Goal: Task Accomplishment & Management: Manage account settings

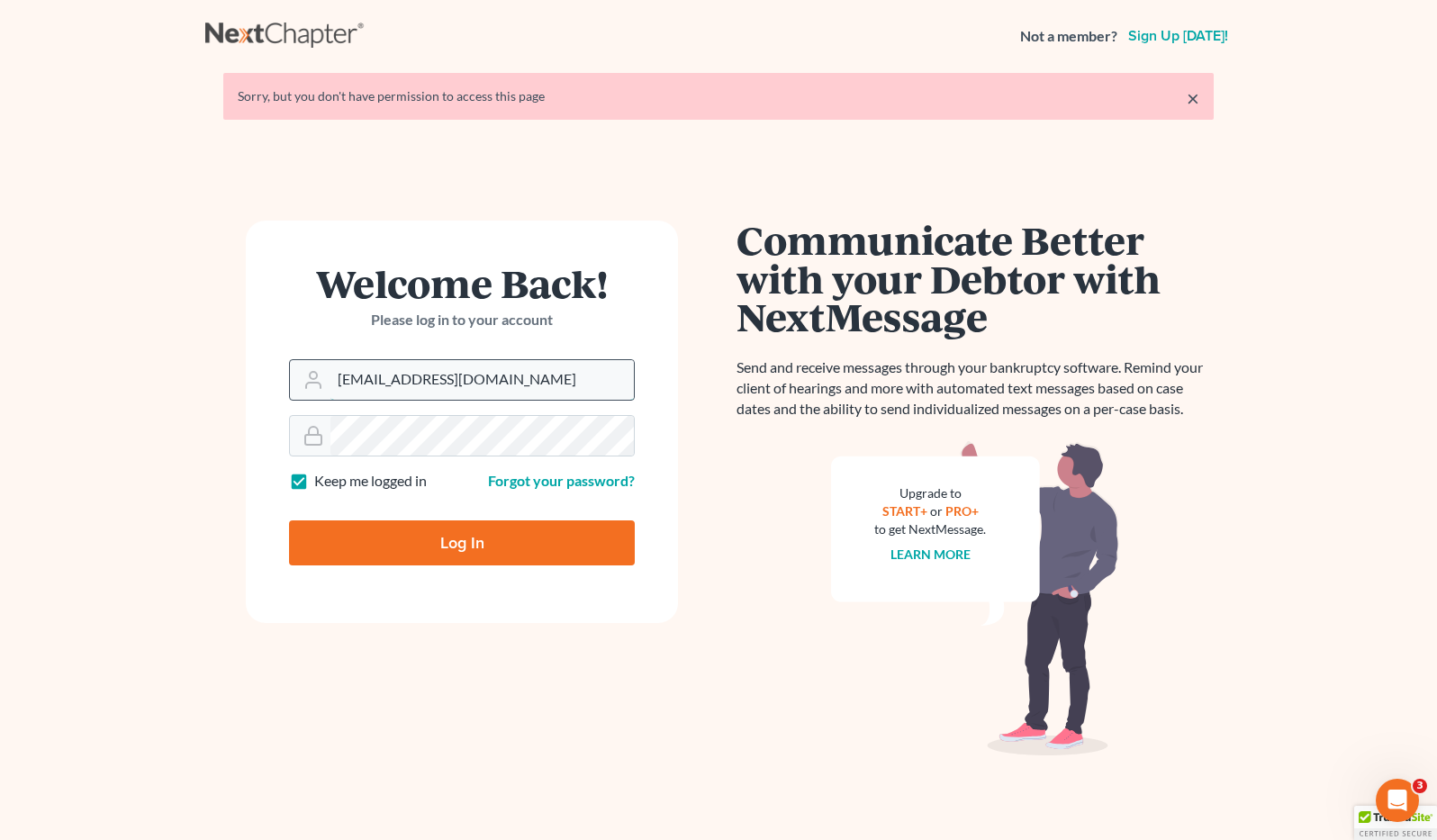
click at [510, 378] on input "brittcostomarnold@gmail.com" at bounding box center [482, 380] width 303 height 39
drag, startPoint x: 548, startPoint y: 376, endPoint x: 337, endPoint y: 385, distance: 211.2
click at [337, 385] on input "brittcostomarnold@gmail.com" at bounding box center [482, 380] width 303 height 39
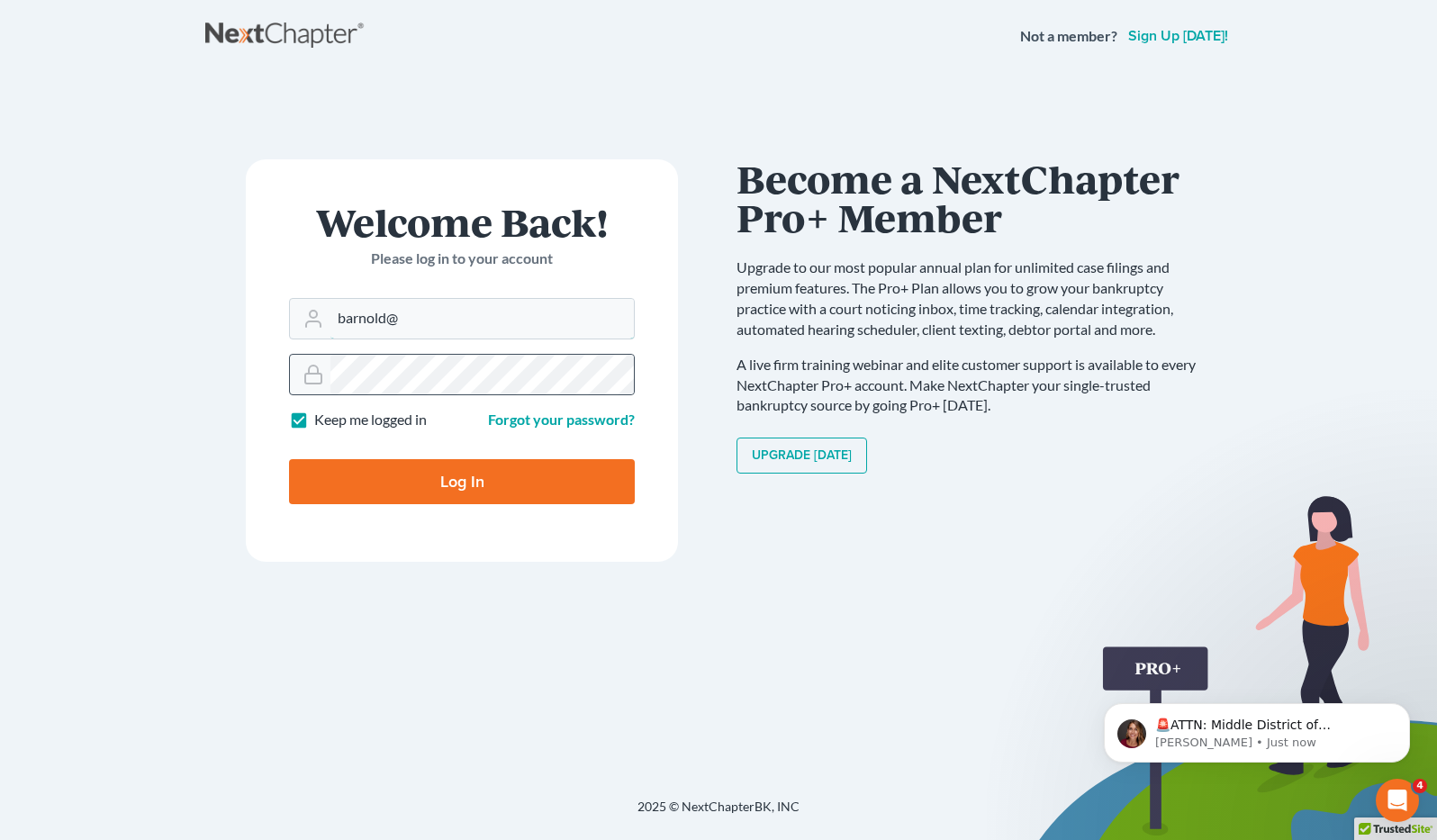
type input "[EMAIL_ADDRESS][DOMAIN_NAME]"
click at [315, 366] on div at bounding box center [462, 374] width 345 height 41
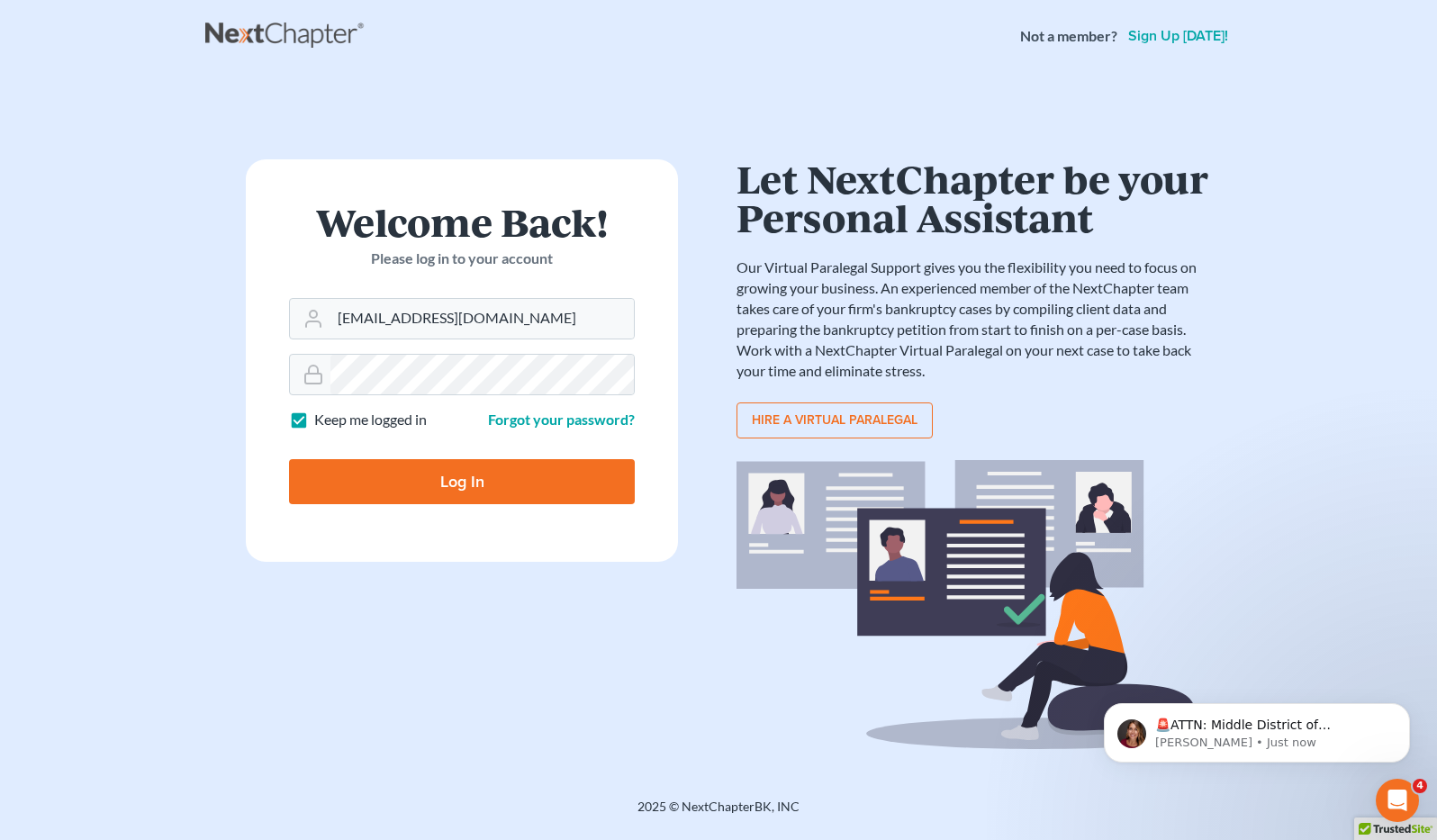
click at [375, 477] on input "Log In" at bounding box center [462, 482] width 345 height 45
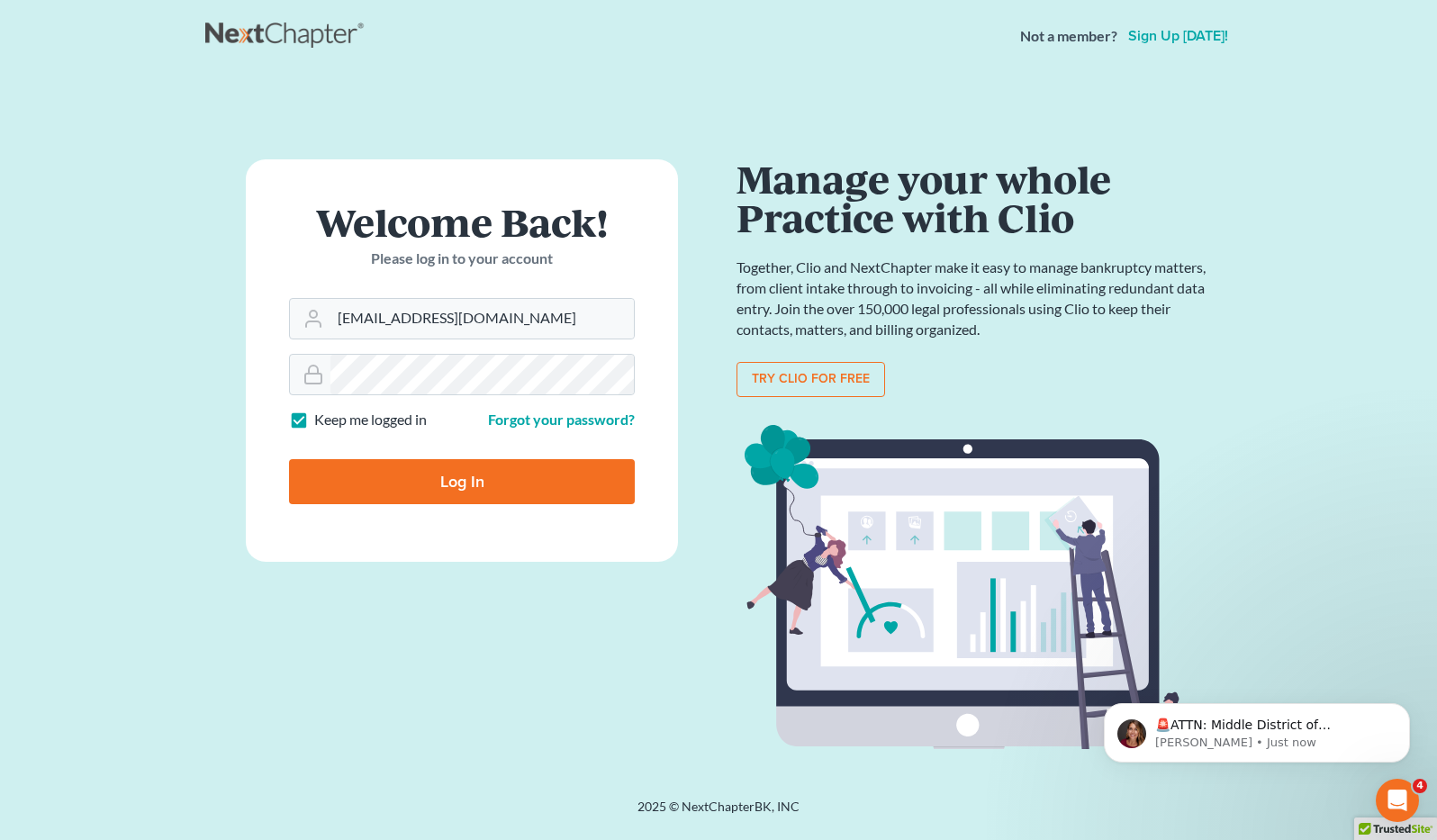
type input "Thinking..."
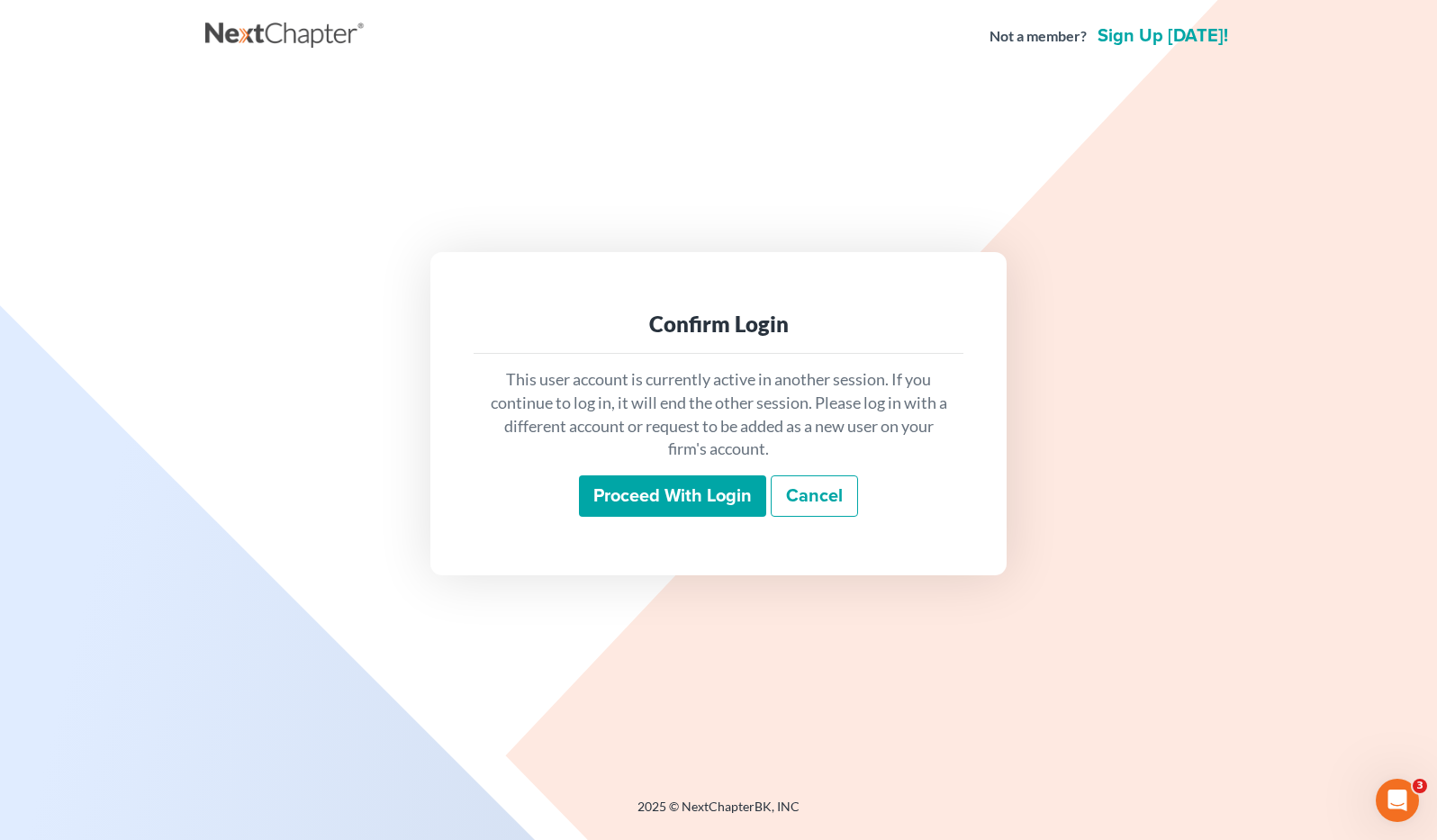
click at [657, 496] on input "Proceed with login" at bounding box center [672, 496] width 188 height 41
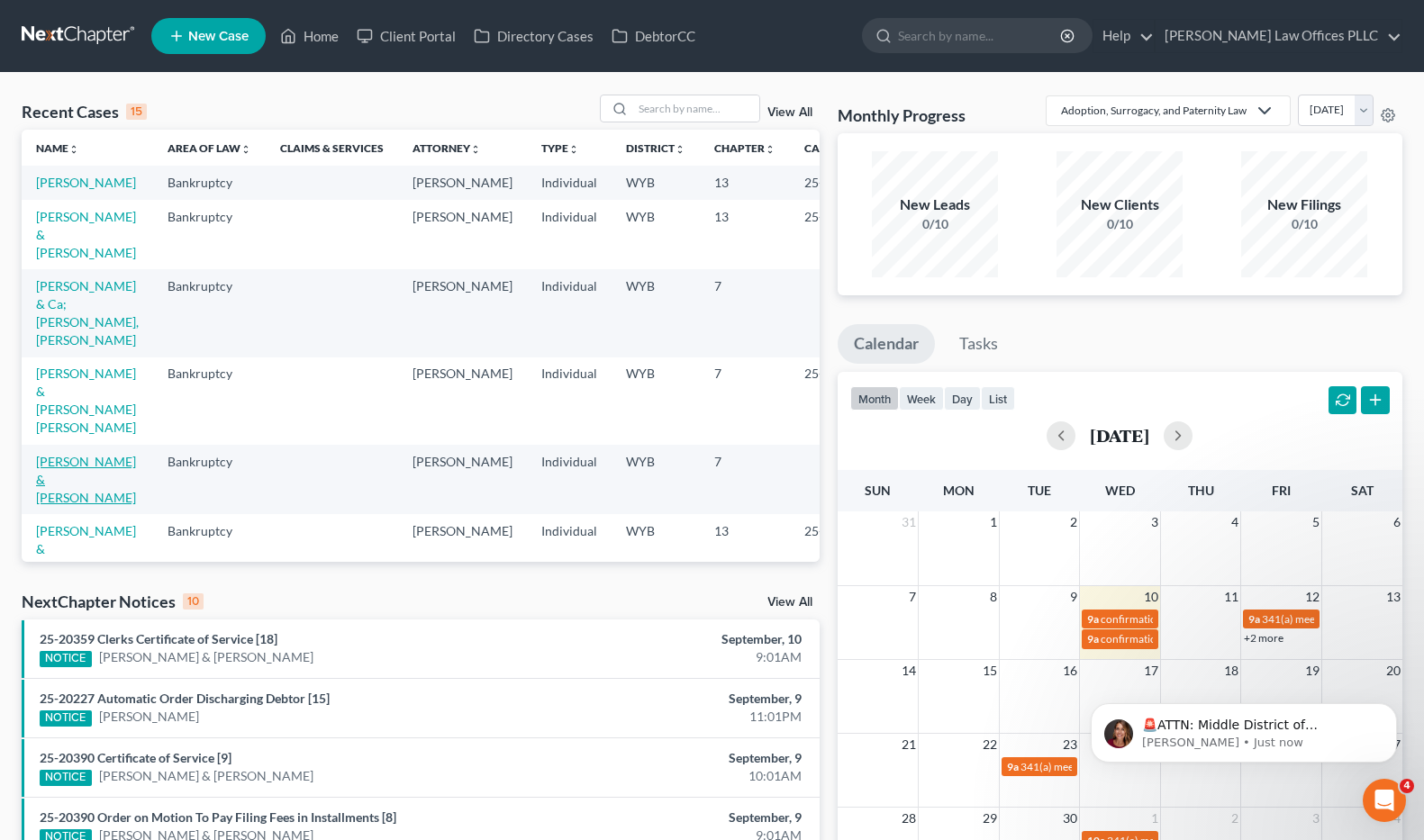
click at [55, 505] on link "[PERSON_NAME] & [PERSON_NAME]" at bounding box center [86, 479] width 100 height 51
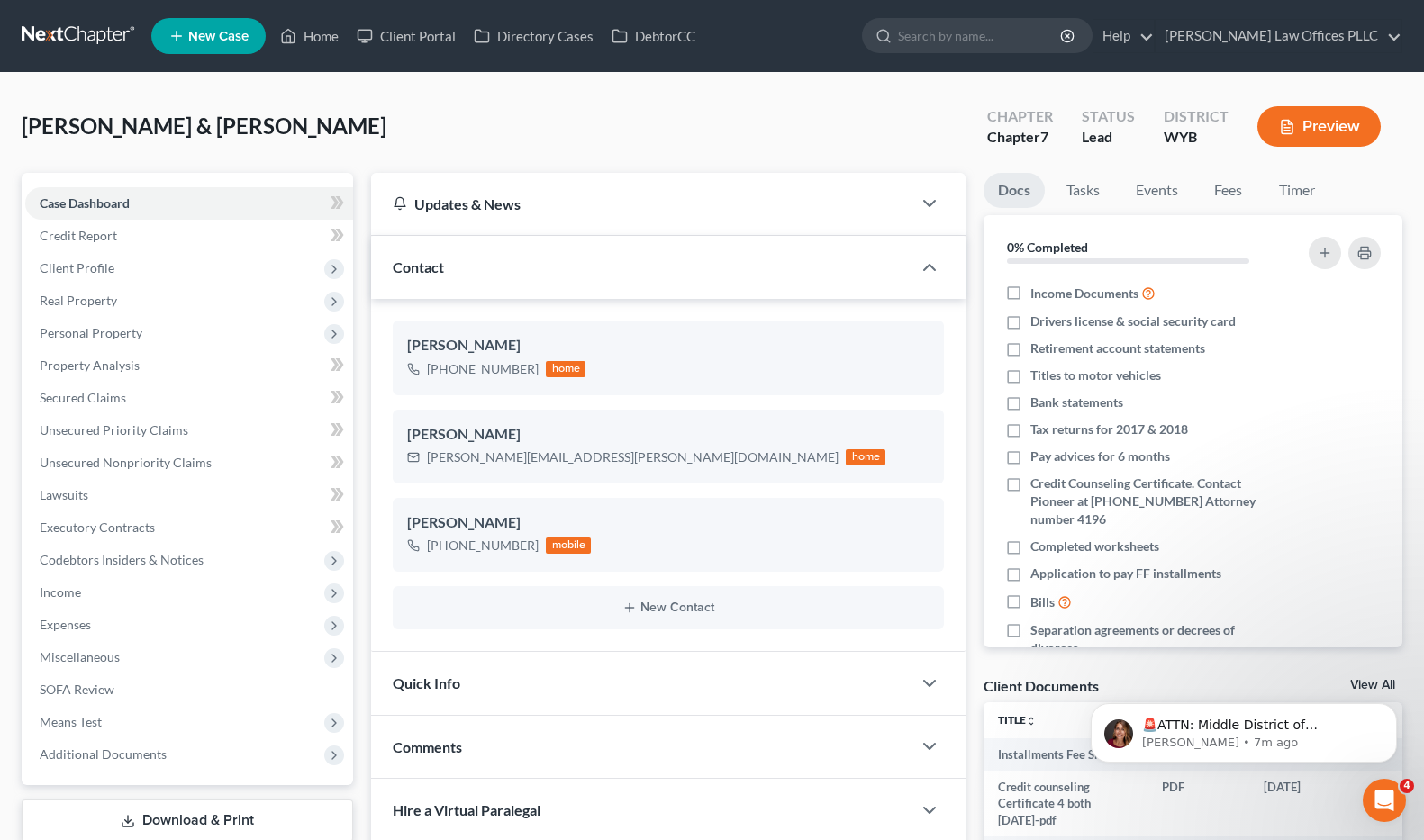
click at [804, 754] on div "Comments" at bounding box center [641, 747] width 540 height 63
drag, startPoint x: 882, startPoint y: 131, endPoint x: 892, endPoint y: 126, distance: 11.2
click at [887, 131] on div "Renteria, John & Carrie Upgraded Chapter Chapter 7 Status Lead District WYB Pre…" at bounding box center [712, 133] width 1380 height 78
click at [138, 331] on span "Personal Property" at bounding box center [91, 332] width 103 height 15
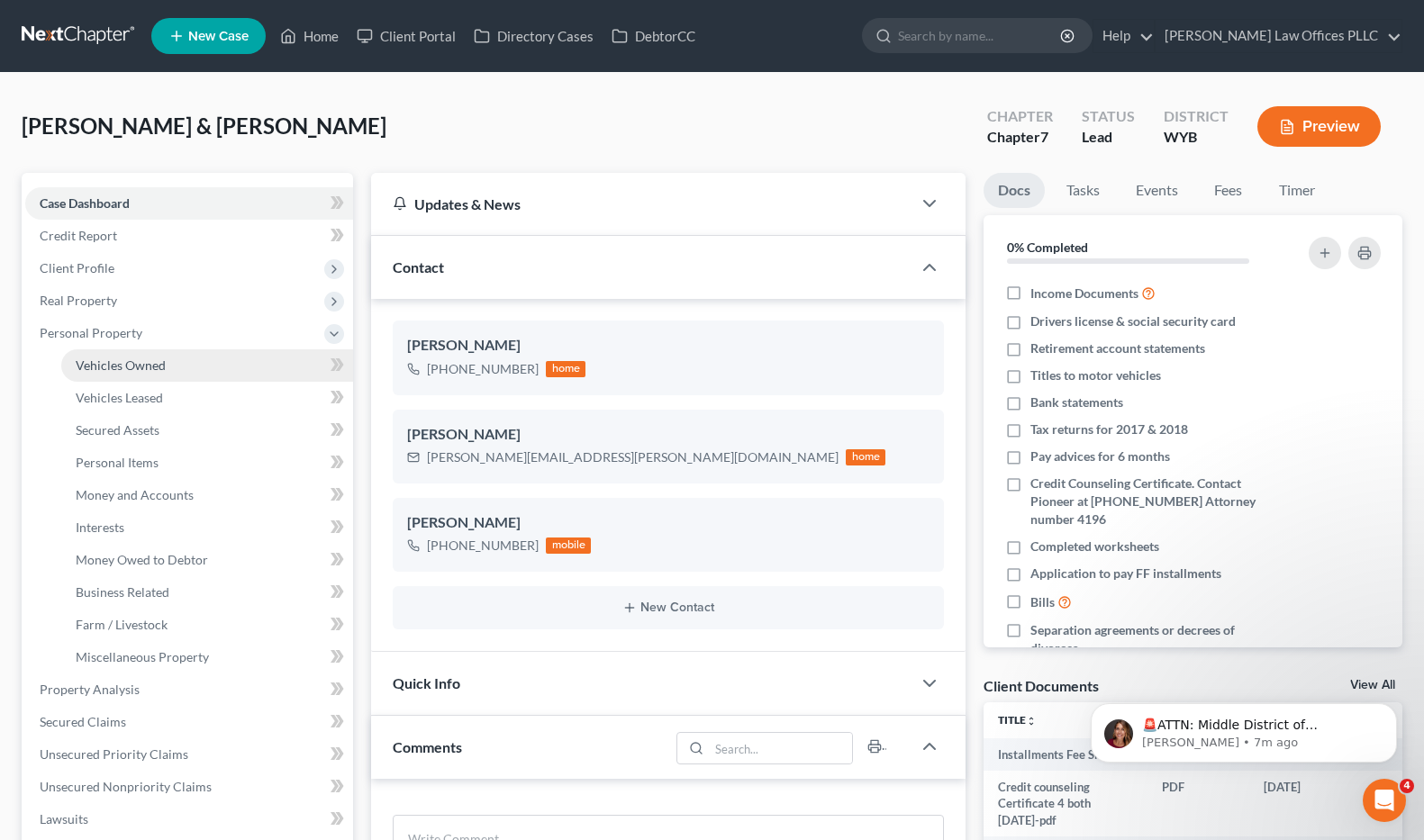
click at [160, 367] on span "Vehicles Owned" at bounding box center [120, 365] width 90 height 15
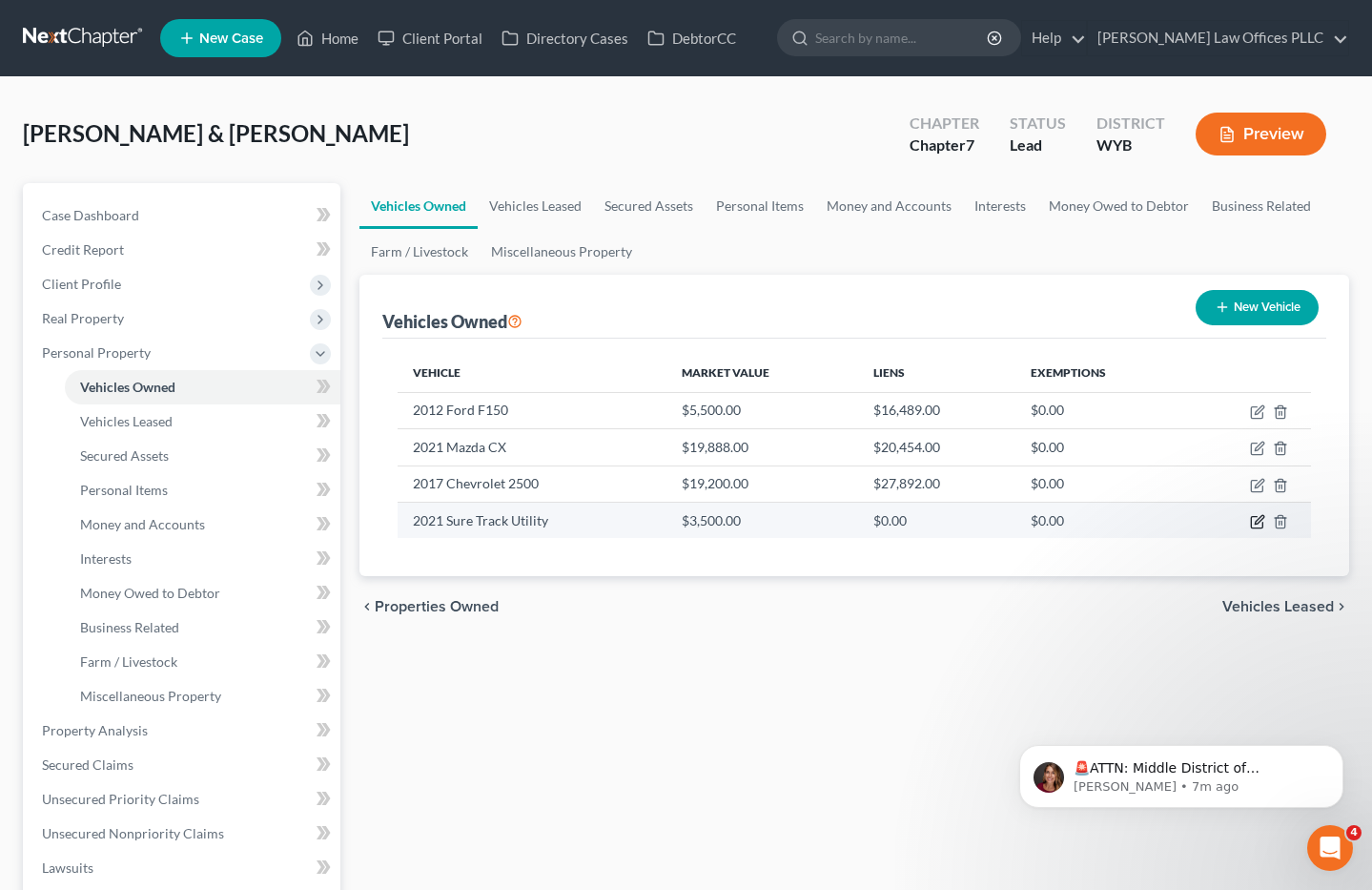
click at [1257, 517] on icon "button" at bounding box center [1256, 521] width 15 height 15
click at [1257, 517] on body "Home New Case Client Portal Directory Cases DebtorCC Arnold Law Offices PLLC ba…" at bounding box center [693, 678] width 1386 height 1357
select select "2"
select select "5"
select select "2"
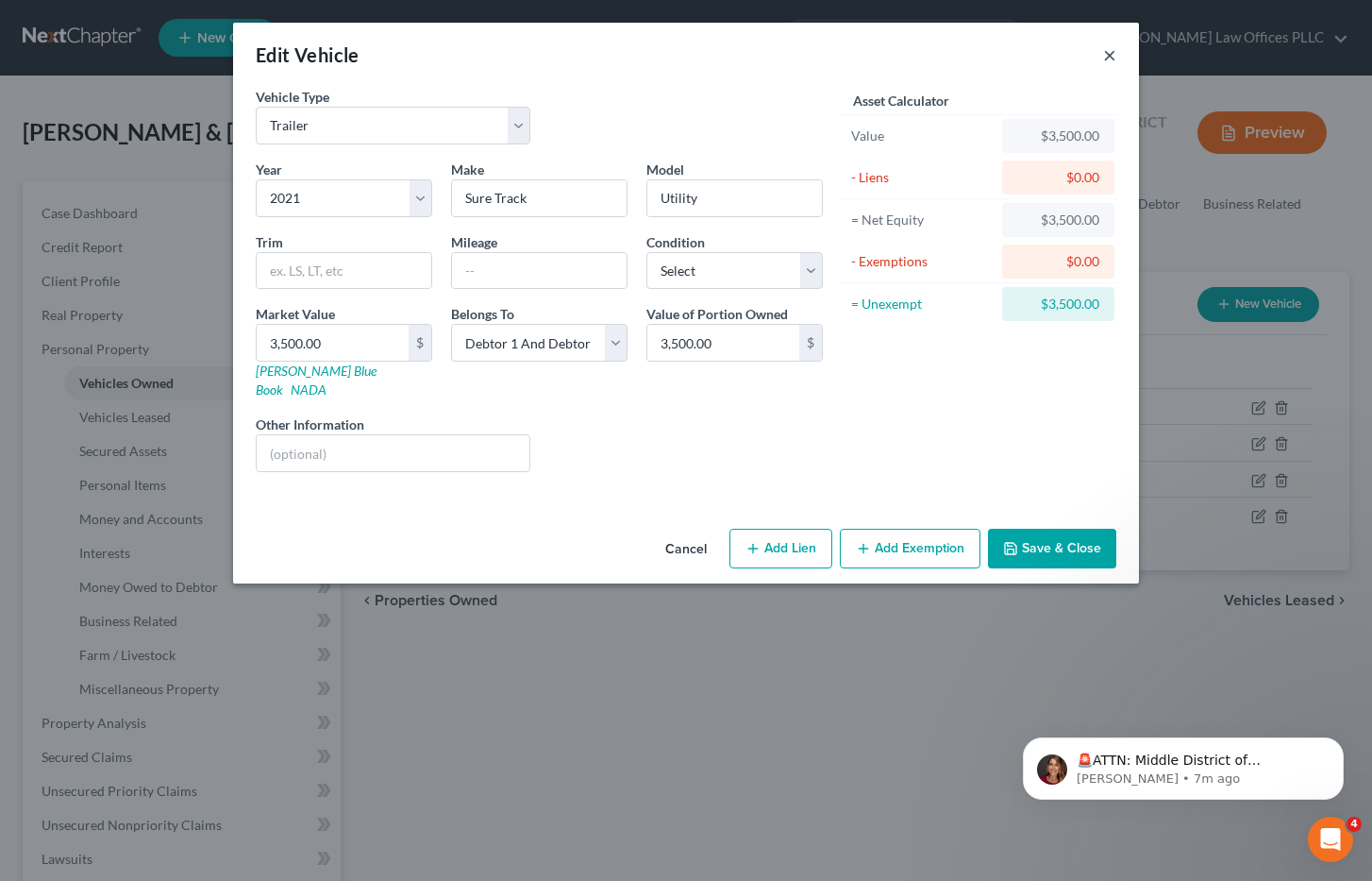
click at [1109, 57] on button "×" at bounding box center [1110, 54] width 14 height 23
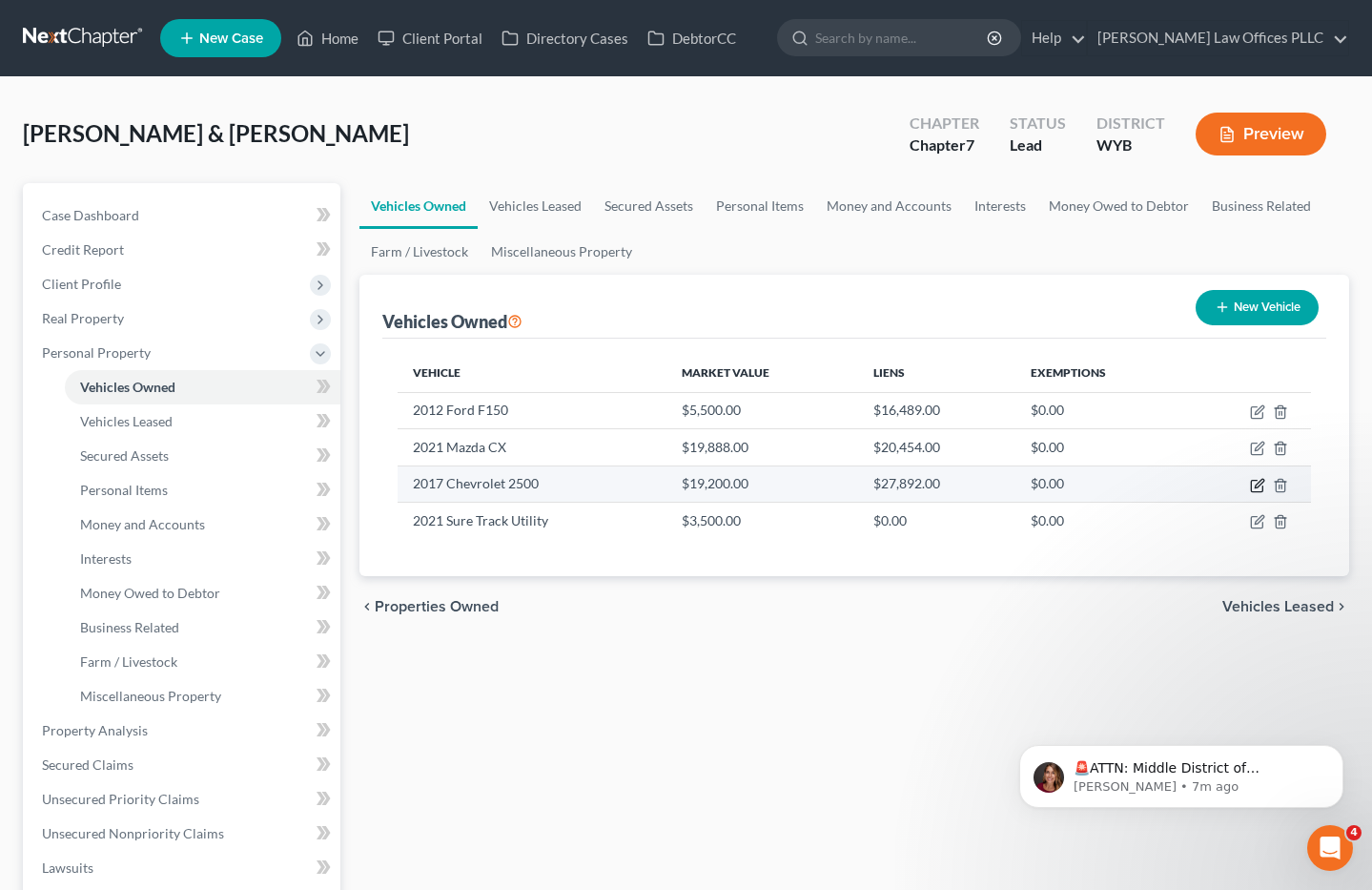
click at [1259, 479] on icon "button" at bounding box center [1256, 485] width 15 height 15
click at [1259, 479] on body "Home New Case Client Portal Directory Cases DebtorCC Arnold Law Offices PLLC ba…" at bounding box center [686, 678] width 1372 height 1357
select select "1"
select select "9"
select select "2"
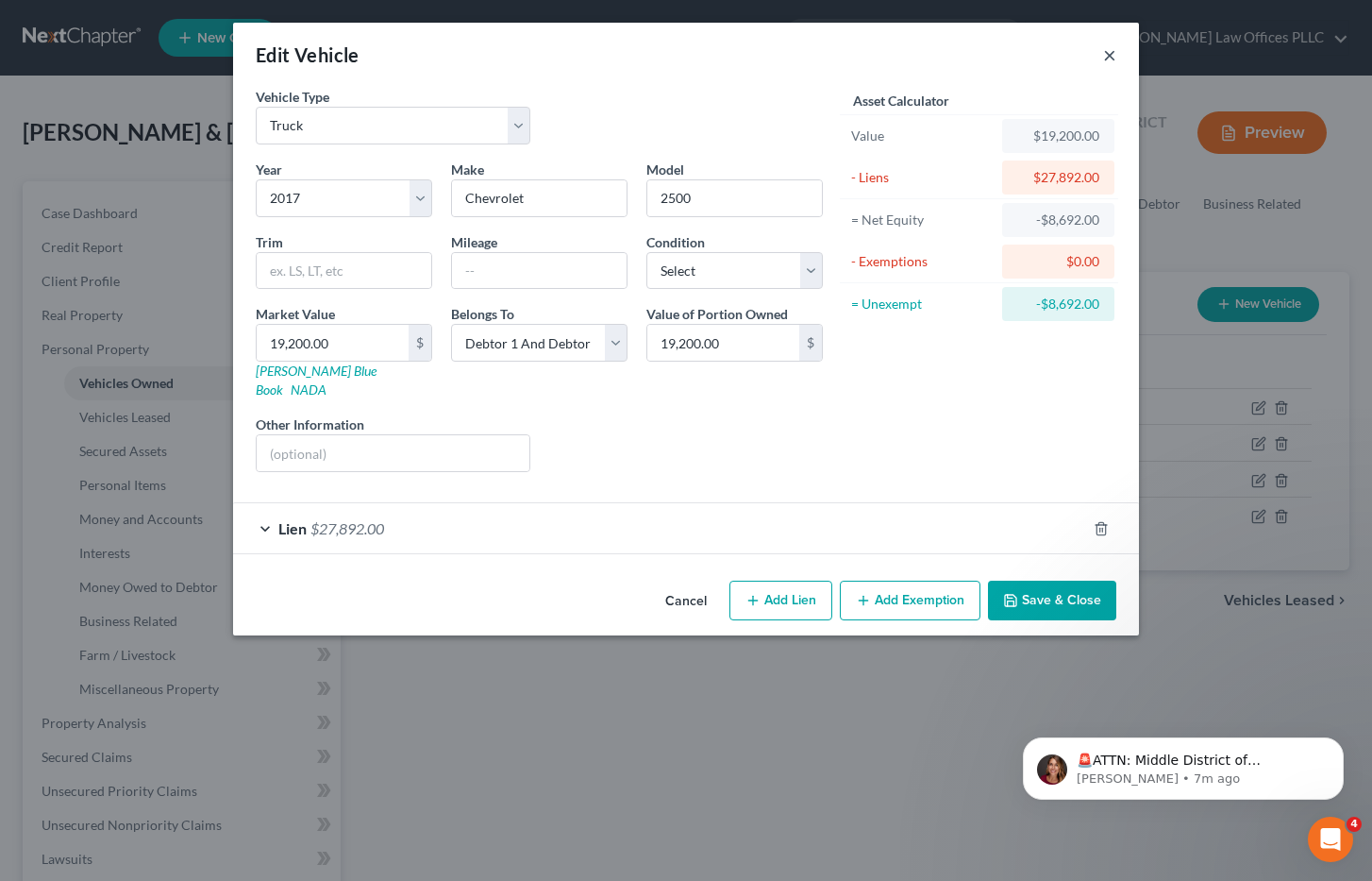
click at [1103, 52] on button "×" at bounding box center [1110, 54] width 14 height 23
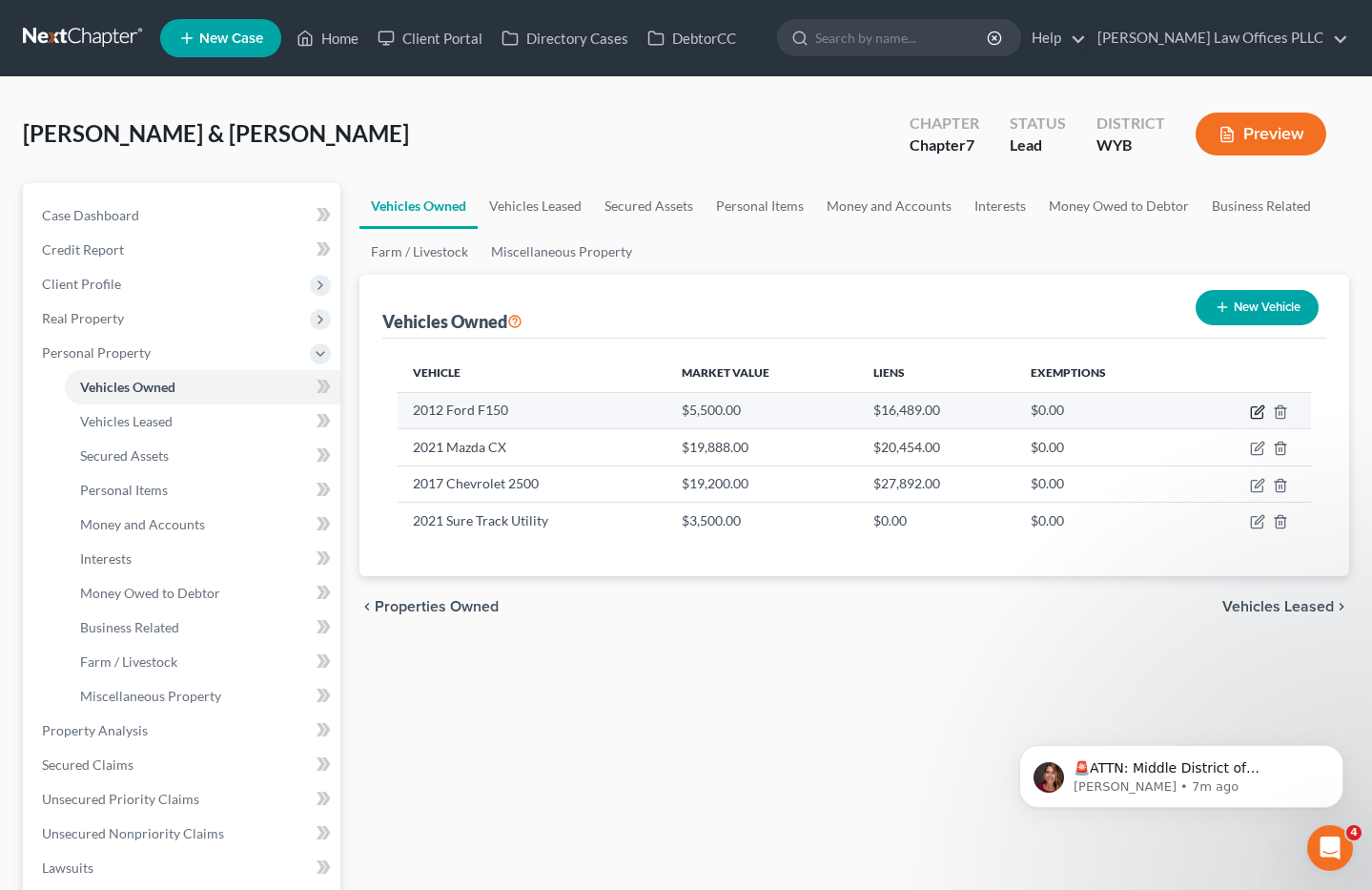
click at [1251, 409] on icon "button" at bounding box center [1256, 413] width 12 height 12
click at [1251, 409] on body "Home New Case Client Portal Directory Cases DebtorCC Arnold Law Offices PLLC ba…" at bounding box center [686, 678] width 1372 height 1357
select select "1"
select select "14"
select select "3"
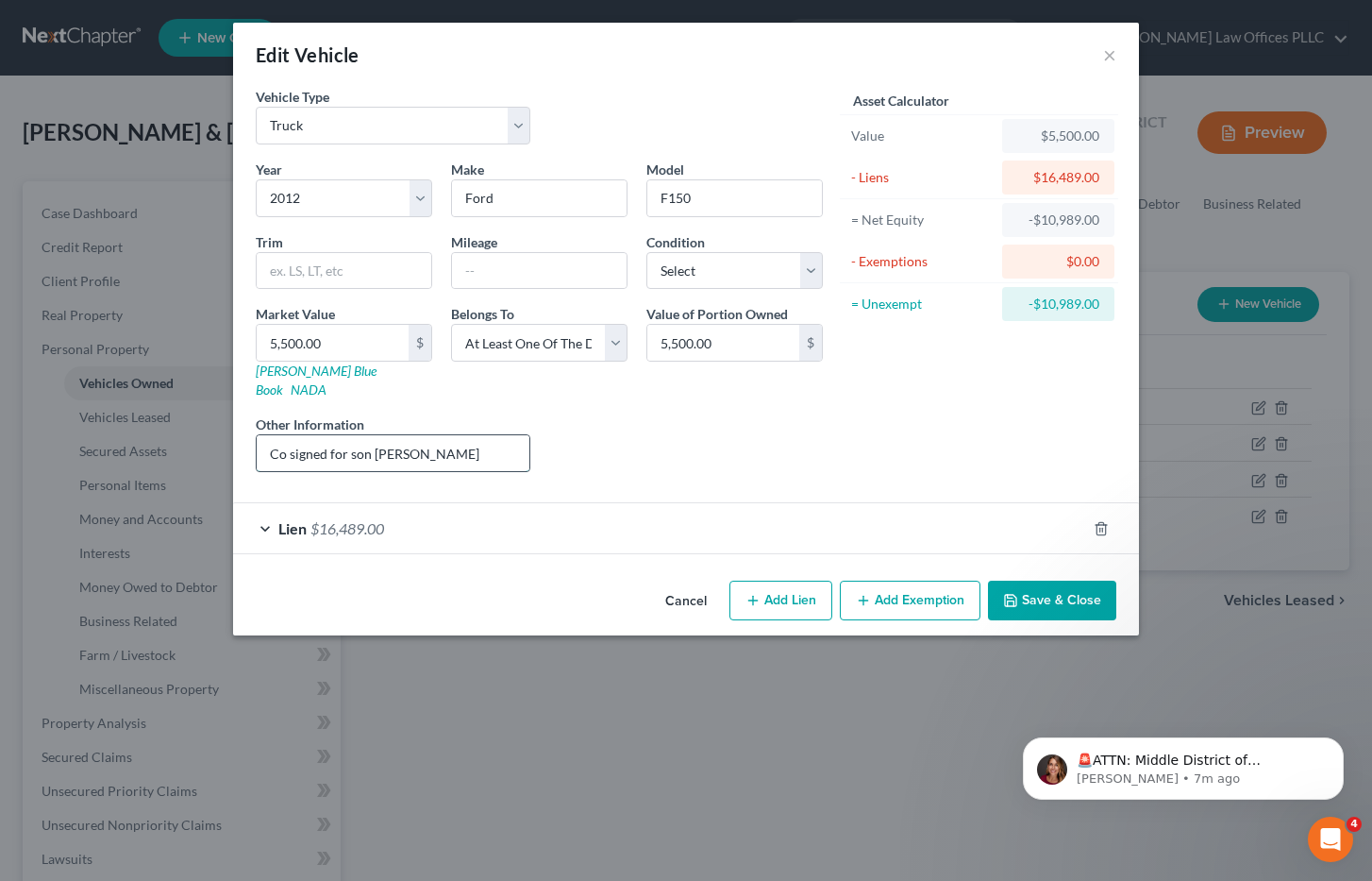
click at [439, 436] on input "Co signed for son Christopher Renteria" at bounding box center [392, 453] width 273 height 36
drag, startPoint x: 886, startPoint y: 427, endPoint x: 861, endPoint y: 427, distance: 25.0
click at [887, 427] on div "Asset Calculator Value $5,500.00 - Liens $16,489.00 = Net Equity -$10,989.00 - …" at bounding box center [980, 287] width 294 height 400
drag, startPoint x: 479, startPoint y: 432, endPoint x: 440, endPoint y: 426, distance: 39.5
click at [440, 436] on input "Co signed for son Christian Renteria" at bounding box center [392, 453] width 273 height 36
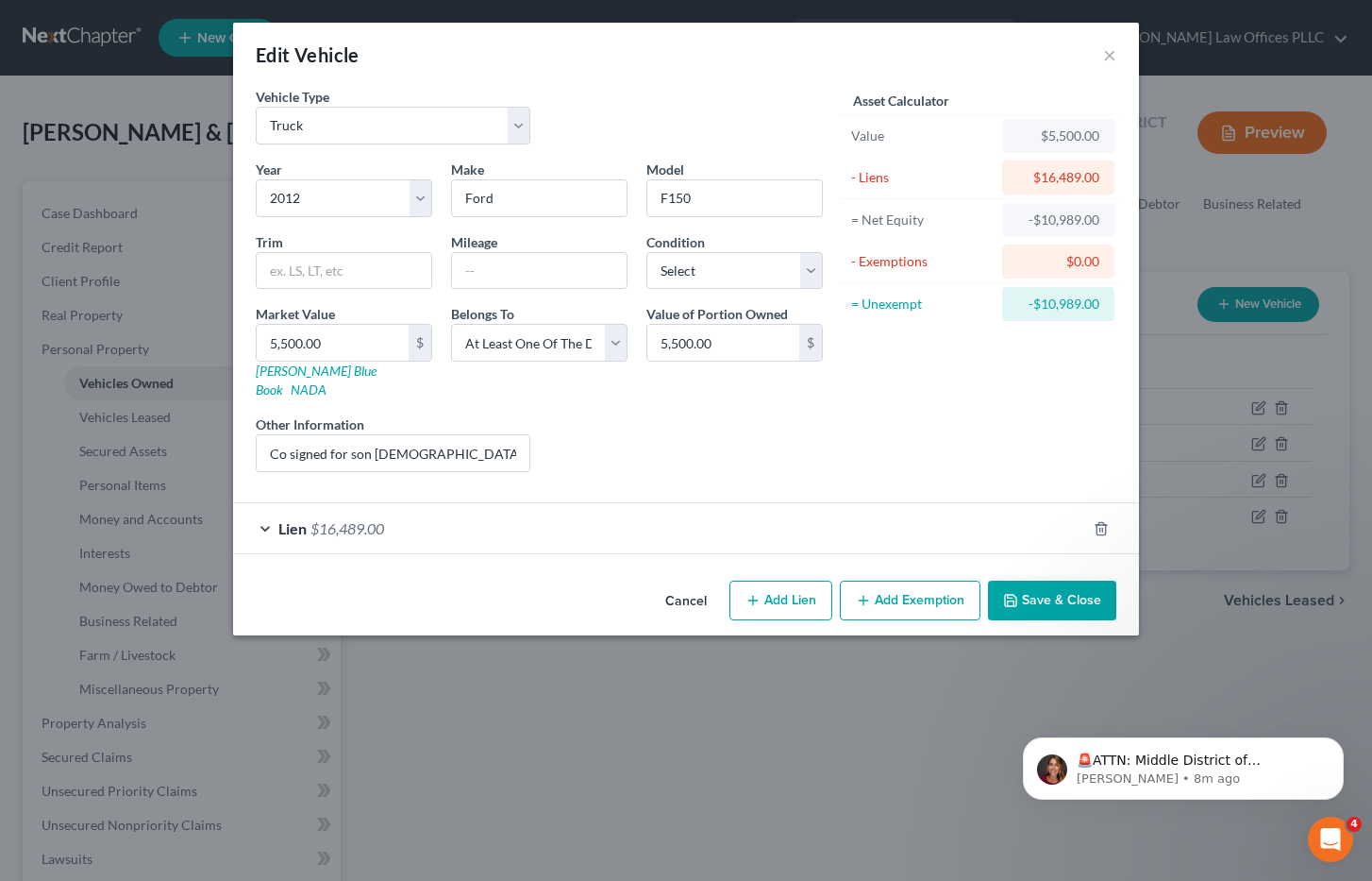
click at [304, 519] on span "Lien" at bounding box center [292, 528] width 28 height 18
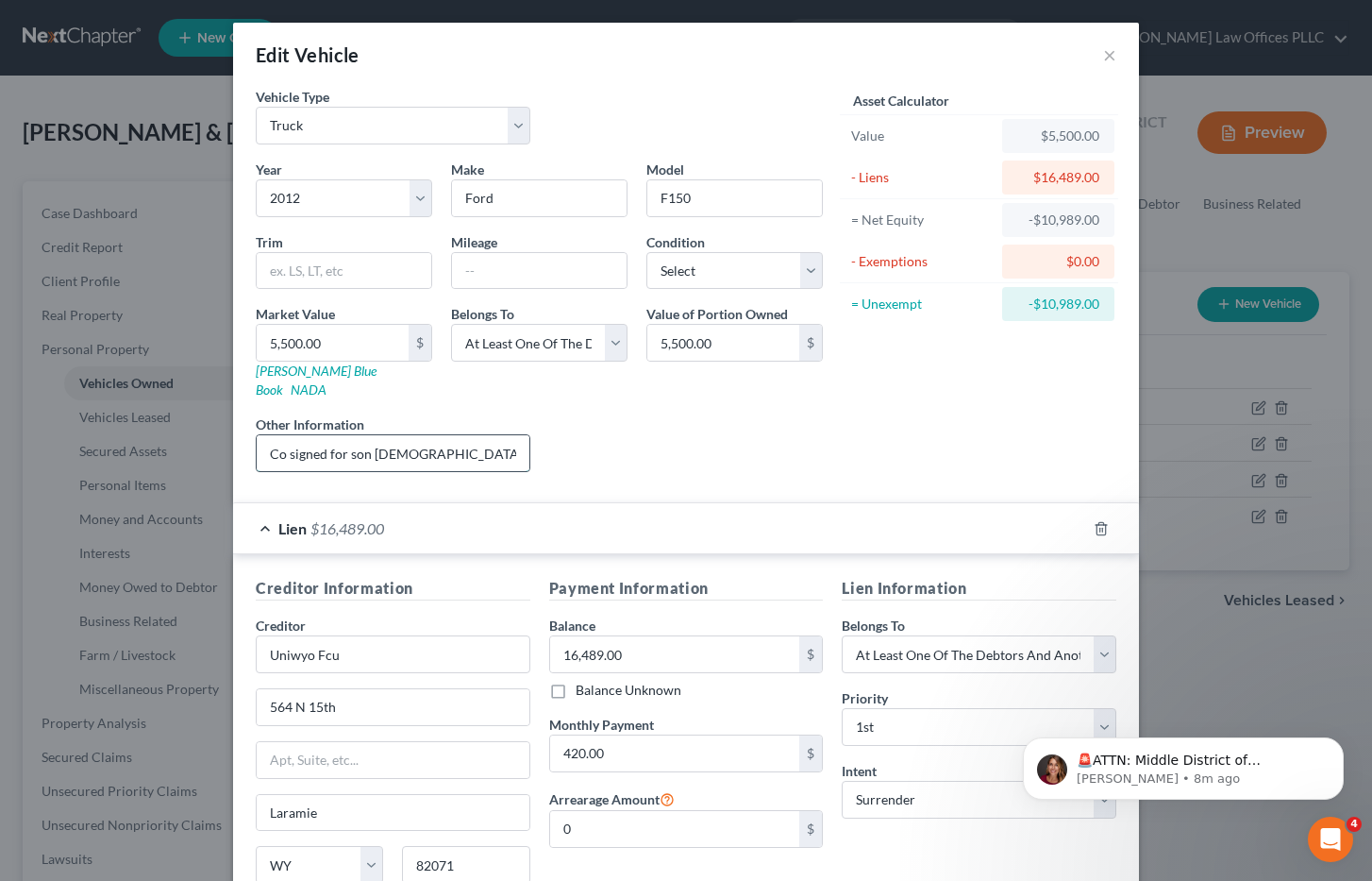
click at [438, 437] on input "Co signed for son Christian Riaxinger" at bounding box center [392, 453] width 273 height 36
type input "Co signed for son Christian Riexinger"
click at [717, 414] on div "Liens Select" at bounding box center [687, 442] width 294 height 58
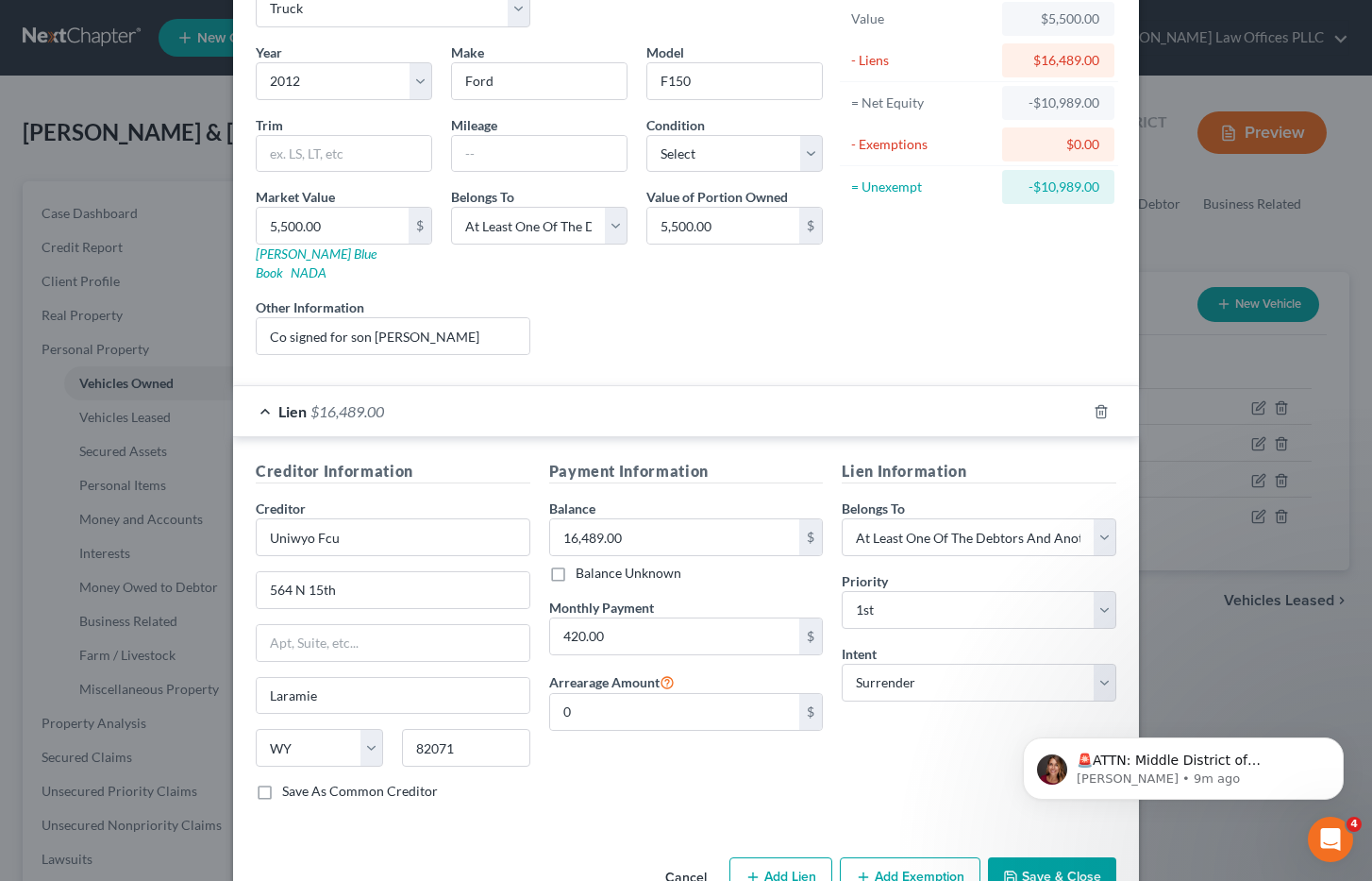
scroll to position [152, 0]
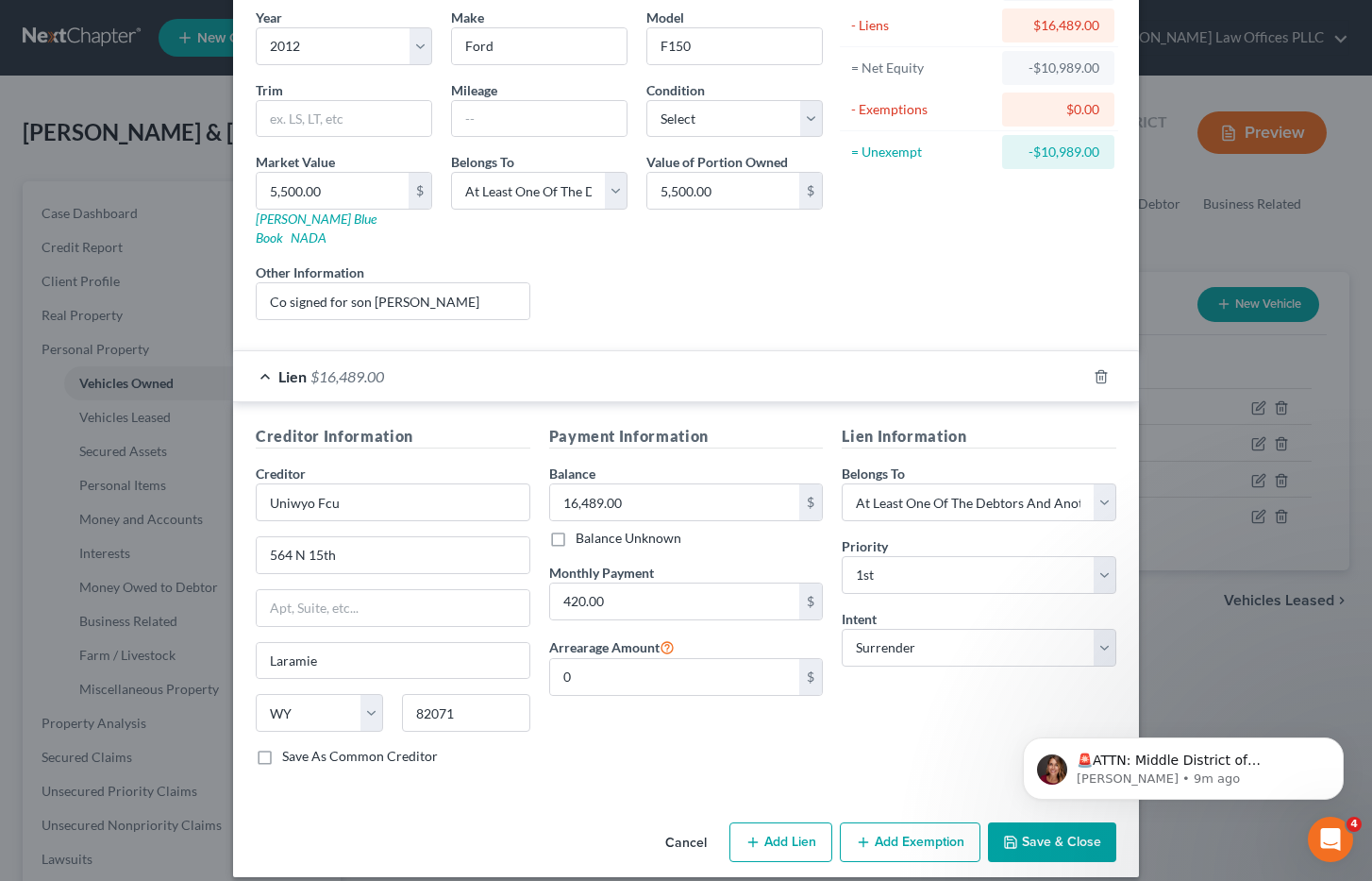
click at [1018, 817] on body "🚨ATTN: Middle District of Florida The court has added a new Credit Counseling F…" at bounding box center [1183, 764] width 362 height 117
click at [1020, 822] on html "🚨ATTN: Middle District of Florida The court has added a new Credit Counseling F…" at bounding box center [1183, 764] width 378 height 132
click at [1341, 741] on icon "Dismiss notification" at bounding box center [1339, 742] width 11 height 11
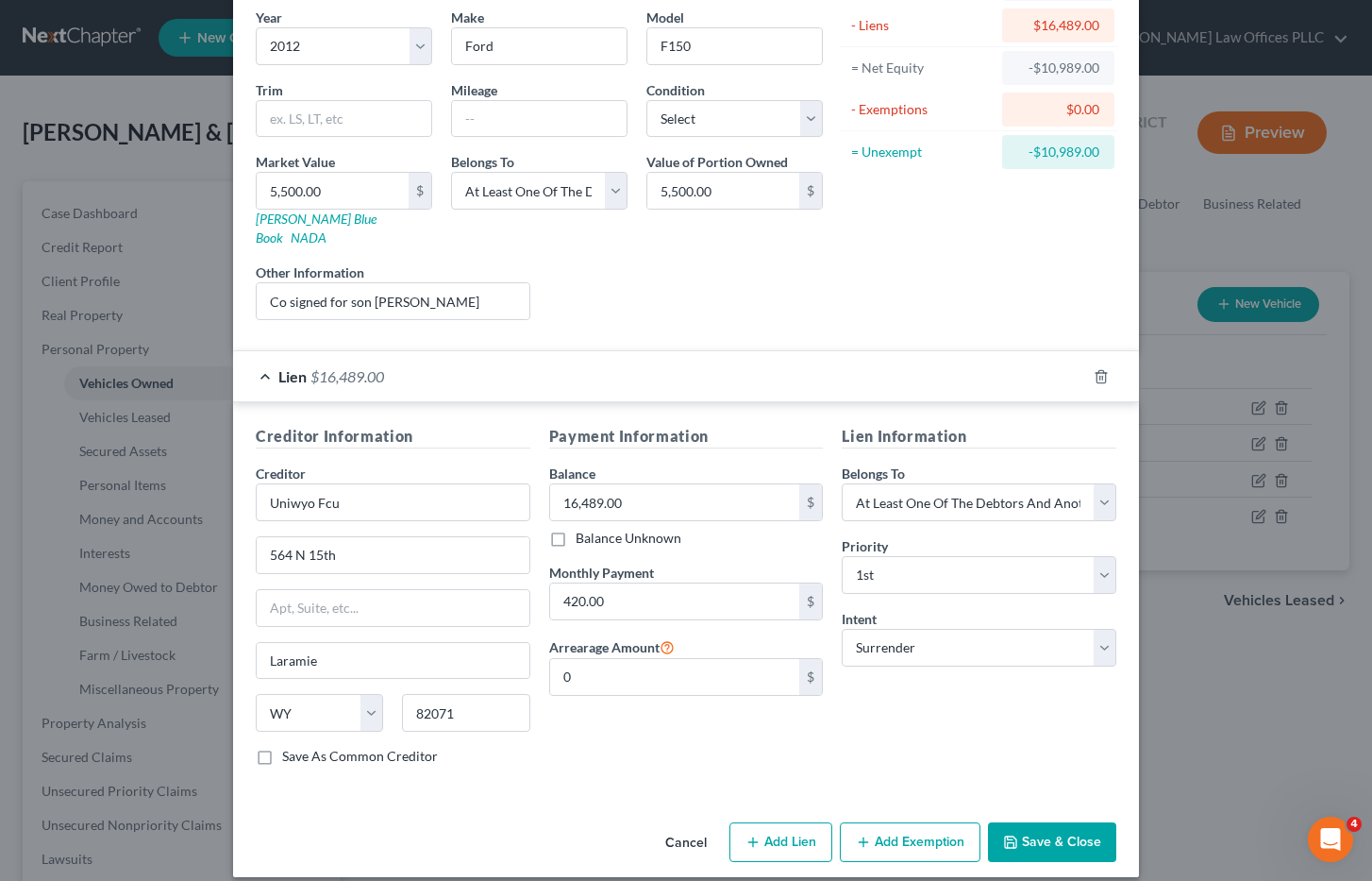
click at [1047, 822] on button "Save & Close" at bounding box center [1052, 842] width 128 height 40
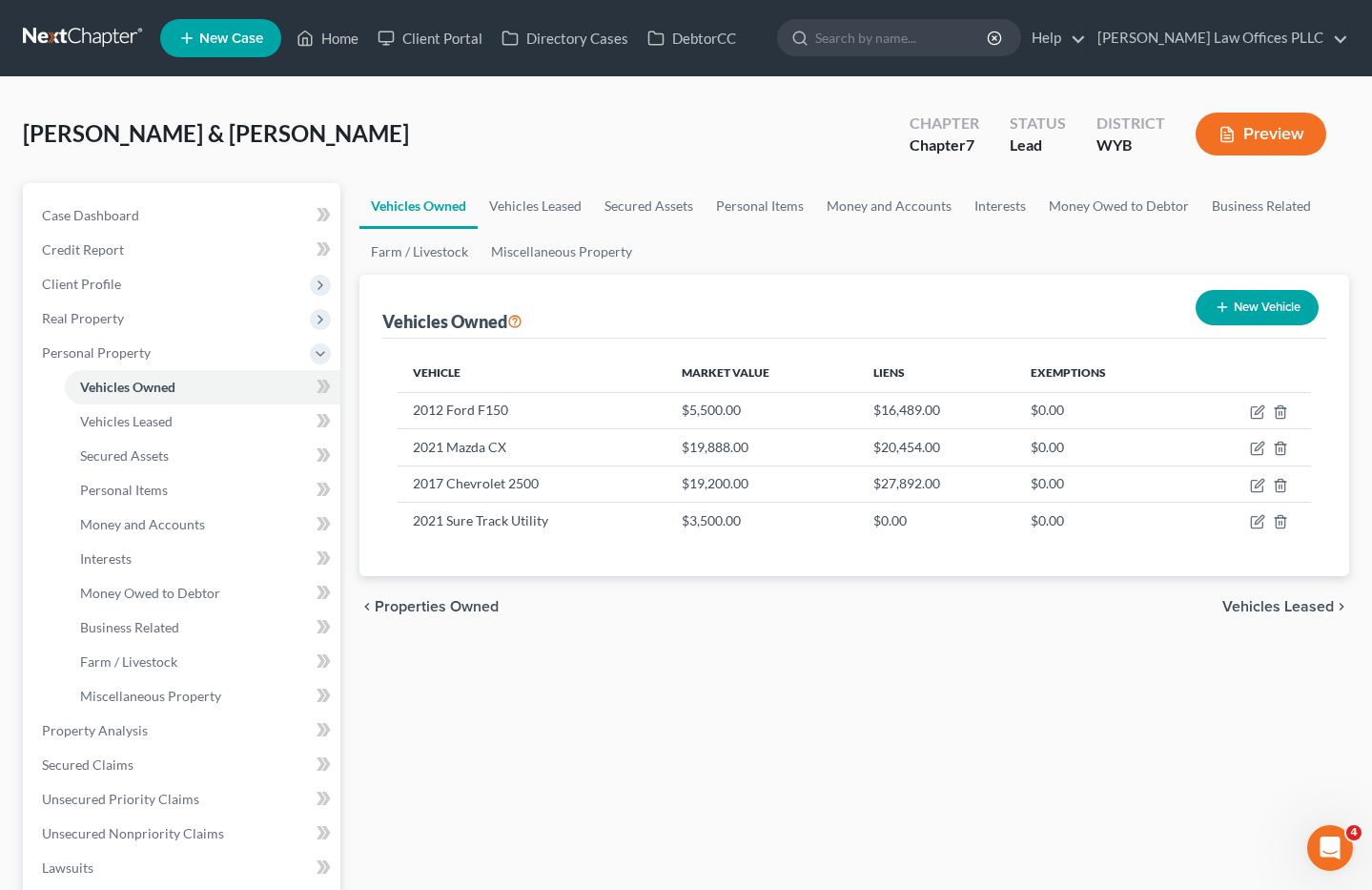
click at [903, 750] on div "Vehicles Owned Vehicles Leased Secured Assets Personal Items Money and Accounts…" at bounding box center [854, 734] width 1008 height 1102
click at [153, 483] on span "Personal Items" at bounding box center [124, 490] width 88 height 16
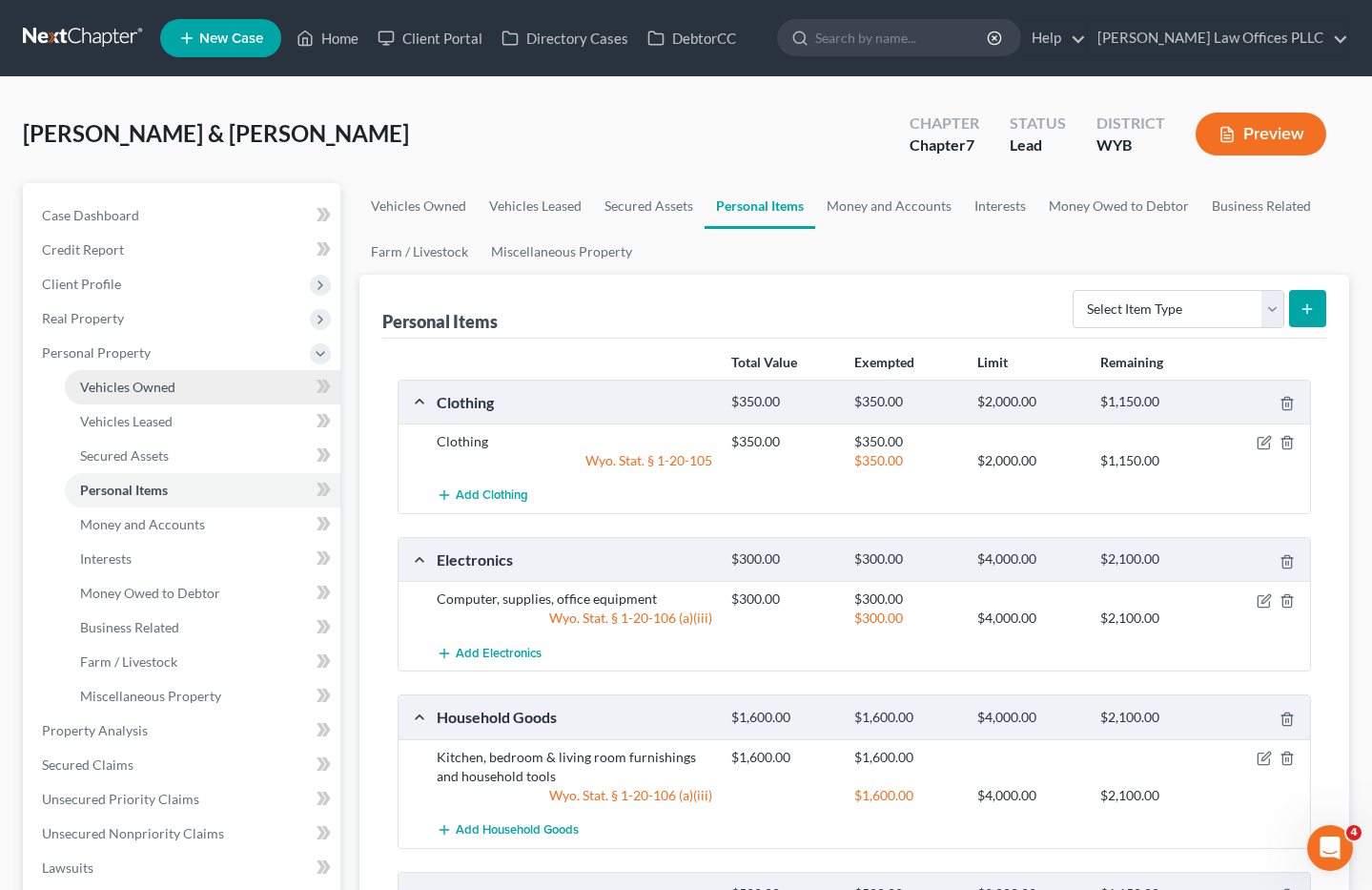
click at [179, 388] on link "Vehicles Owned" at bounding box center [203, 387] width 276 height 35
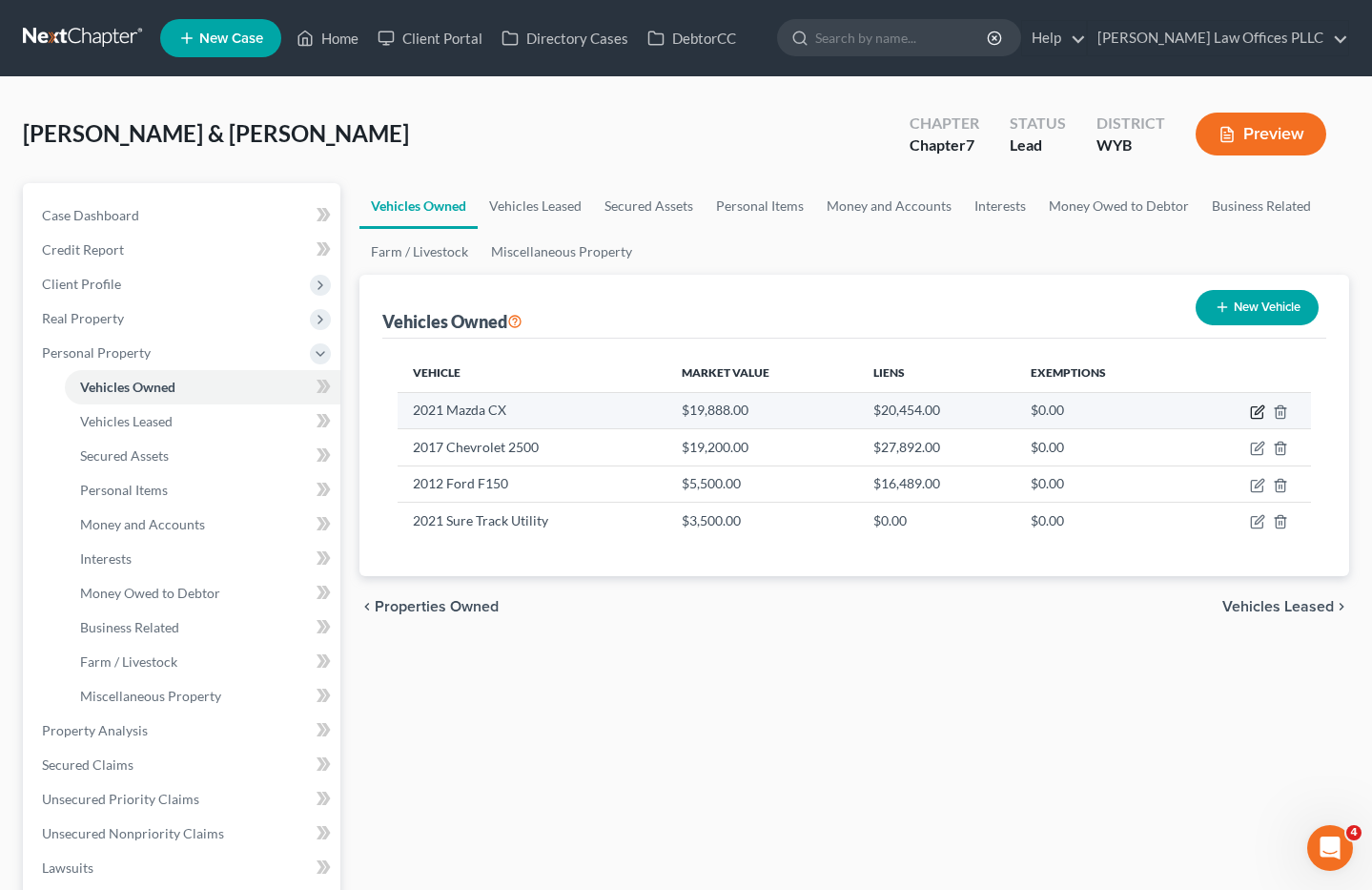
click at [1252, 408] on icon "button" at bounding box center [1256, 411] width 15 height 15
select select "0"
select select "5"
select select "2"
select select "36"
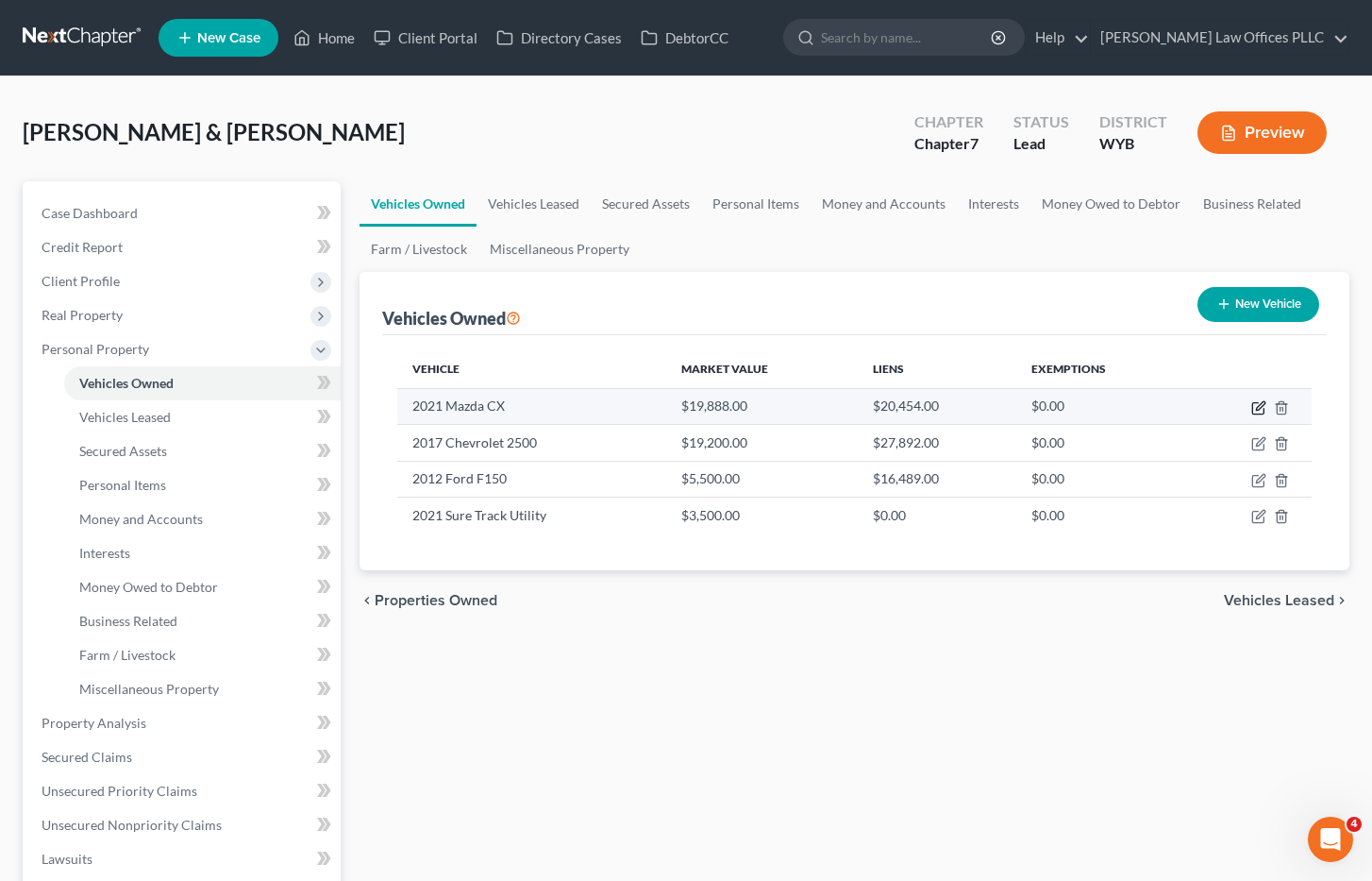
select select "0"
select select "4"
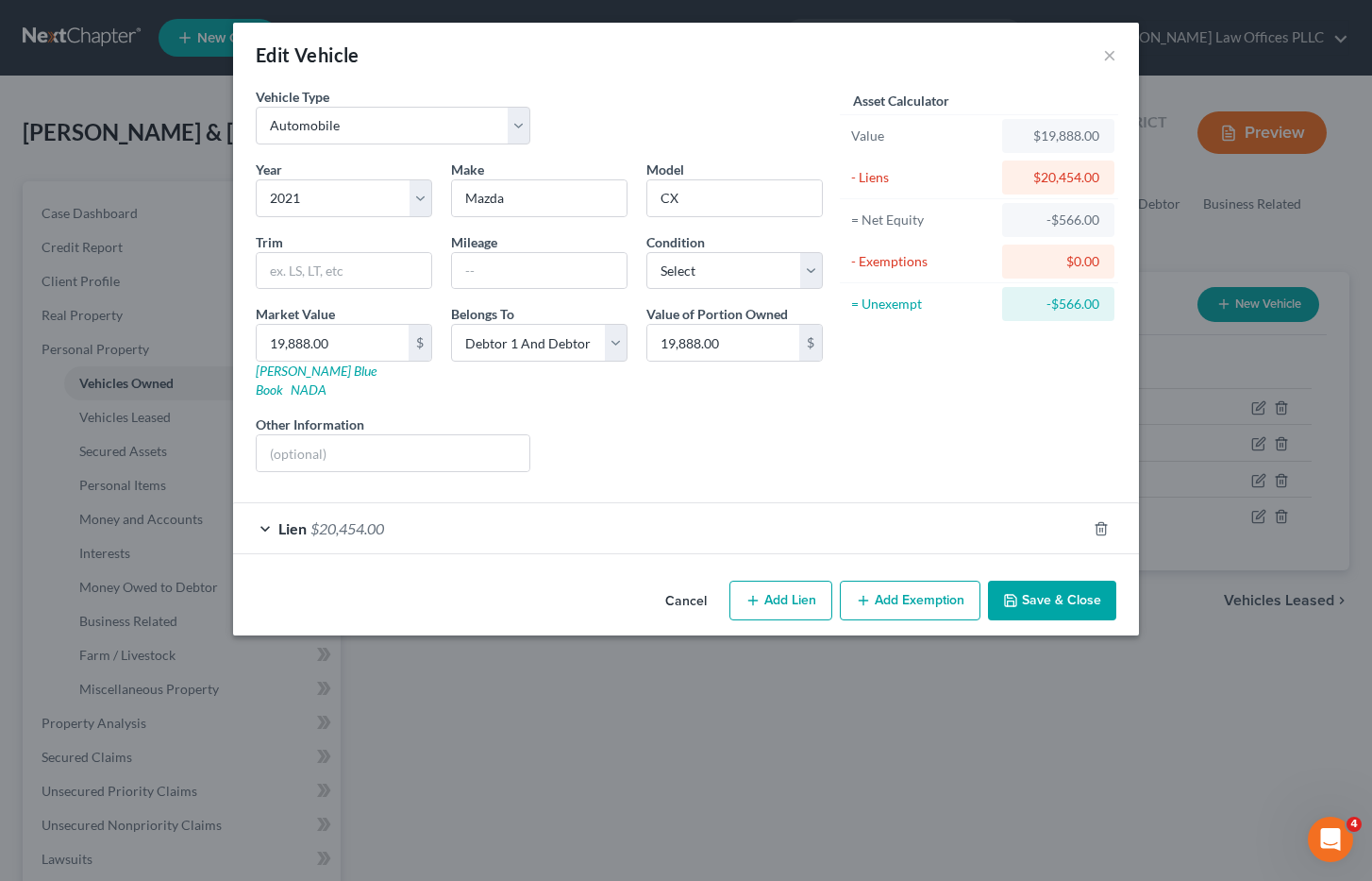
click at [295, 519] on span "Lien" at bounding box center [292, 528] width 28 height 18
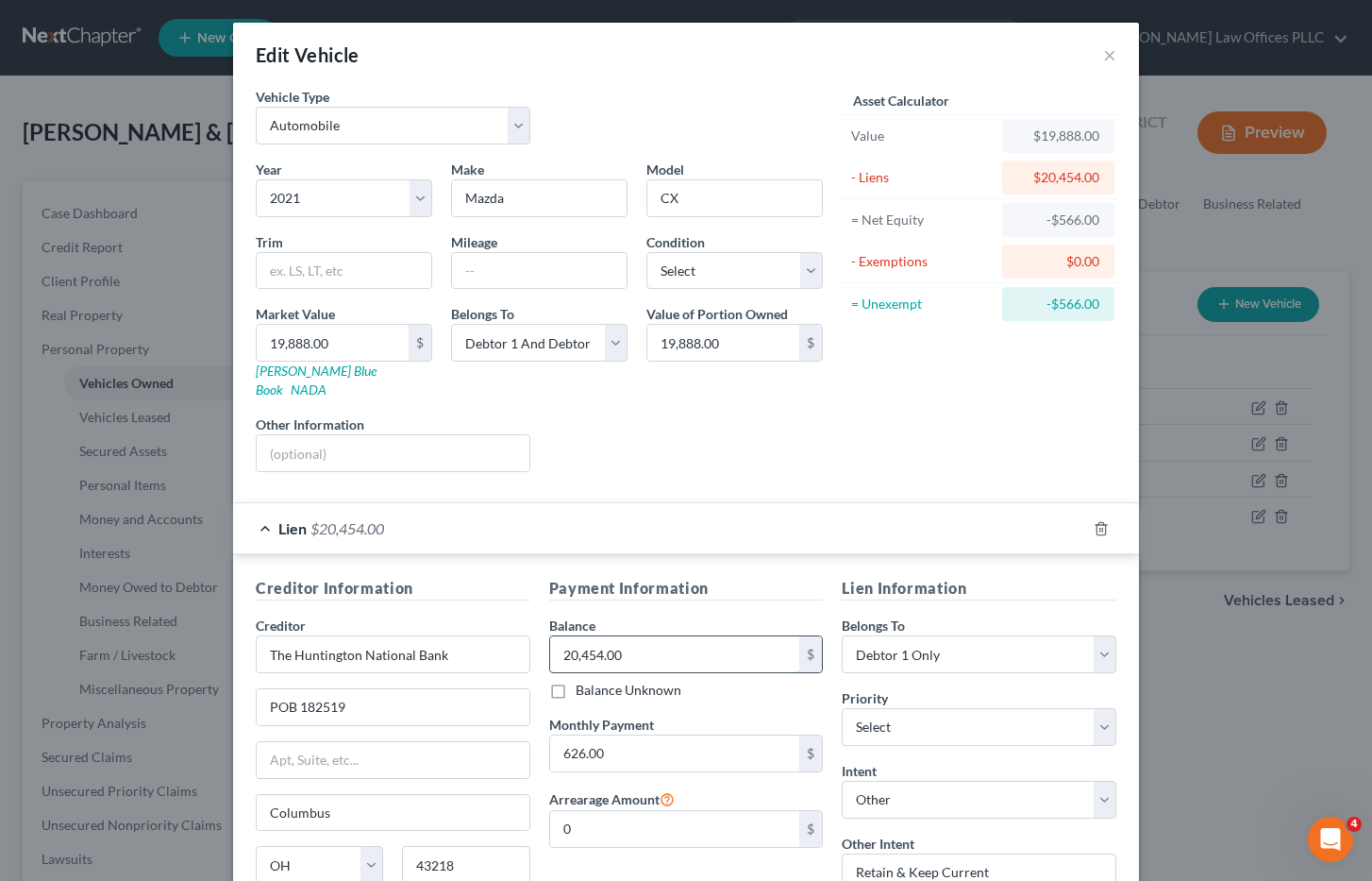
click at [640, 636] on input "20,454.00" at bounding box center [675, 654] width 251 height 36
click at [589, 636] on input "152,027.83" at bounding box center [675, 654] width 251 height 36
type input "15,227.83"
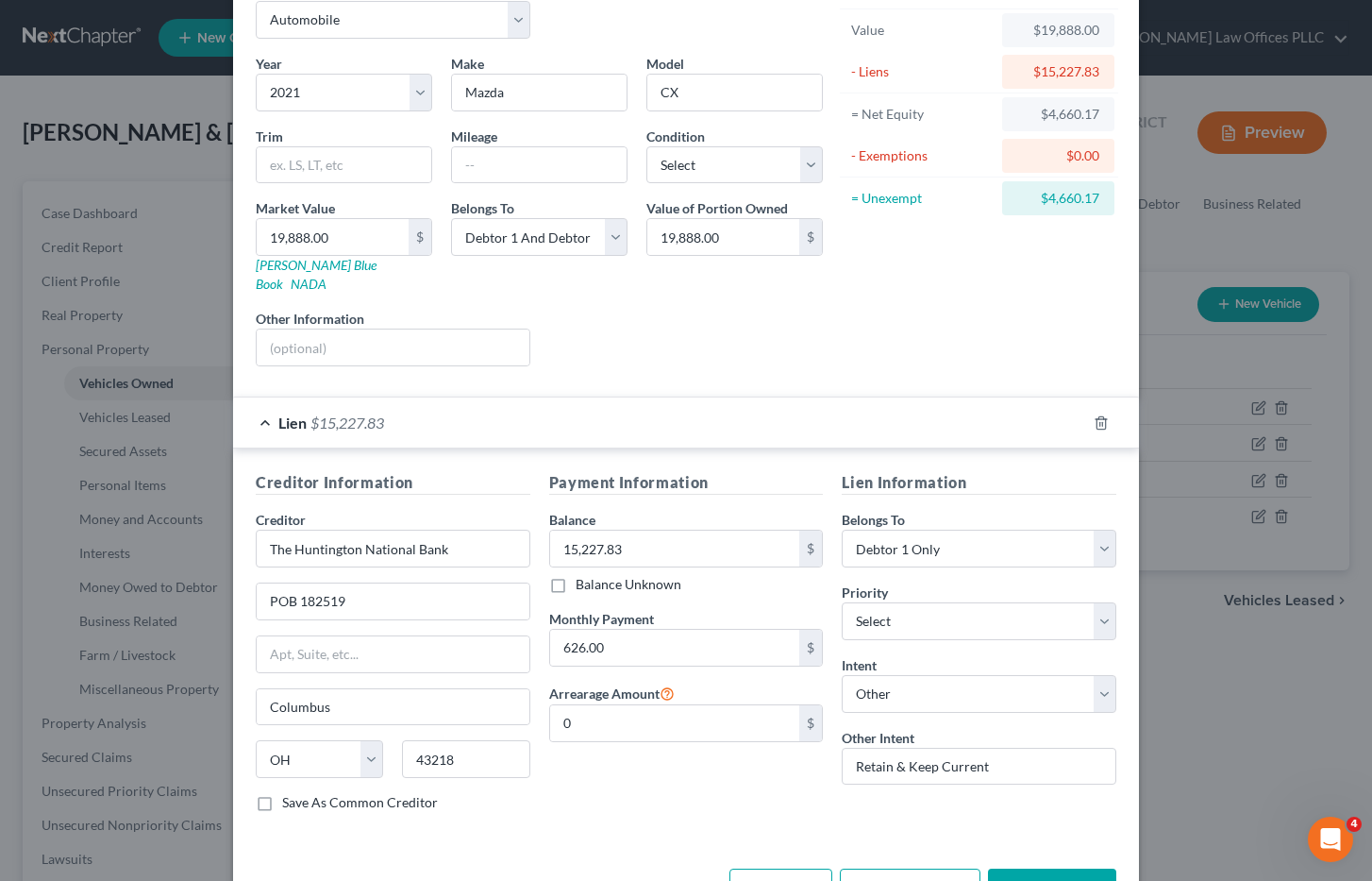
scroll to position [152, 0]
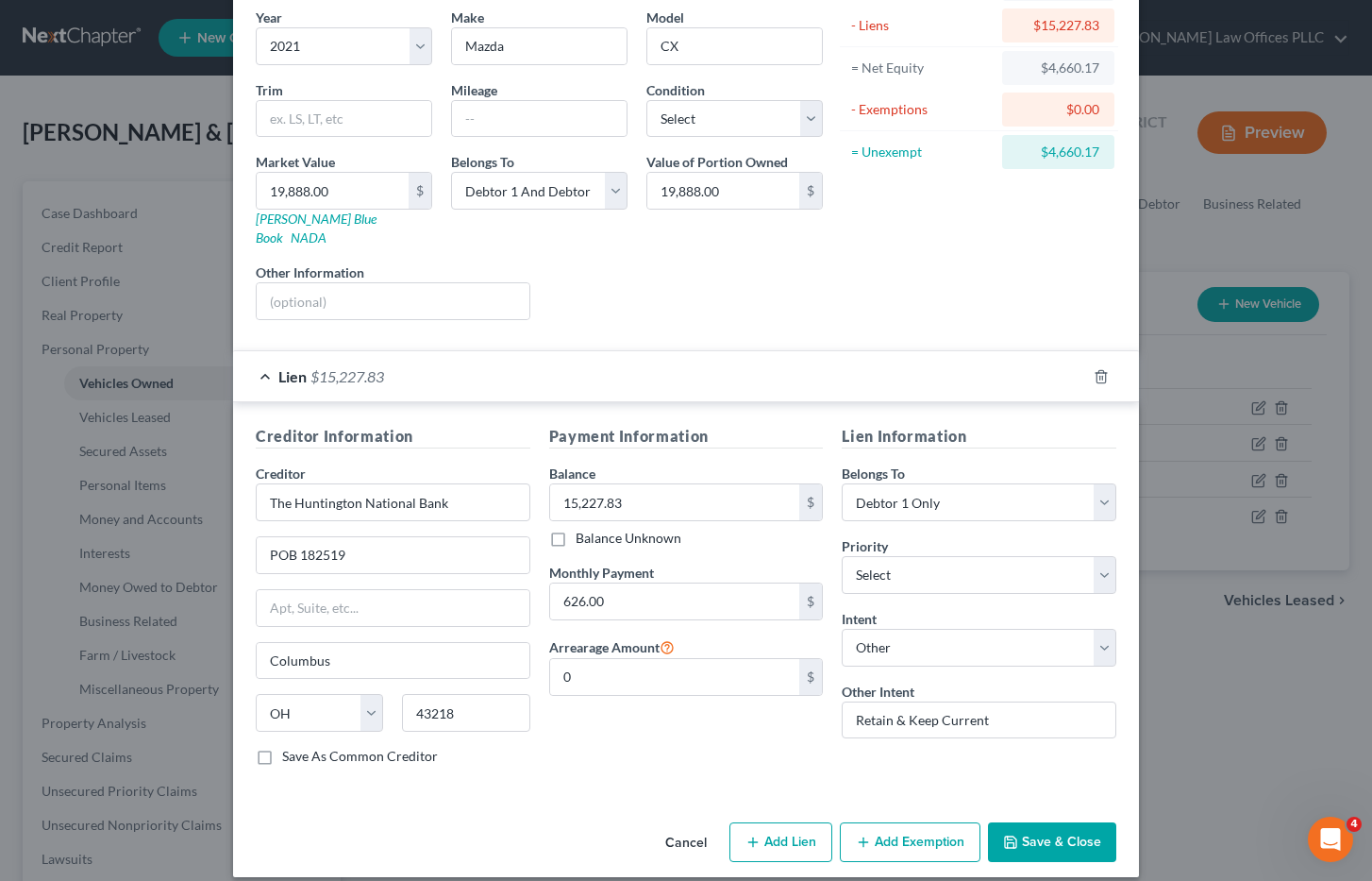
click at [877, 822] on button "Add Exemption" at bounding box center [910, 842] width 141 height 40
select select "2"
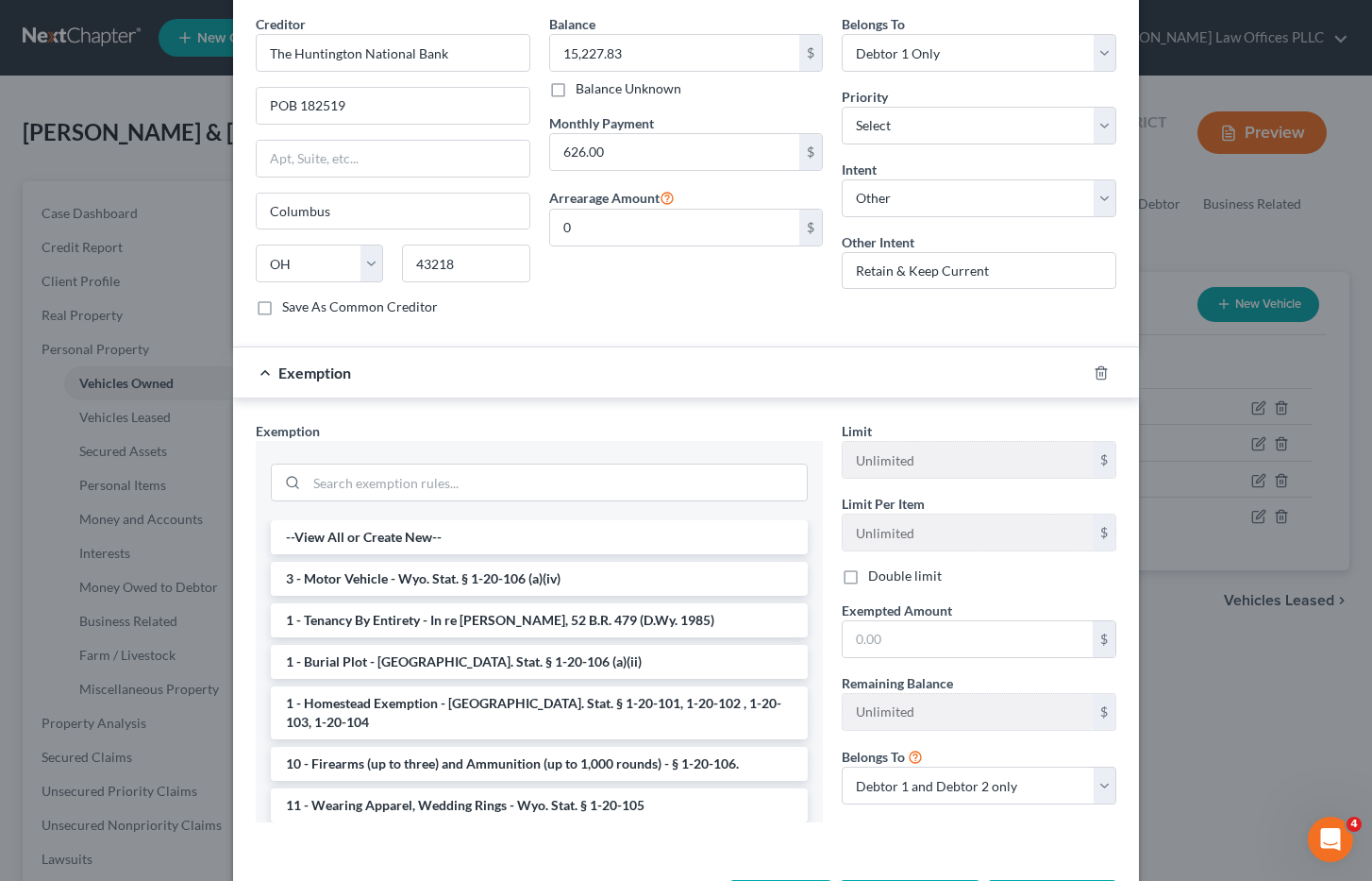
scroll to position [603, 0]
drag, startPoint x: 495, startPoint y: 559, endPoint x: 507, endPoint y: 557, distance: 12.2
click at [506, 560] on li "3 - Motor Vehicle - Wyo. Stat. § 1-20-106 (a)(iv)" at bounding box center [539, 577] width 537 height 34
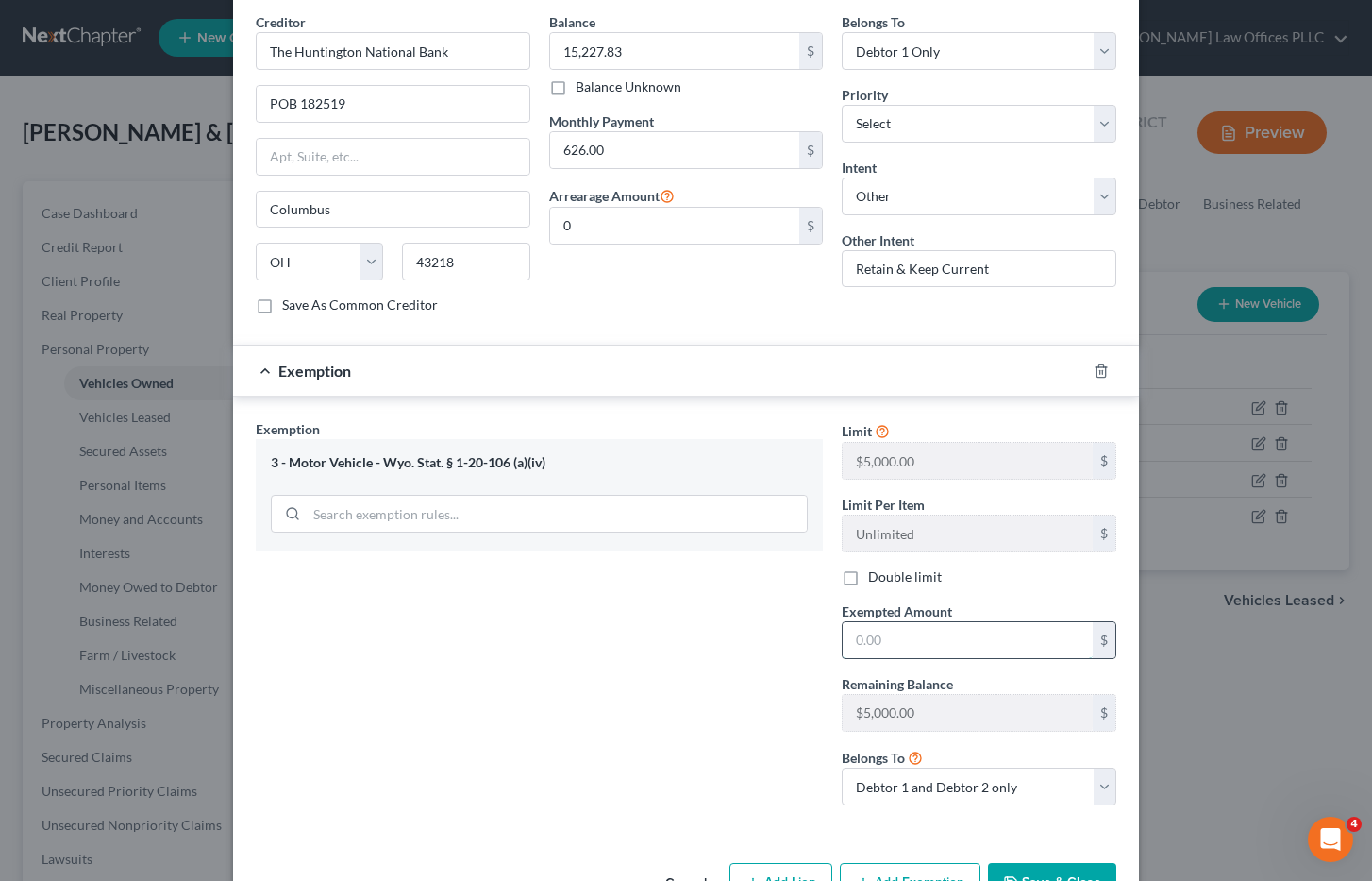
click at [856, 626] on input "text" at bounding box center [968, 640] width 251 height 36
type input "4,661.00"
click at [1097, 767] on select "Debtor 1 only Debtor 2 only Debtor 1 and Debtor 2 only" at bounding box center [979, 786] width 275 height 38
select select "0"
click at [842, 767] on select "Debtor 1 only Debtor 2 only Debtor 1 and Debtor 2 only" at bounding box center [979, 786] width 275 height 38
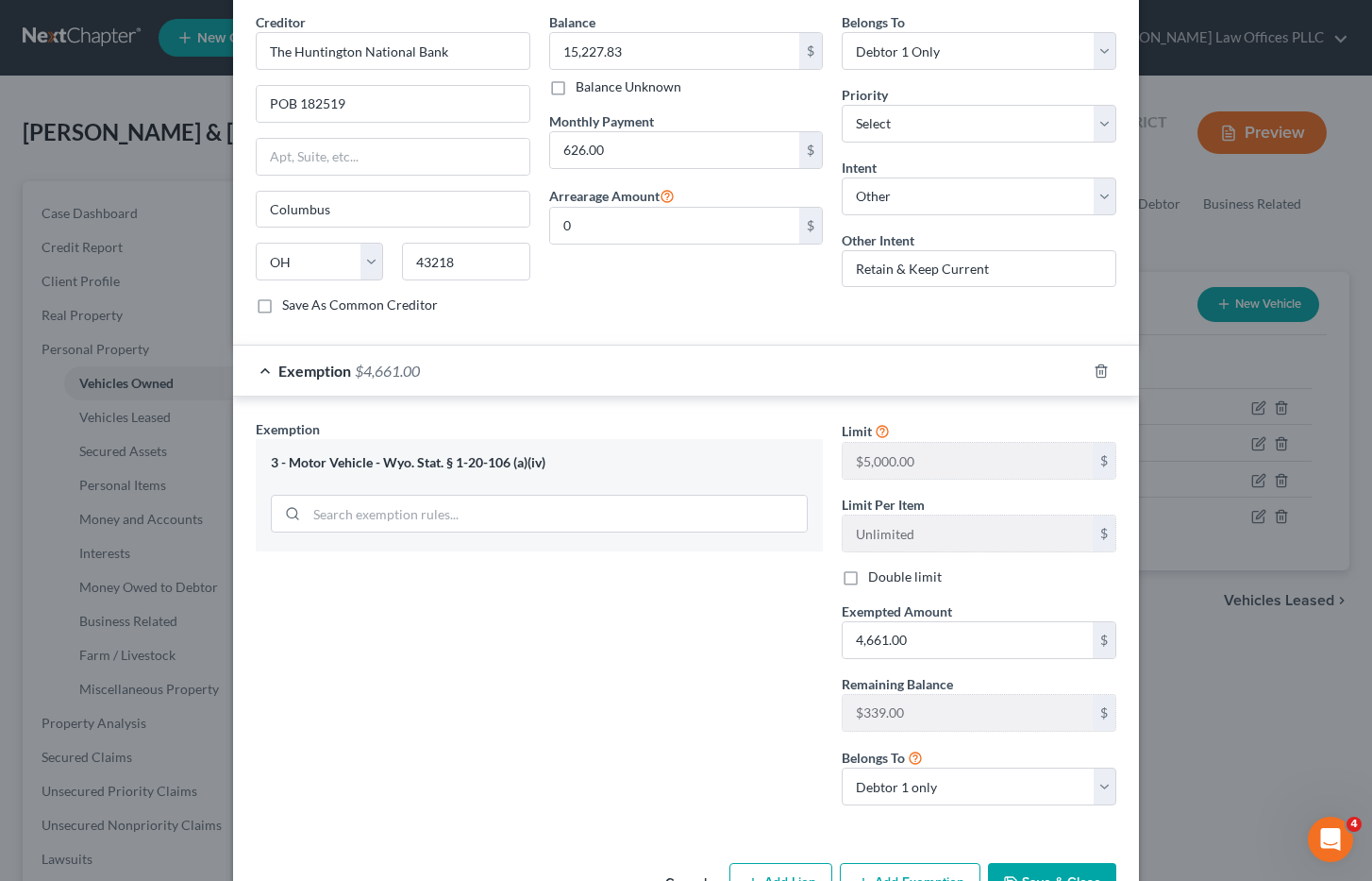
click at [1056, 862] on button "Save & Close" at bounding box center [1052, 882] width 128 height 40
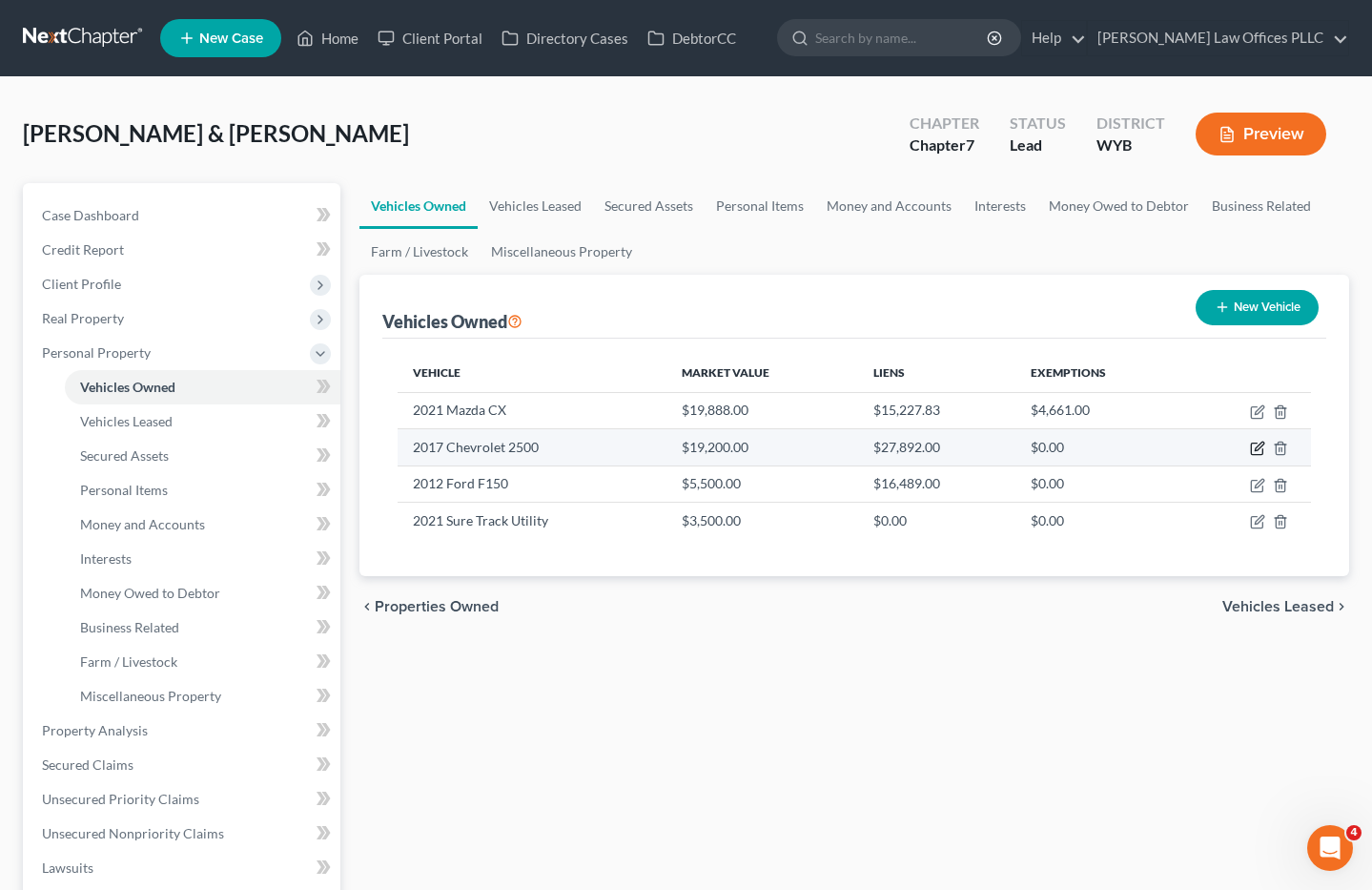
click at [1256, 448] on icon "button" at bounding box center [1258, 446] width 9 height 9
select select "1"
select select "9"
select select "2"
select select "43"
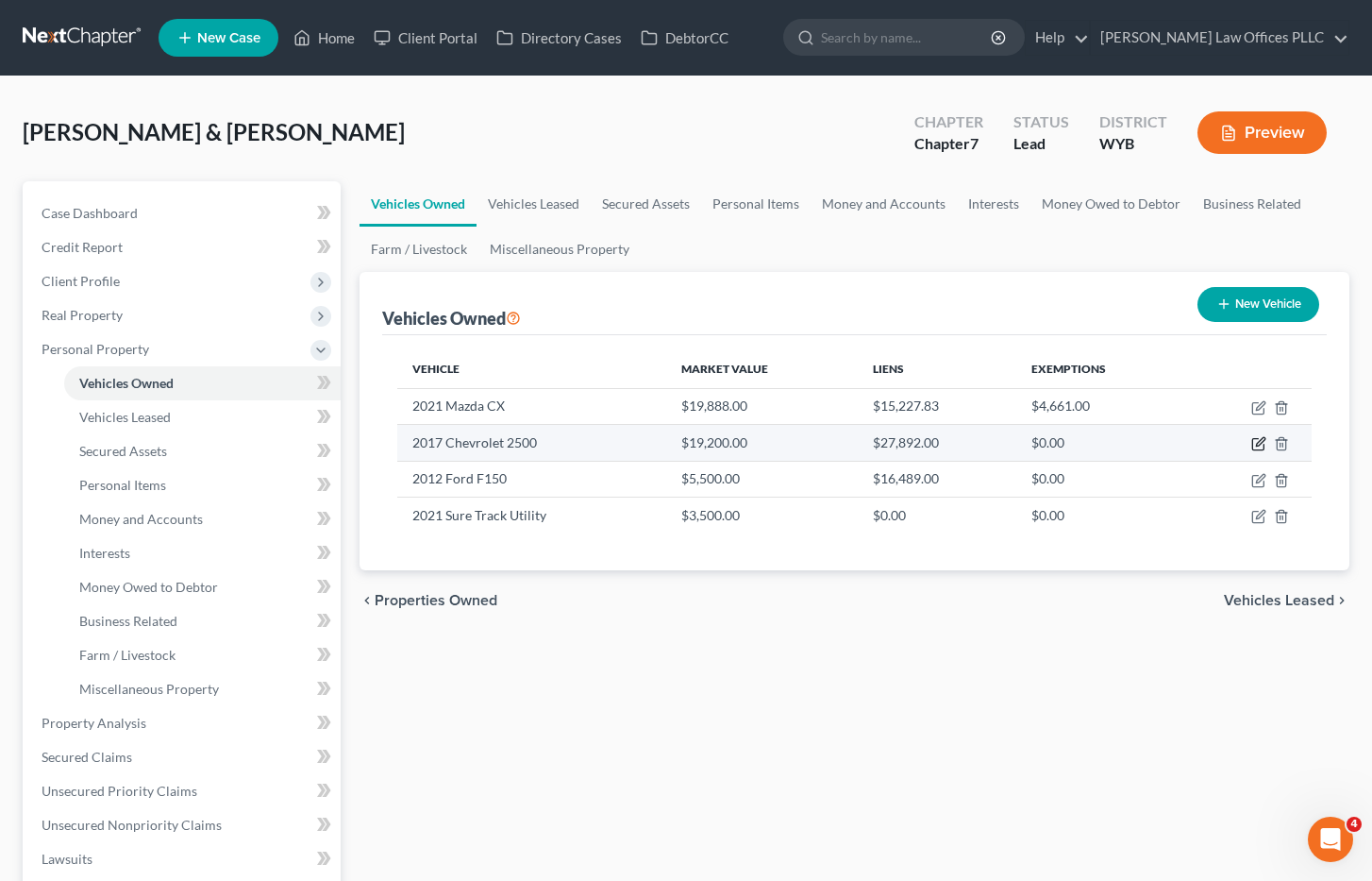
select select "0"
select select "4"
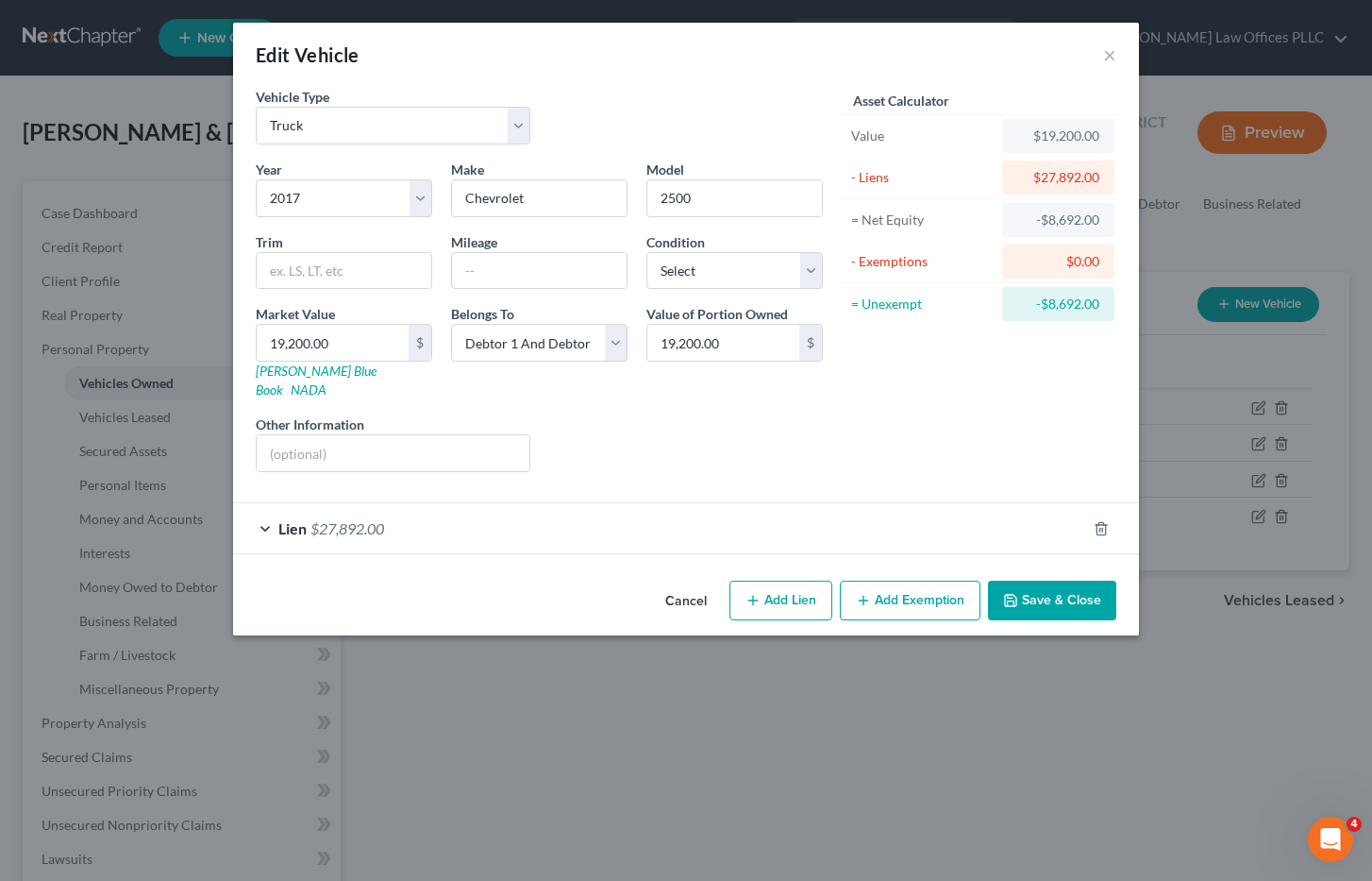
click at [331, 519] on span "$27,892.00" at bounding box center [346, 528] width 73 height 18
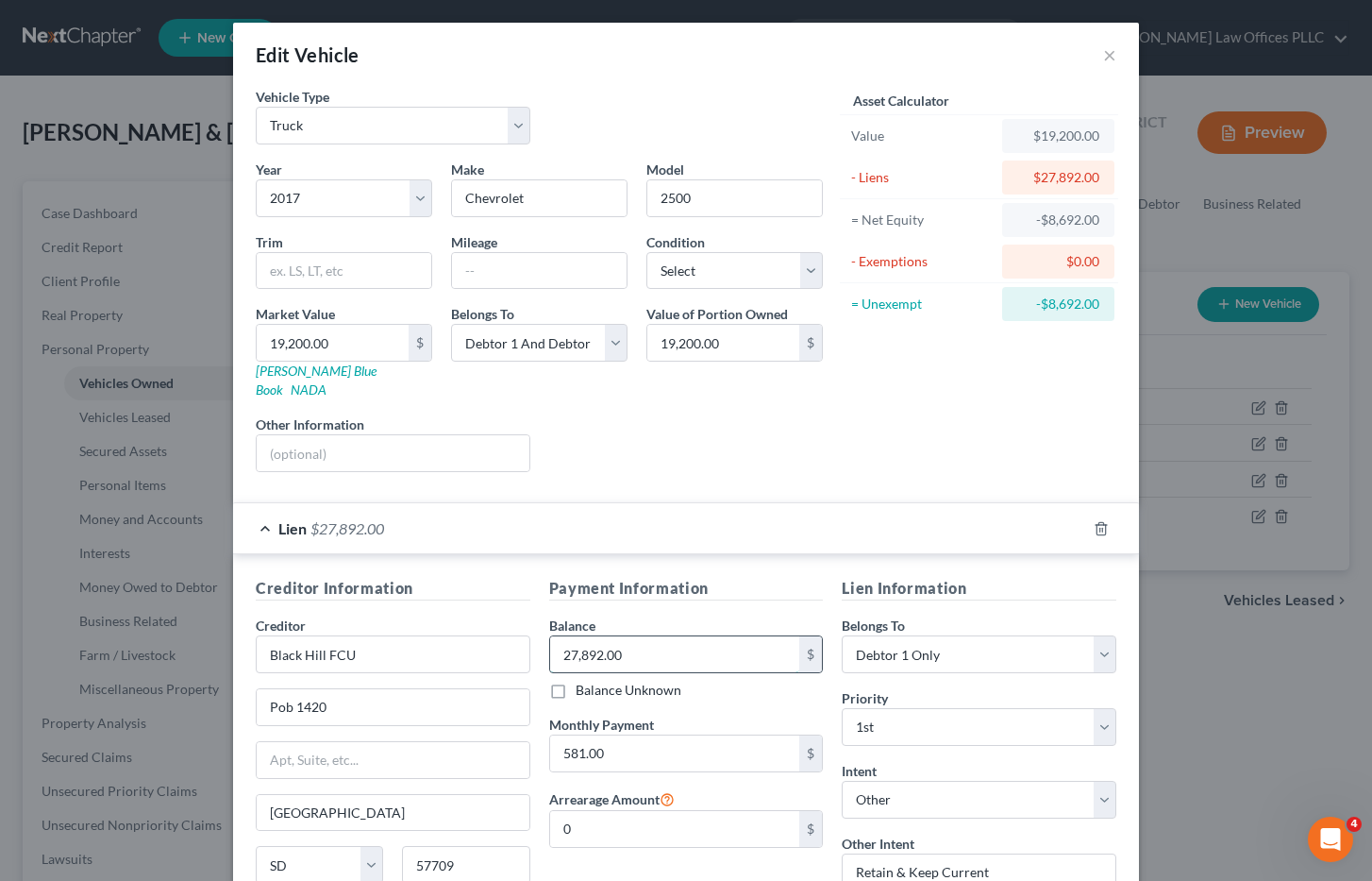
click at [635, 636] on input "27,892.00" at bounding box center [675, 654] width 251 height 36
type input "23,372.00"
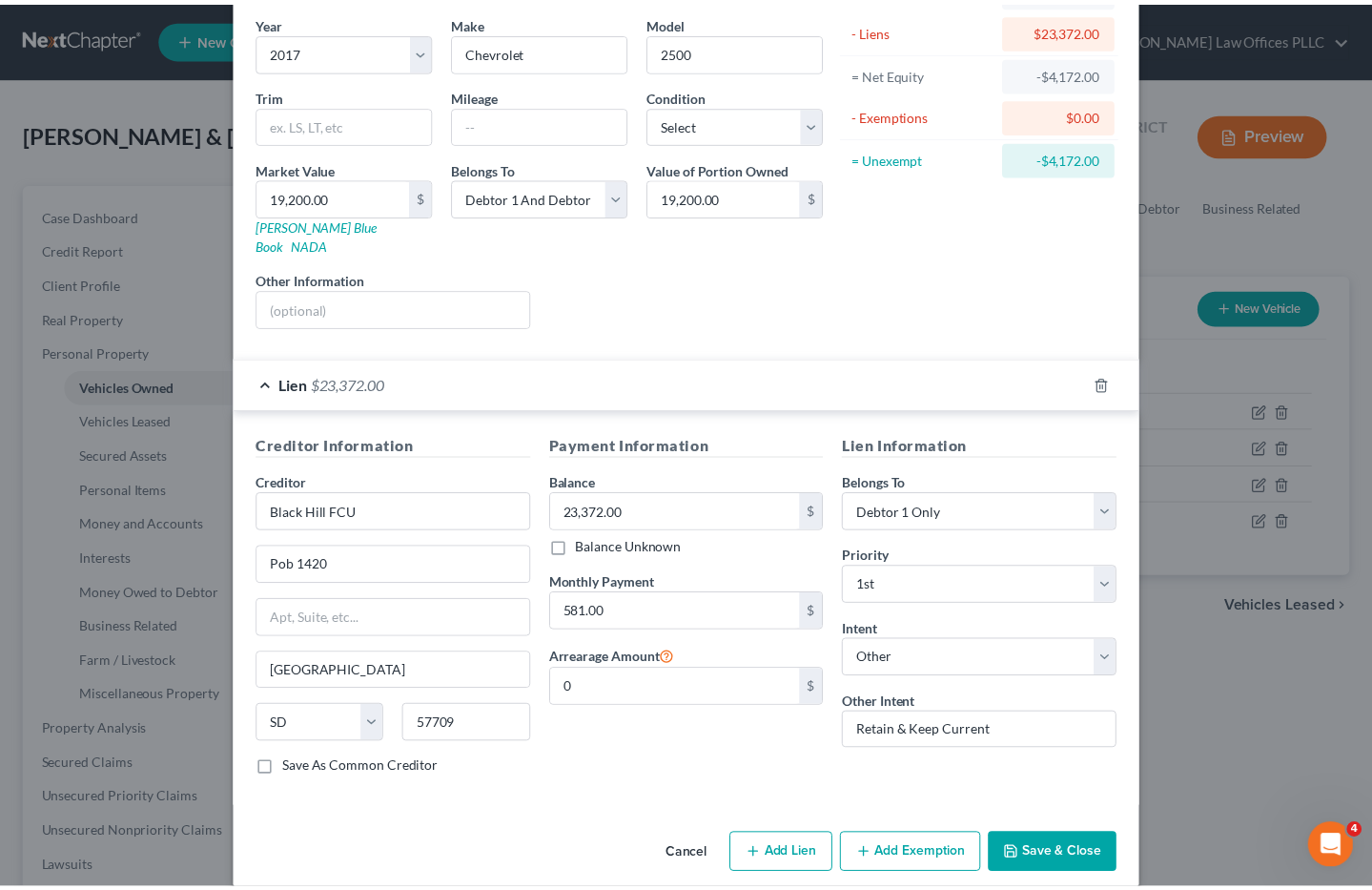
scroll to position [153, 0]
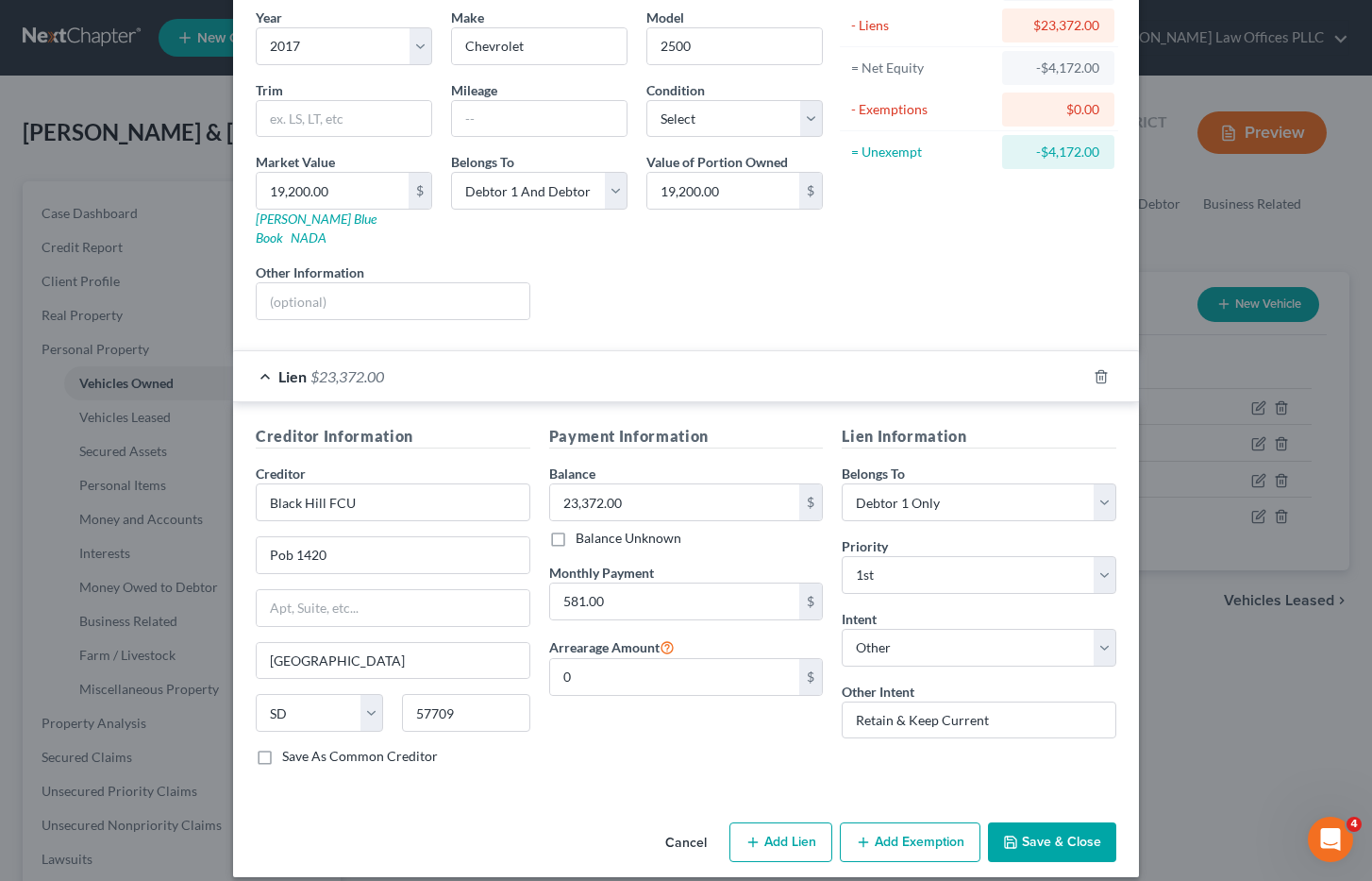
click at [1057, 822] on button "Save & Close" at bounding box center [1052, 842] width 128 height 40
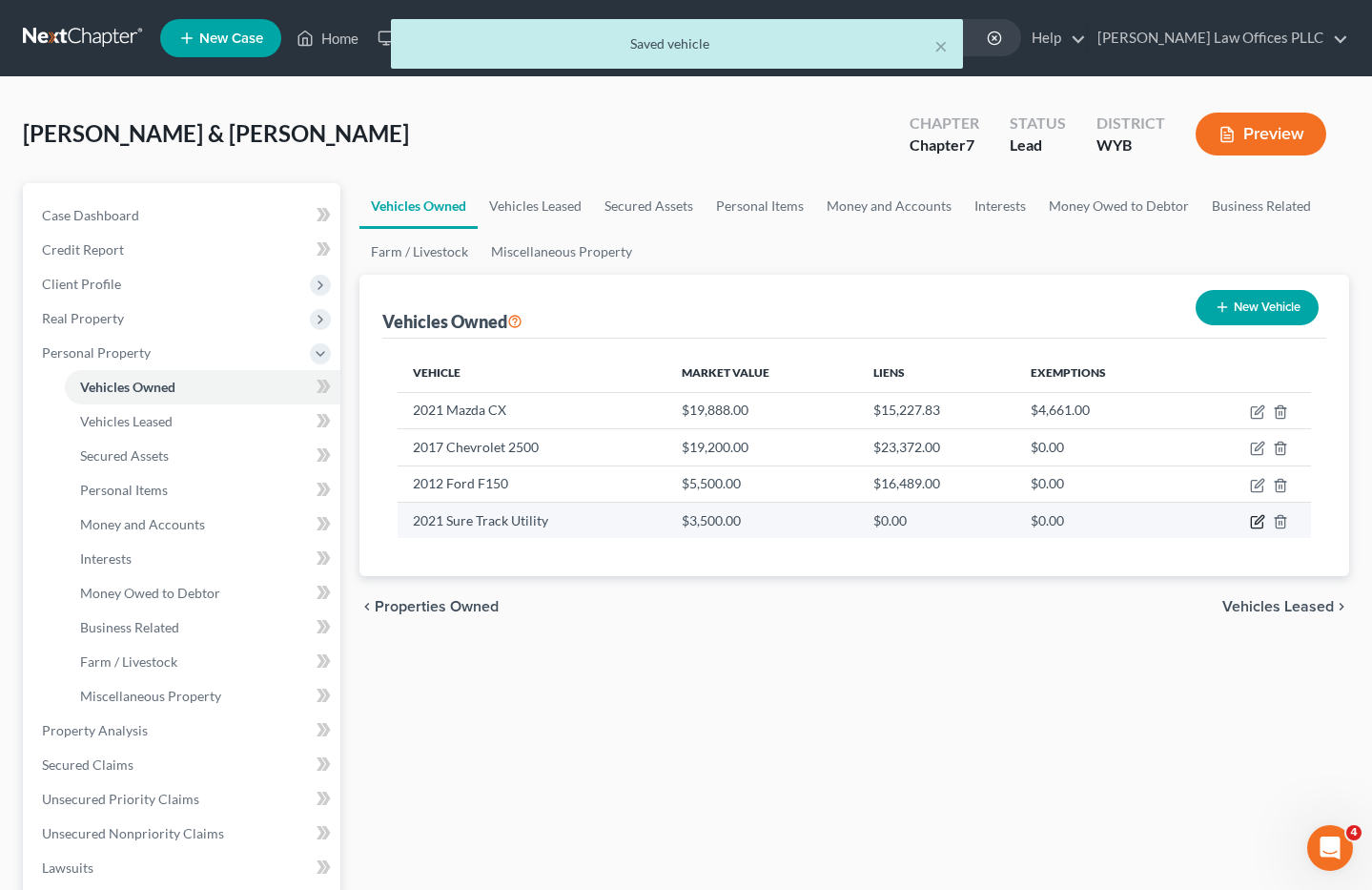
click at [1254, 523] on icon "button" at bounding box center [1258, 519] width 9 height 9
select select "2"
select select "5"
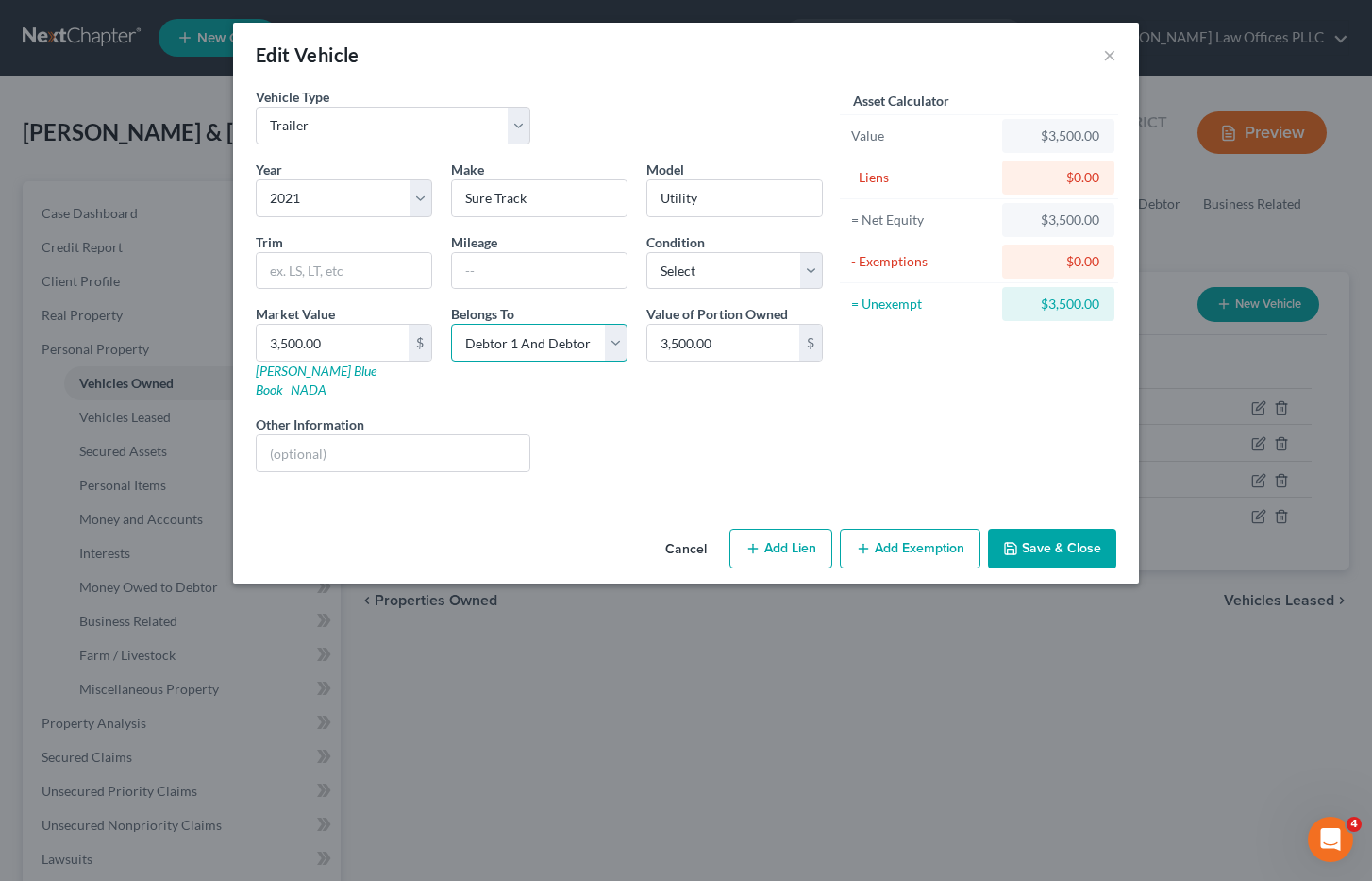
click at [615, 340] on select "Select Debtor 1 Only Debtor 2 Only Debtor 1 And Debtor 2 Only At Least One Of T…" at bounding box center [539, 343] width 176 height 38
select select "0"
click at [451, 324] on select "Select Debtor 1 Only Debtor 2 Only Debtor 1 And Debtor 2 Only At Least One Of T…" at bounding box center [539, 343] width 176 height 38
click at [343, 337] on input "3,500.00" at bounding box center [332, 343] width 152 height 36
type input "3"
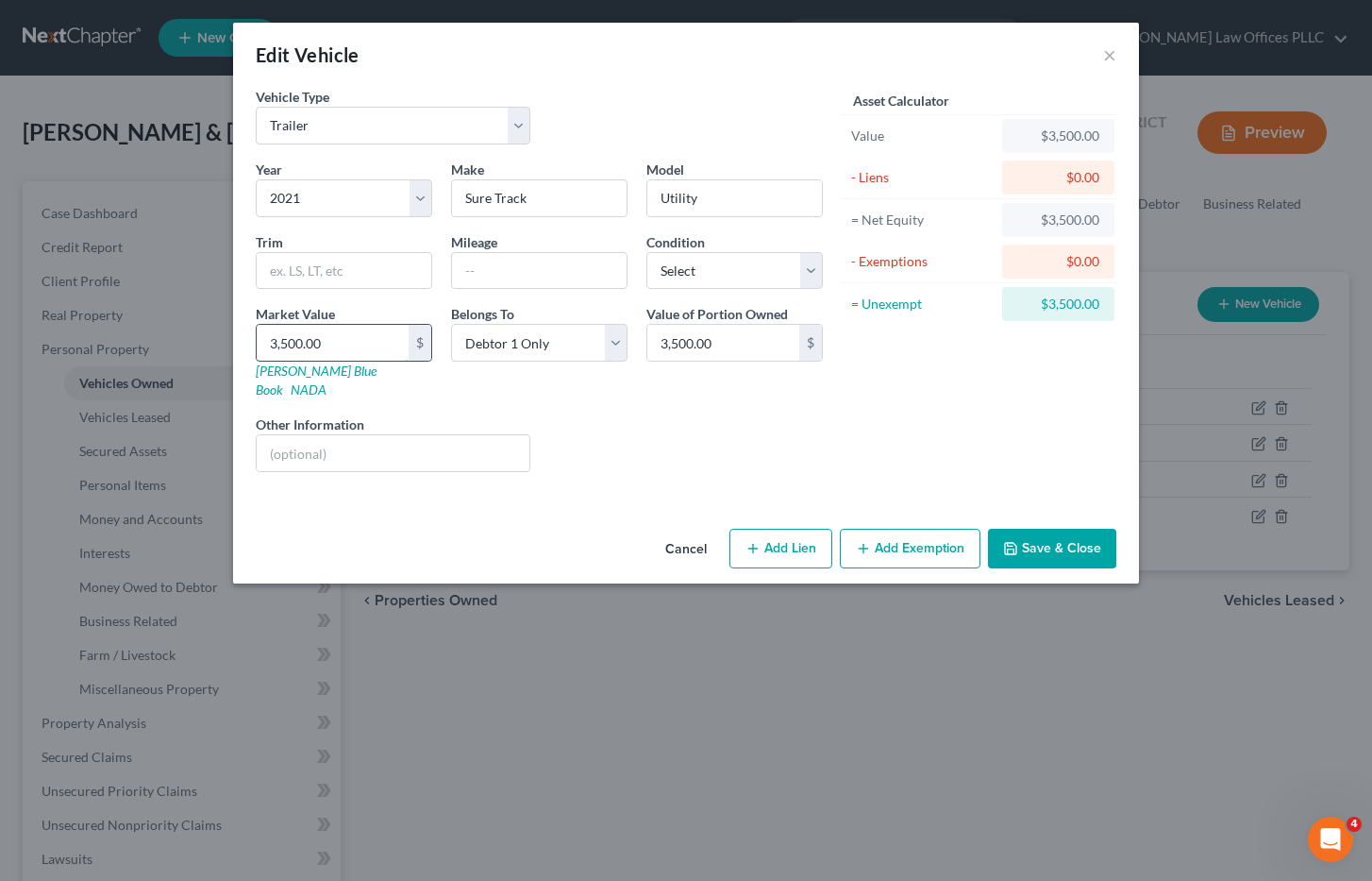
type input "3.00"
type input "30"
type input "30.00"
type input "300"
type input "300.00"
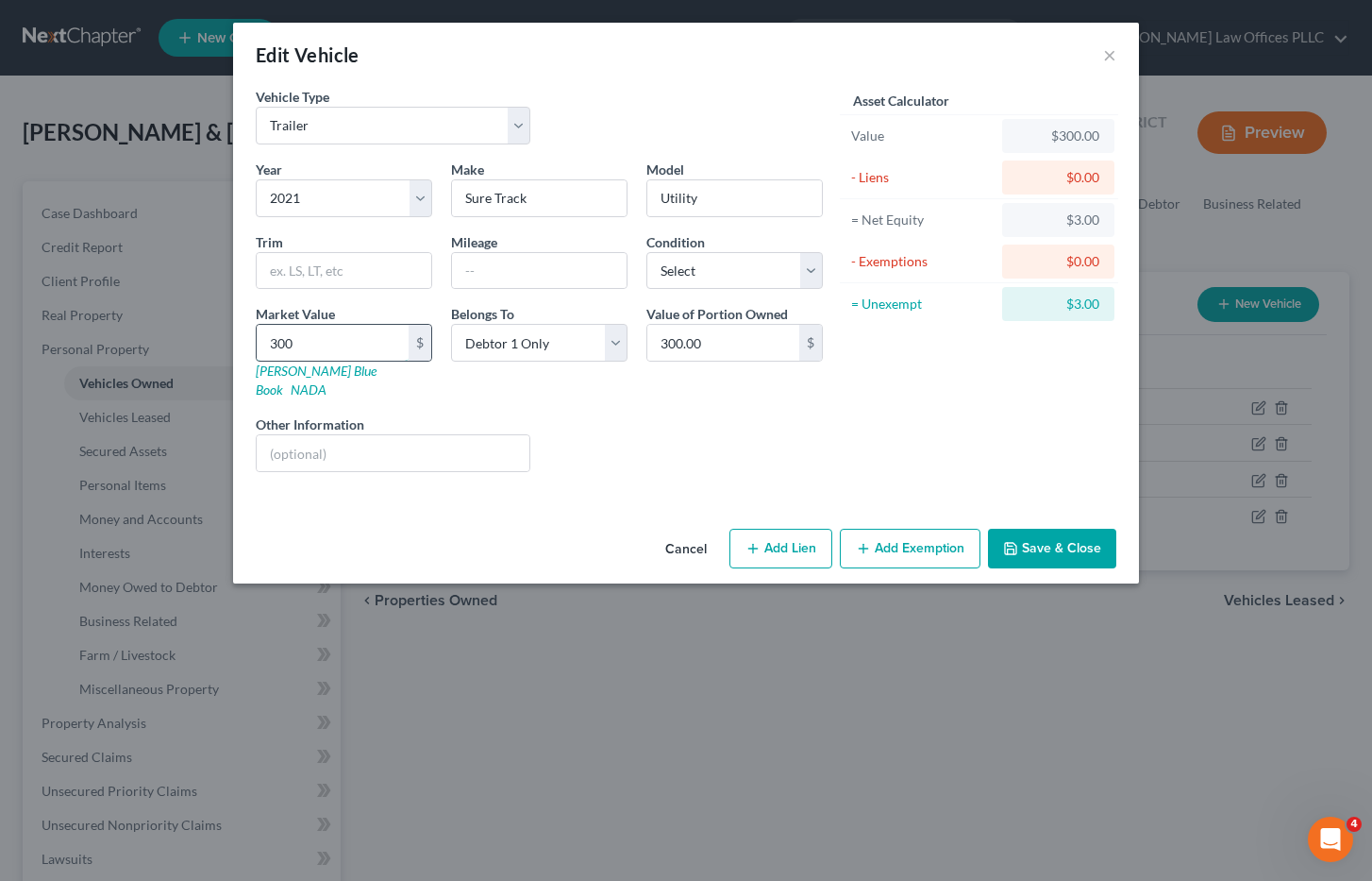
type input "3000"
type input "3,000.00"
click at [1074, 532] on button "Save & Close" at bounding box center [1052, 548] width 128 height 40
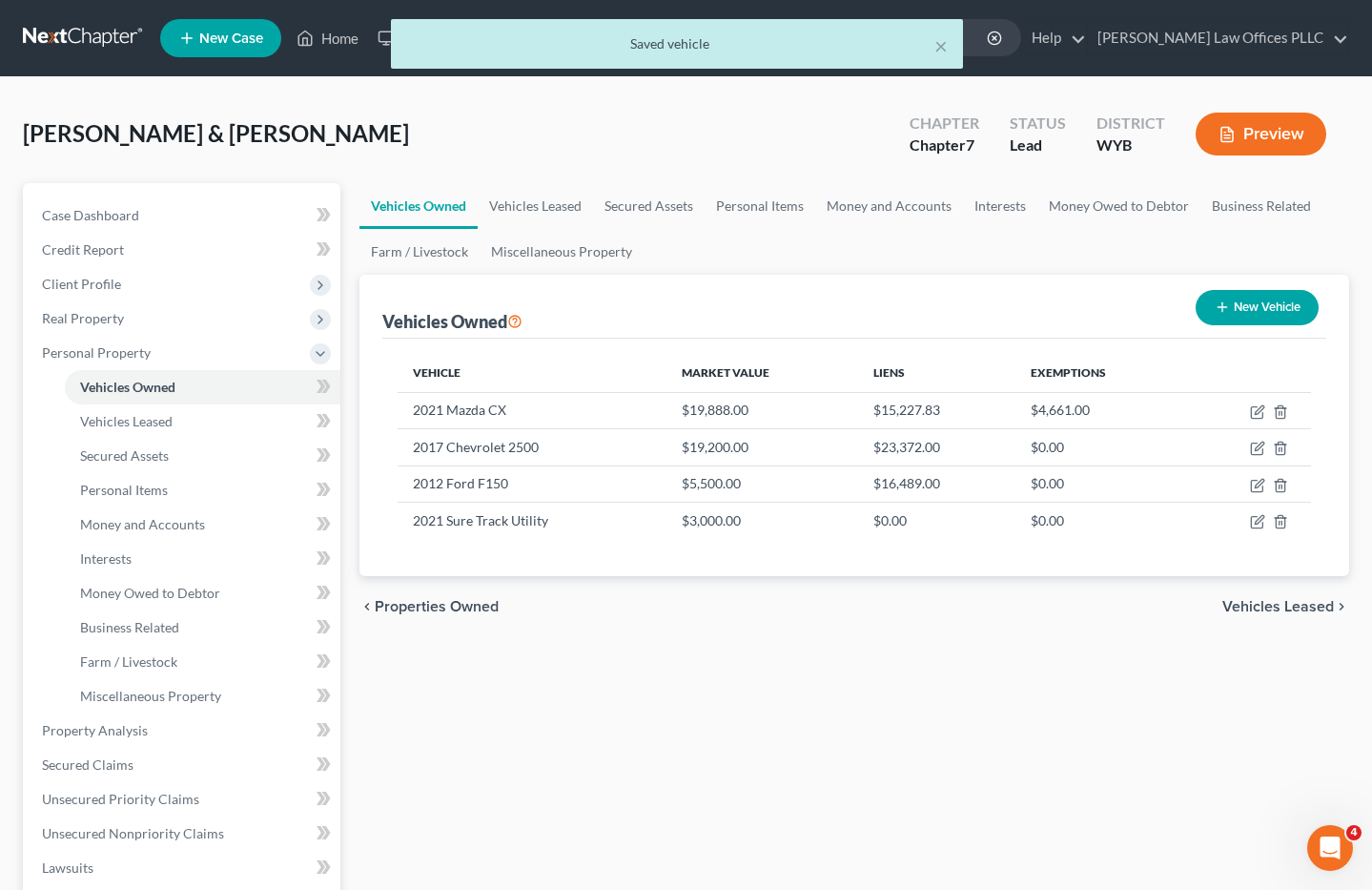
click at [851, 688] on div "Vehicles Owned Vehicles Leased Secured Assets Personal Items Money and Accounts…" at bounding box center [854, 734] width 1008 height 1102
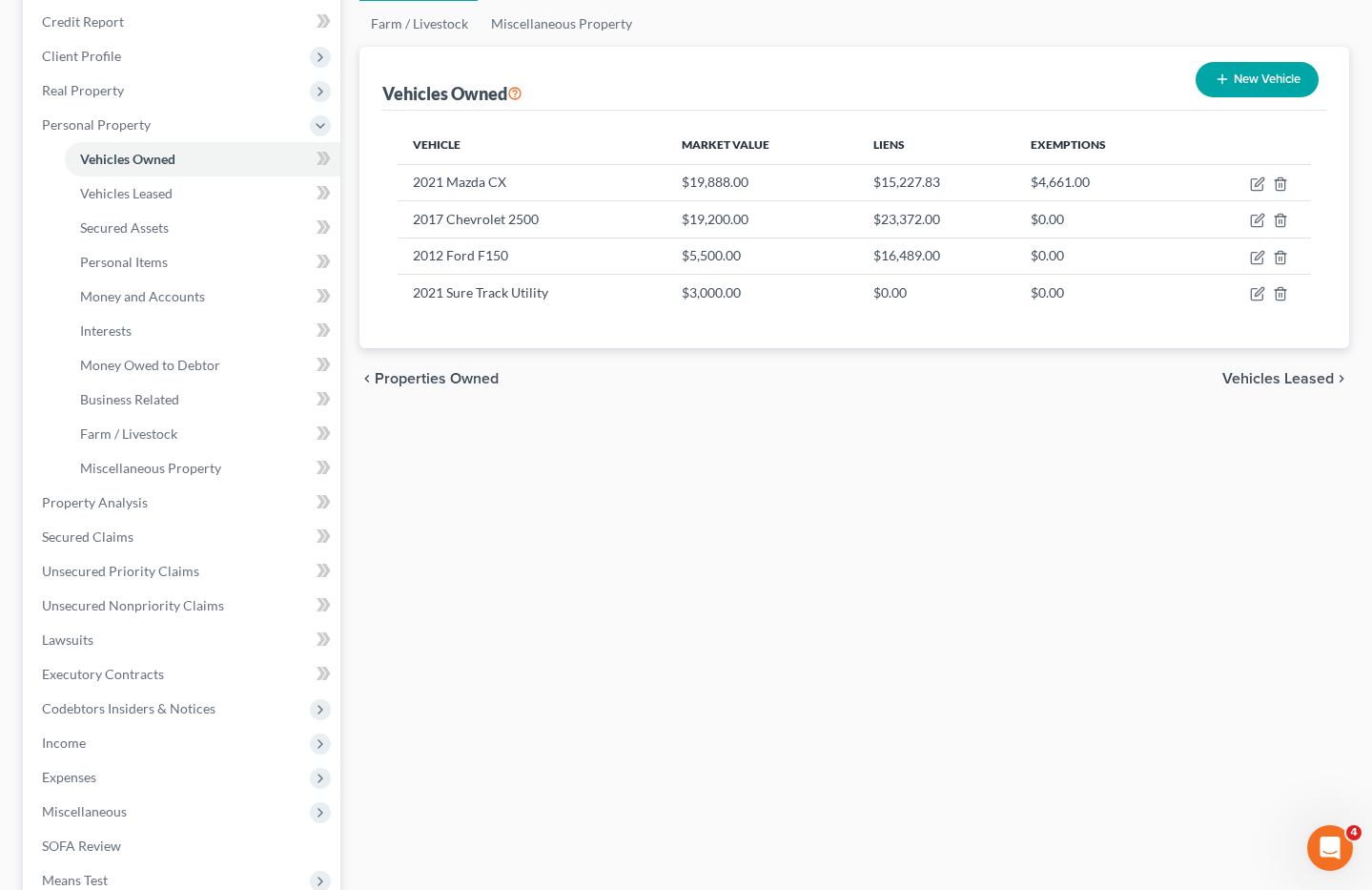
scroll to position [314, 0]
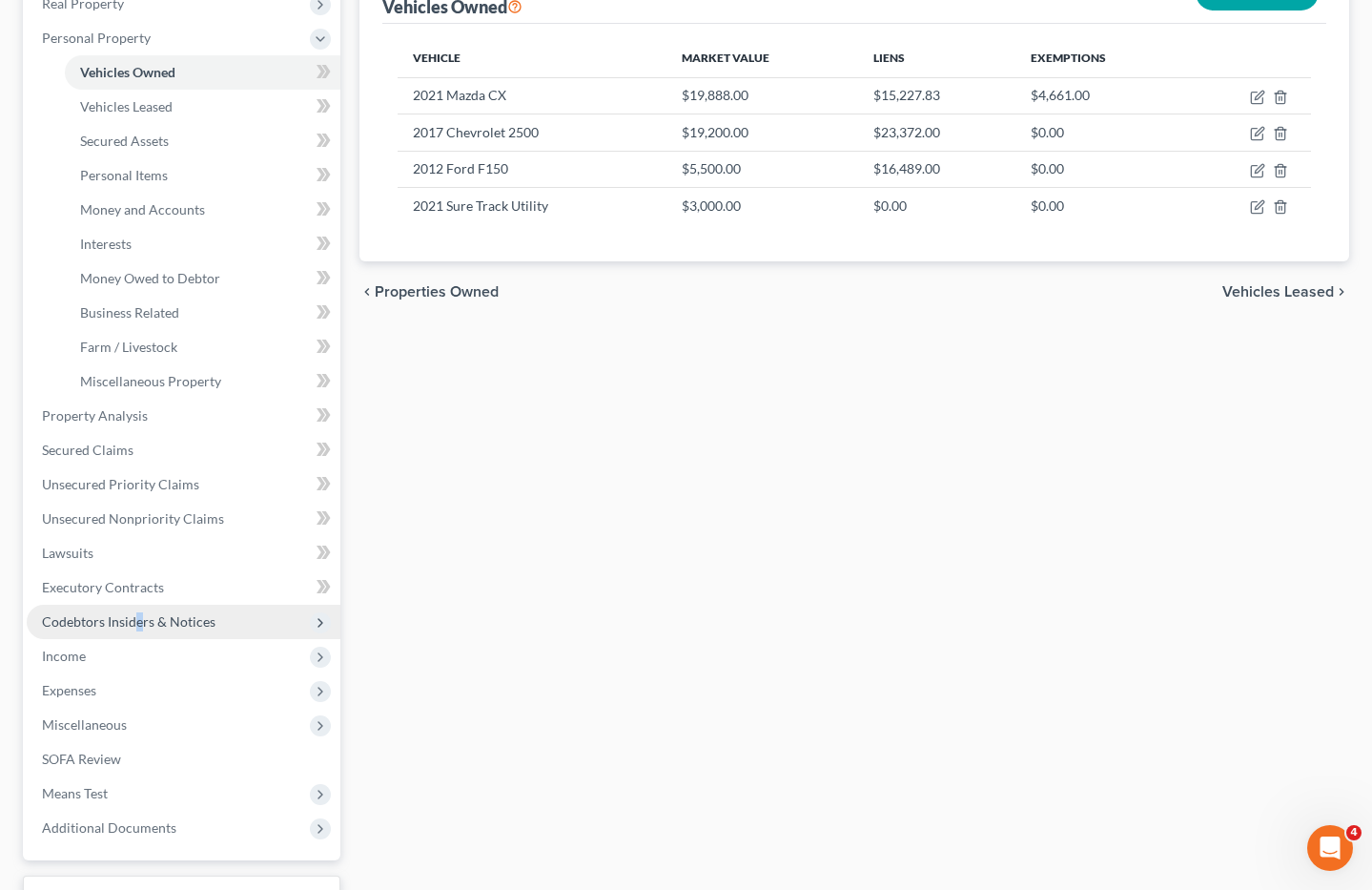
click at [139, 617] on span "Codebtors Insiders & Notices" at bounding box center [129, 621] width 174 height 16
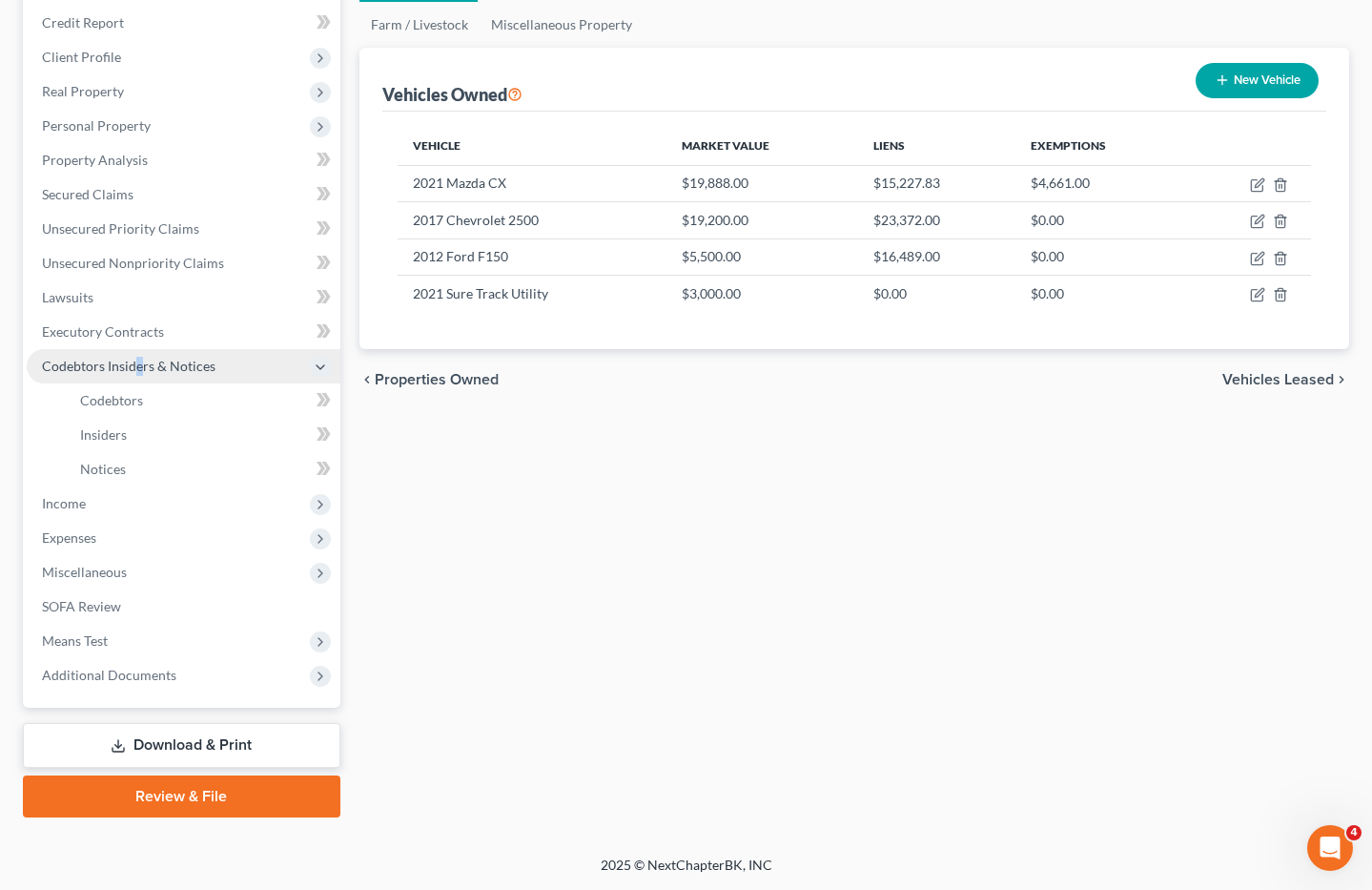
scroll to position [227, 0]
click at [149, 404] on link "Codebtors" at bounding box center [203, 400] width 276 height 35
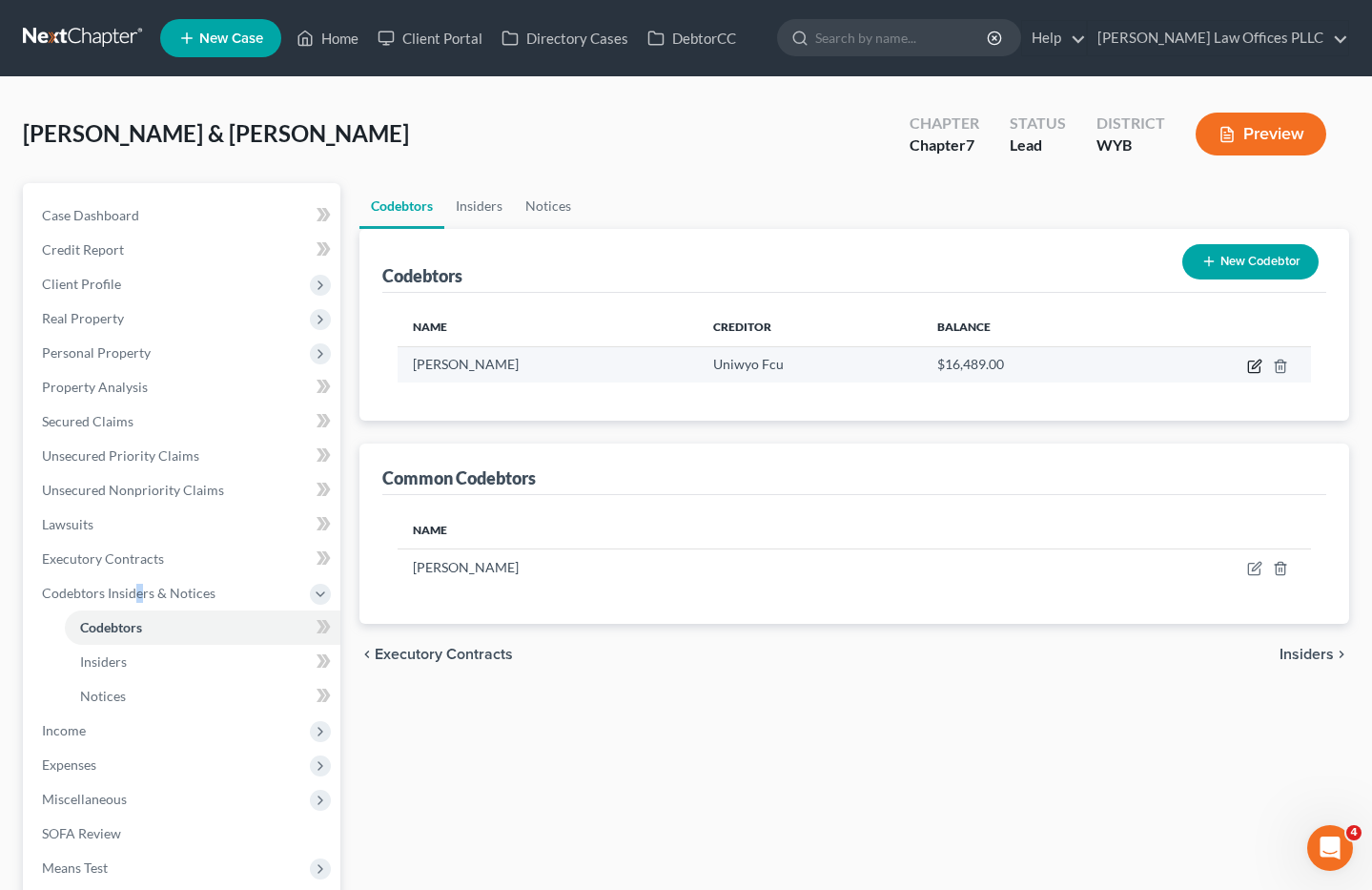
click at [1251, 361] on icon "button" at bounding box center [1253, 367] width 12 height 12
select select "53"
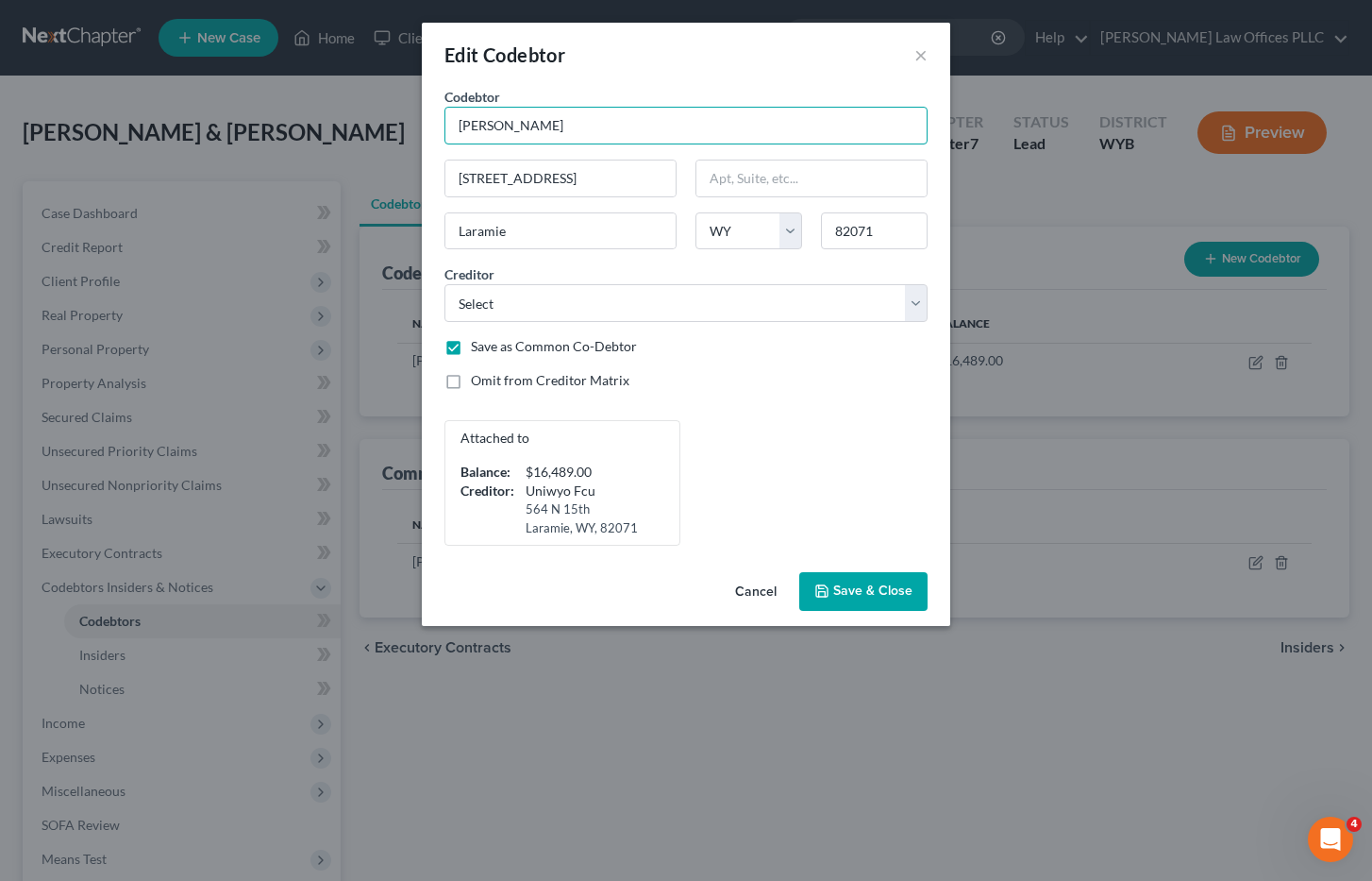
drag, startPoint x: 615, startPoint y: 121, endPoint x: 405, endPoint y: 128, distance: 210.1
click at [405, 128] on div "Edit Codebtor × Codebtor * Christopher Renteria Codebtor * Christopher Renteria…" at bounding box center [686, 440] width 1372 height 881
type input "Christian Riexinger"
click at [870, 439] on div "Attached to Balance: $16,489.00 Creditor: Uniwyo Fcu 564 N 15th Laramie, WY, 82…" at bounding box center [686, 483] width 502 height 125
drag, startPoint x: 542, startPoint y: 231, endPoint x: 380, endPoint y: 236, distance: 162.1
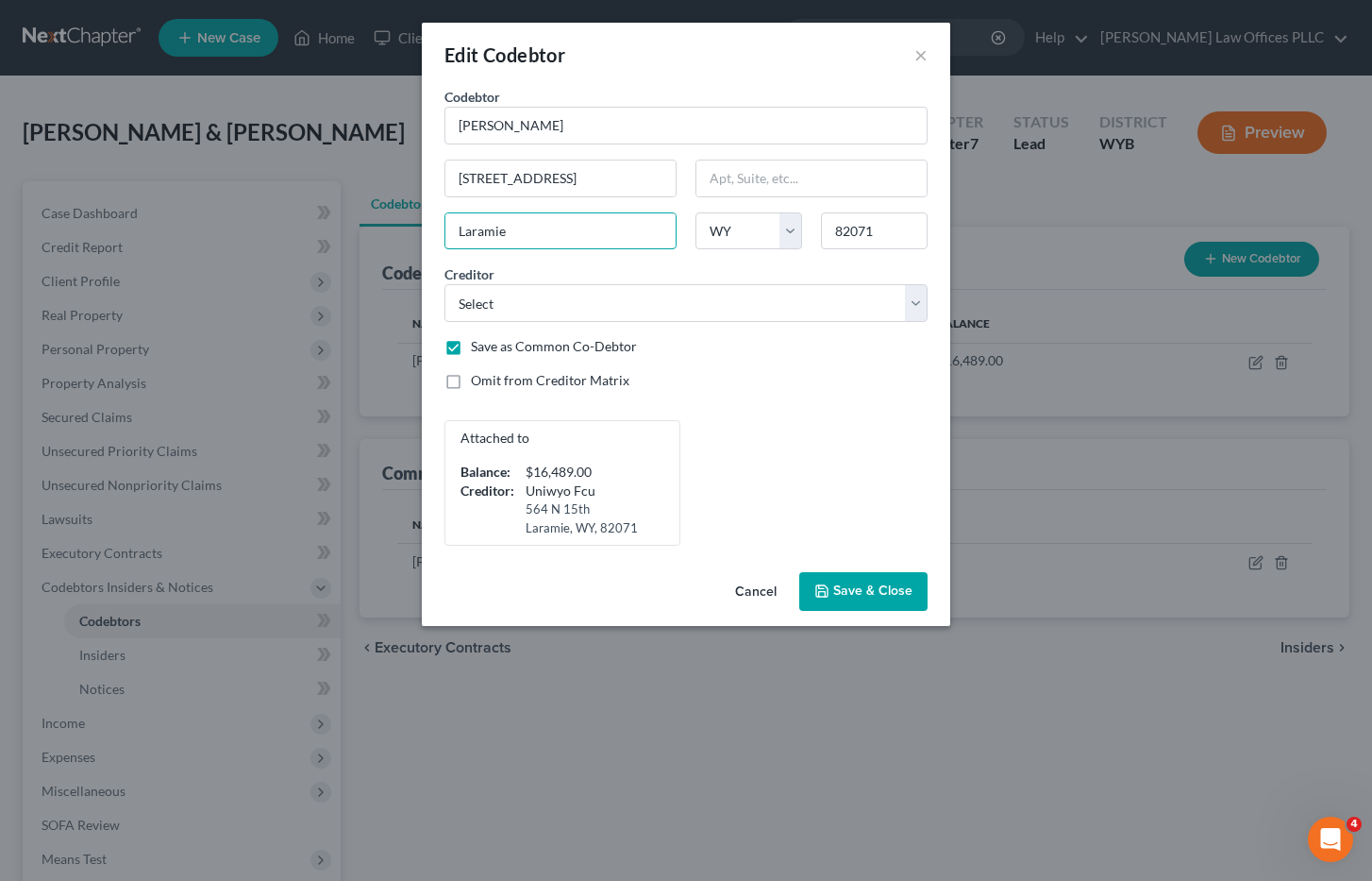
click at [380, 236] on div "Edit Codebtor × Codebtor * Christian Riexinger Codebtor * Christian Riexinger 1…" at bounding box center [686, 440] width 1372 height 881
type input "Gillette"
click at [879, 227] on input "82071" at bounding box center [874, 231] width 107 height 38
type input "82718"
click at [871, 593] on span "Save & Close" at bounding box center [873, 591] width 79 height 16
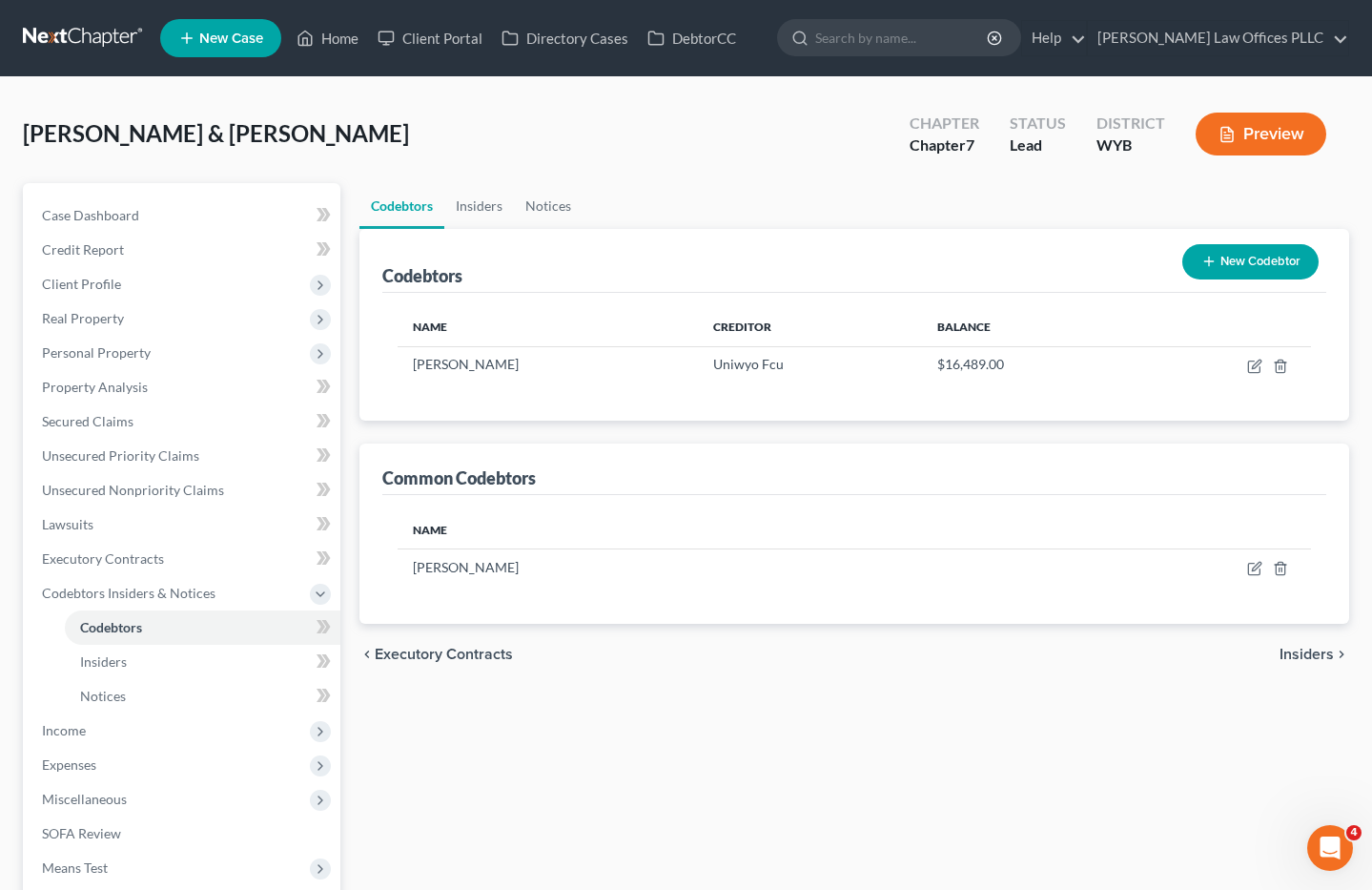
click at [857, 731] on div "Codebtors Insiders Notices Codebtors New Codebtor Name Creditor Balance Christi…" at bounding box center [854, 613] width 1008 height 861
click at [70, 736] on span "Income" at bounding box center [63, 730] width 43 height 16
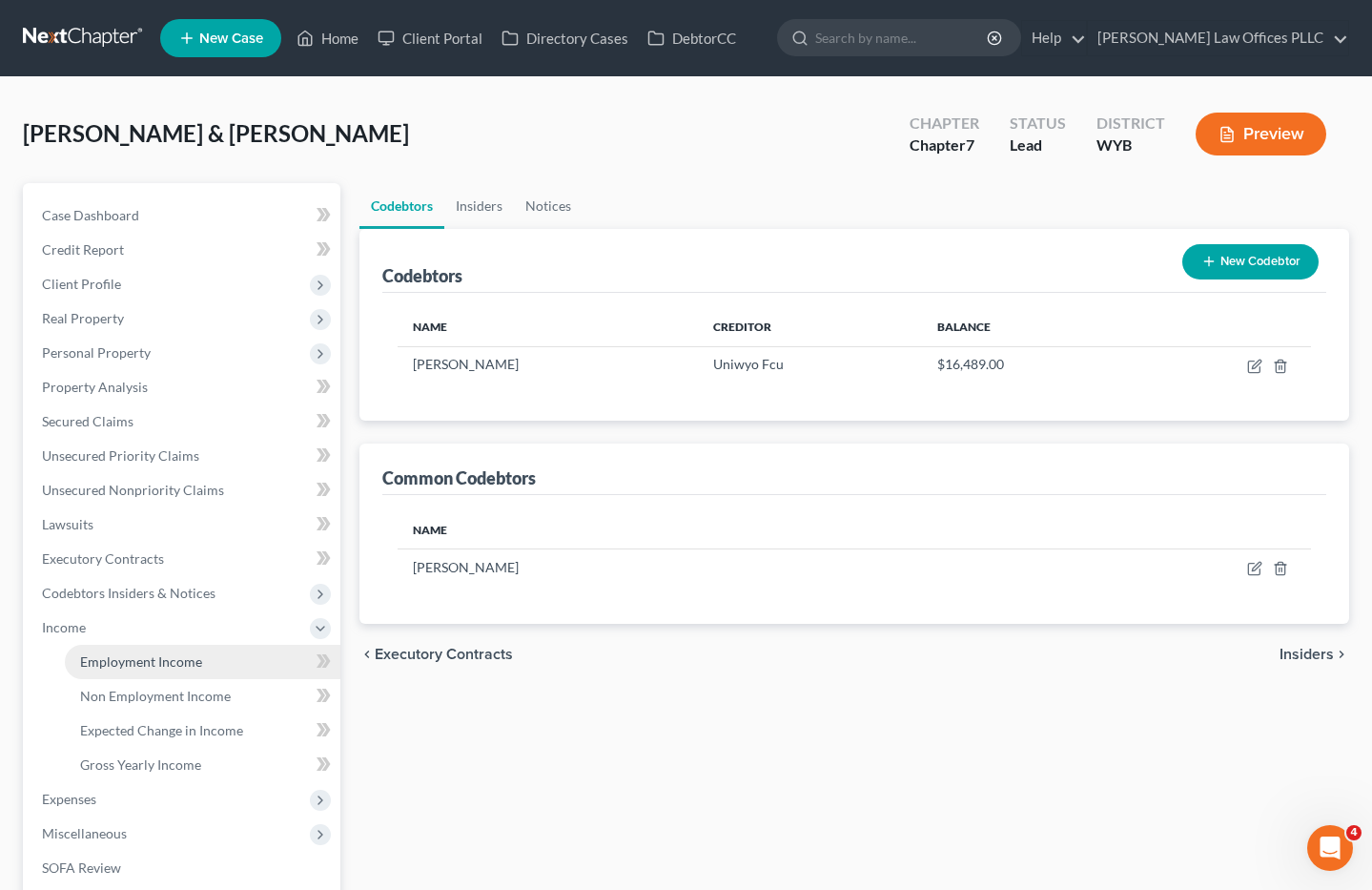
click at [162, 653] on link "Employment Income" at bounding box center [203, 662] width 276 height 35
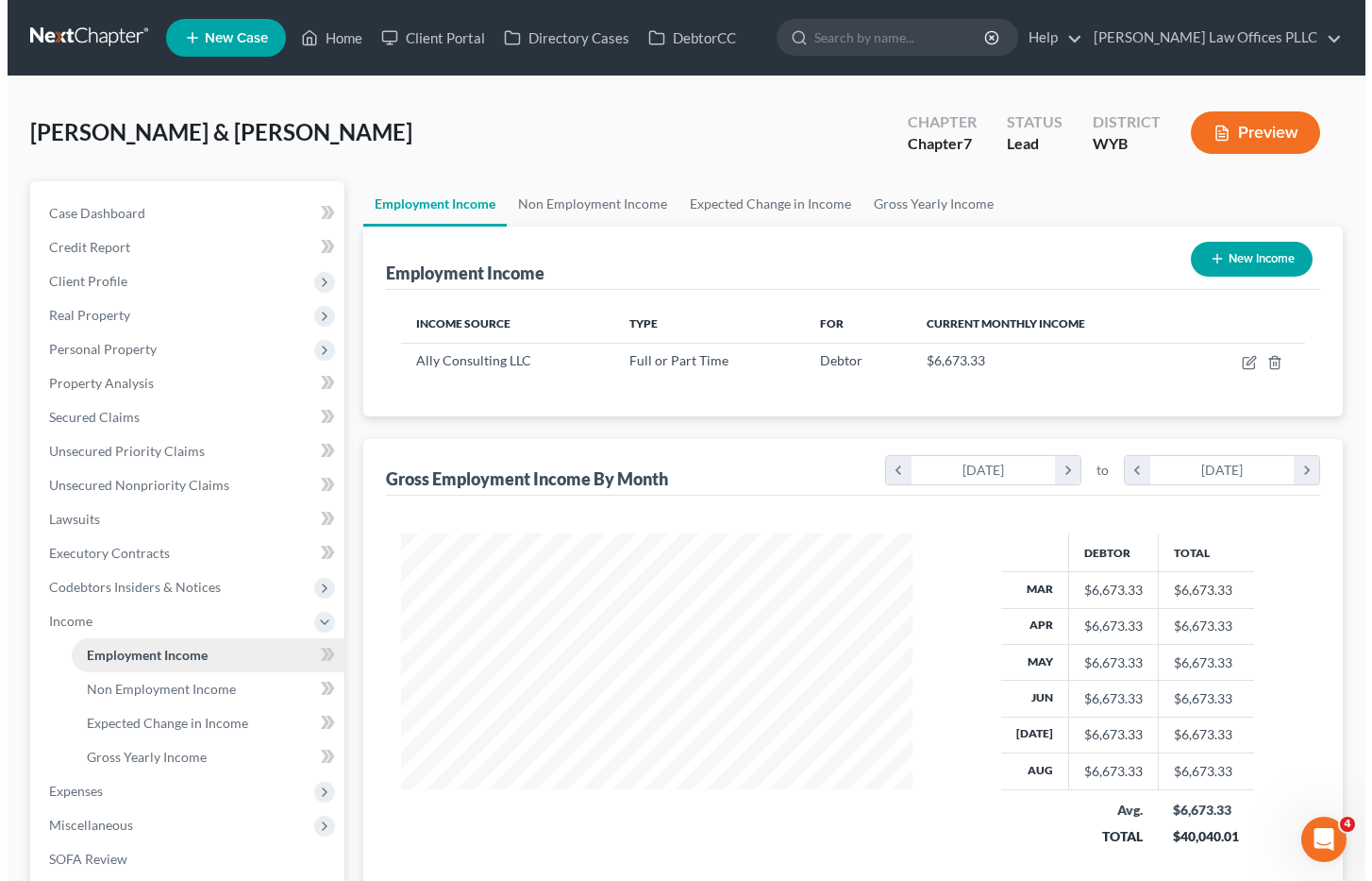
scroll to position [339, 550]
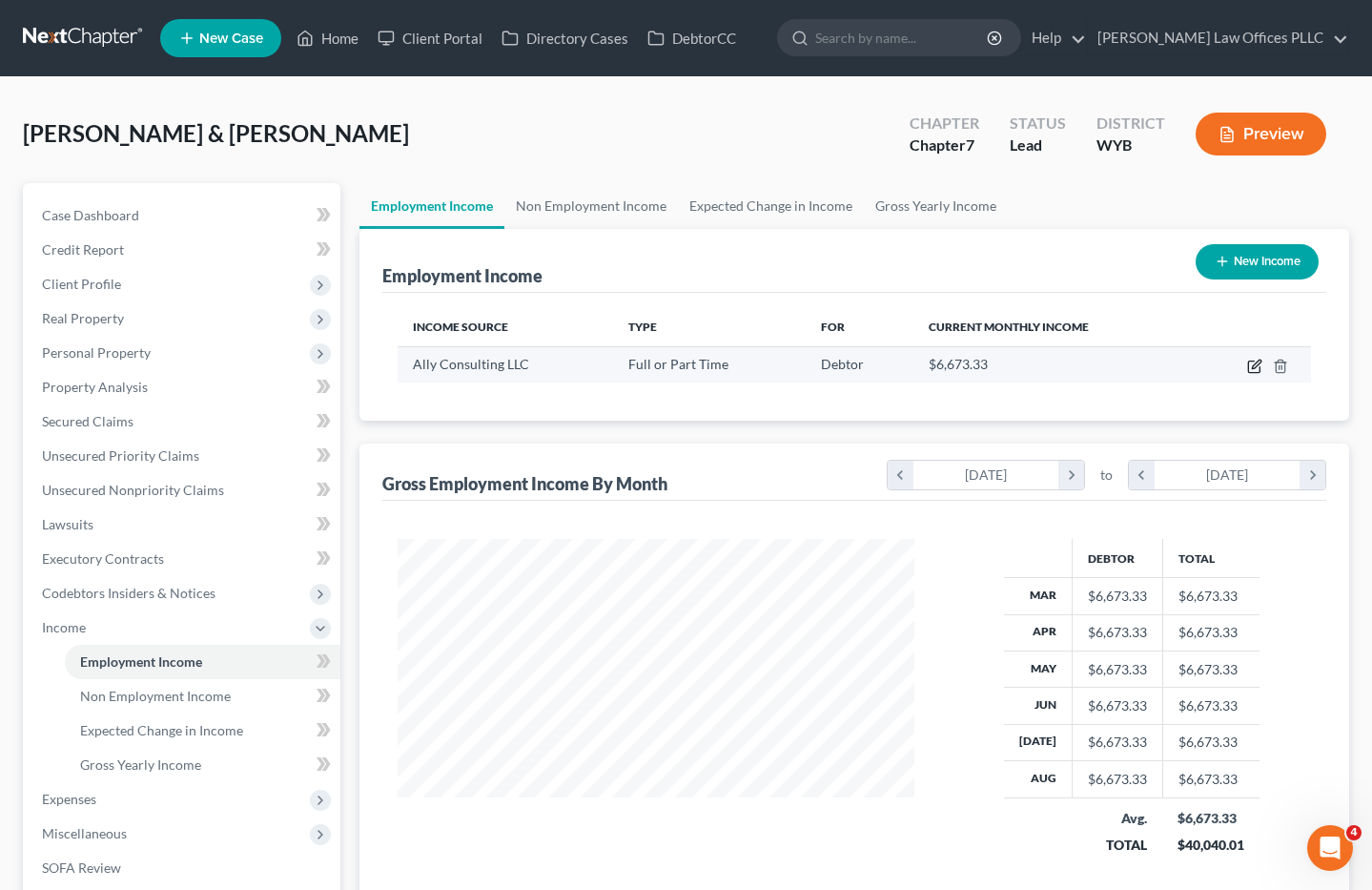
click at [1252, 363] on icon "button" at bounding box center [1253, 366] width 15 height 15
select select "0"
select select "45"
select select "2"
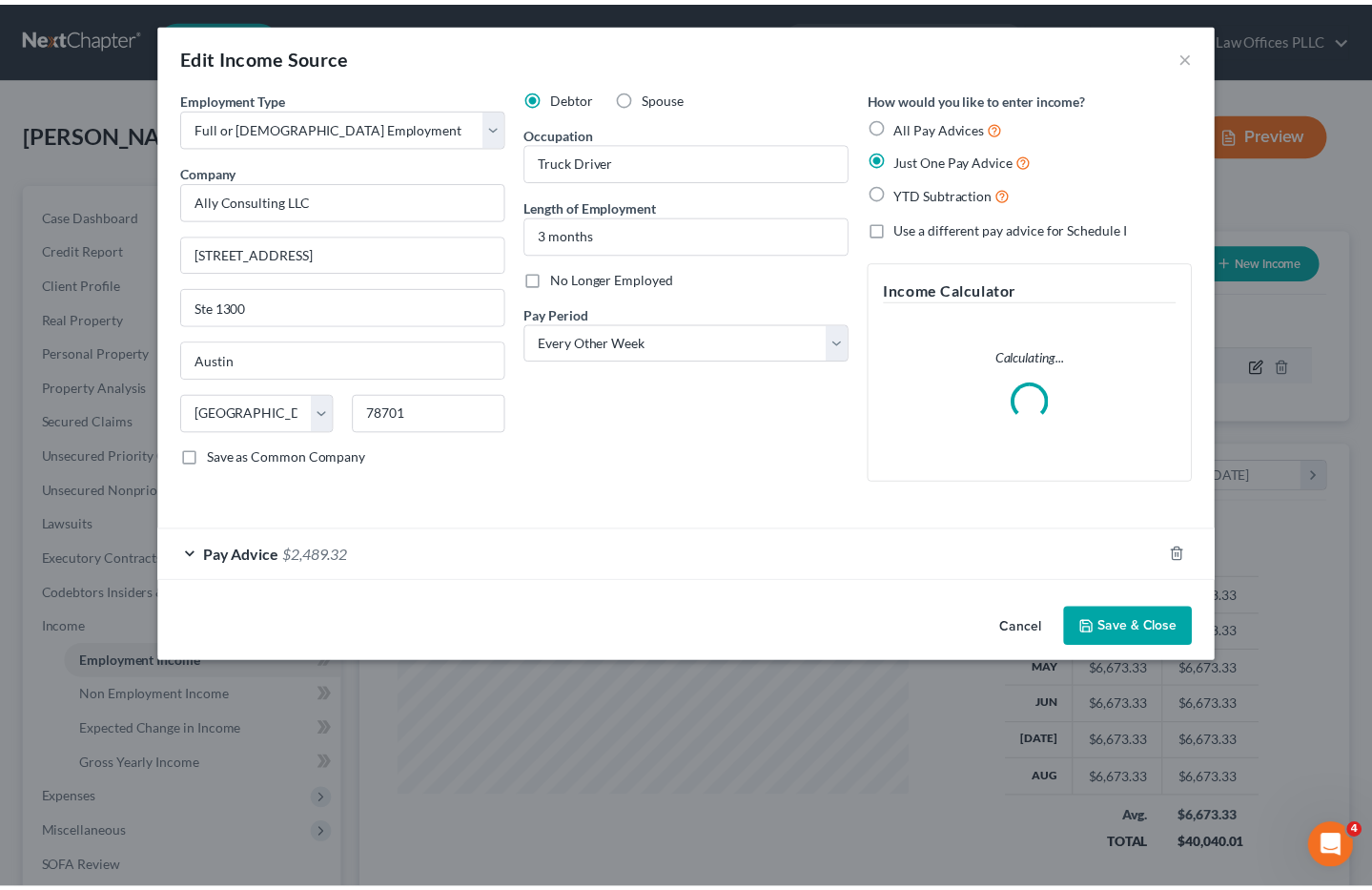
scroll to position [342, 561]
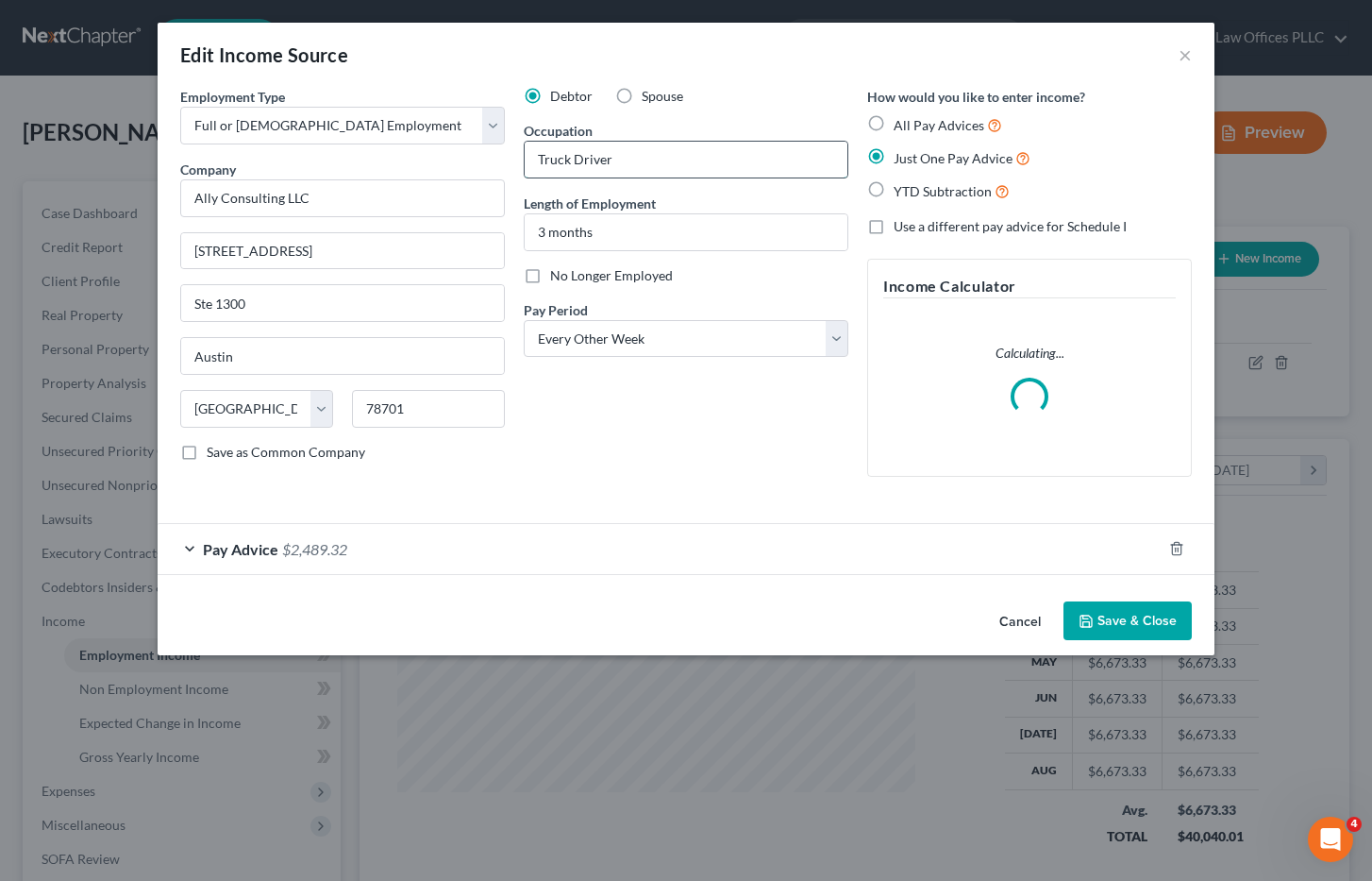
click at [659, 162] on input "Truck Driver" at bounding box center [686, 160] width 323 height 36
drag, startPoint x: 653, startPoint y: 160, endPoint x: 525, endPoint y: 145, distance: 128.9
click at [525, 145] on input "Truck Driver" at bounding box center [686, 160] width 323 height 36
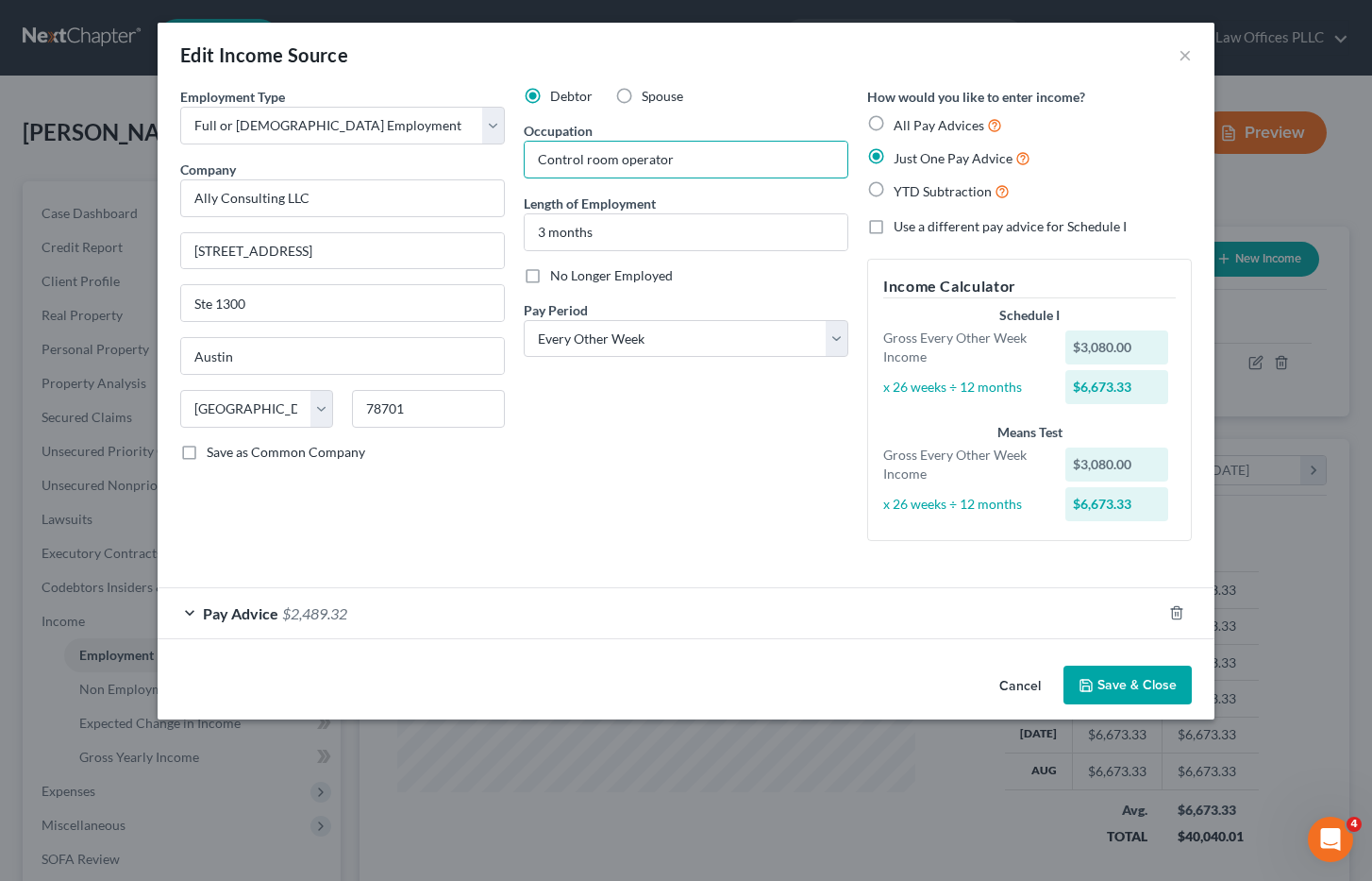
type input "Control room operator"
click at [783, 522] on div "Debtor Spouse Occupation Control room operator Length of Employment 3 months No…" at bounding box center [686, 321] width 343 height 469
click at [1152, 690] on button "Save & Close" at bounding box center [1127, 685] width 128 height 40
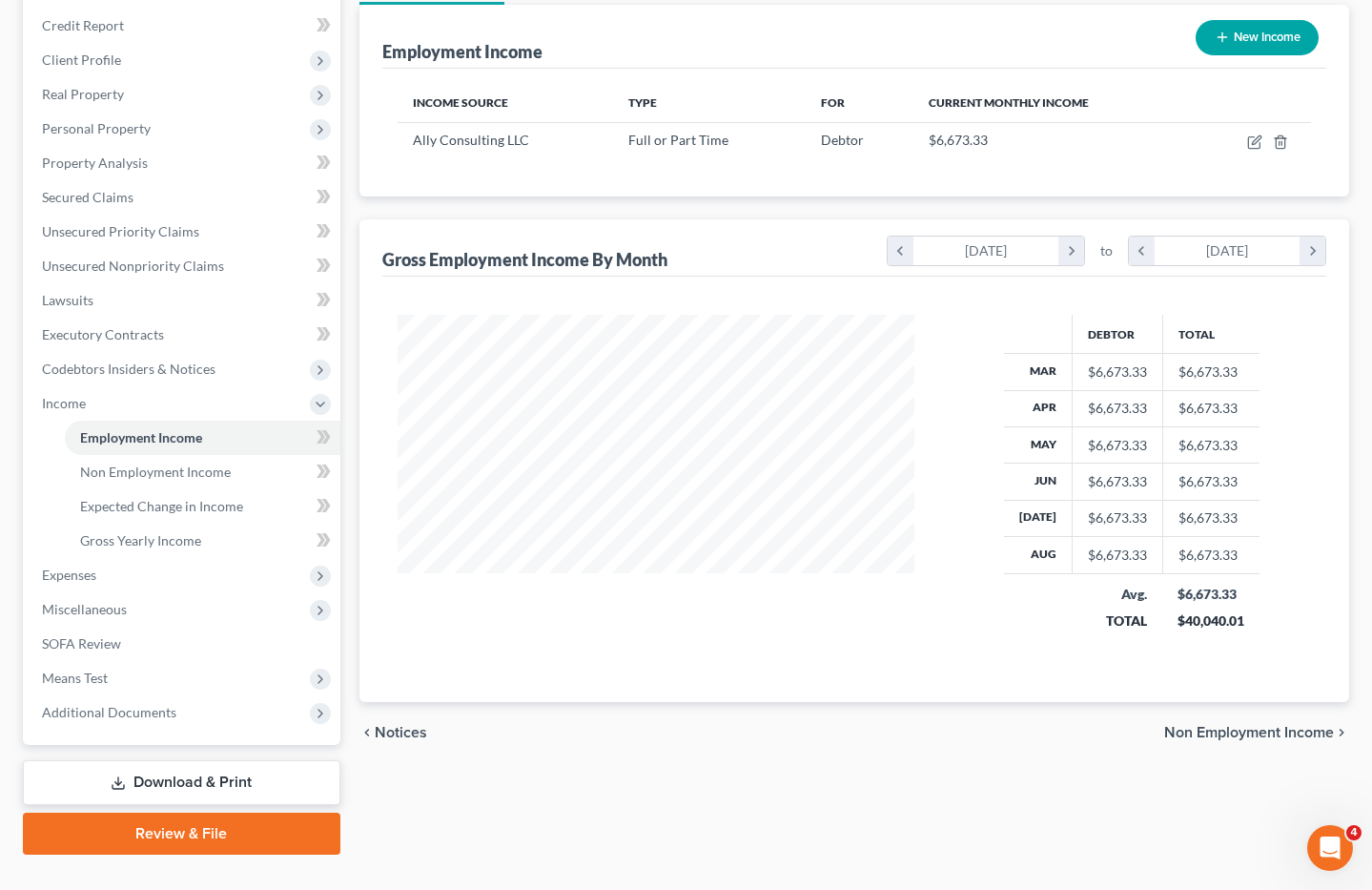
scroll to position [261, 0]
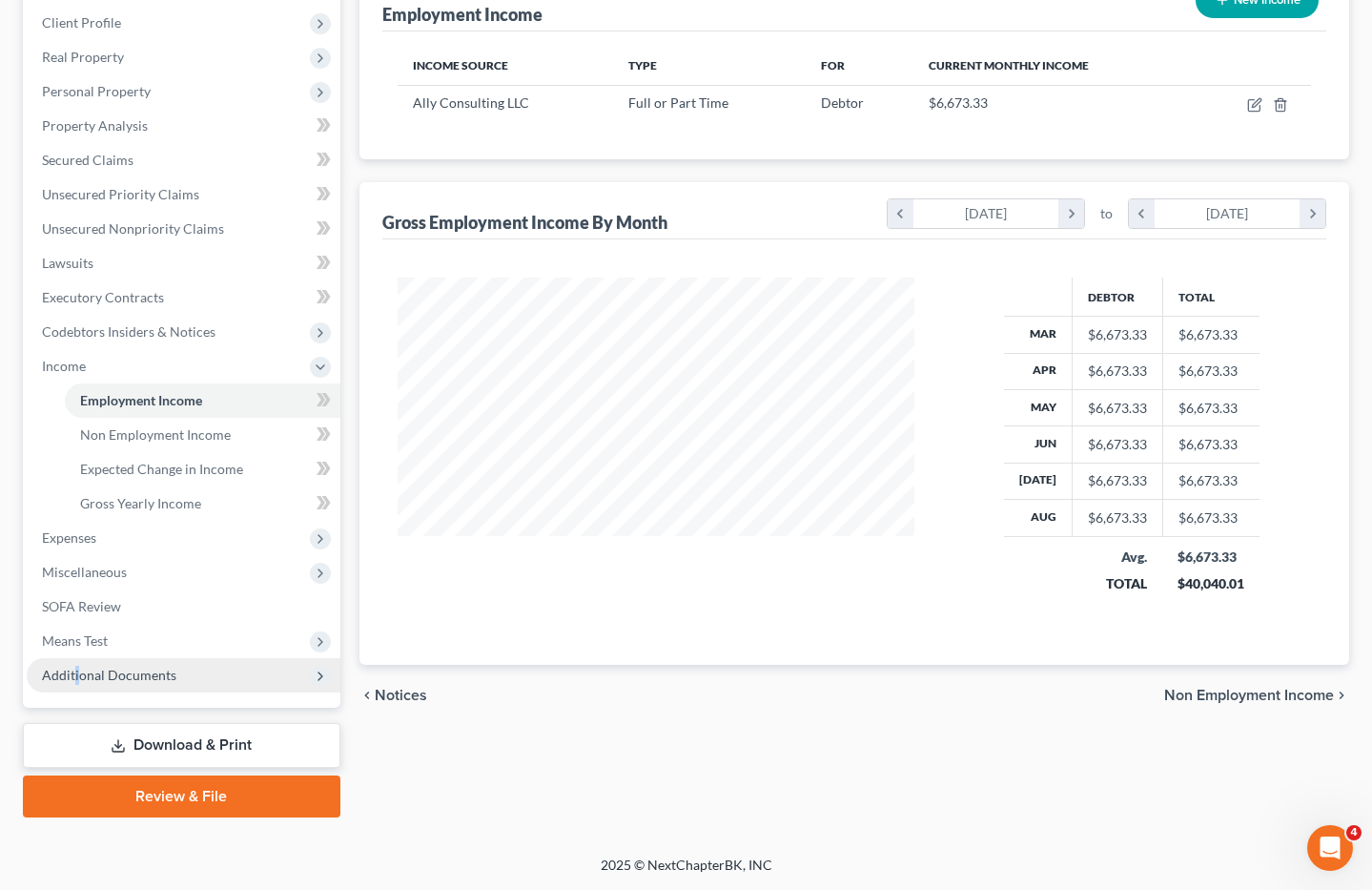
click at [78, 668] on span "Additional Documents" at bounding box center [109, 674] width 134 height 16
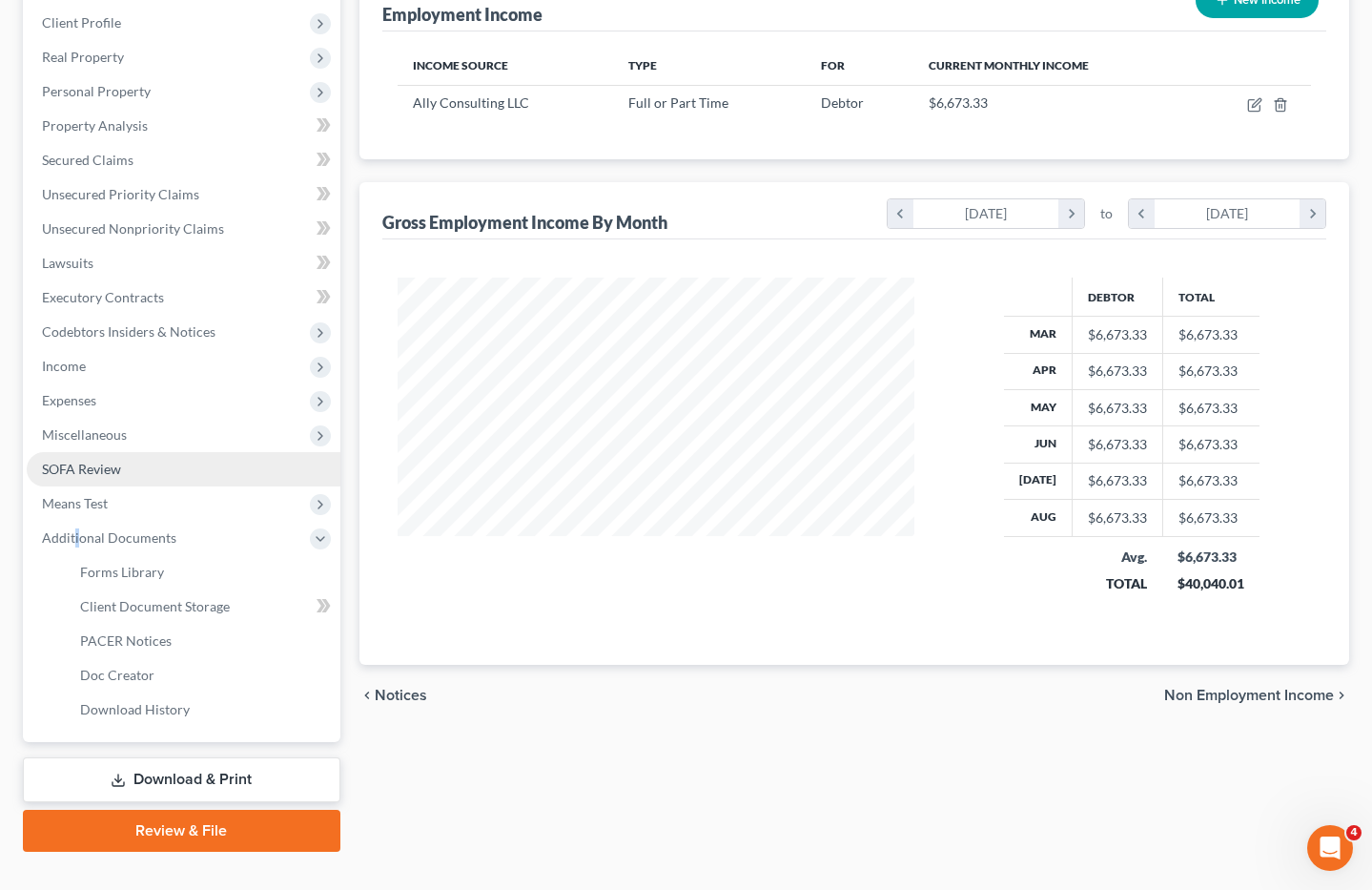
click at [121, 458] on link "SOFA Review" at bounding box center [183, 469] width 313 height 35
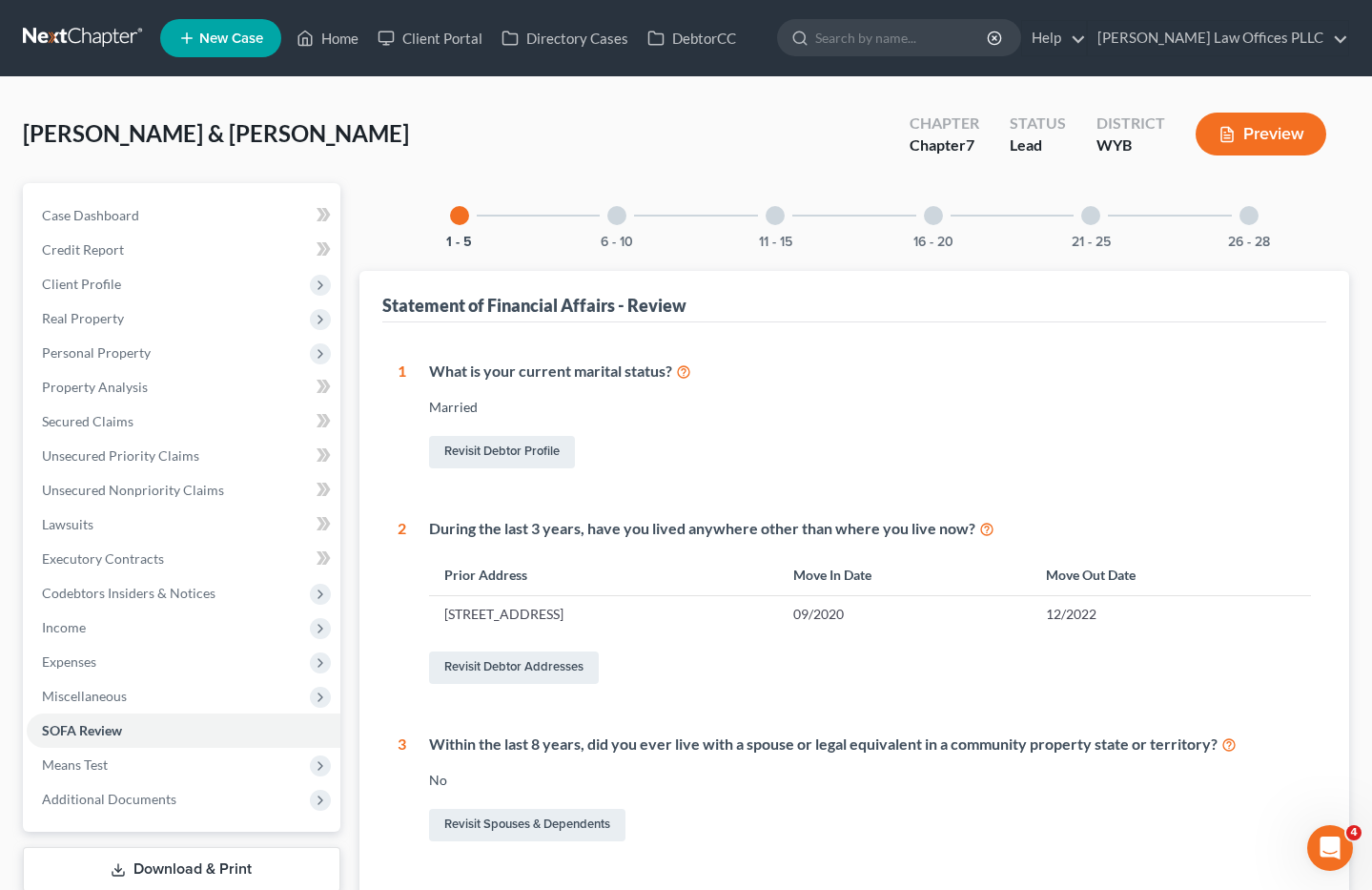
click at [1245, 217] on div at bounding box center [1248, 215] width 19 height 19
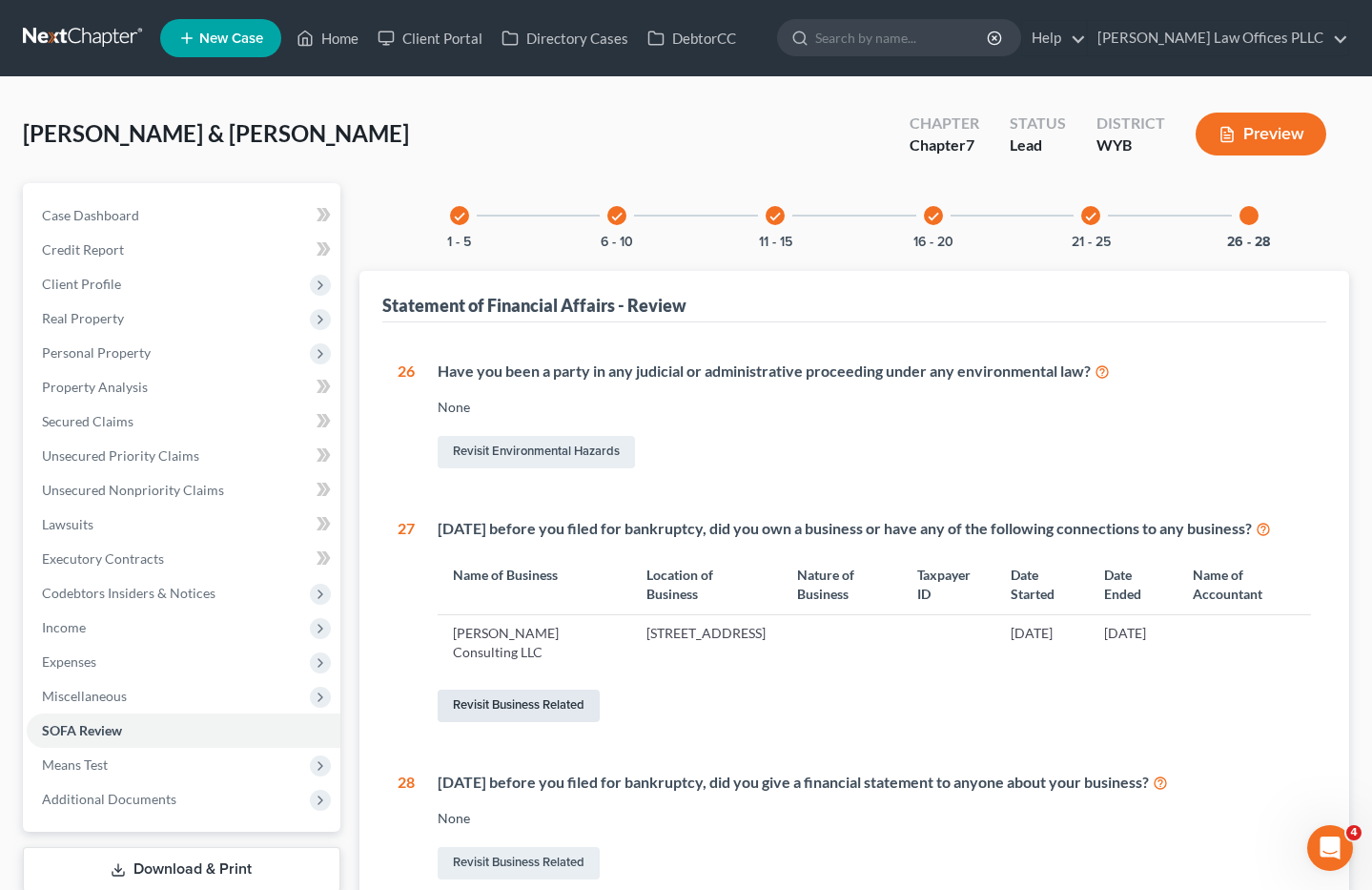
click at [516, 722] on link "Revisit Business Related" at bounding box center [519, 705] width 162 height 33
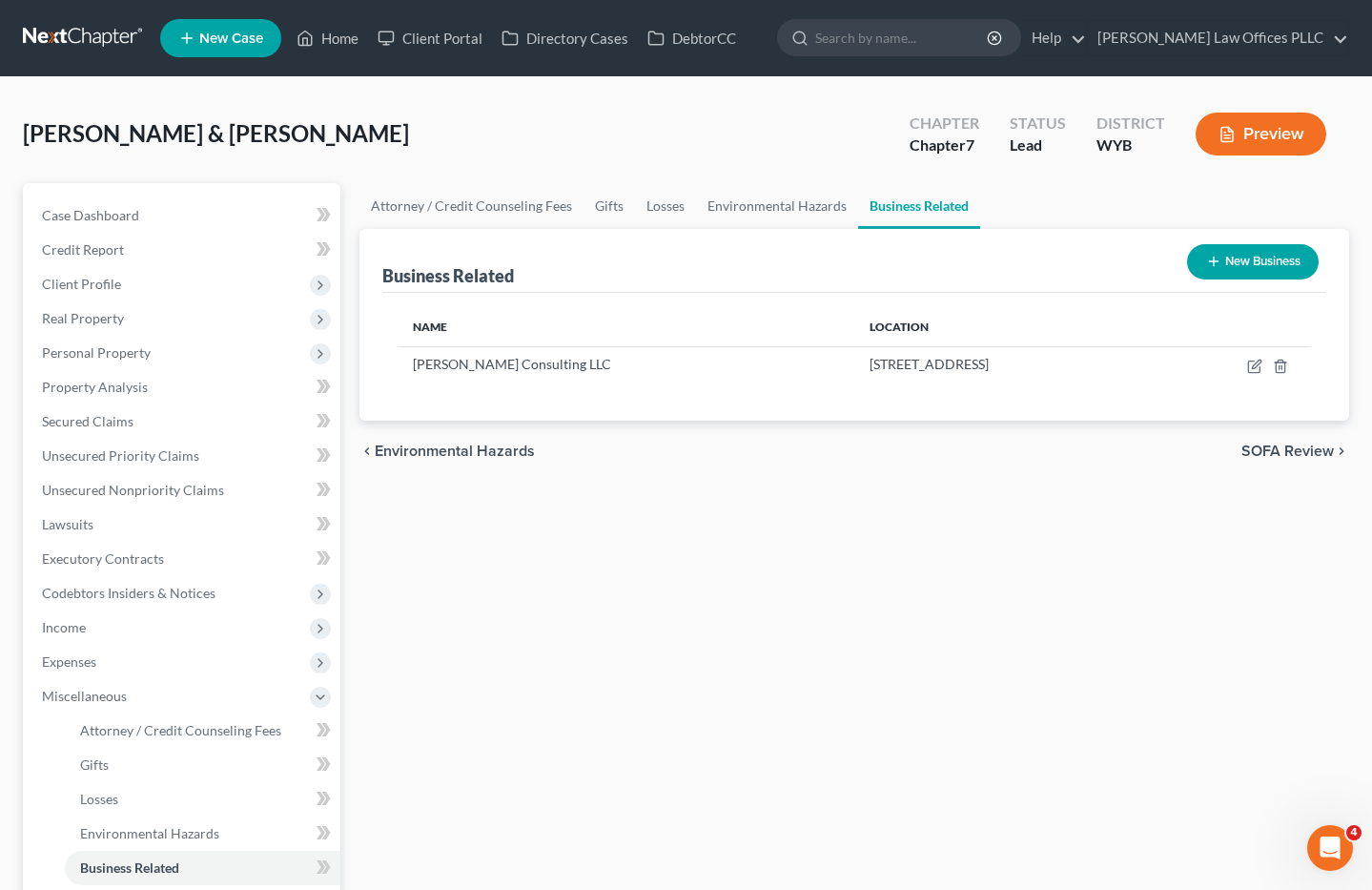
click at [1244, 257] on button "New Business" at bounding box center [1252, 262] width 131 height 36
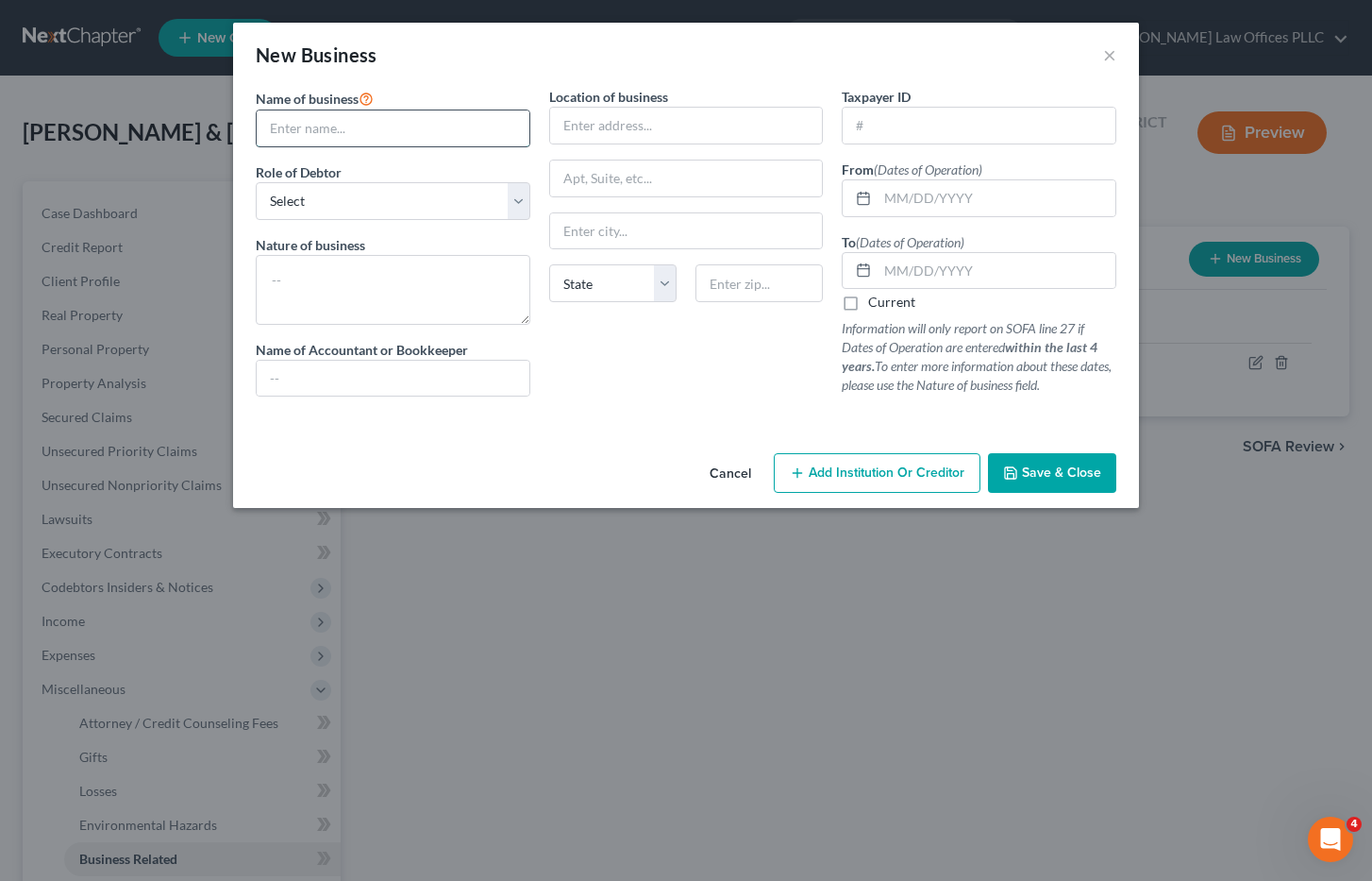
click at [268, 129] on input "text" at bounding box center [392, 128] width 273 height 36
type input "[PERSON_NAME]"
click at [517, 201] on select "Select A member of a limited liability company (LLC) or limited liability partn…" at bounding box center [392, 201] width 275 height 38
select select "sole_proprietor"
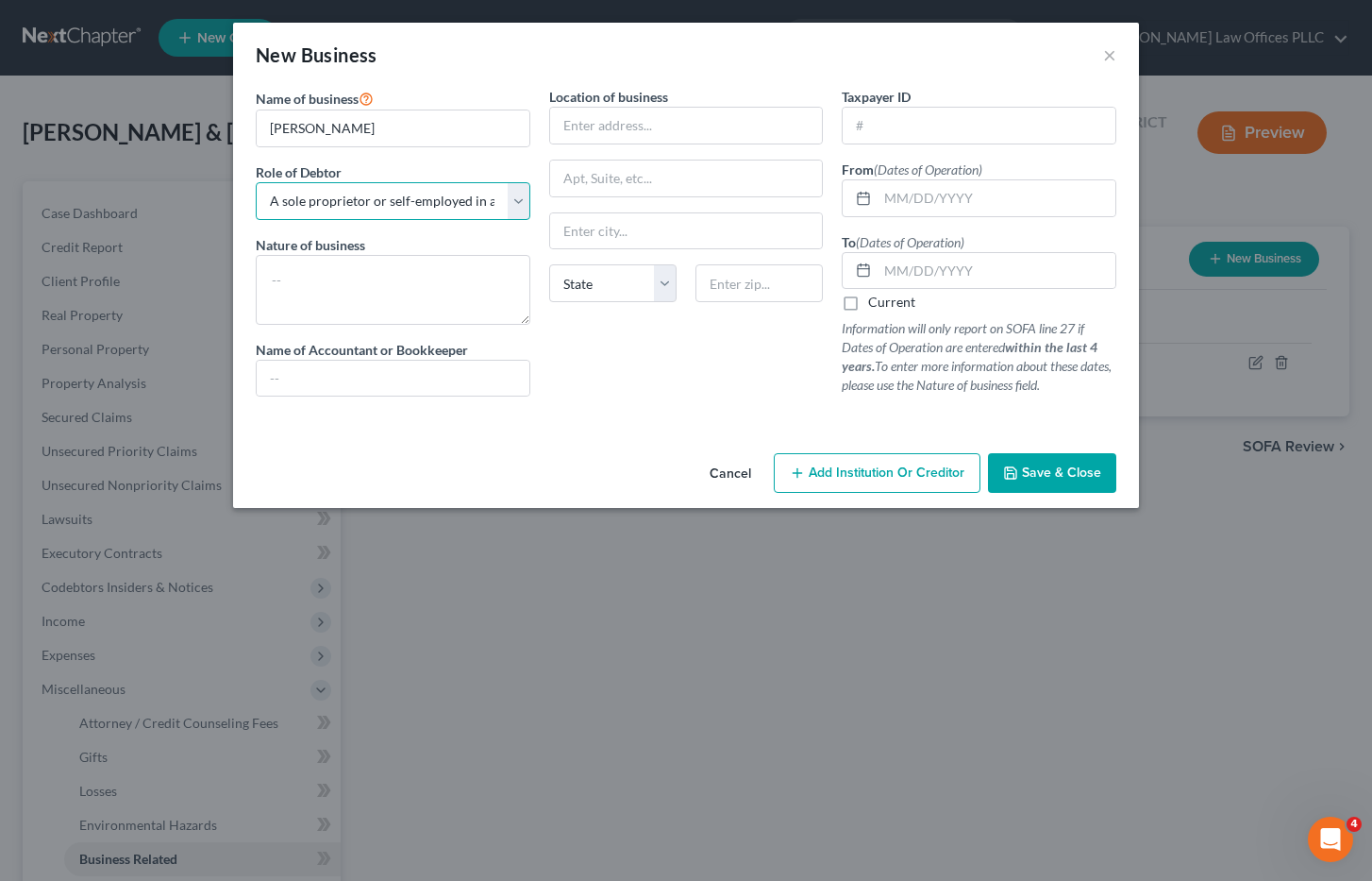
click at [255, 182] on select "Select A member of a limited liability company (LLC) or limited liability partn…" at bounding box center [392, 201] width 275 height 38
click at [272, 289] on textarea at bounding box center [392, 289] width 275 height 70
type textarea "Data entry"
click at [585, 121] on input "text" at bounding box center [686, 125] width 273 height 36
type input "1422 Beaver Drive"
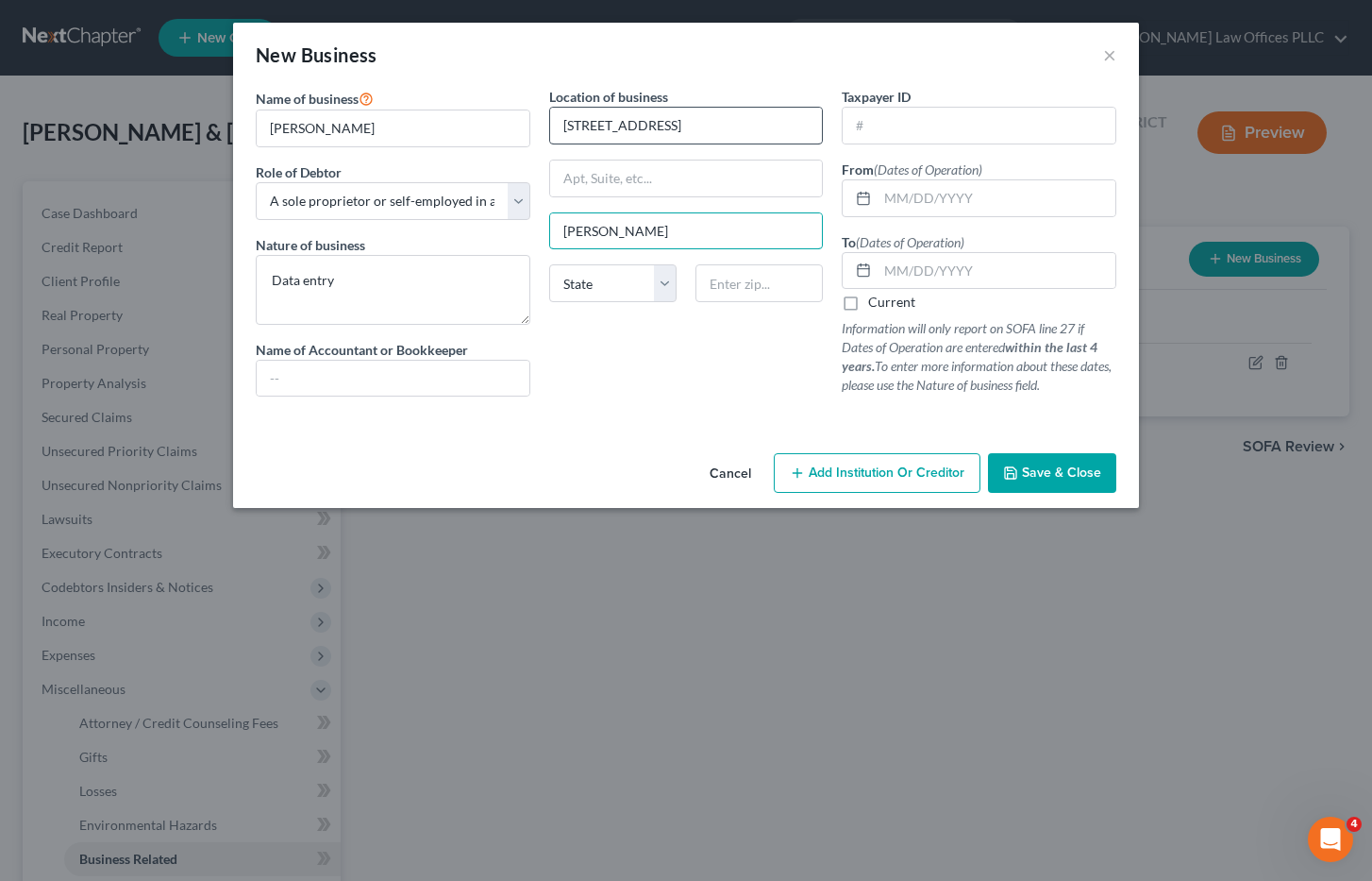
type input "Gillette"
click at [663, 282] on select "State AL AK AR AZ CA CO CT DE DC FL GA GU HI ID IL IN IA KS KY LA ME MD MA MI M…" at bounding box center [613, 283] width 127 height 38
select select "53"
click at [549, 264] on select "State AL AK AR AZ CA CO CT DE DC FL GA GU HI ID IL IN IA KS KY LA ME MD MA MI M…" at bounding box center [613, 283] width 127 height 38
click at [723, 276] on input "text" at bounding box center [759, 283] width 127 height 38
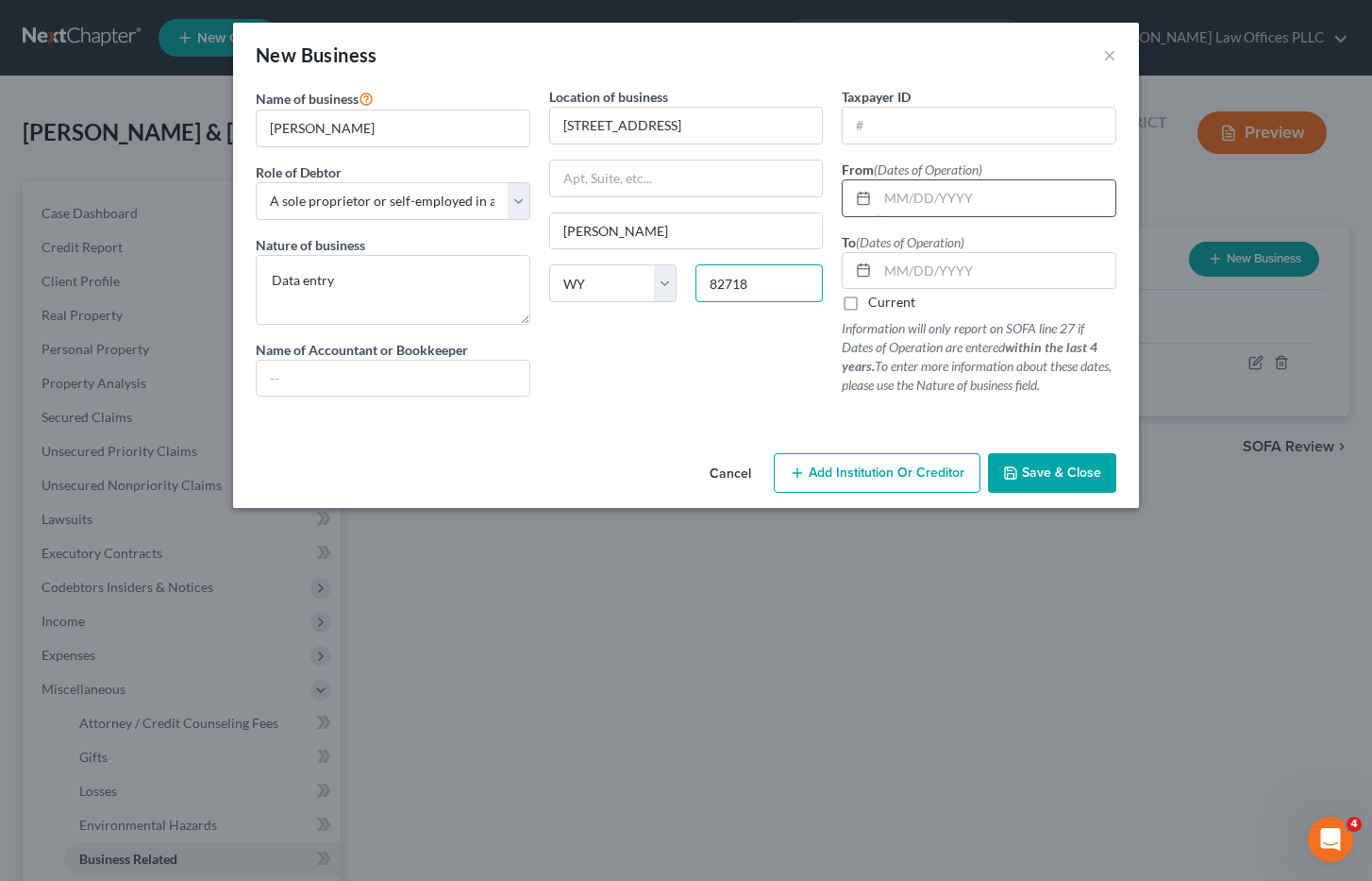
type input "82718"
click at [895, 198] on input "text" at bounding box center [996, 198] width 238 height 36
type input "02/12/2024"
click at [868, 301] on label "Current" at bounding box center [892, 301] width 47 height 19
click at [876, 301] on input "Current" at bounding box center [882, 299] width 13 height 13
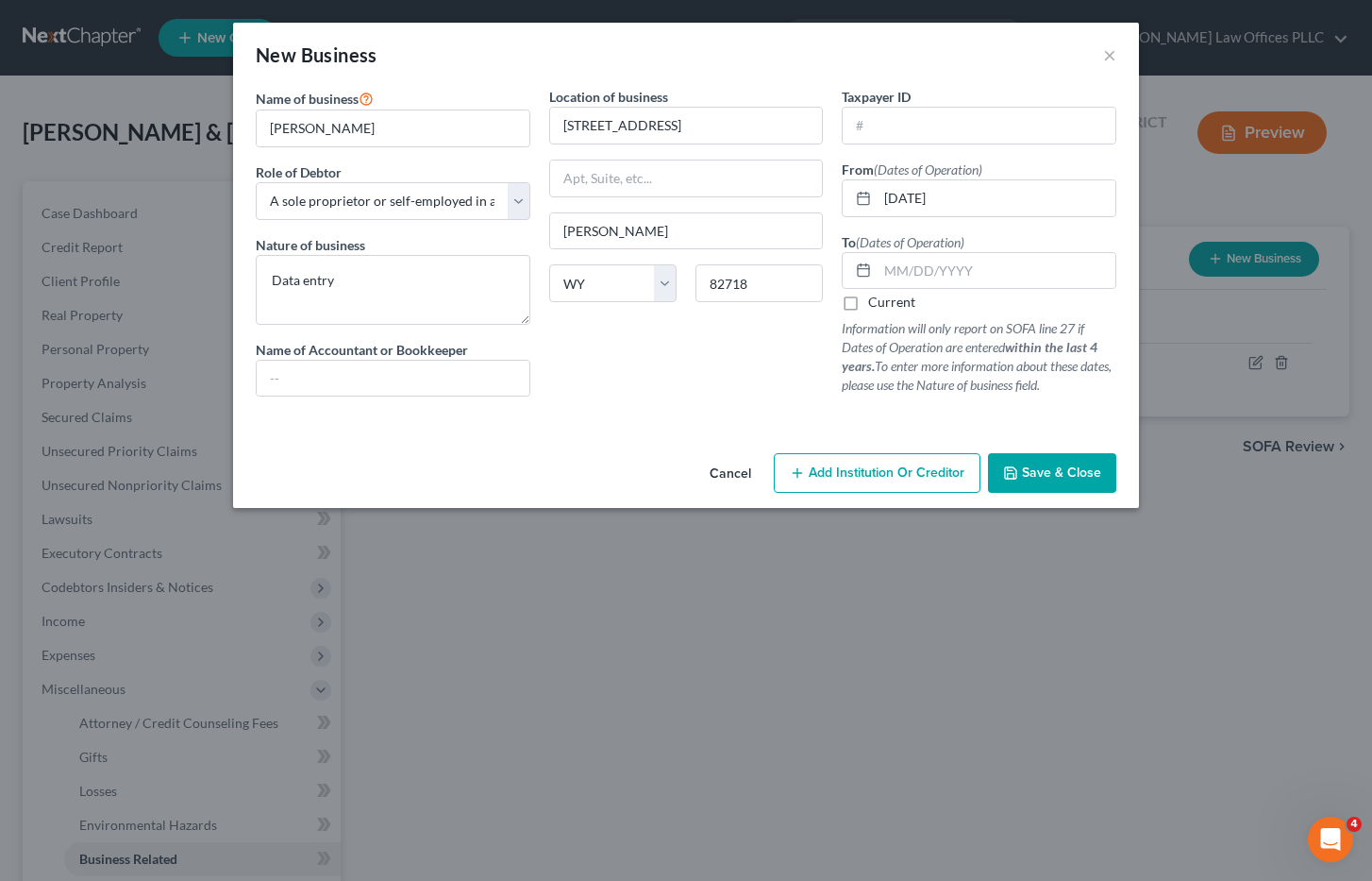
checkbox input "true"
click at [1082, 479] on span "Save & Close" at bounding box center [1061, 472] width 79 height 16
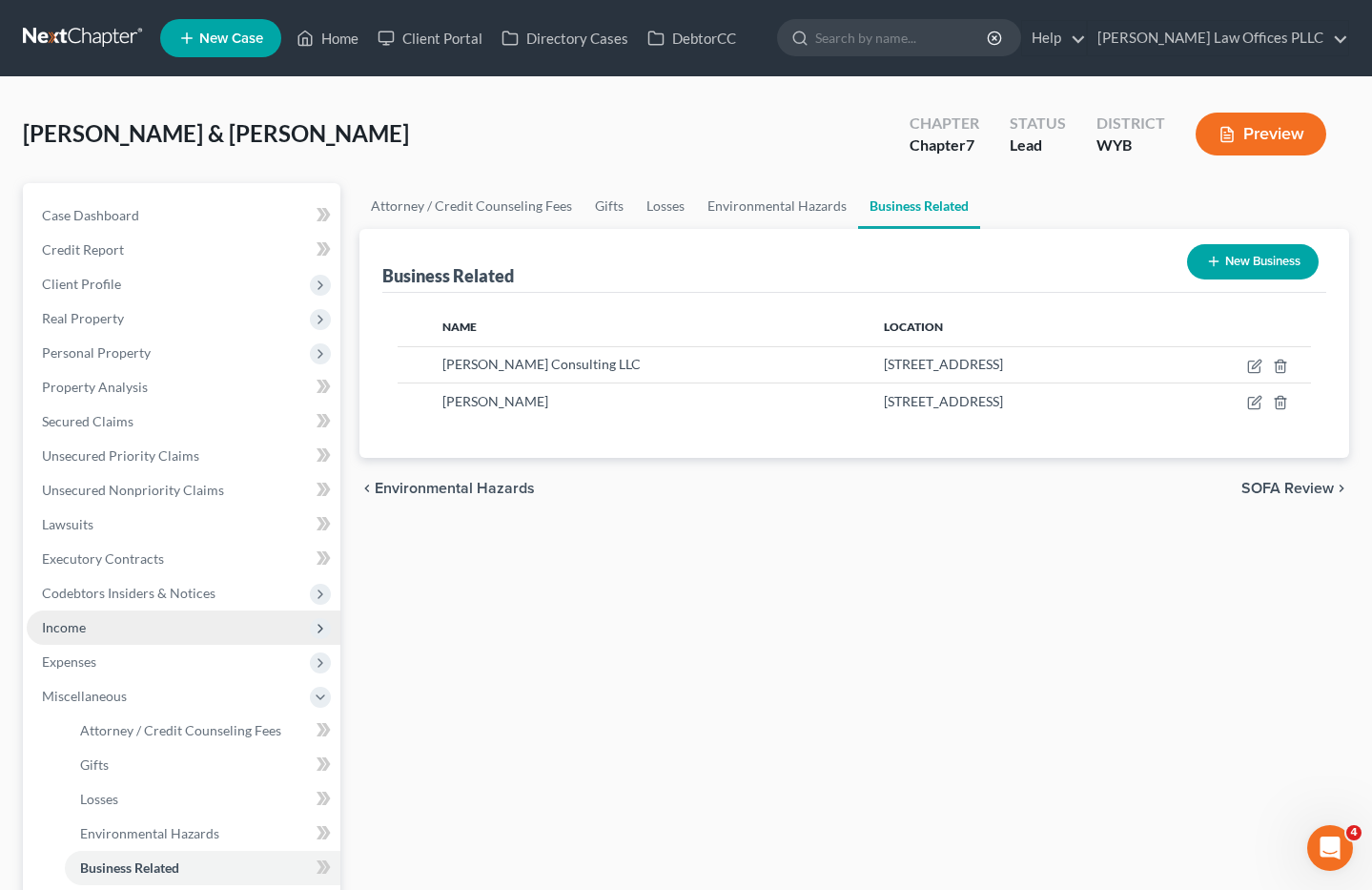
click at [77, 628] on span "Income" at bounding box center [63, 627] width 43 height 16
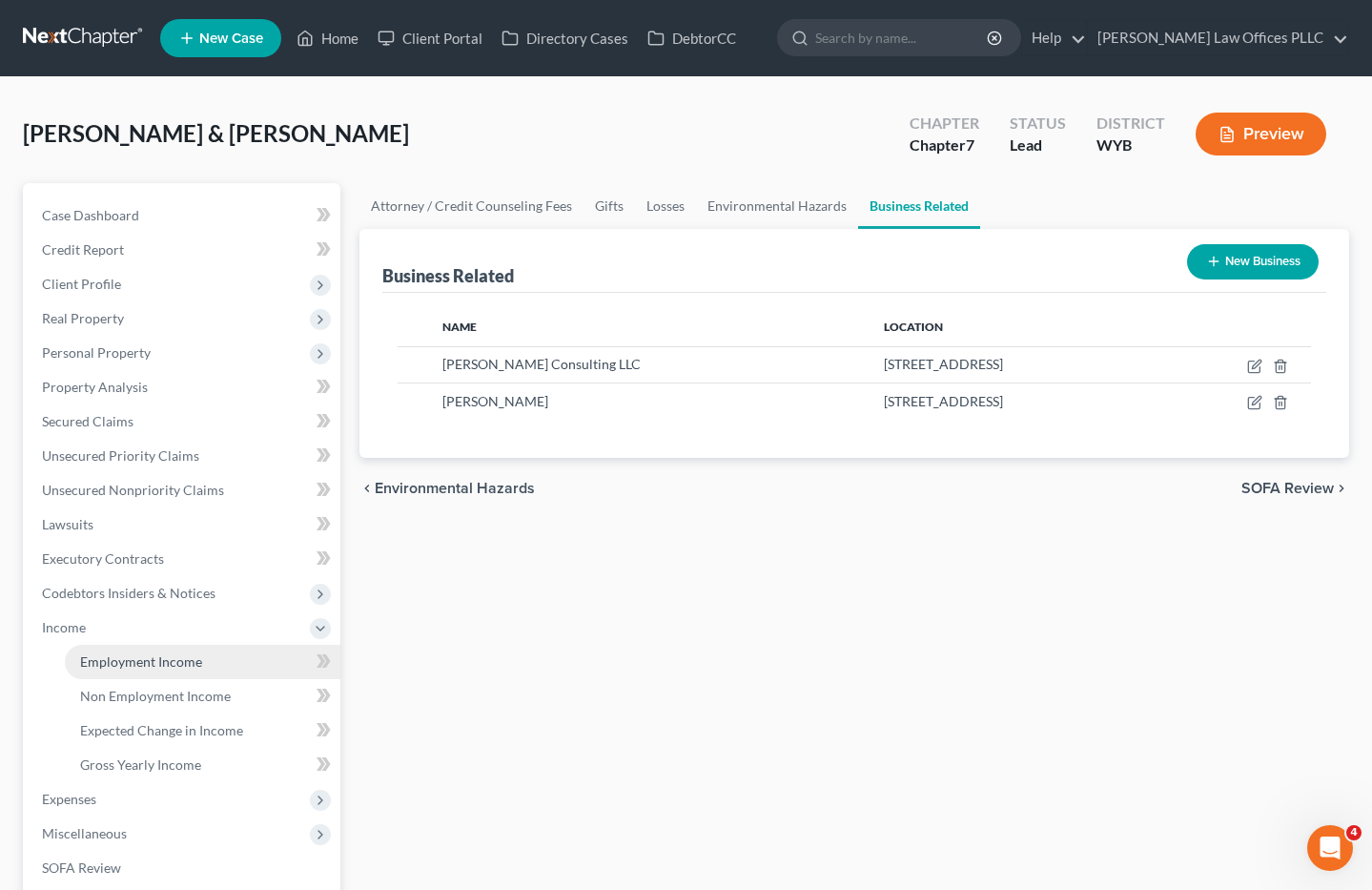
click at [131, 654] on span "Employment Income" at bounding box center [140, 662] width 122 height 16
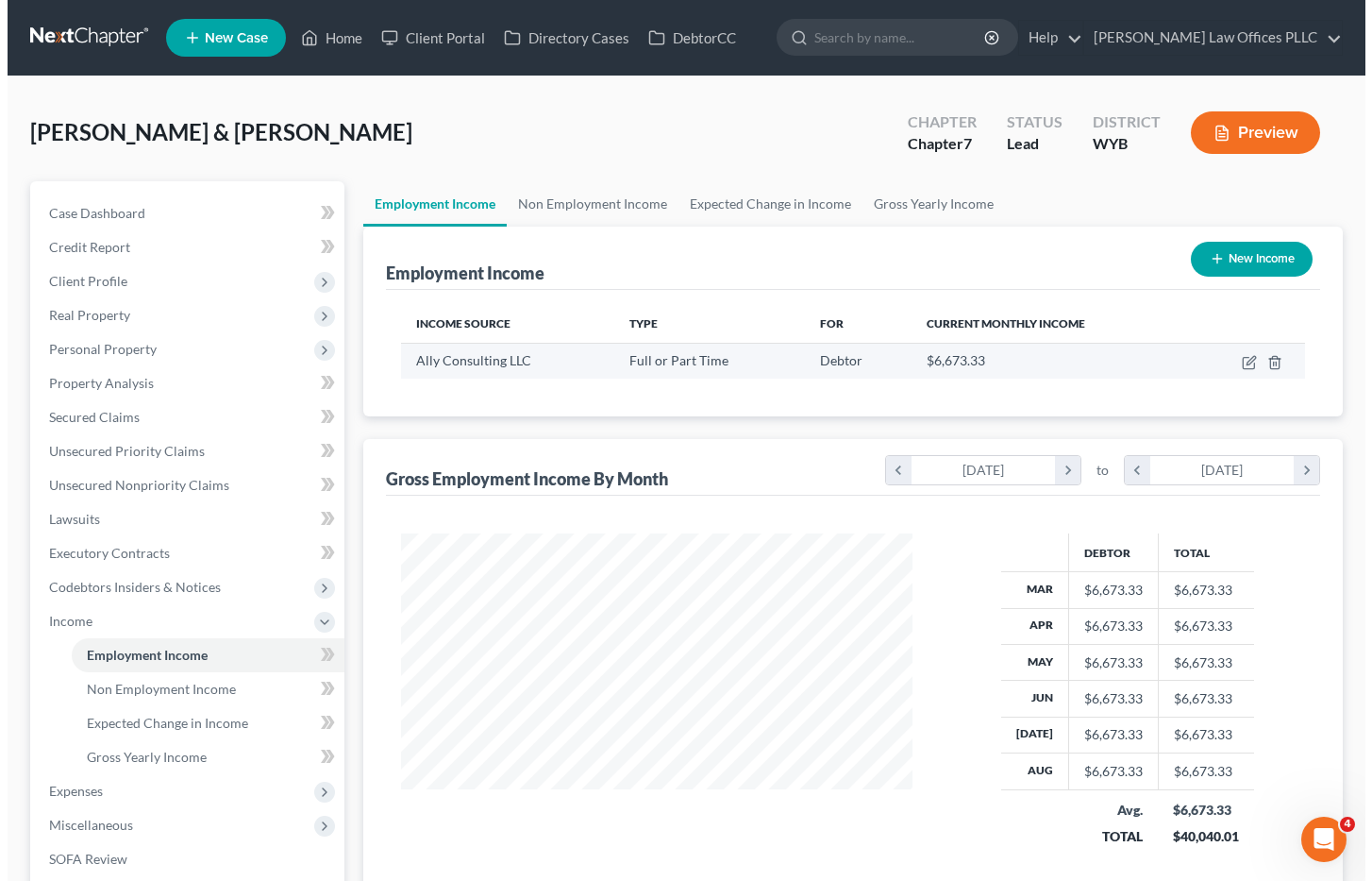
scroll to position [339, 550]
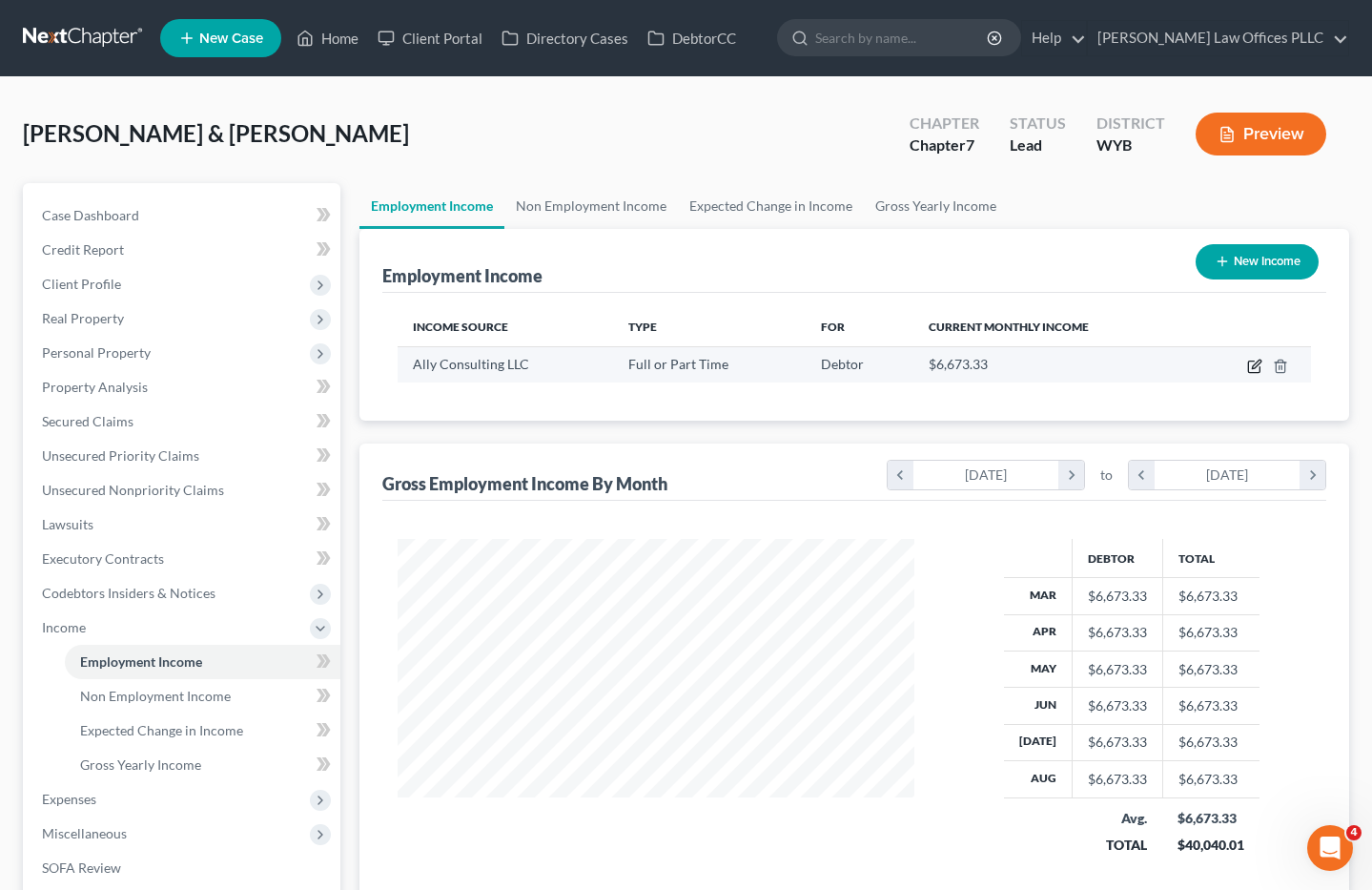
click at [1255, 367] on icon "button" at bounding box center [1255, 364] width 9 height 9
select select "0"
select select "45"
select select "2"
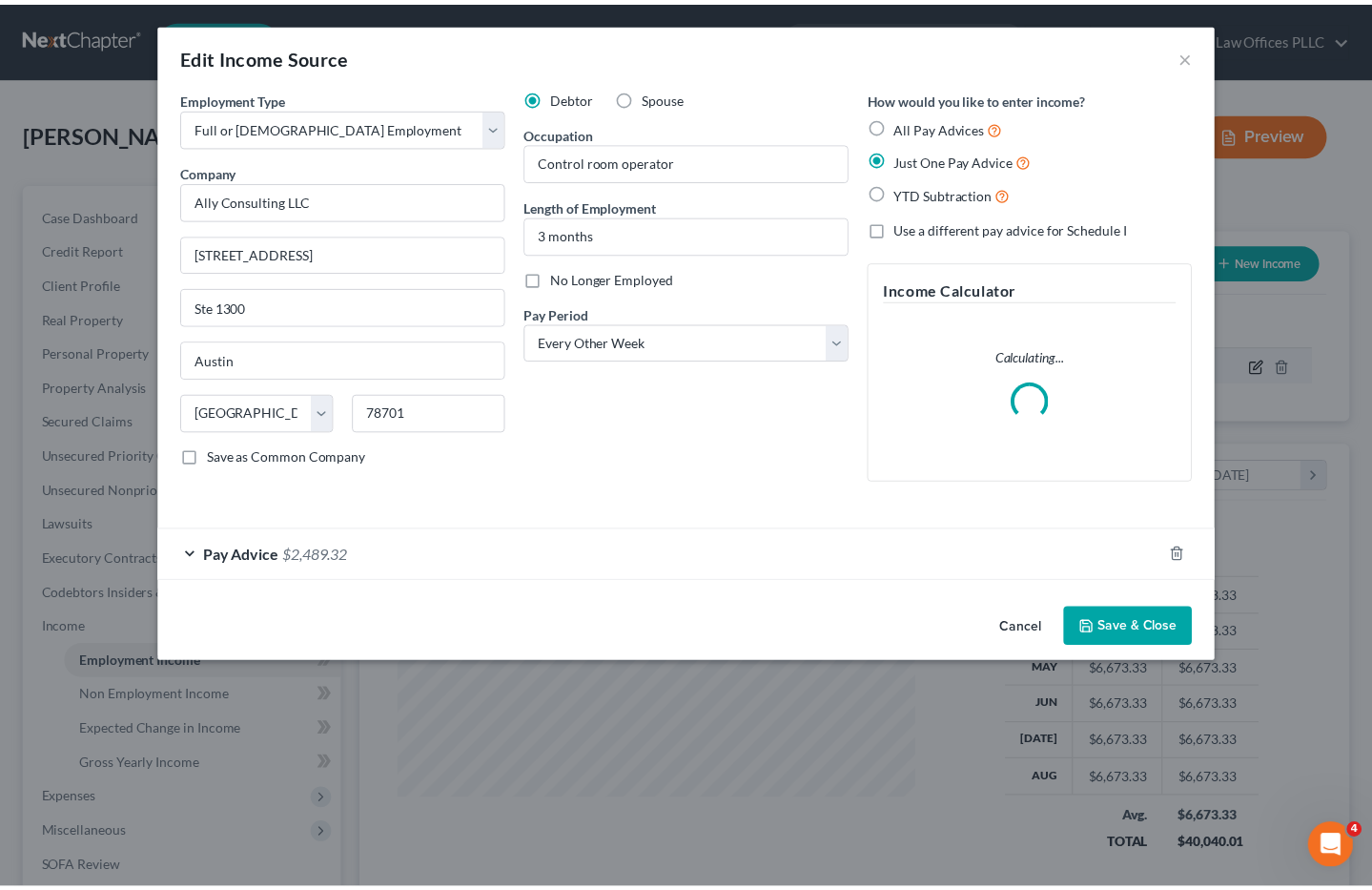
scroll to position [342, 561]
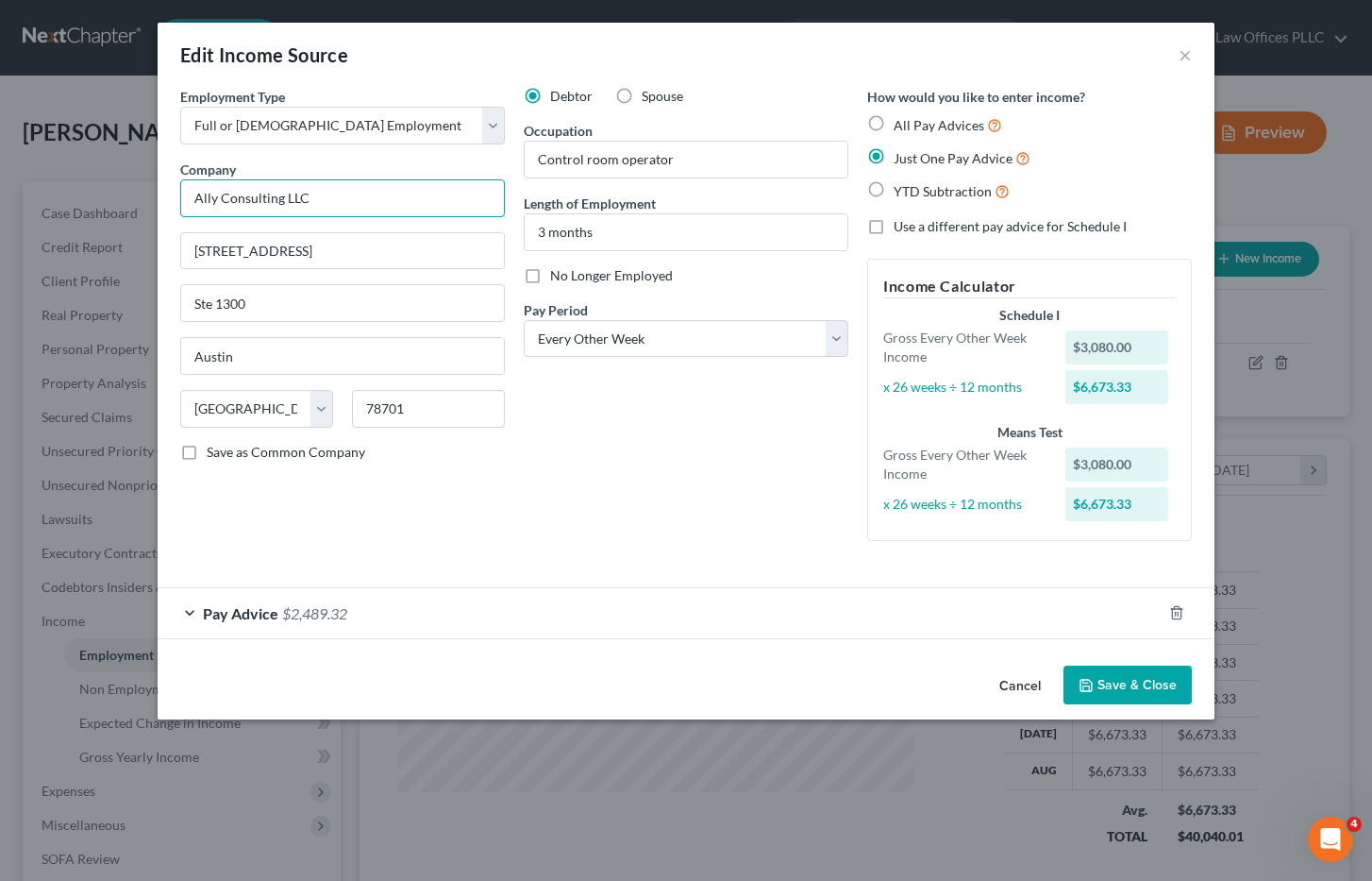
click at [336, 199] on input "Ally Consulting LLC" at bounding box center [343, 198] width 325 height 38
drag, startPoint x: 336, startPoint y: 199, endPoint x: 148, endPoint y: 205, distance: 188.1
click at [148, 205] on div "Edit Income Source × Employment Type * Select Full or Part Time Employment Self…" at bounding box center [686, 440] width 1372 height 881
click at [1123, 682] on button "Save & Close" at bounding box center [1127, 685] width 128 height 40
type input "Rigup"
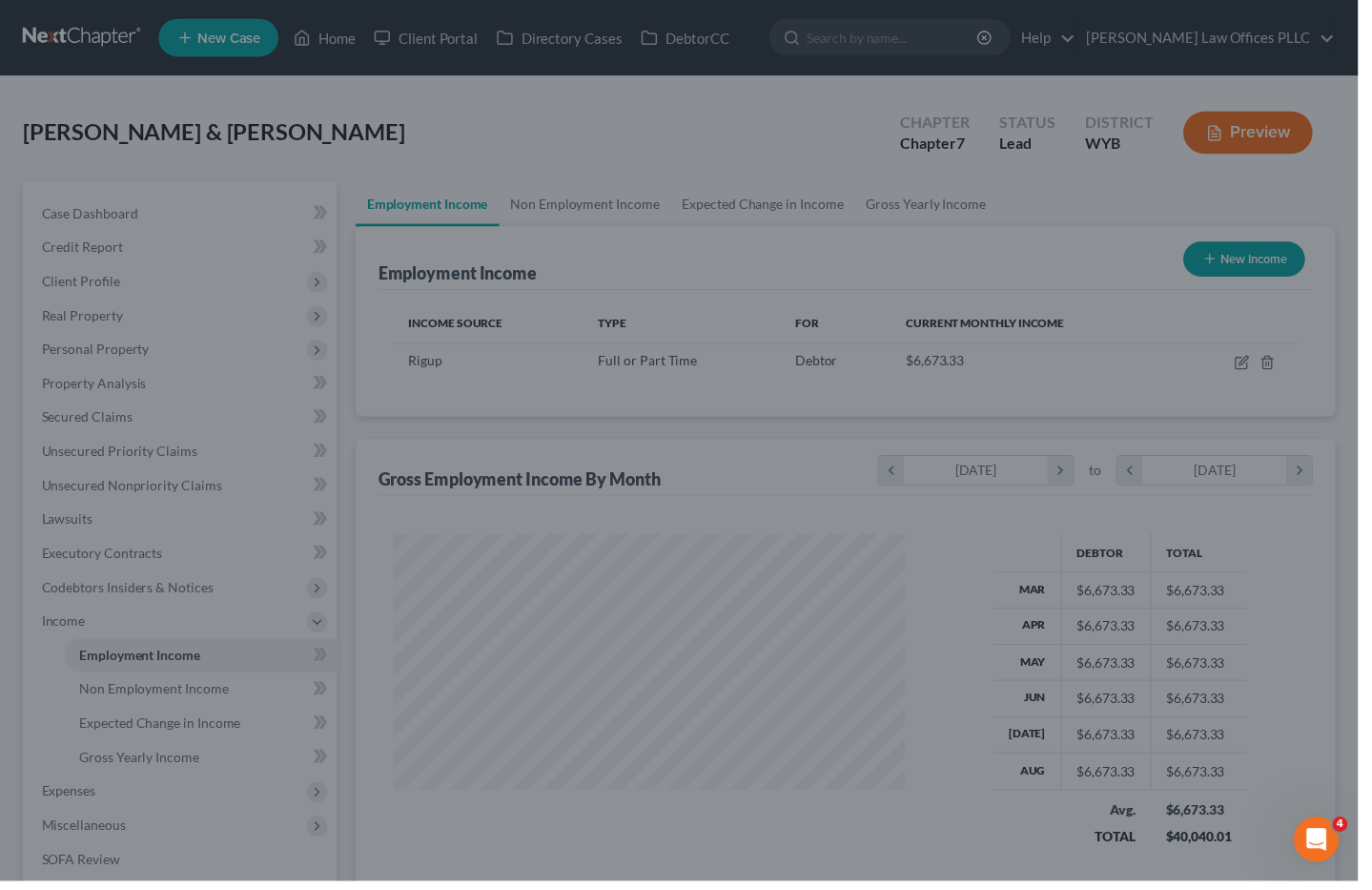
scroll to position [953311, 952696]
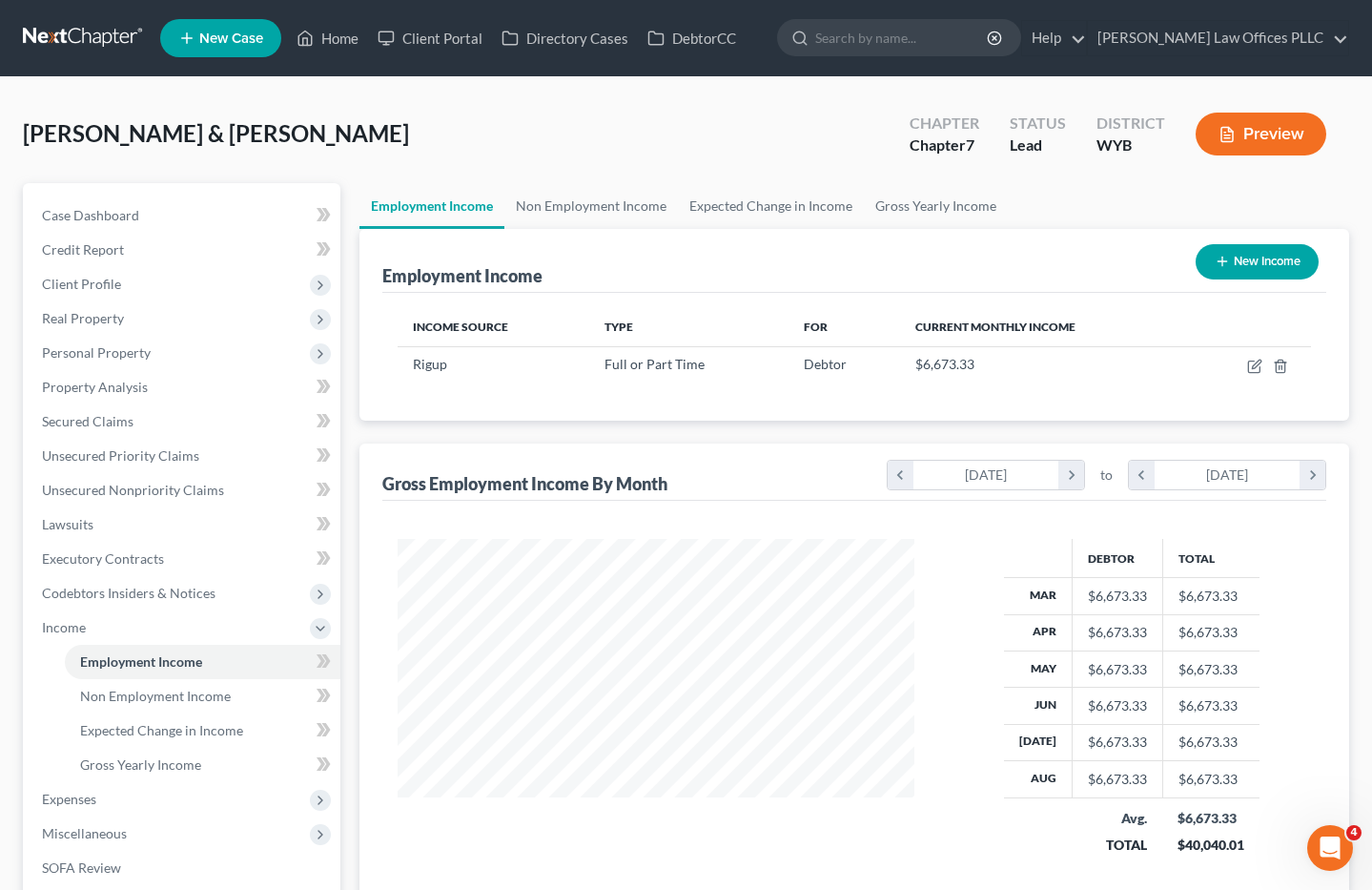
click at [602, 844] on div at bounding box center [655, 709] width 555 height 341
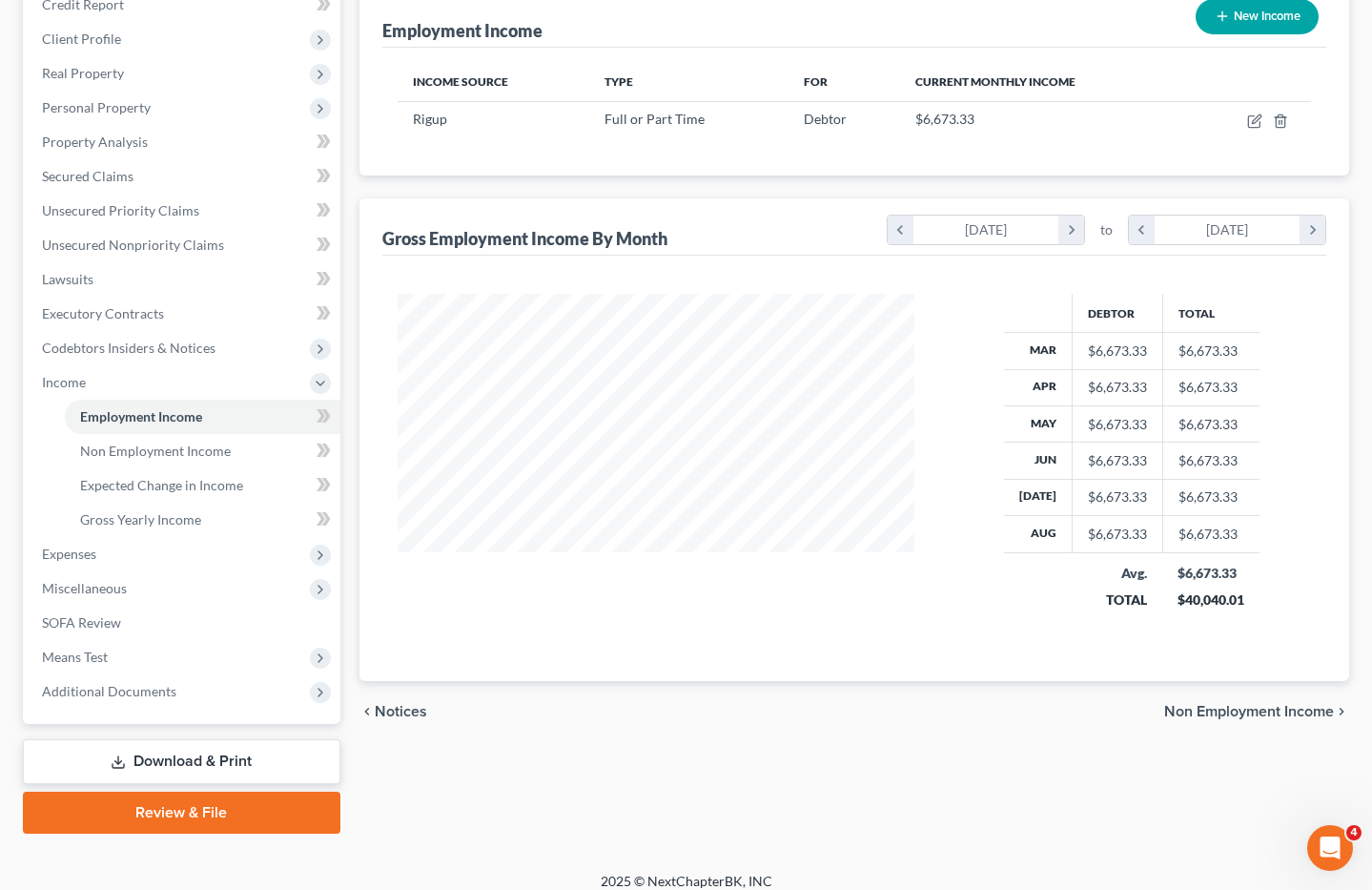
scroll to position [261, 0]
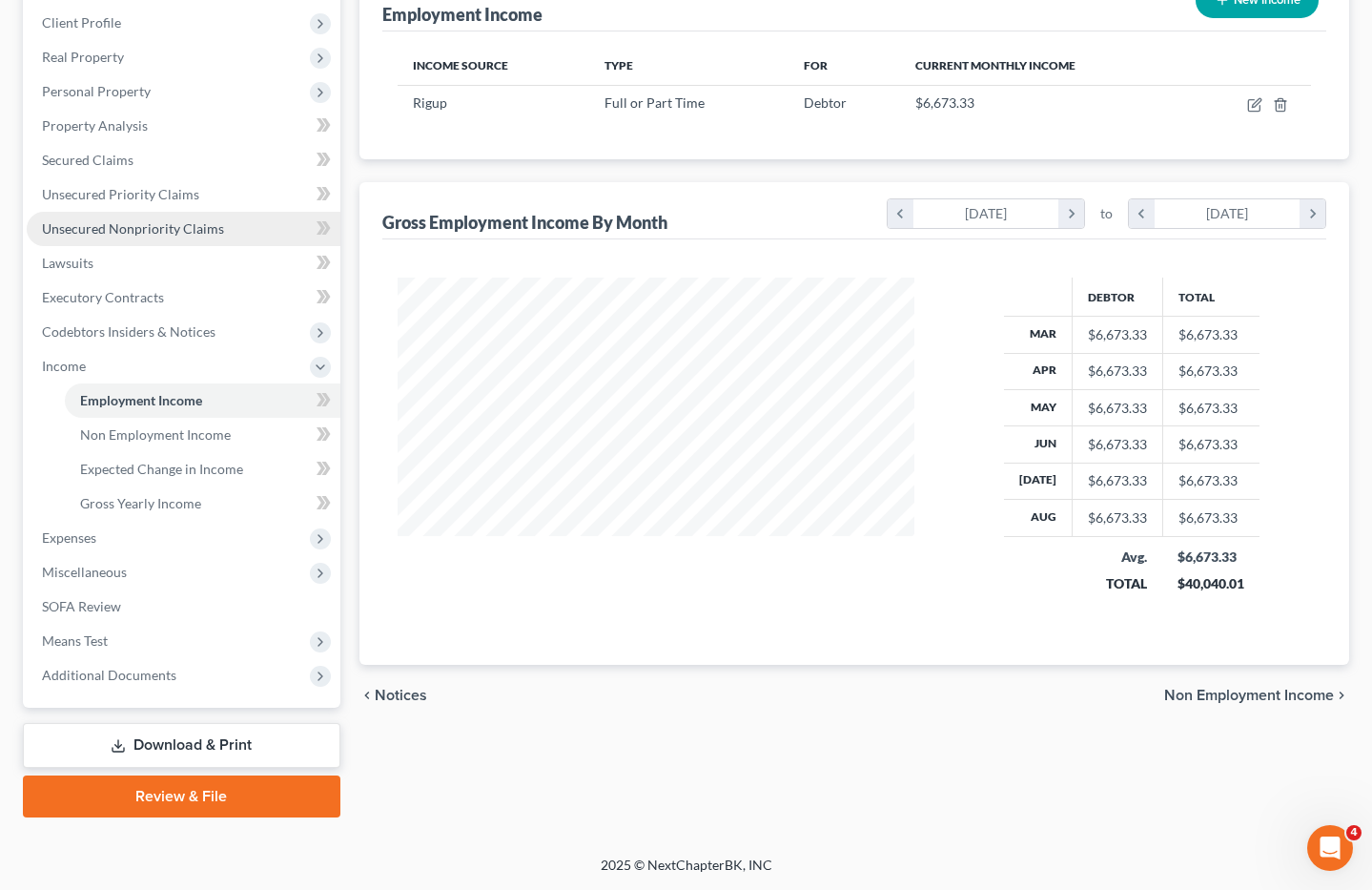
click at [170, 221] on span "Unsecured Nonpriority Claims" at bounding box center [132, 228] width 182 height 16
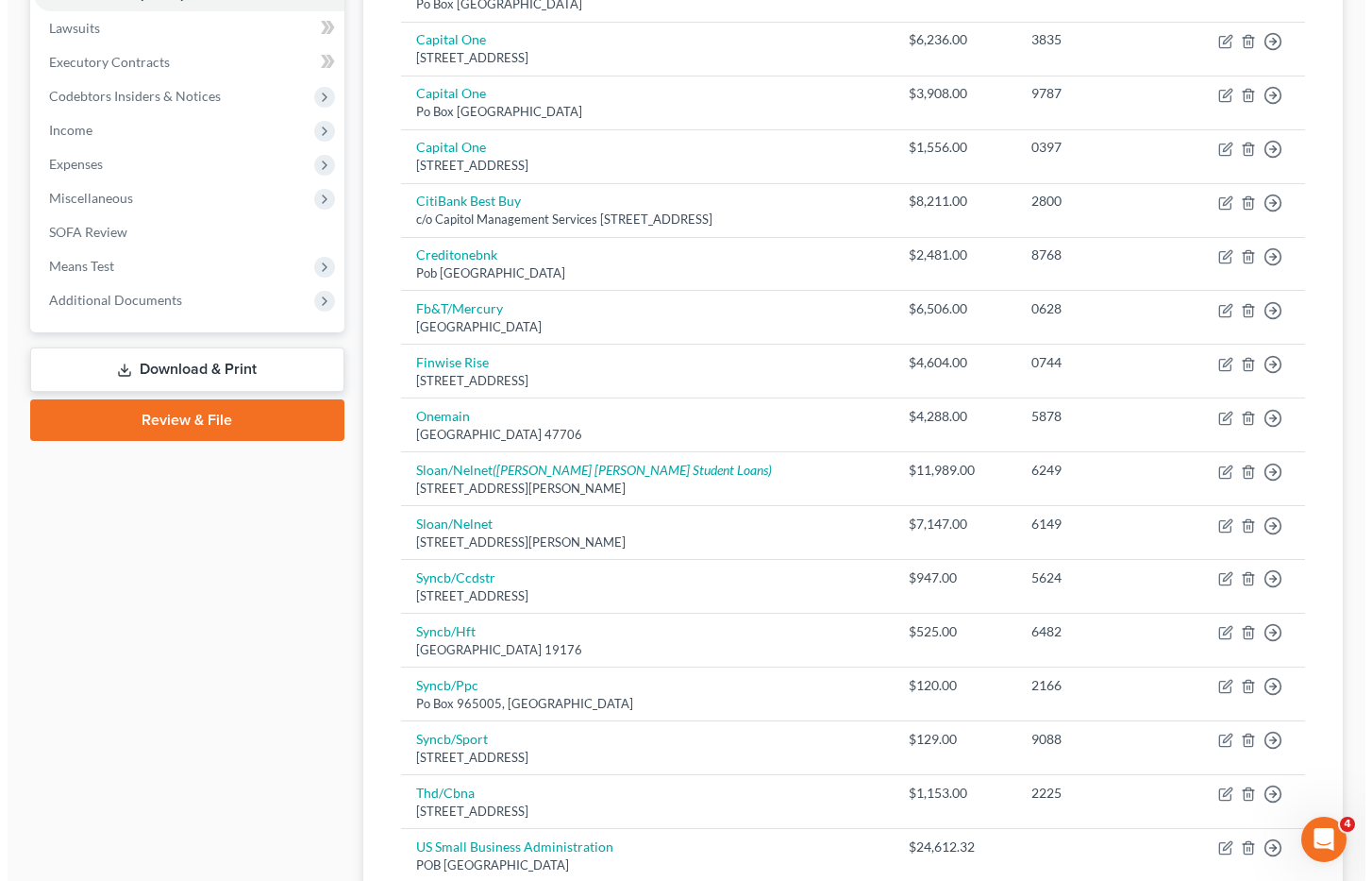
scroll to position [516, 0]
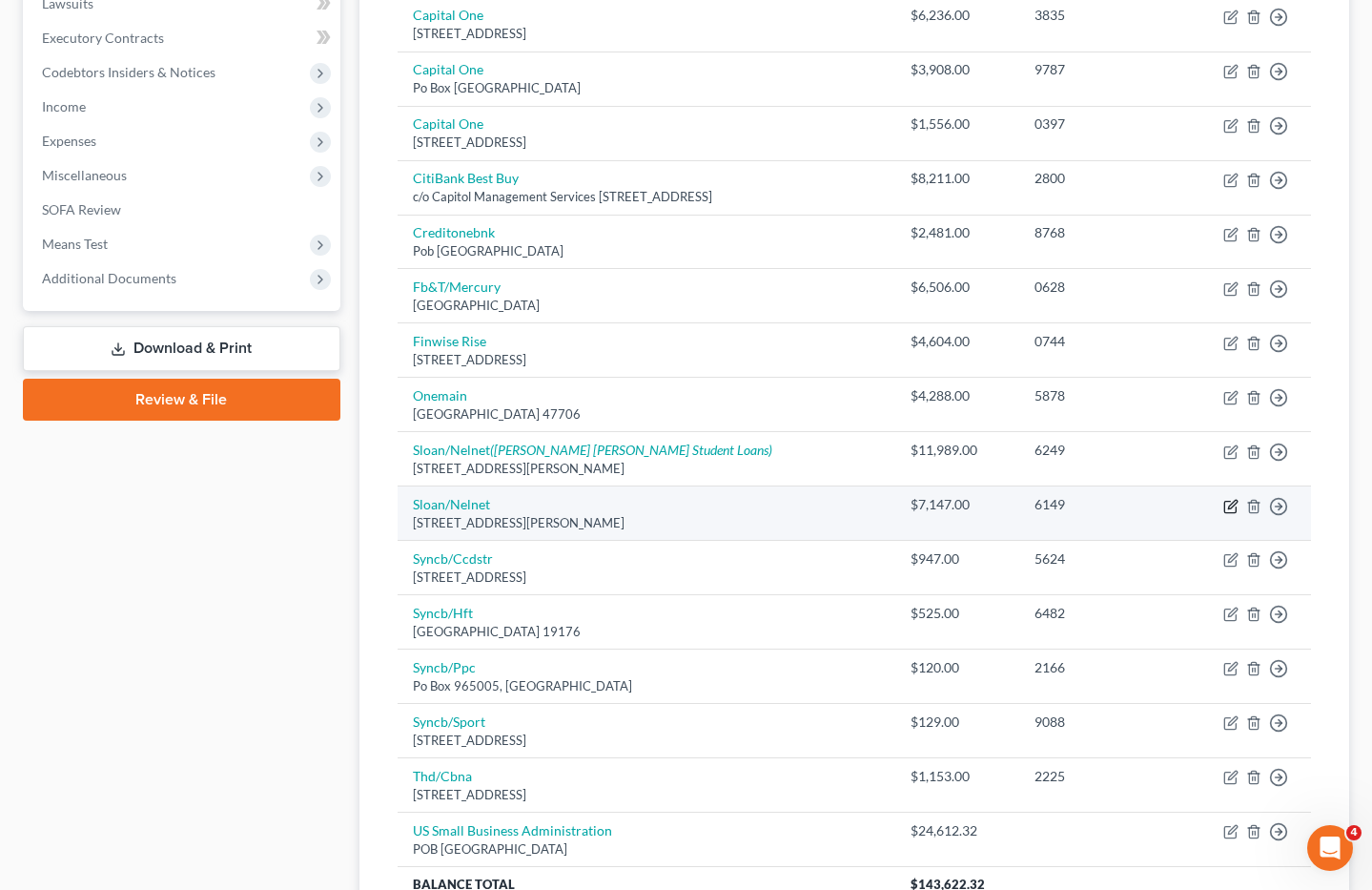
click at [1228, 503] on icon "button" at bounding box center [1230, 505] width 15 height 15
select select "5"
select select "17"
select select "0"
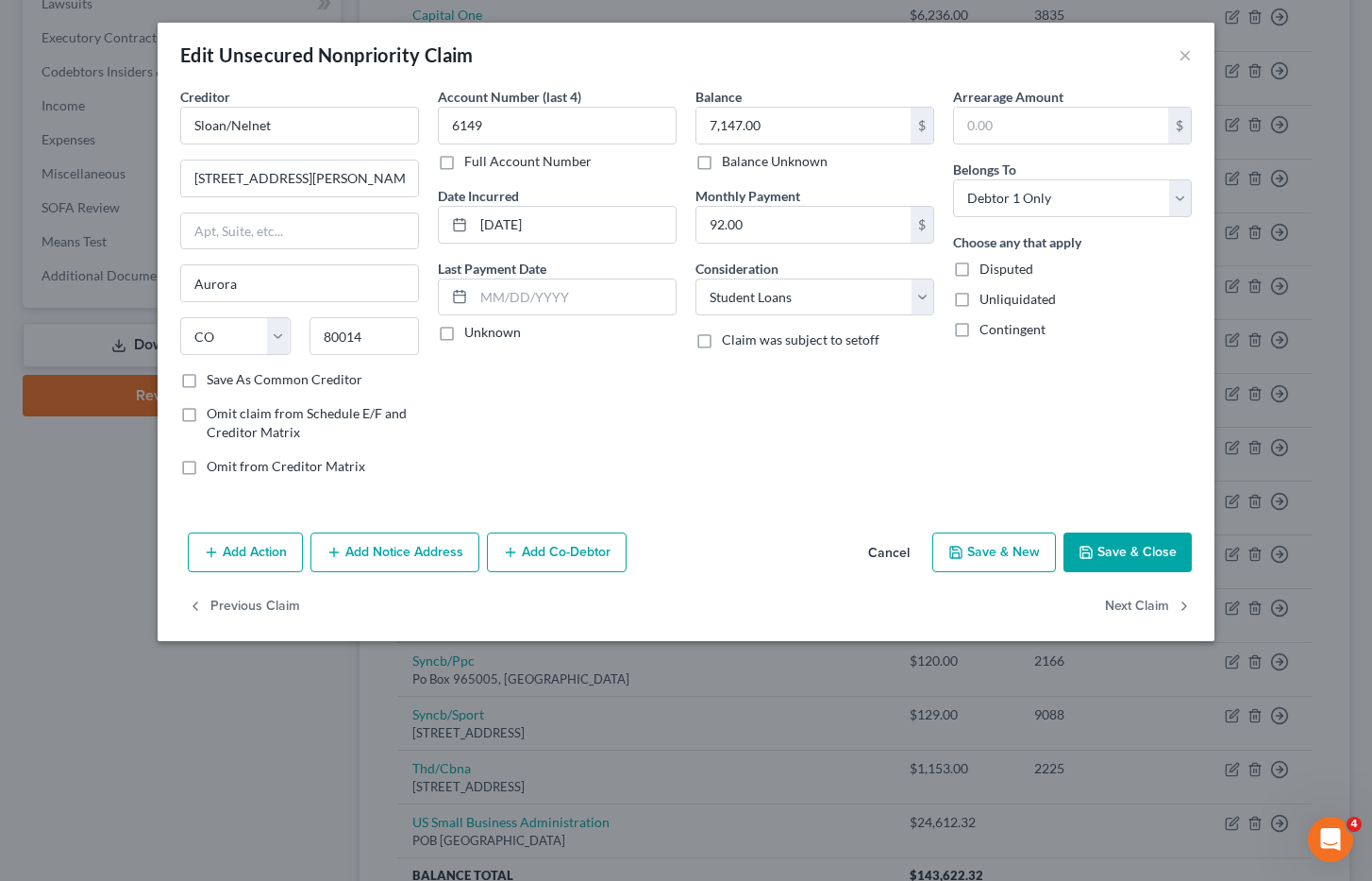
click at [886, 552] on button "Cancel" at bounding box center [889, 553] width 71 height 38
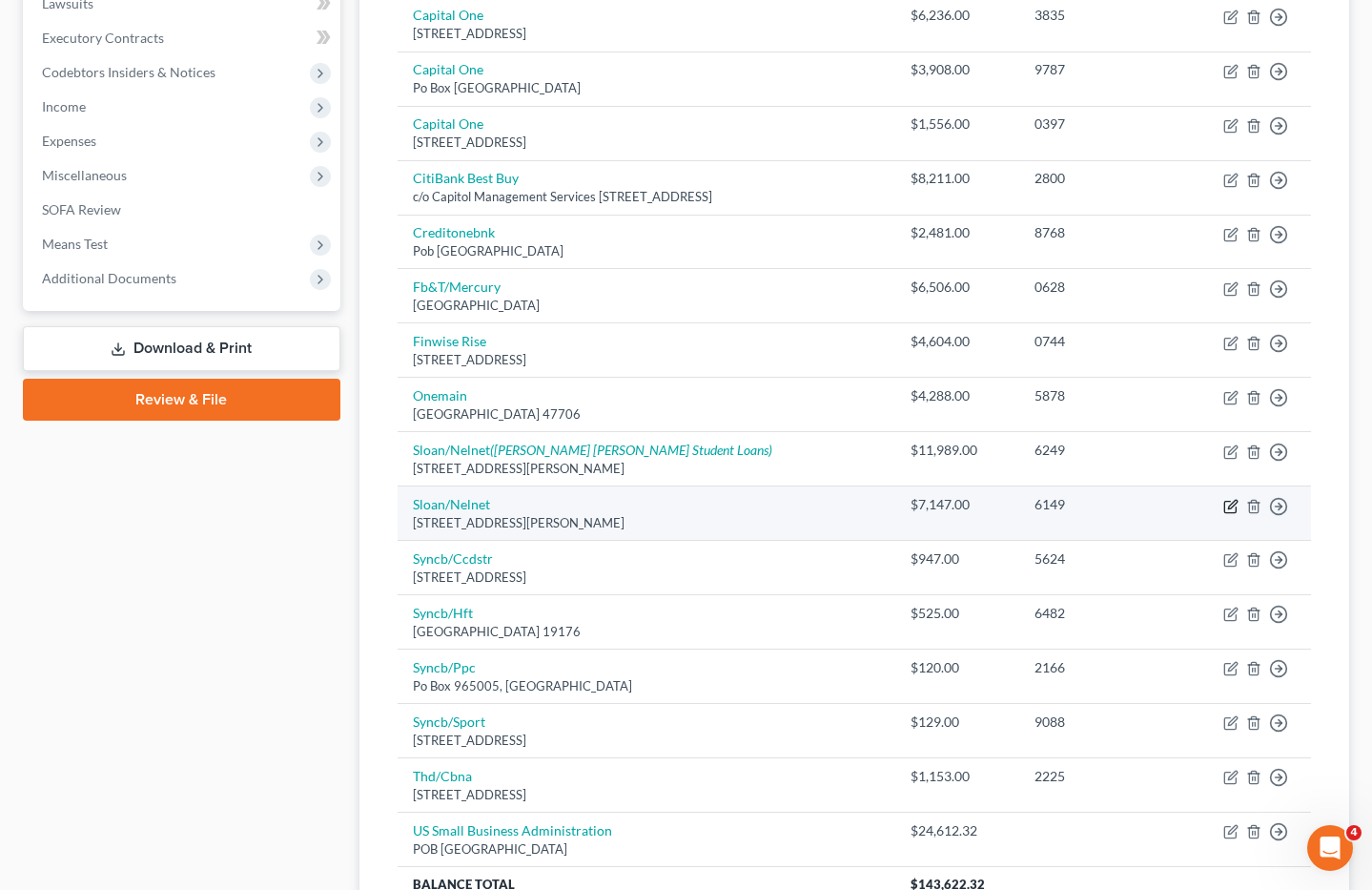
click at [1230, 509] on icon "button" at bounding box center [1230, 505] width 15 height 15
select select "5"
select select "17"
select select "0"
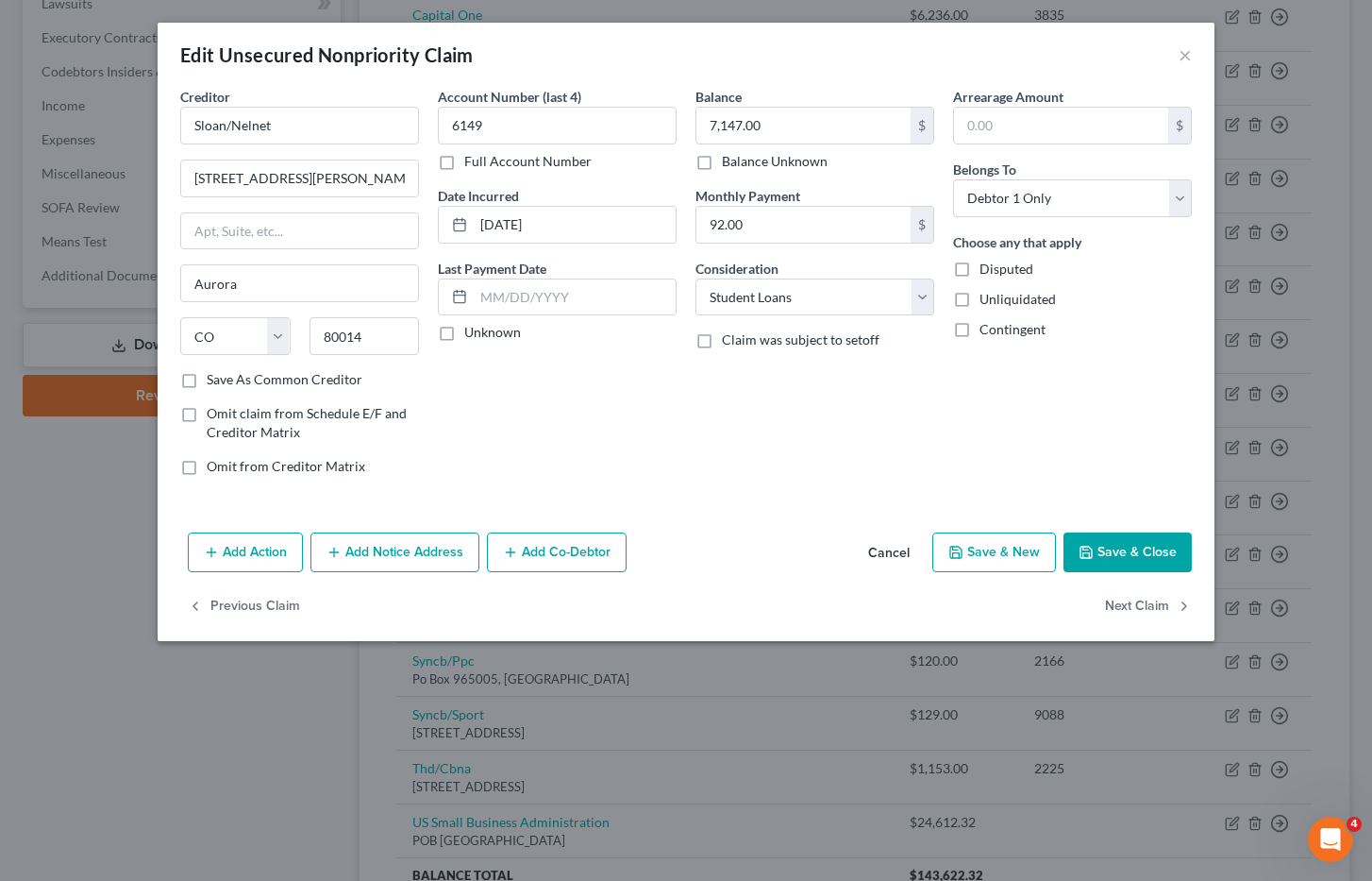
click at [395, 542] on button "Add Notice Address" at bounding box center [394, 552] width 169 height 40
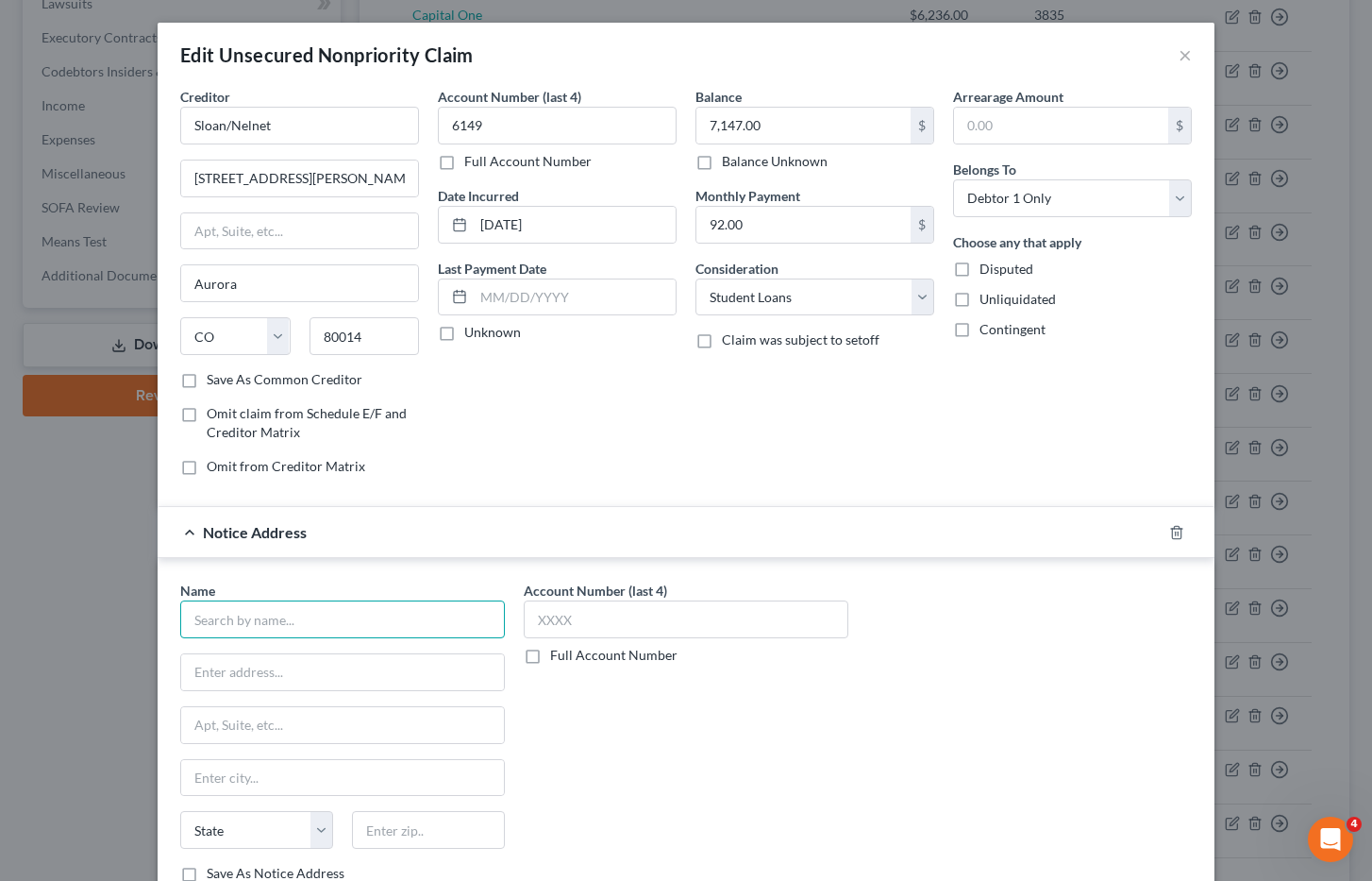
click at [215, 612] on input "text" at bounding box center [343, 619] width 325 height 38
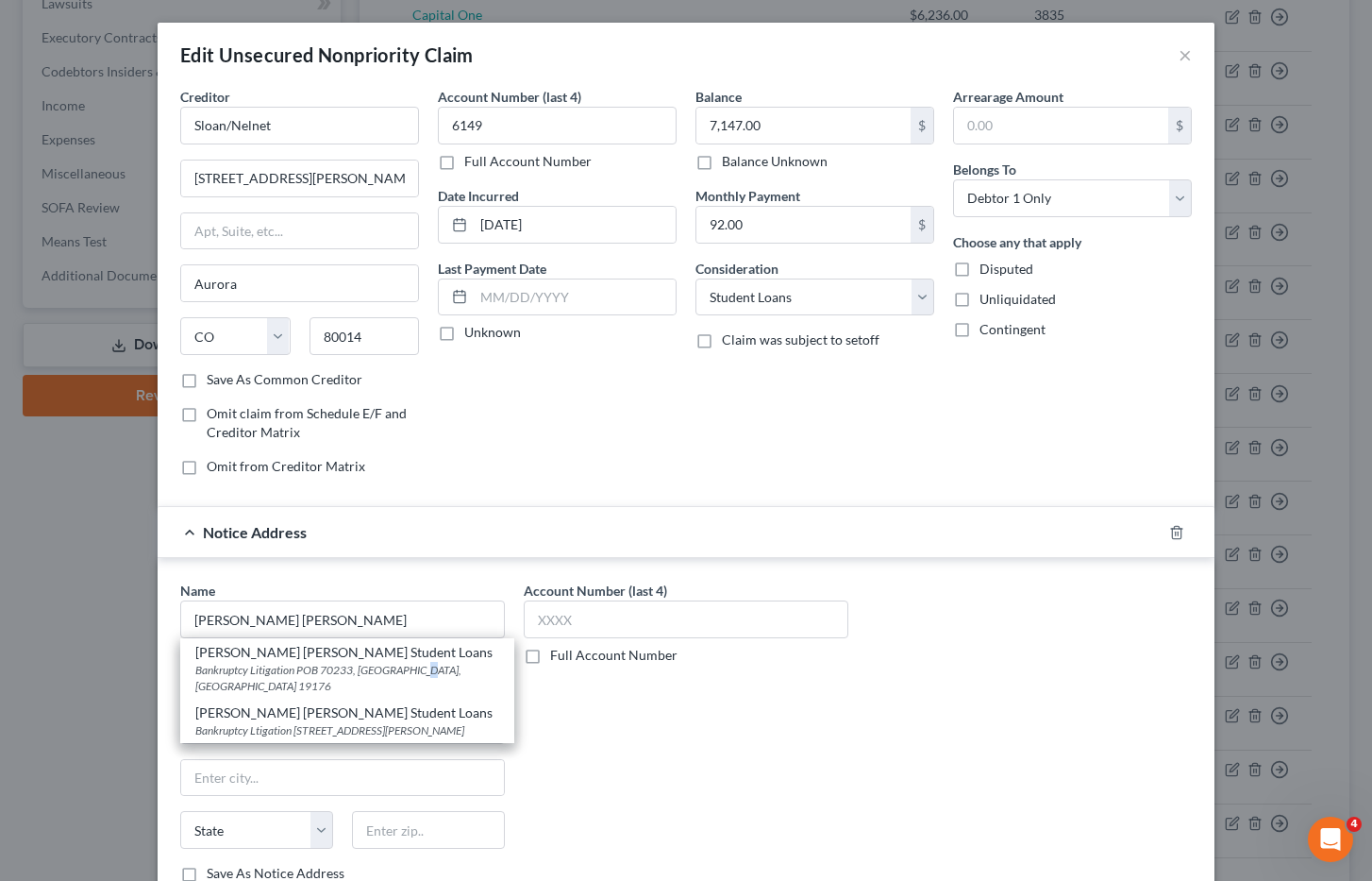
click at [410, 672] on div "Bankruptcy Litigation POB 70233, Philadelphia, PA 19176" at bounding box center [347, 677] width 304 height 32
type input "Sallie Mae Student Loans"
type input "Bankruptcy Litigation"
type input "POB 70233"
type input "Philadelphia"
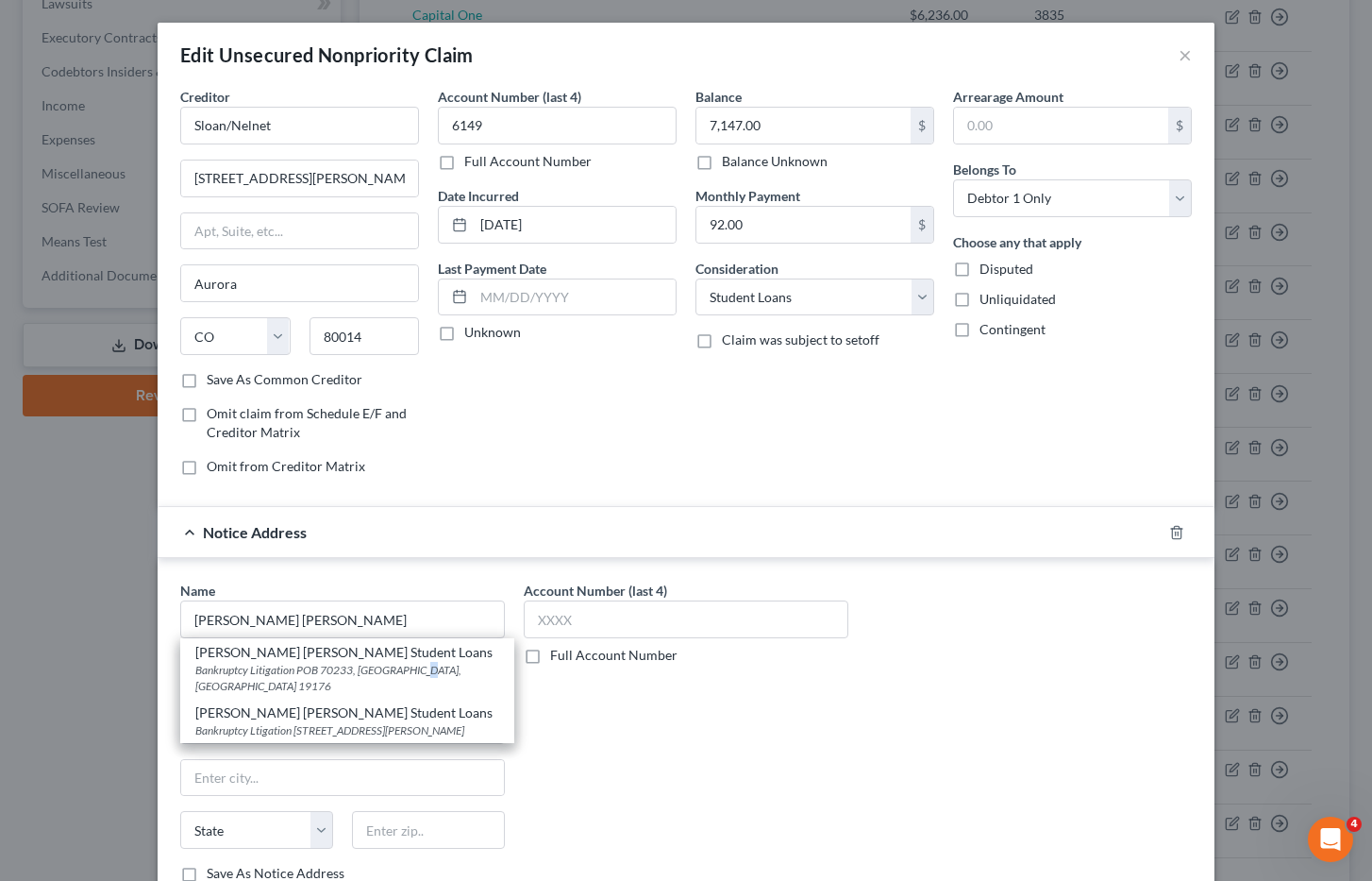
select select "39"
type input "19176"
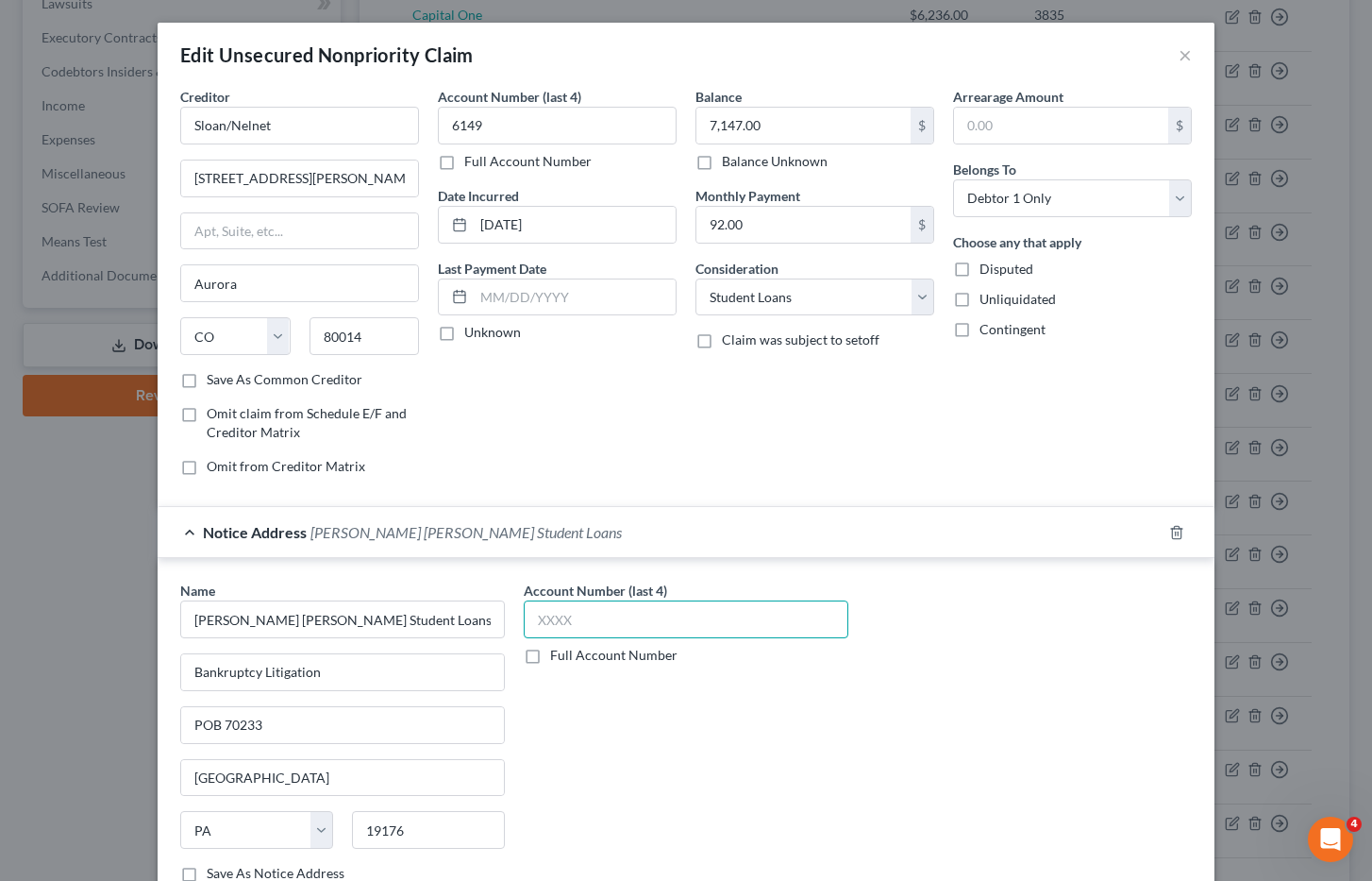
click at [559, 613] on input "text" at bounding box center [686, 619] width 325 height 38
type input "6149"
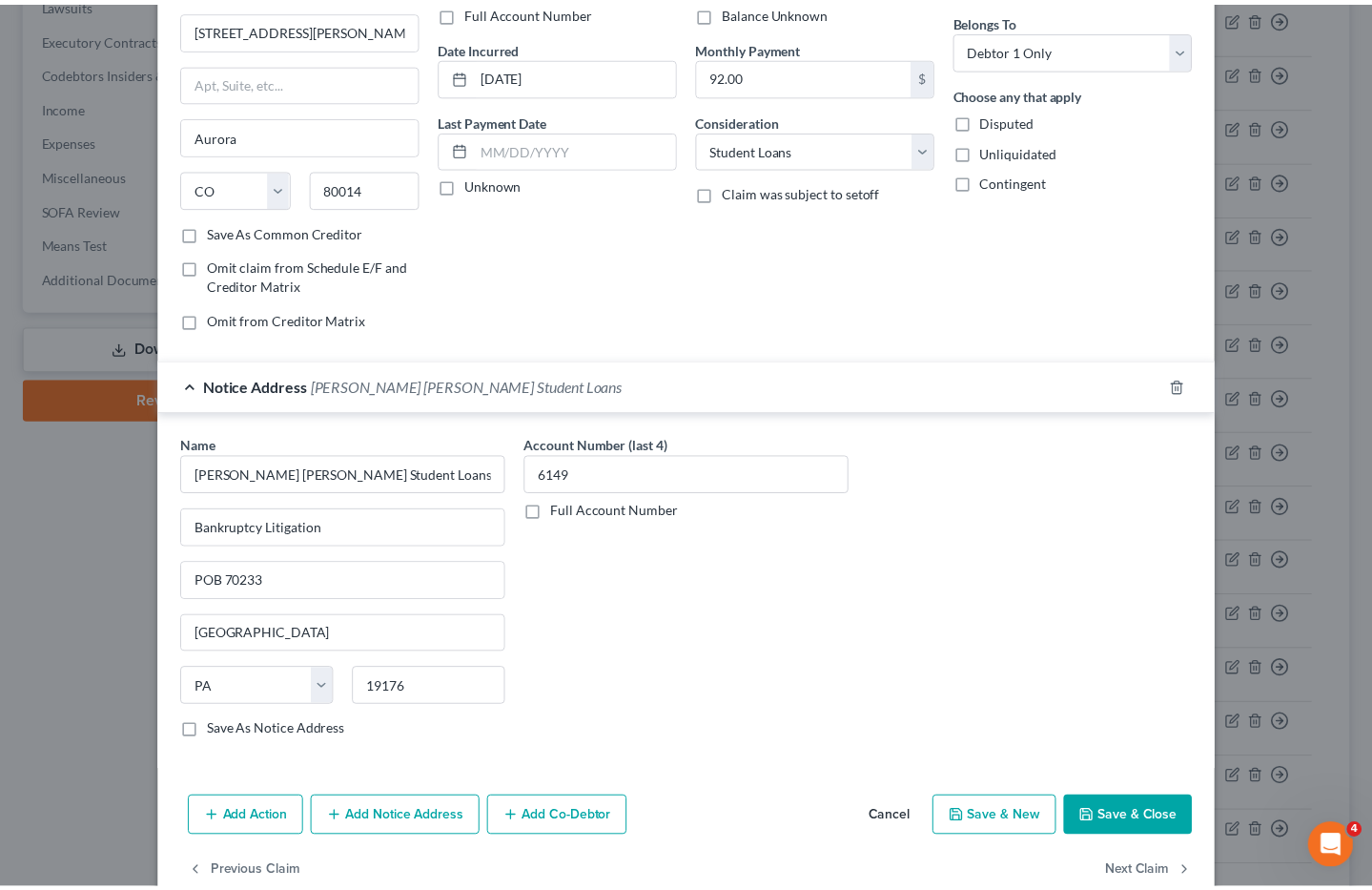
scroll to position [192, 0]
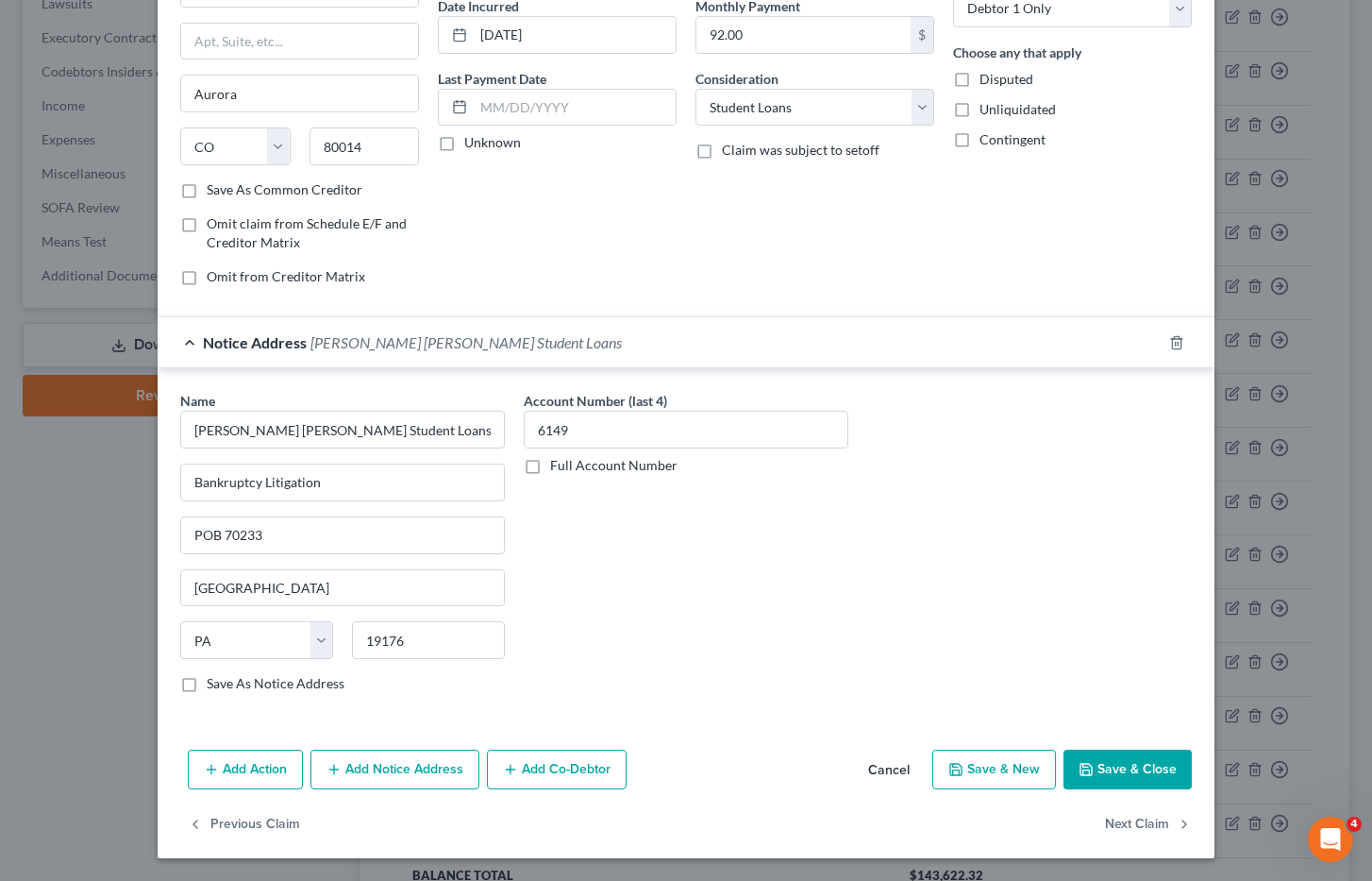
click at [1123, 762] on button "Save & Close" at bounding box center [1127, 769] width 128 height 40
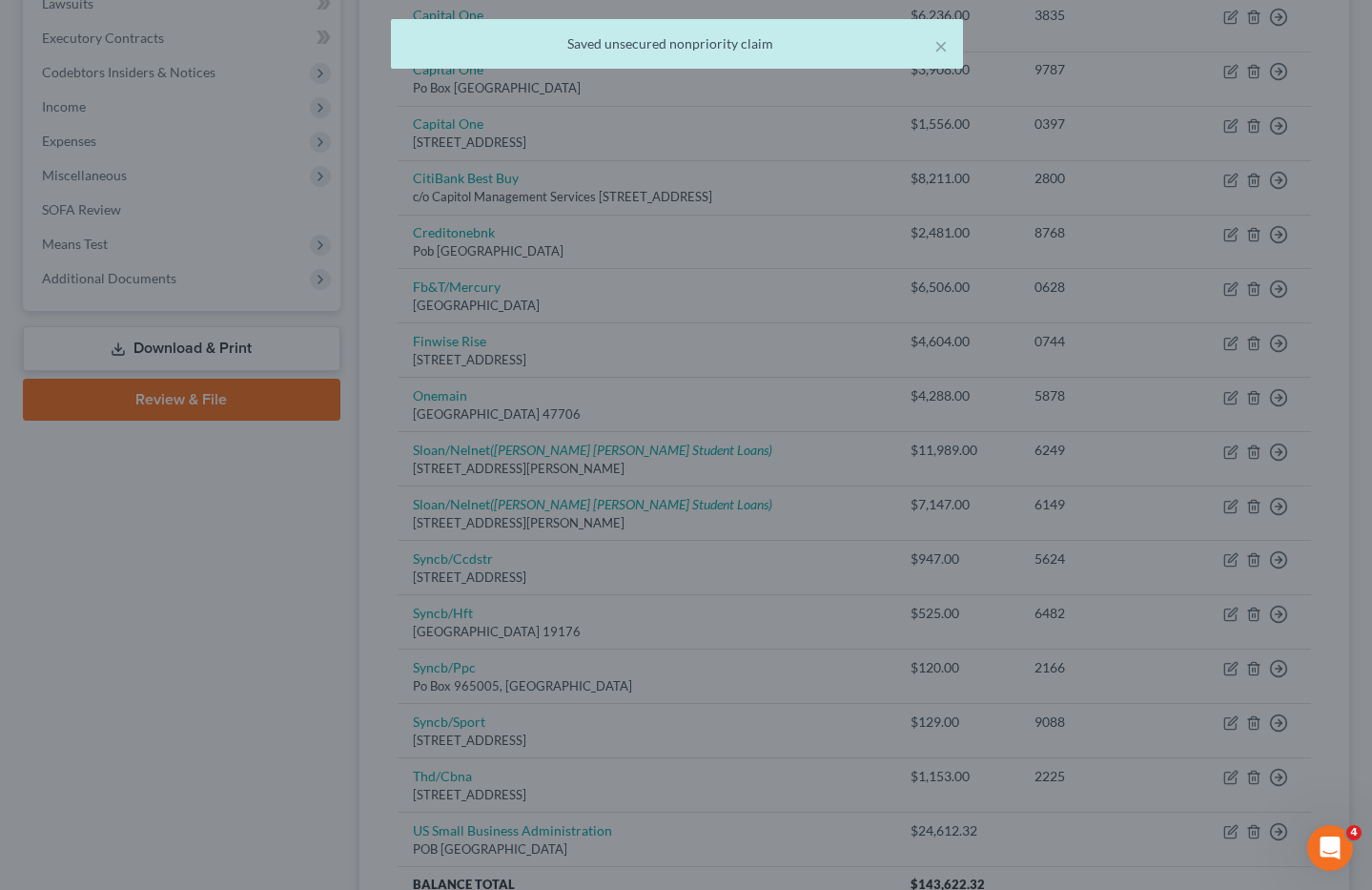
scroll to position [0, 0]
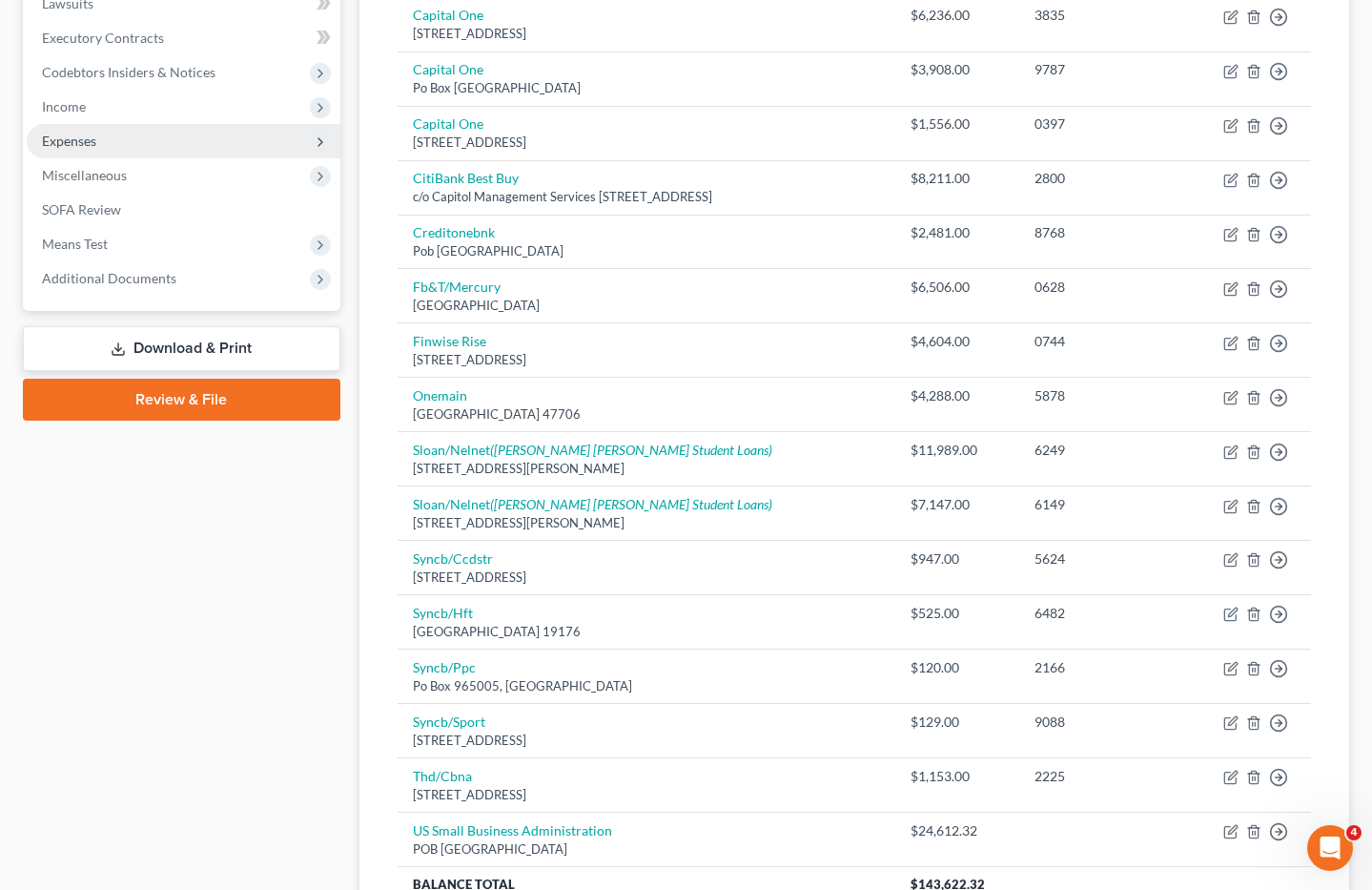
click at [100, 141] on span "Expenses" at bounding box center [183, 140] width 313 height 35
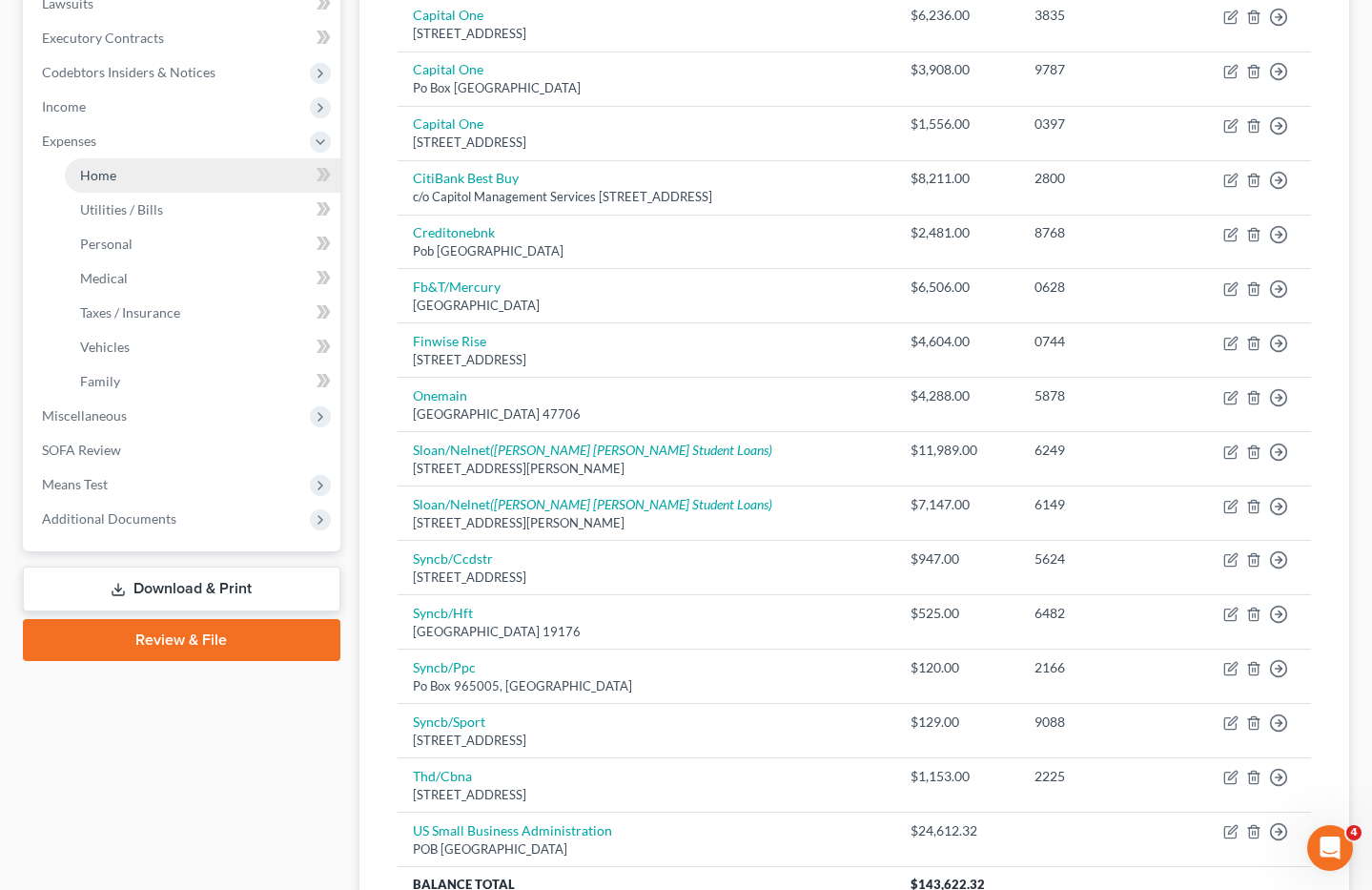
click at [115, 176] on span "Home" at bounding box center [98, 175] width 37 height 16
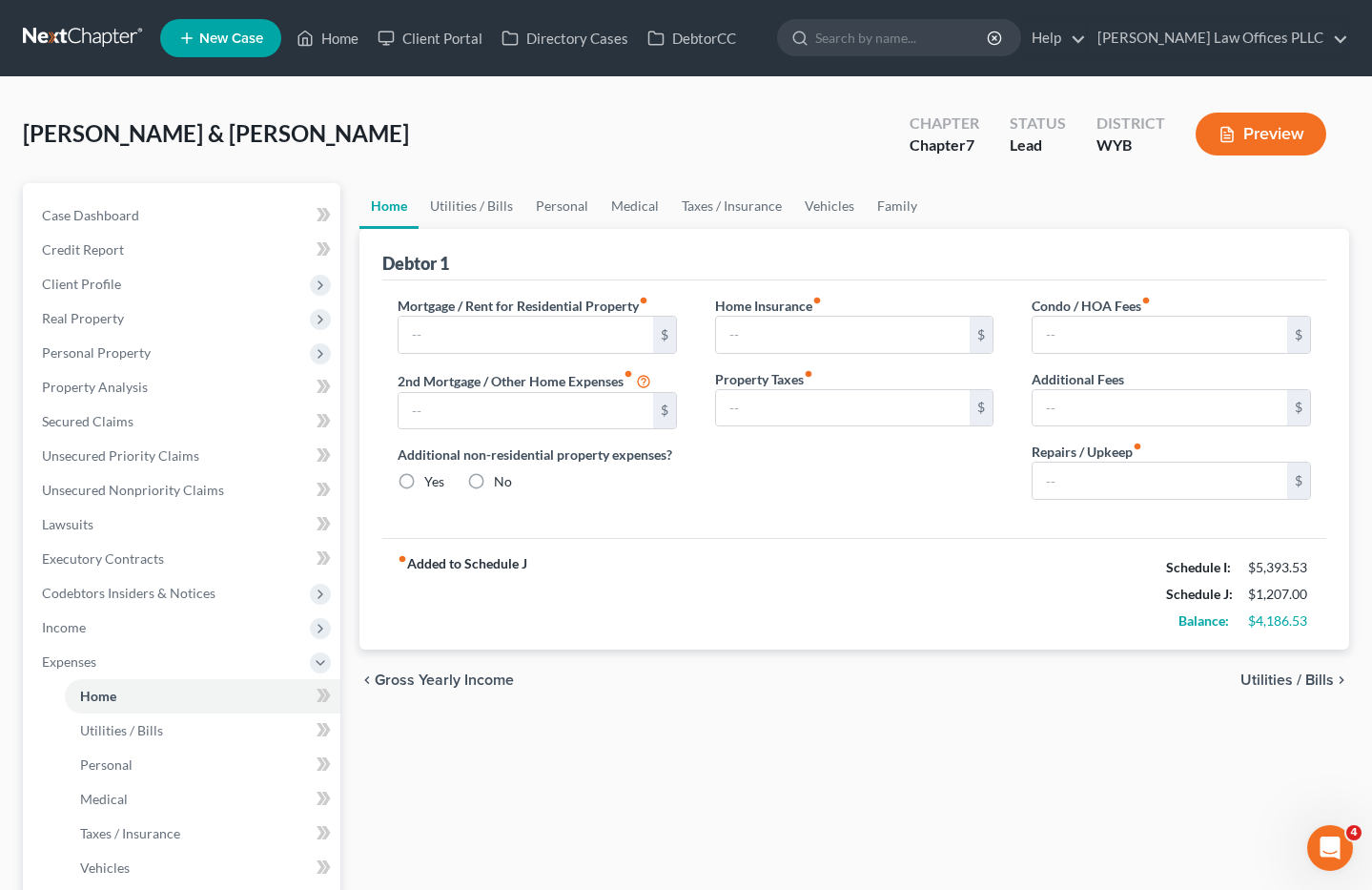
type input "1,850.00"
type input "0.00"
radio input "true"
type input "35.11"
type input "0.00"
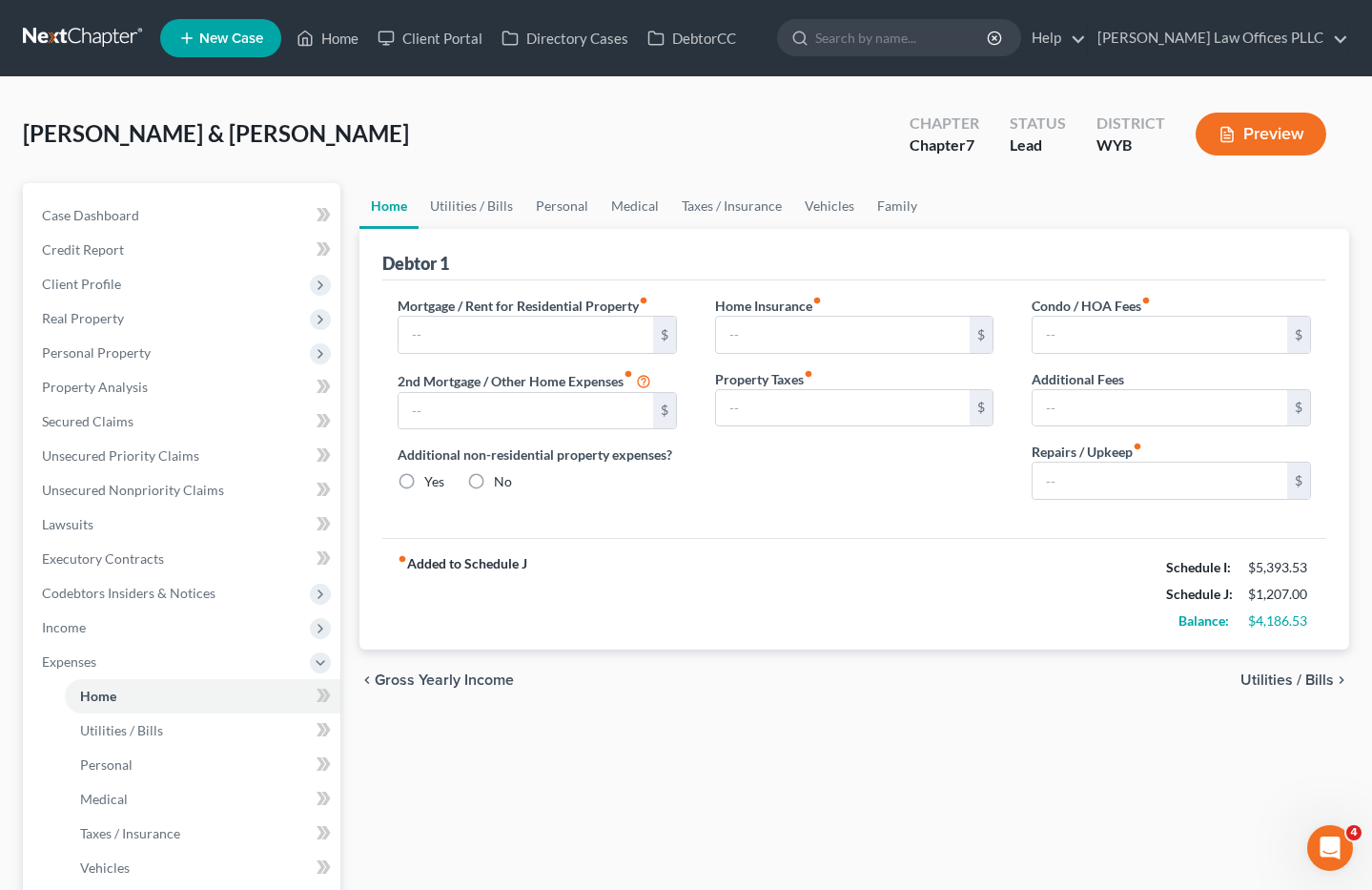
type input "0.00"
click at [131, 486] on span "Unsecured Nonpriority Claims" at bounding box center [132, 490] width 182 height 16
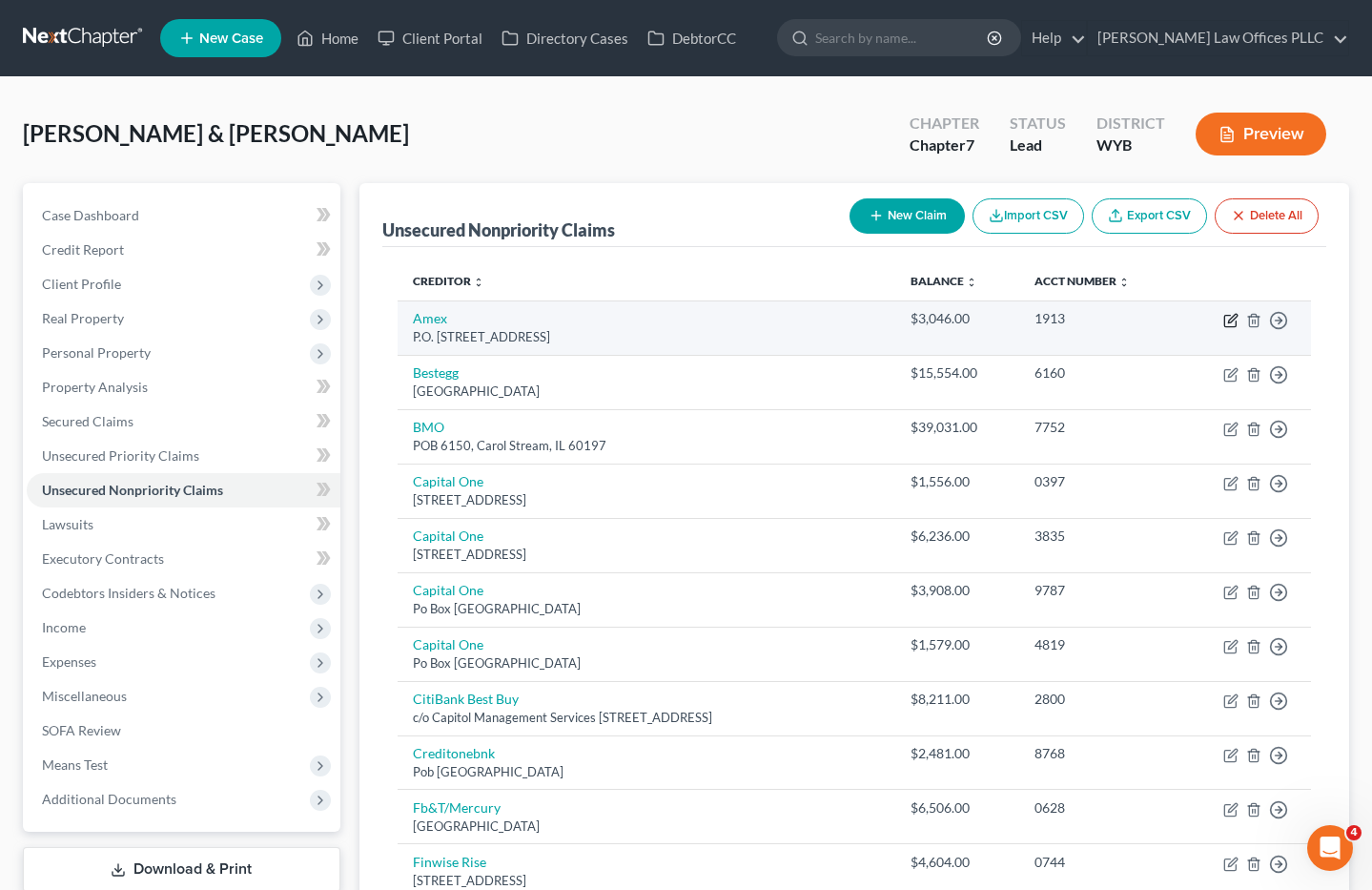
click at [1229, 316] on icon "button" at bounding box center [1230, 319] width 15 height 15
select select "9"
select select "2"
select select "0"
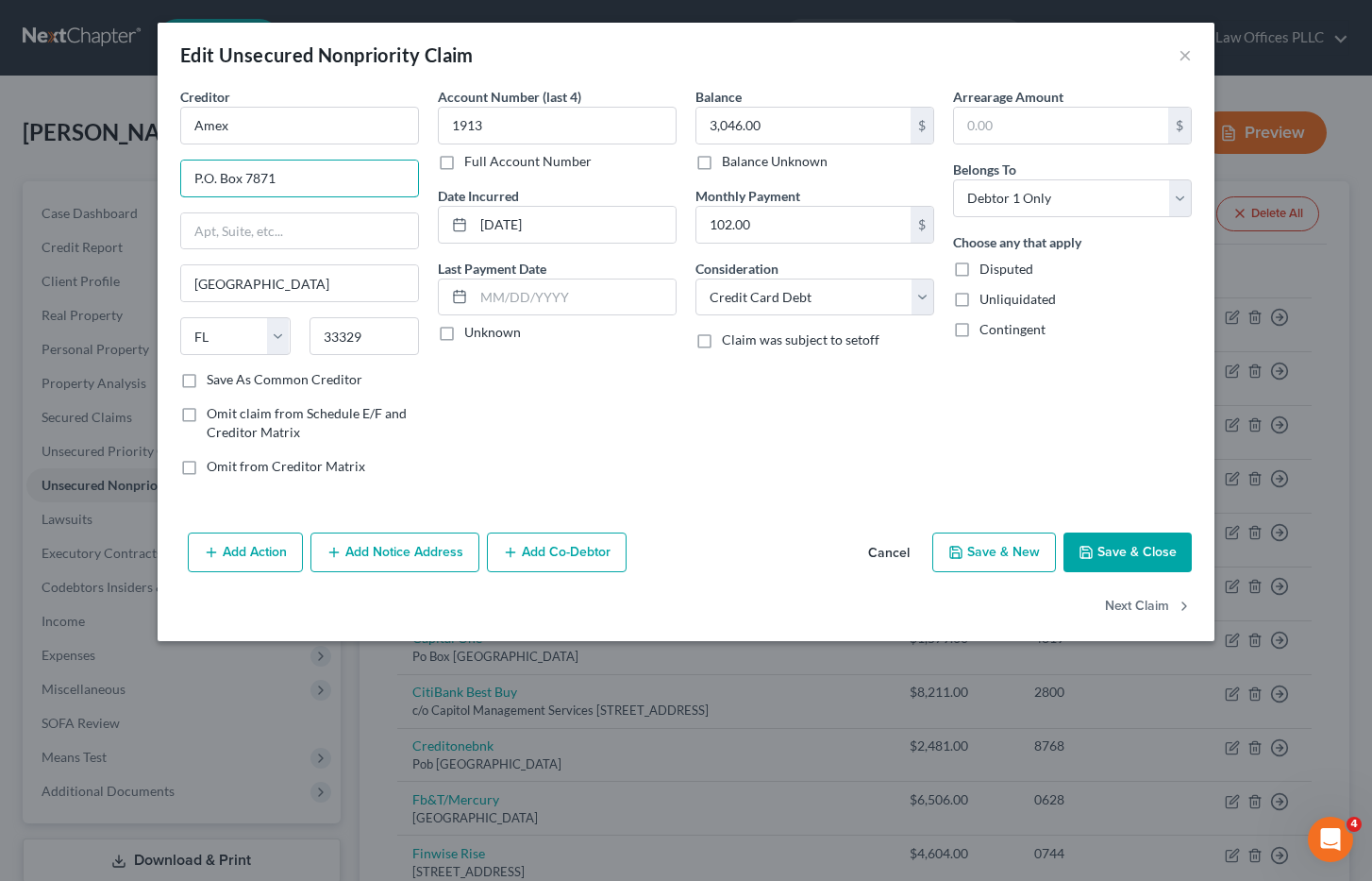
drag, startPoint x: 288, startPoint y: 174, endPoint x: 134, endPoint y: 187, distance: 154.5
click at [134, 187] on div "Edit Unsecured Nonpriority Claim × Creditor * Amex P.O. Box 7871 Fort Lauderdal…" at bounding box center [686, 440] width 1372 height 881
type input "c/ Transworld Systems"
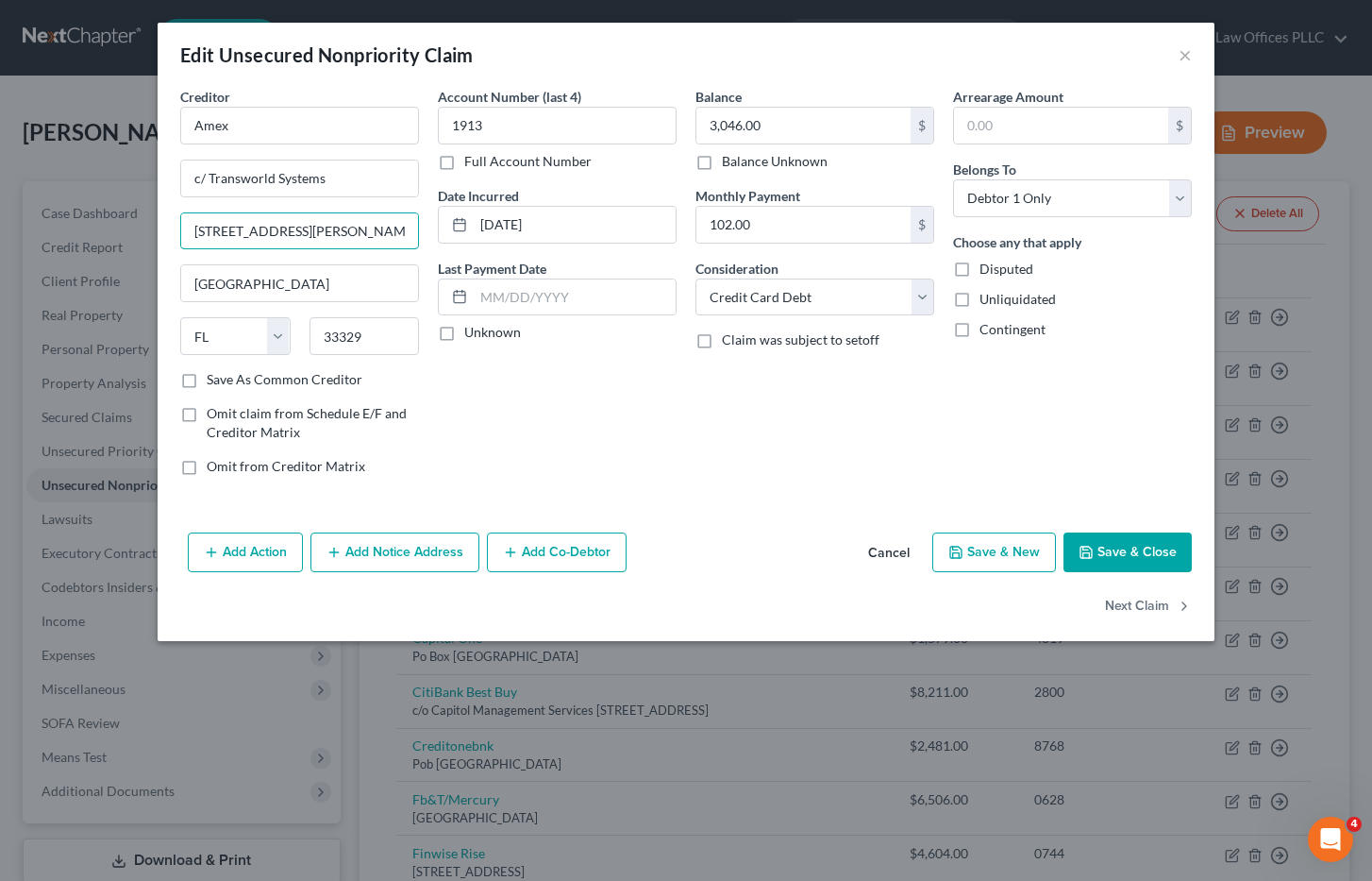
type input "316 s Jones Blvd"
type input "Las Vegas"
select select "47"
type input "89107"
click at [221, 333] on select "State AL AK AR AZ CA CO CT DE DC FL GA GU HI ID IL IN IA KS KY LA ME MD MA MI M…" at bounding box center [235, 336] width 111 height 38
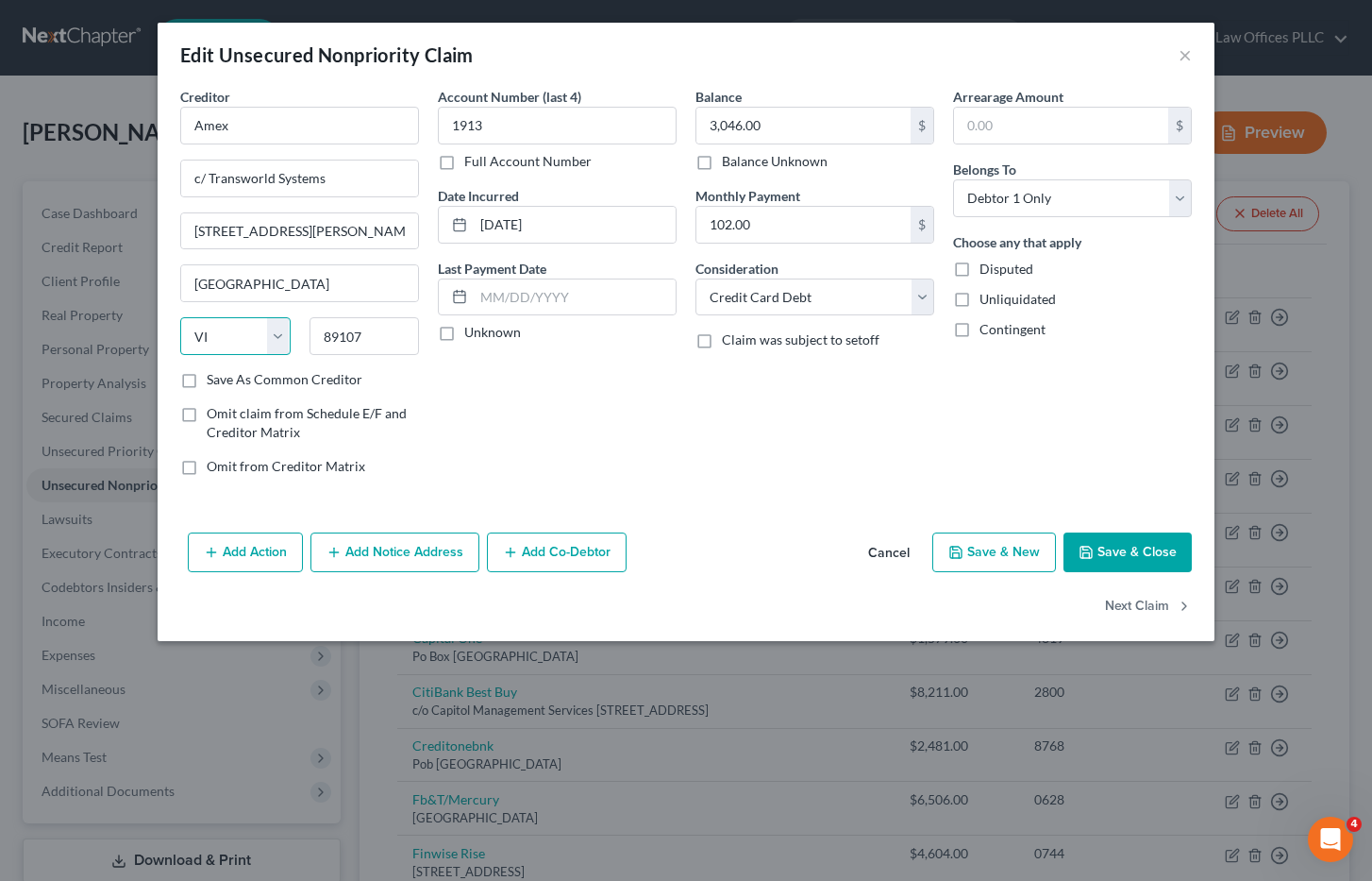
select select "31"
click at [180, 317] on select "State AL AK AR AZ CA CO CT DE DC FL GA GU HI ID IL IN IA KS KY LA ME MD MA MI M…" at bounding box center [235, 336] width 111 height 38
click at [1117, 550] on button "Save & Close" at bounding box center [1127, 552] width 128 height 40
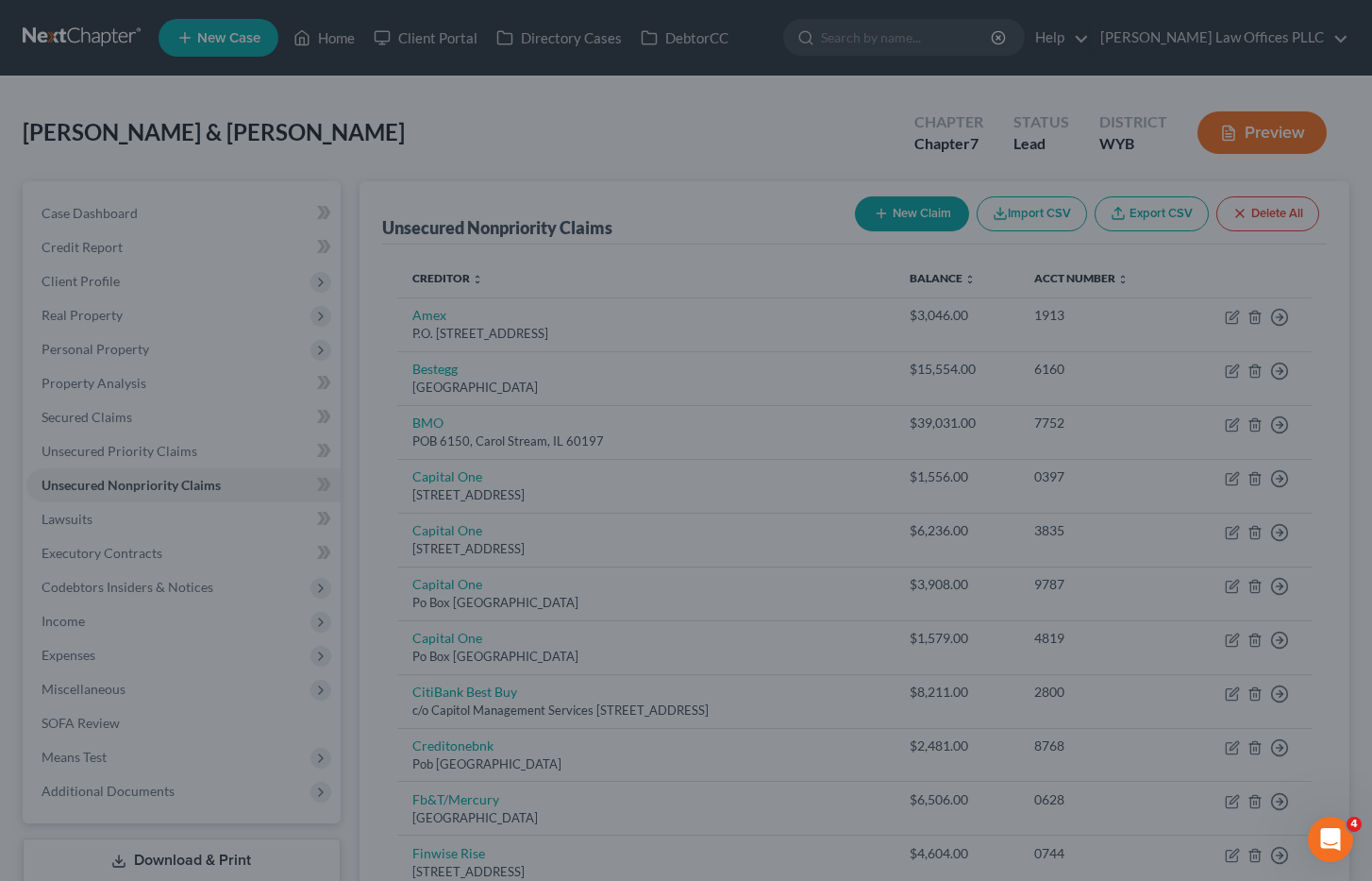
type input "0"
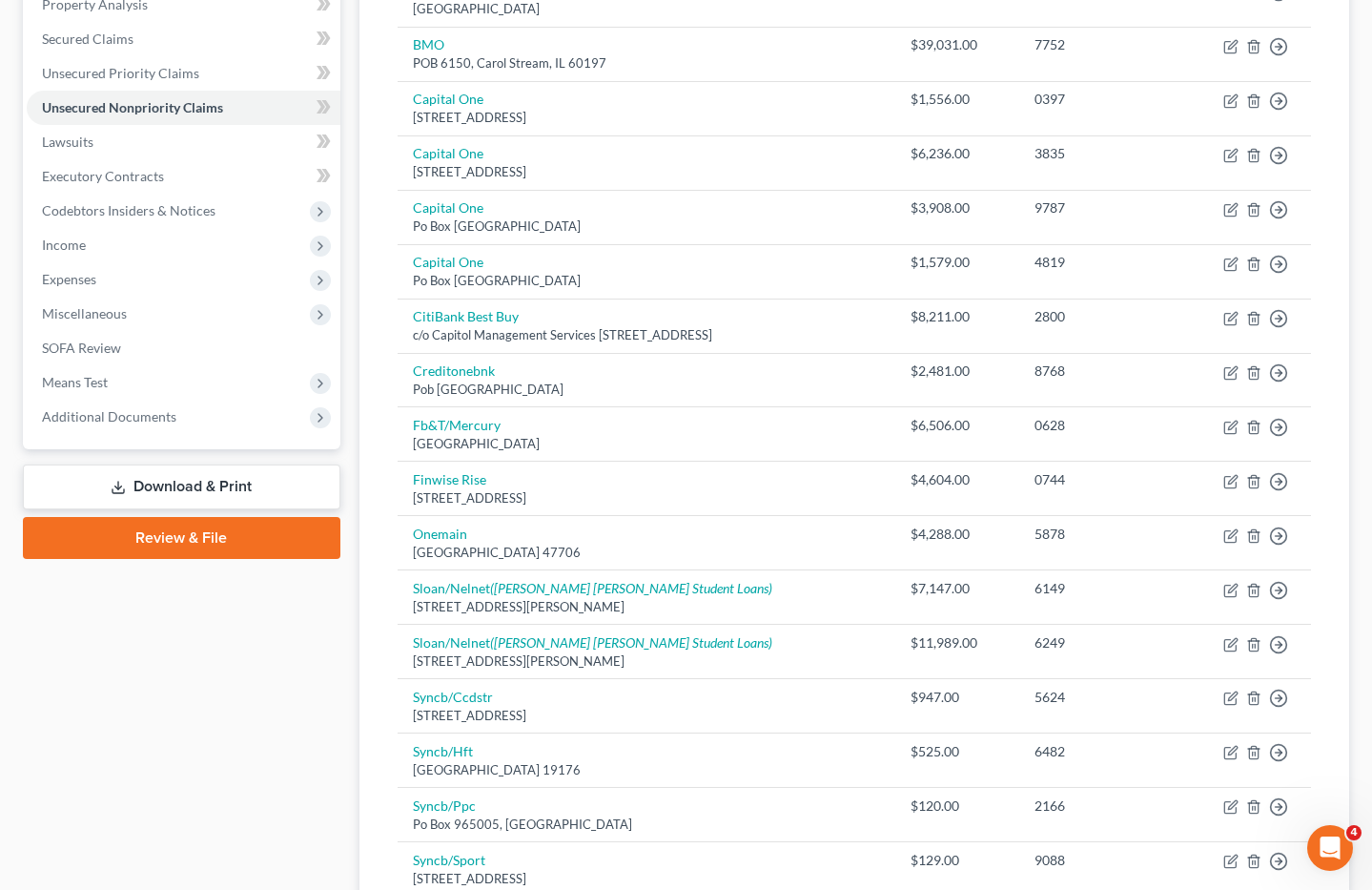
scroll to position [401, 0]
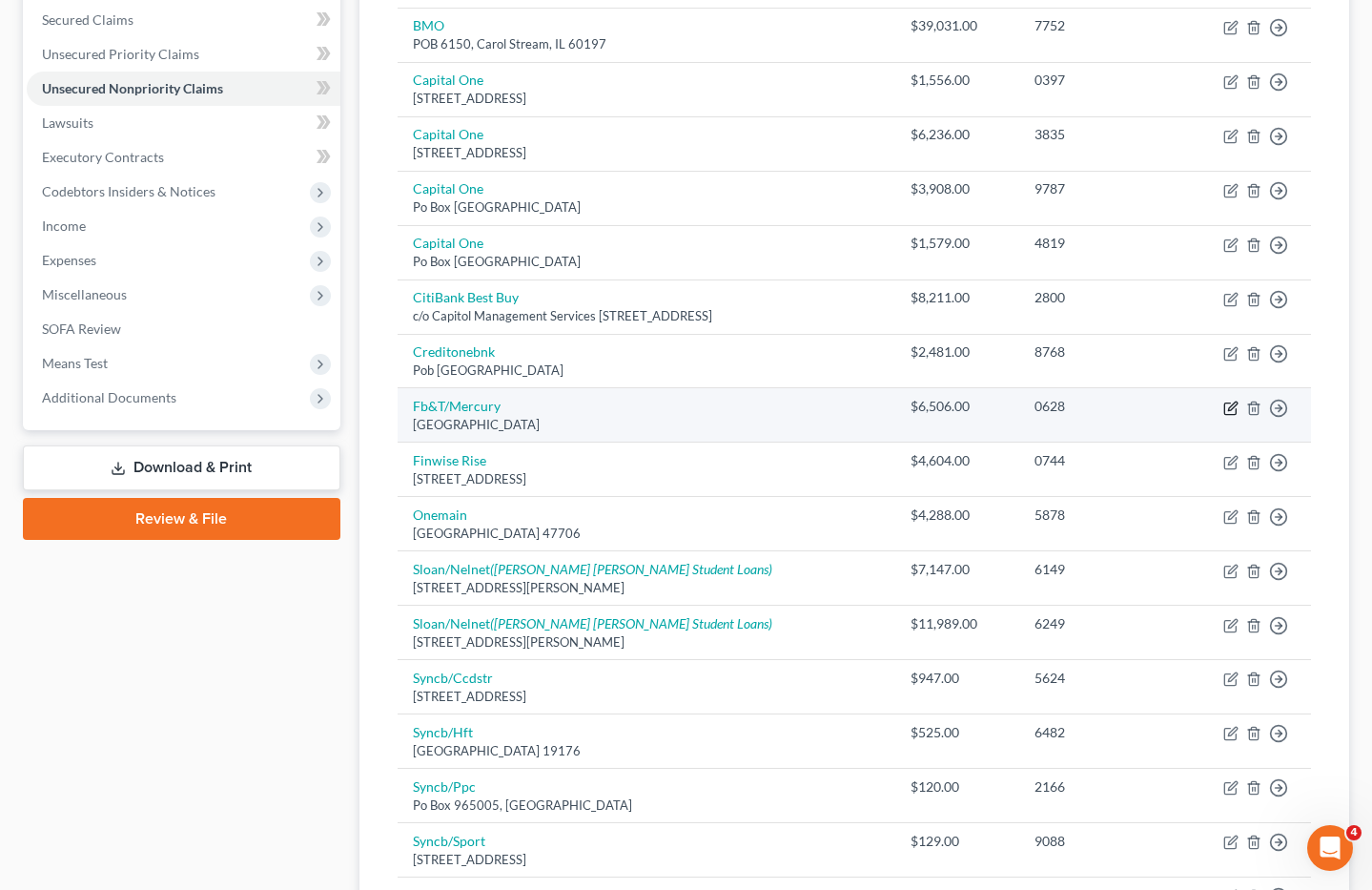
click at [1232, 406] on icon "button" at bounding box center [1230, 407] width 15 height 15
select select "10"
select select "2"
select select "0"
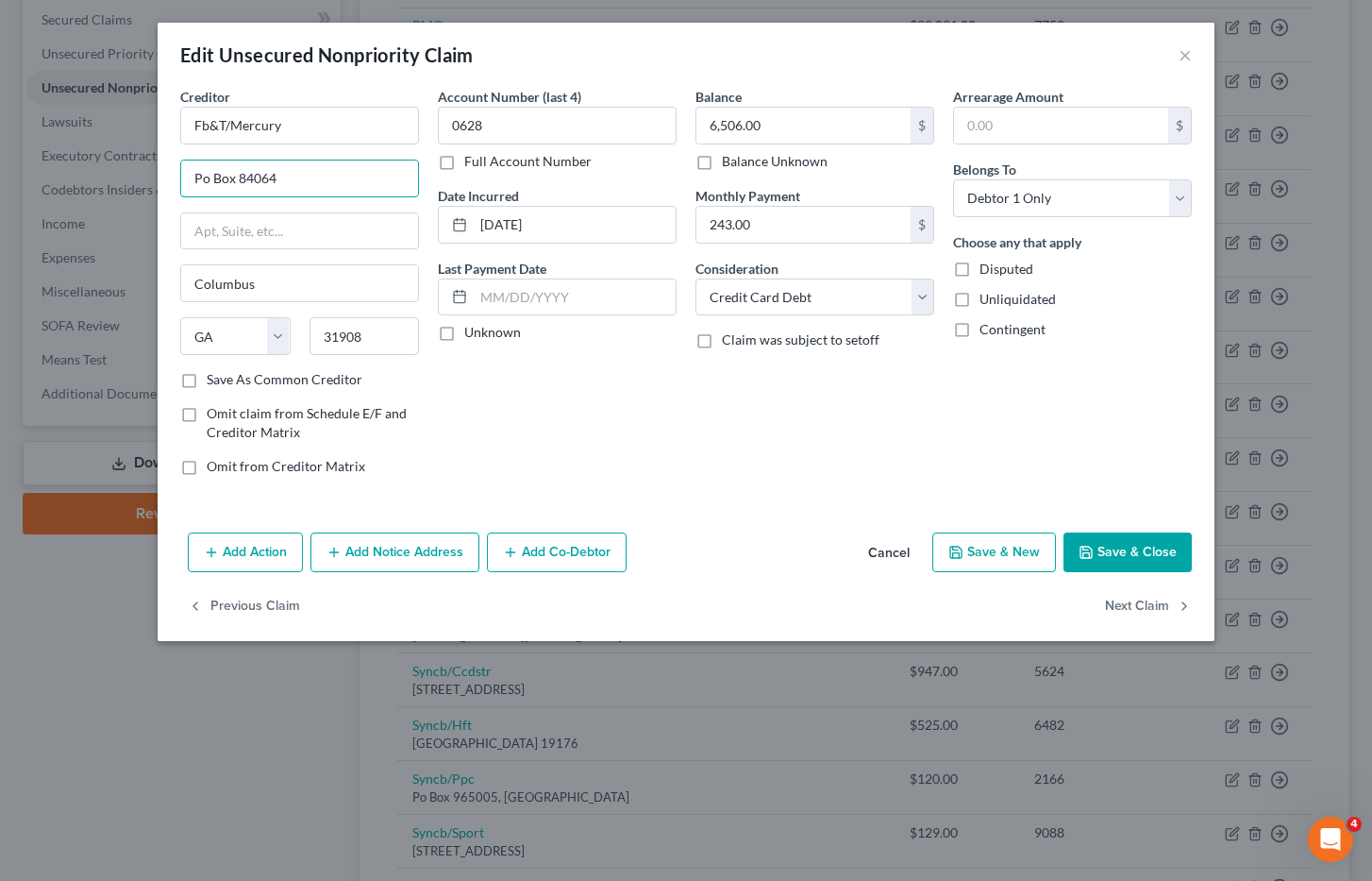
drag, startPoint x: 286, startPoint y: 178, endPoint x: 114, endPoint y: 184, distance: 172.1
click at [114, 184] on div "Edit Unsecured Nonpriority Claim × Creditor * Fb&T/Mercury Po Box 84064 Columbu…" at bounding box center [686, 440] width 1372 height 881
drag, startPoint x: 347, startPoint y: 180, endPoint x: 336, endPoint y: 175, distance: 12.1
click at [336, 175] on input "c/o Regurgent Debt colletors" at bounding box center [299, 178] width 237 height 36
drag, startPoint x: 335, startPoint y: 180, endPoint x: 399, endPoint y: 182, distance: 64.0
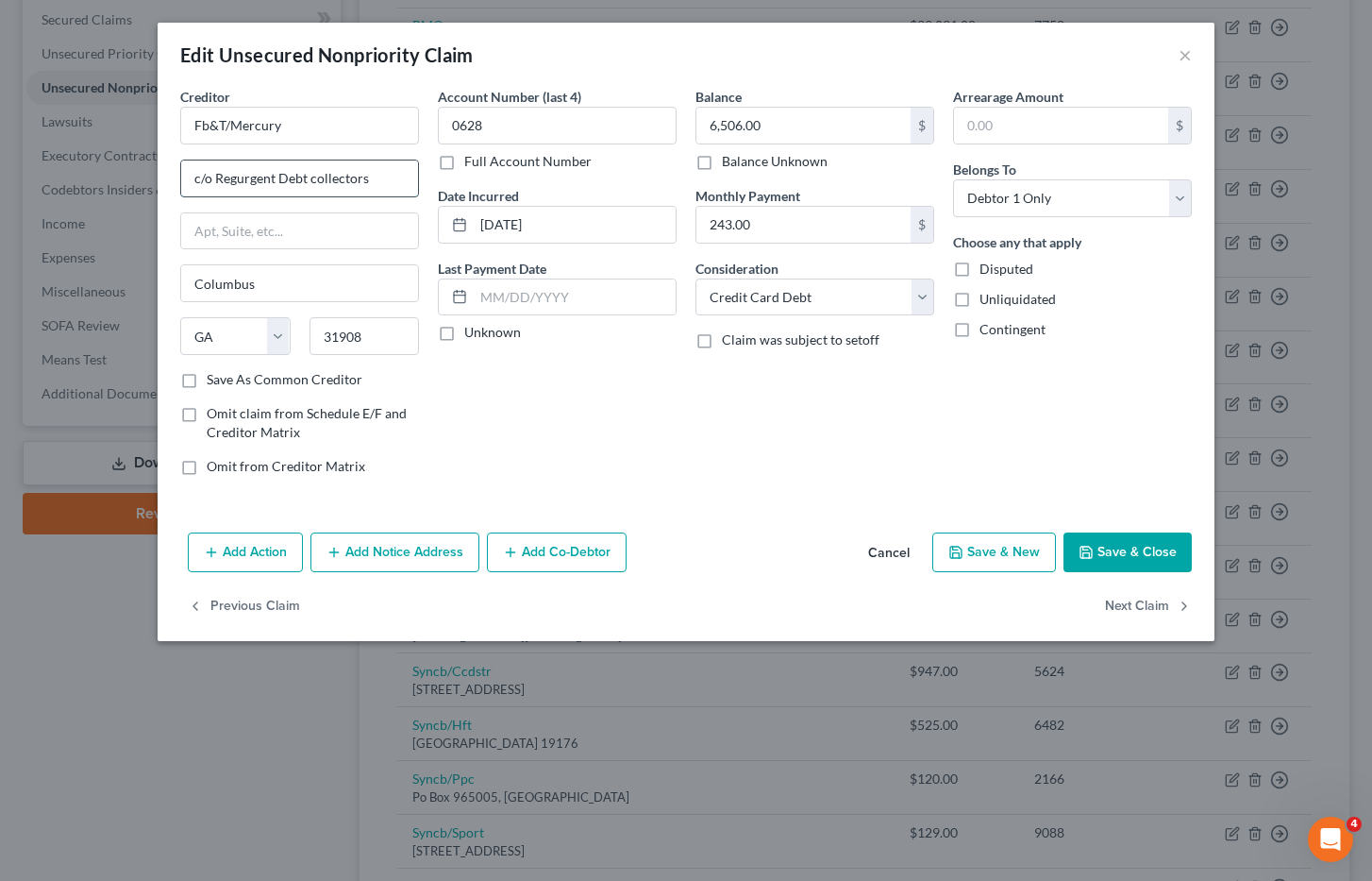
click at [399, 182] on input "c/o Regurgent Debt collectors" at bounding box center [299, 178] width 237 height 36
drag, startPoint x: 367, startPoint y: 179, endPoint x: 304, endPoint y: 185, distance: 63.3
click at [304, 185] on input "c/o Regurgent Debt collectors" at bounding box center [299, 178] width 237 height 36
type input "c/o Regurgent Deb collectors"
drag, startPoint x: 221, startPoint y: 235, endPoint x: 187, endPoint y: 237, distance: 34.1
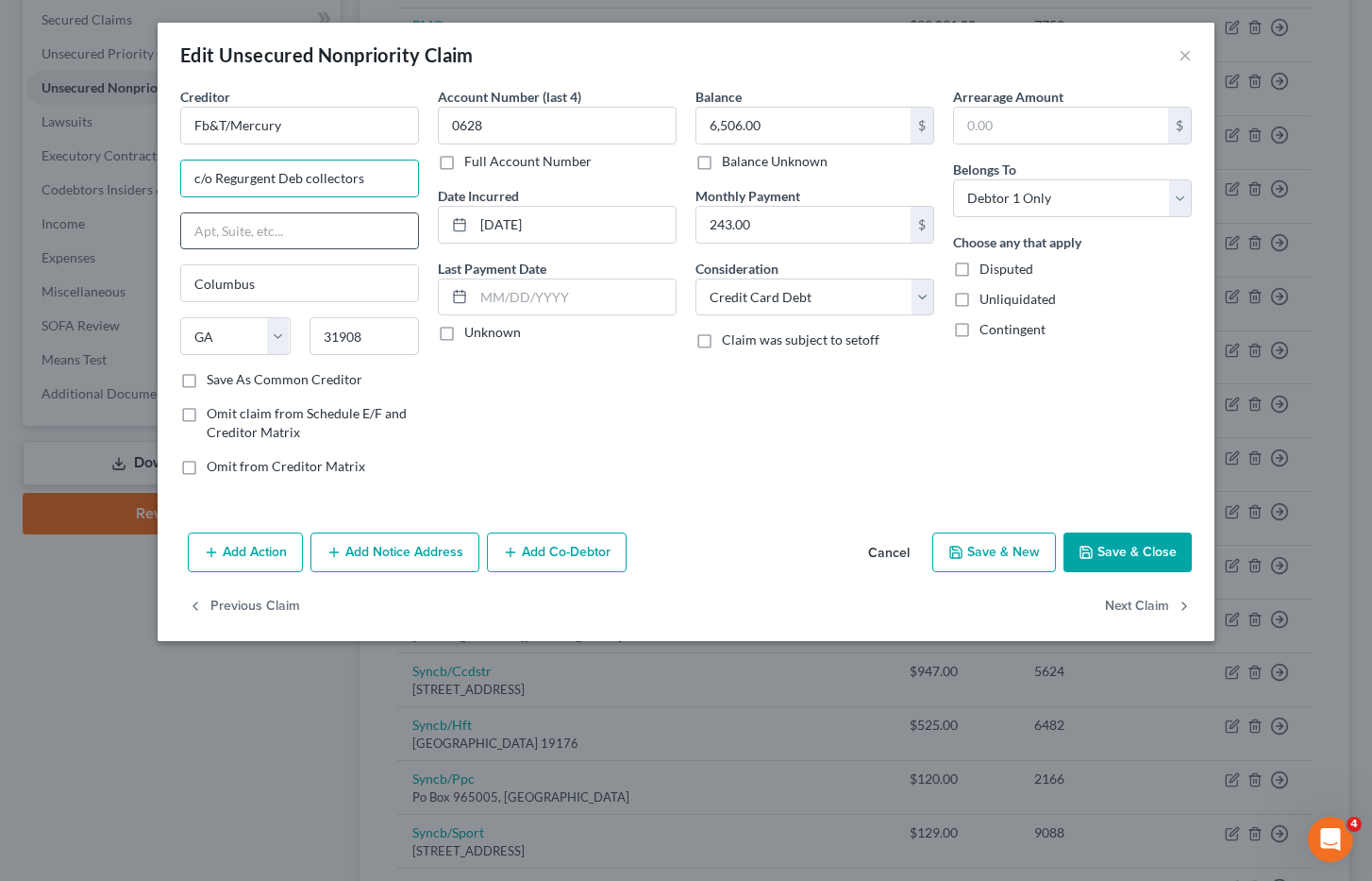
click at [221, 235] on input "text" at bounding box center [299, 231] width 237 height 36
type input "55Beattle Place # 101"
click at [301, 276] on input "Columbus" at bounding box center [299, 283] width 237 height 36
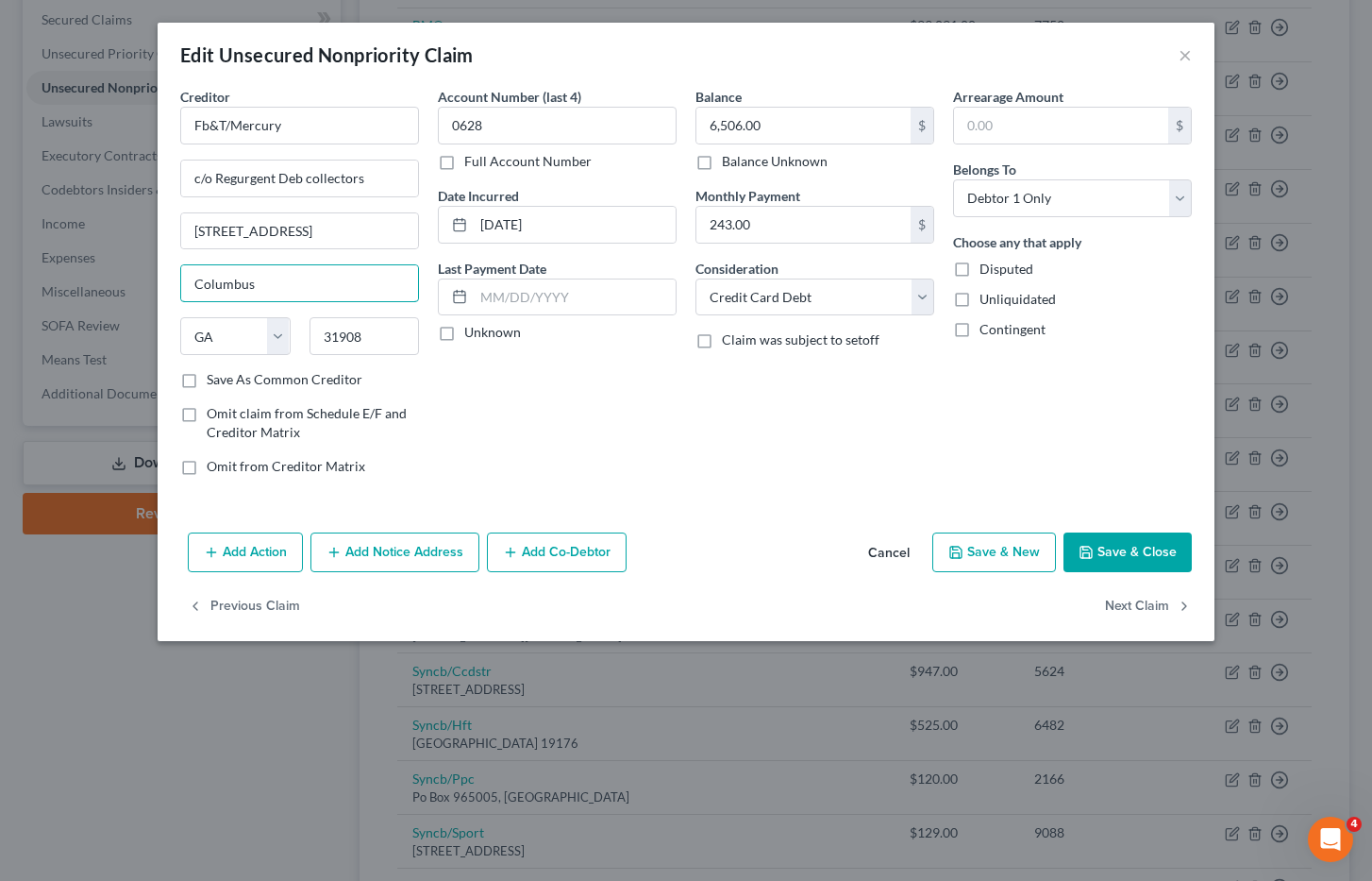
drag, startPoint x: 259, startPoint y: 286, endPoint x: 160, endPoint y: 258, distance: 102.9
click at [161, 278] on div "Creditor * Fb&T/Mercury c/o Regurgent Deb collectors 55Beattle Place # 101 Colu…" at bounding box center [686, 305] width 1057 height 438
type input "Greenville"
select select "42"
type input "29601"
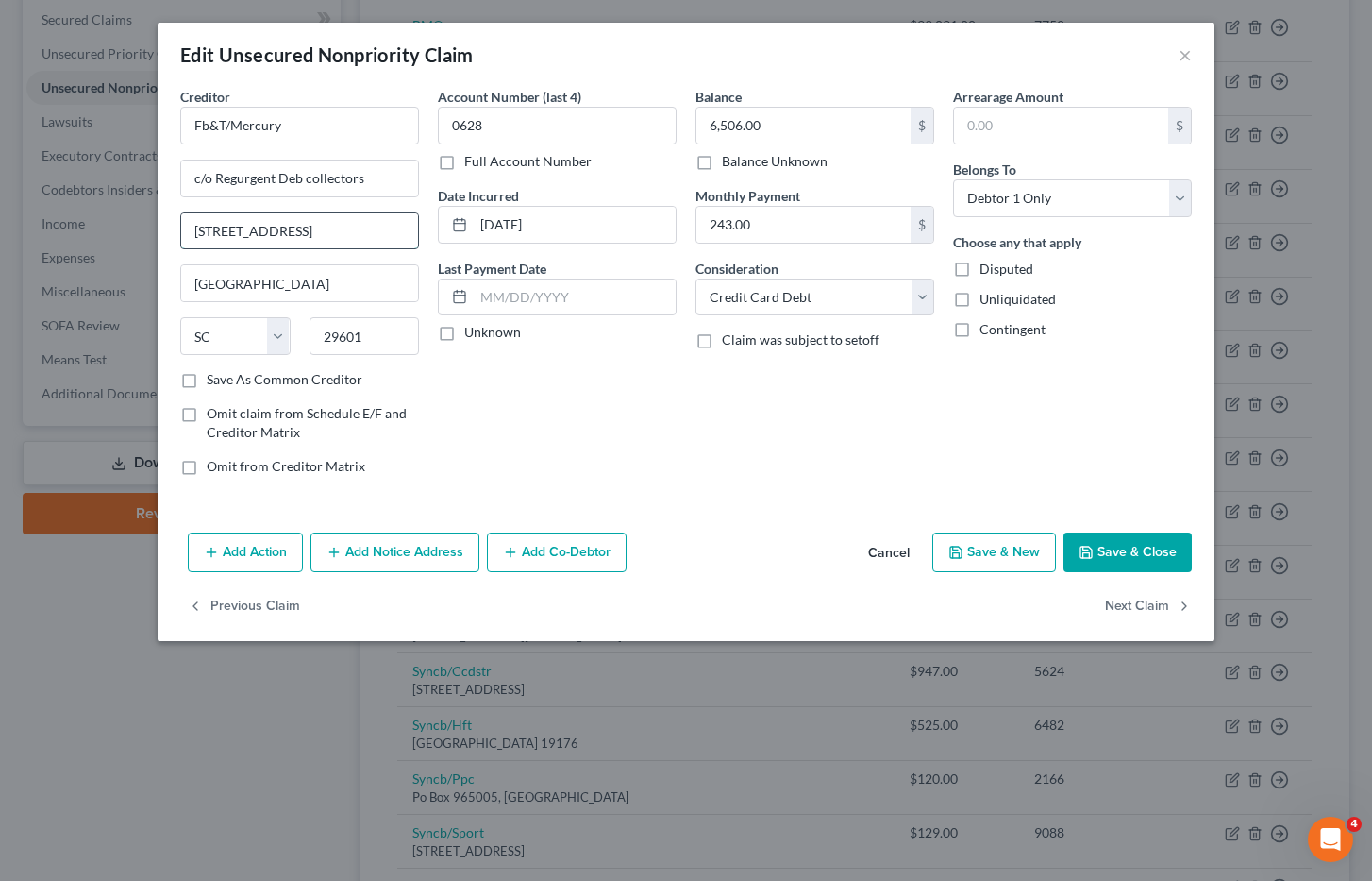
click at [217, 231] on input "55Beattle Place # 101" at bounding box center [299, 231] width 237 height 36
click at [208, 230] on input "55Beattle Place # 101" at bounding box center [299, 231] width 237 height 36
type input "55 Beattle Place # 101"
click at [309, 177] on input "c/o Regurgent Deb collectors" at bounding box center [299, 178] width 237 height 36
click at [303, 174] on input "c/o Regurgent Deb collectors" at bounding box center [299, 178] width 237 height 36
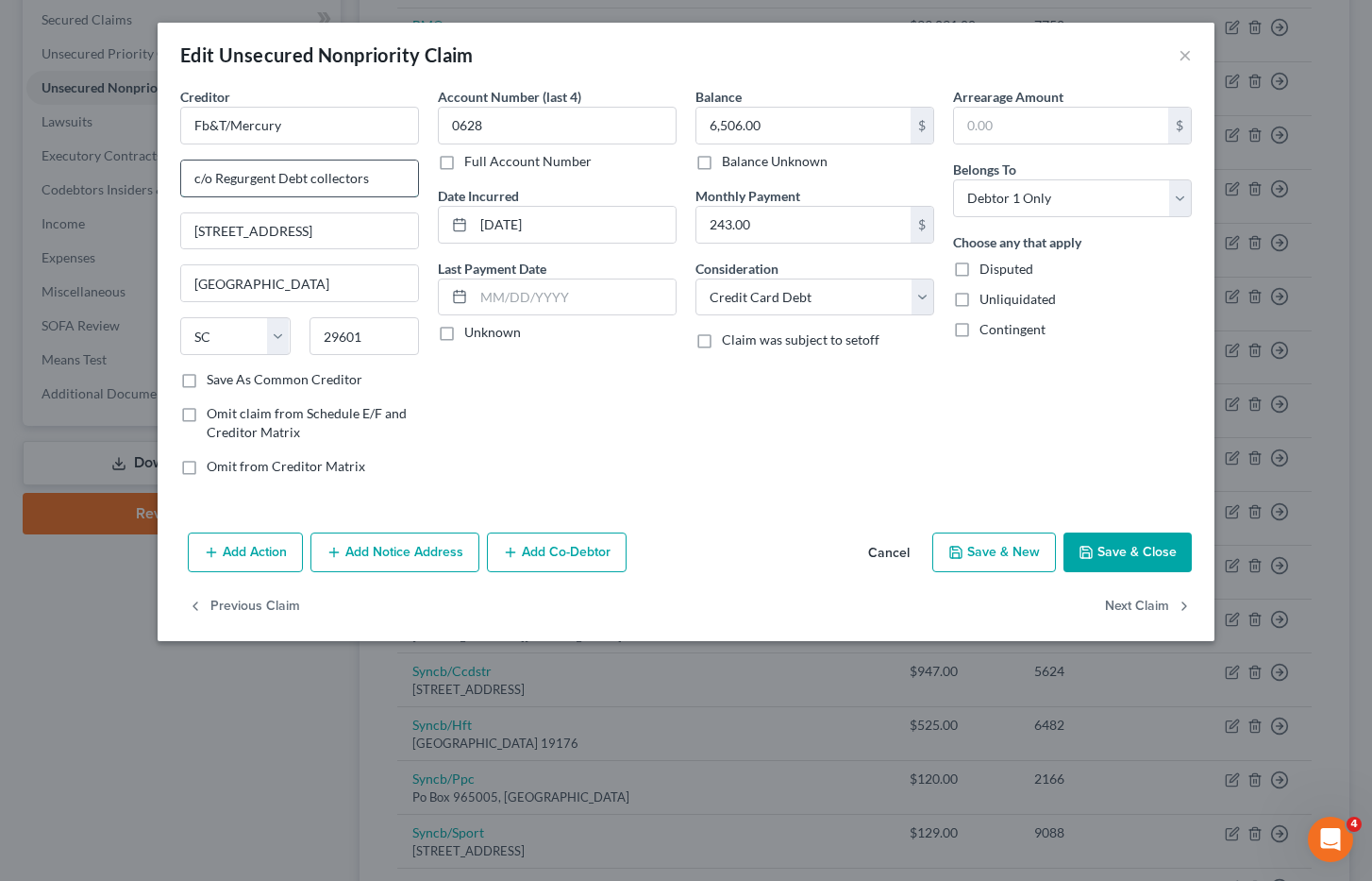
click at [315, 179] on input "c/o Regurgent Debt collectors" at bounding box center [299, 178] width 237 height 36
type input "c/o Resurgent Debt Collectors"
click at [1131, 553] on button "Save & Close" at bounding box center [1127, 552] width 128 height 40
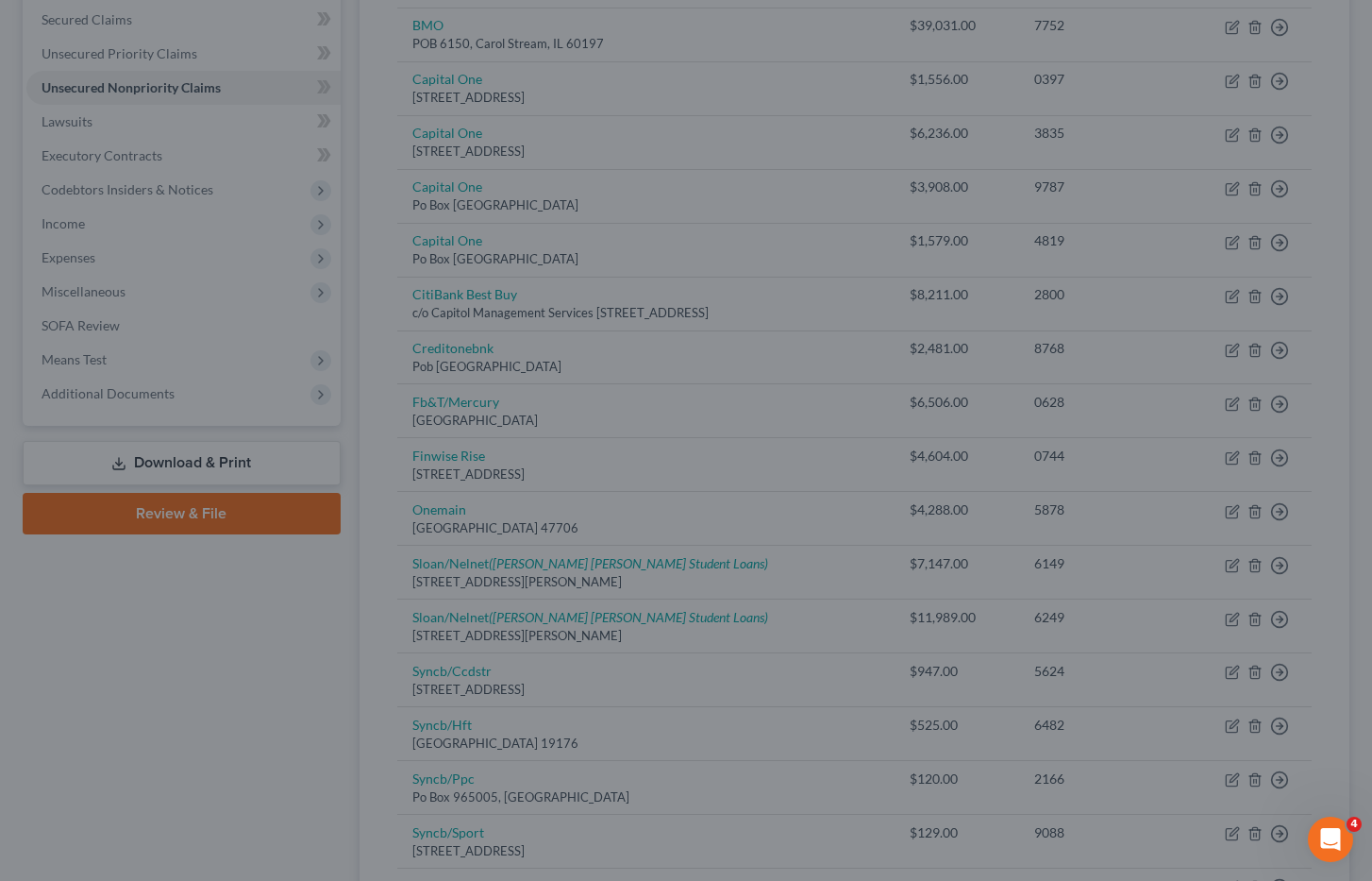
type input "0"
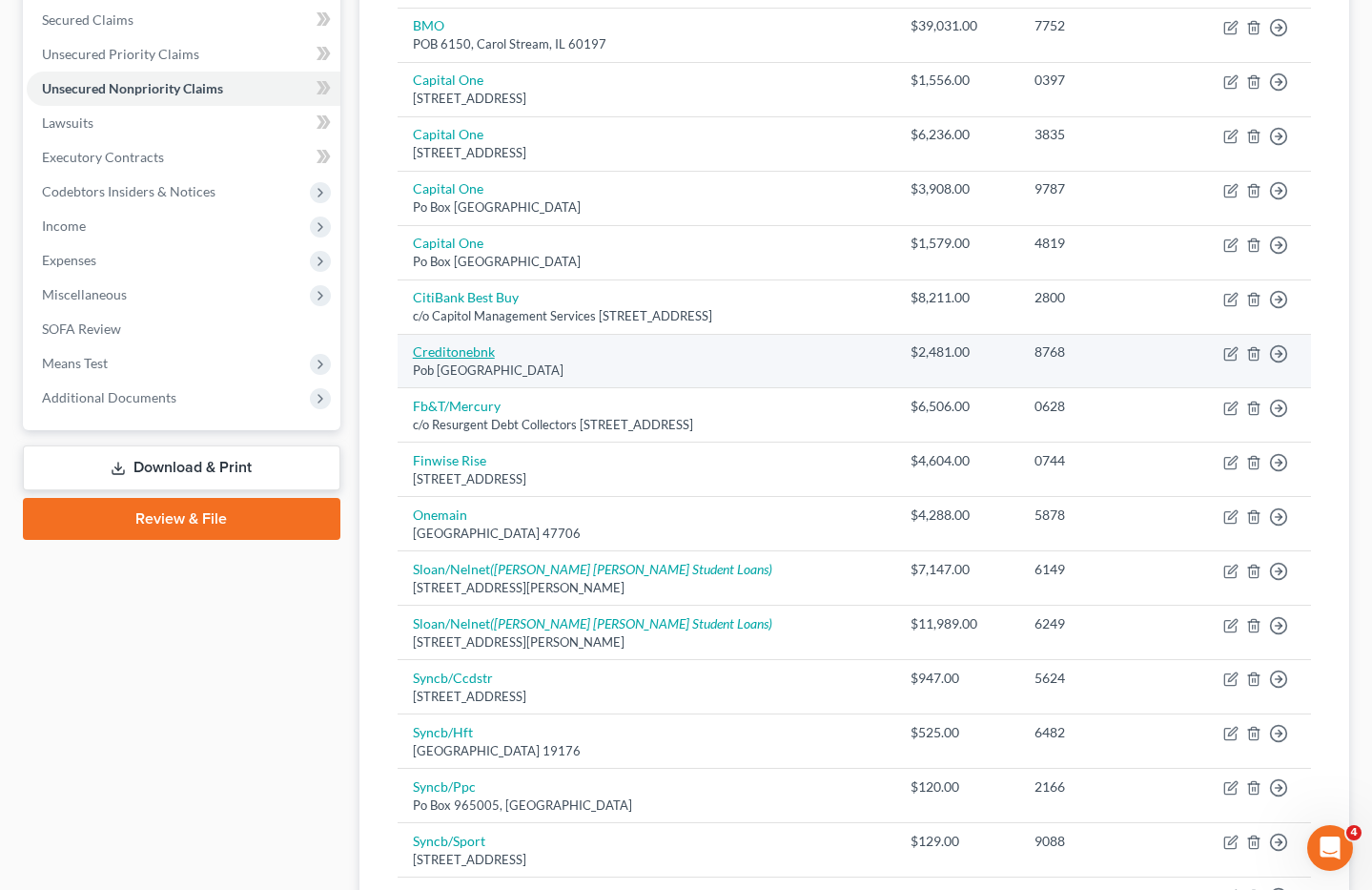
click at [462, 352] on link "Creditonebnk" at bounding box center [454, 351] width 82 height 16
select select "31"
select select "2"
select select "0"
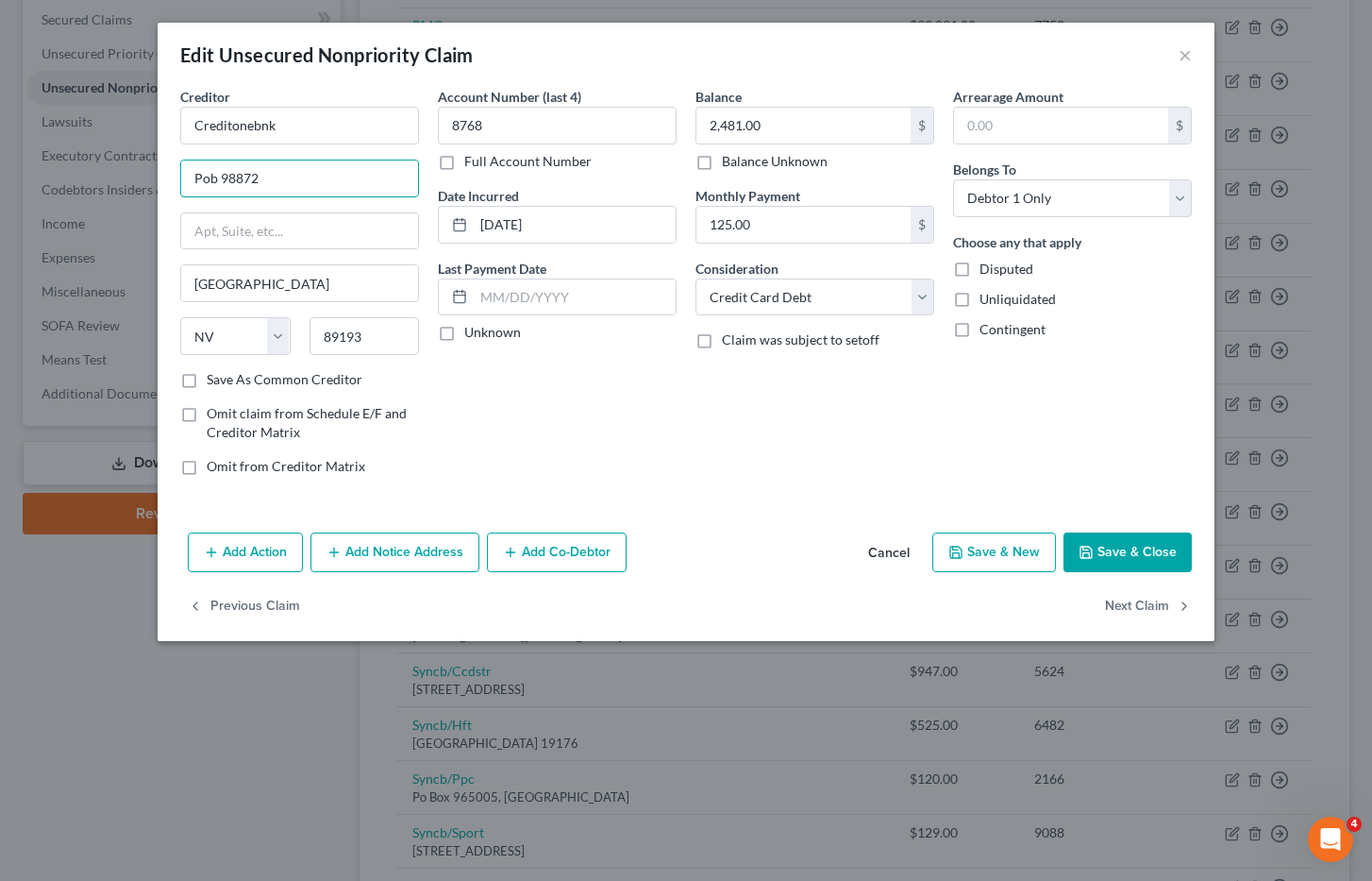
drag, startPoint x: 293, startPoint y: 175, endPoint x: 126, endPoint y: 174, distance: 167.0
click at [126, 174] on div "Edit Unsecured Nonpriority Claim × Creditor * Creditonebnk Pob 98872 Las Vegas …" at bounding box center [686, 440] width 1372 height 881
type input "c/o Portfolia Recovery"
click at [303, 230] on input "text" at bounding box center [299, 231] width 237 height 36
type input "120 Corporate Blvd"
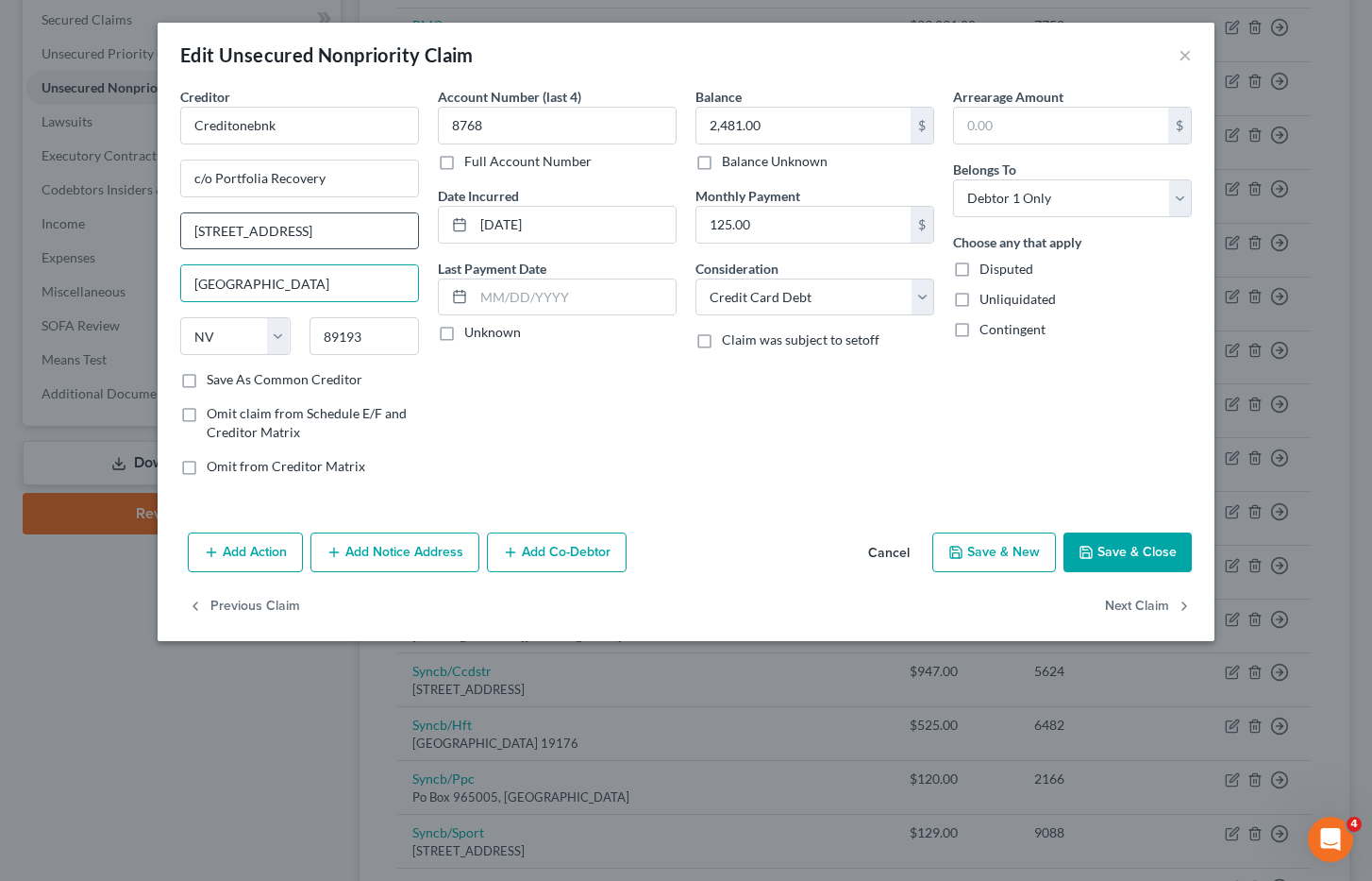
type input "Norfolk"
select select "47"
type input "23502"
select select "48"
click at [265, 179] on input "c/o Portfolia Recovery" at bounding box center [299, 178] width 237 height 36
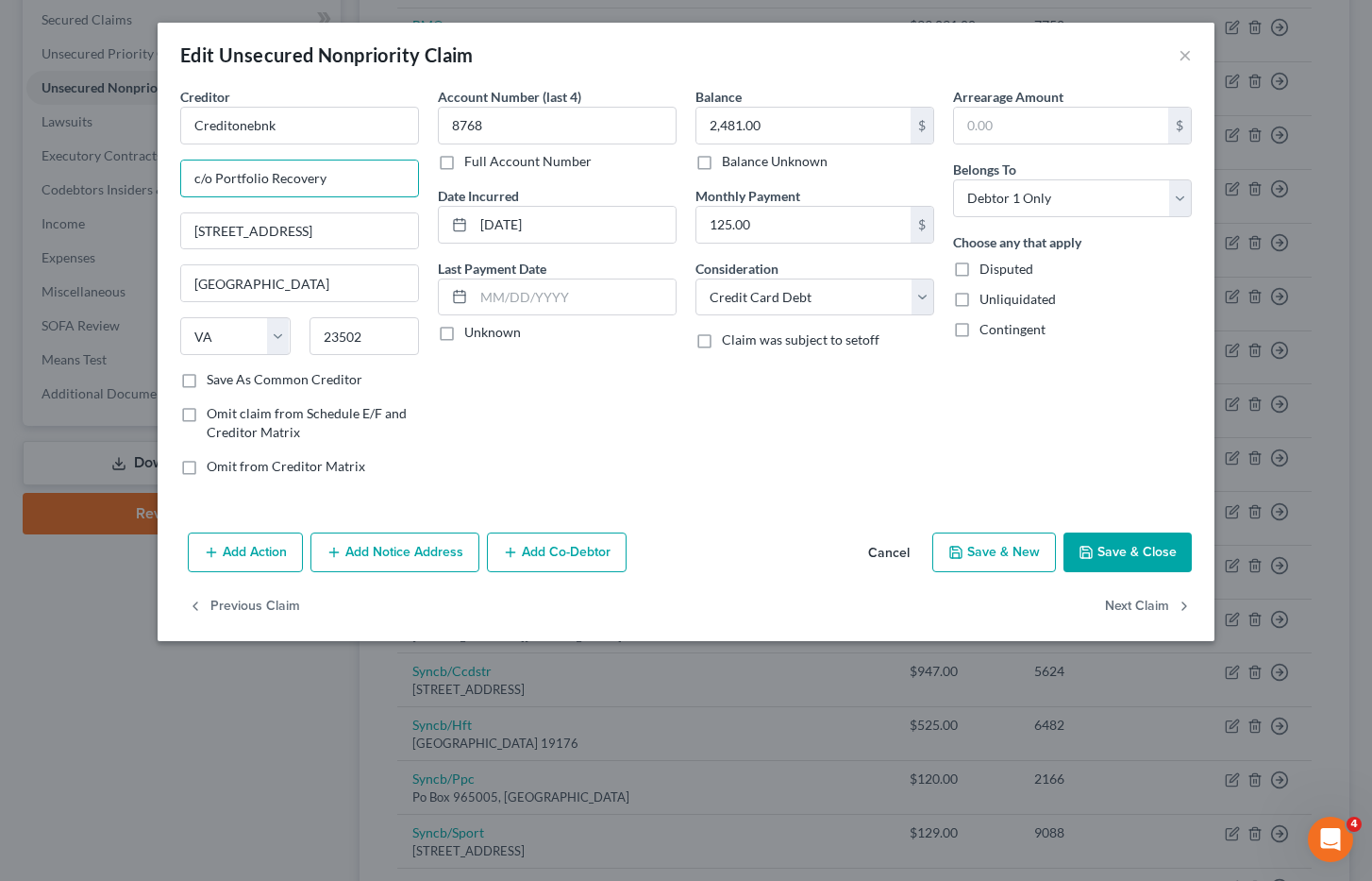
type input "c/o Portfolio Recovery"
click at [1133, 547] on button "Save & Close" at bounding box center [1127, 552] width 128 height 40
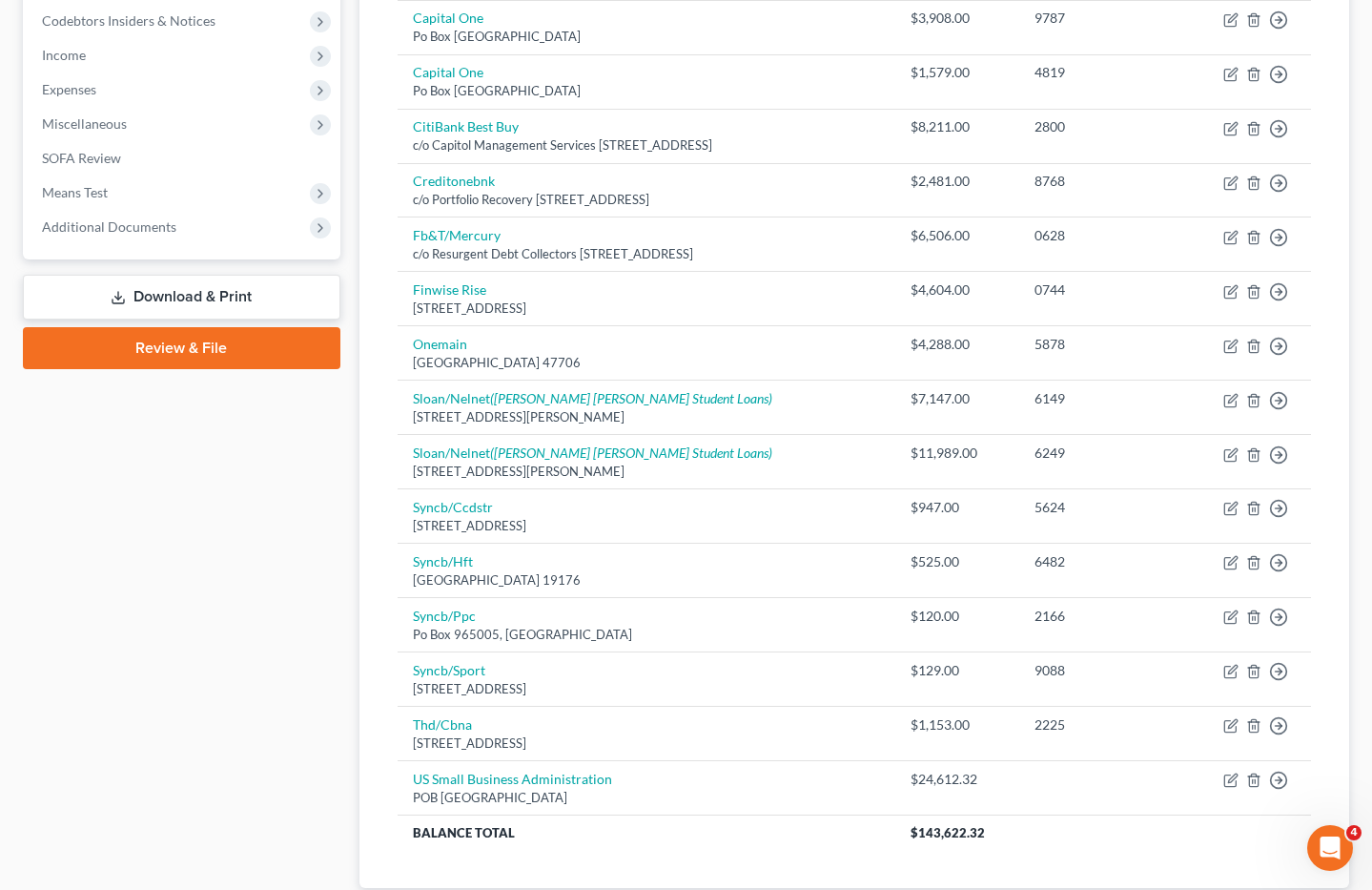
scroll to position [609, 0]
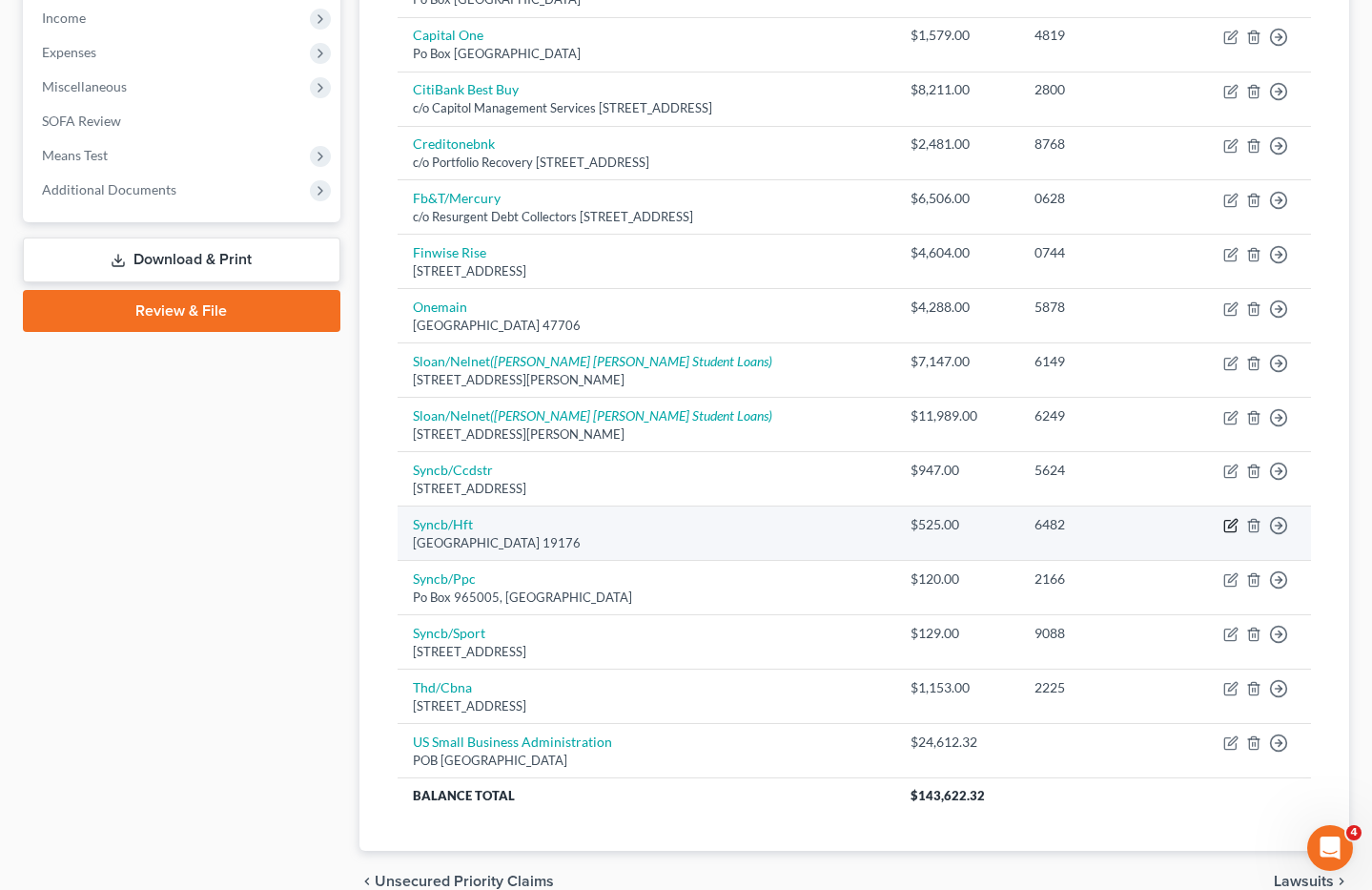
drag, startPoint x: 1228, startPoint y: 524, endPoint x: 1242, endPoint y: 525, distance: 14.0
click at [1242, 525] on td "Move to D Move to E Move to G Move to Notice Only" at bounding box center [1244, 533] width 131 height 54
click at [1230, 522] on icon "button" at bounding box center [1230, 525] width 15 height 15
select select "39"
select select "2"
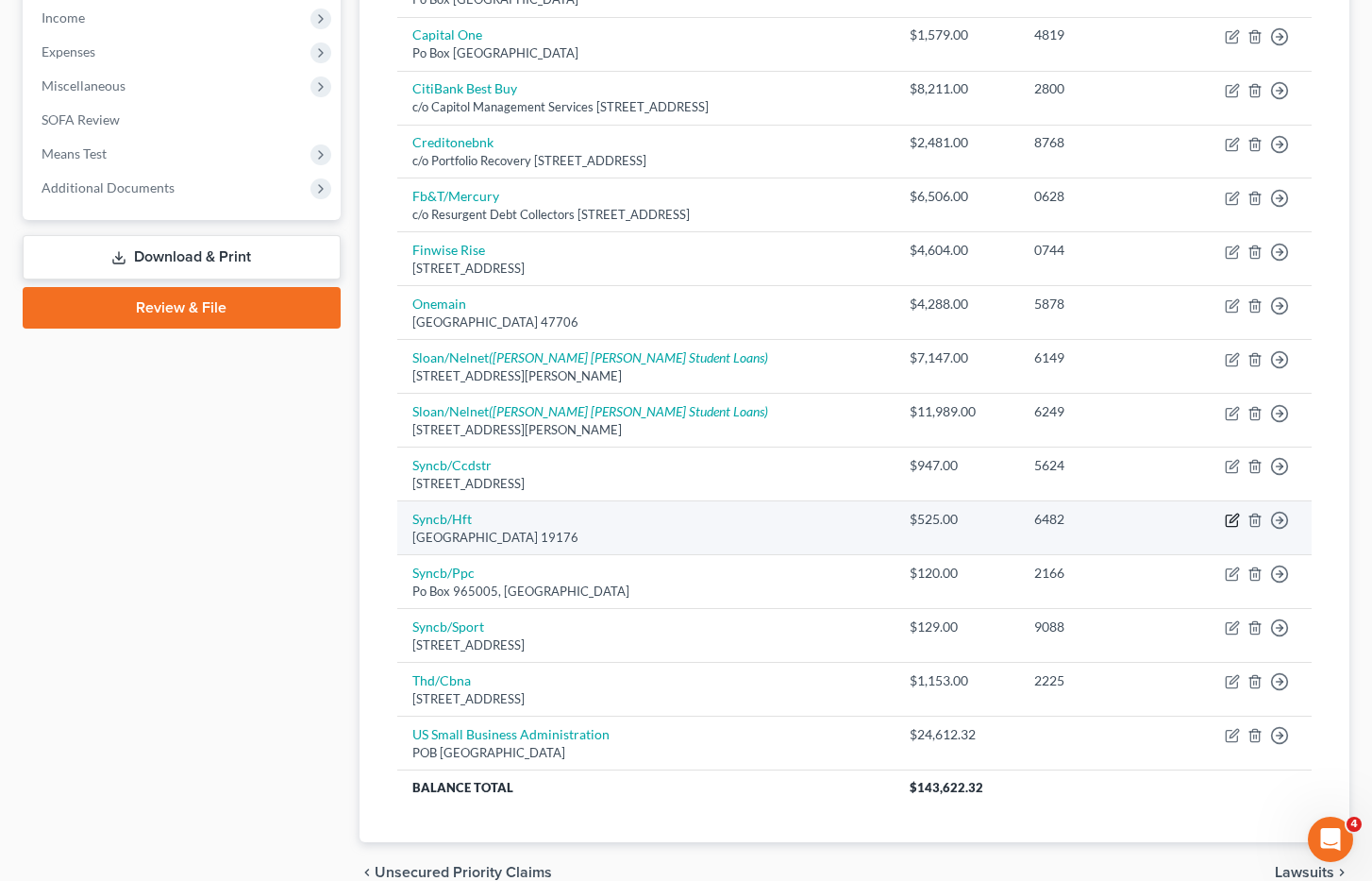
select select "0"
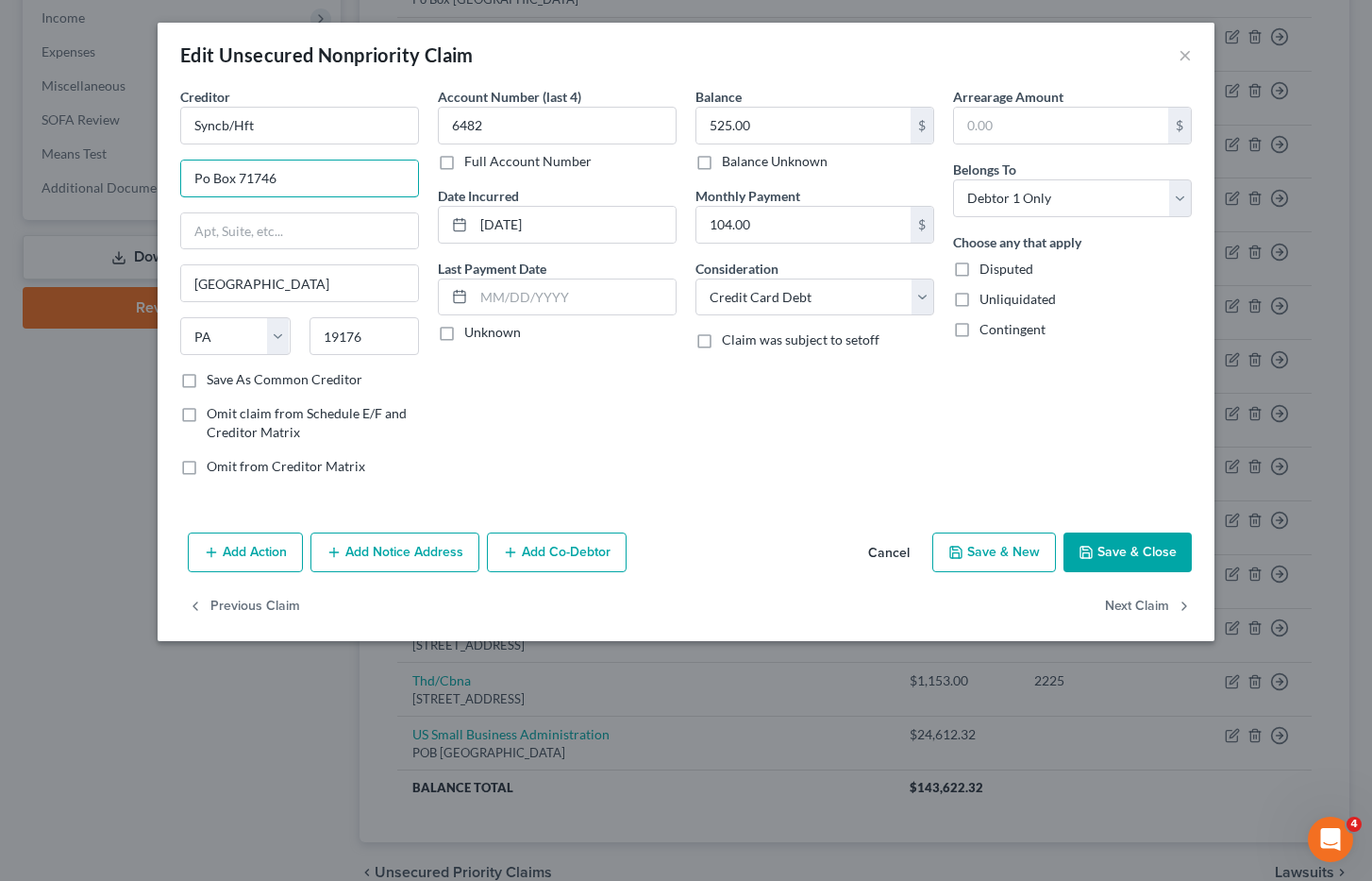
drag, startPoint x: 324, startPoint y: 168, endPoint x: 126, endPoint y: 191, distance: 199.3
click at [126, 191] on div "Edit Unsecured Nonpriority Claim × Creditor * Syncb/Hft Po Box 71746 Philadelph…" at bounding box center [686, 440] width 1372 height 881
type input "co/ Client Services"
type input "3451 Harry s Truman Blvd"
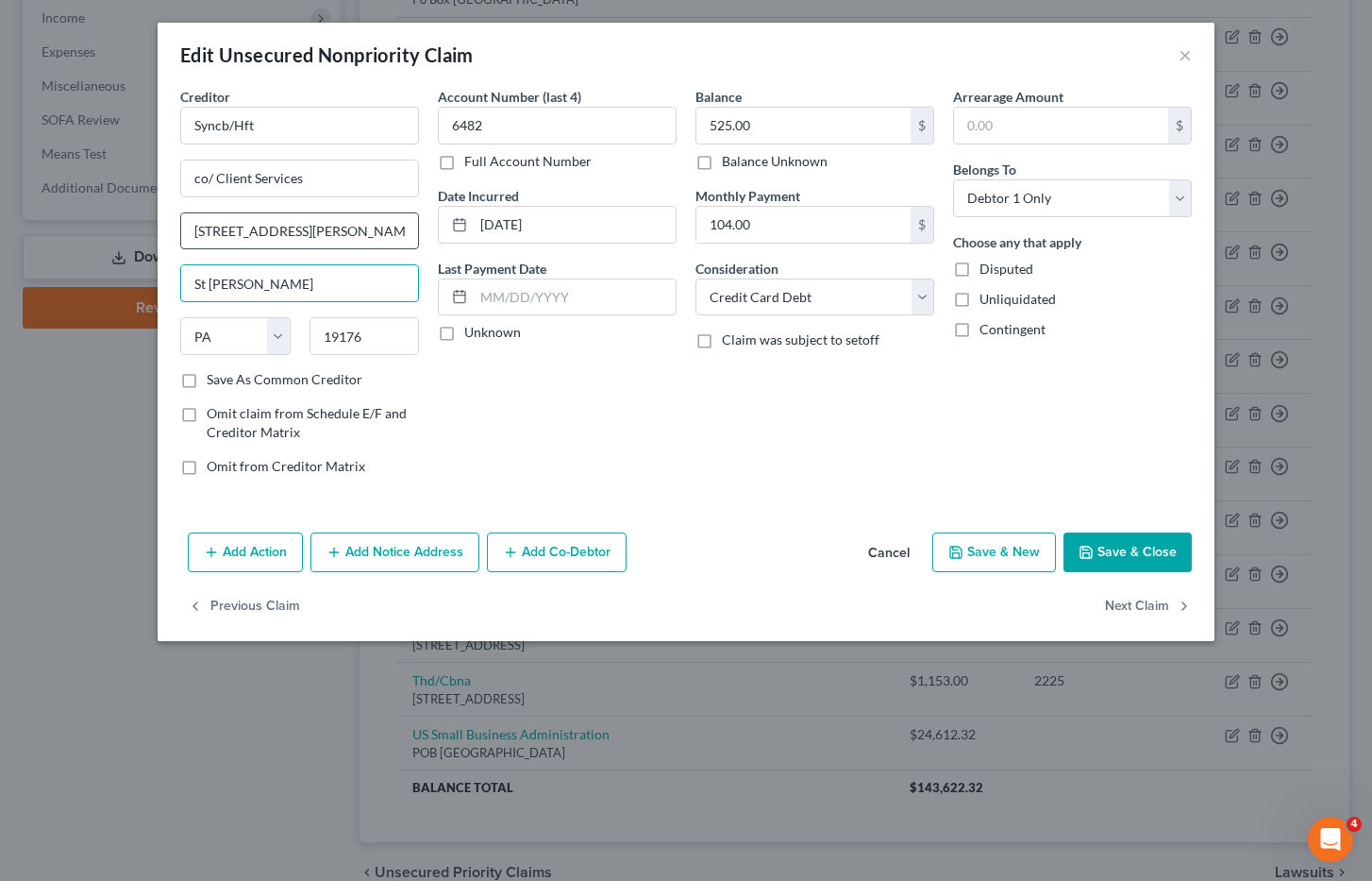
type input "St Charles"
select select "26"
type input "63301"
click at [269, 233] on input "3451 Harry s Truman Blvd" at bounding box center [299, 231] width 237 height 36
type input "Saint Charles"
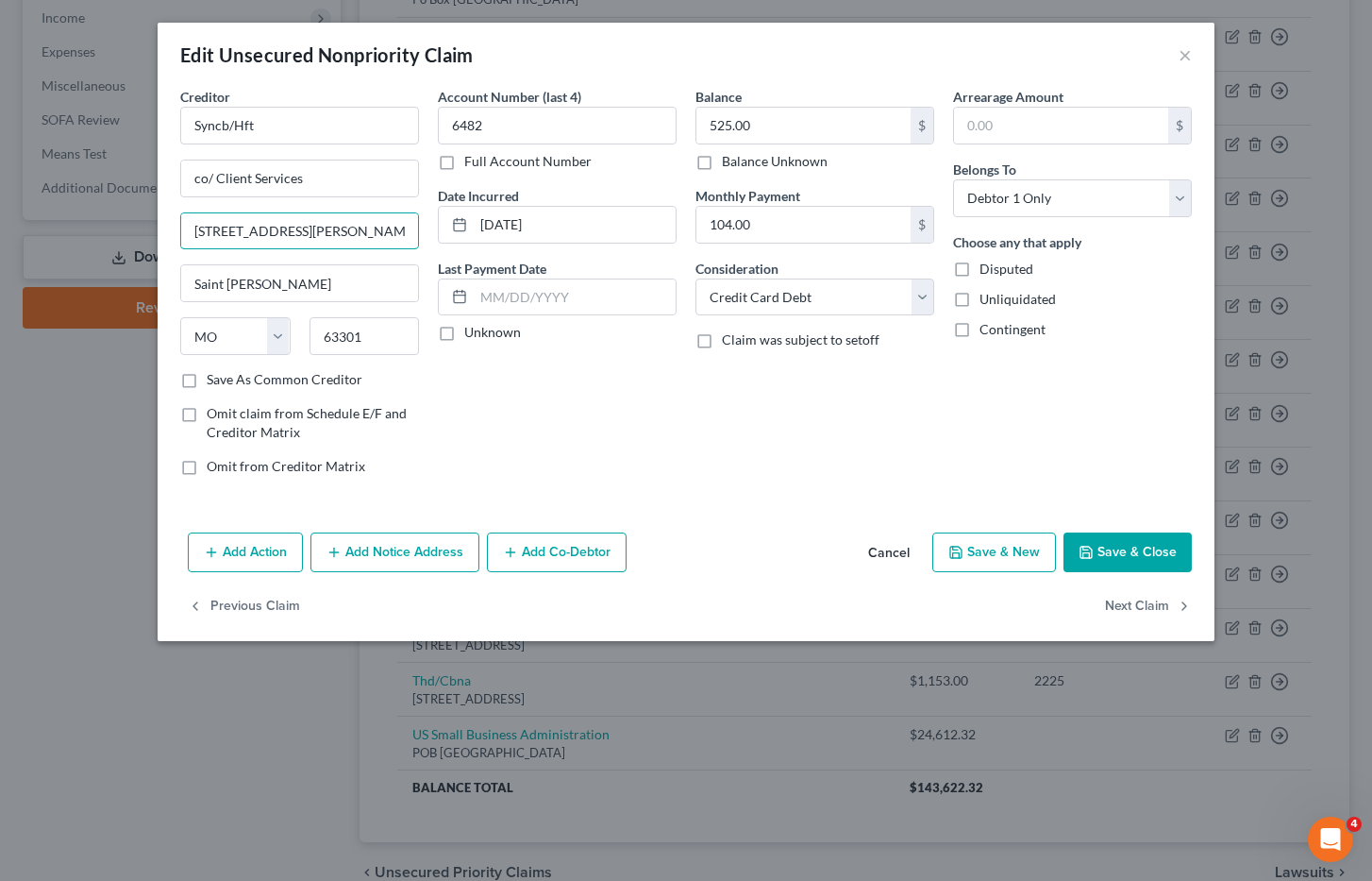
type input "3451 Harry S Truman Blvd"
click at [1131, 550] on button "Save & Close" at bounding box center [1127, 552] width 128 height 40
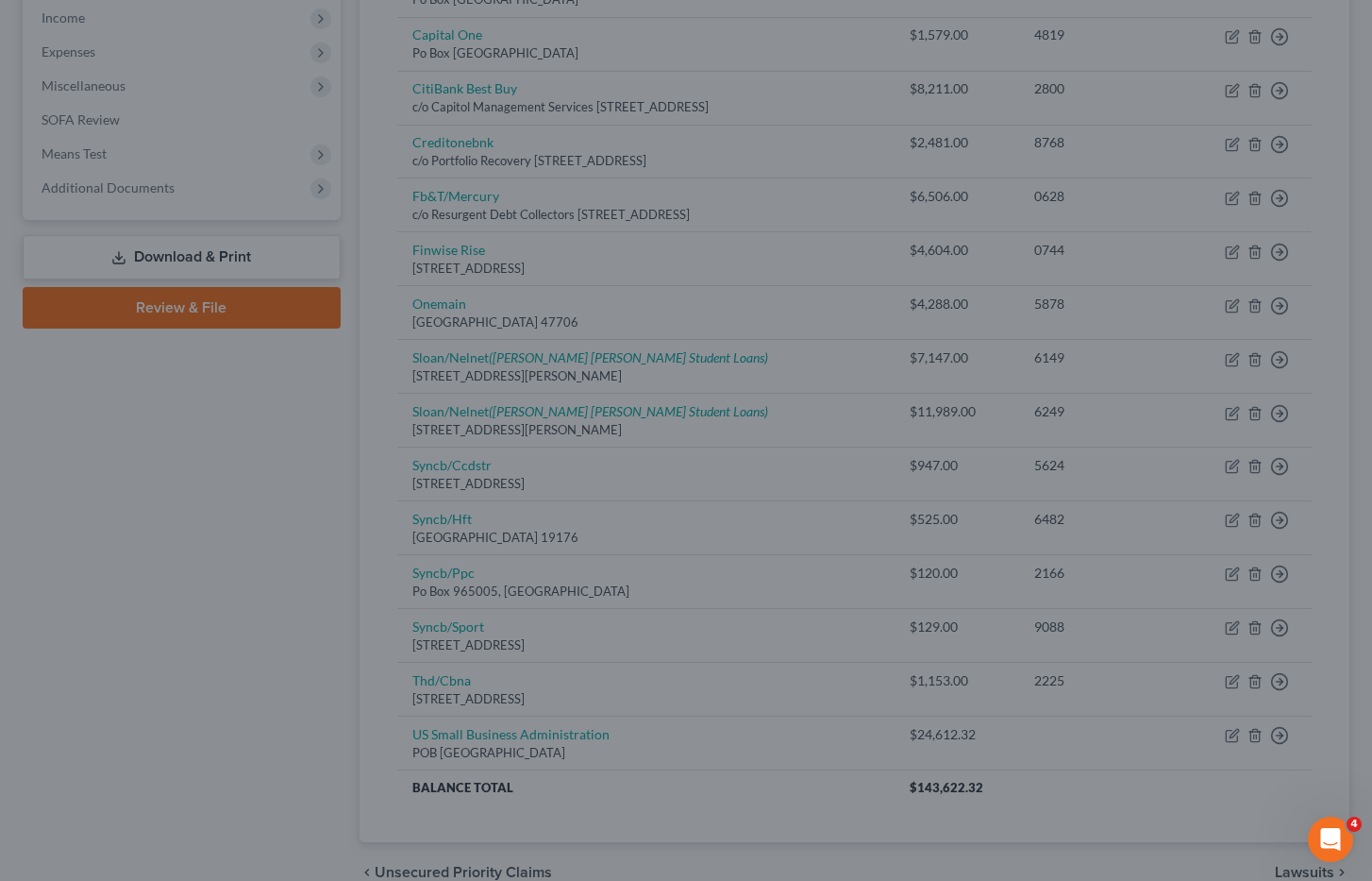
type input "0"
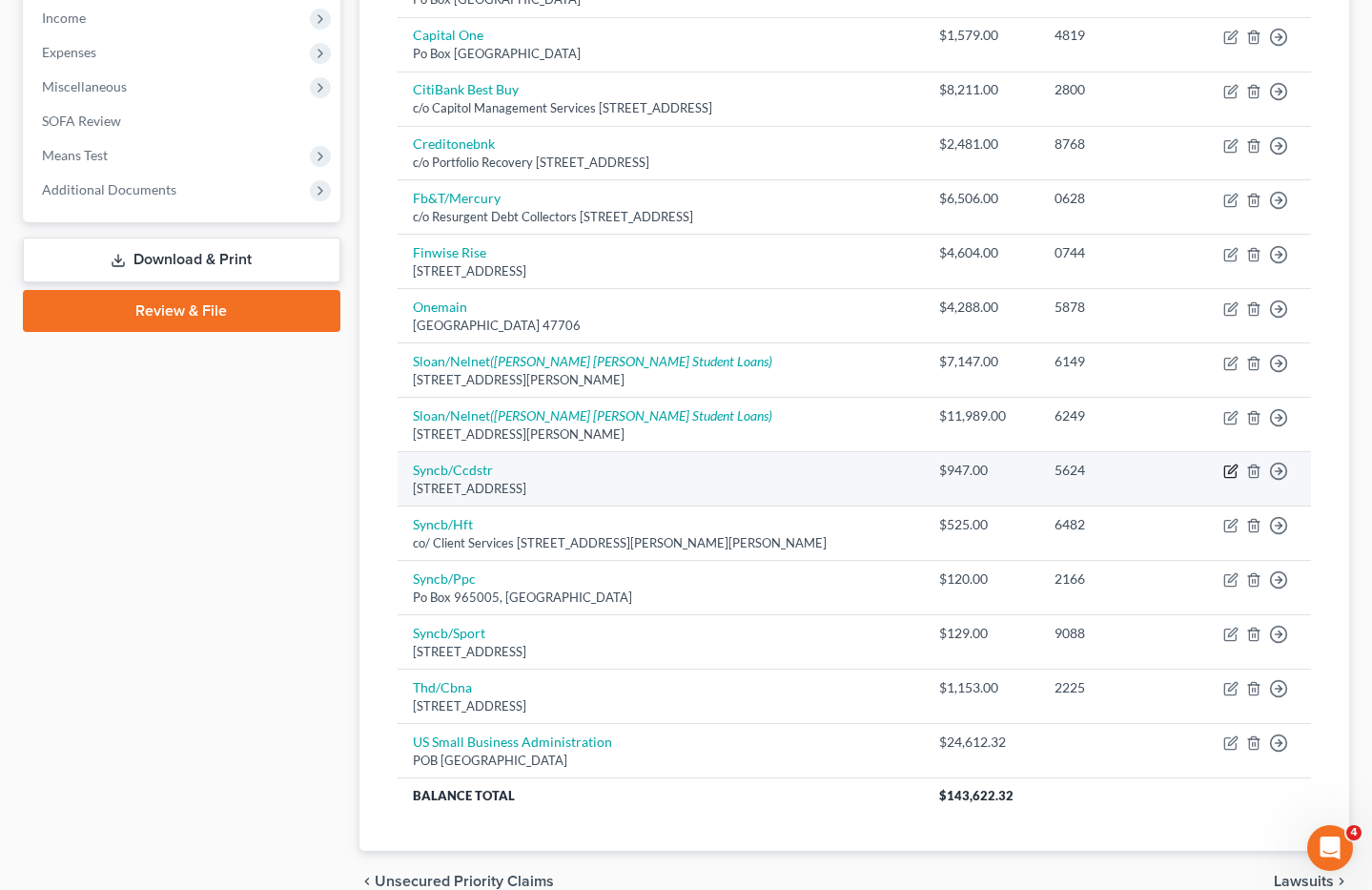
click at [1228, 469] on icon "button" at bounding box center [1230, 471] width 15 height 15
select select "9"
select select "2"
select select "0"
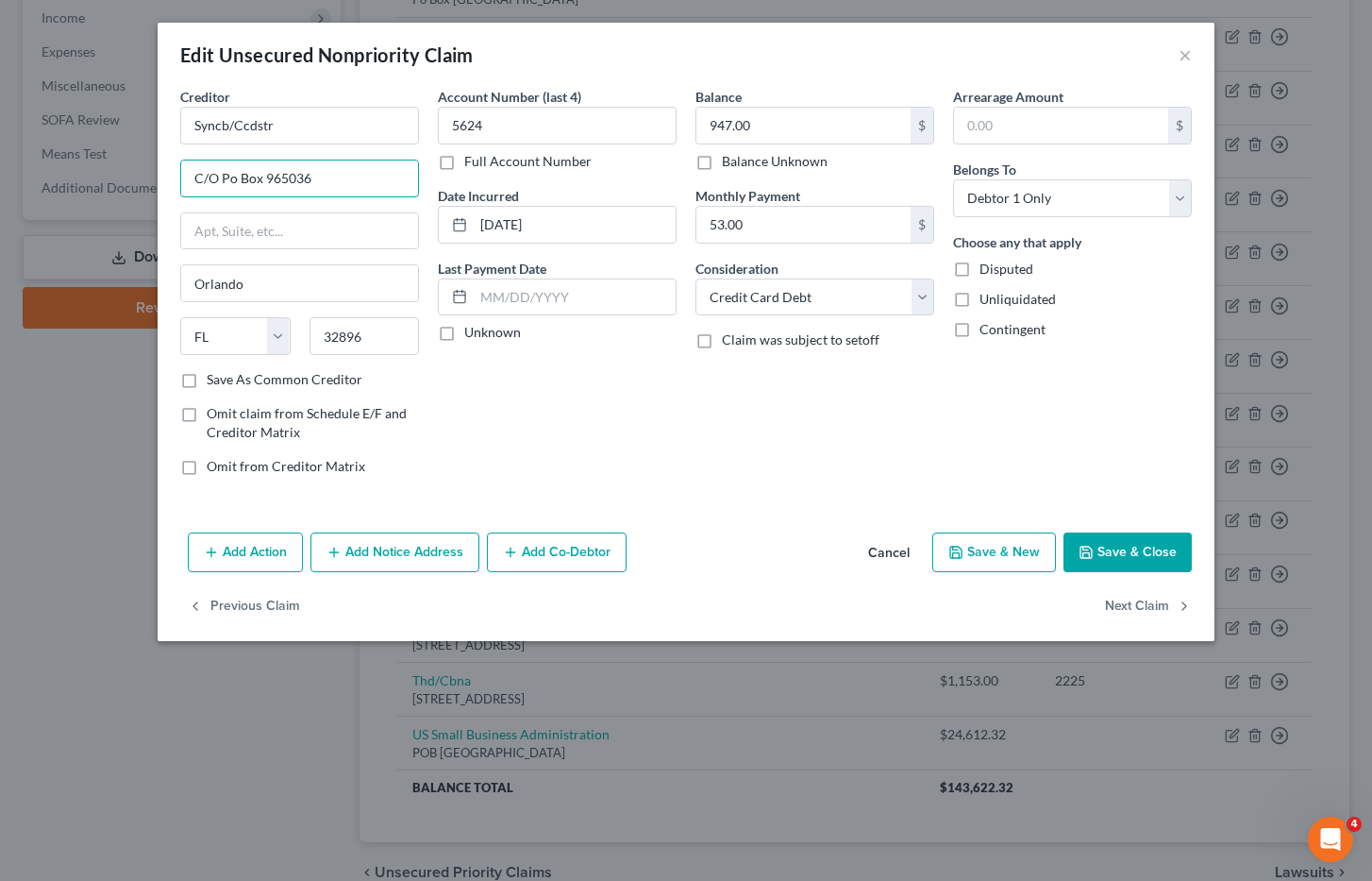
drag, startPoint x: 343, startPoint y: 172, endPoint x: 76, endPoint y: 177, distance: 267.0
click at [76, 177] on div "Edit Unsecured Nonpriority Claim × Creditor * Syncb/Ccdstr C/O Po Box 965036 Or…" at bounding box center [686, 440] width 1372 height 881
type input "c/o Client Services Inc"
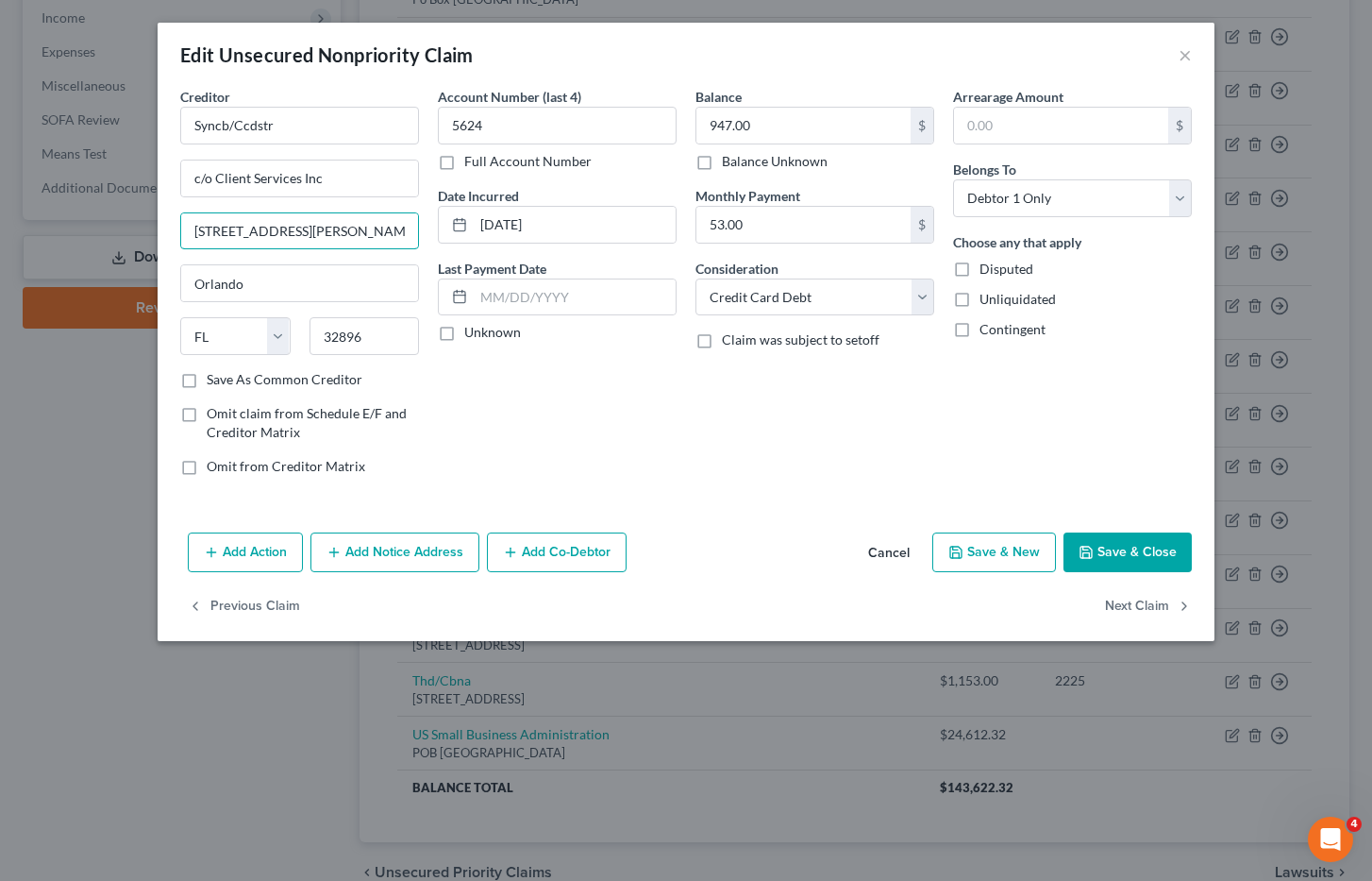
type input "3451 Harry s Truman Blvd"
type input "St Charles"
select select "26"
type input "63301"
type input "Saint Charles"
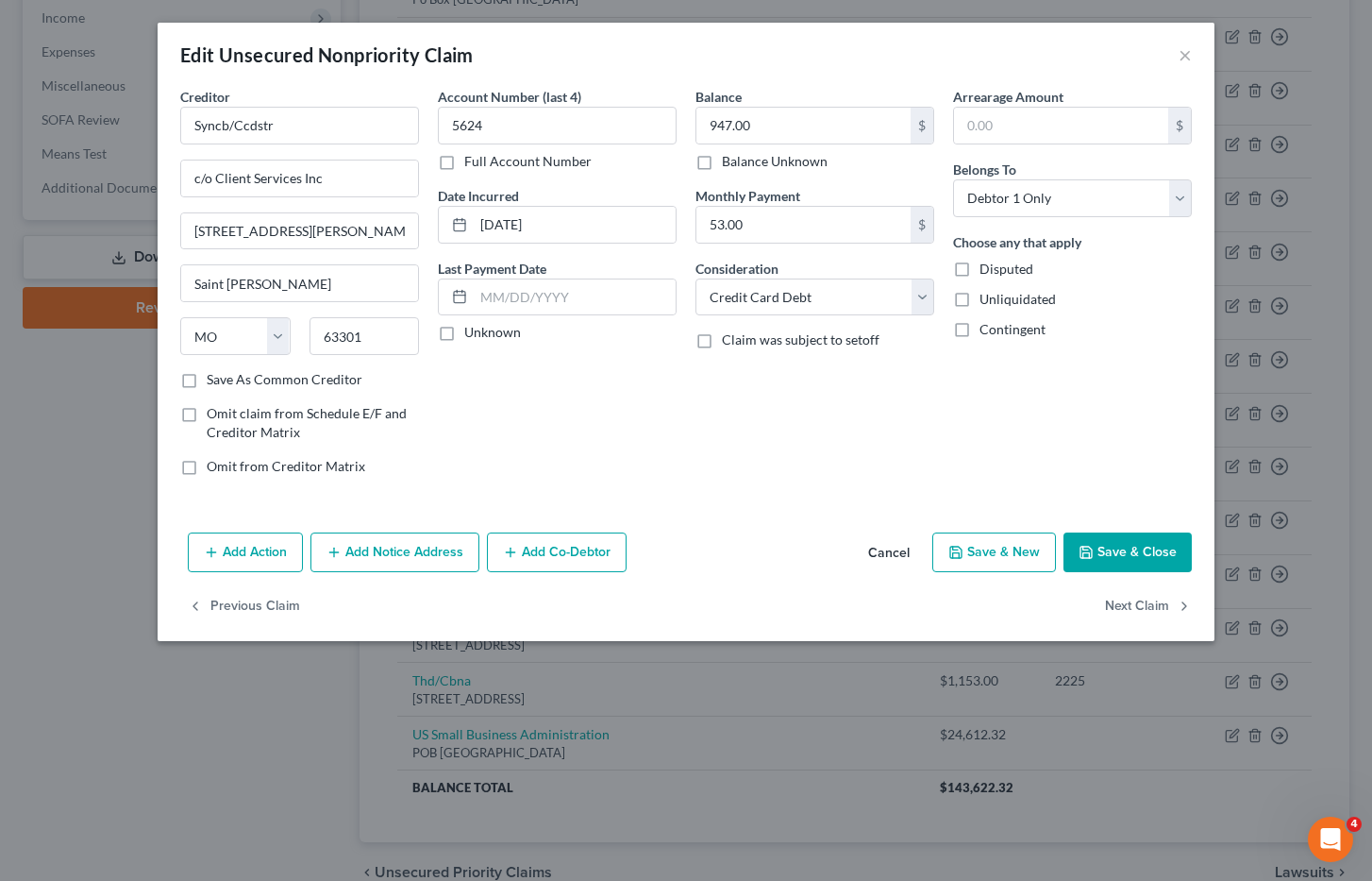
click at [1138, 553] on button "Save & Close" at bounding box center [1127, 552] width 128 height 40
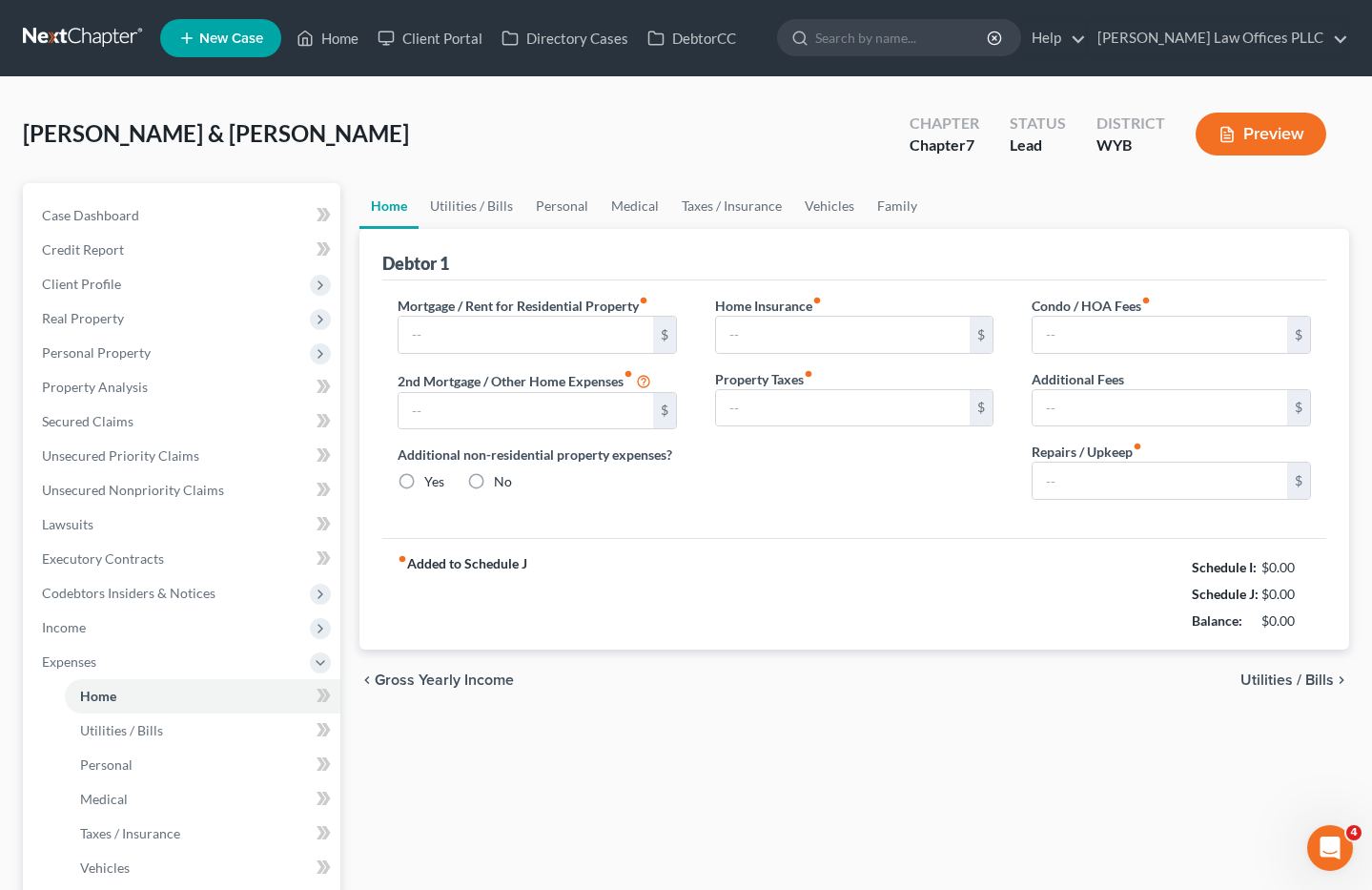
type input "1,850.00"
type input "0.00"
radio input "true"
type input "35.11"
type input "0.00"
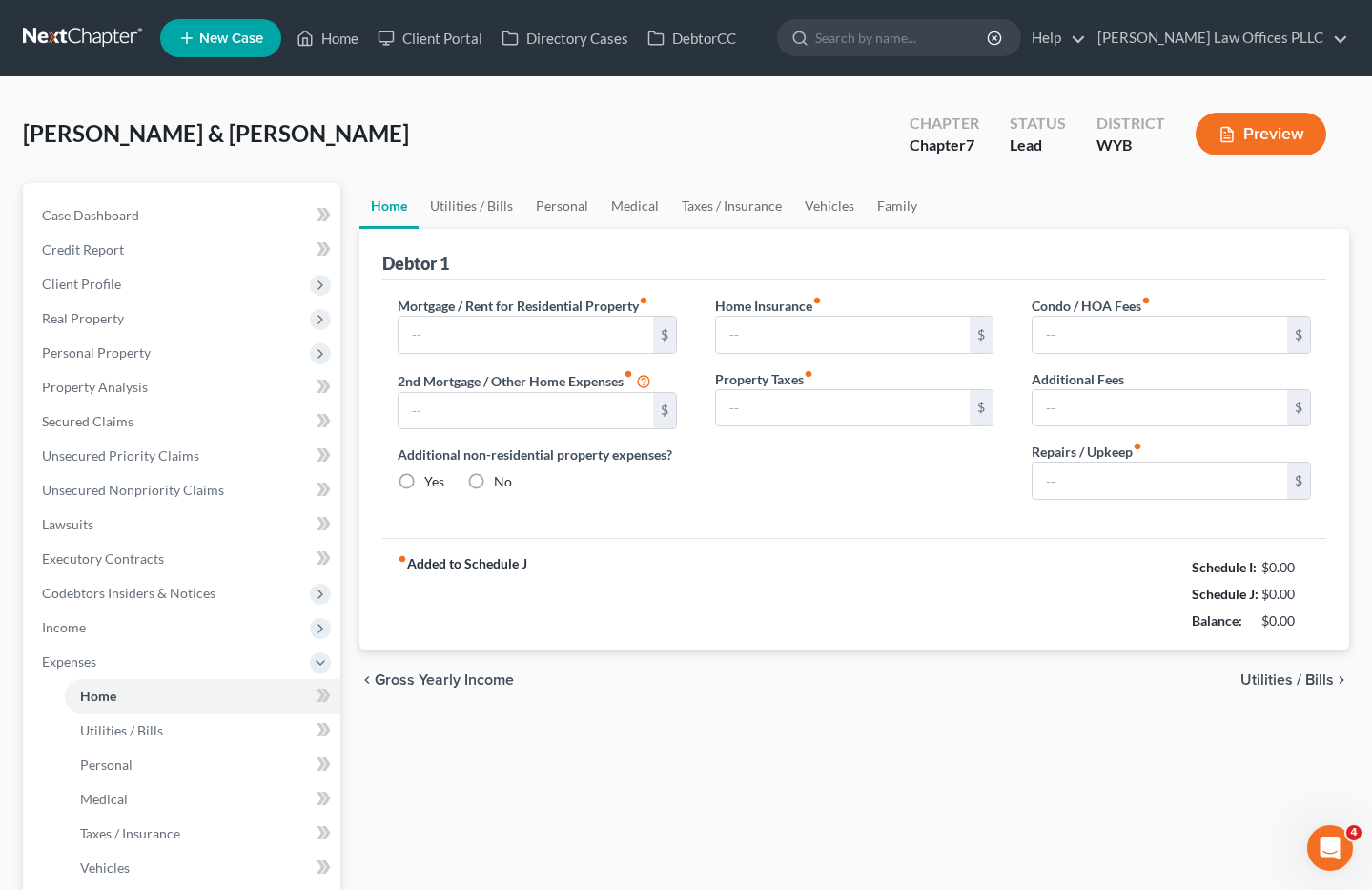
type input "0.00"
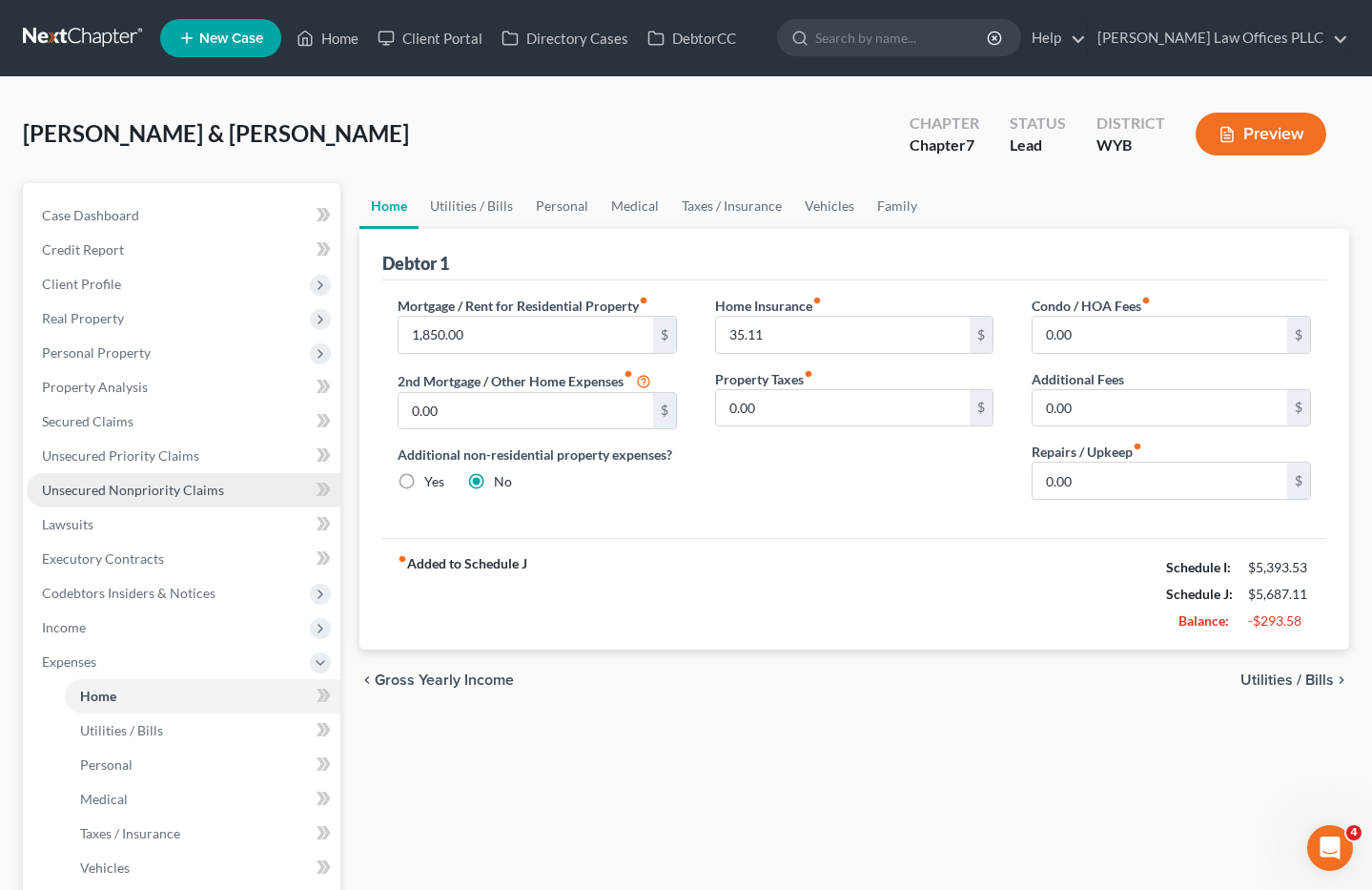
click at [165, 490] on span "Unsecured Nonpriority Claims" at bounding box center [132, 490] width 182 height 16
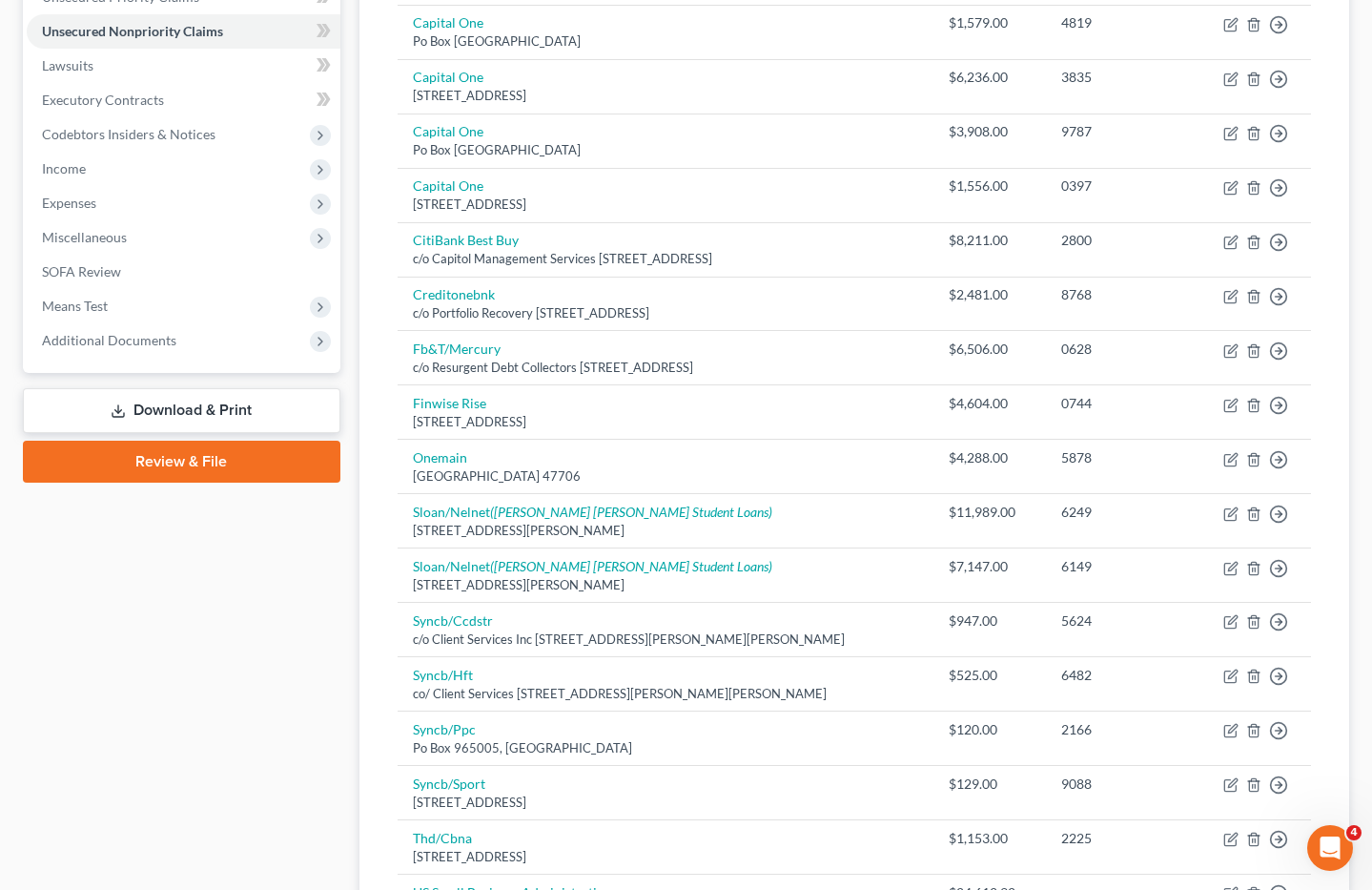
scroll to position [469, 0]
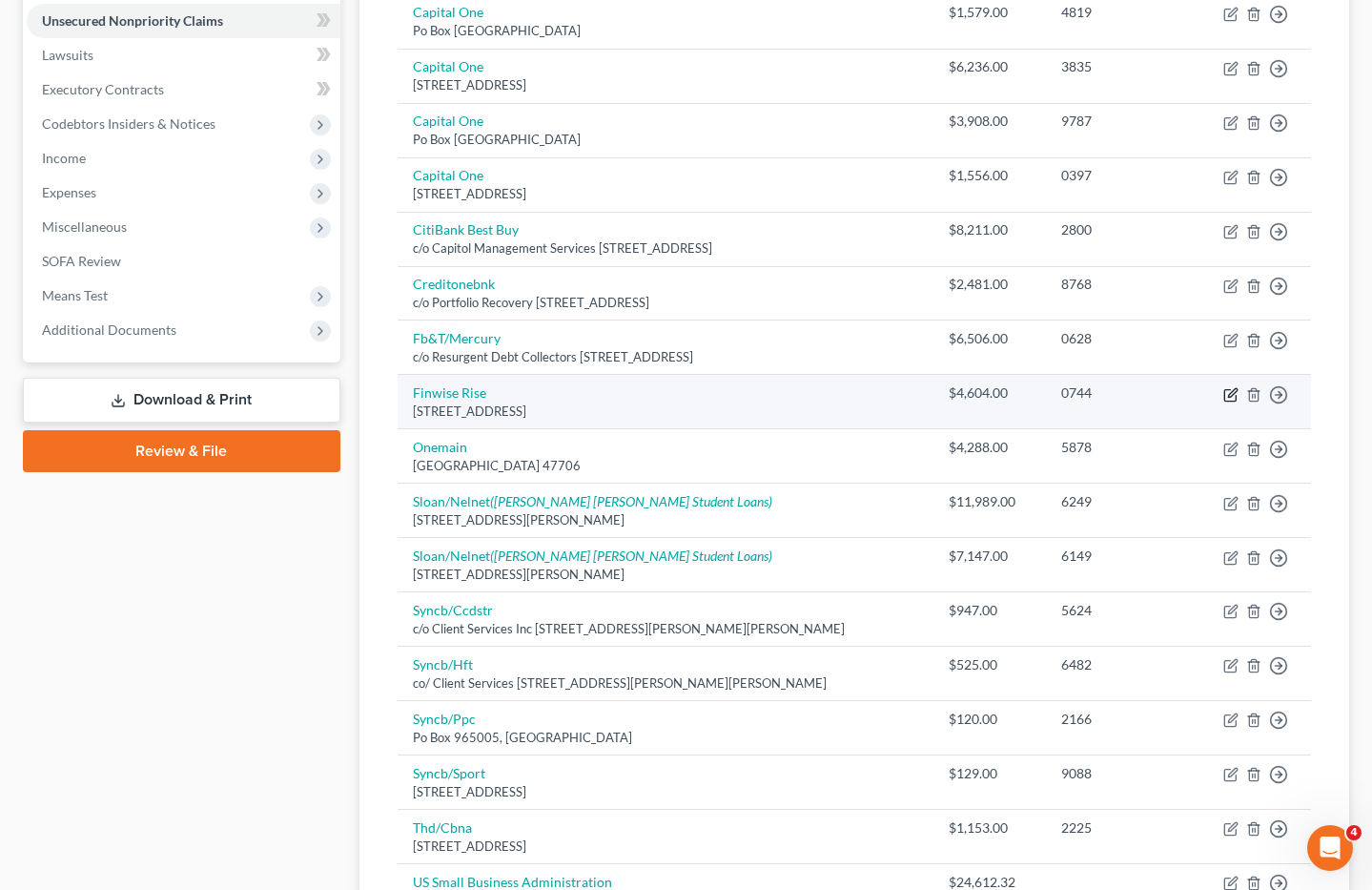
click at [1234, 396] on icon "button" at bounding box center [1230, 395] width 15 height 15
select select "45"
select select "0"
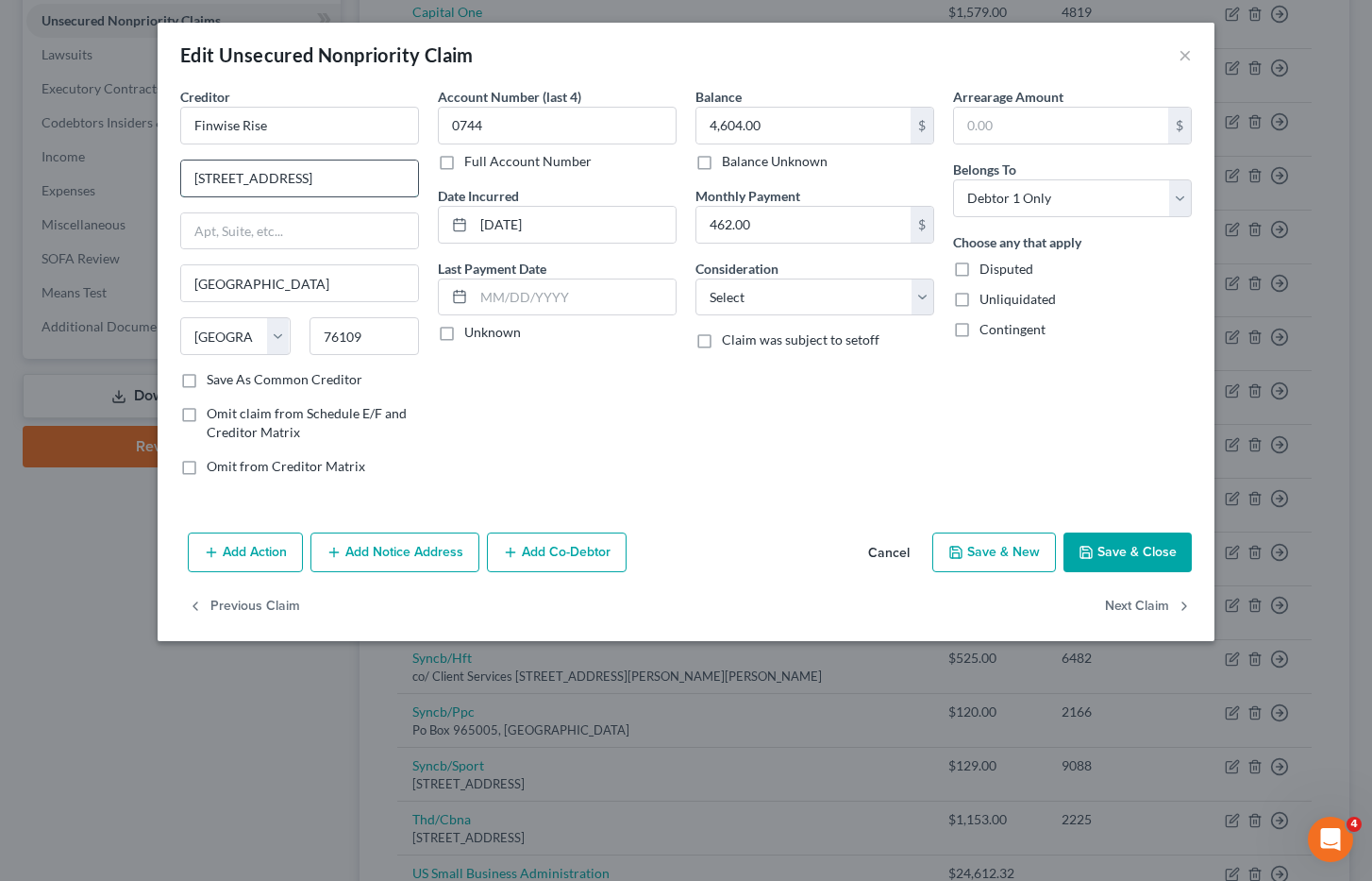
click at [355, 191] on input "4150 International Plaza" at bounding box center [299, 178] width 237 height 36
drag, startPoint x: 349, startPoint y: 184, endPoint x: 135, endPoint y: 181, distance: 214.0
click at [135, 181] on div "Edit Unsecured Nonpriority Claim × Creditor * Finwise Rise 4150 International P…" at bounding box center [686, 440] width 1372 height 881
type input "c/o Spring Oak Capitol"
type input "1400 Crossways Blvd #100B"
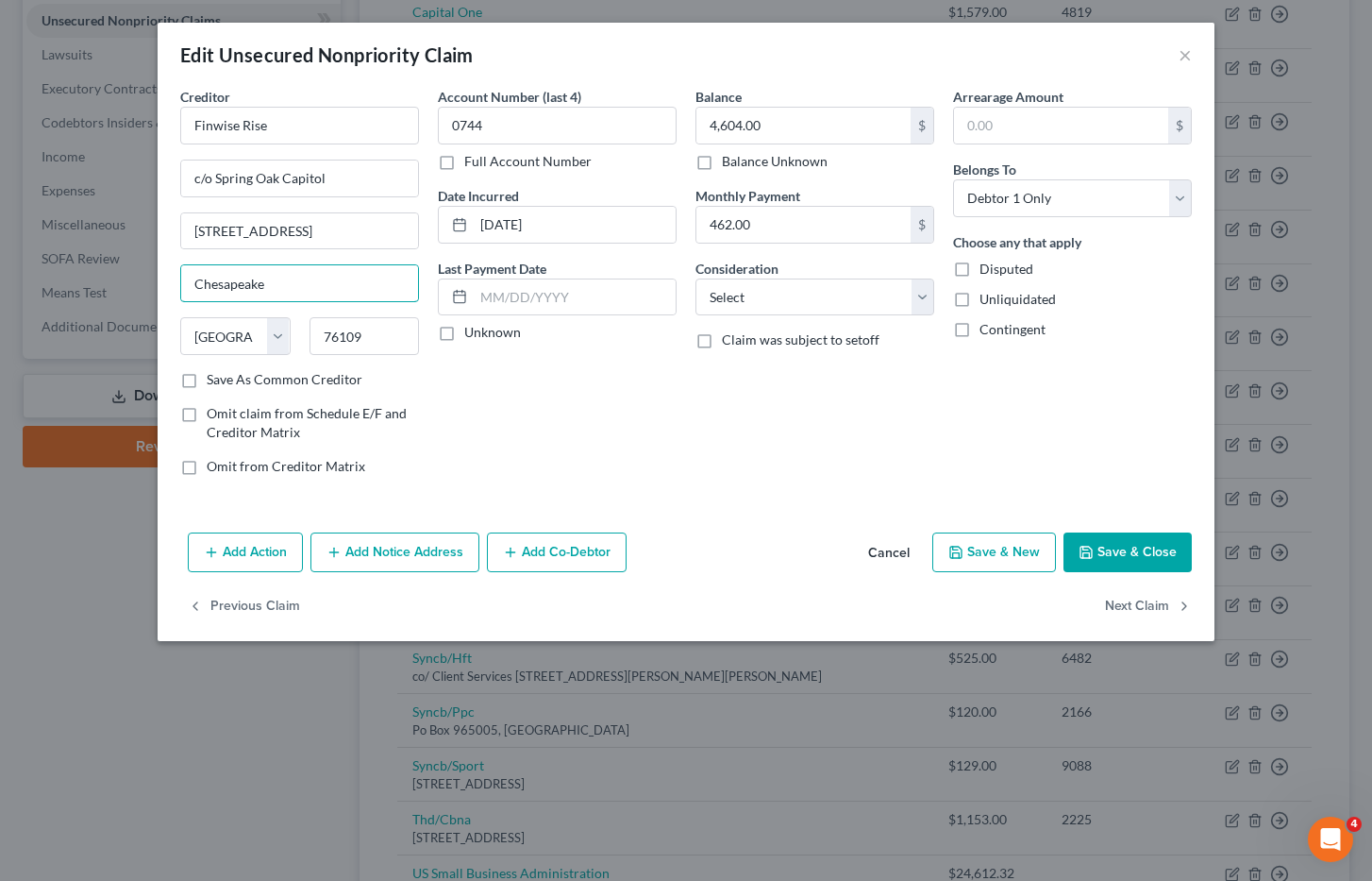
type input "Chesapeake"
select select "48"
type input "23320"
click at [925, 298] on select "Select Cable / Satellite Services Collection Agency Credit Card Debt Debt Couns…" at bounding box center [815, 297] width 239 height 38
select select "1"
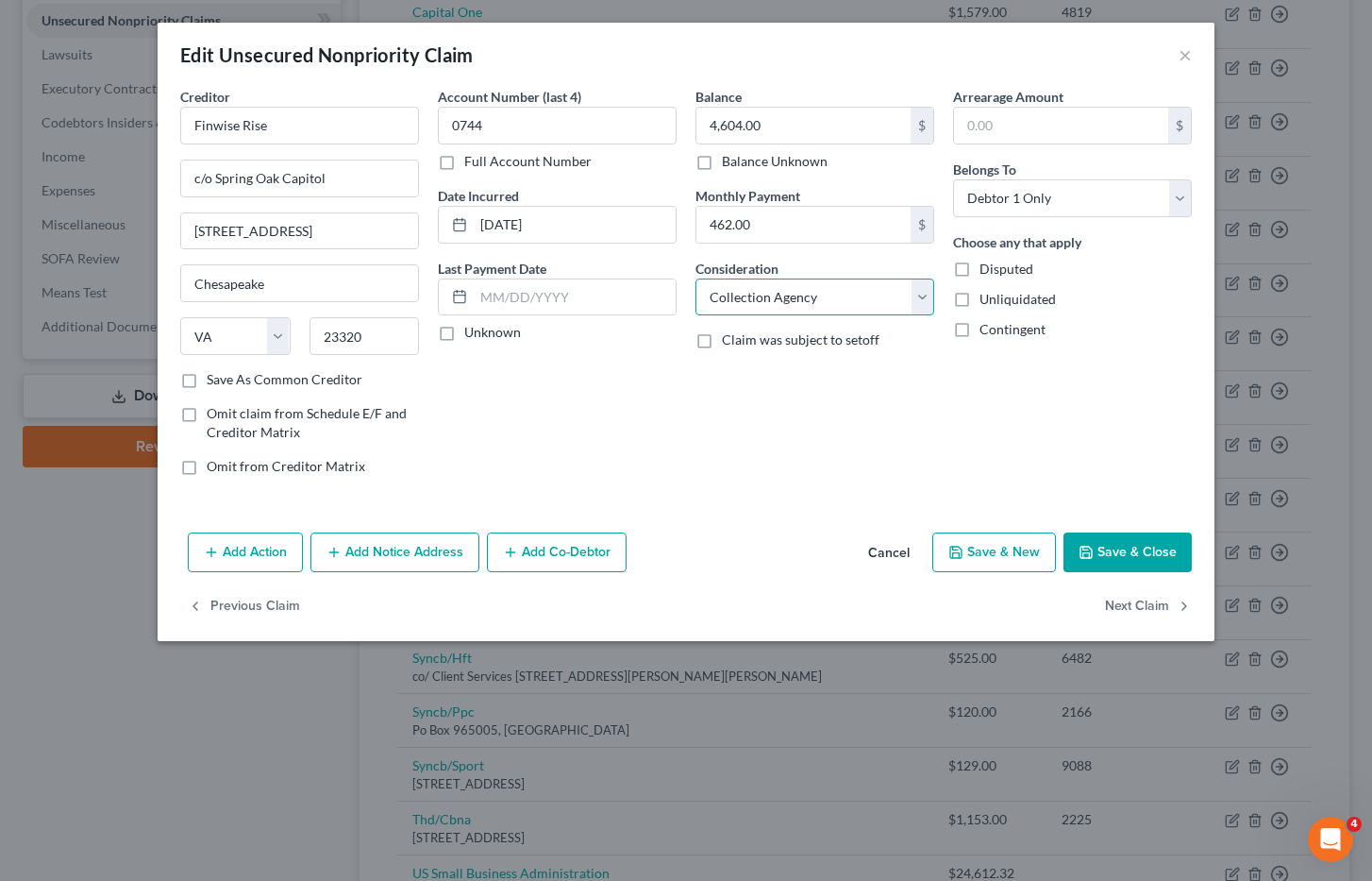
click at [696, 278] on select "Select Cable / Satellite Services Collection Agency Credit Card Debt Debt Couns…" at bounding box center [815, 297] width 239 height 38
click at [1140, 548] on button "Save & Close" at bounding box center [1127, 552] width 128 height 40
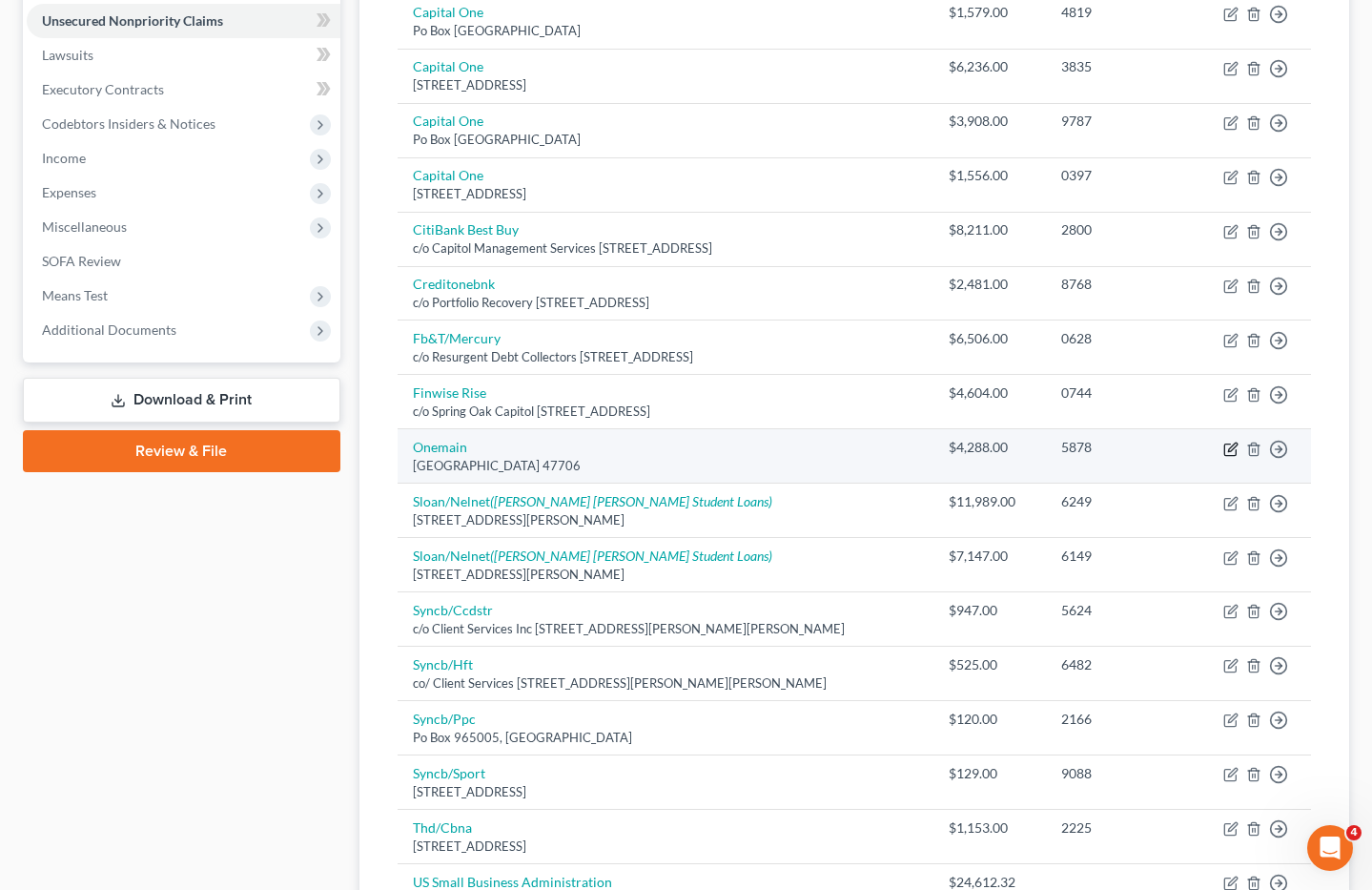
click at [1229, 447] on icon "button" at bounding box center [1230, 449] width 15 height 15
select select "15"
select select "0"
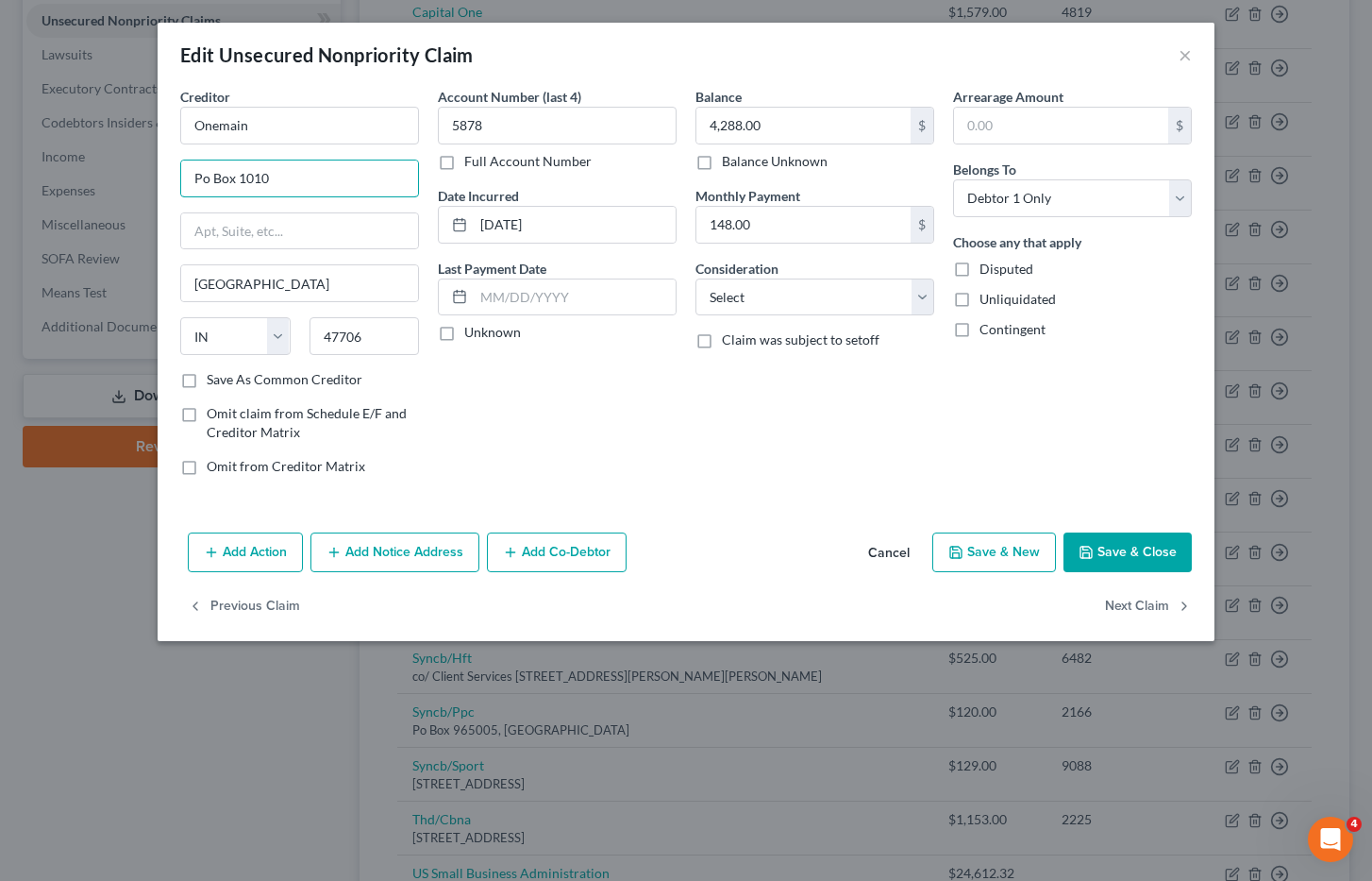
drag, startPoint x: 290, startPoint y: 178, endPoint x: 44, endPoint y: 185, distance: 246.1
click at [44, 185] on div "Edit Unsecured Nonpriority Claim × Creditor * Onemain Po Box 1010 Evansville St…" at bounding box center [686, 440] width 1372 height 881
type input "c/o Holsted financial"
type input "POB 828"
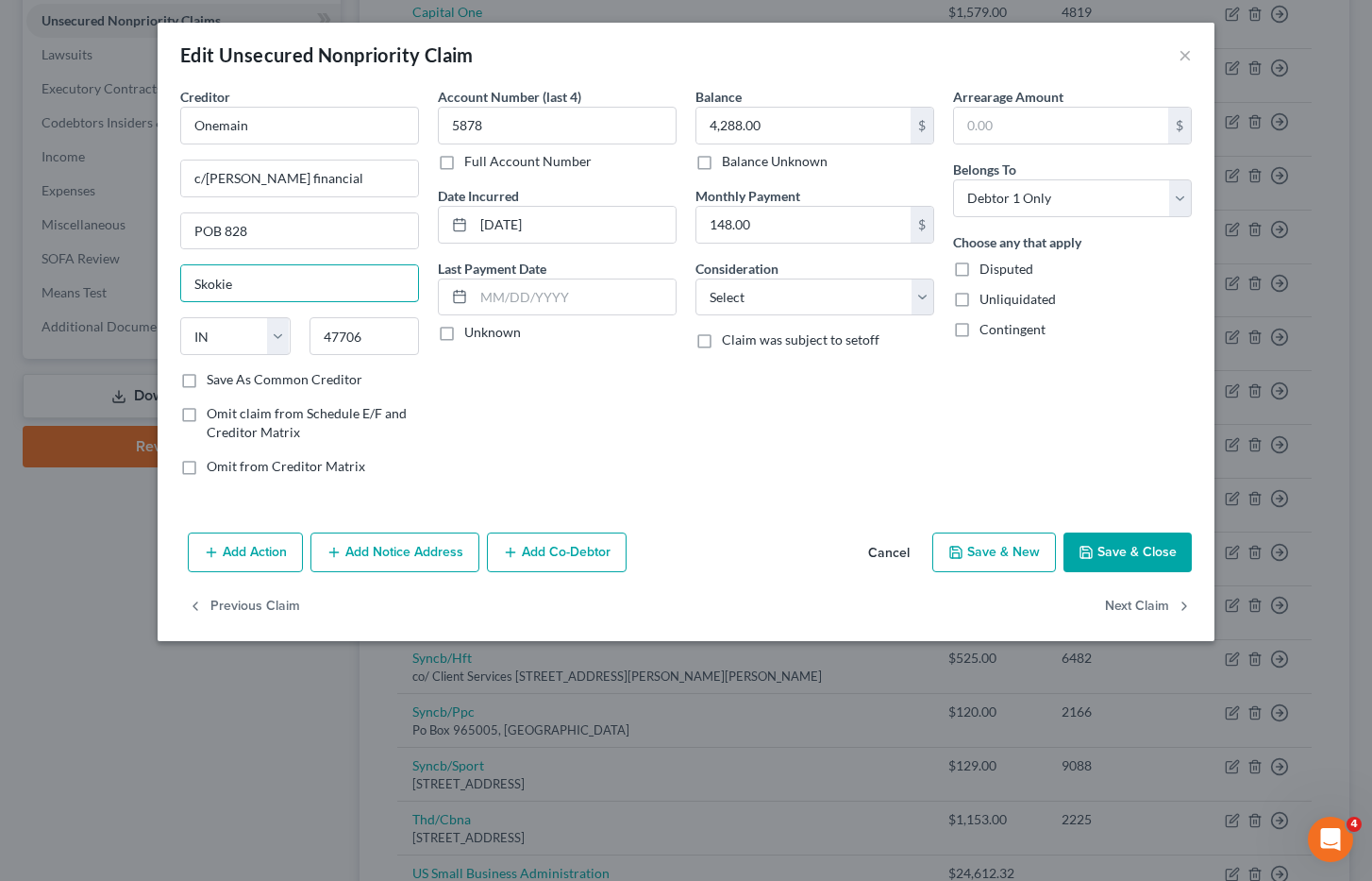
type input "Skokie"
select select "14"
type input "60076"
click at [265, 177] on input "c/o Holsted financial" at bounding box center [299, 178] width 237 height 36
type input "c/o Holsted Financial"
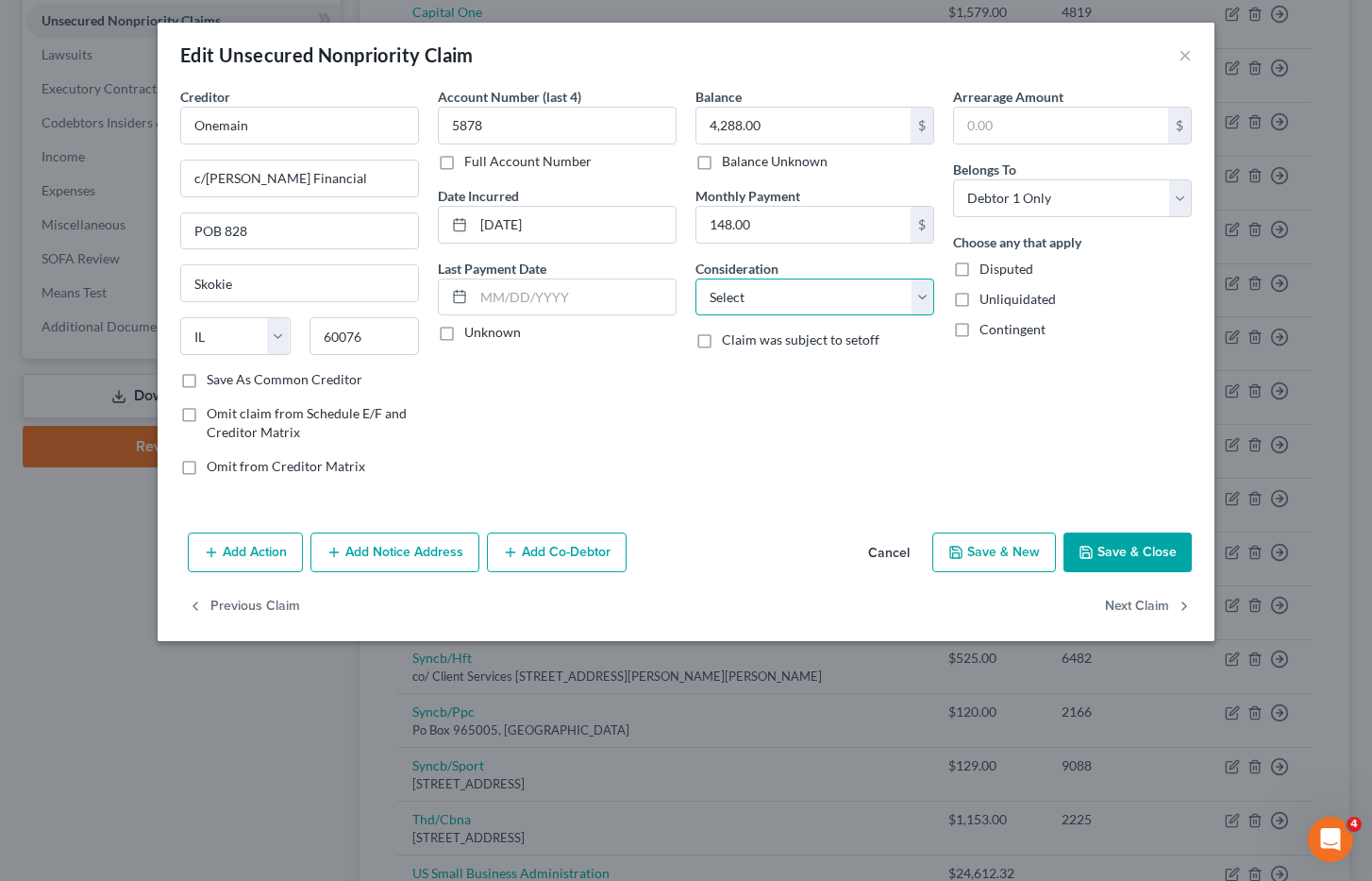
click at [924, 295] on select "Select Cable / Satellite Services Collection Agency Credit Card Debt Debt Couns…" at bounding box center [815, 297] width 239 height 38
select select "1"
click at [696, 278] on select "Select Cable / Satellite Services Collection Agency Credit Card Debt Debt Couns…" at bounding box center [815, 297] width 239 height 38
click at [1154, 555] on button "Save & Close" at bounding box center [1127, 552] width 128 height 40
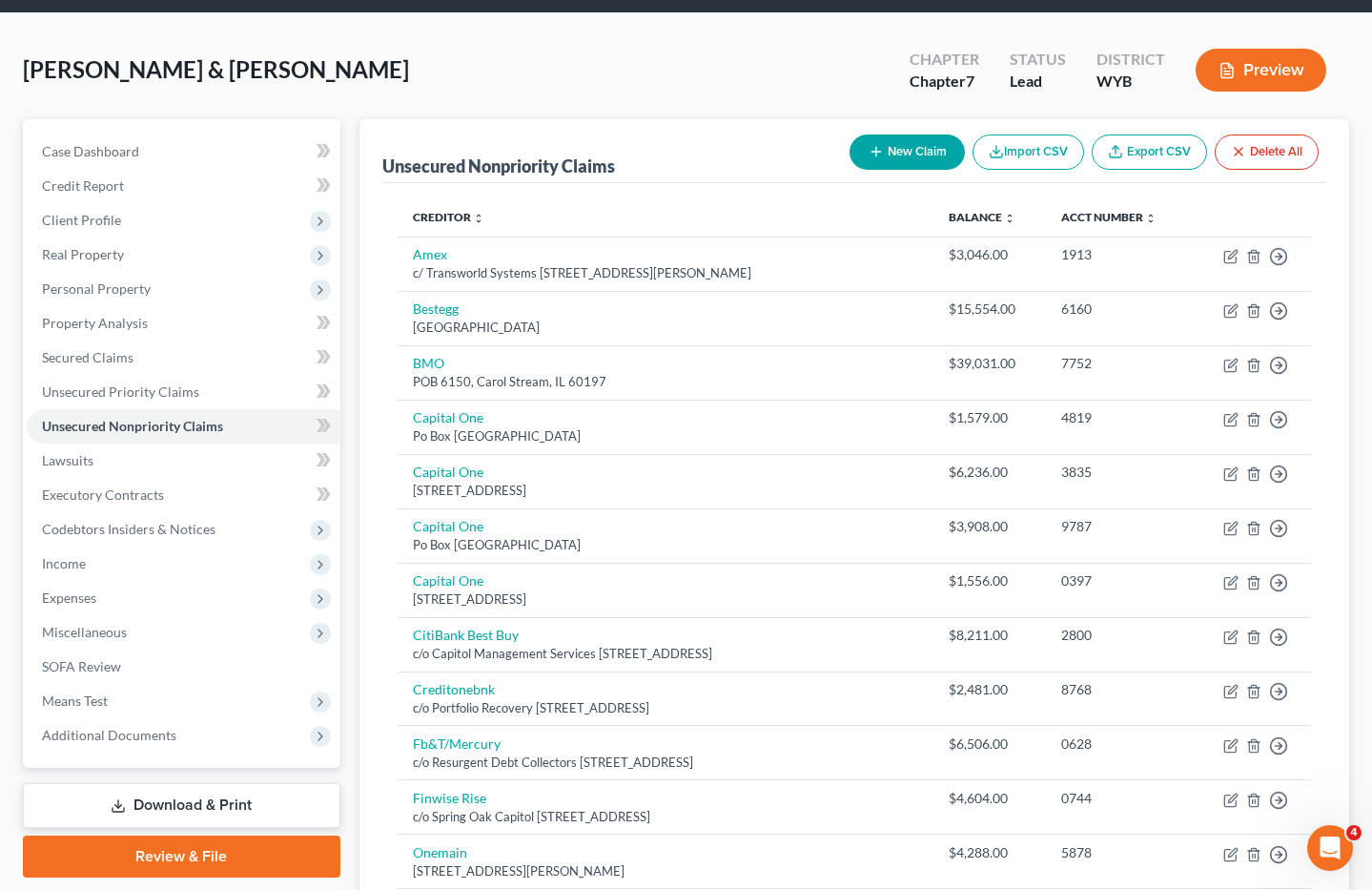
scroll to position [37, 0]
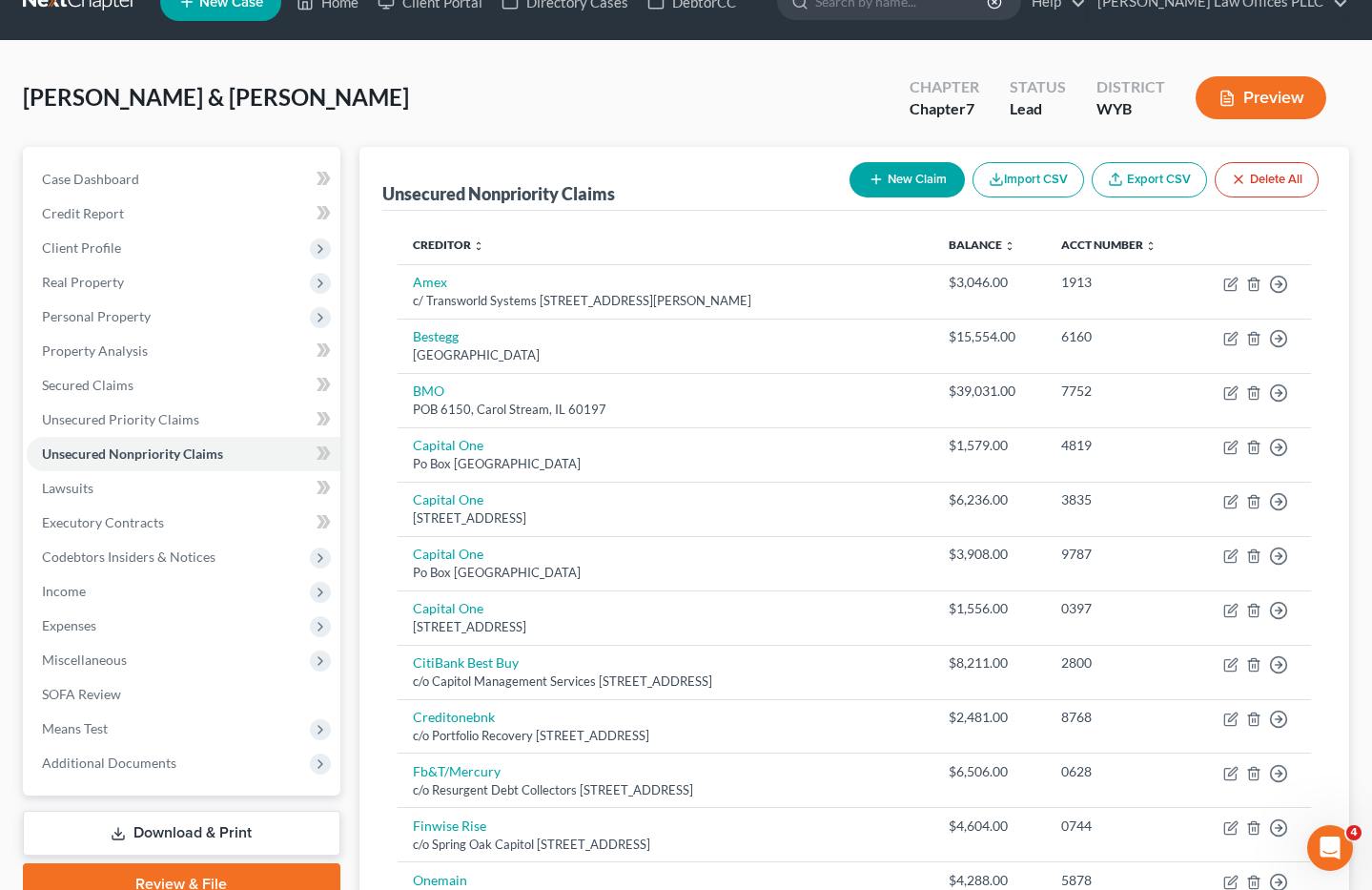
click at [900, 174] on button "New Claim" at bounding box center [906, 180] width 116 height 36
select select "2"
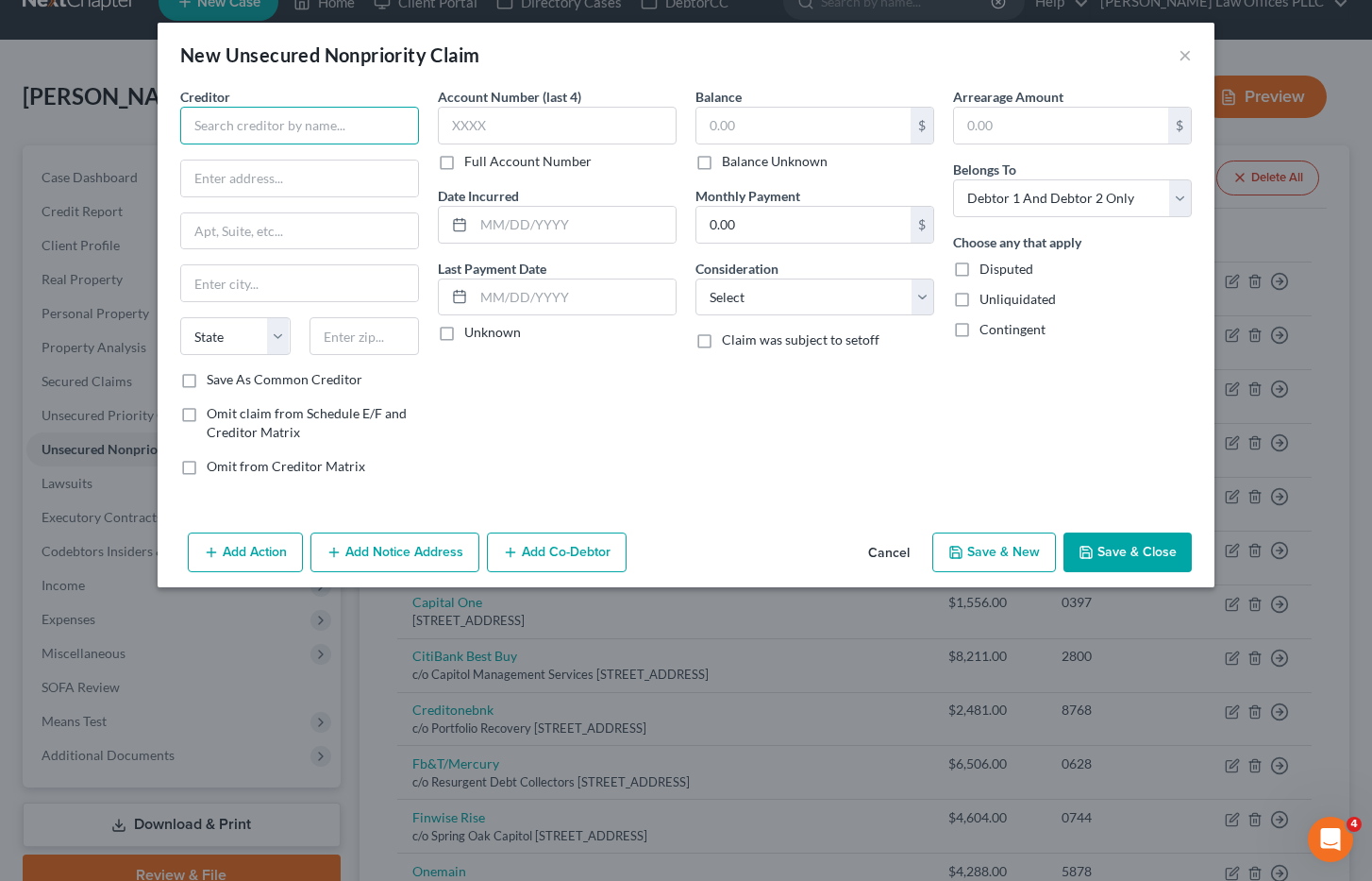
click at [221, 130] on input "text" at bounding box center [299, 125] width 239 height 38
type input "Barclay Bank"
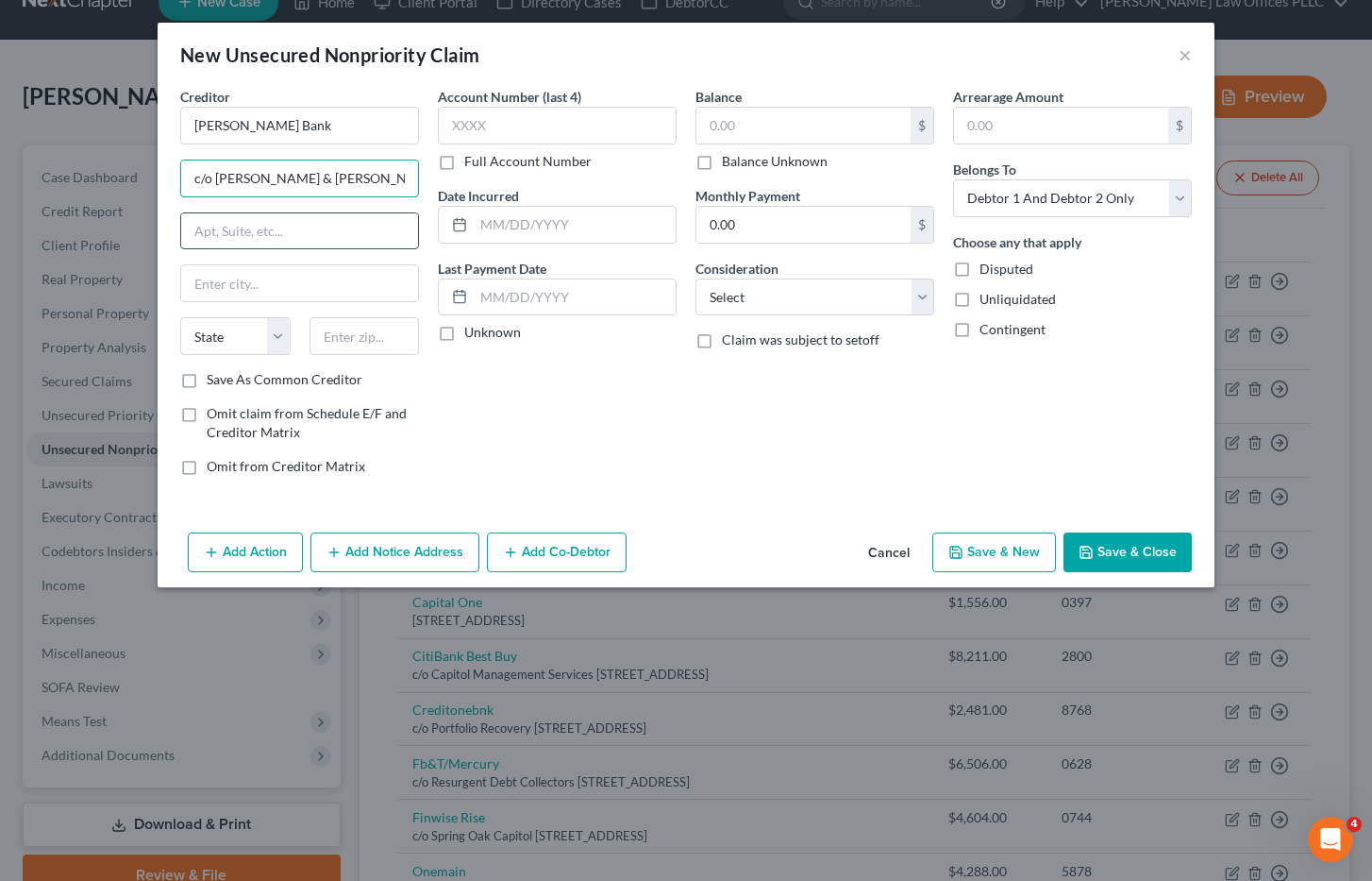
type input "c/o Philip & Cohen"
click at [227, 232] on input "text" at bounding box center [299, 231] width 237 height 36
type input "POB 60517"
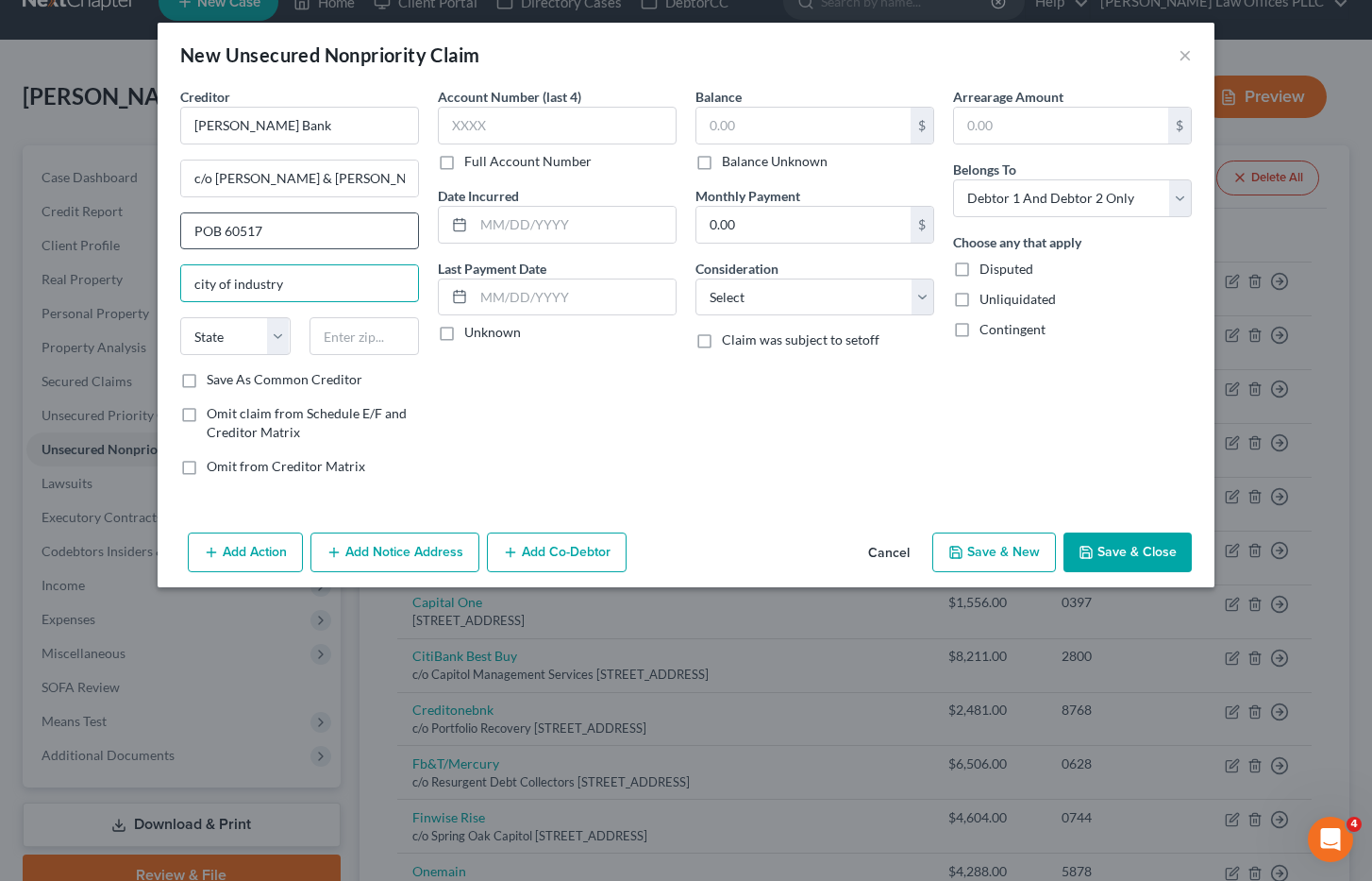
type input "city of industry"
select select "4"
type input "91716"
click at [728, 123] on input "text" at bounding box center [803, 125] width 214 height 36
type input "City Of Industry"
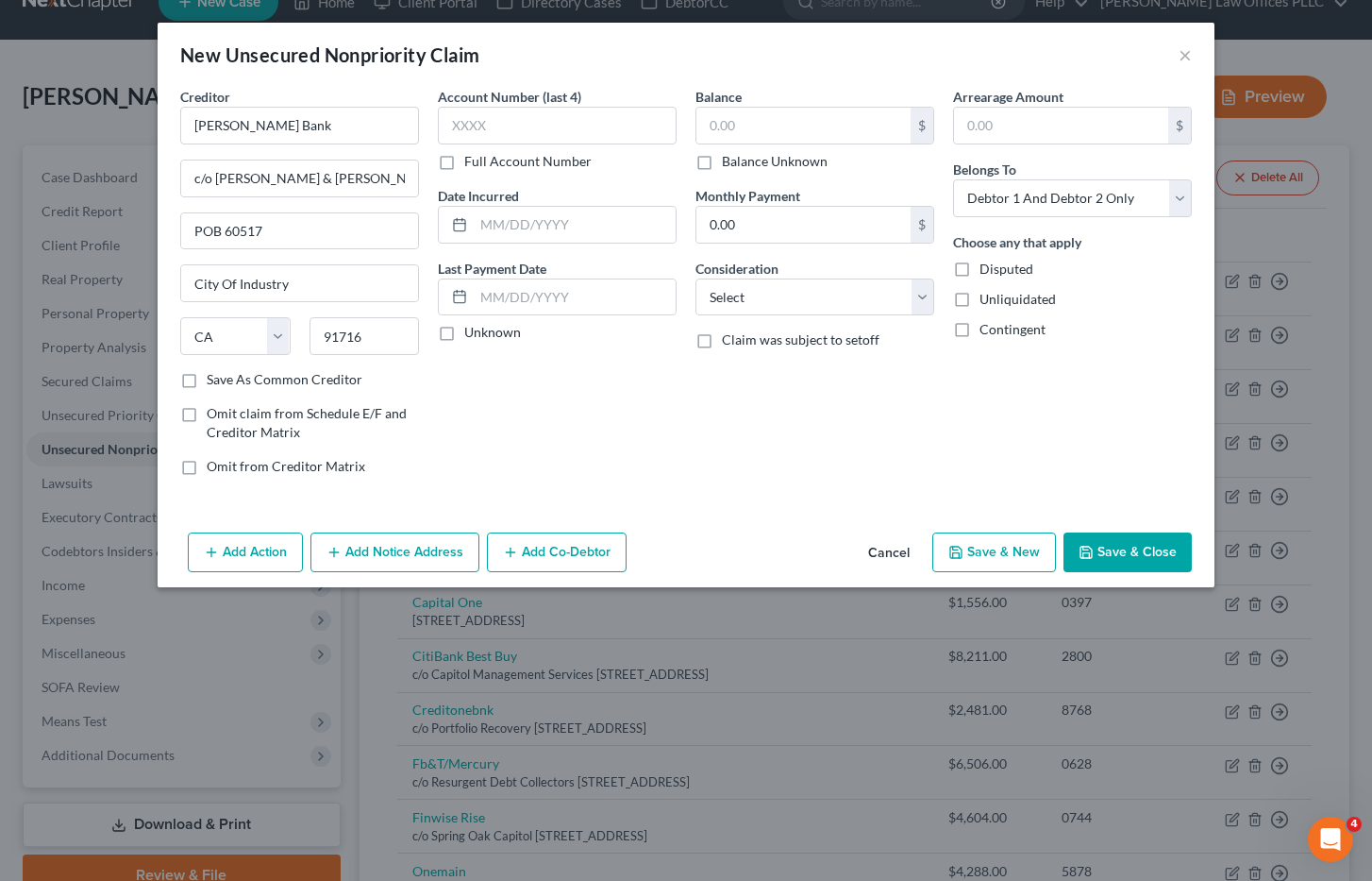
click at [722, 168] on label "Balance Unknown" at bounding box center [775, 161] width 106 height 19
click at [729, 164] on input "Balance Unknown" at bounding box center [735, 158] width 13 height 13
checkbox input "true"
type input "0.00"
click at [921, 298] on select "Select Cable / Satellite Services Collection Agency Credit Card Debt Debt Couns…" at bounding box center [815, 297] width 239 height 38
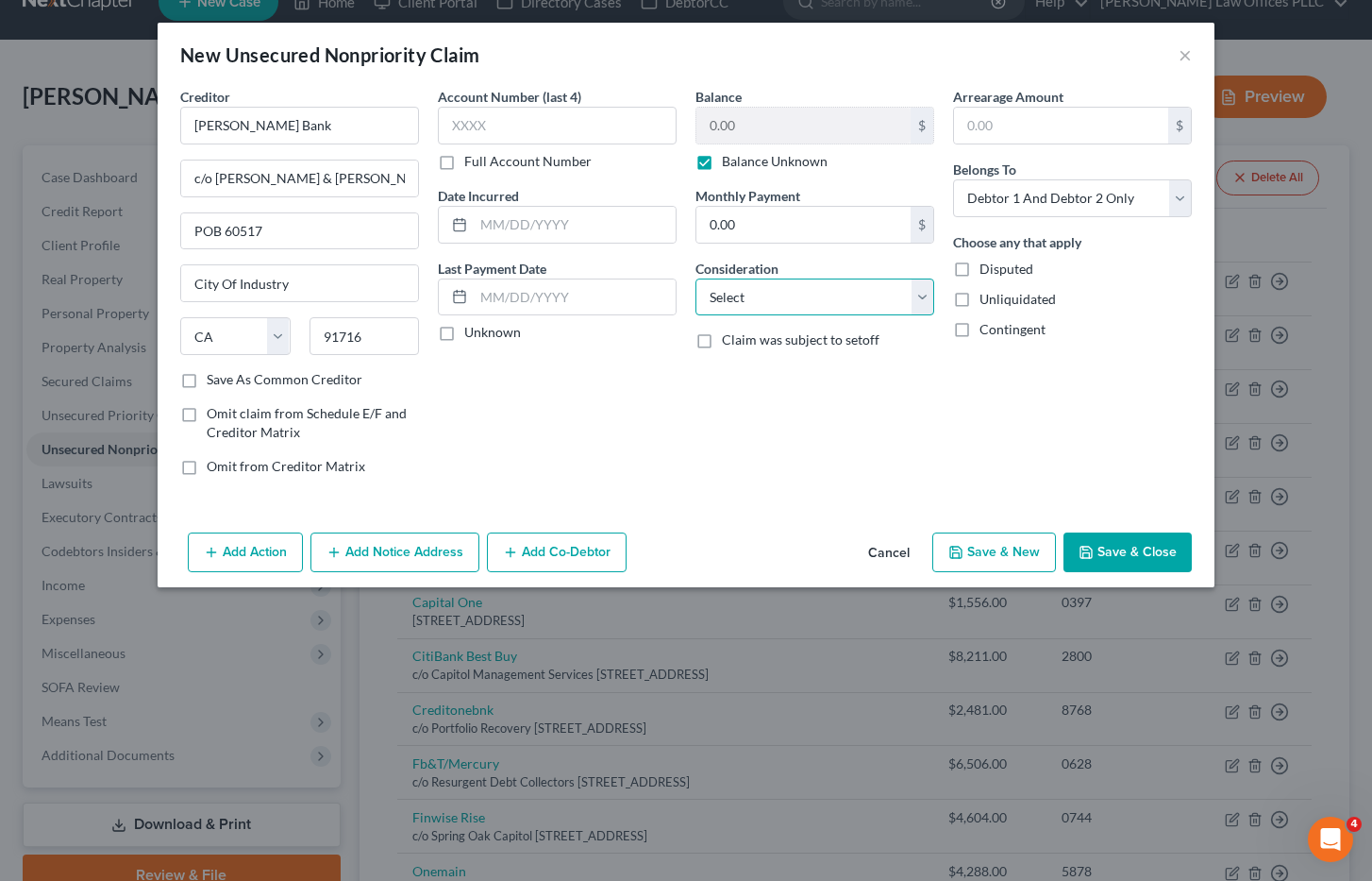
select select "2"
click at [696, 278] on select "Select Cable / Satellite Services Collection Agency Credit Card Debt Debt Couns…" at bounding box center [815, 297] width 239 height 38
click at [1182, 194] on select "Select Debtor 1 Only Debtor 2 Only Debtor 1 And Debtor 2 Only At Least One Of T…" at bounding box center [1073, 198] width 239 height 38
select select "1"
click at [953, 179] on select "Select Debtor 1 Only Debtor 2 Only Debtor 1 And Debtor 2 Only At Least One Of T…" at bounding box center [1073, 198] width 239 height 38
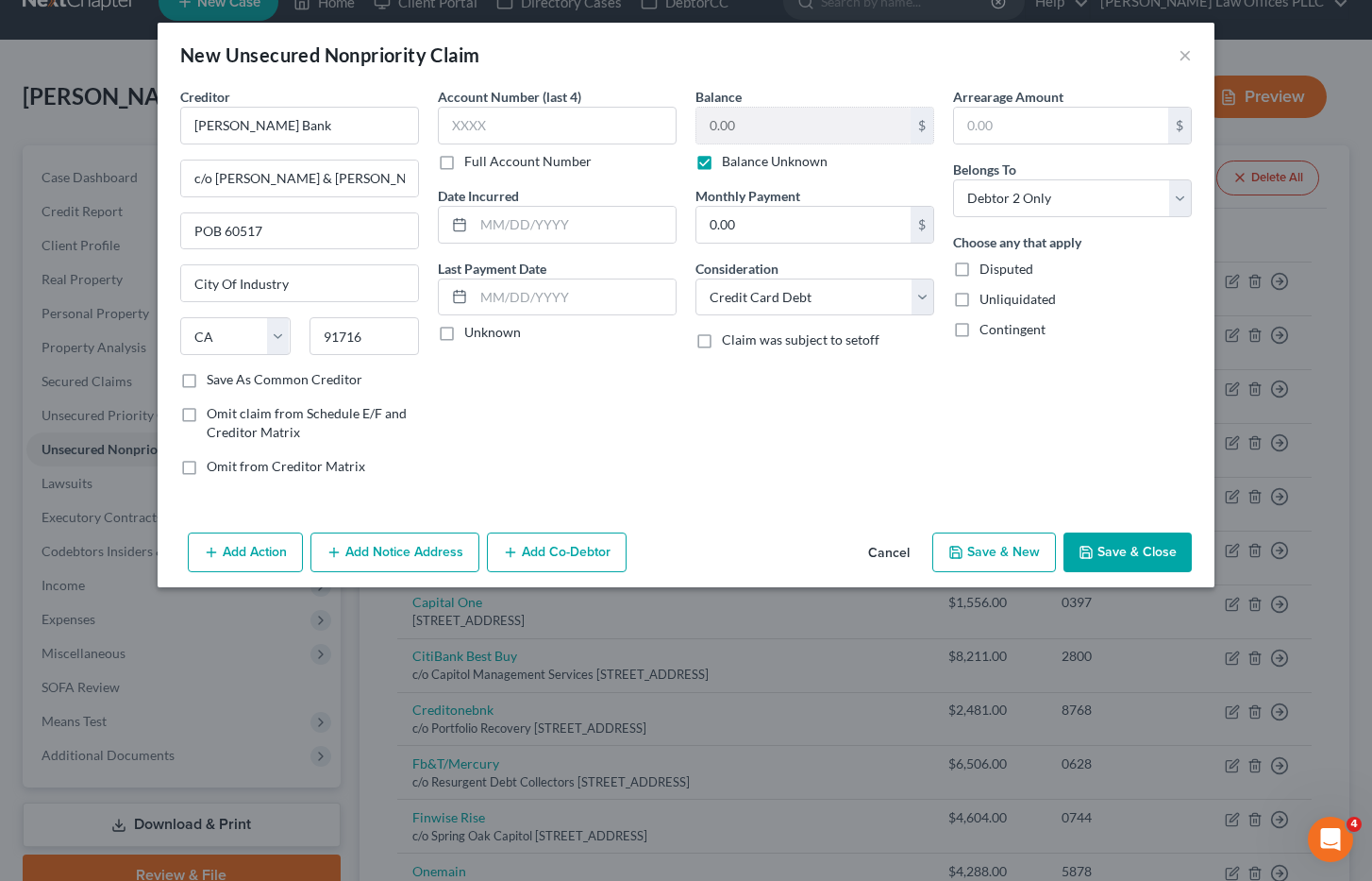
click at [1148, 549] on button "Save & Close" at bounding box center [1127, 552] width 128 height 40
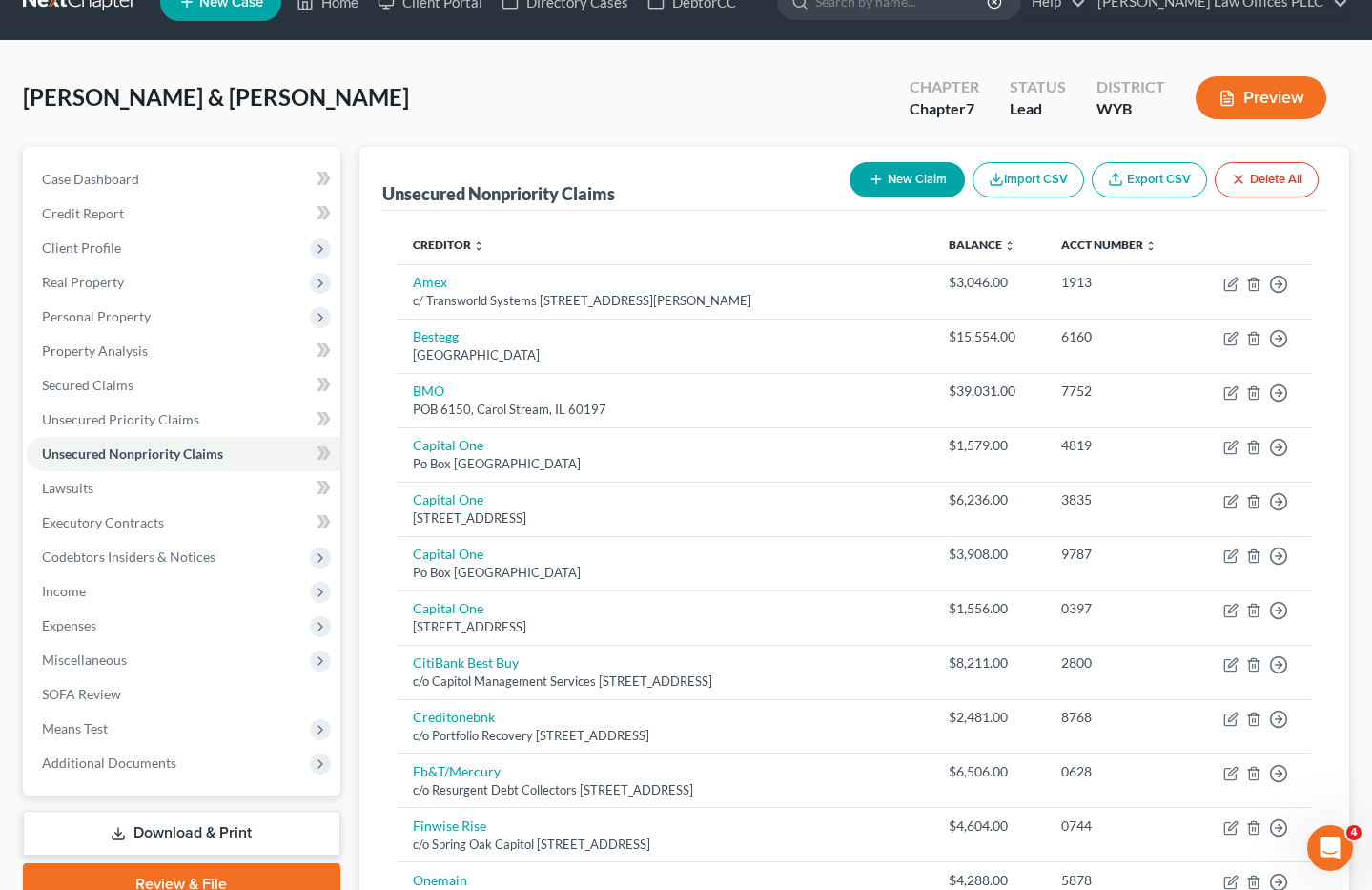
click at [905, 174] on button "New Claim" at bounding box center [906, 180] width 116 height 36
select select "2"
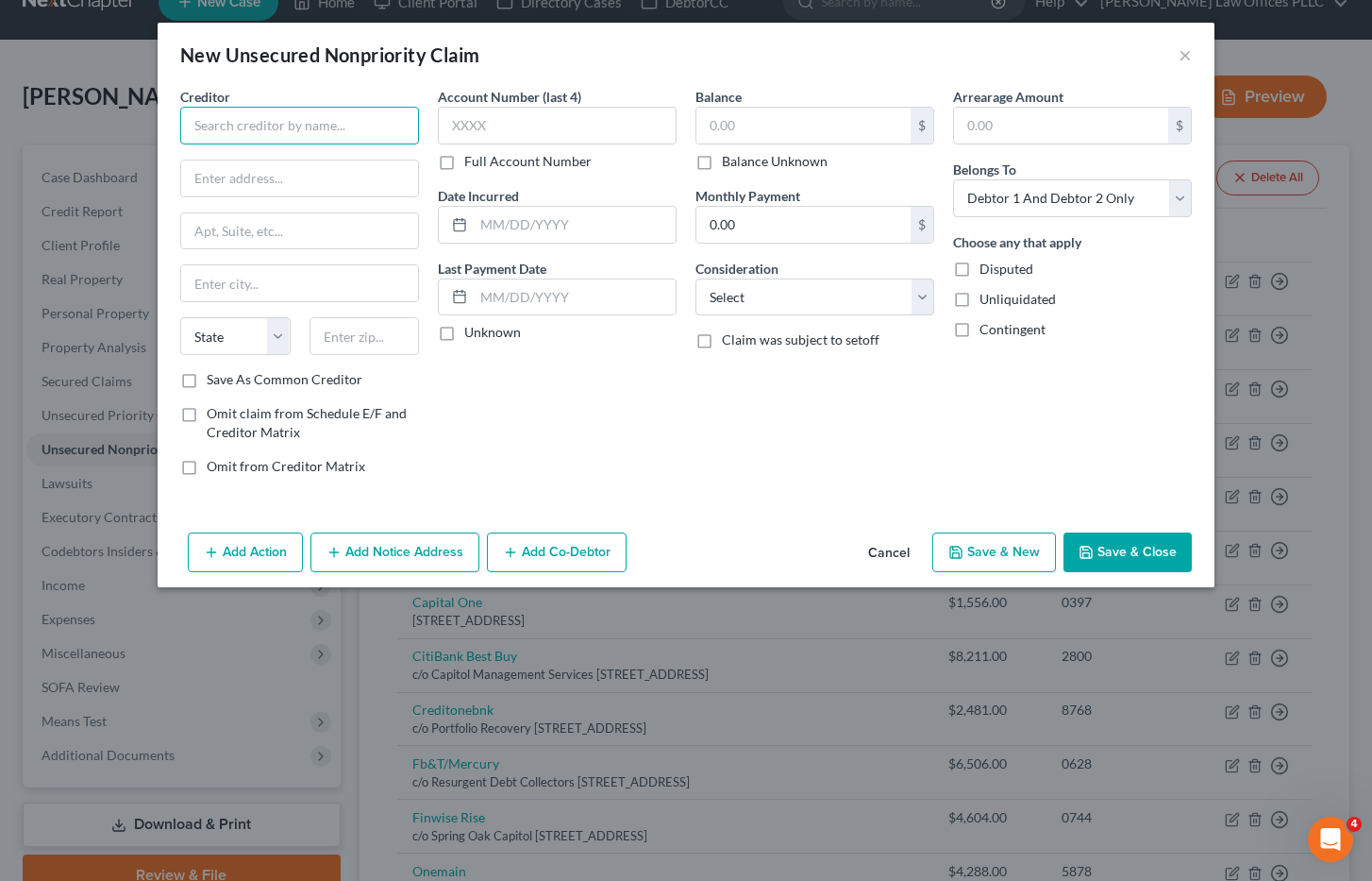
click at [214, 122] on input "text" at bounding box center [299, 125] width 239 height 38
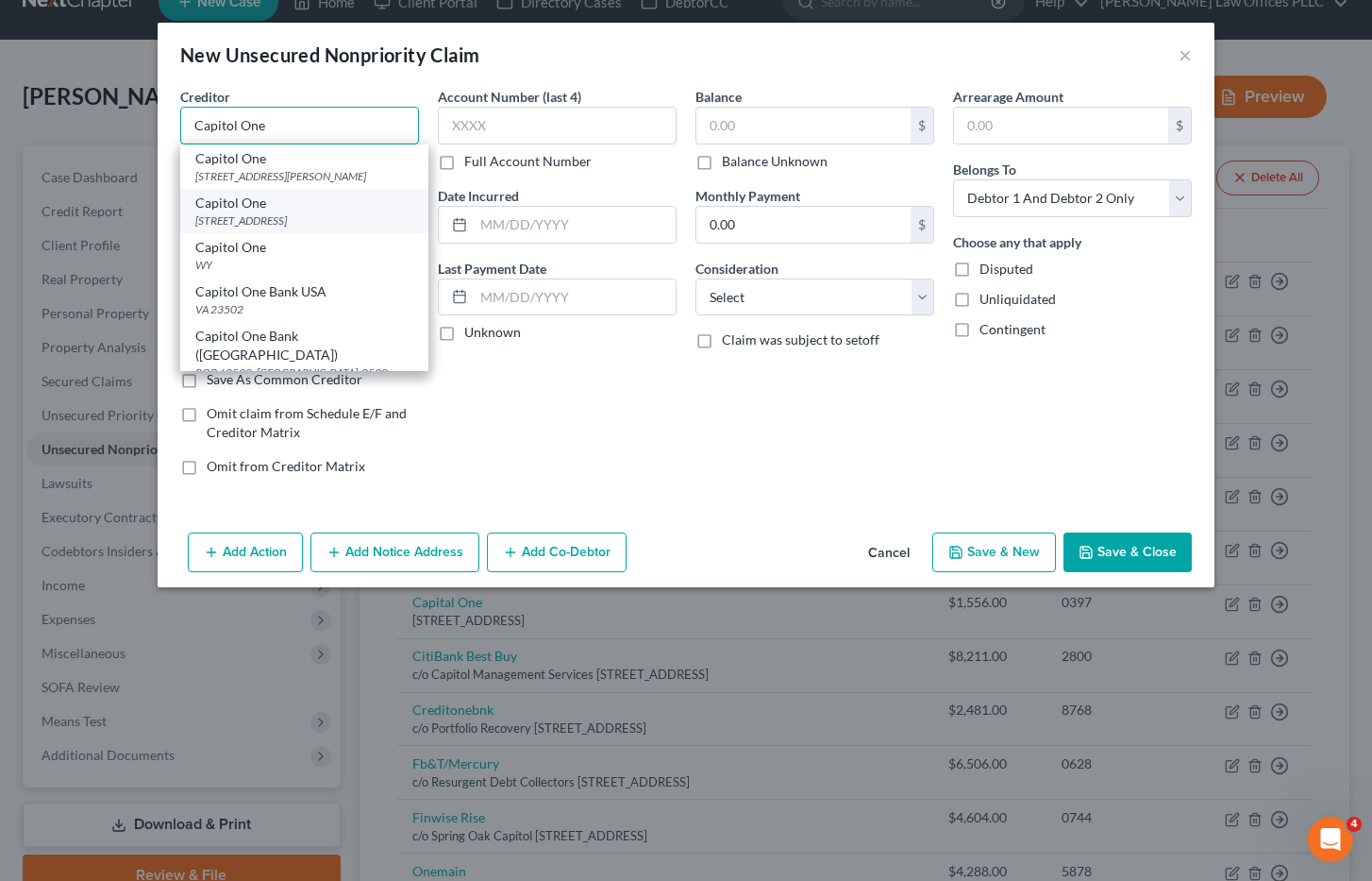
type input "Capitol One"
drag, startPoint x: 251, startPoint y: 221, endPoint x: 264, endPoint y: 223, distance: 13.2
click at [264, 212] on div "Capitol One" at bounding box center [304, 203] width 218 height 19
type input "PO BOX 30281"
type input "SALT LAKE CITY"
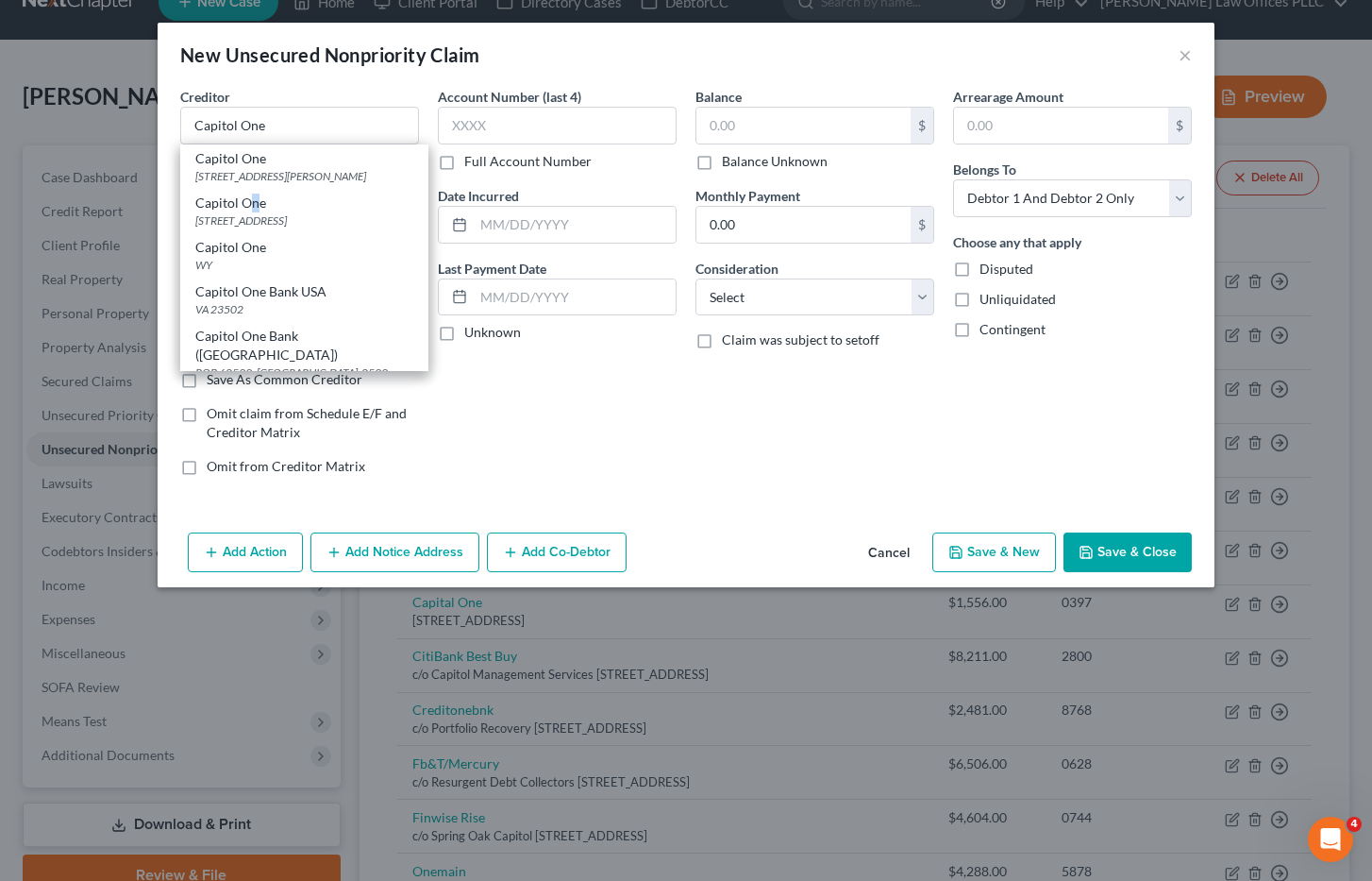
type input "84130"
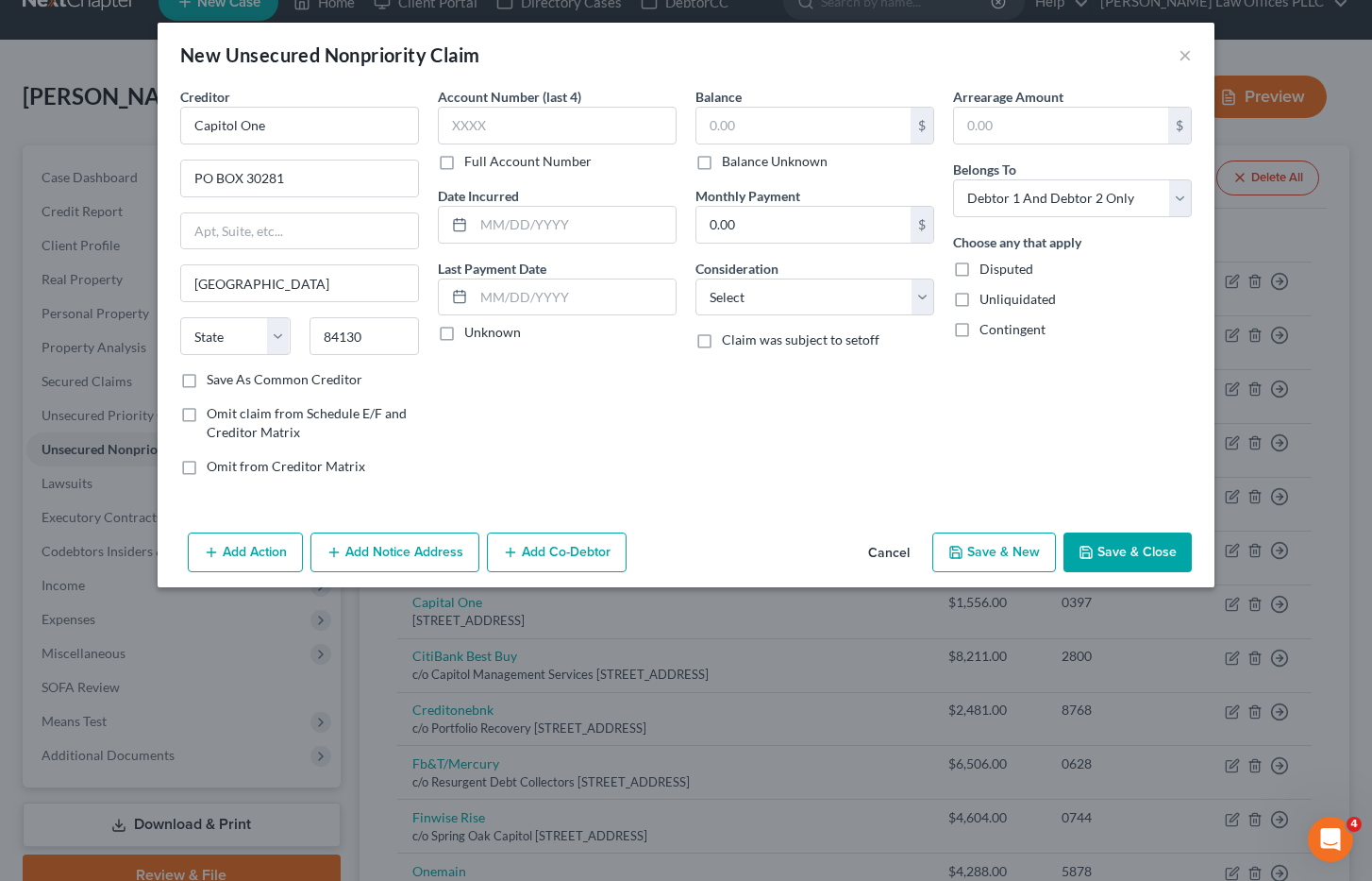
click at [722, 168] on label "Balance Unknown" at bounding box center [775, 161] width 106 height 19
click at [729, 164] on input "Balance Unknown" at bounding box center [735, 158] width 13 height 13
checkbox input "true"
type input "0.00"
click at [776, 303] on select "Select Cable / Satellite Services Collection Agency Credit Card Debt Debt Couns…" at bounding box center [815, 297] width 239 height 38
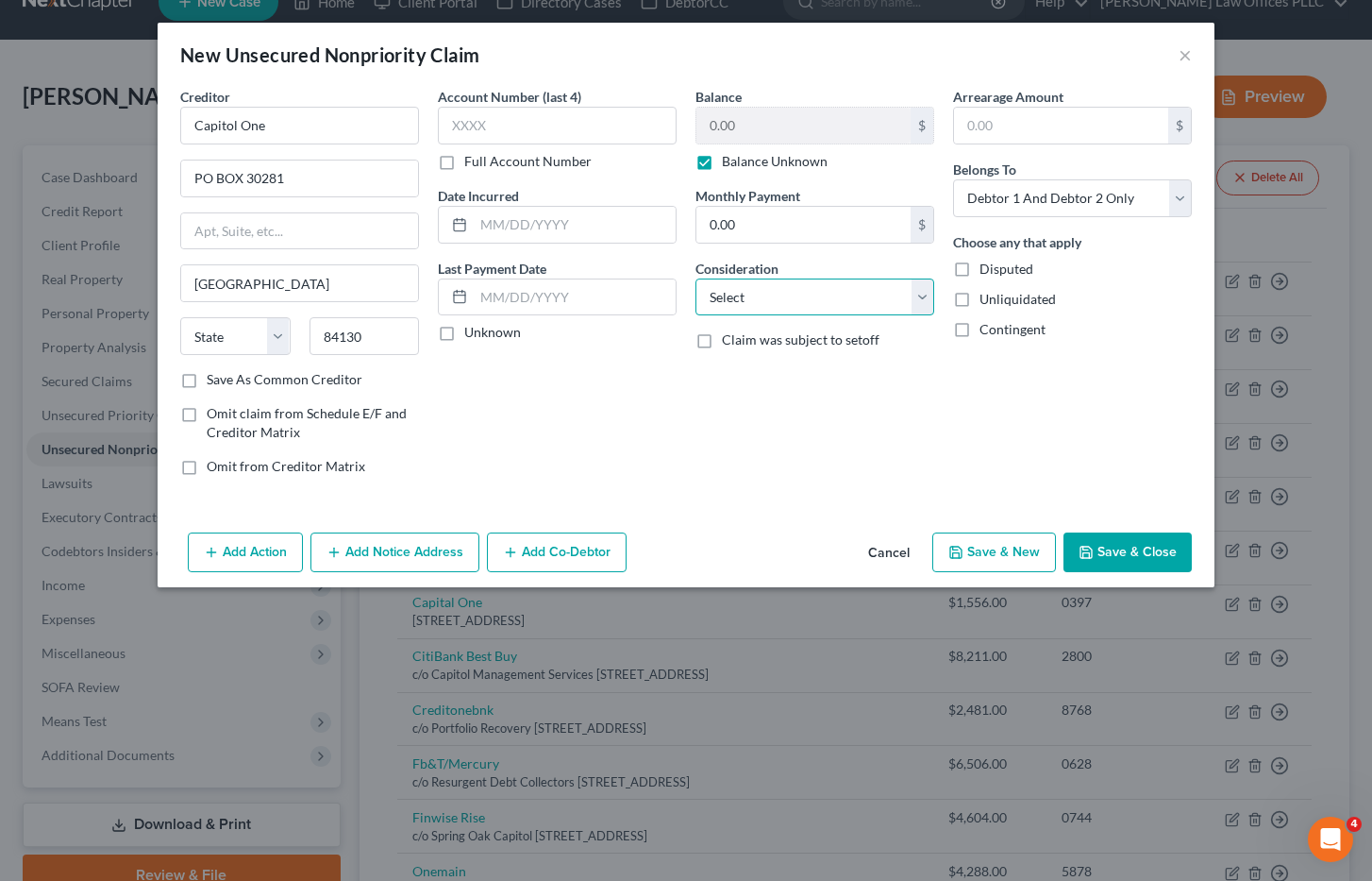
select select "2"
click at [696, 278] on select "Select Cable / Satellite Services Collection Agency Credit Card Debt Debt Couns…" at bounding box center [815, 297] width 239 height 38
click at [1182, 197] on select "Select Debtor 1 Only Debtor 2 Only Debtor 1 And Debtor 2 Only At Least One Of T…" at bounding box center [1073, 198] width 239 height 38
select select "1"
click at [953, 179] on select "Select Debtor 1 Only Debtor 2 Only Debtor 1 And Debtor 2 Only At Least One Of T…" at bounding box center [1073, 198] width 239 height 38
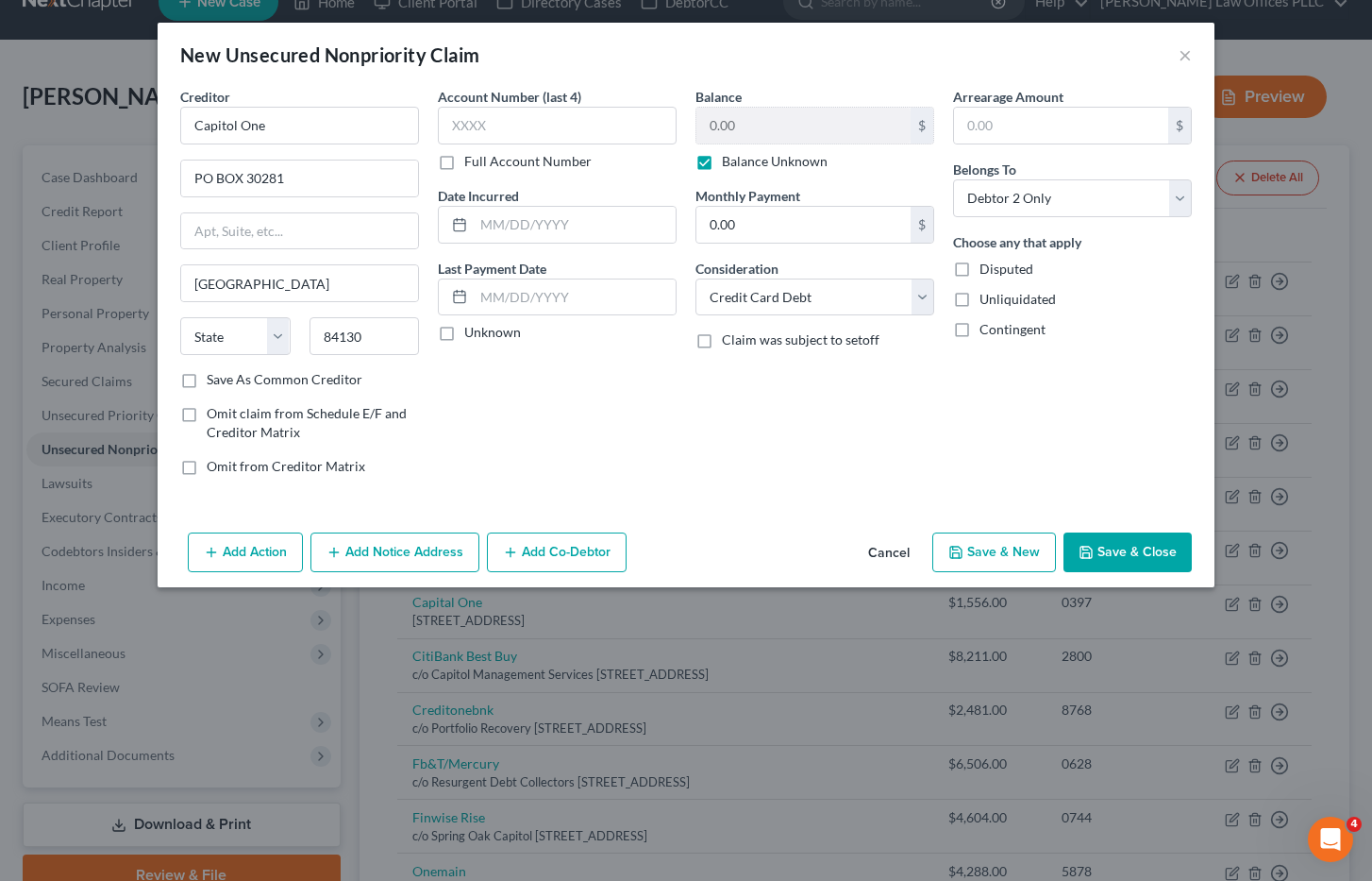
click at [1169, 547] on button "Save & Close" at bounding box center [1127, 552] width 128 height 40
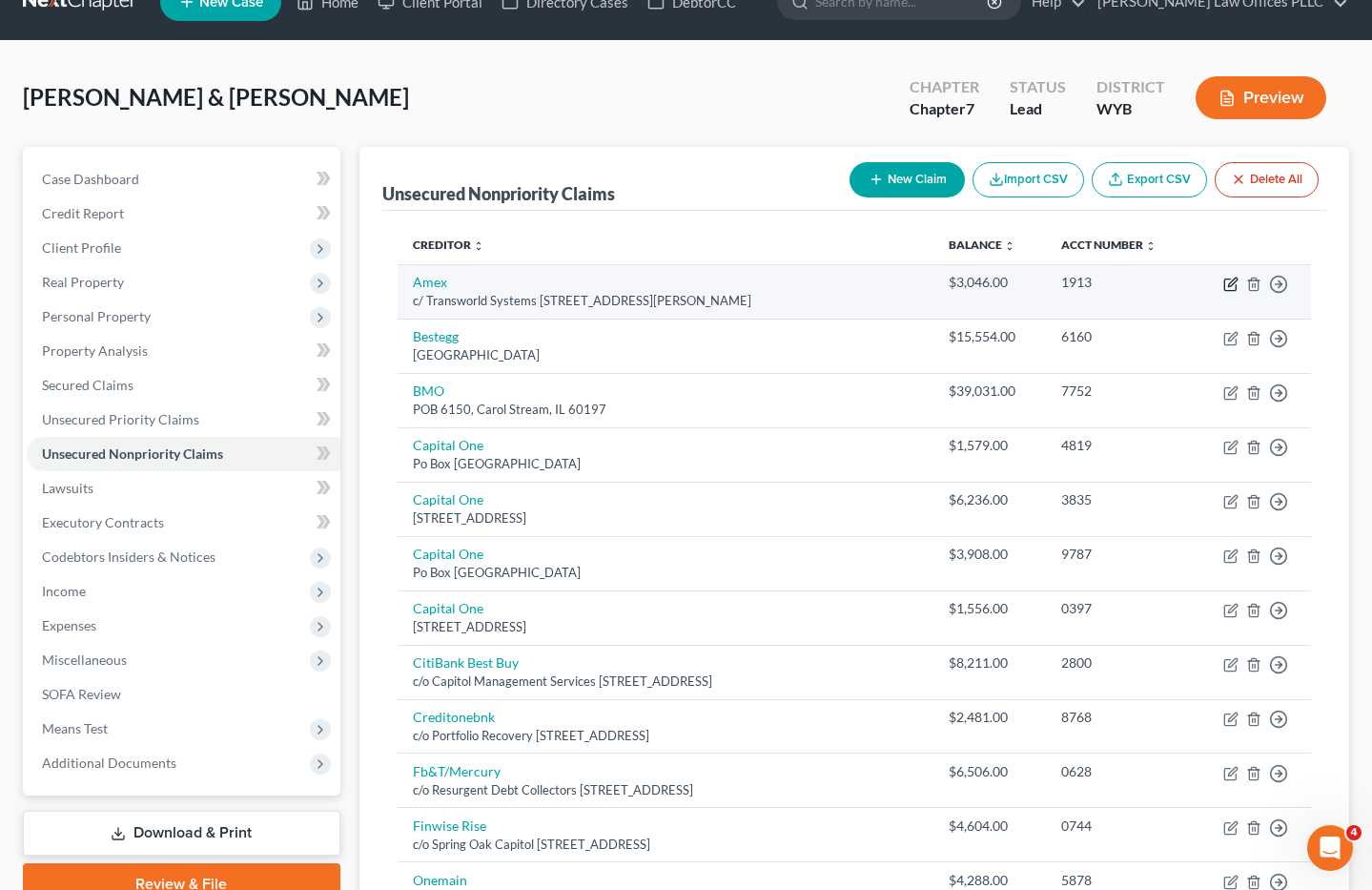
click at [1232, 284] on icon "button" at bounding box center [1232, 282] width 9 height 9
select select "31"
select select "2"
select select "0"
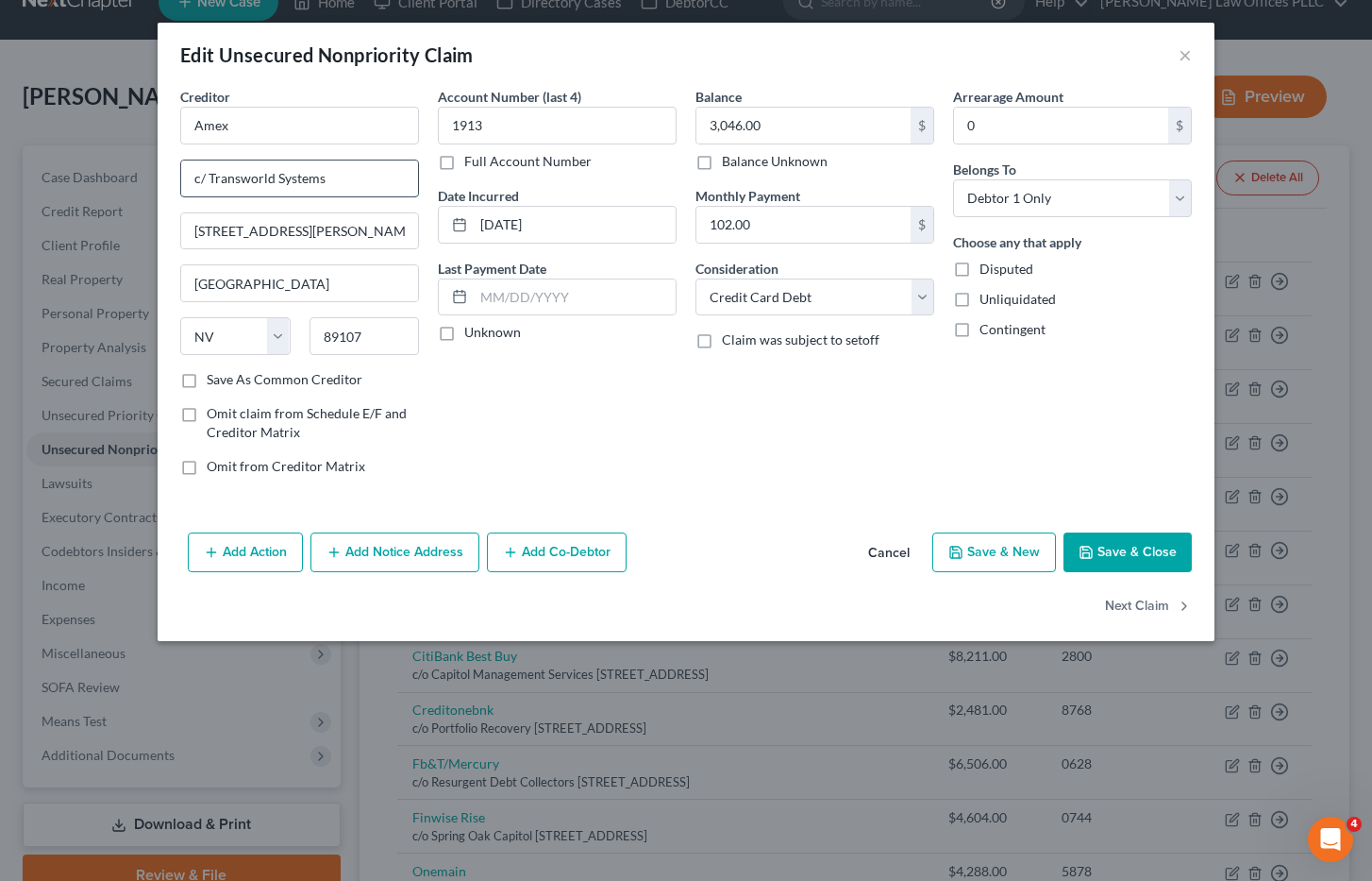
click at [201, 177] on input "c/ Transworld Systems" at bounding box center [299, 178] width 237 height 36
click at [204, 175] on input "c/ Transworld Systems" at bounding box center [299, 178] width 237 height 36
type input "c/o Transworld Systems"
click at [1148, 545] on button "Save & Close" at bounding box center [1127, 552] width 128 height 40
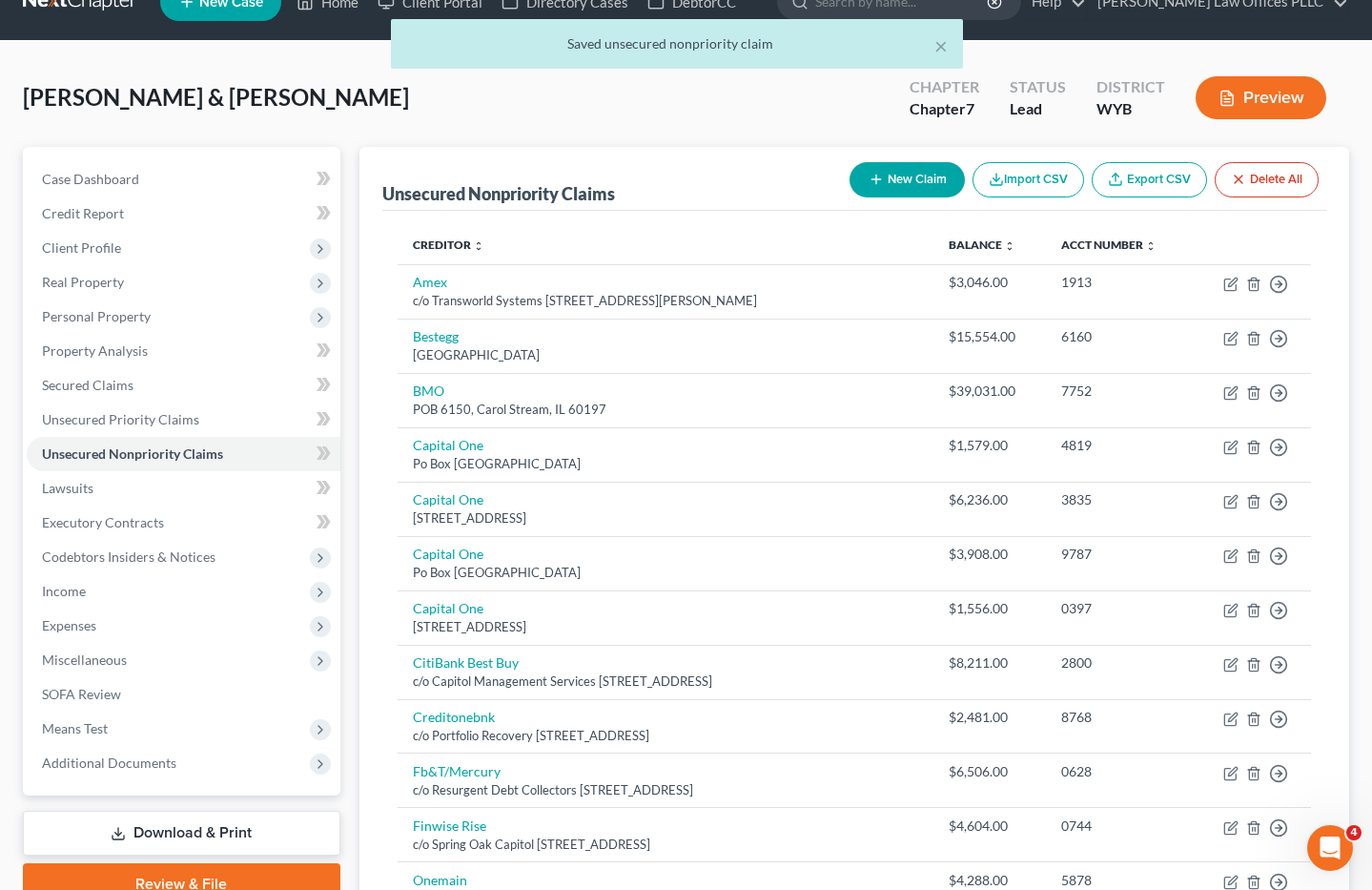
click at [932, 176] on button "New Claim" at bounding box center [906, 180] width 116 height 36
select select "2"
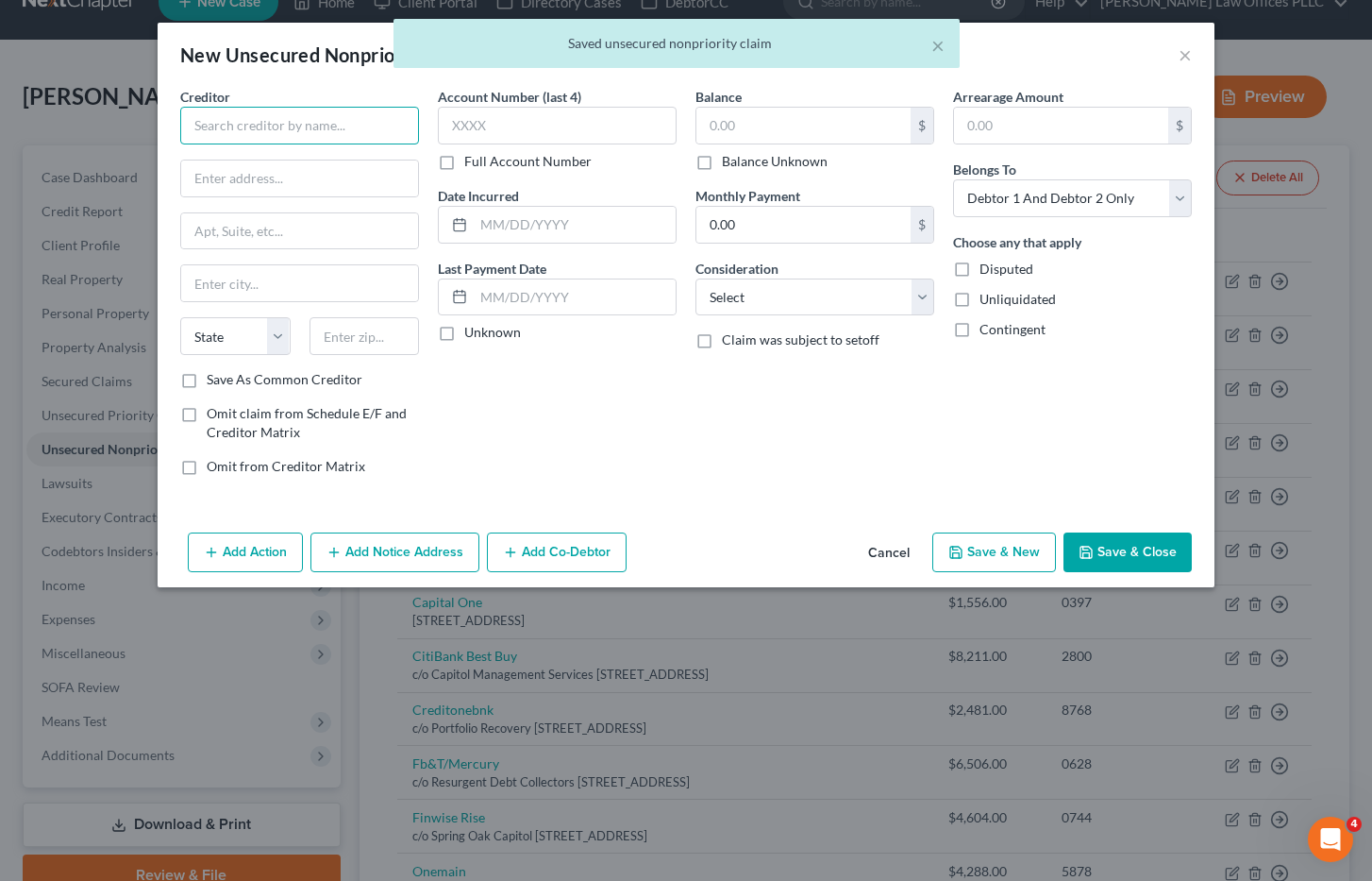
click at [226, 126] on input "text" at bounding box center [299, 125] width 239 height 38
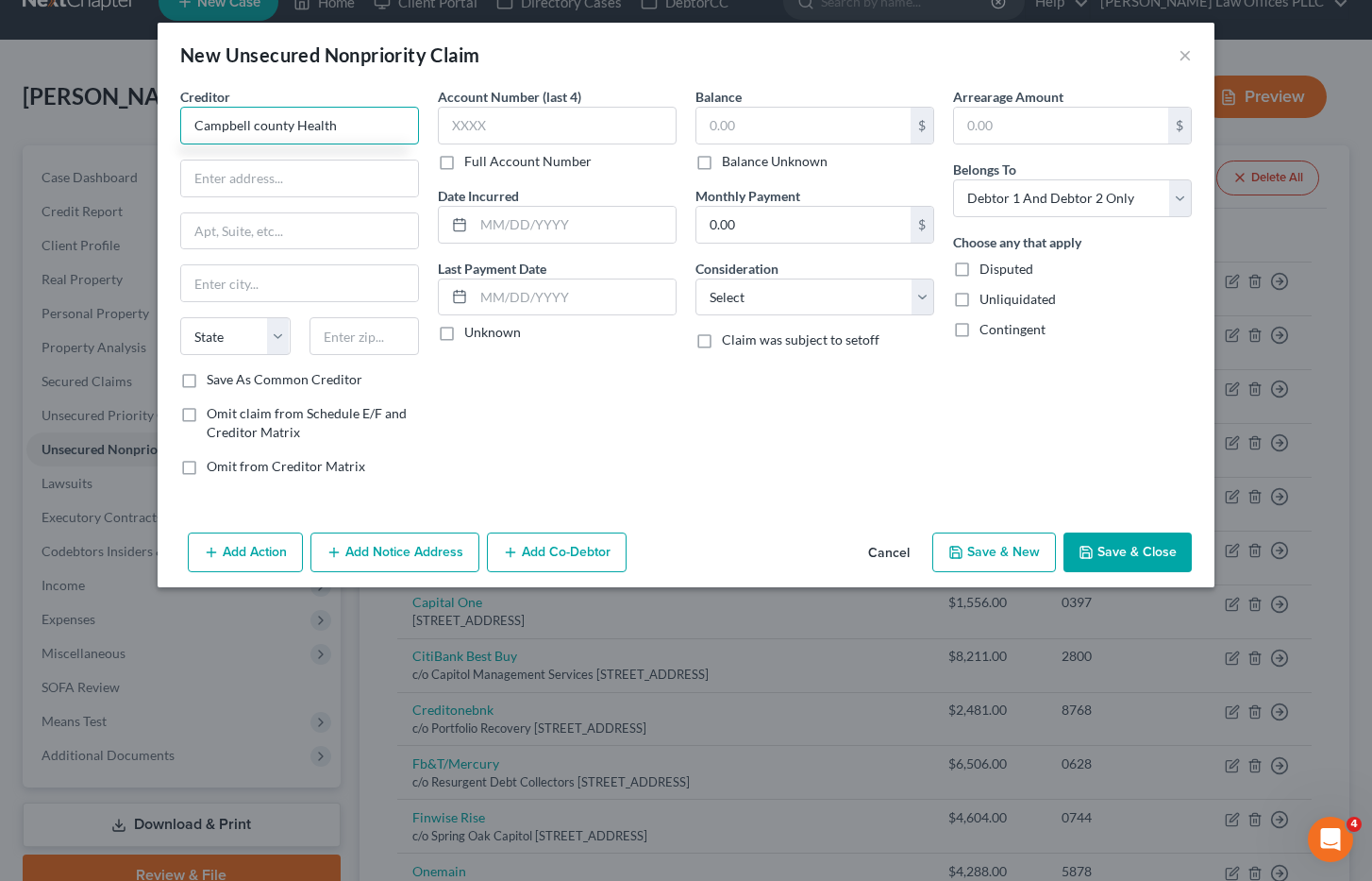
click at [282, 126] on input "Campbell county Health" at bounding box center [299, 125] width 239 height 38
click at [265, 121] on input "Campbell county Health" at bounding box center [299, 125] width 239 height 38
type input "Campbell county Health"
drag, startPoint x: 239, startPoint y: 171, endPoint x: 252, endPoint y: 163, distance: 15.3
click at [239, 171] on input "text" at bounding box center [299, 178] width 237 height 36
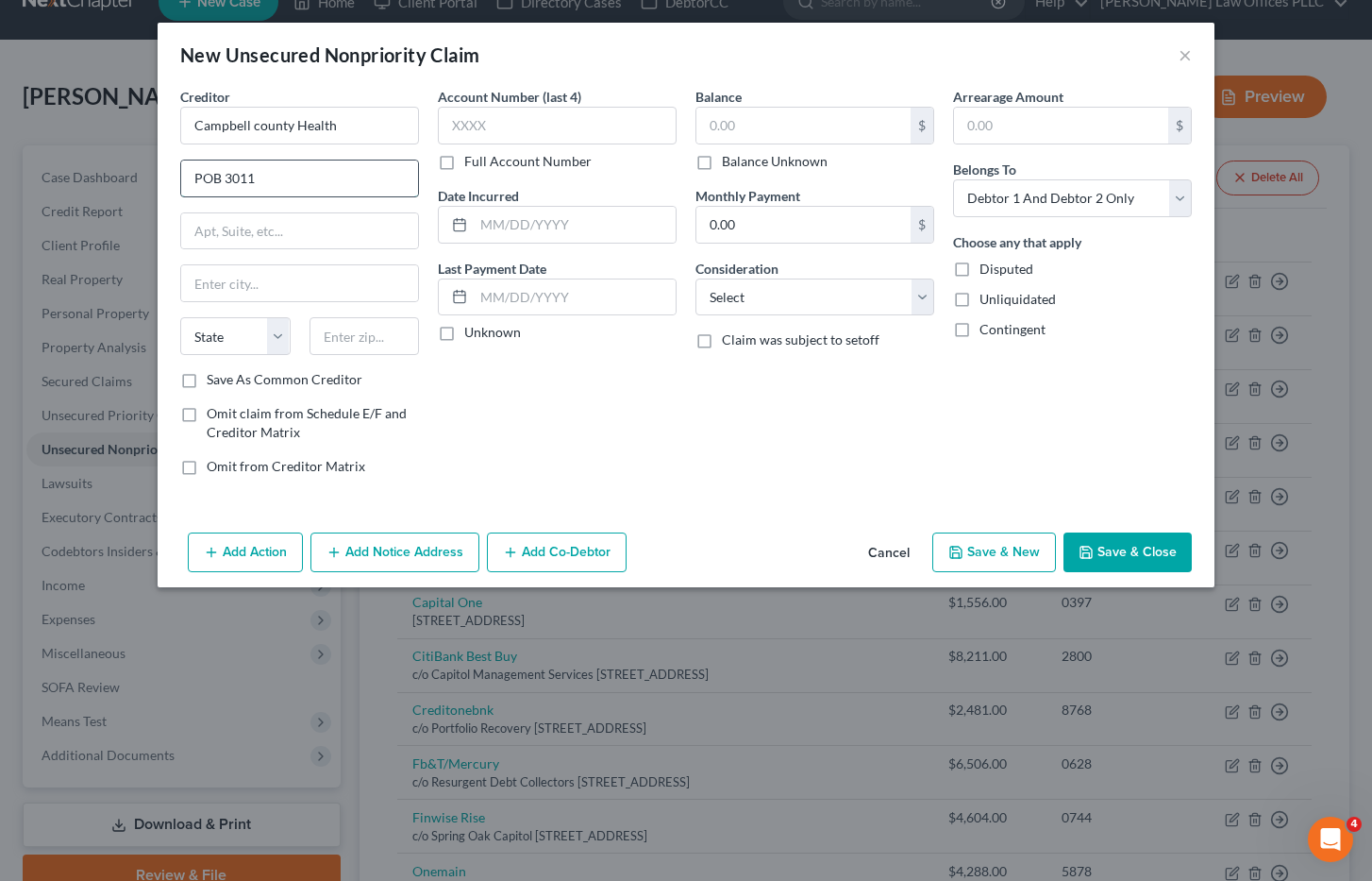
type input "POB 3011"
type input "Gillette"
select select "53"
type input "82717"
click at [722, 164] on label "Balance Unknown" at bounding box center [775, 161] width 106 height 19
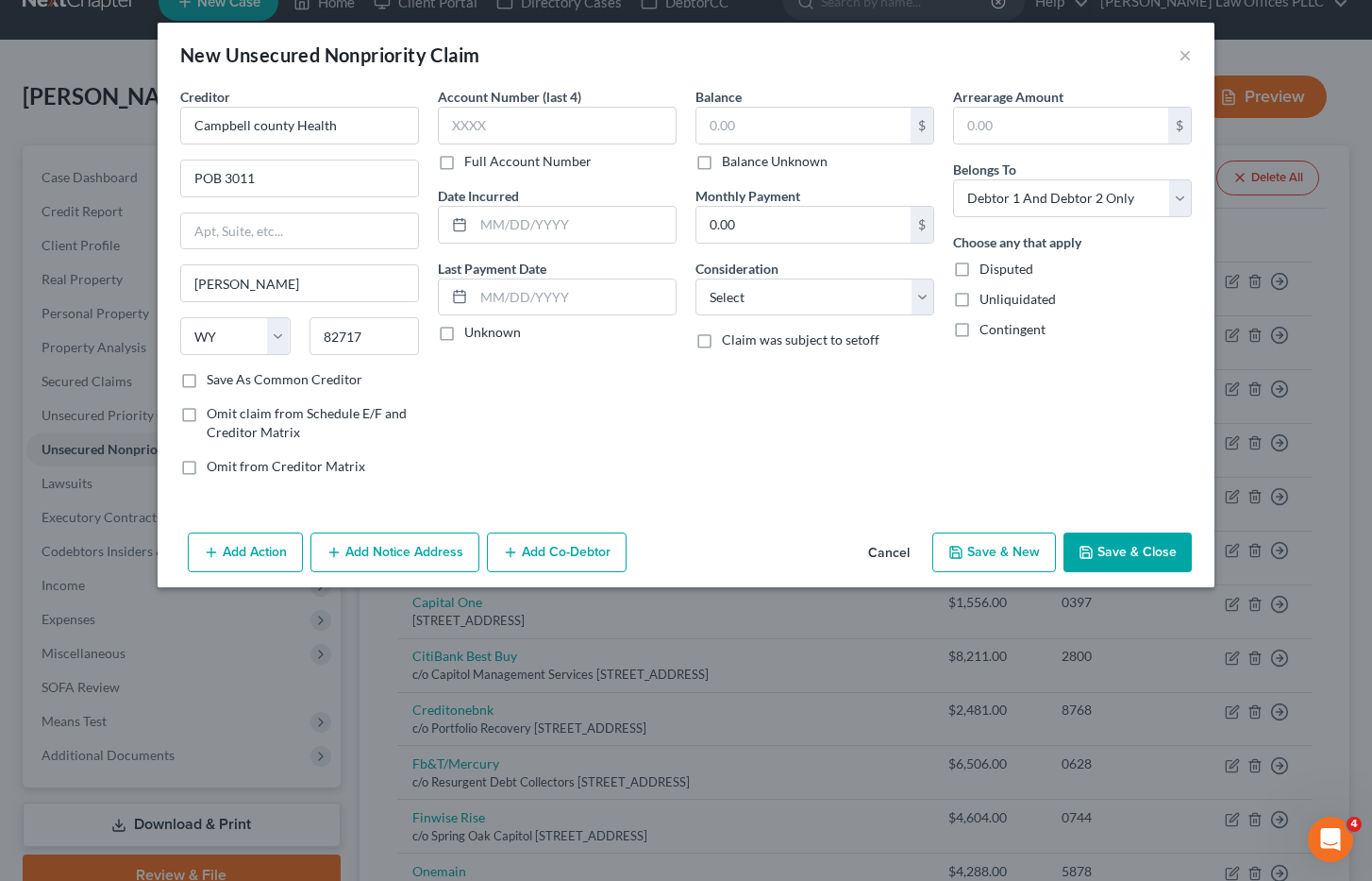
click at [729, 164] on input "Balance Unknown" at bounding box center [735, 158] width 13 height 13
checkbox input "true"
type input "0.00"
click at [927, 296] on select "Select Cable / Satellite Services Collection Agency Credit Card Debt Debt Couns…" at bounding box center [815, 297] width 239 height 38
select select "9"
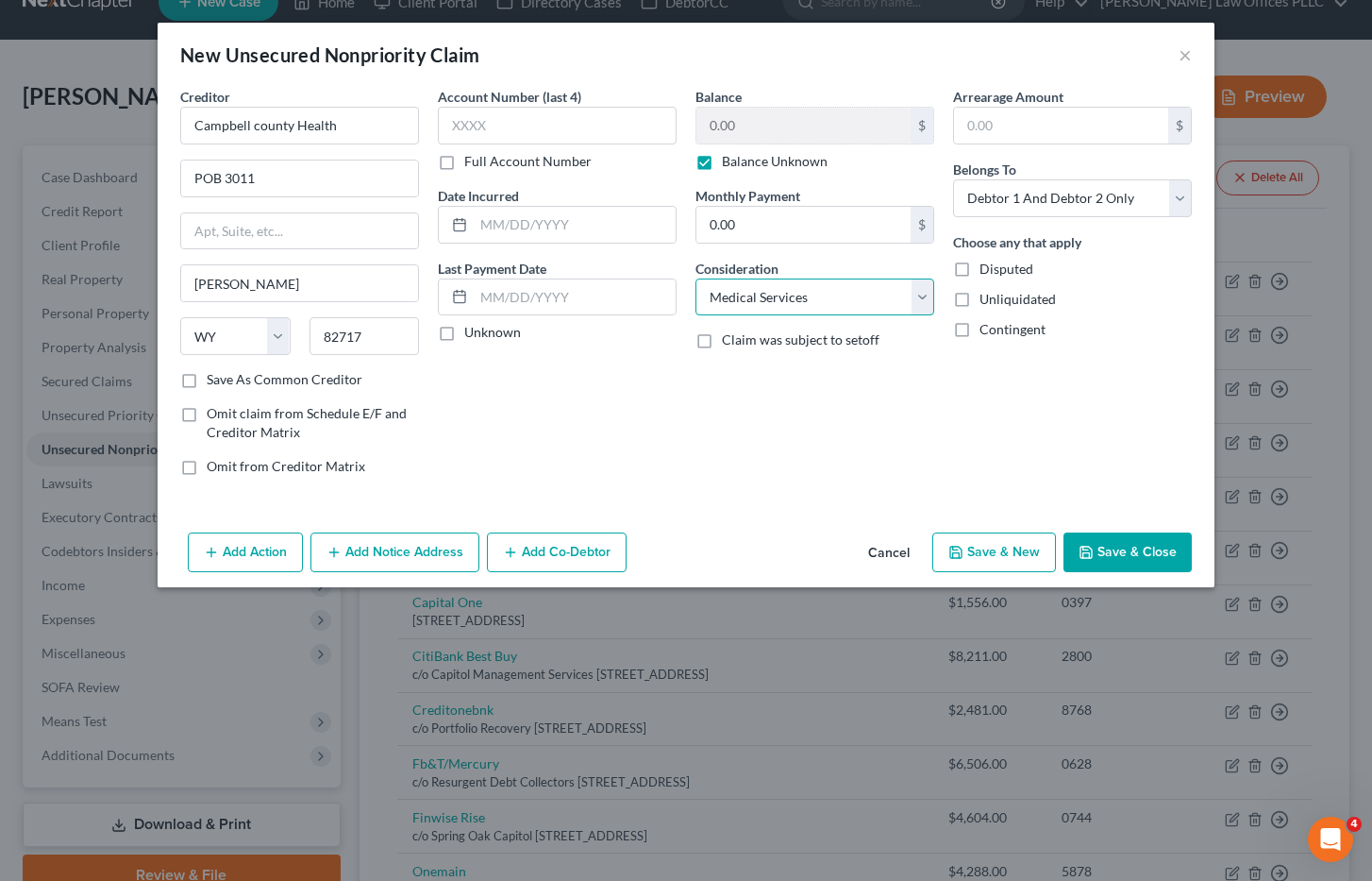
click at [696, 278] on select "Select Cable / Satellite Services Collection Agency Credit Card Debt Debt Couns…" at bounding box center [815, 297] width 239 height 38
click at [258, 126] on input "Campbell county Health" at bounding box center [299, 125] width 239 height 38
type input "Campbell County Health"
click at [1127, 551] on button "Save & Close" at bounding box center [1127, 552] width 128 height 40
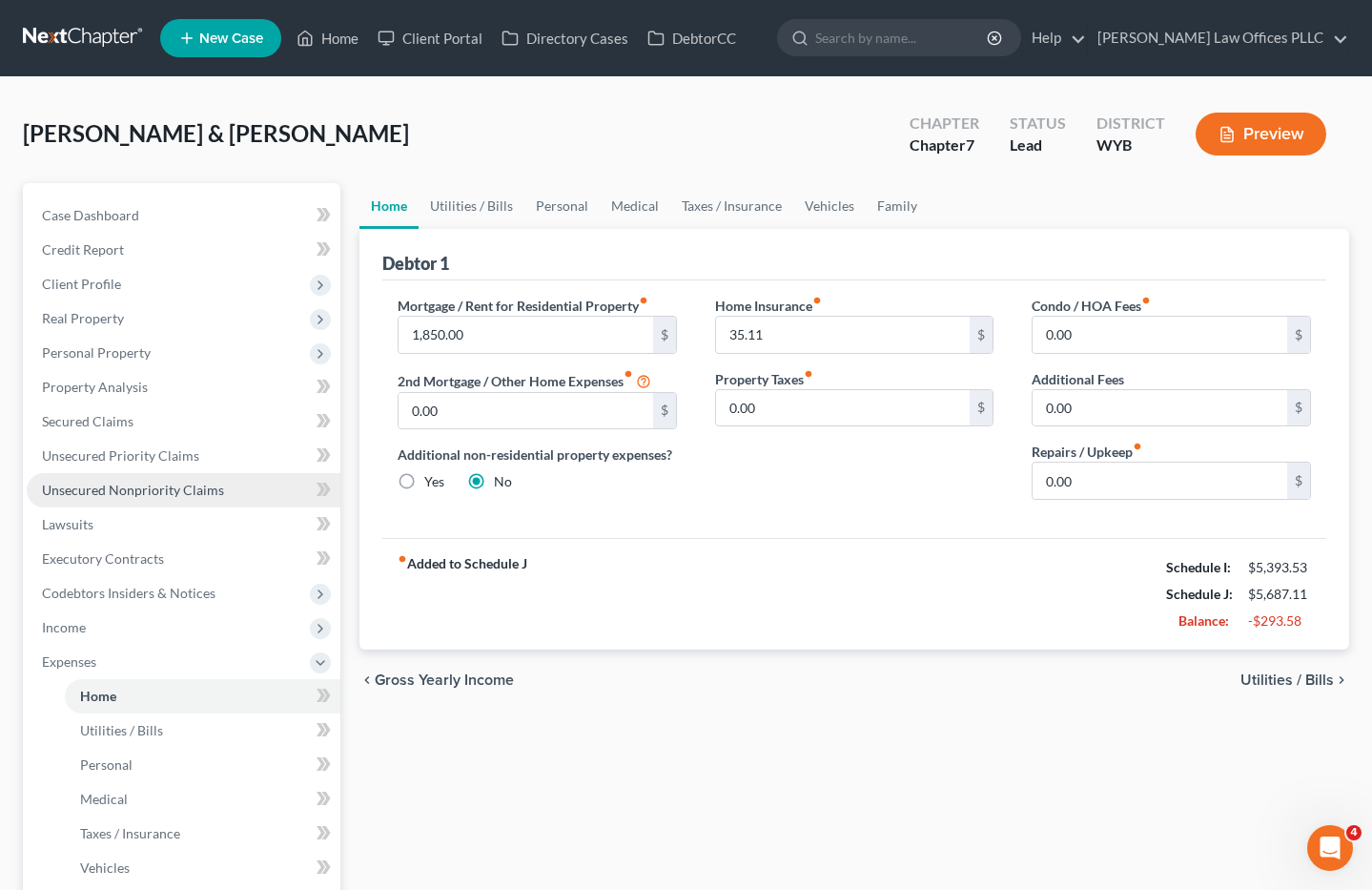
click at [145, 488] on span "Unsecured Nonpriority Claims" at bounding box center [132, 490] width 182 height 16
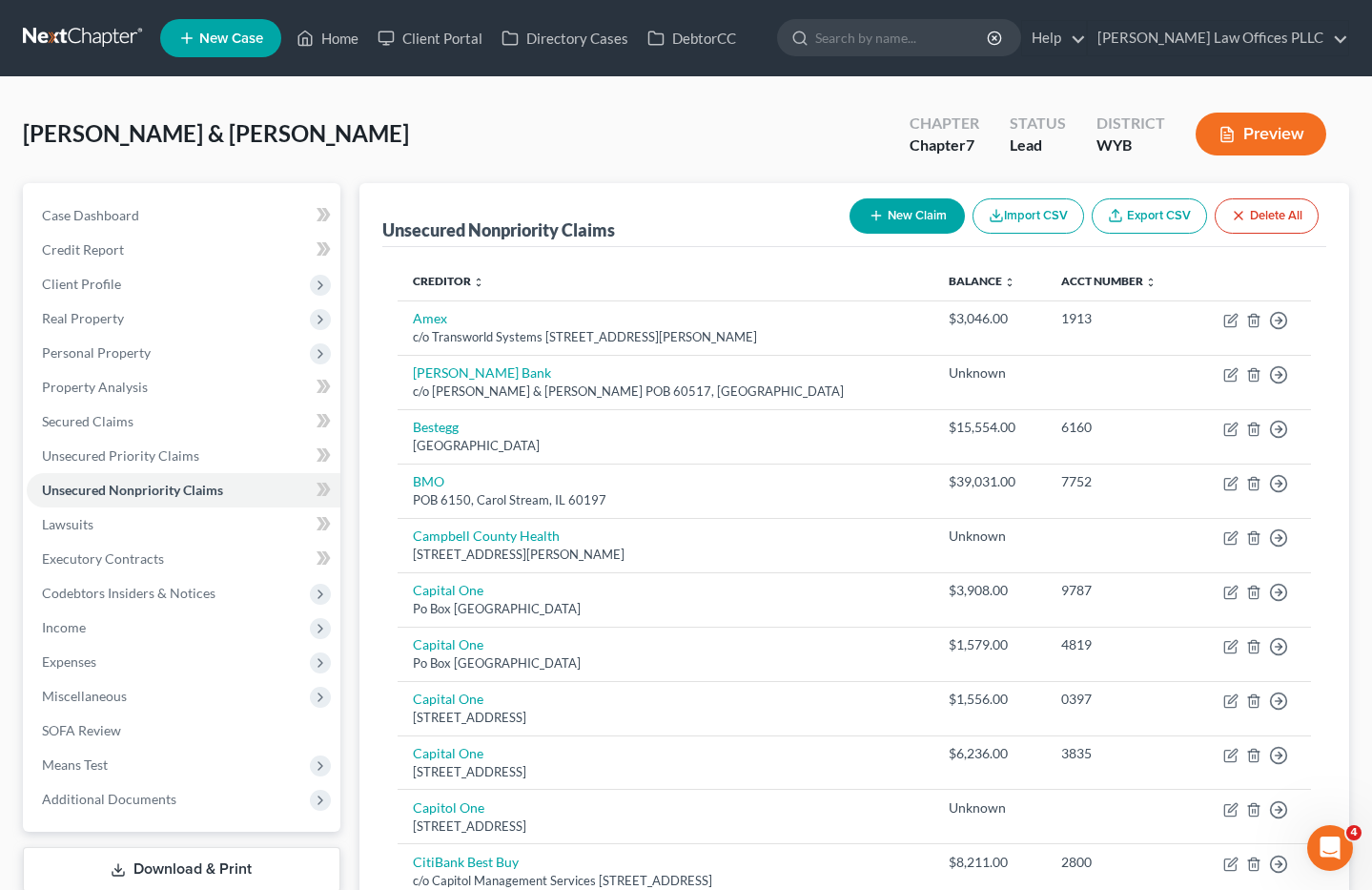
click at [915, 217] on button "New Claim" at bounding box center [906, 217] width 116 height 36
select select "2"
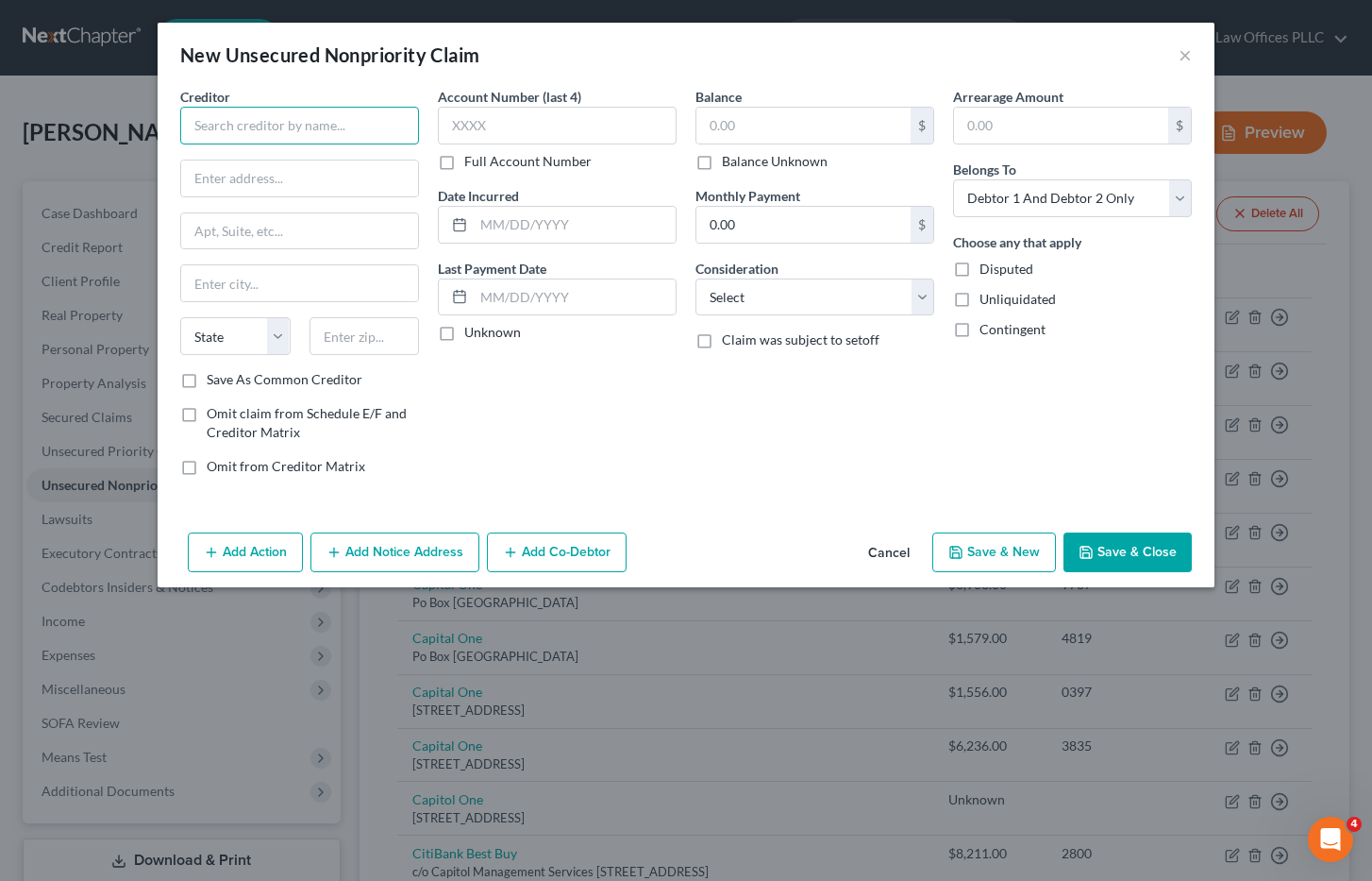
click at [209, 121] on input "text" at bounding box center [299, 125] width 239 height 38
type input "Chapman financial services"
type input "POB 7100"
type input "Coeur D'alene"
select select "13"
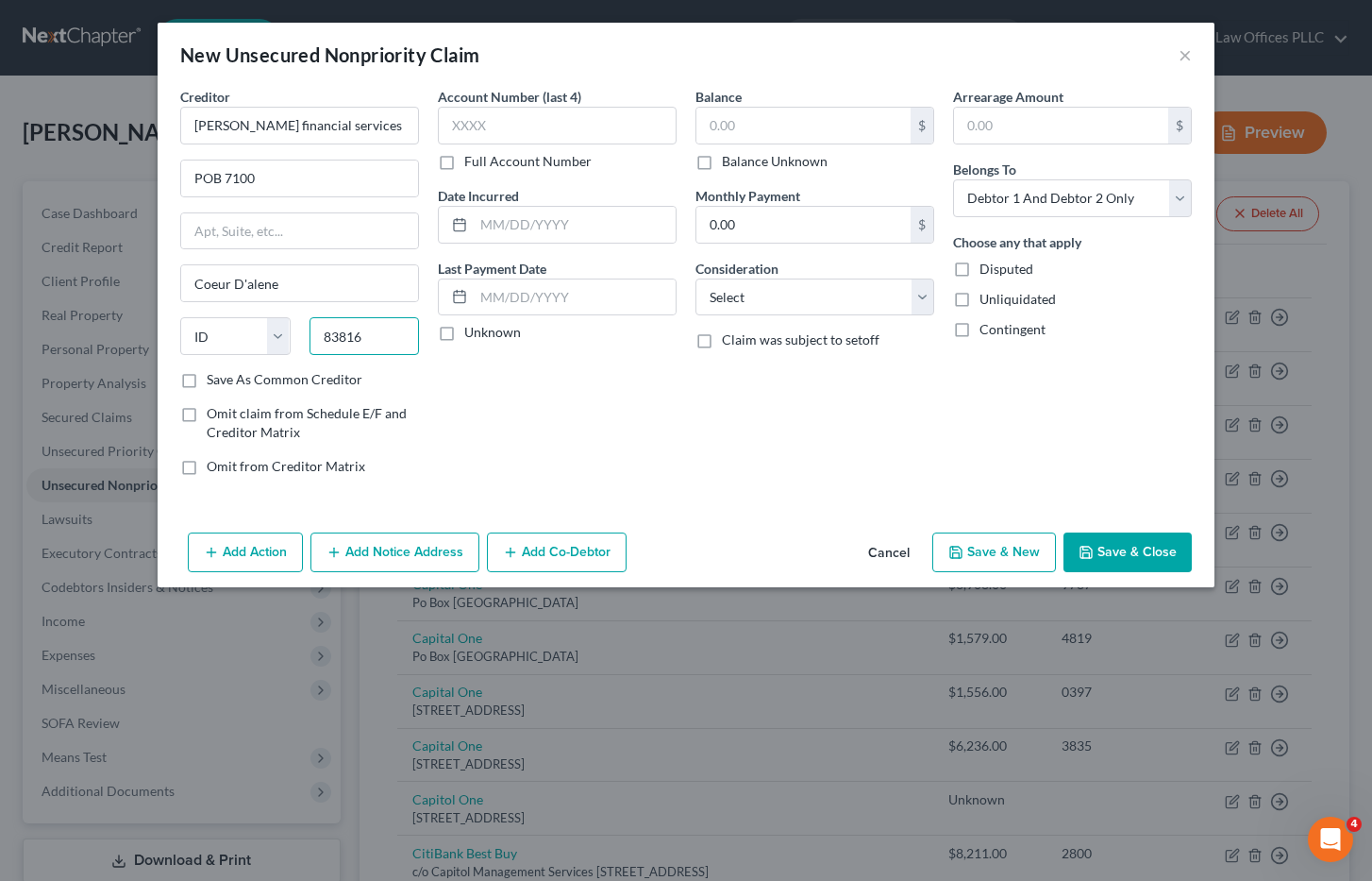
type input "83816"
type input "Coeur D Alene"
click at [722, 163] on label "Balance Unknown" at bounding box center [775, 161] width 106 height 19
click at [729, 163] on input "Balance Unknown" at bounding box center [735, 158] width 13 height 13
click at [253, 126] on input "Chapman financial services" at bounding box center [299, 125] width 239 height 38
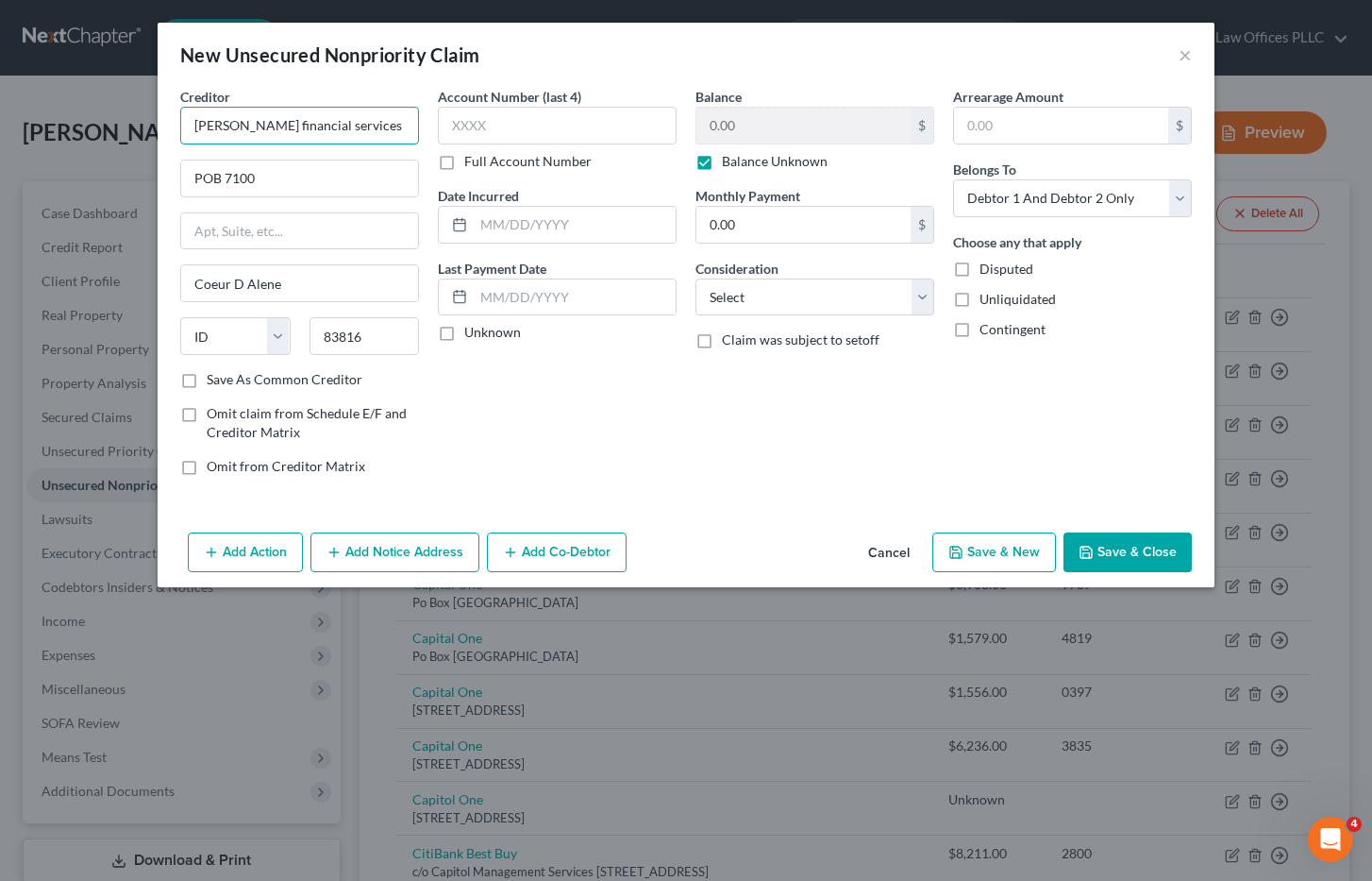
click at [255, 125] on input "Chapman financial services" at bounding box center [299, 125] width 239 height 38
click at [313, 121] on input "Chapman Financial services" at bounding box center [299, 125] width 239 height 38
click at [925, 293] on select "Select Cable / Satellite Services Collection Agency Credit Card Debt Debt Couns…" at bounding box center [815, 297] width 239 height 38
click at [696, 278] on select "Select Cable / Satellite Services Collection Agency Credit Card Debt Debt Couns…" at bounding box center [815, 297] width 239 height 38
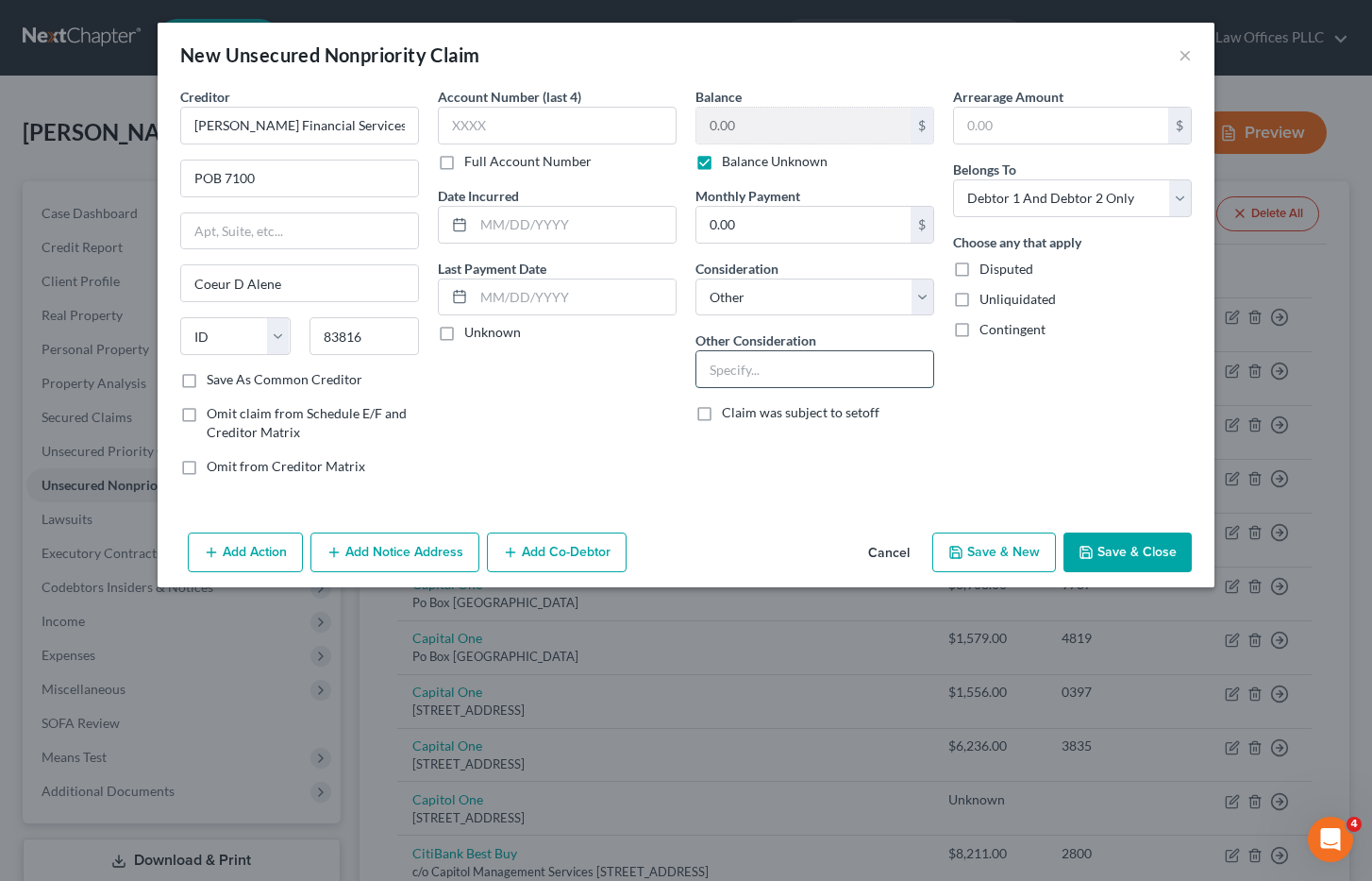
click at [740, 366] on input "text" at bounding box center [815, 369] width 237 height 36
click at [1180, 199] on select "Select Debtor 1 Only Debtor 2 Only Debtor 1 And Debtor 2 Only At Least One Of T…" at bounding box center [1073, 198] width 239 height 38
click at [953, 179] on select "Select Debtor 1 Only Debtor 2 Only Debtor 1 And Debtor 2 Only At Least One Of T…" at bounding box center [1073, 198] width 239 height 38
click at [1142, 548] on button "Save & Close" at bounding box center [1127, 552] width 128 height 40
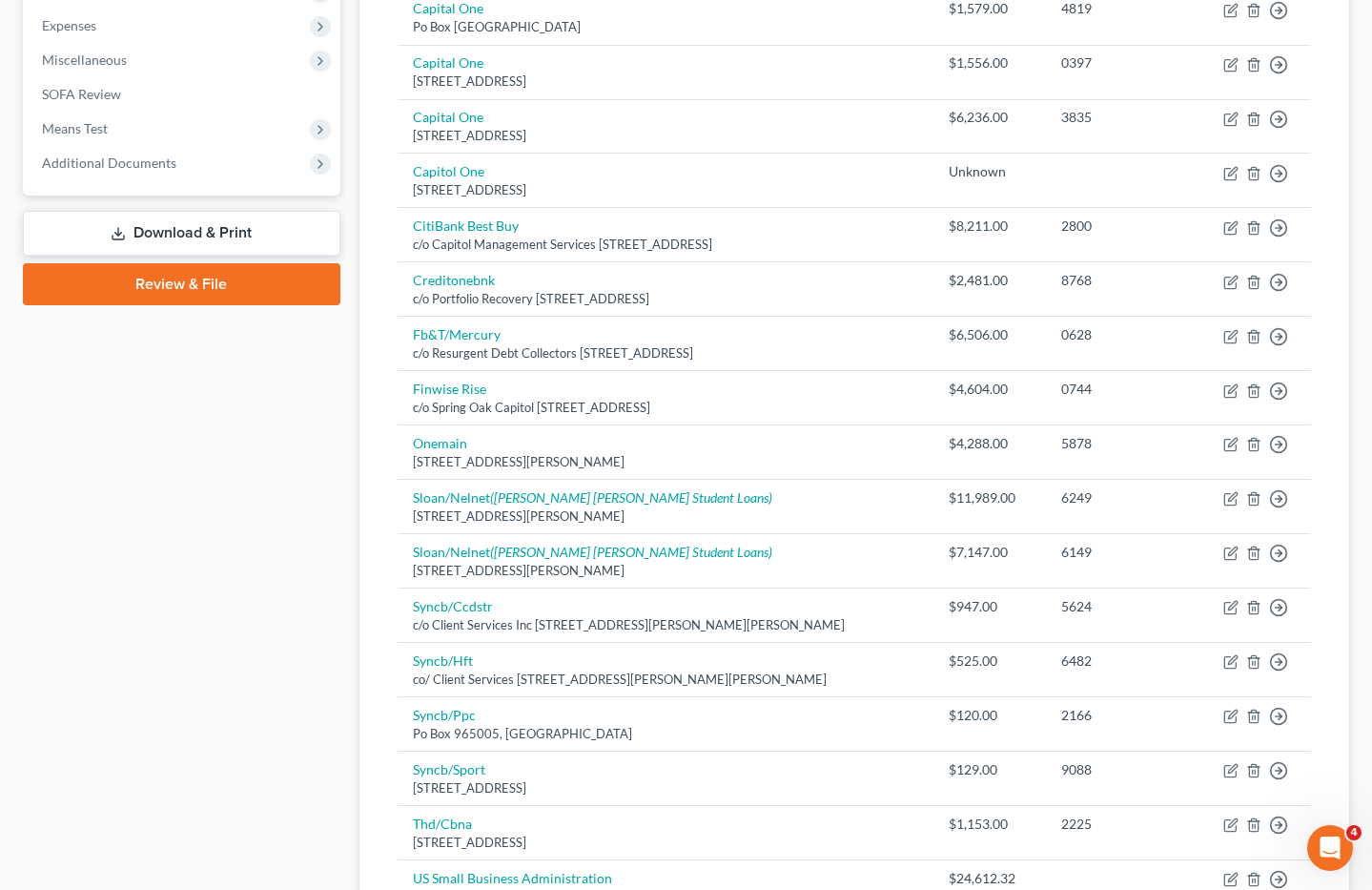
scroll to position [744, 0]
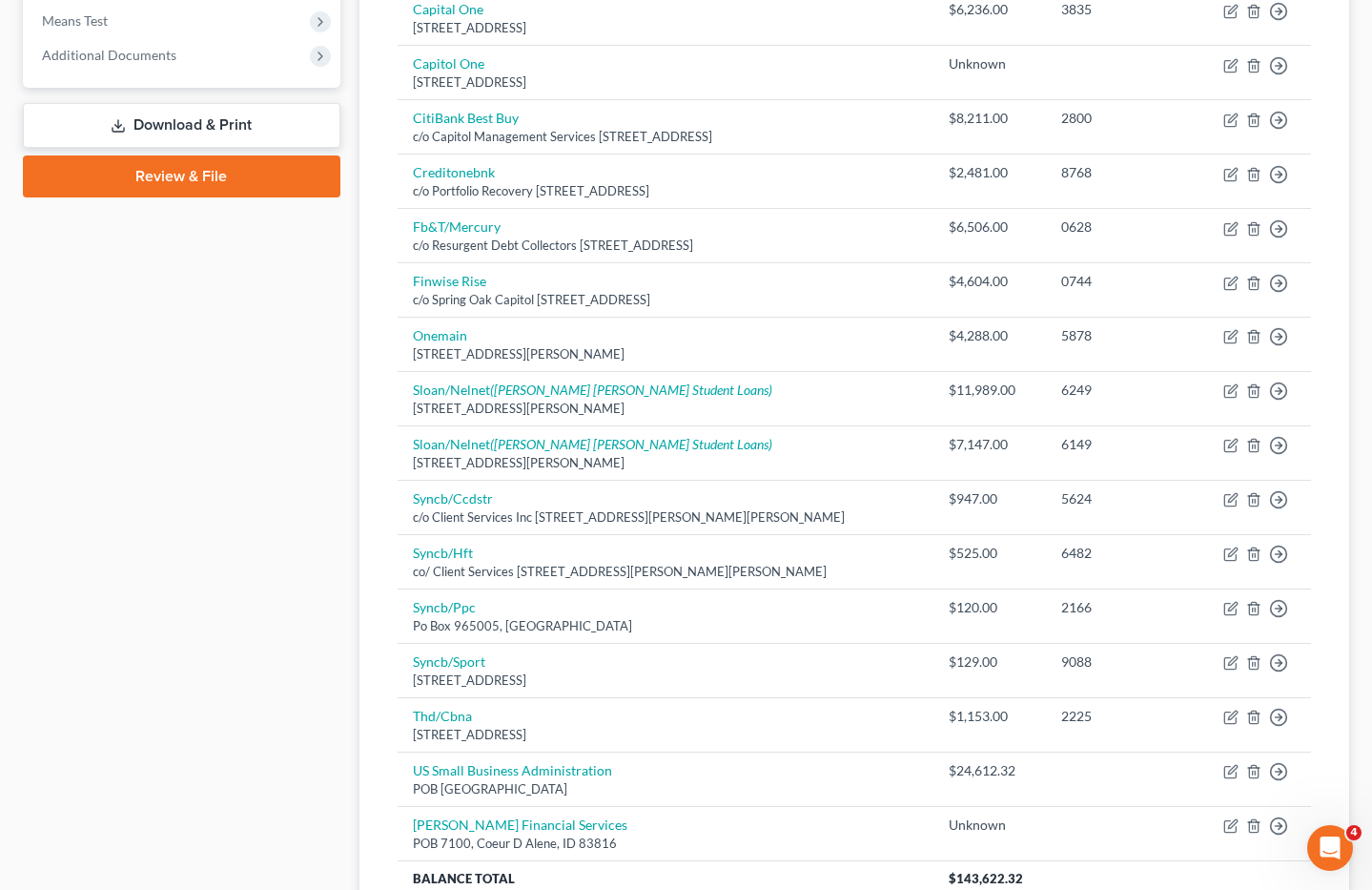
click at [172, 116] on link "Download & Print" at bounding box center [181, 125] width 317 height 44
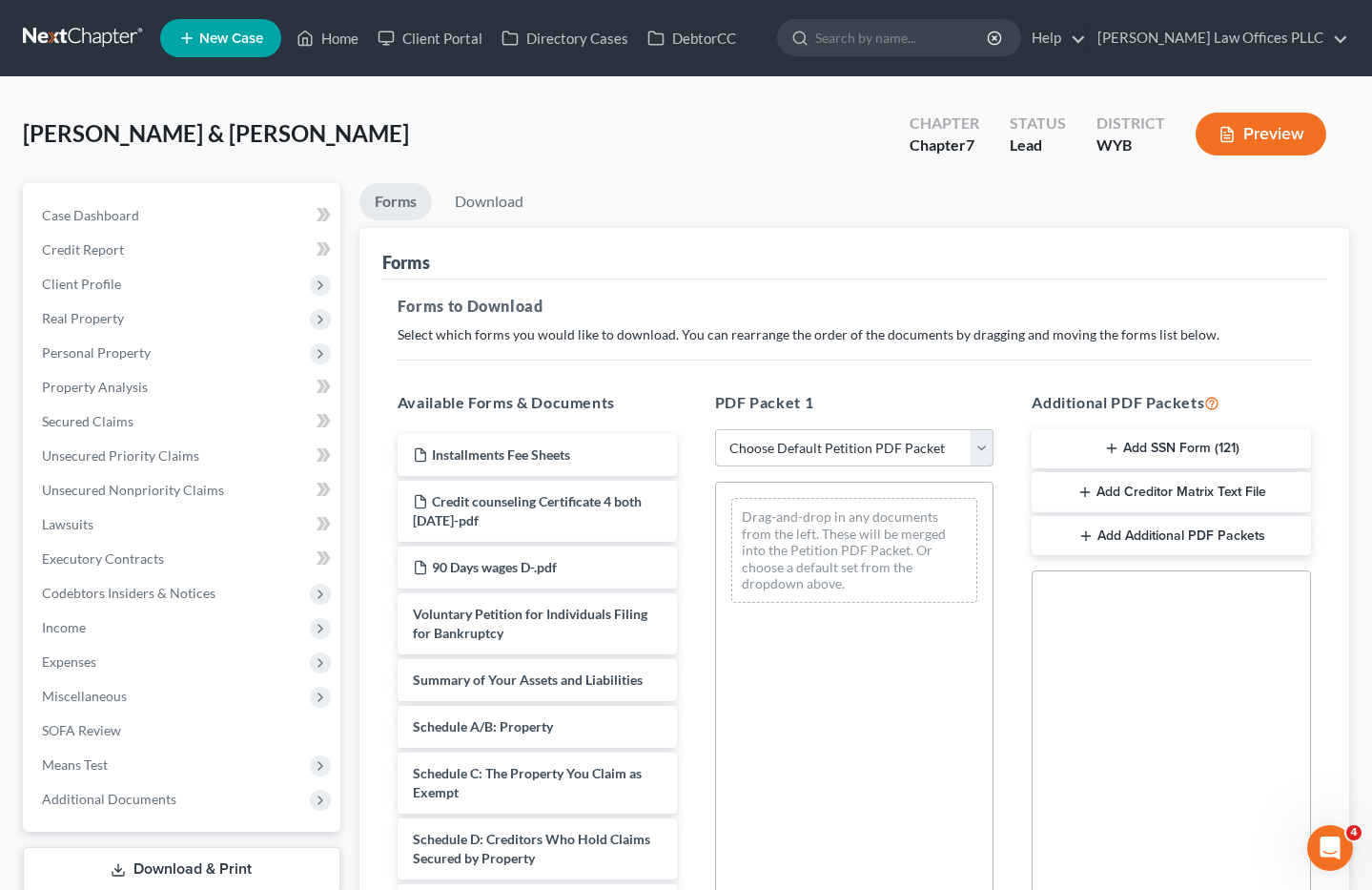
click at [982, 448] on select "Choose Default Petition PDF Packet Complete Bankruptcy Petition (all forms and …" at bounding box center [854, 448] width 280 height 39
click at [715, 429] on select "Choose Default Petition PDF Packet Complete Bankruptcy Petition (all forms and …" at bounding box center [854, 448] width 280 height 39
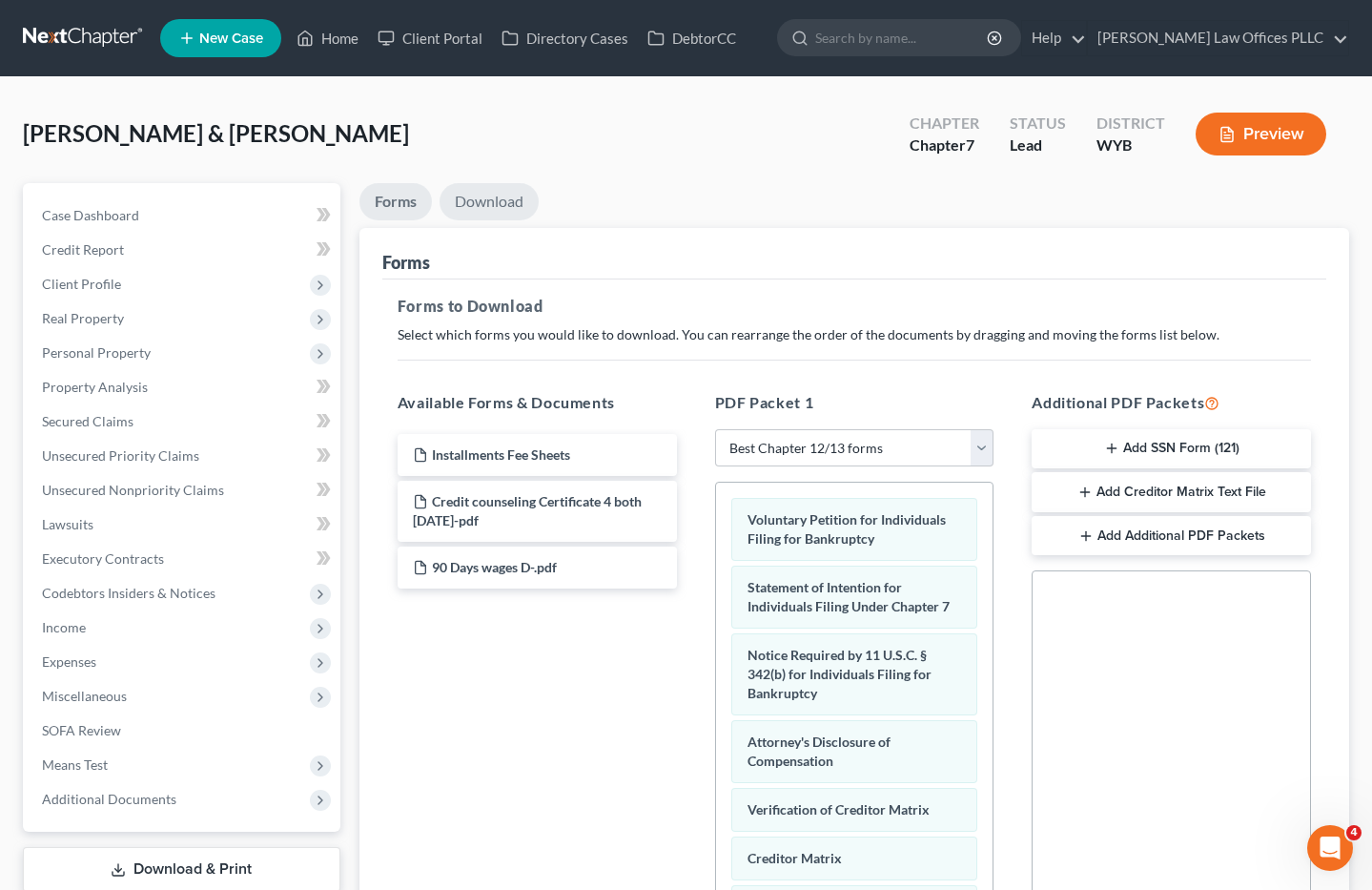
click at [509, 197] on link "Download" at bounding box center [489, 202] width 99 height 38
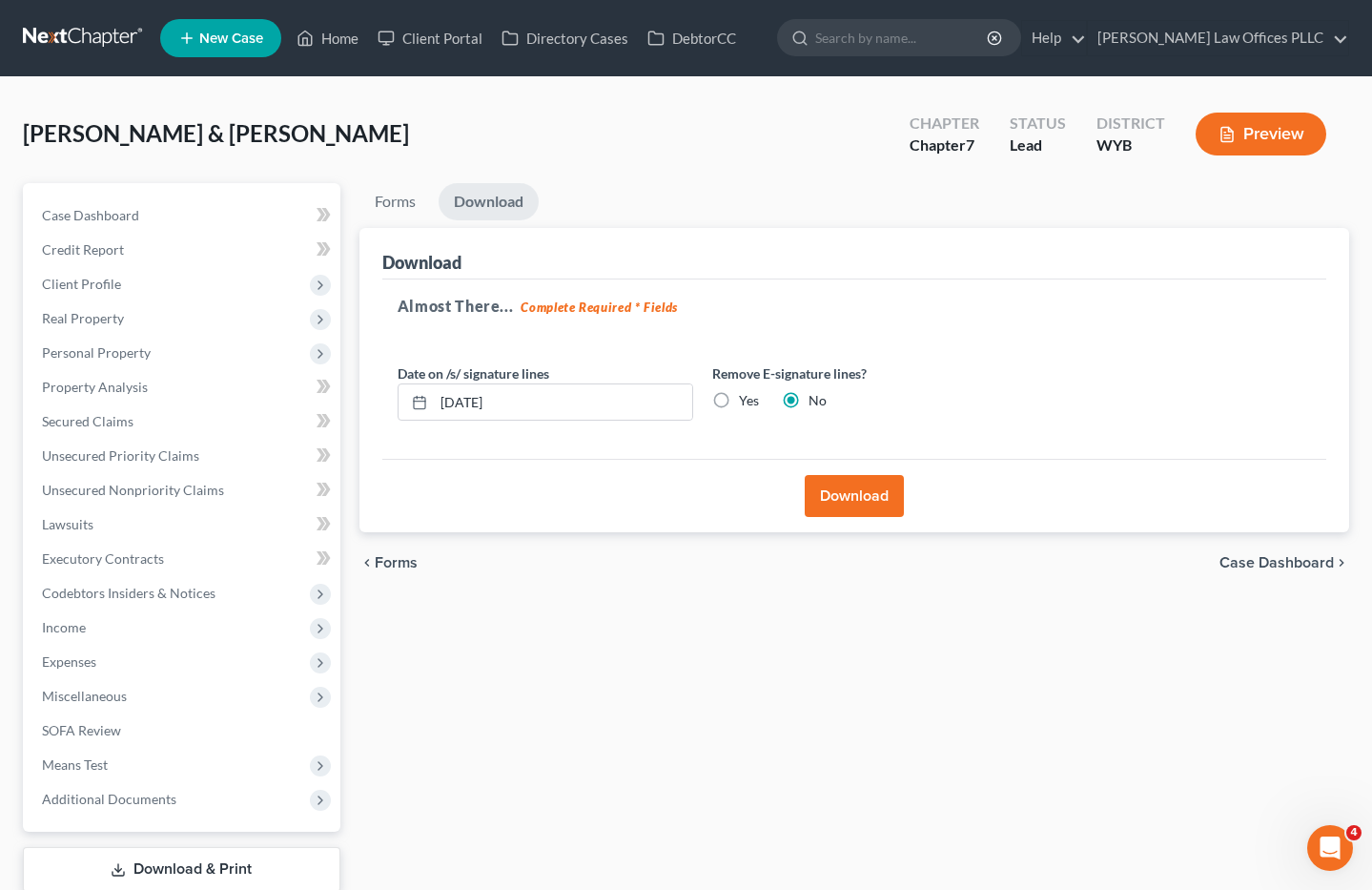
click at [738, 397] on label "Yes" at bounding box center [748, 400] width 20 height 19
click at [746, 397] on input "Yes" at bounding box center [752, 397] width 13 height 13
click at [854, 494] on button "Download" at bounding box center [854, 495] width 99 height 42
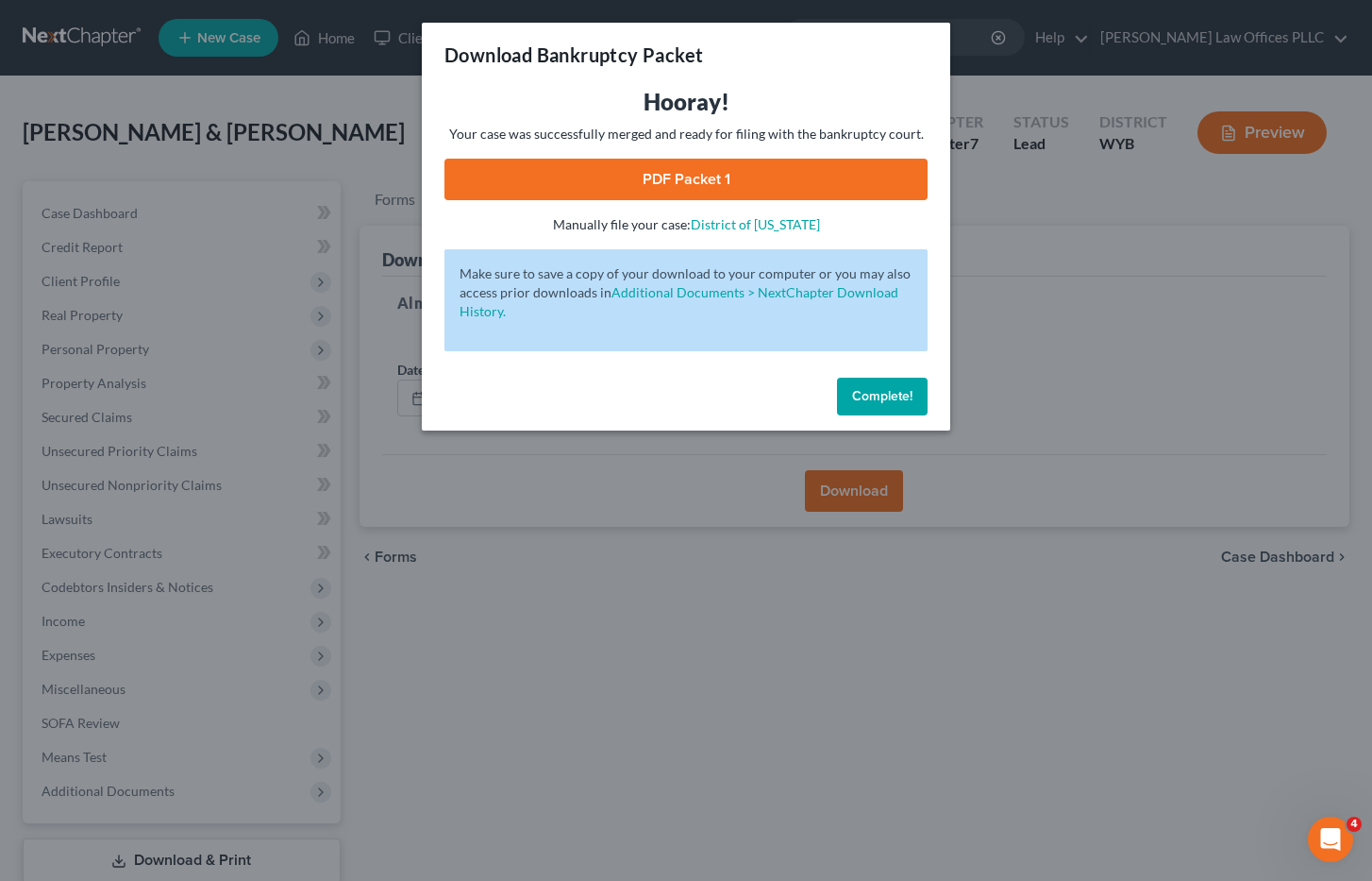
click at [729, 176] on link "PDF Packet 1" at bounding box center [686, 179] width 483 height 41
click at [875, 387] on button "Complete!" at bounding box center [882, 396] width 91 height 38
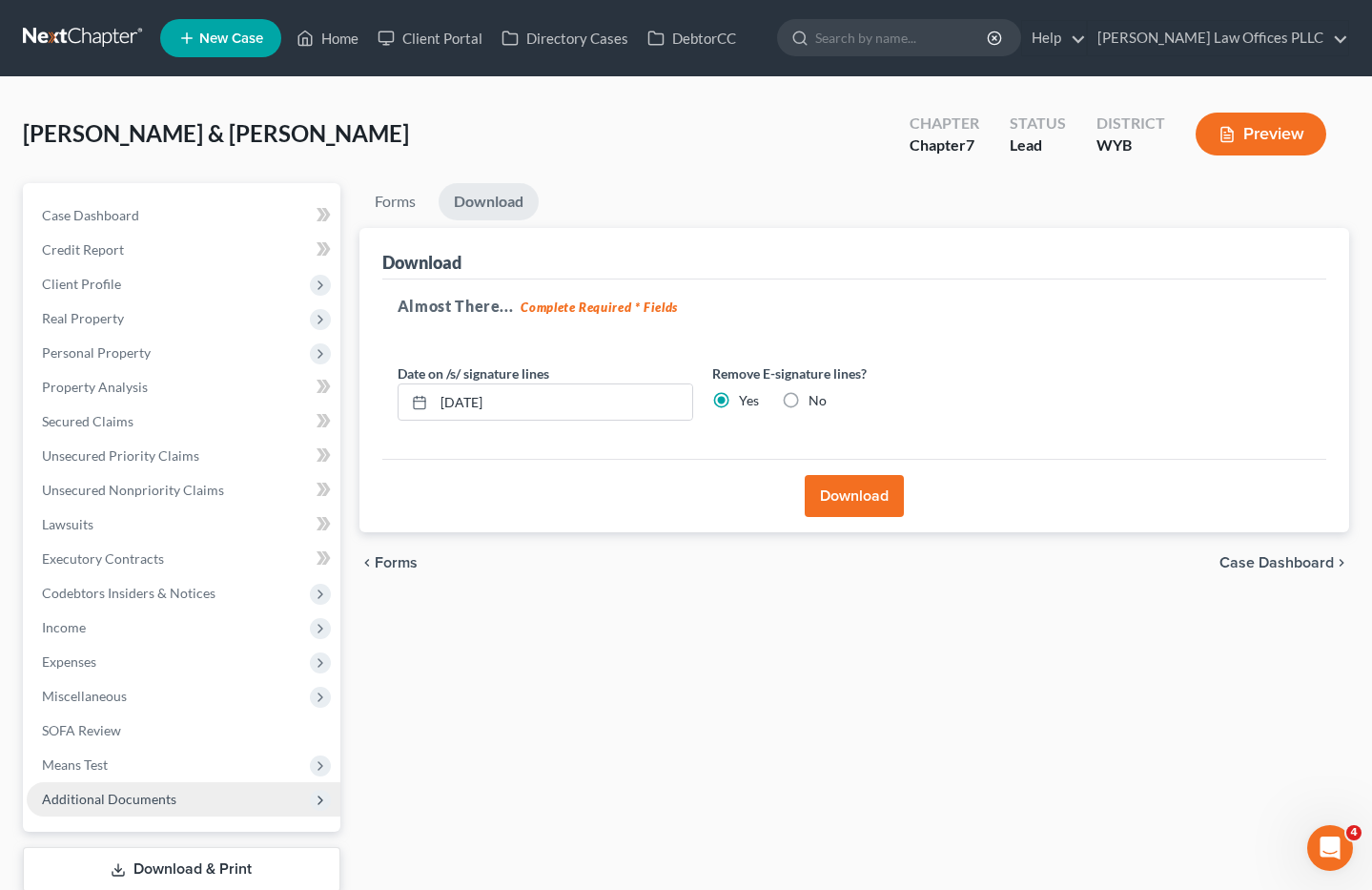
click at [199, 801] on span "Additional Documents" at bounding box center [183, 799] width 313 height 35
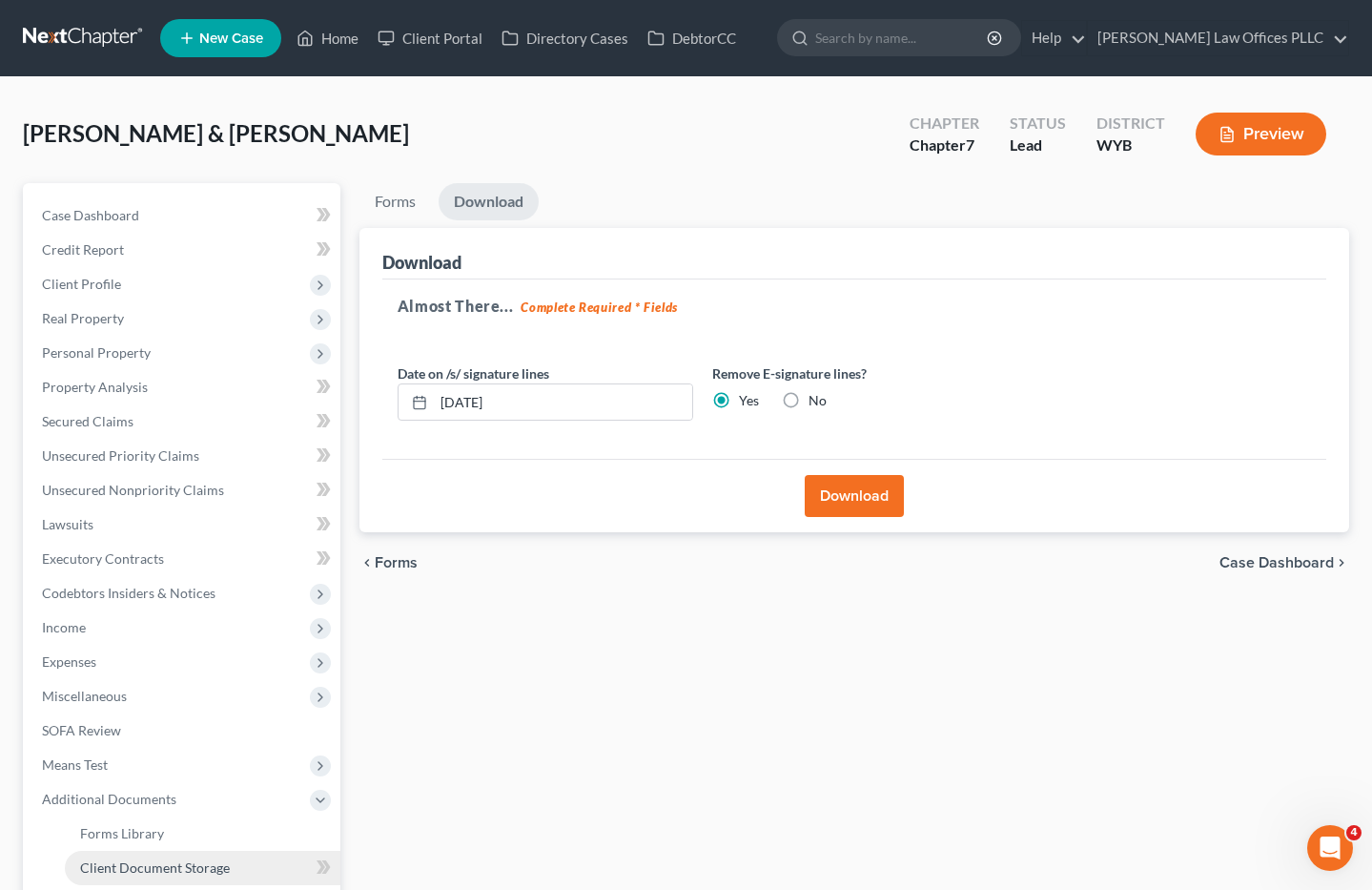
click at [231, 866] on link "Client Document Storage" at bounding box center [203, 867] width 276 height 35
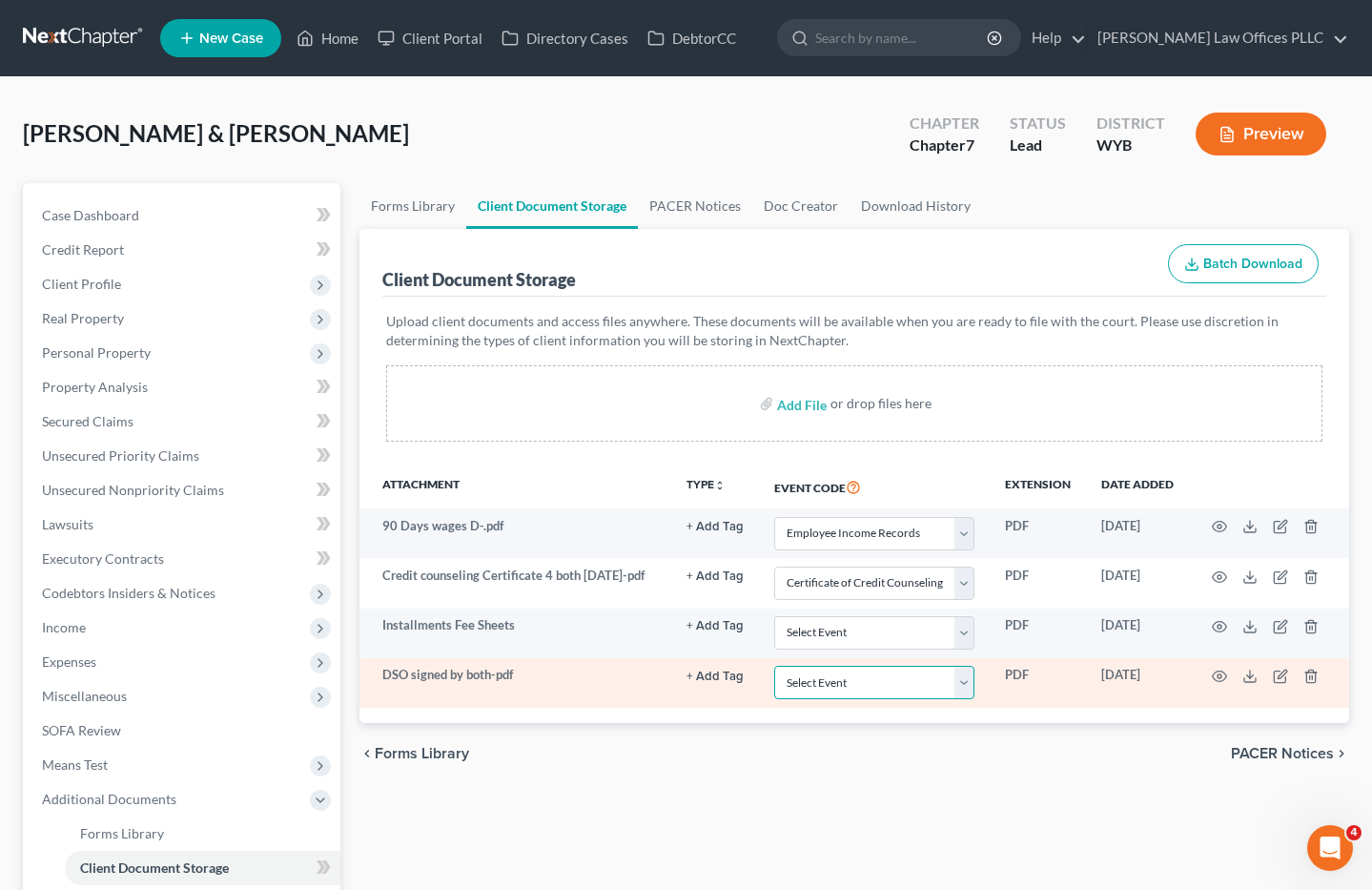
click at [967, 682] on select "Select Event Certificate of Credit Counseling Chapter 13 Plan Domestic Support …" at bounding box center [874, 682] width 201 height 34
click at [774, 668] on select "Select Event Certificate of Credit Counseling Chapter 13 Plan Domestic Support …" at bounding box center [874, 682] width 201 height 34
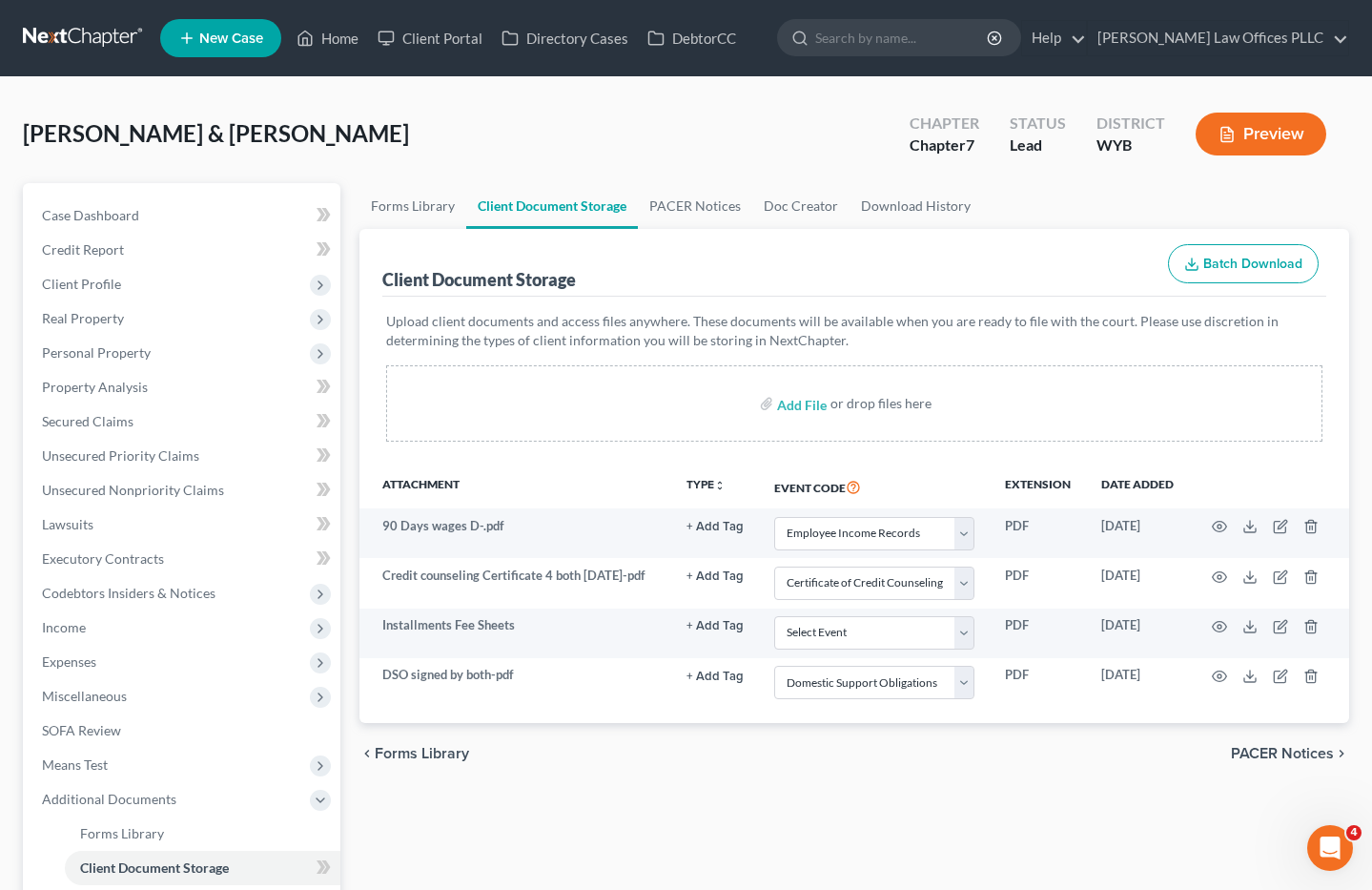
click at [762, 134] on div "Renteria, John & Carrie Upgraded Chapter Chapter 7 Status Lead District WYB Pre…" at bounding box center [685, 141] width 1326 height 83
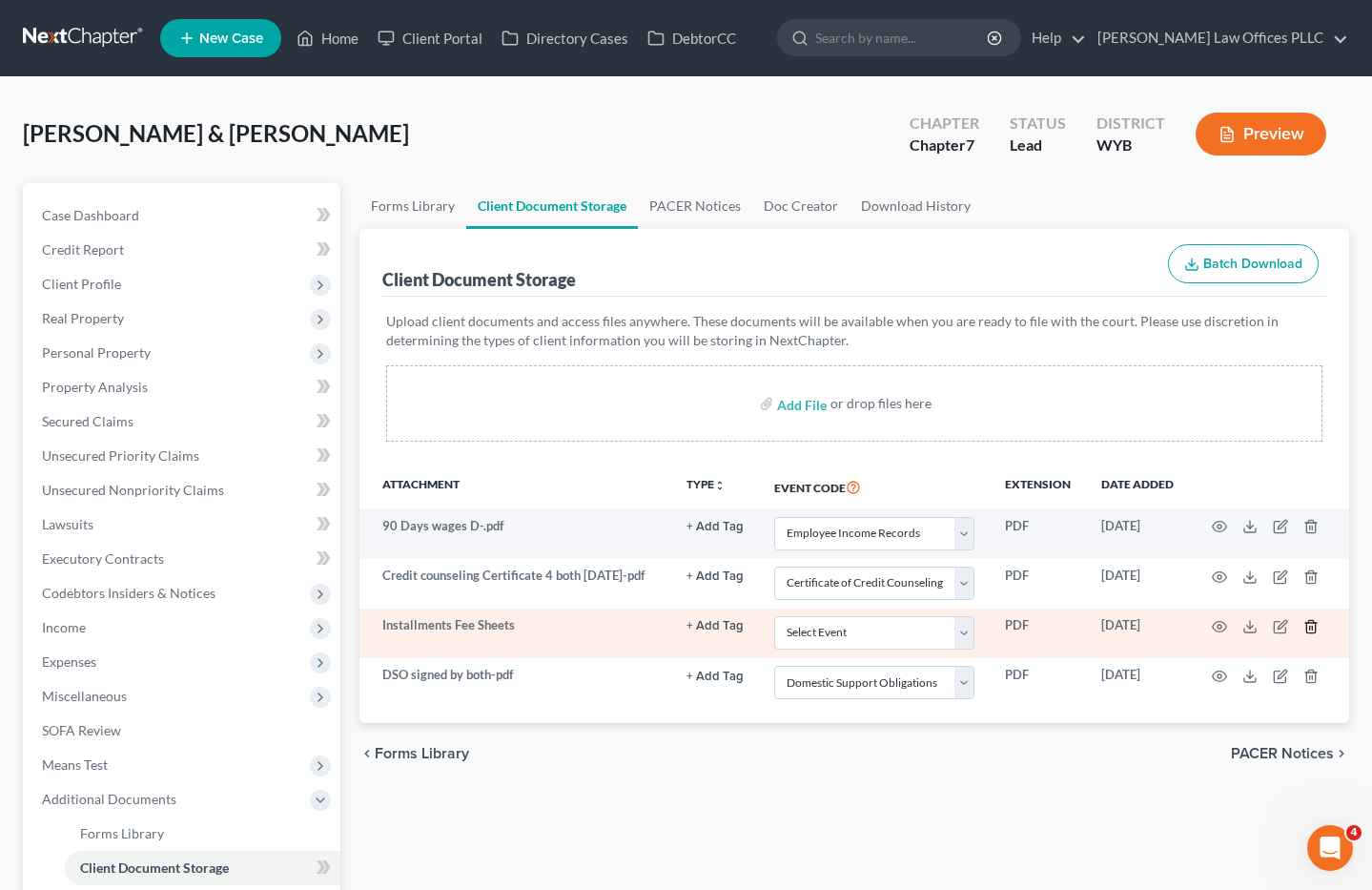
click at [1315, 623] on polyline "button" at bounding box center [1311, 623] width 12 height 0
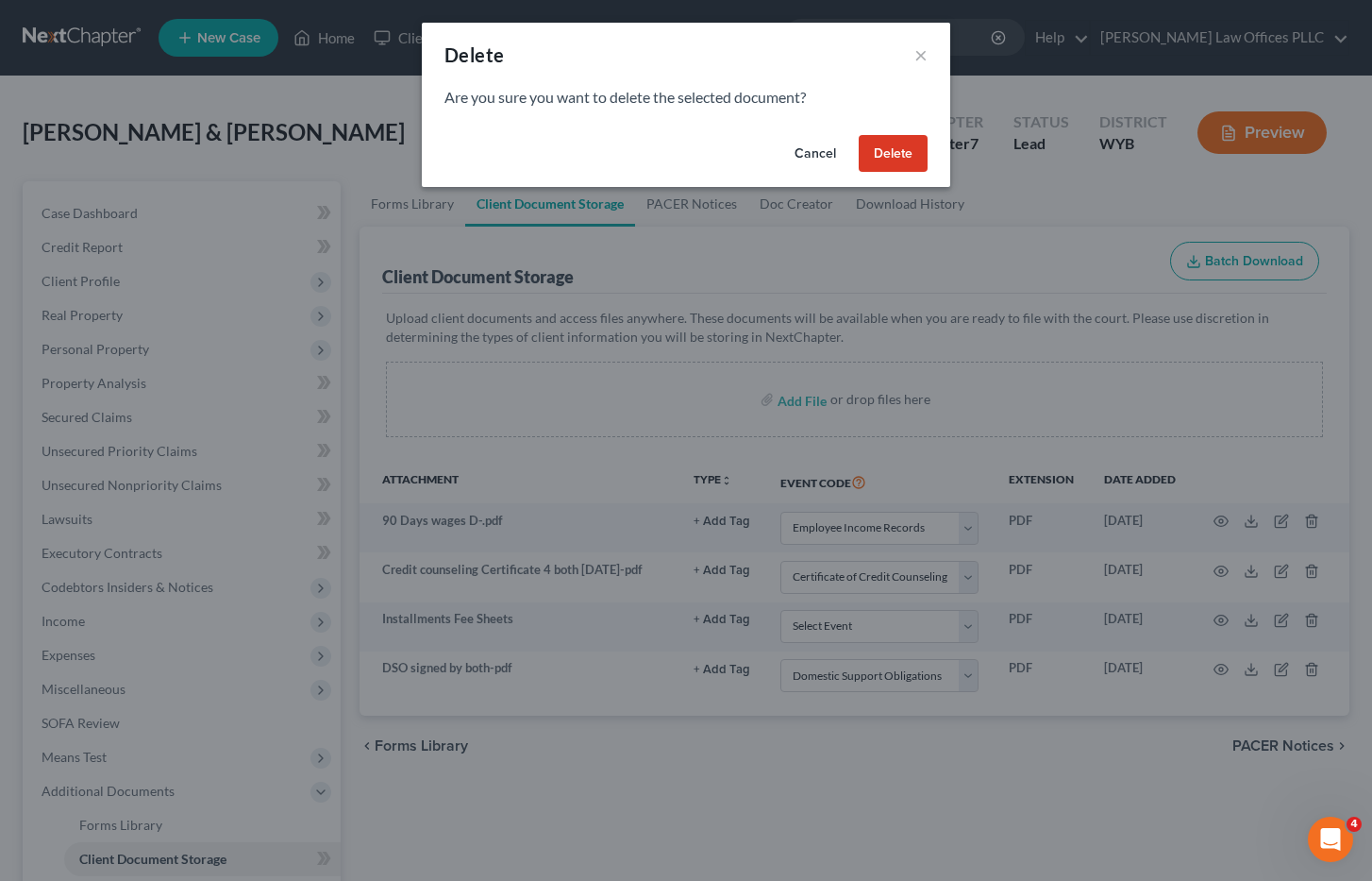
click at [903, 145] on button "Delete" at bounding box center [893, 154] width 69 height 38
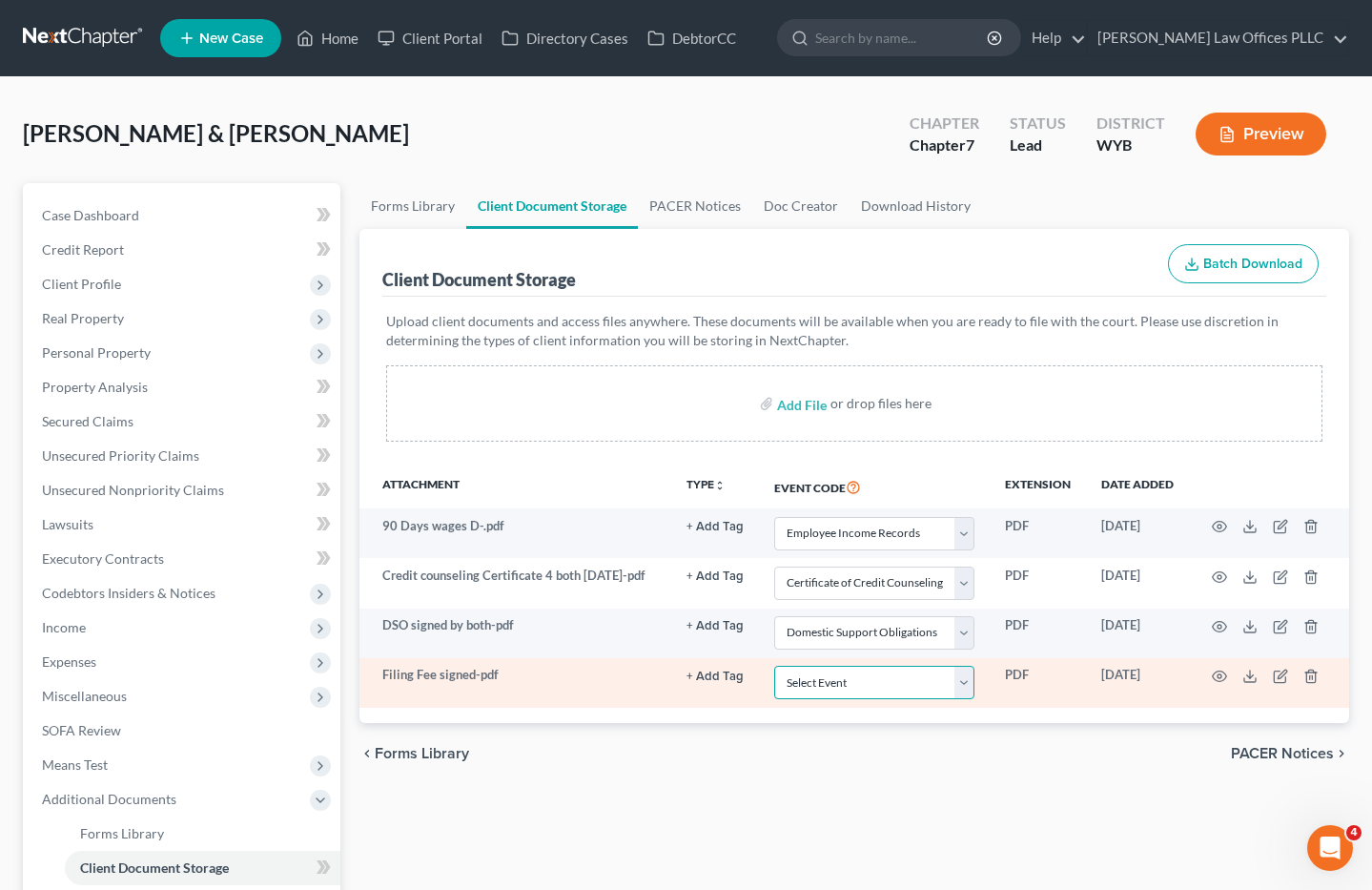
click at [971, 685] on select "Select Event Certificate of Credit Counseling Chapter 13 Plan Domestic Support …" at bounding box center [874, 682] width 201 height 34
click at [774, 668] on select "Select Event Certificate of Credit Counseling Chapter 13 Plan Domestic Support …" at bounding box center [874, 682] width 201 height 34
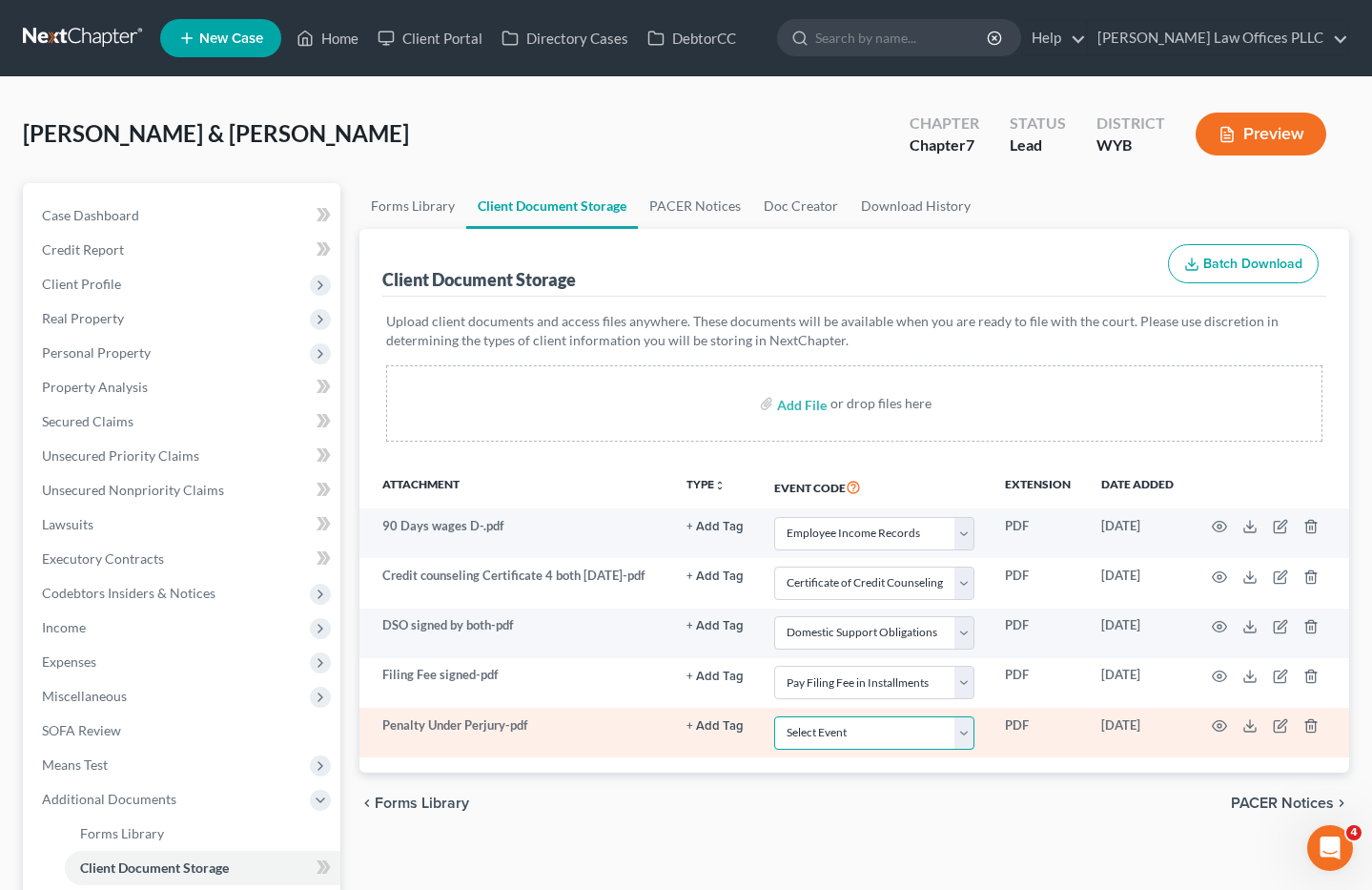
click at [969, 735] on select "Select Event Certificate of Credit Counseling Chapter 13 Plan Domestic Support …" at bounding box center [874, 733] width 201 height 34
click at [774, 718] on select "Select Event Certificate of Credit Counseling Chapter 13 Plan Domestic Support …" at bounding box center [874, 733] width 201 height 34
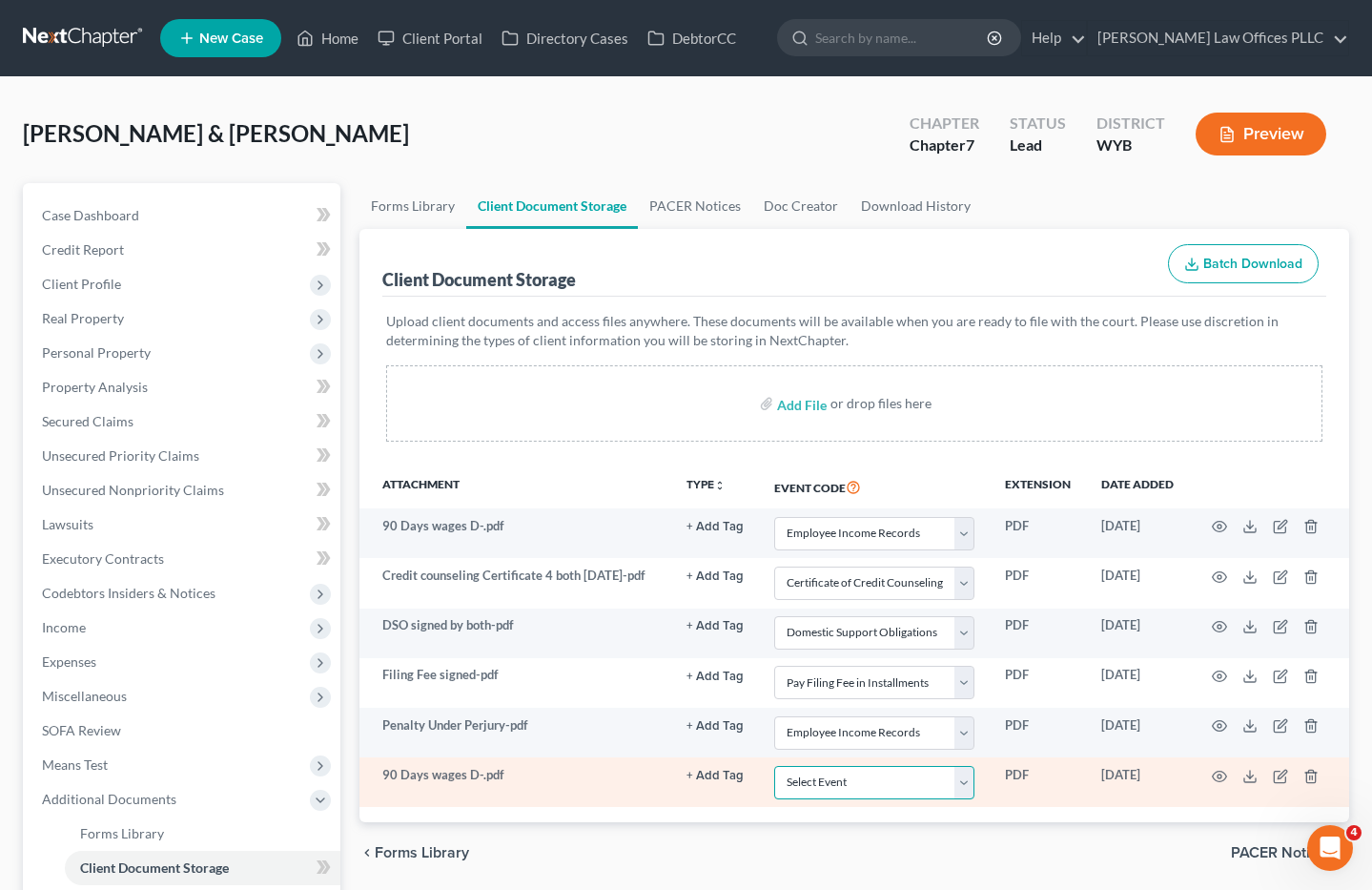
click at [963, 785] on select "Select Event Certificate of Credit Counseling Chapter 13 Plan Domestic Support …" at bounding box center [874, 782] width 201 height 34
click at [774, 767] on select "Select Event Certificate of Credit Counseling Chapter 13 Plan Domestic Support …" at bounding box center [874, 782] width 201 height 34
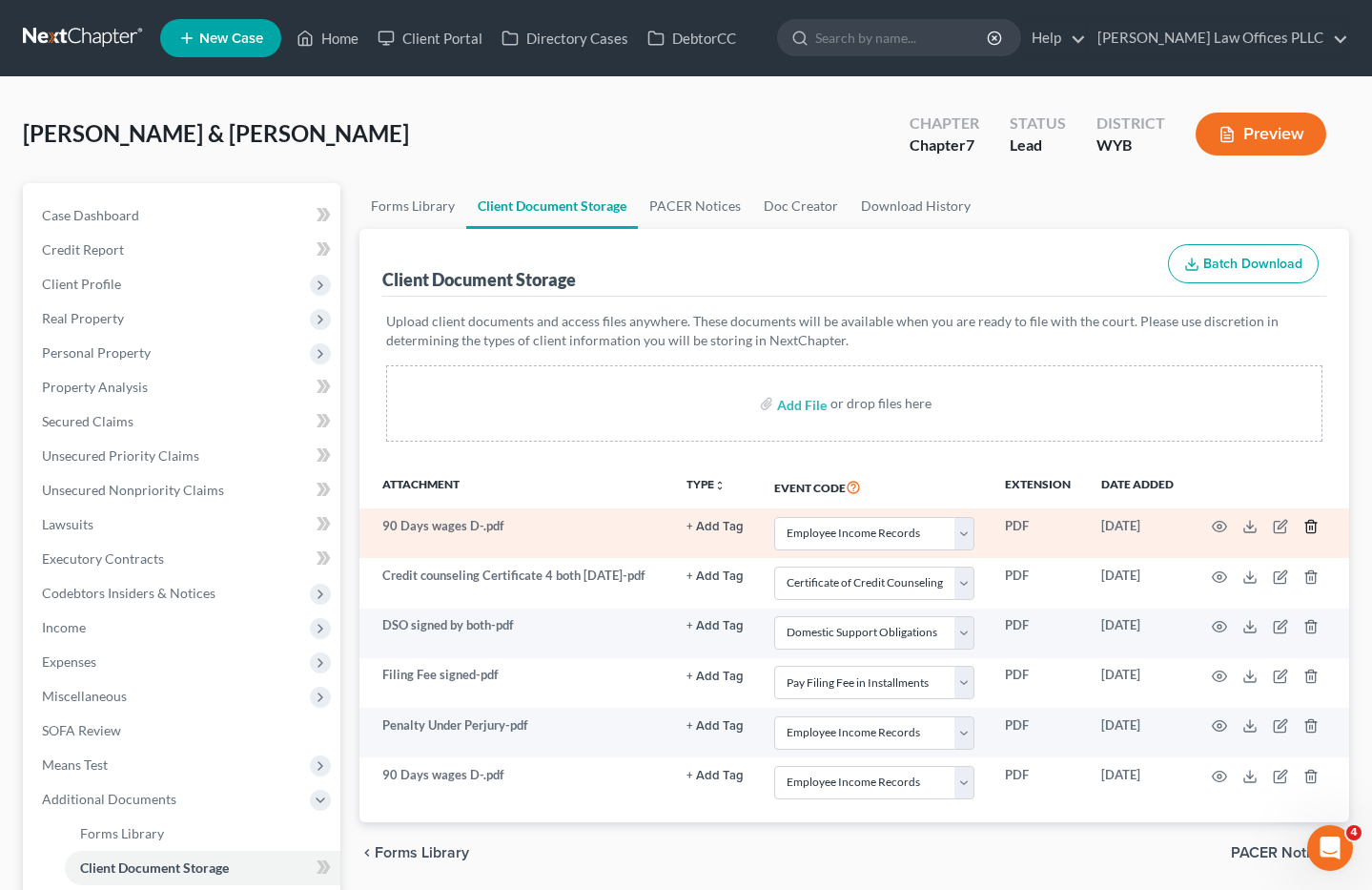
click at [1310, 525] on icon "button" at bounding box center [1310, 526] width 15 height 15
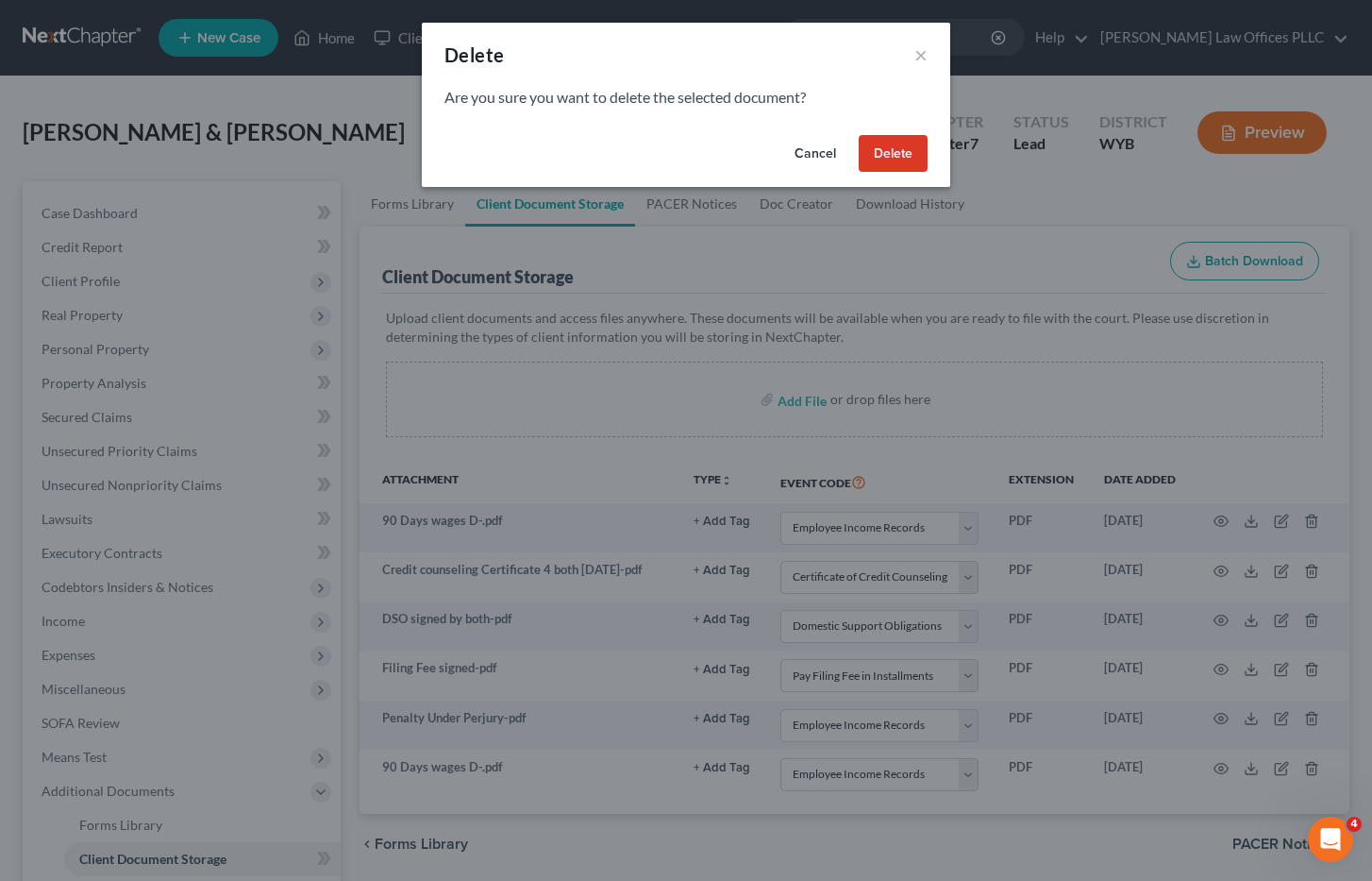
click at [887, 152] on button "Delete" at bounding box center [893, 154] width 69 height 38
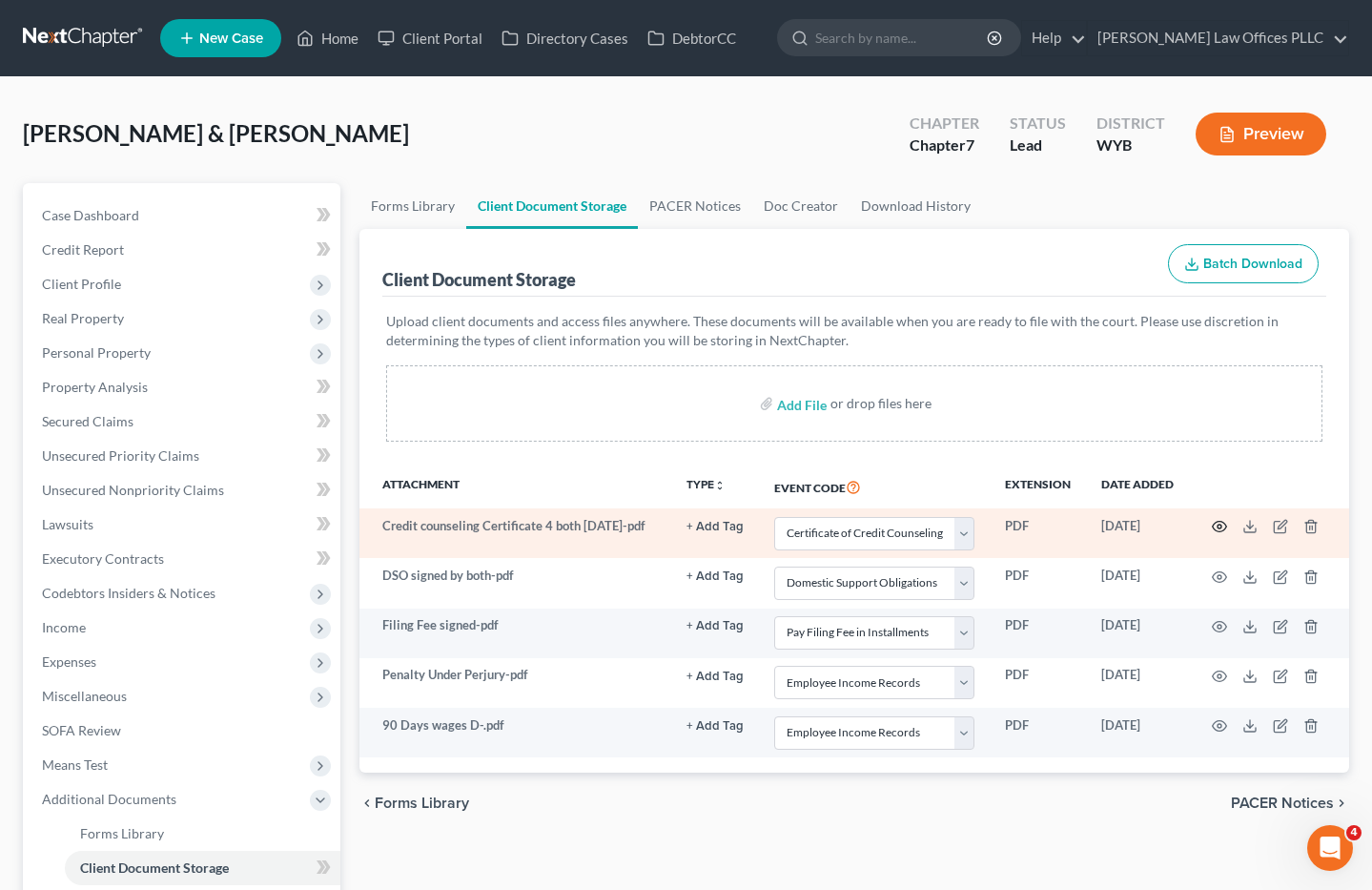
click at [1217, 525] on circle "button" at bounding box center [1219, 526] width 4 height 4
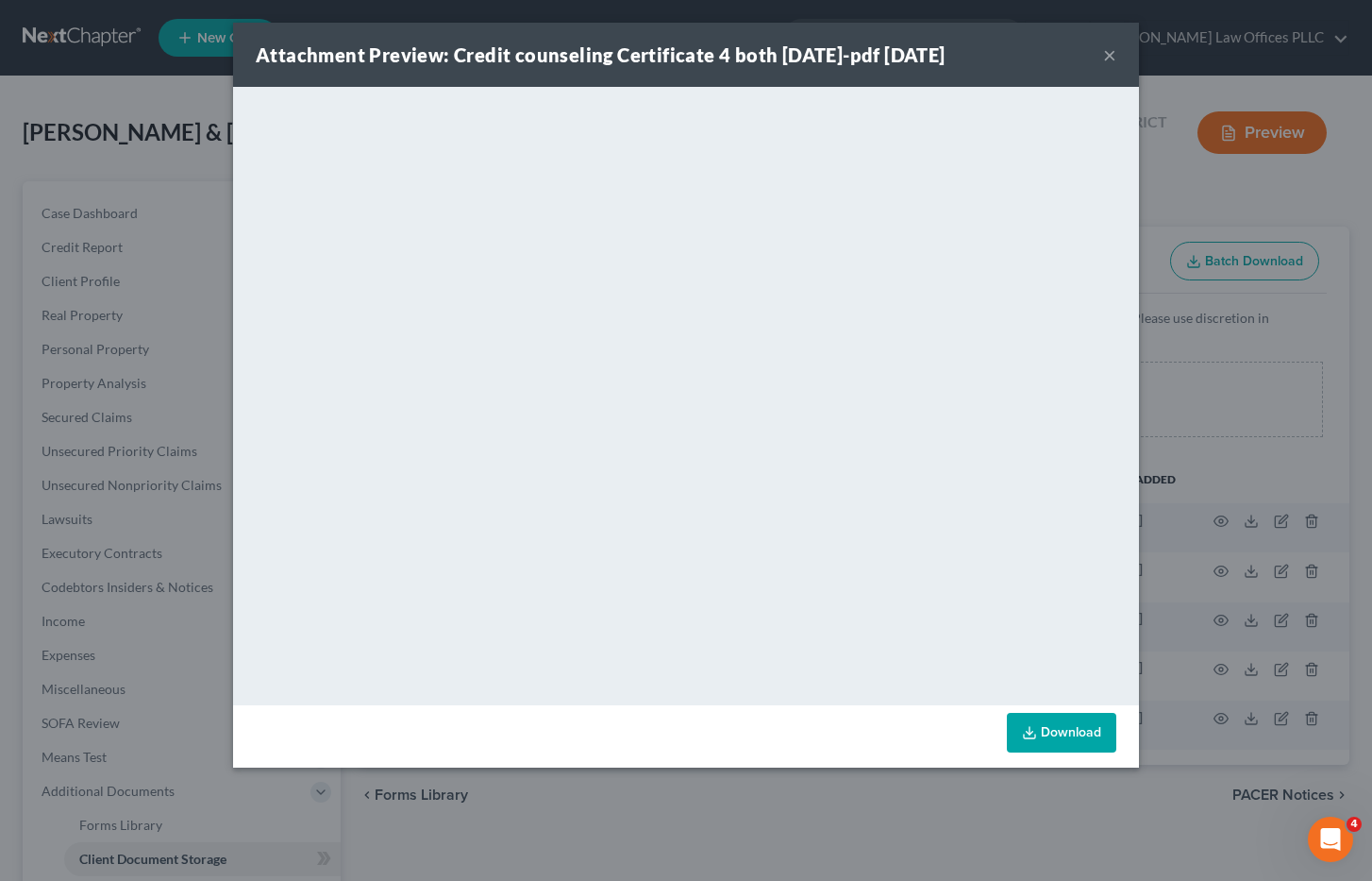
click at [1103, 55] on button "×" at bounding box center [1110, 54] width 14 height 23
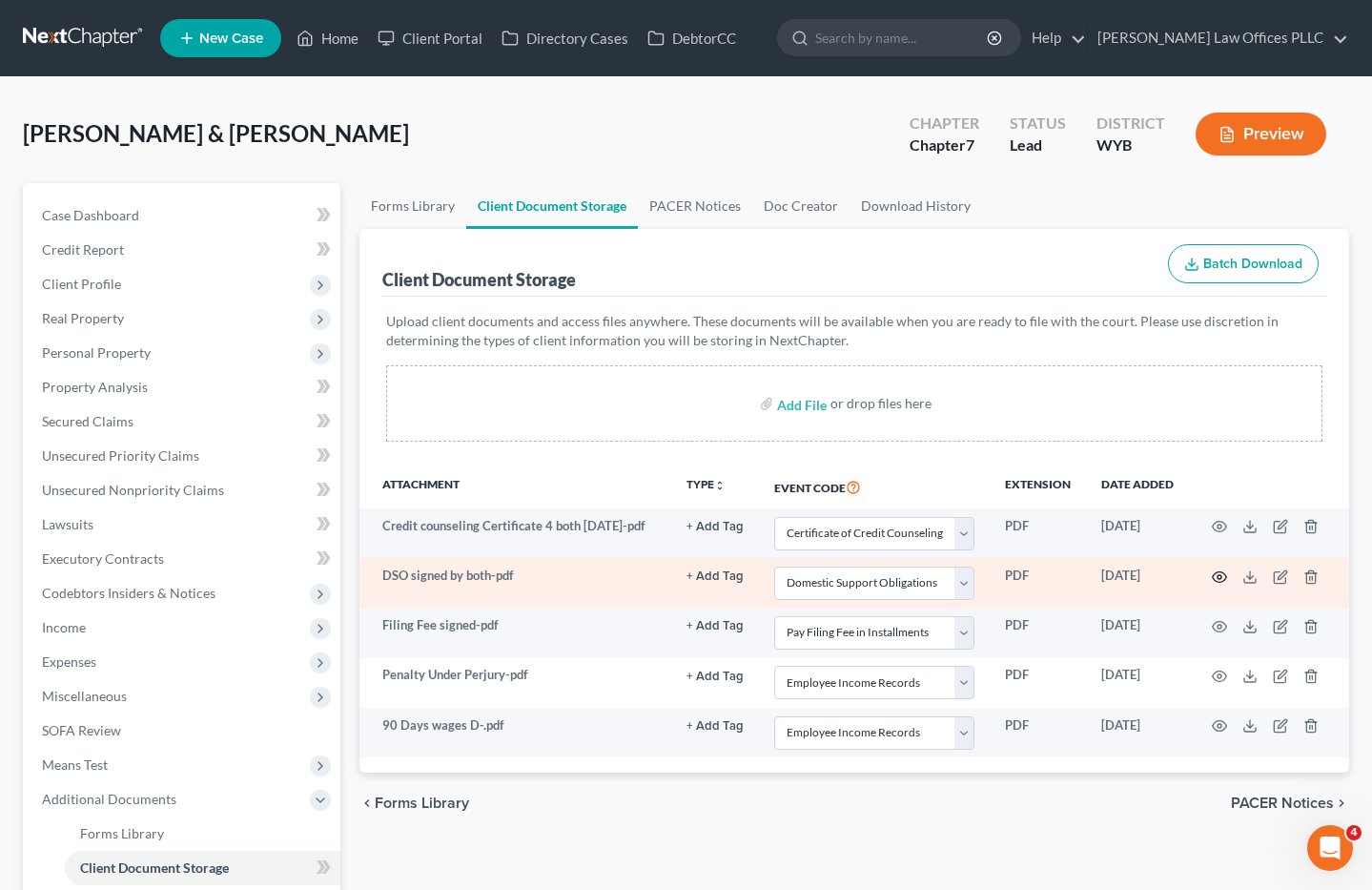
click at [1219, 575] on icon "button" at bounding box center [1220, 577] width 14 height 11
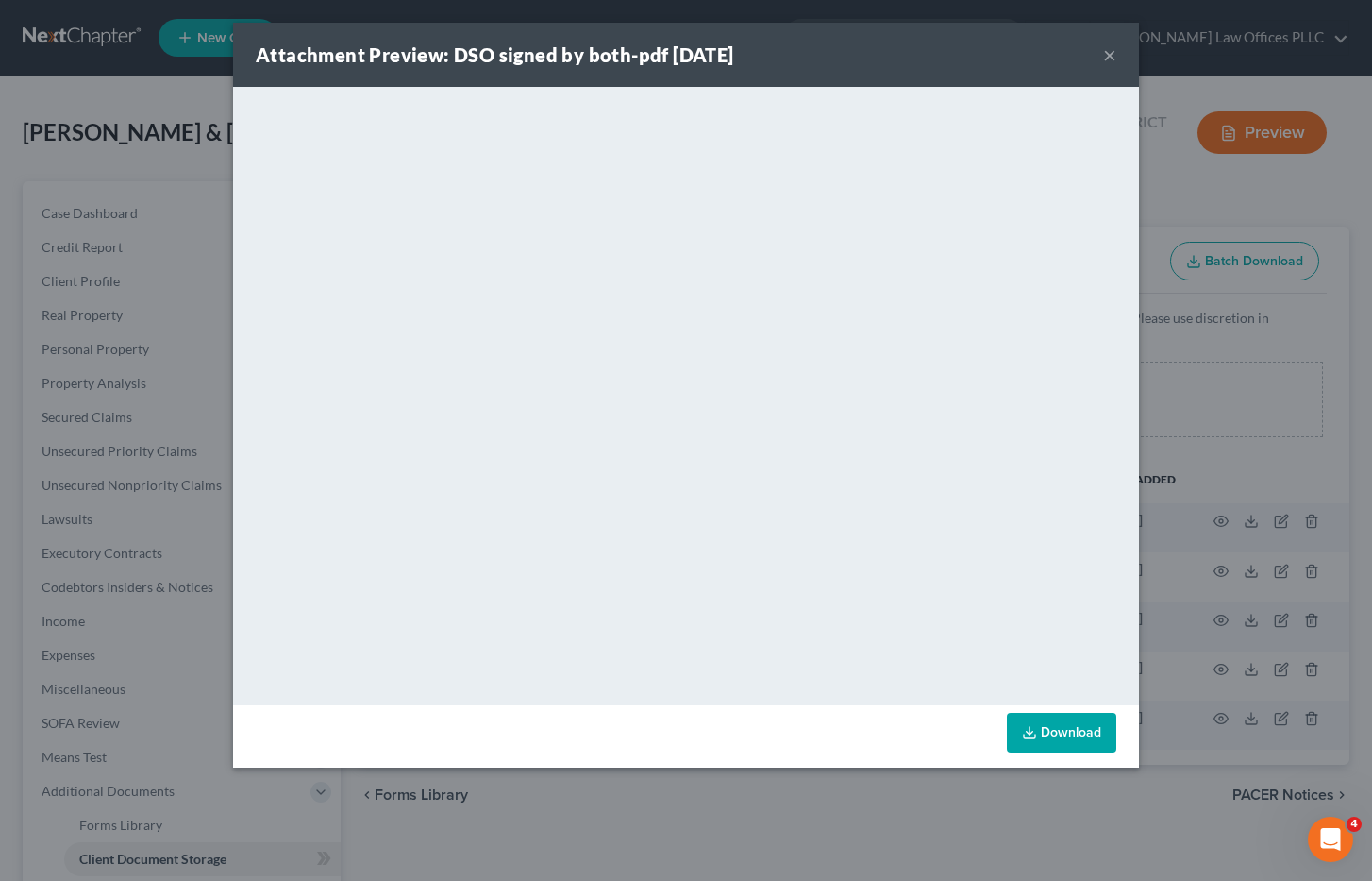
click at [1111, 57] on button "×" at bounding box center [1110, 54] width 14 height 23
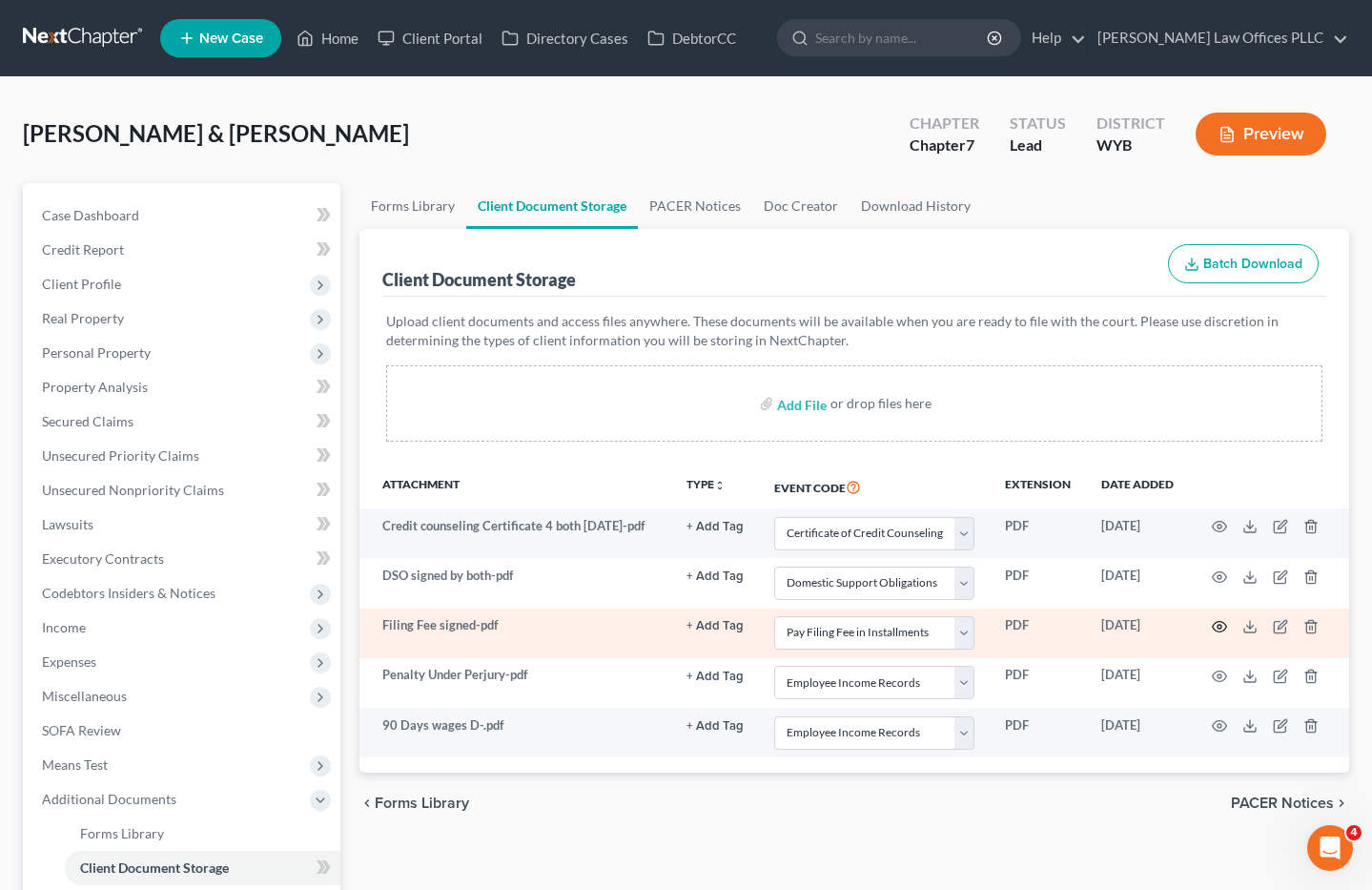
click at [1218, 629] on circle "button" at bounding box center [1219, 627] width 4 height 4
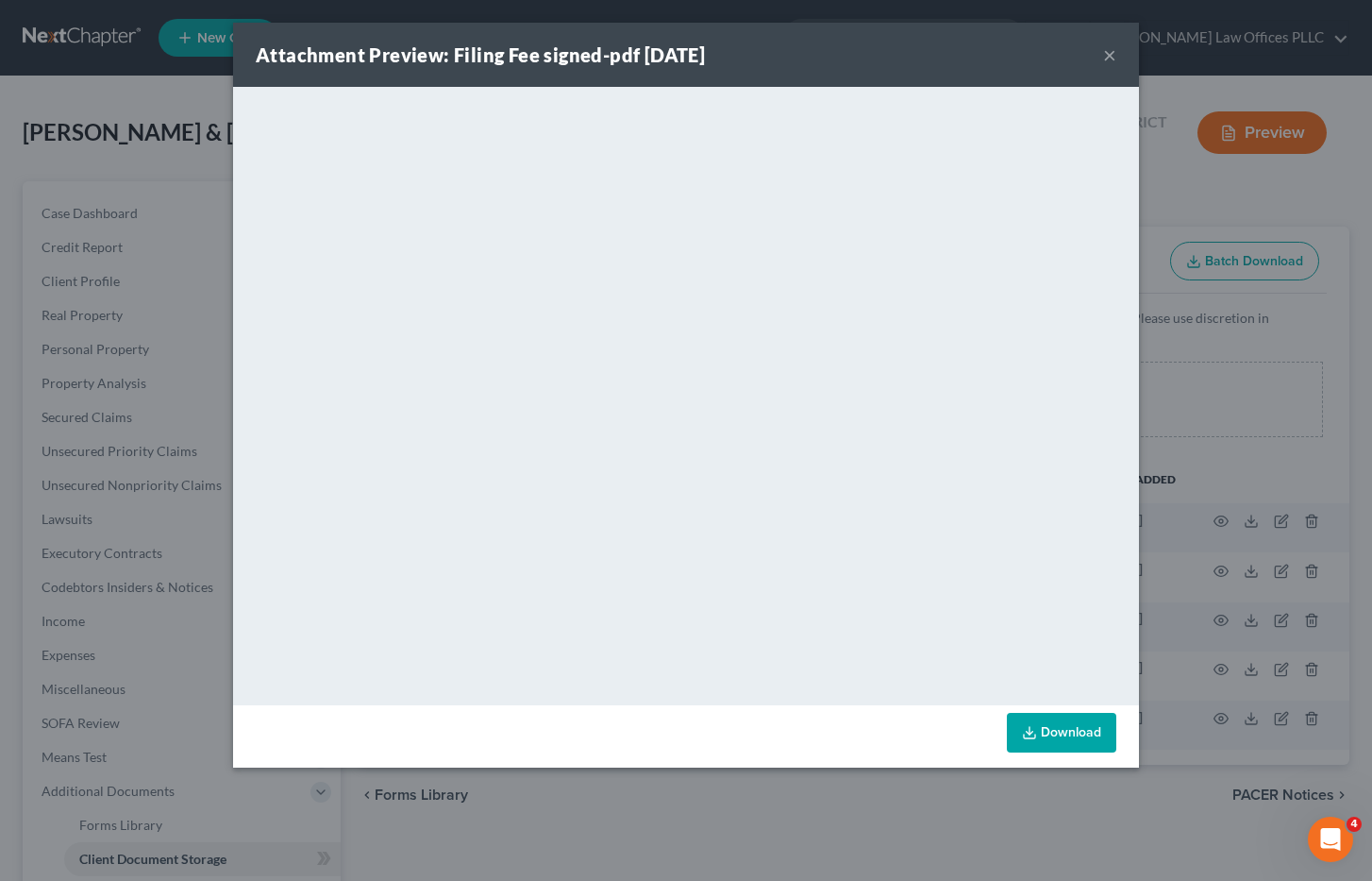
click at [1108, 55] on button "×" at bounding box center [1110, 54] width 14 height 23
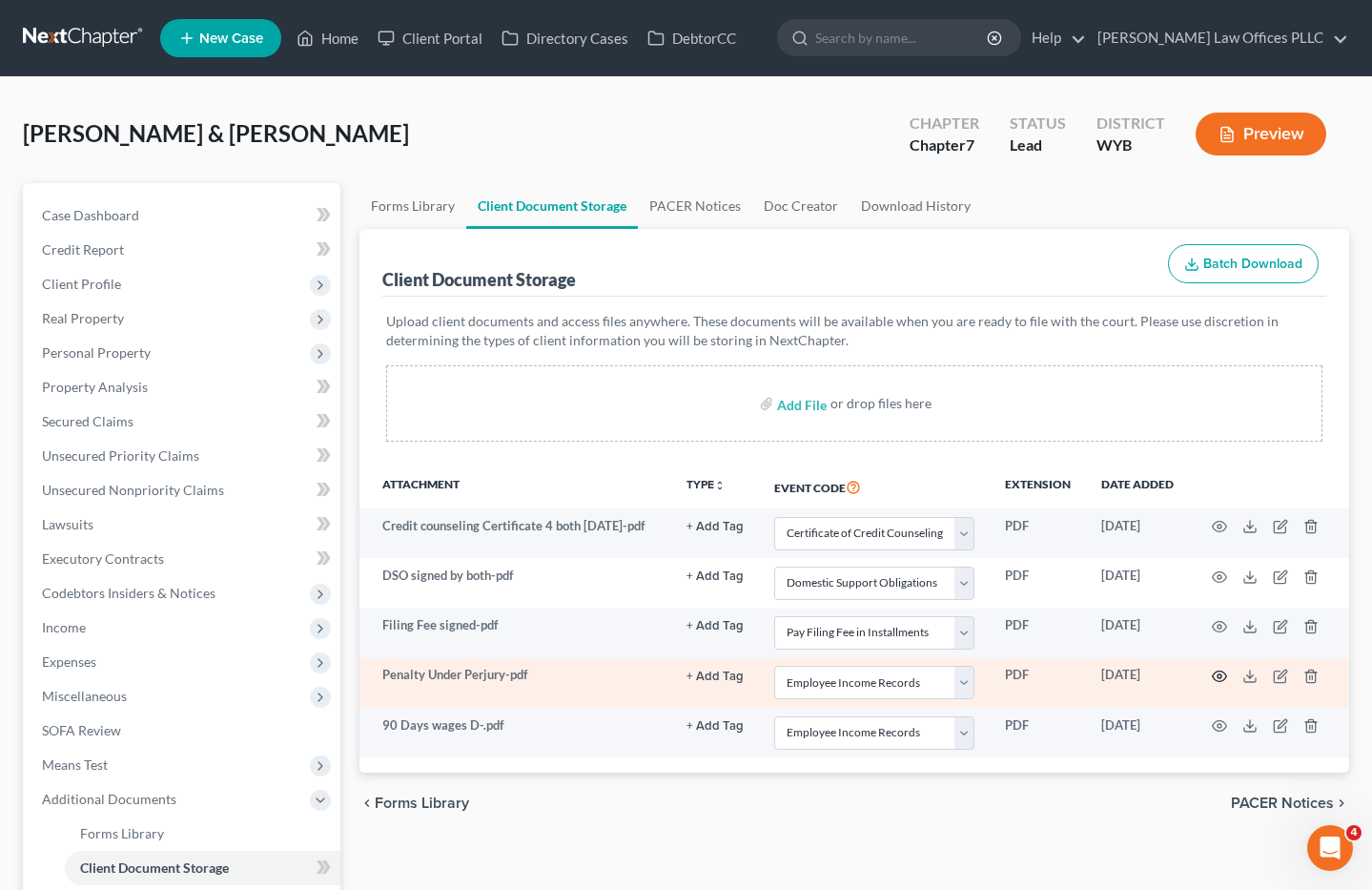
click at [1215, 676] on icon "button" at bounding box center [1220, 676] width 14 height 11
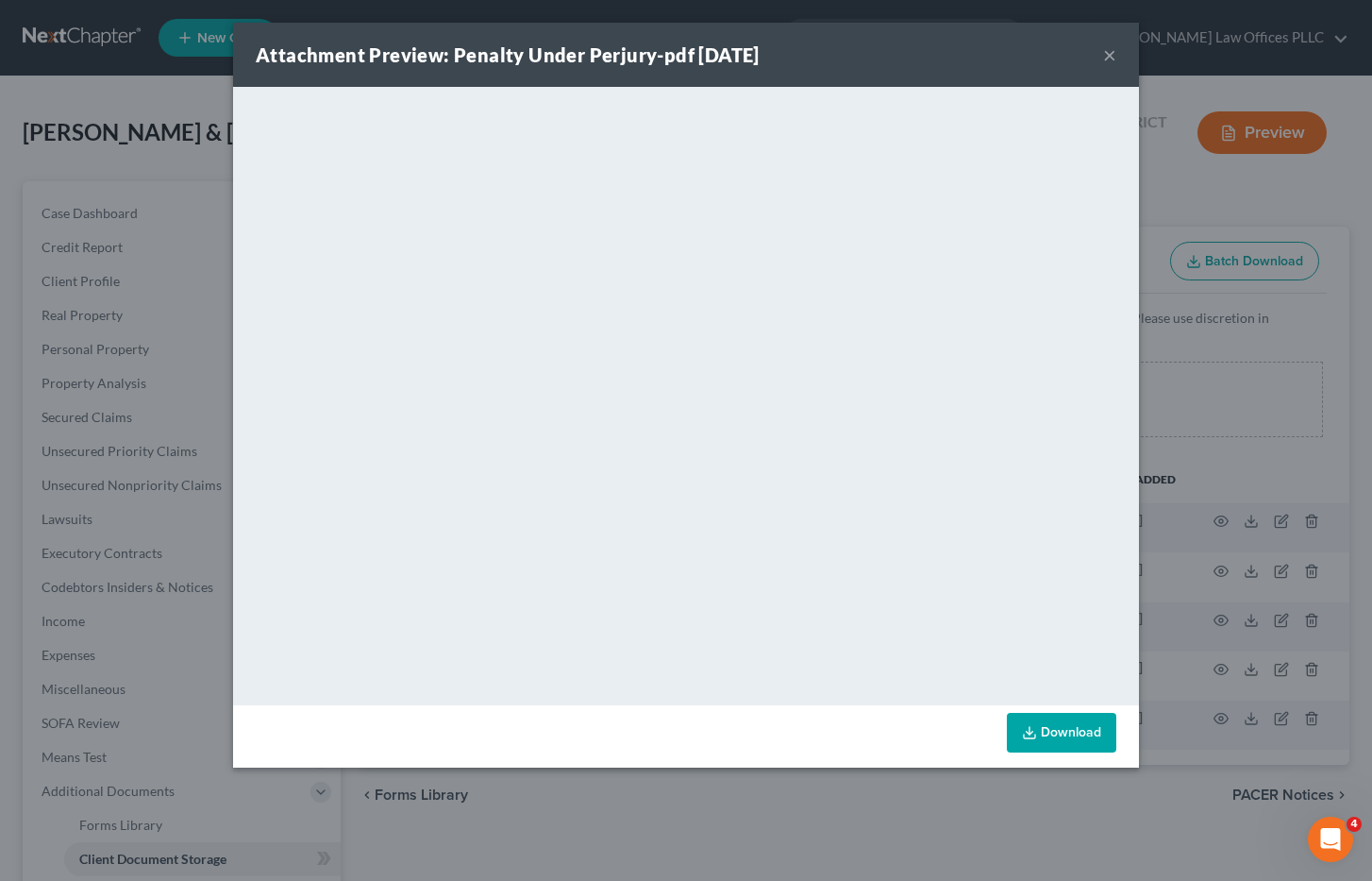
click at [1107, 53] on button "×" at bounding box center [1110, 54] width 14 height 23
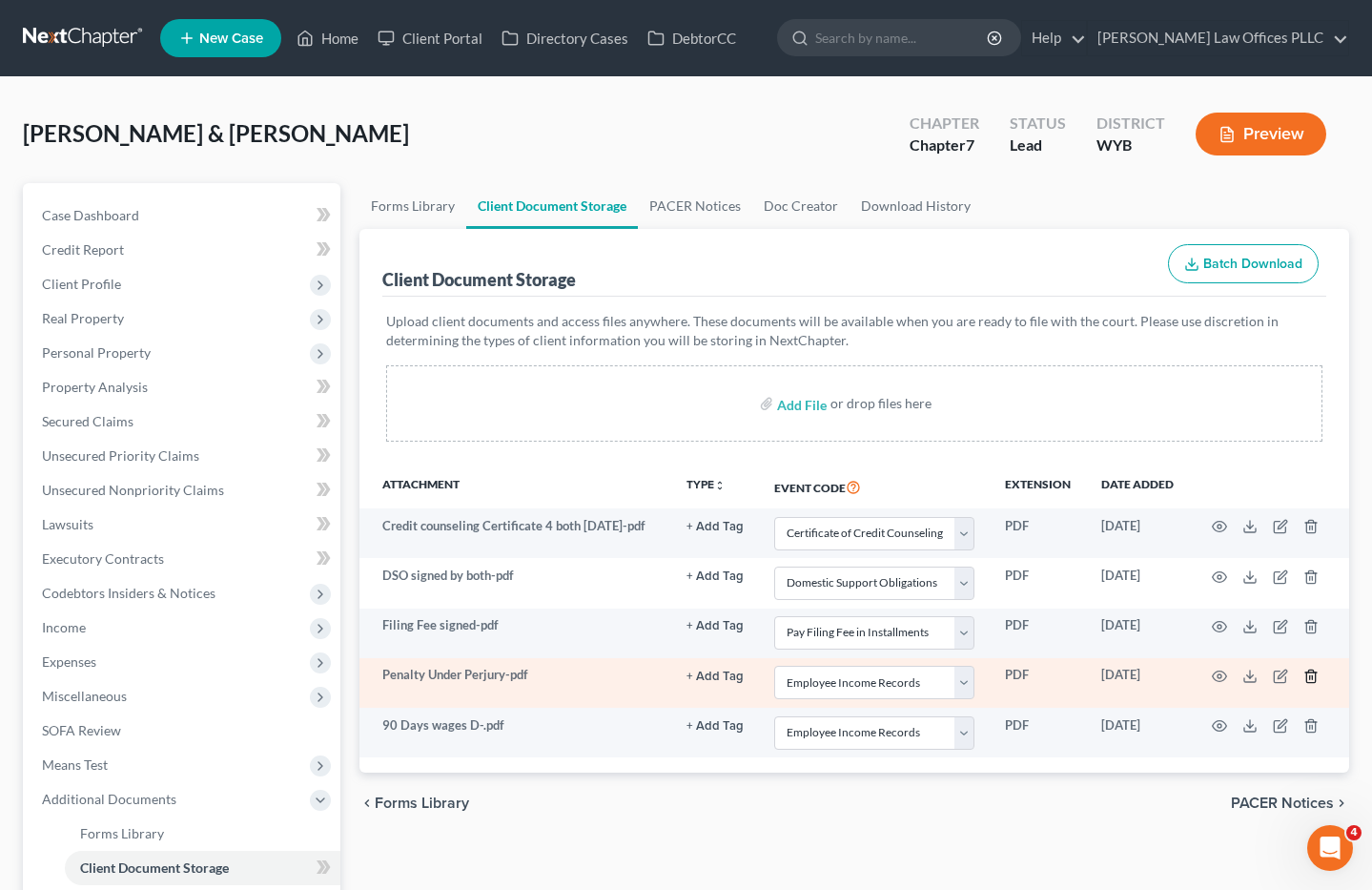
click at [1310, 672] on polyline "button" at bounding box center [1311, 672] width 12 height 0
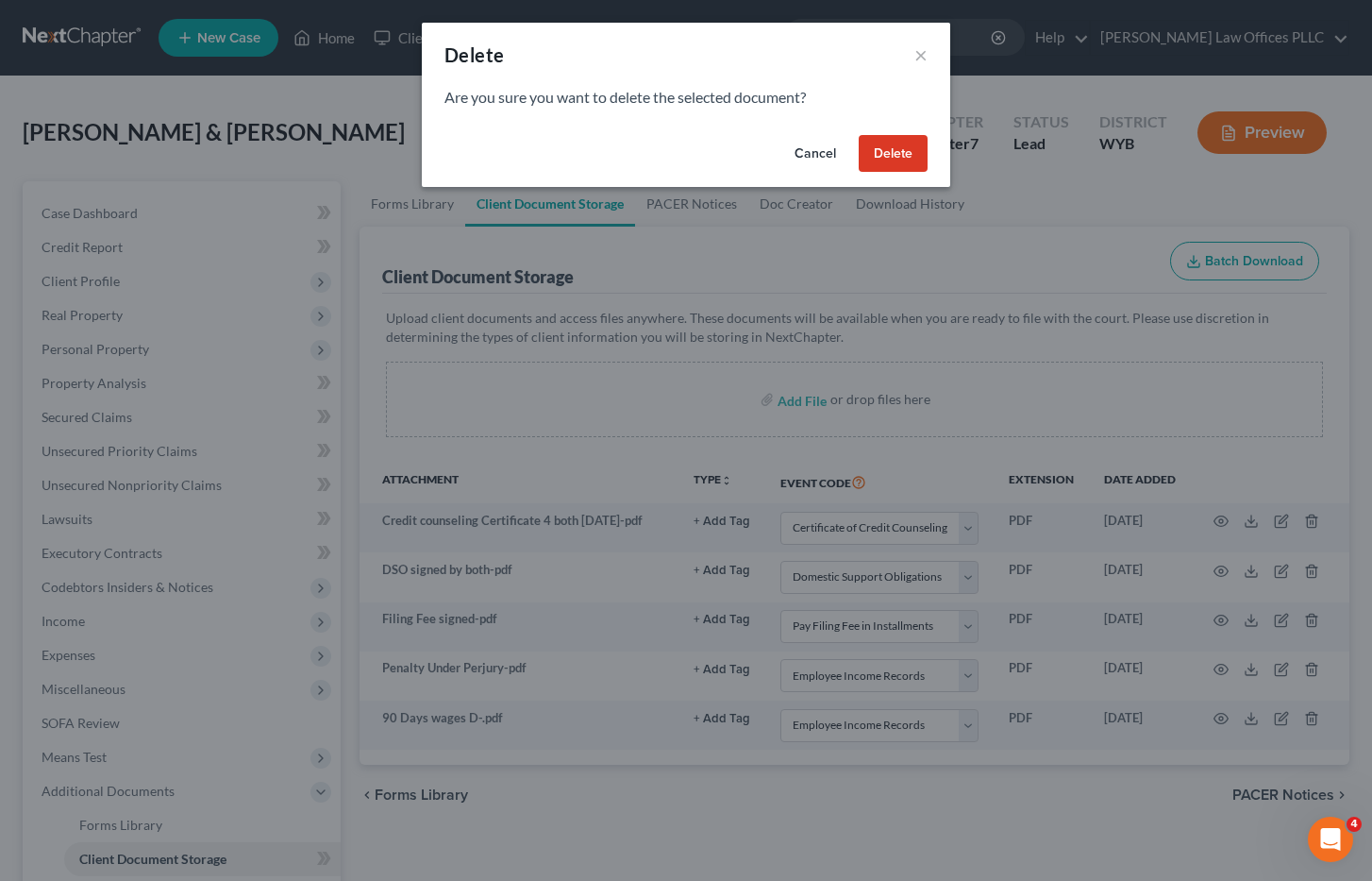
click at [909, 148] on button "Delete" at bounding box center [893, 154] width 69 height 38
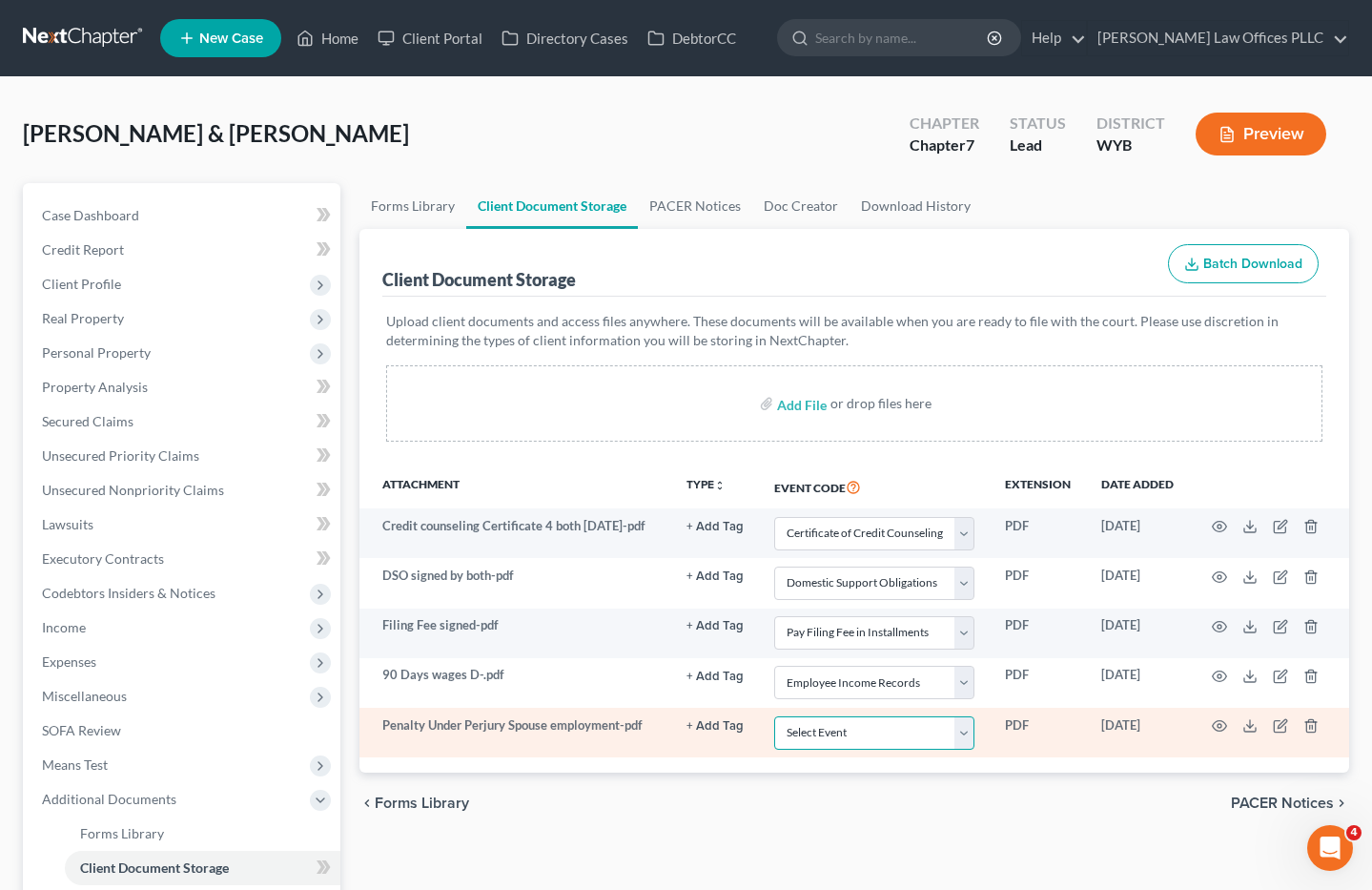
click at [966, 732] on select "Select Event Certificate of Credit Counseling Chapter 13 Plan Domestic Support …" at bounding box center [874, 733] width 201 height 34
click at [774, 718] on select "Select Event Certificate of Credit Counseling Chapter 13 Plan Domestic Support …" at bounding box center [874, 733] width 201 height 34
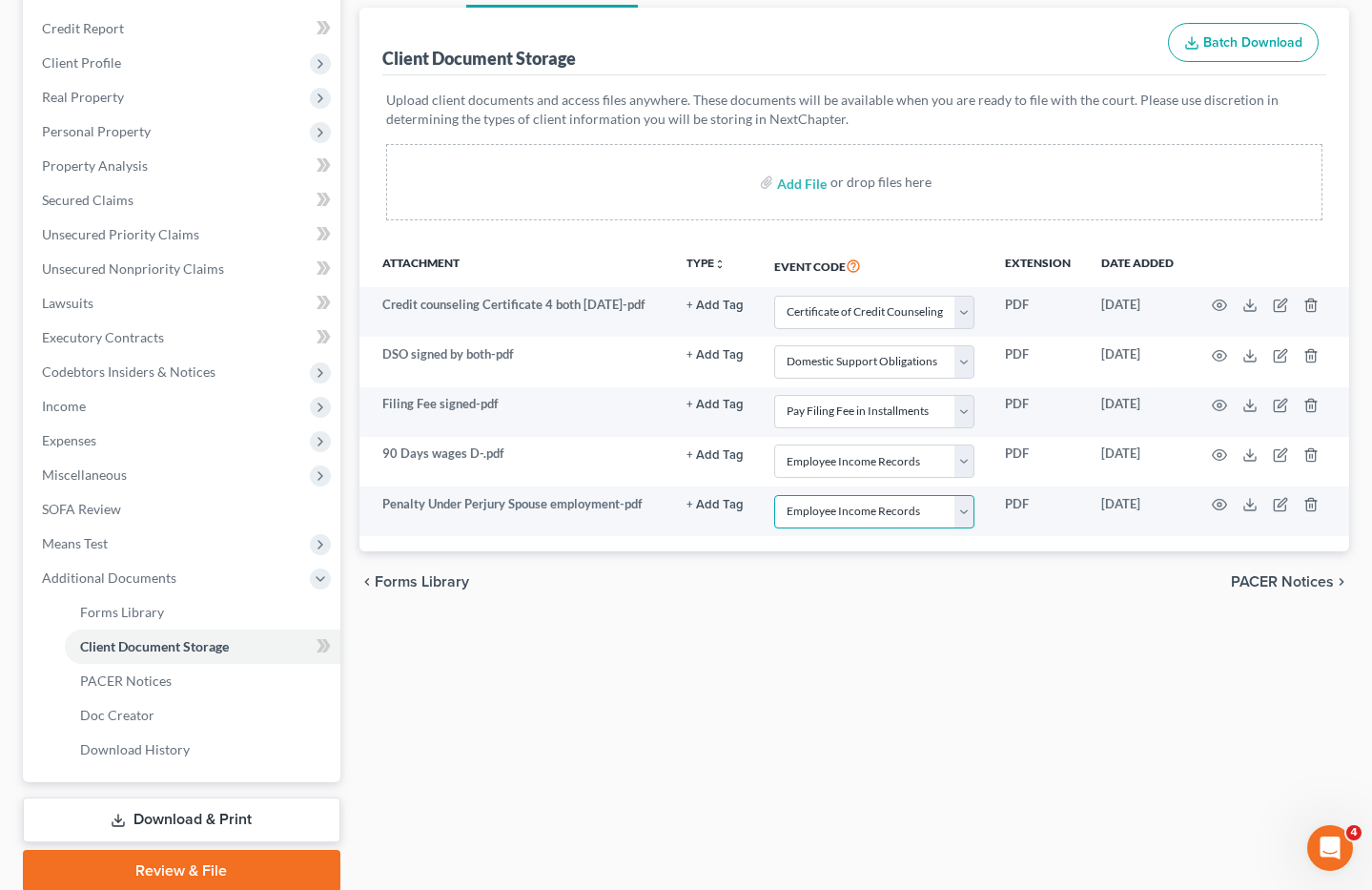
scroll to position [296, 0]
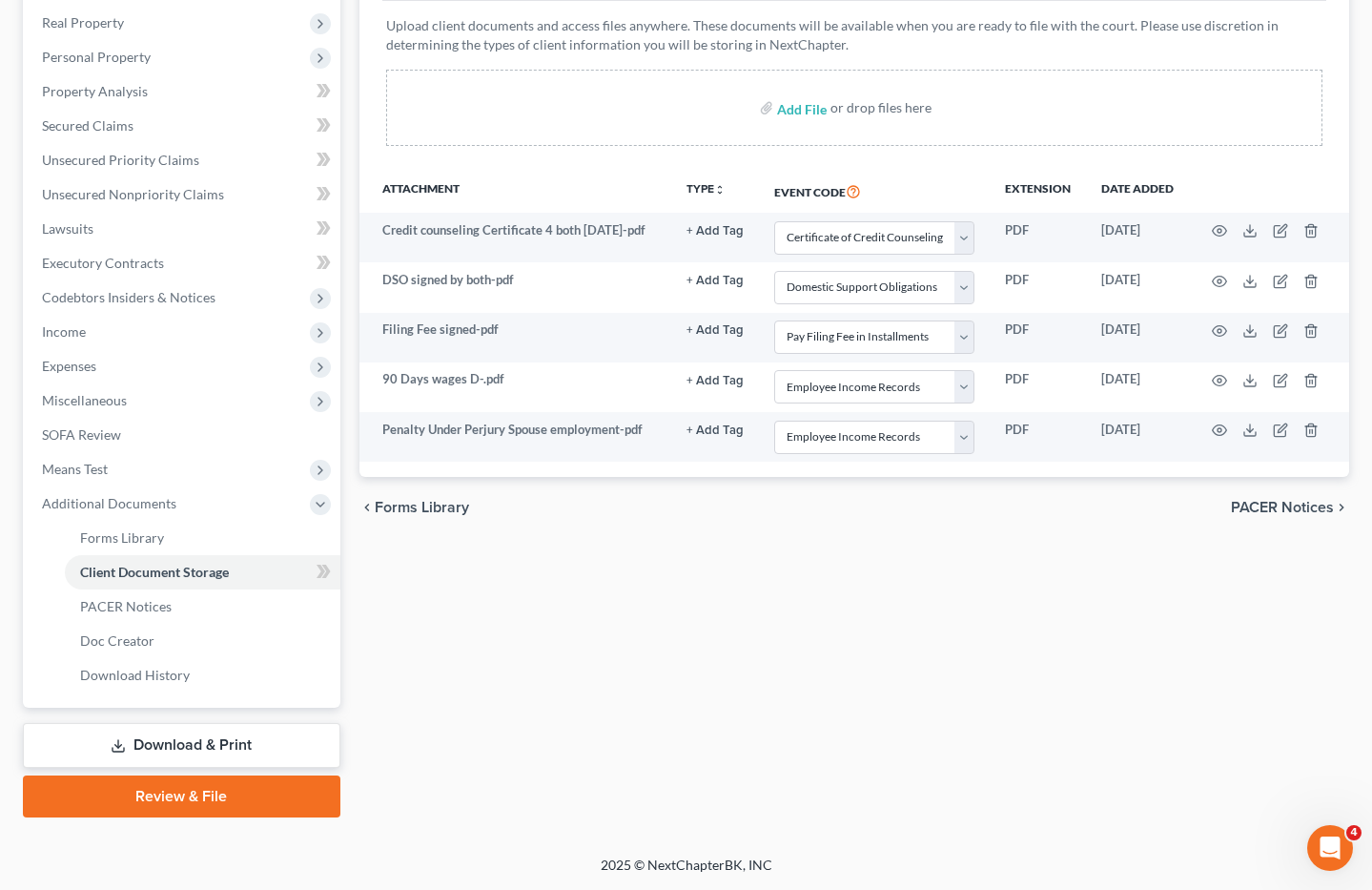
click at [241, 741] on link "Download & Print" at bounding box center [181, 745] width 317 height 44
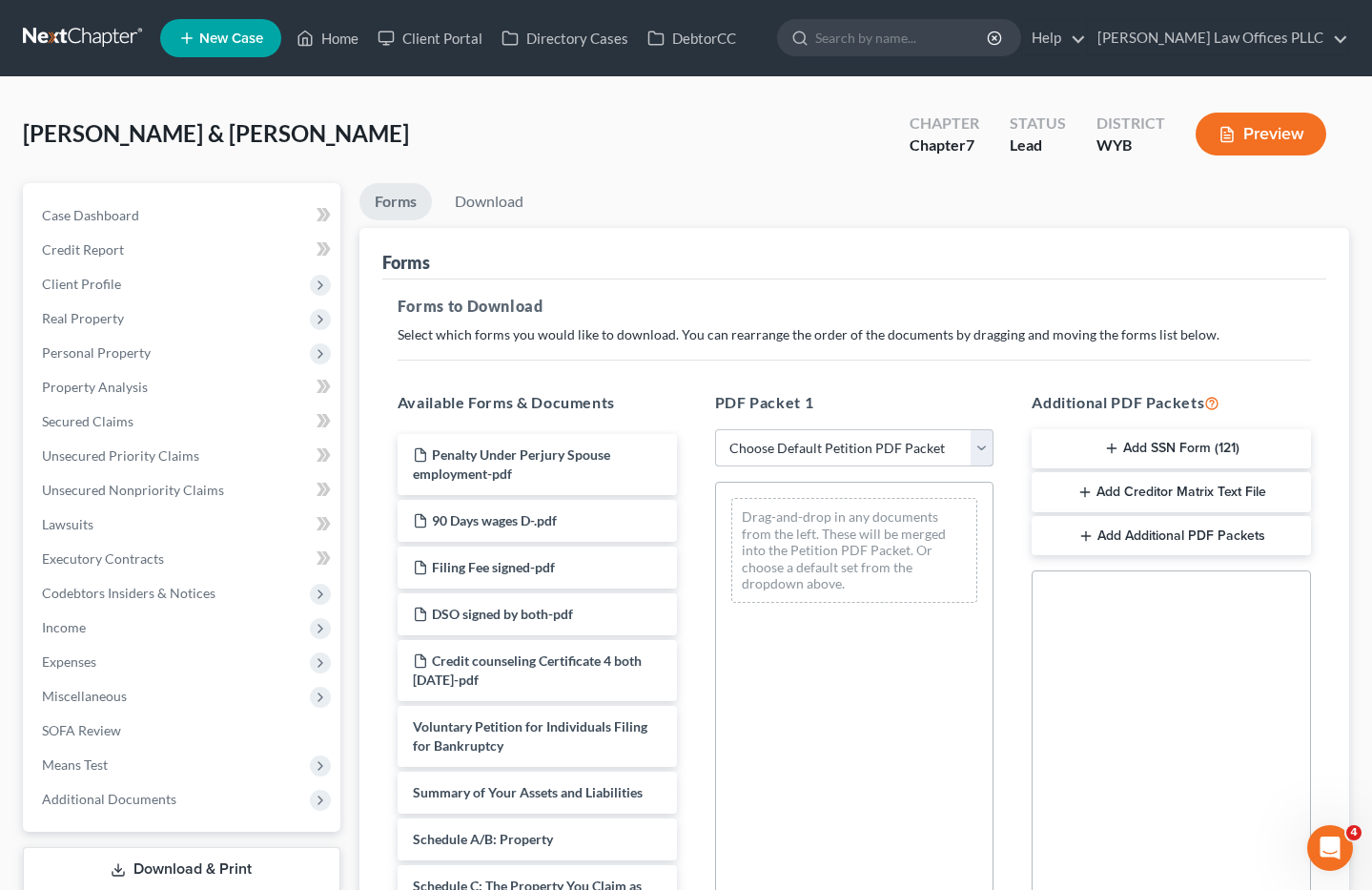
click at [982, 444] on select "Choose Default Petition PDF Packet Complete Bankruptcy Petition (all forms and …" at bounding box center [854, 448] width 280 height 39
click at [715, 429] on select "Choose Default Petition PDF Packet Complete Bankruptcy Petition (all forms and …" at bounding box center [854, 448] width 280 height 39
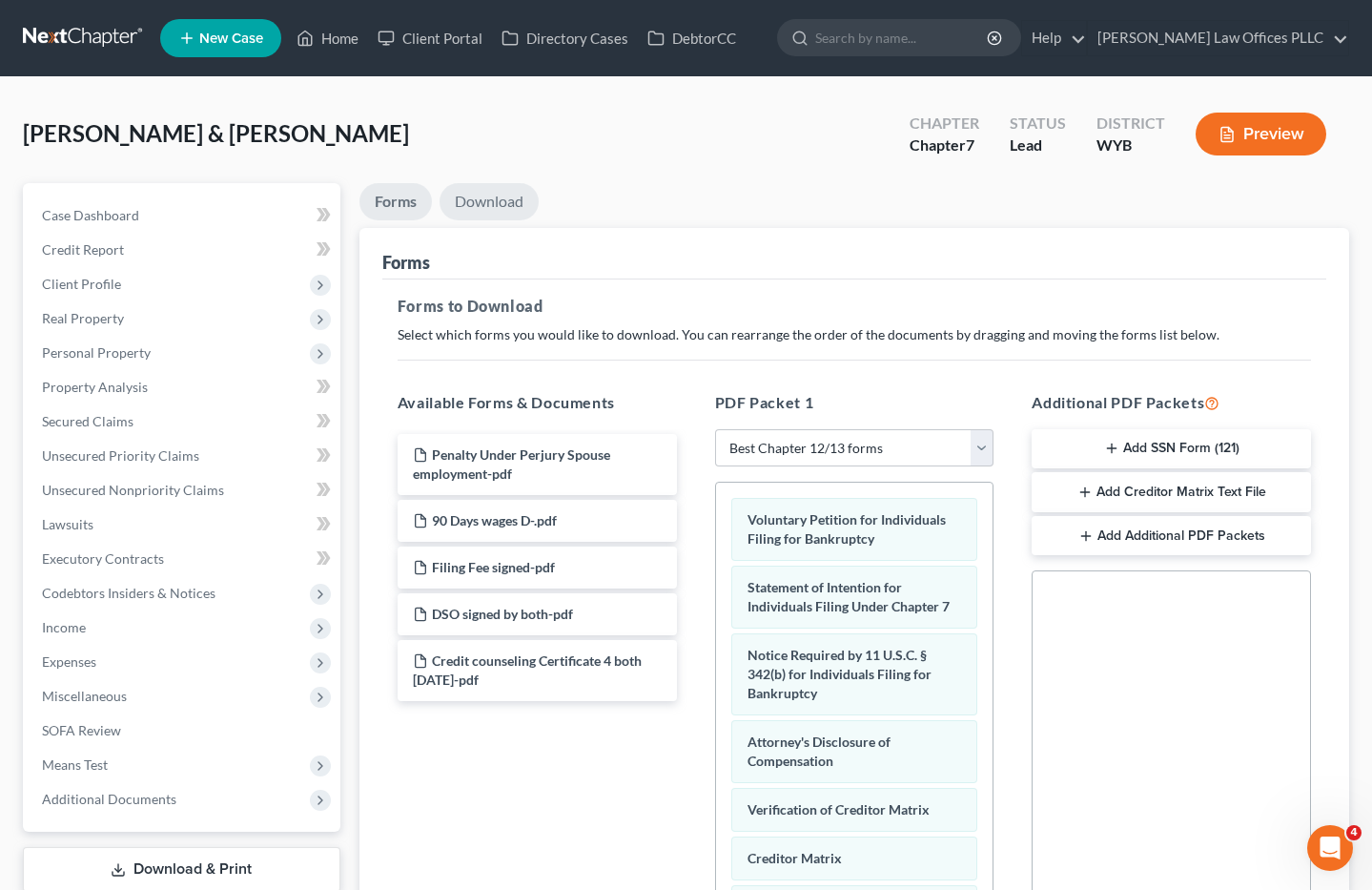
click at [497, 213] on link "Download" at bounding box center [489, 202] width 99 height 38
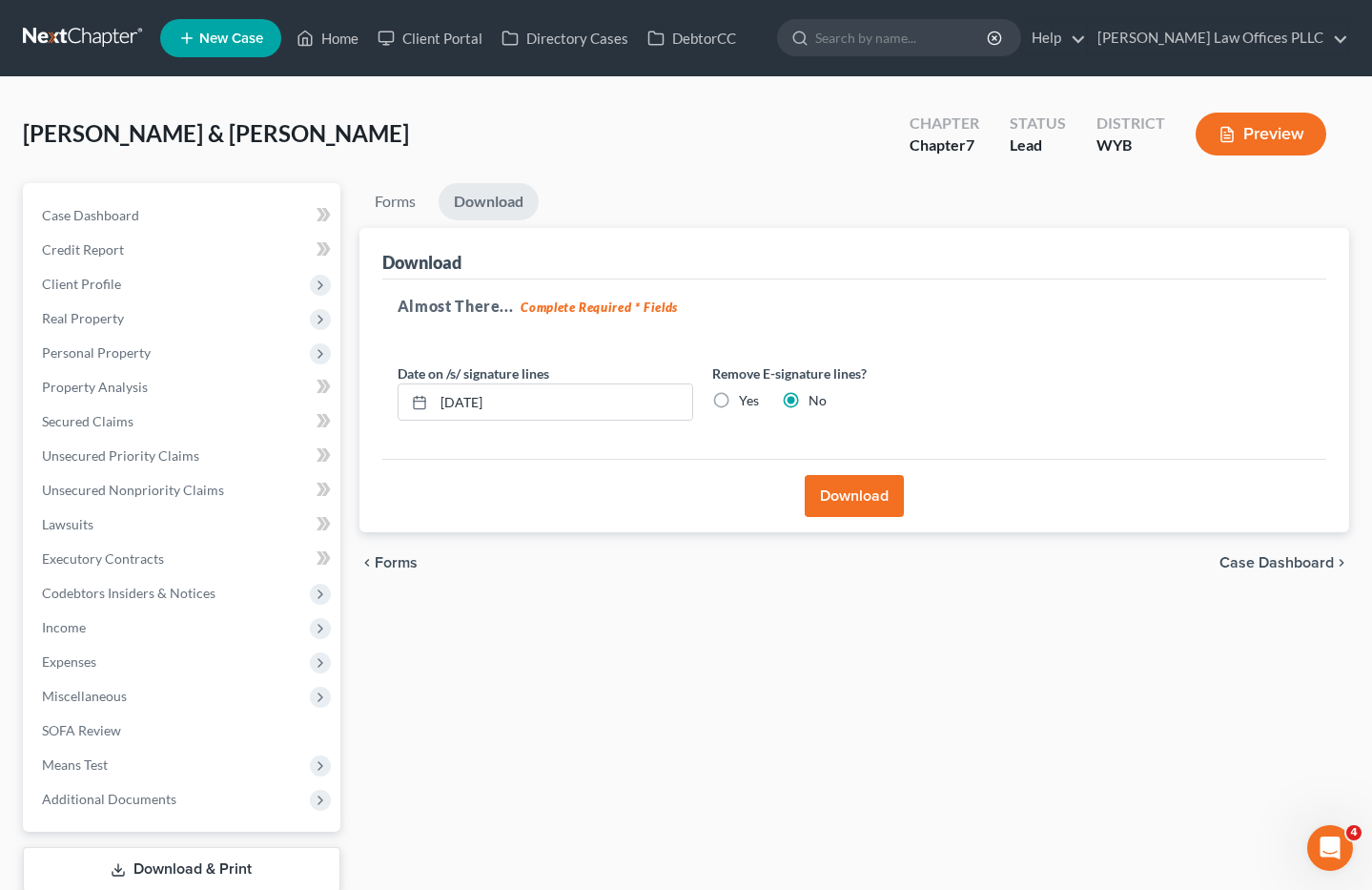
click at [858, 494] on button "Download" at bounding box center [854, 495] width 99 height 42
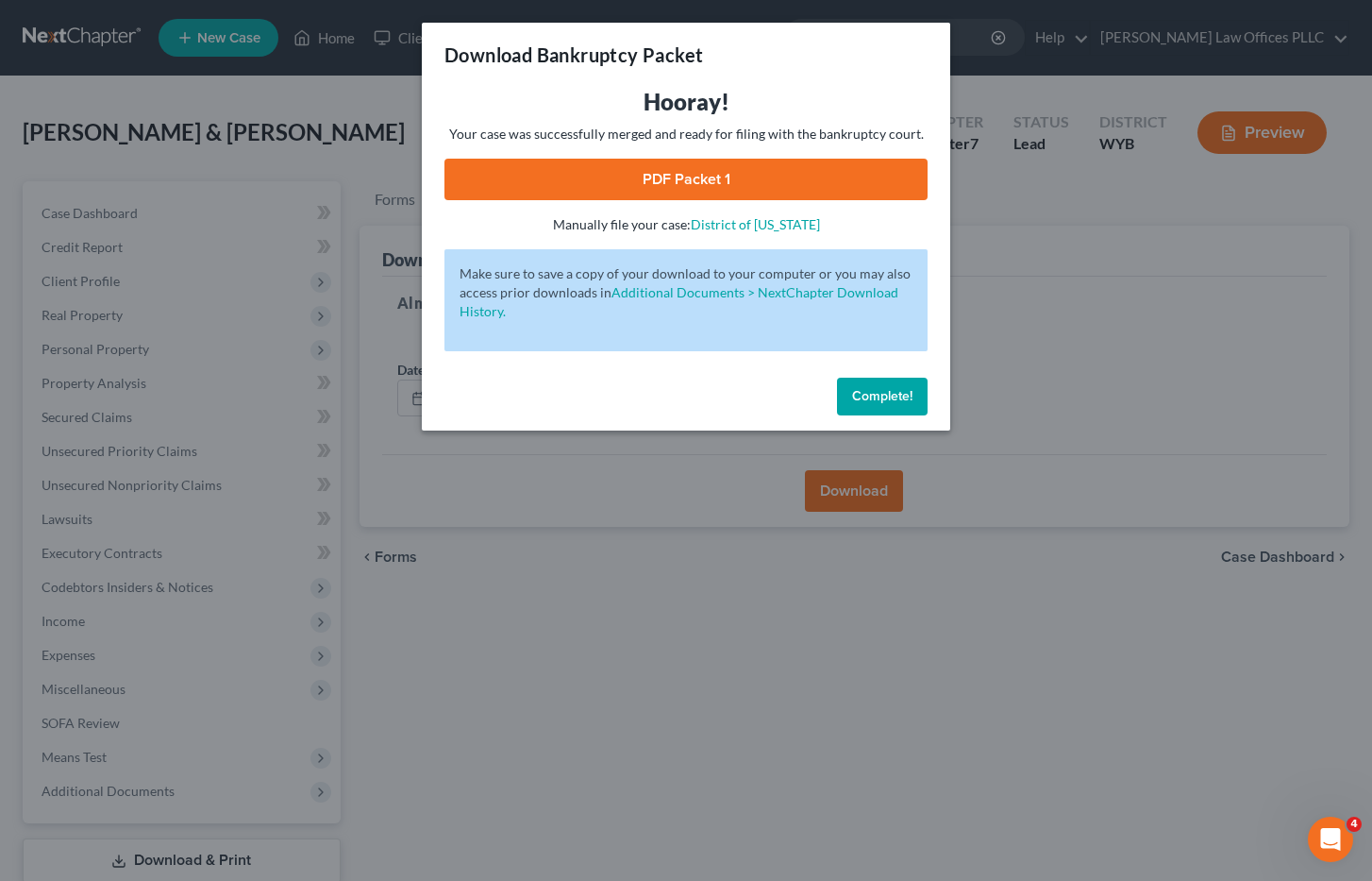
click at [728, 171] on link "PDF Packet 1" at bounding box center [686, 179] width 483 height 41
click at [909, 396] on span "Complete!" at bounding box center [883, 395] width 61 height 16
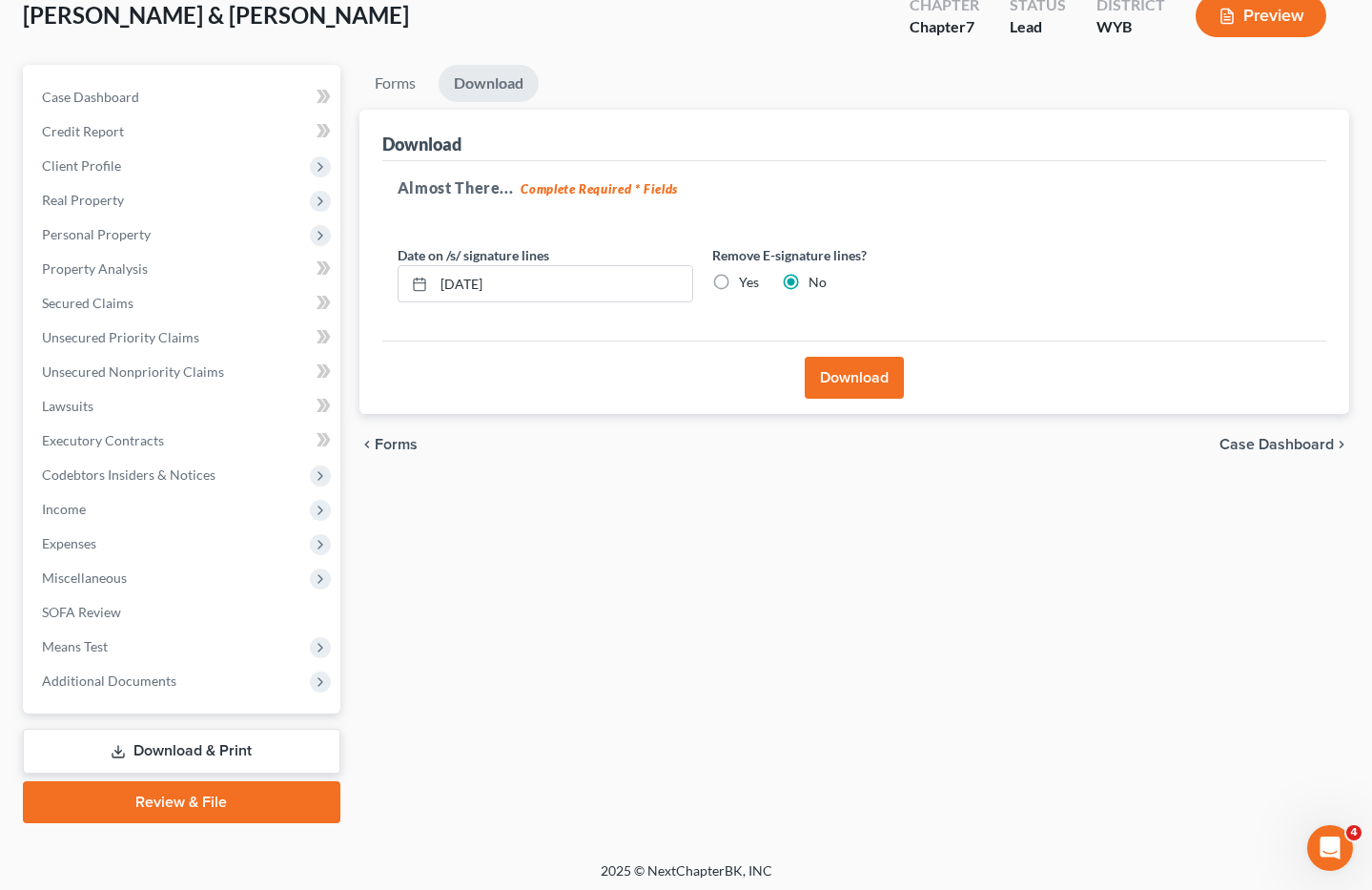
scroll to position [124, 0]
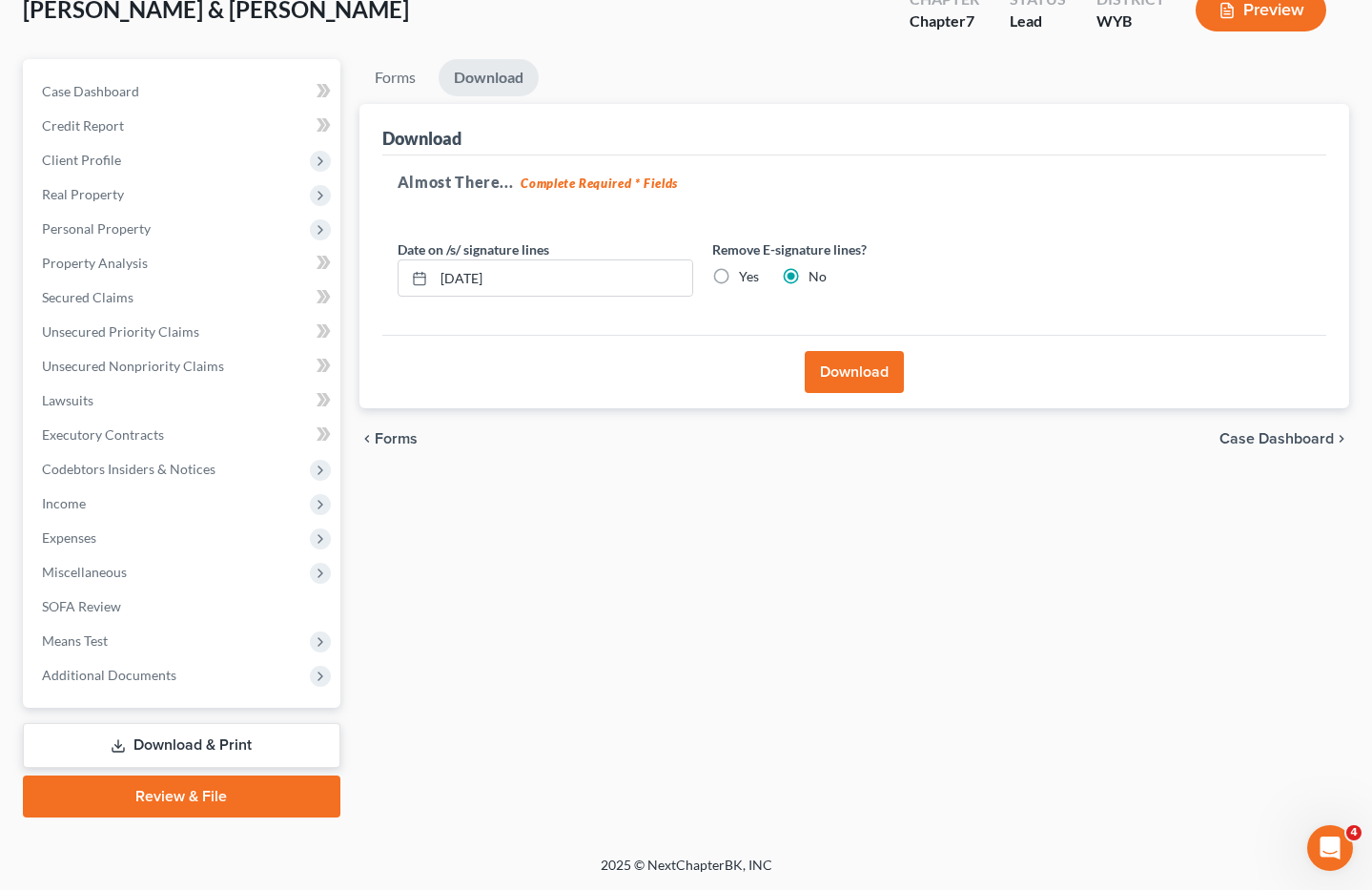
click at [197, 789] on link "Review & File" at bounding box center [181, 796] width 317 height 42
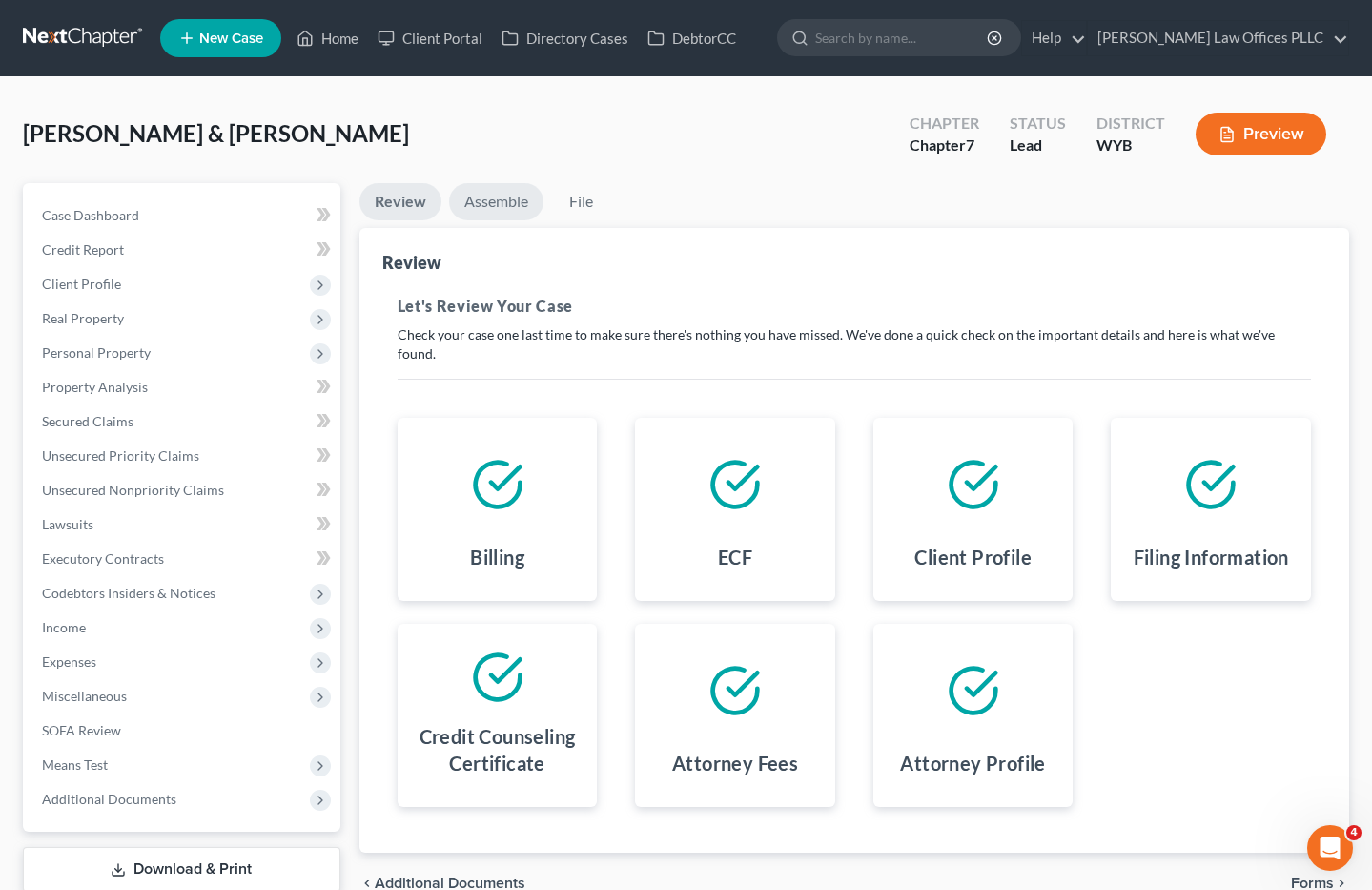
click at [514, 201] on link "Assemble" at bounding box center [495, 202] width 94 height 38
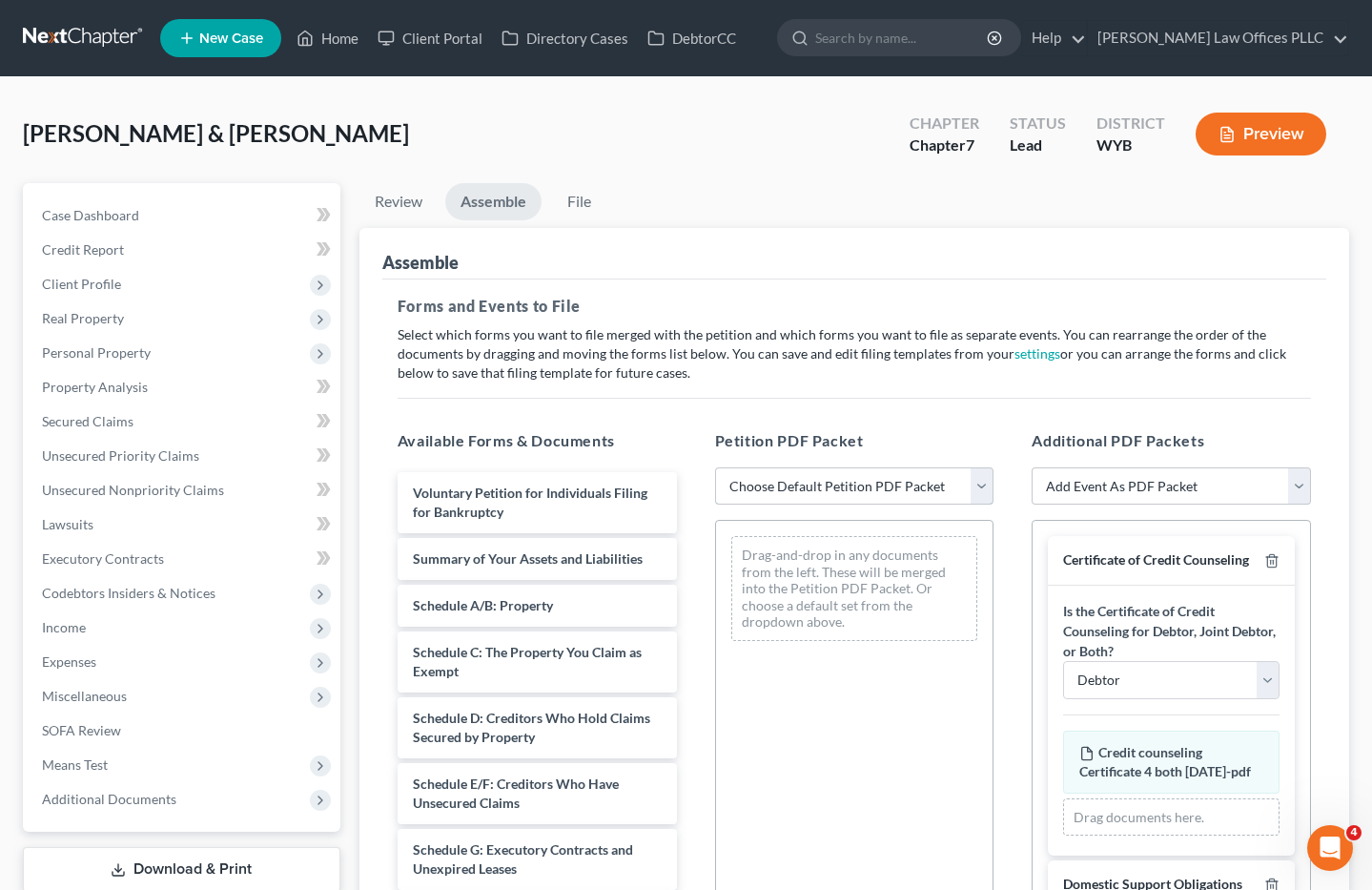
click at [982, 482] on select "Choose Default Petition PDF Packet Complete Bankruptcy Petition (all forms and …" at bounding box center [854, 487] width 280 height 39
click at [715, 468] on select "Choose Default Petition PDF Packet Complete Bankruptcy Petition (all forms and …" at bounding box center [854, 487] width 280 height 39
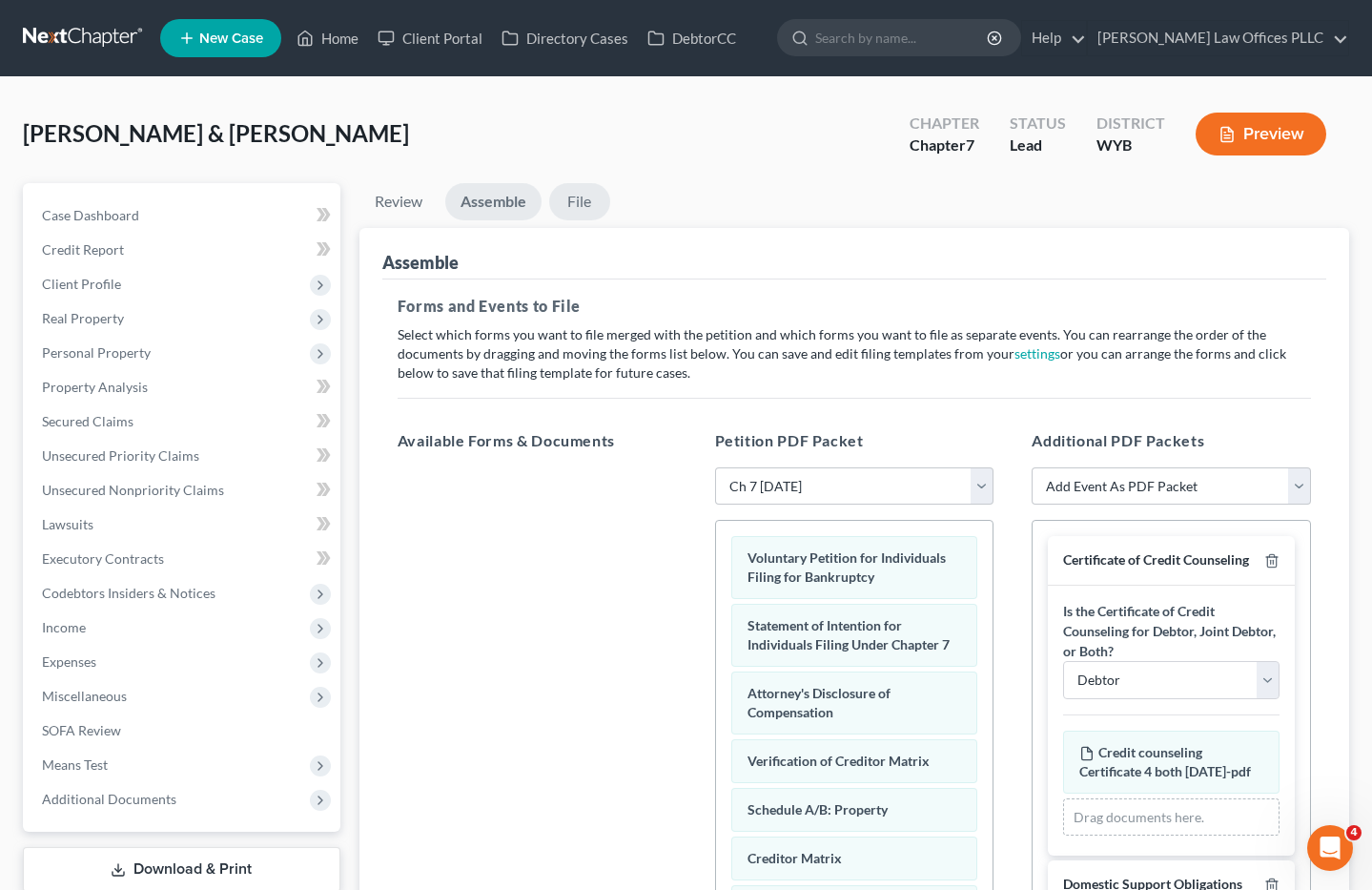
click at [582, 200] on link "File" at bounding box center [579, 202] width 61 height 38
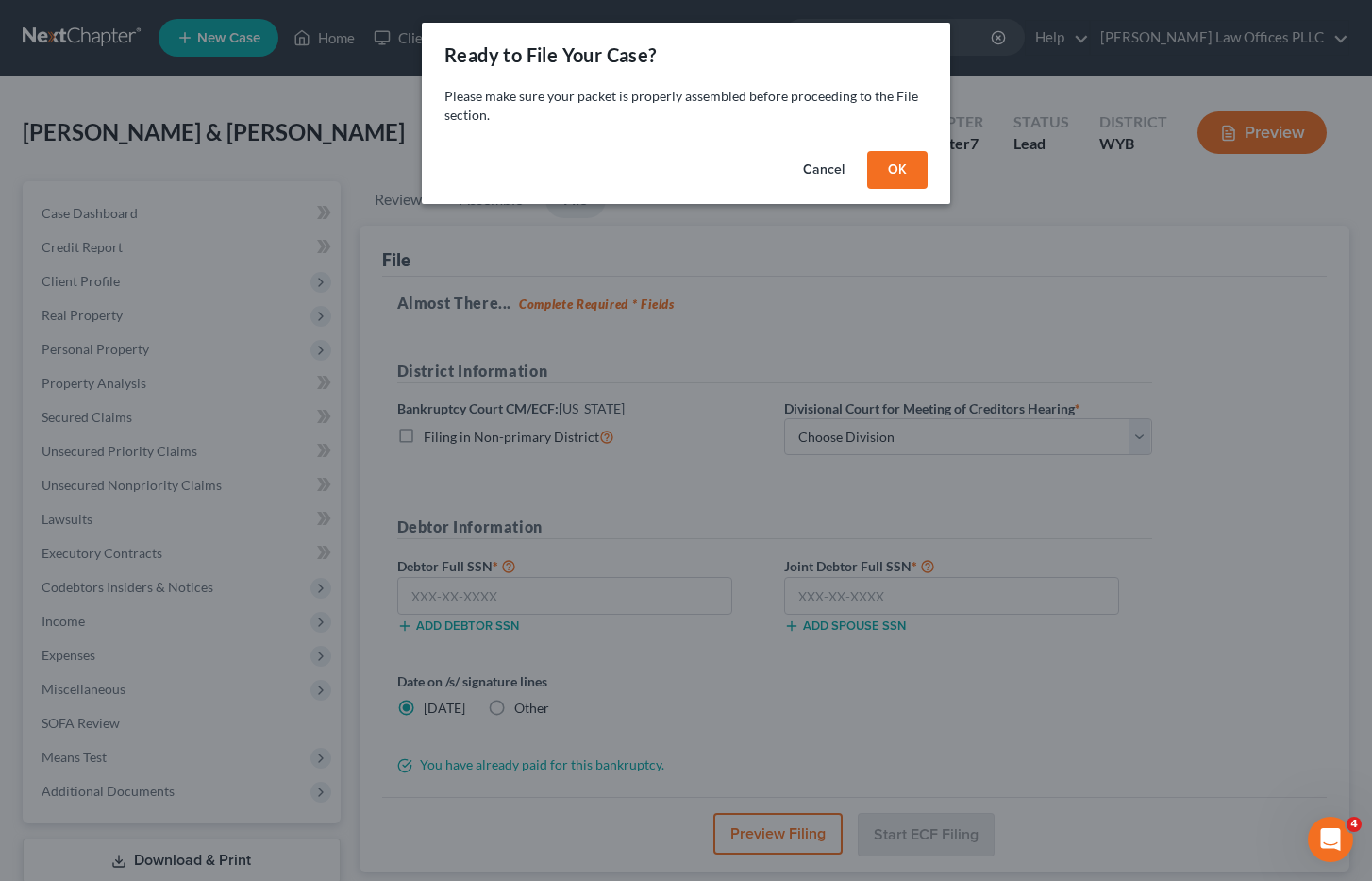
click at [905, 162] on button "OK" at bounding box center [897, 169] width 61 height 38
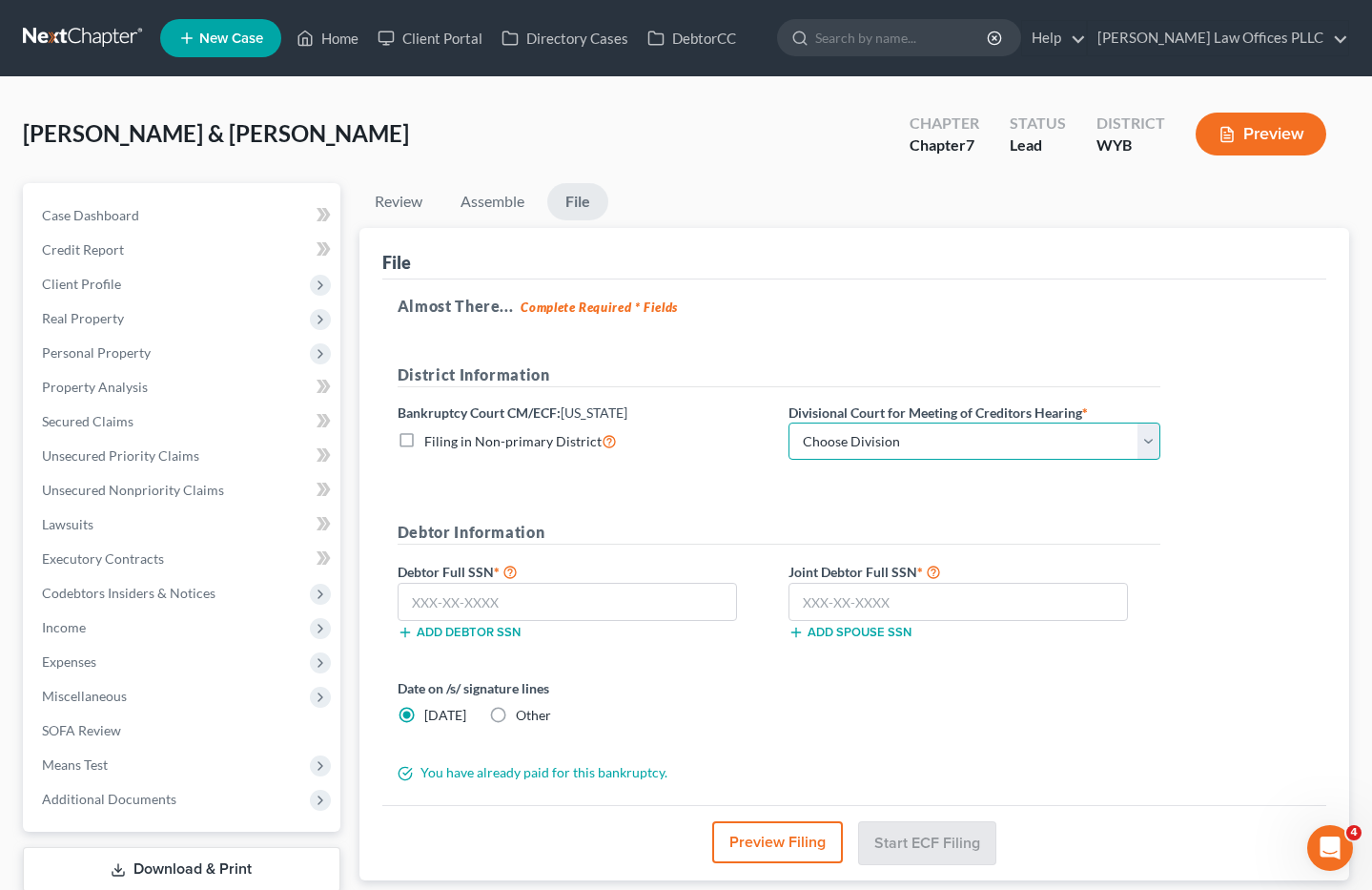
click at [863, 445] on select "Choose Division Cheyenne" at bounding box center [975, 441] width 372 height 39
click at [789, 422] on select "Choose Division Cheyenne" at bounding box center [975, 441] width 372 height 39
click at [413, 602] on input "text" at bounding box center [566, 601] width 339 height 39
click at [794, 602] on input "text" at bounding box center [958, 601] width 339 height 39
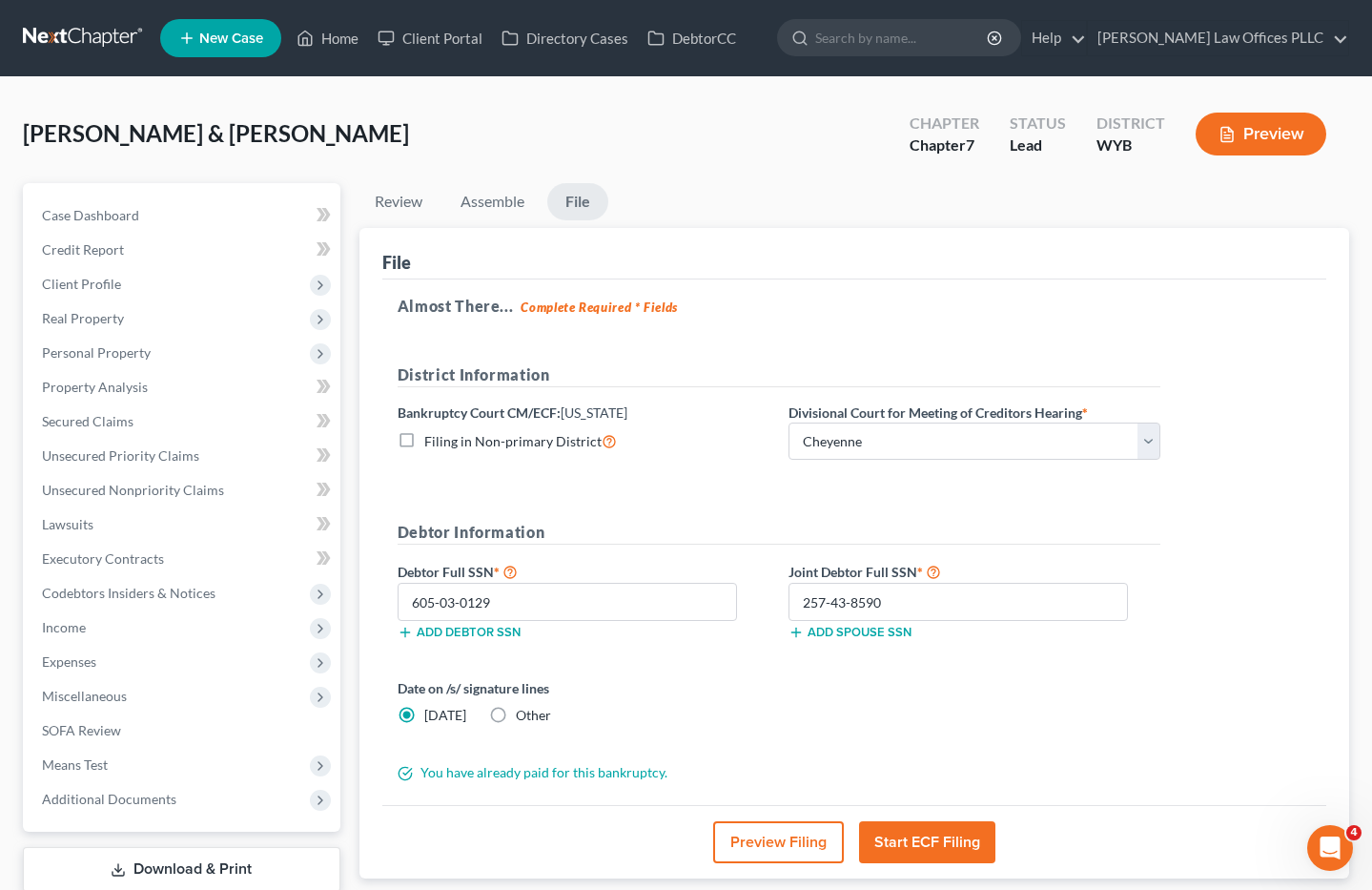
click at [908, 836] on button "Start ECF Filing" at bounding box center [927, 842] width 136 height 42
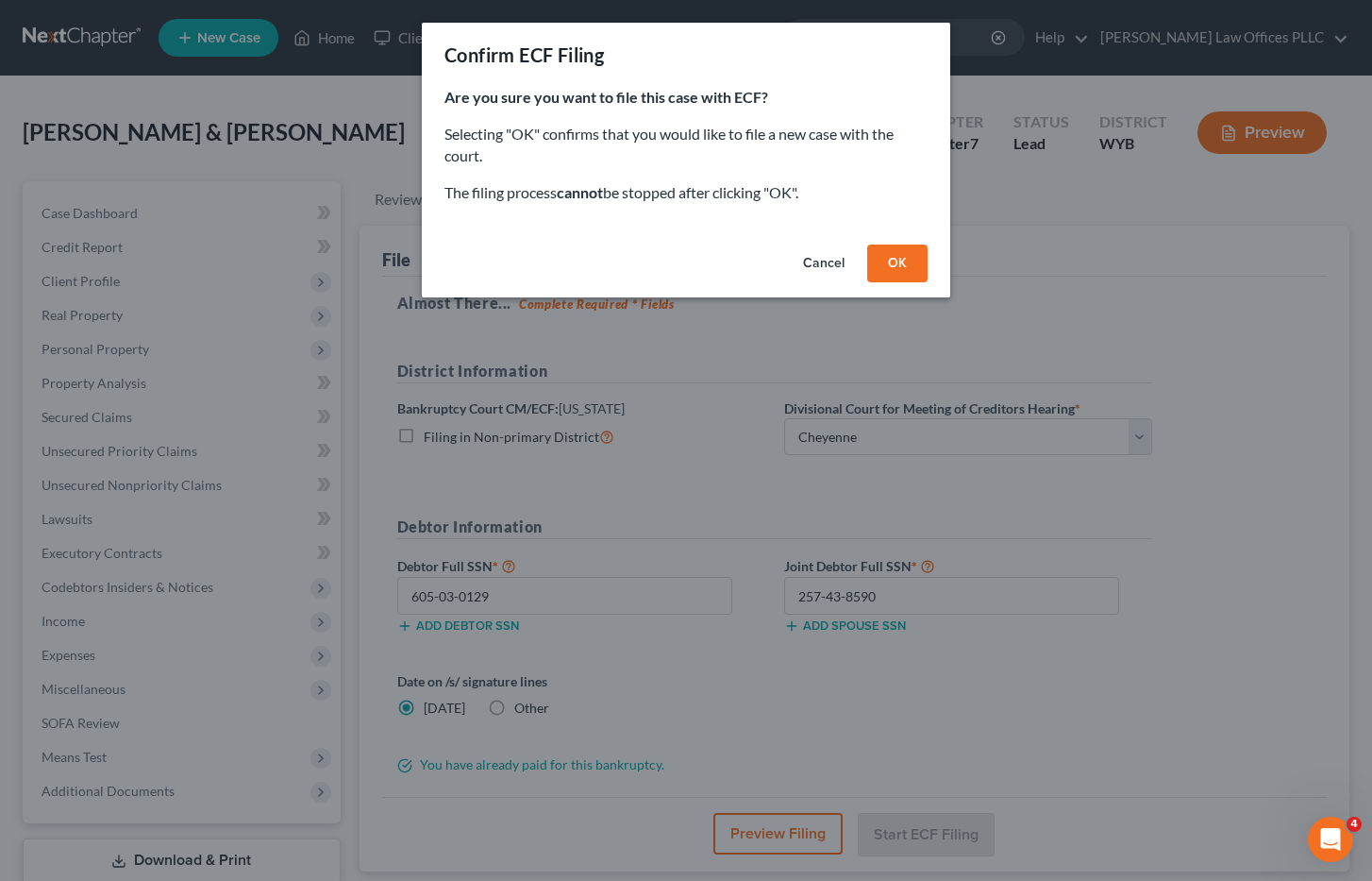
click at [877, 270] on button "OK" at bounding box center [897, 263] width 61 height 38
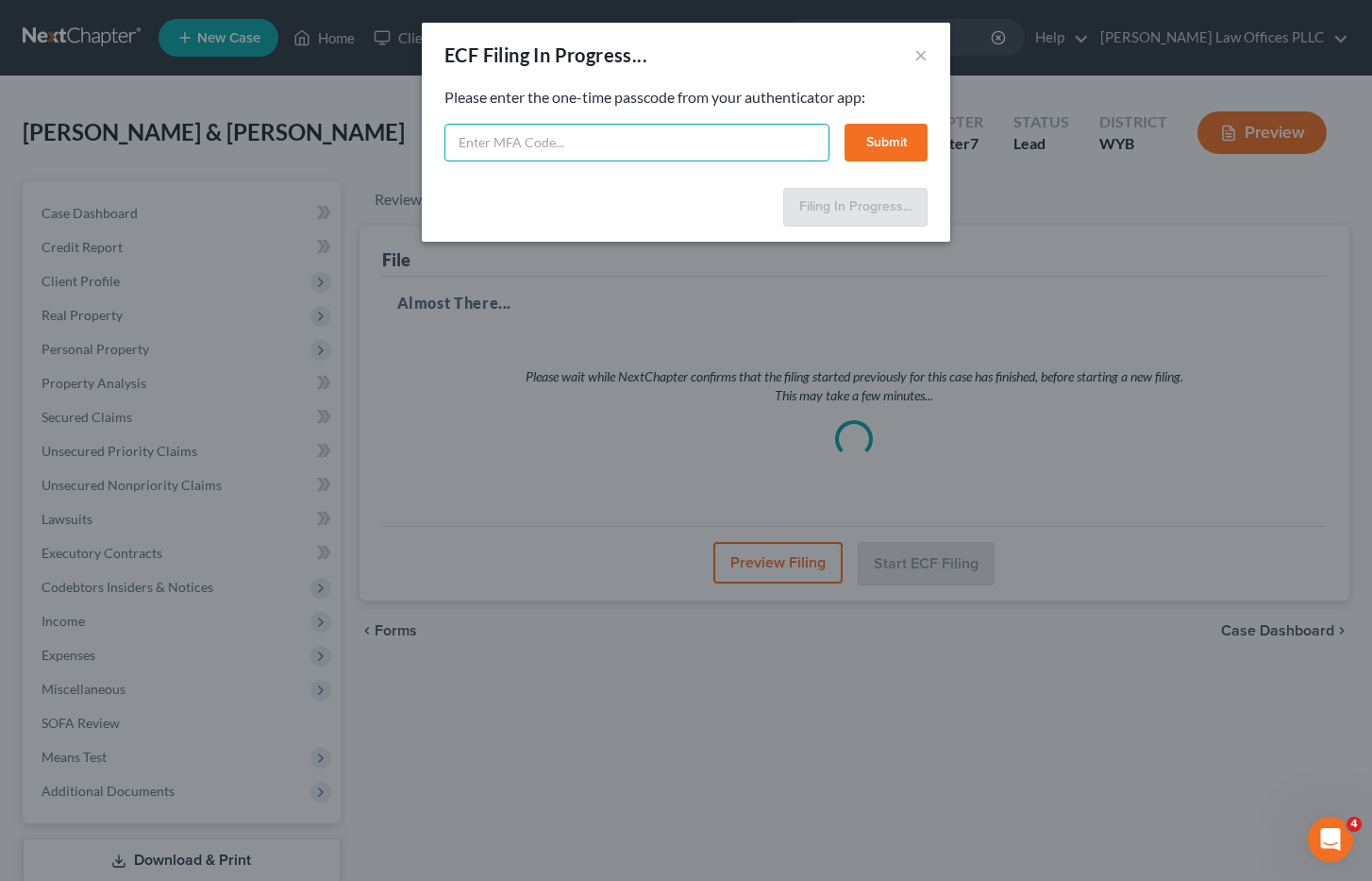
drag, startPoint x: 478, startPoint y: 132, endPoint x: 477, endPoint y: 143, distance: 11.0
click at [478, 139] on input "text" at bounding box center [636, 142] width 385 height 38
click at [905, 143] on button "Submit" at bounding box center [886, 142] width 83 height 38
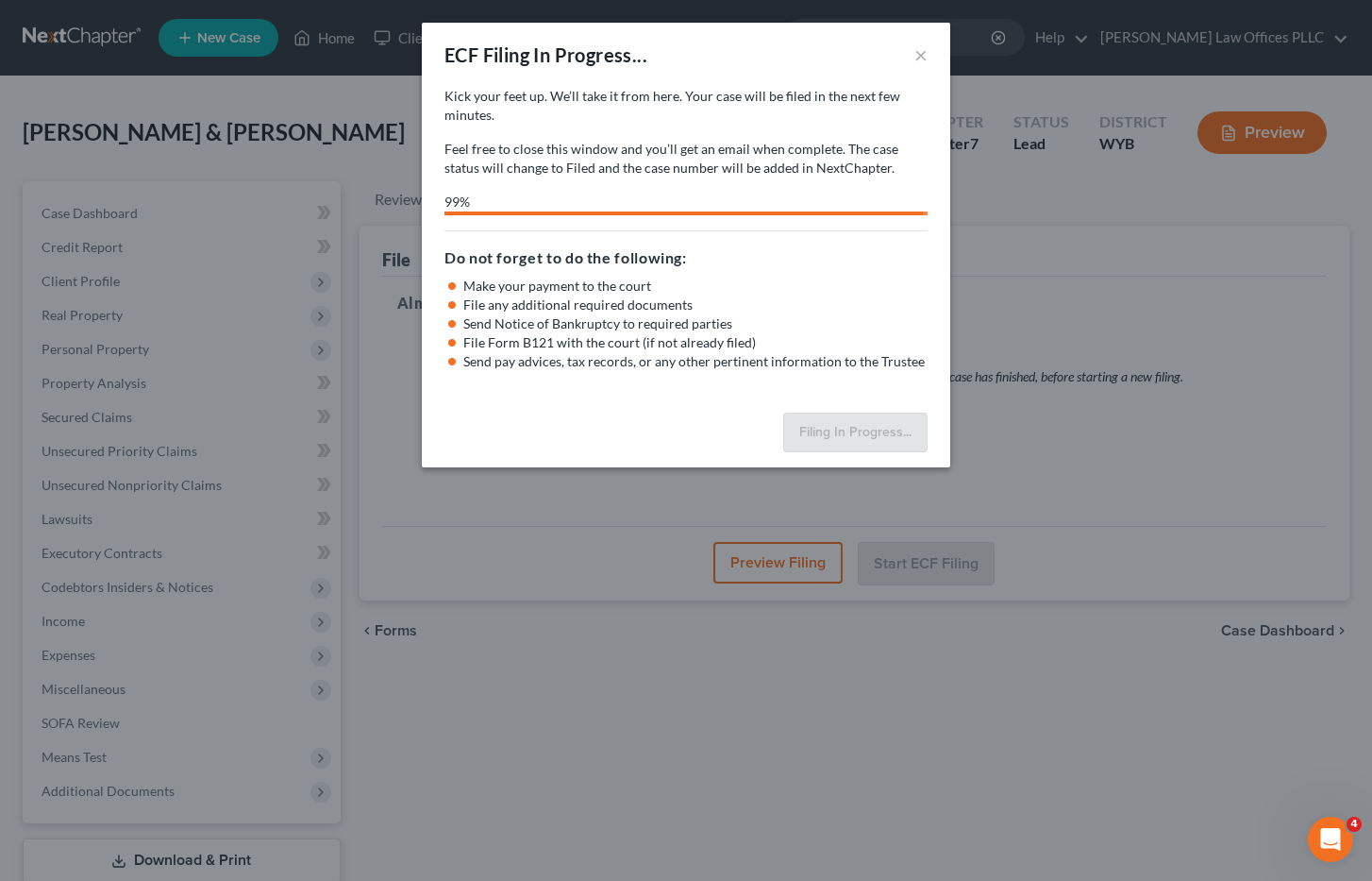
drag, startPoint x: 928, startPoint y: 748, endPoint x: 924, endPoint y: 707, distance: 41.2
click at [928, 748] on div "ECF Filing In Progress... × Kick your feet up. We’ll take it from here. Your ca…" at bounding box center [686, 440] width 1372 height 881
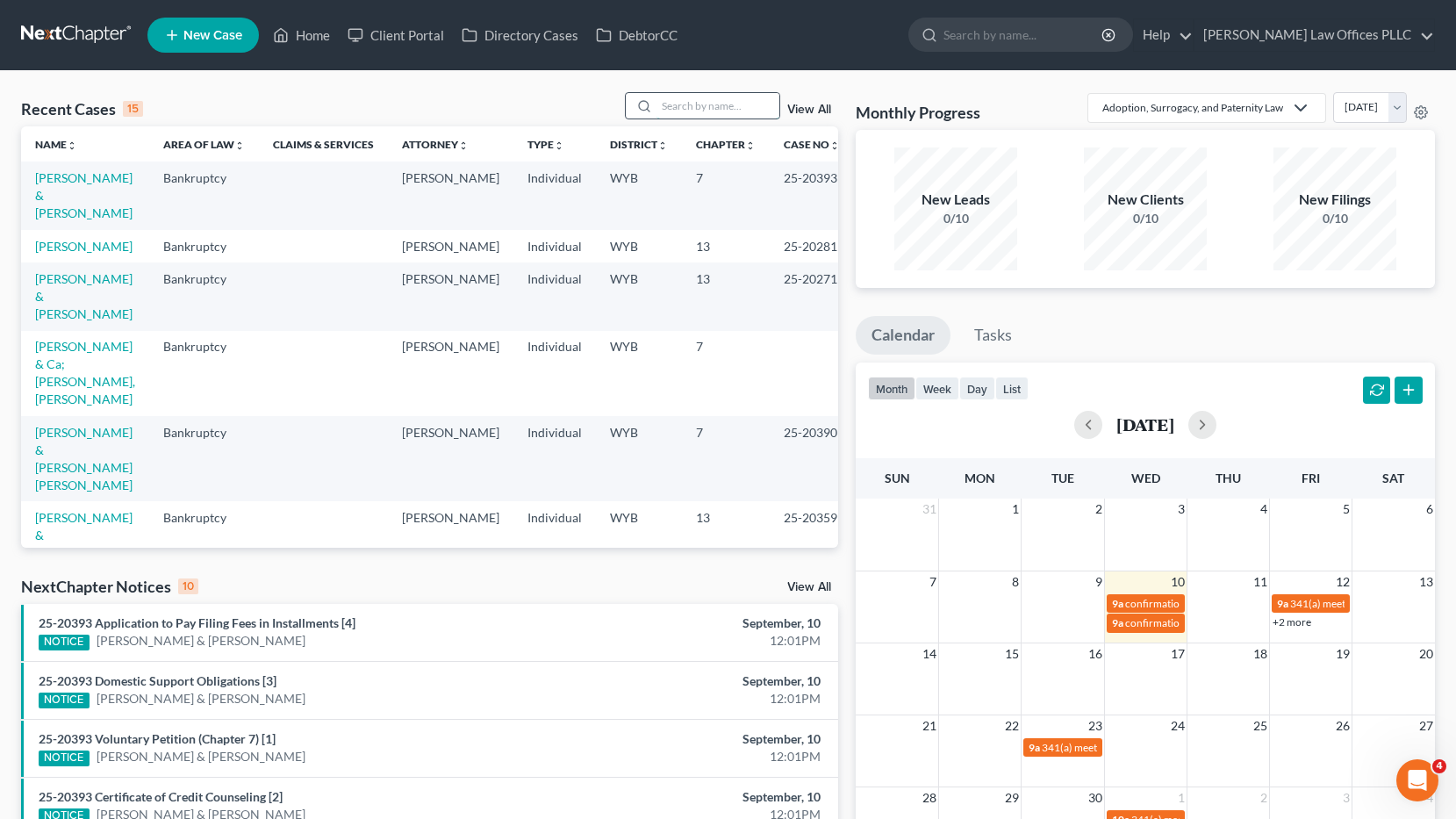
click at [684, 108] on input "search" at bounding box center [717, 106] width 123 height 25
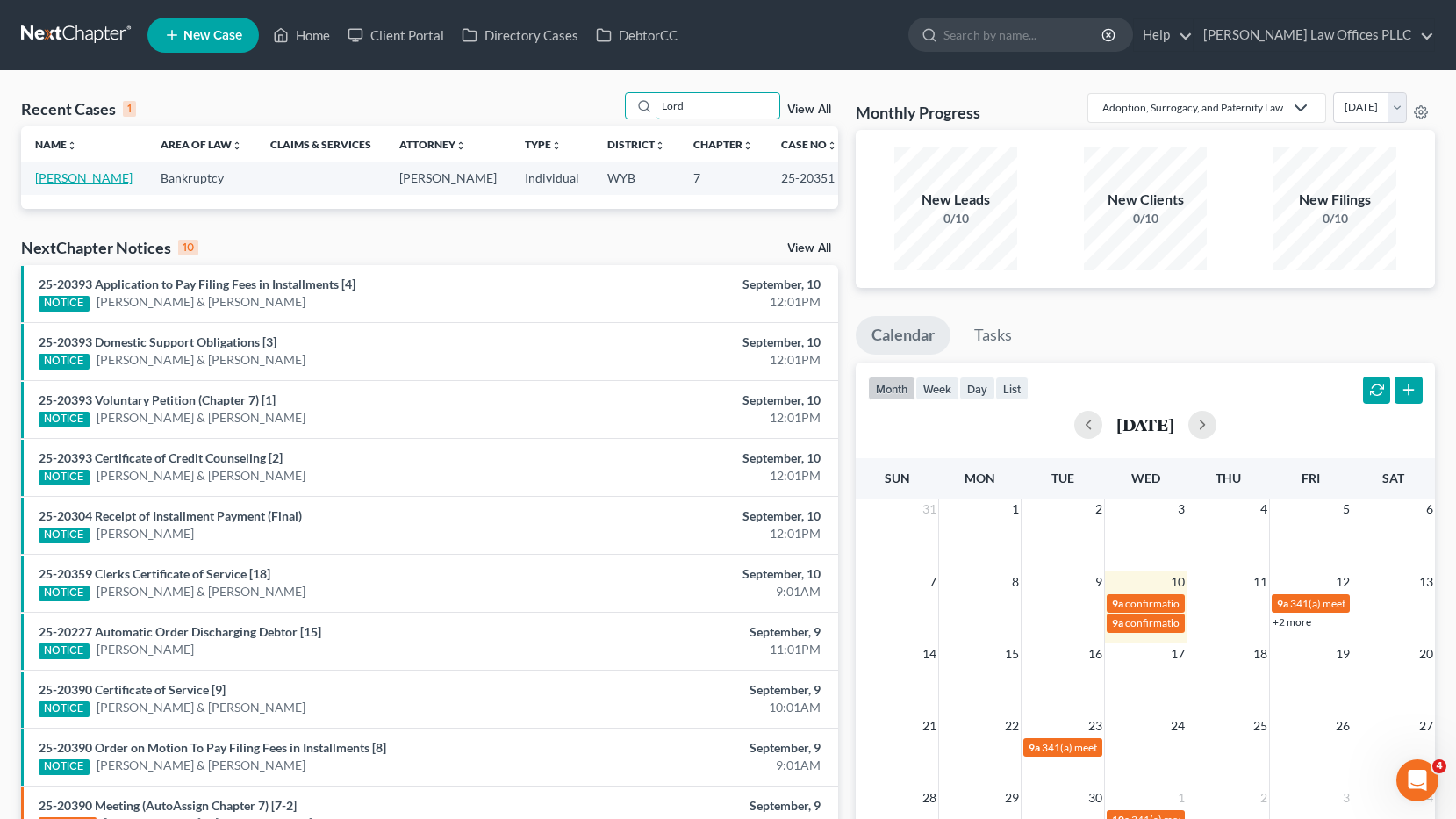
type input "Lord"
click at [97, 179] on link "[PERSON_NAME]" at bounding box center [84, 177] width 97 height 15
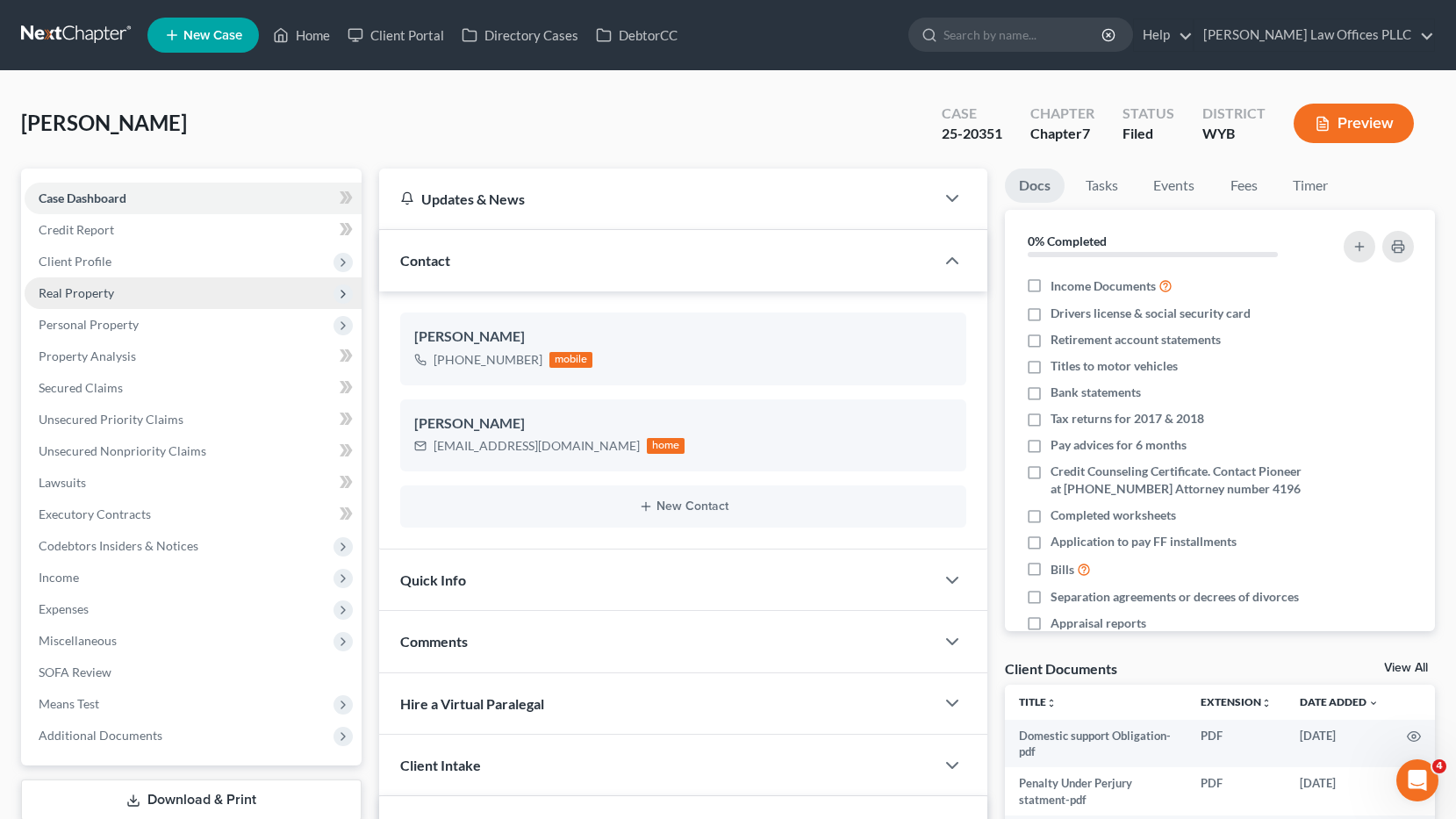
click at [113, 289] on span "Real Property" at bounding box center [193, 293] width 337 height 32
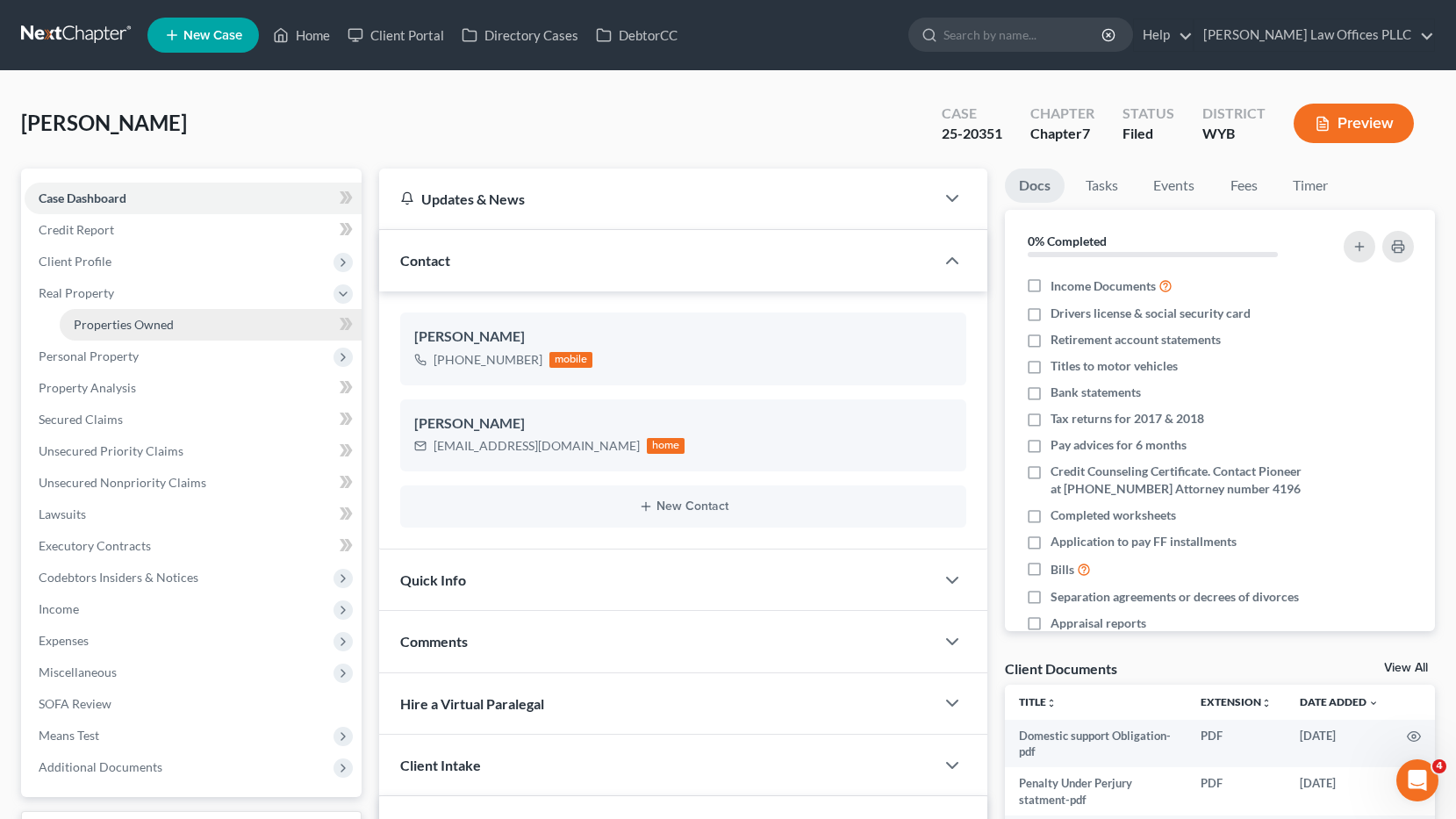
click at [147, 326] on span "Properties Owned" at bounding box center [124, 324] width 100 height 15
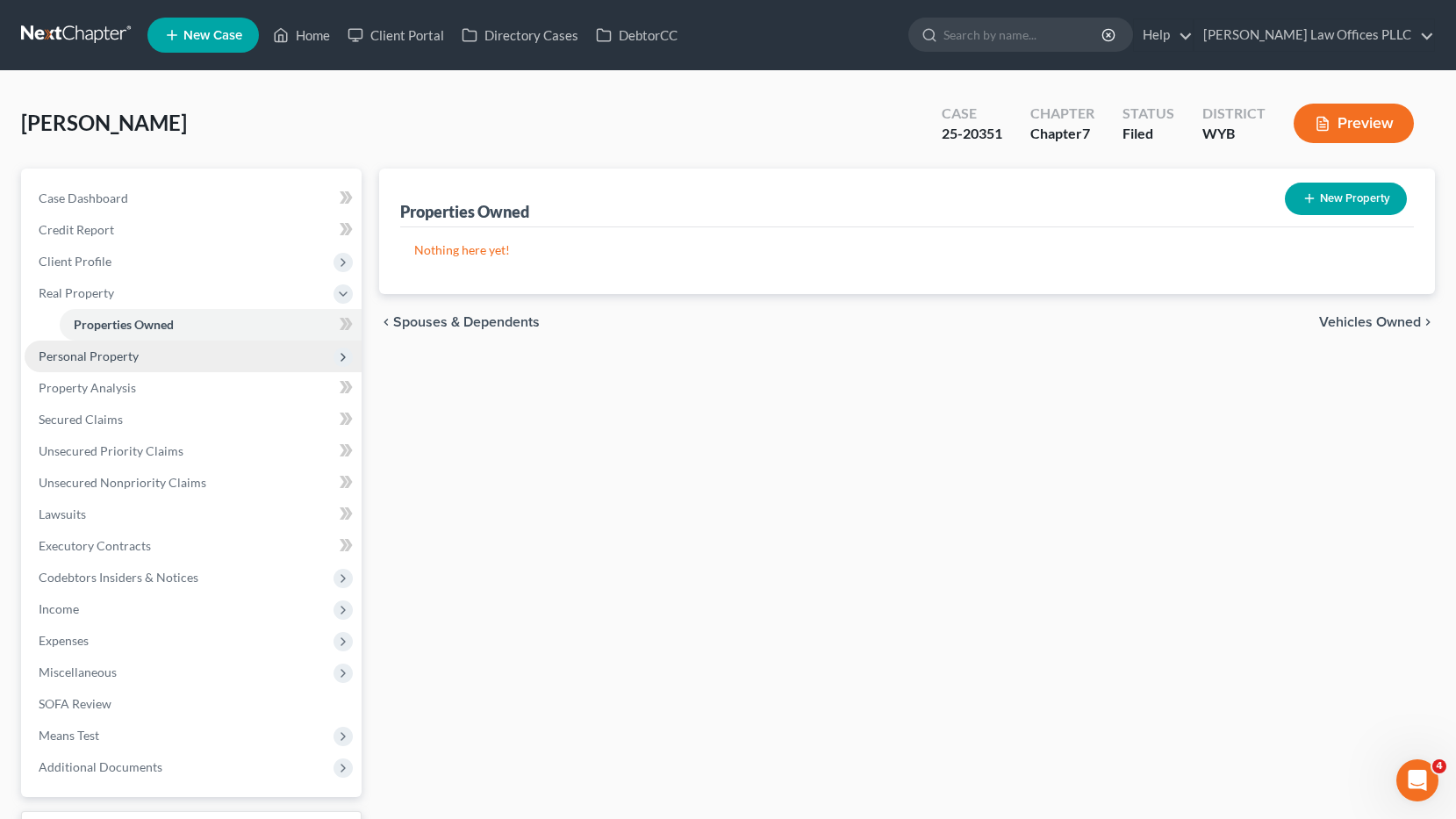
click at [138, 357] on span "Personal Property" at bounding box center [193, 356] width 337 height 32
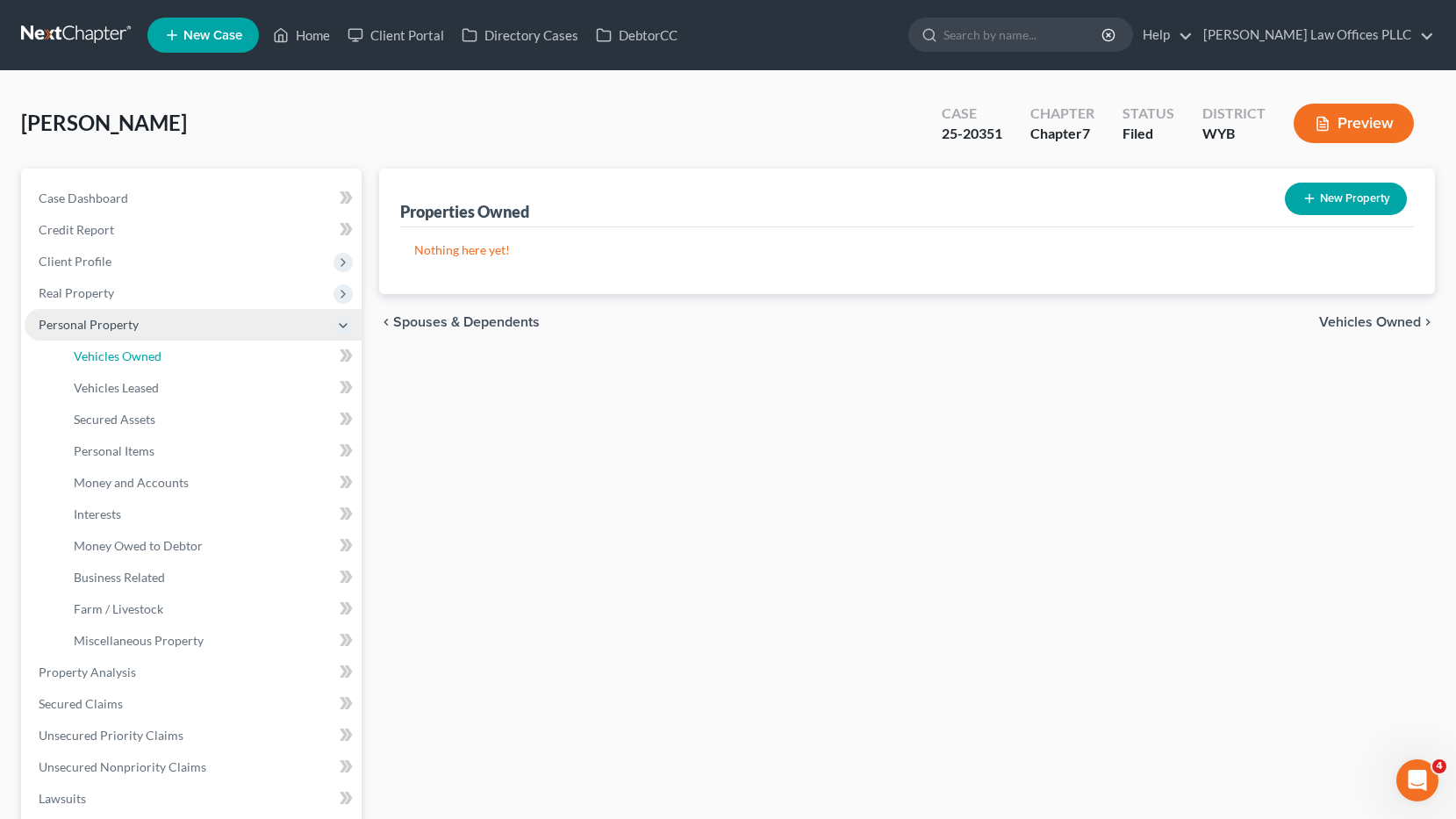
click at [138, 357] on span "Vehicles Owned" at bounding box center [117, 356] width 87 height 15
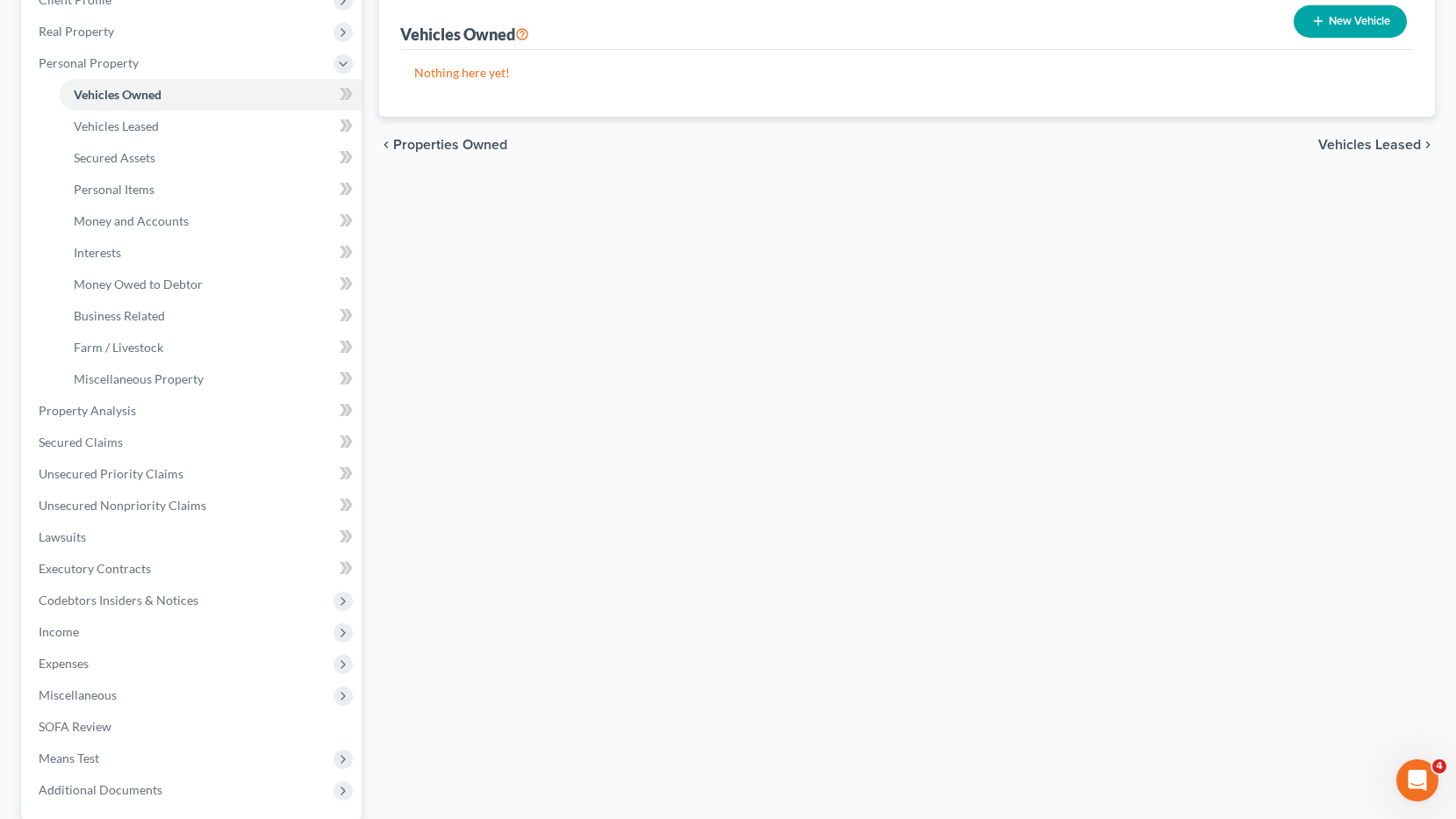
scroll to position [294, 0]
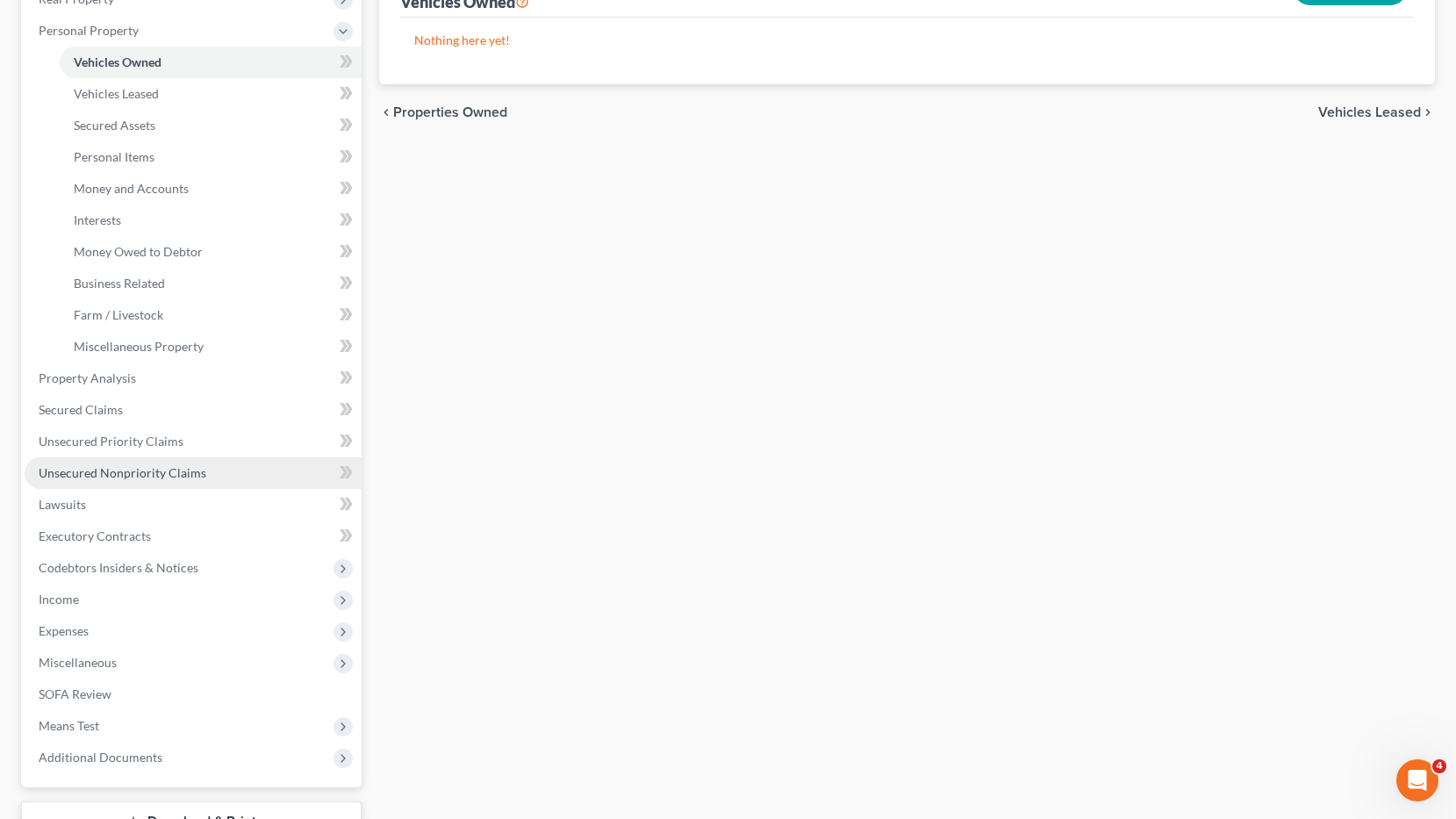
click at [149, 470] on span "Unsecured Nonpriority Claims" at bounding box center [122, 472] width 167 height 15
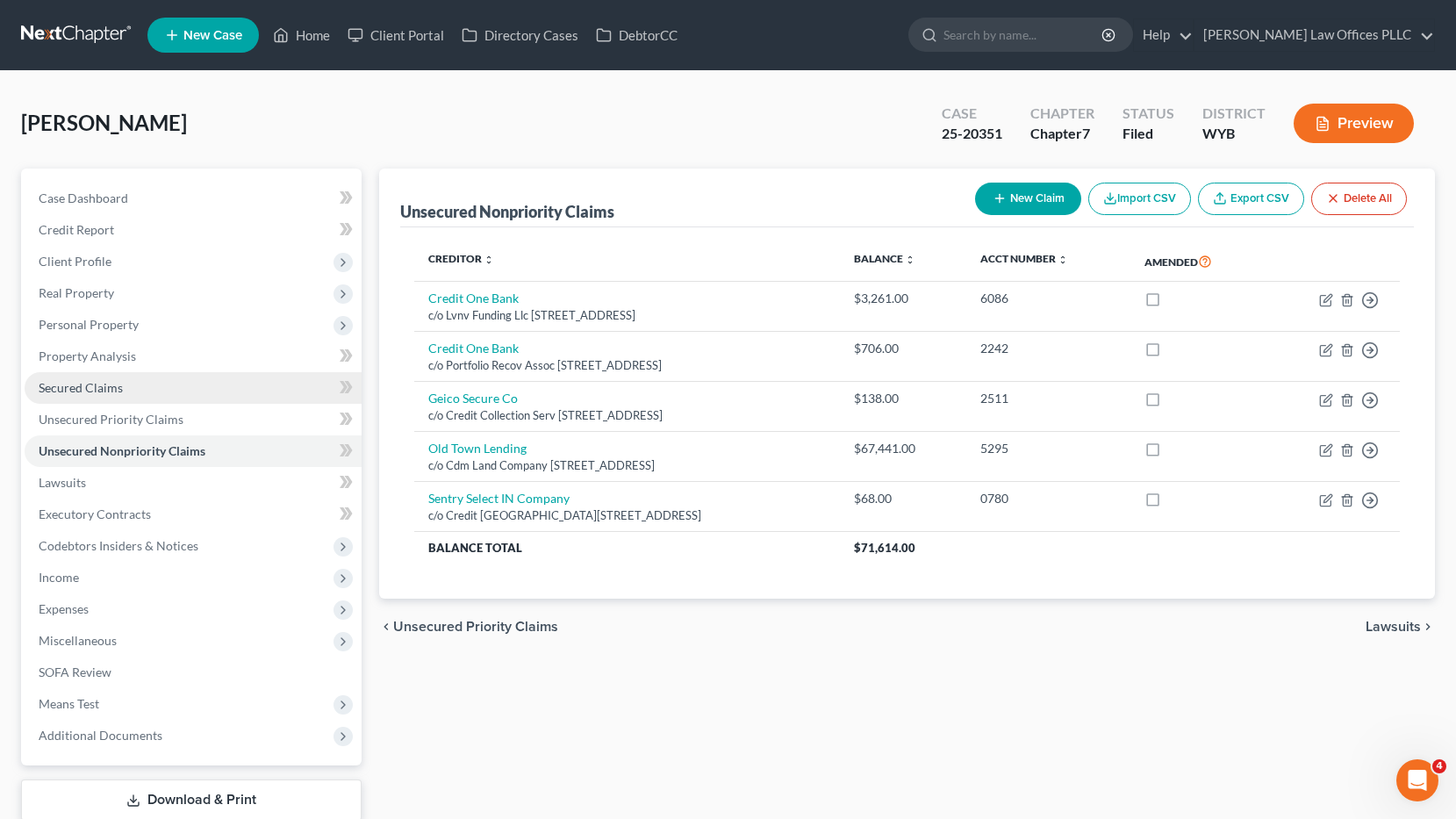
click at [116, 386] on span "Secured Claims" at bounding box center [80, 388] width 85 height 15
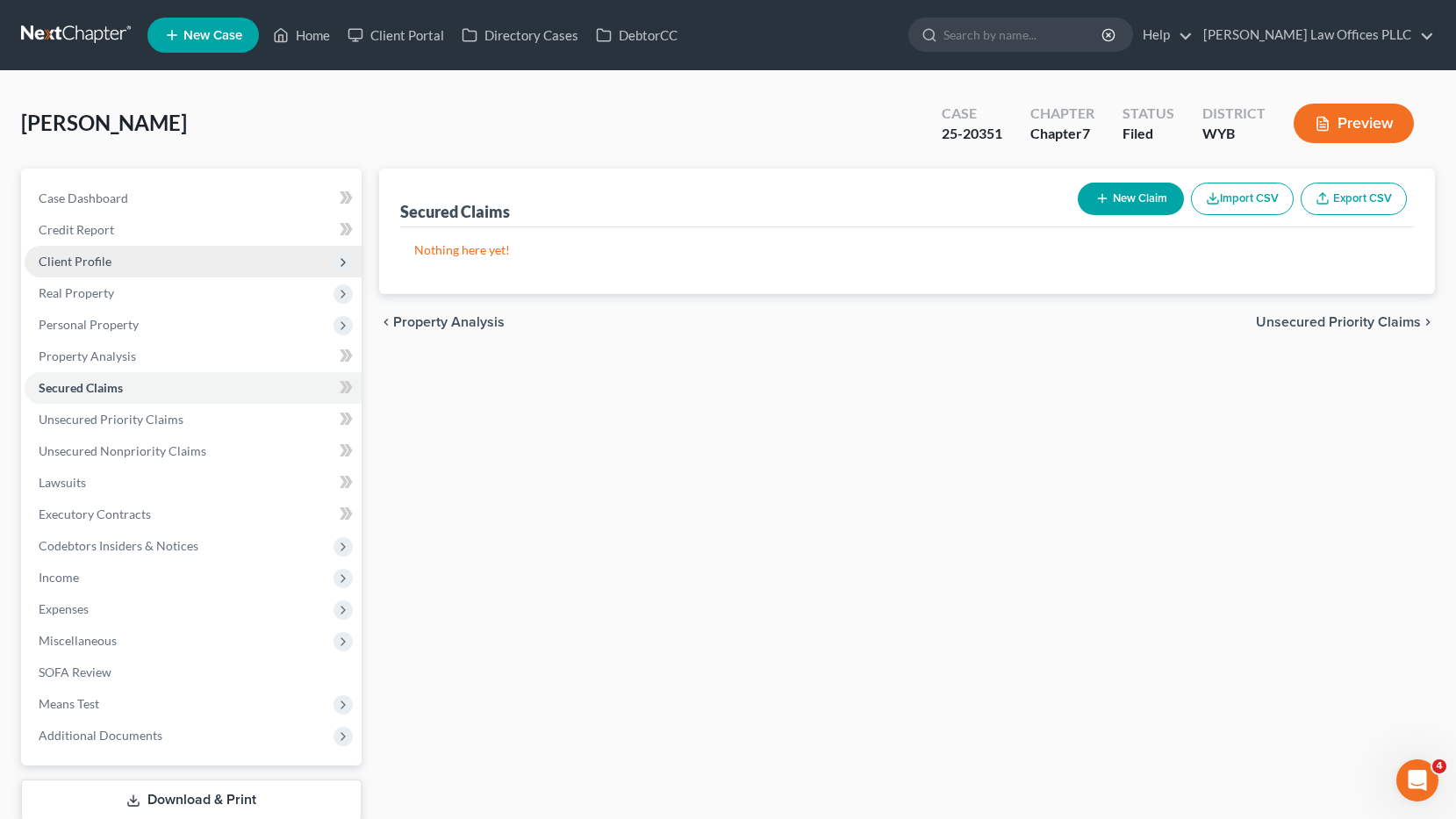
click at [130, 257] on span "Client Profile" at bounding box center [193, 261] width 337 height 32
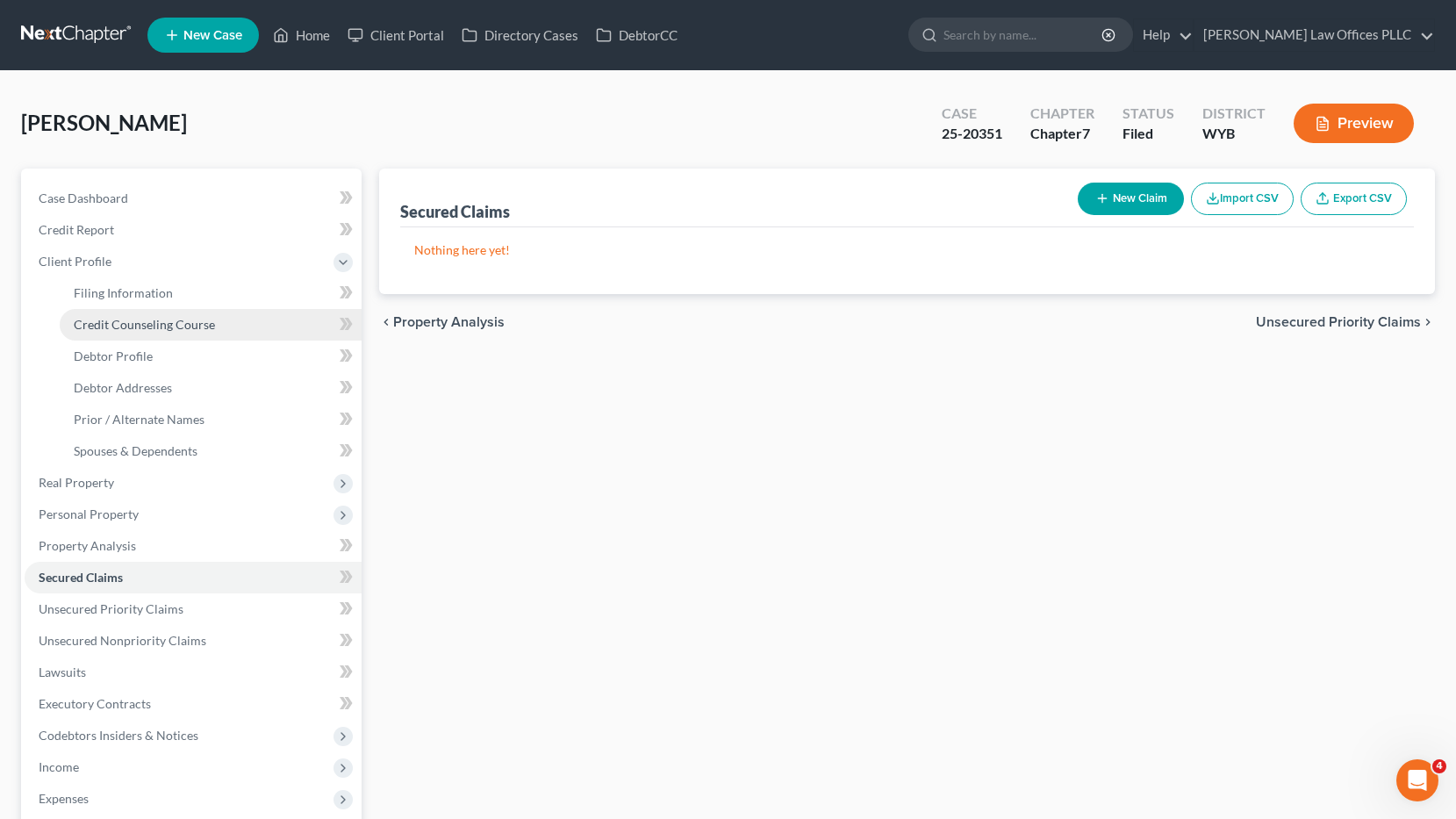
click at [166, 318] on span "Credit Counseling Course" at bounding box center [144, 324] width 141 height 15
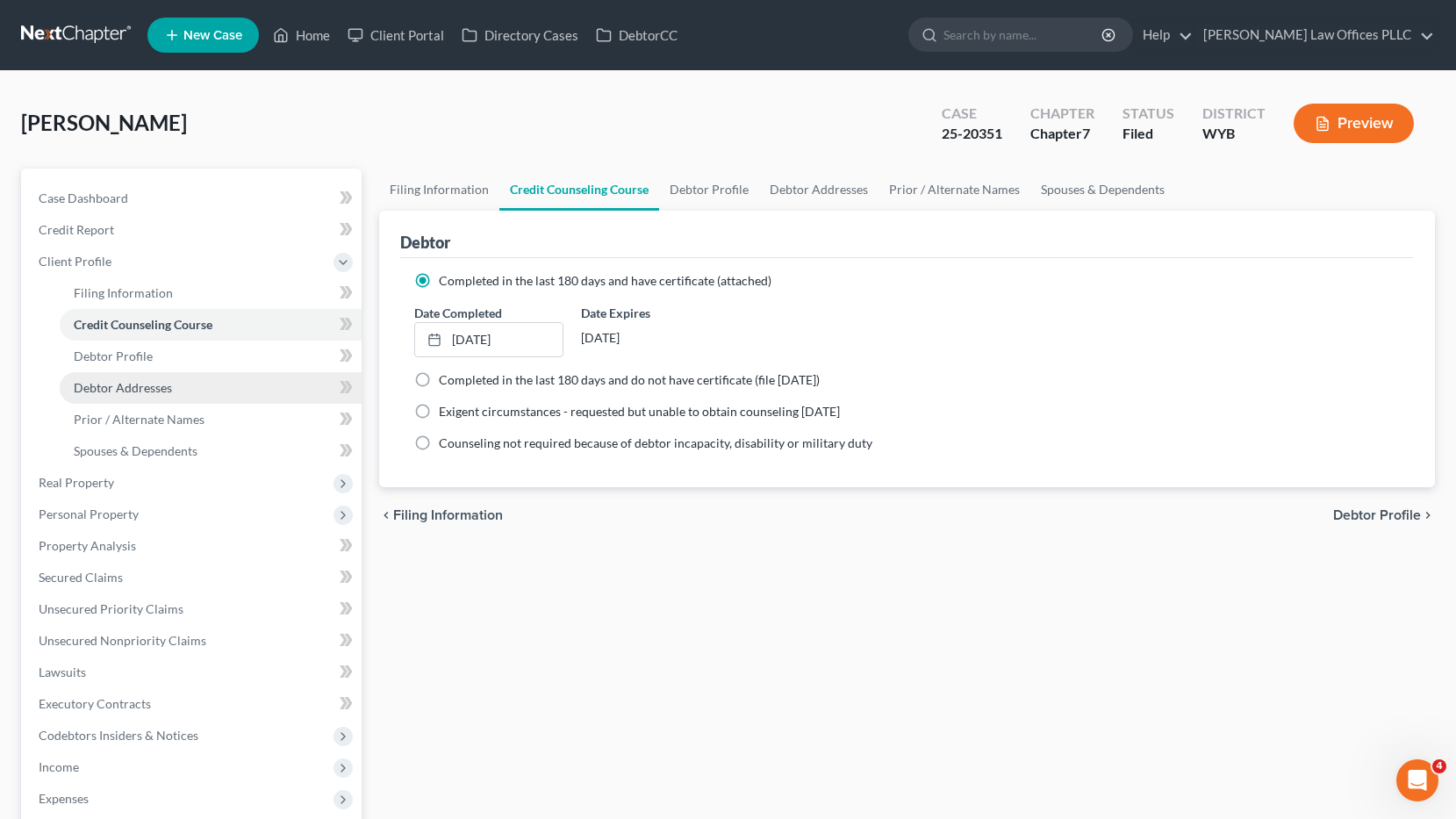
click at [158, 381] on span "Debtor Addresses" at bounding box center [123, 388] width 98 height 15
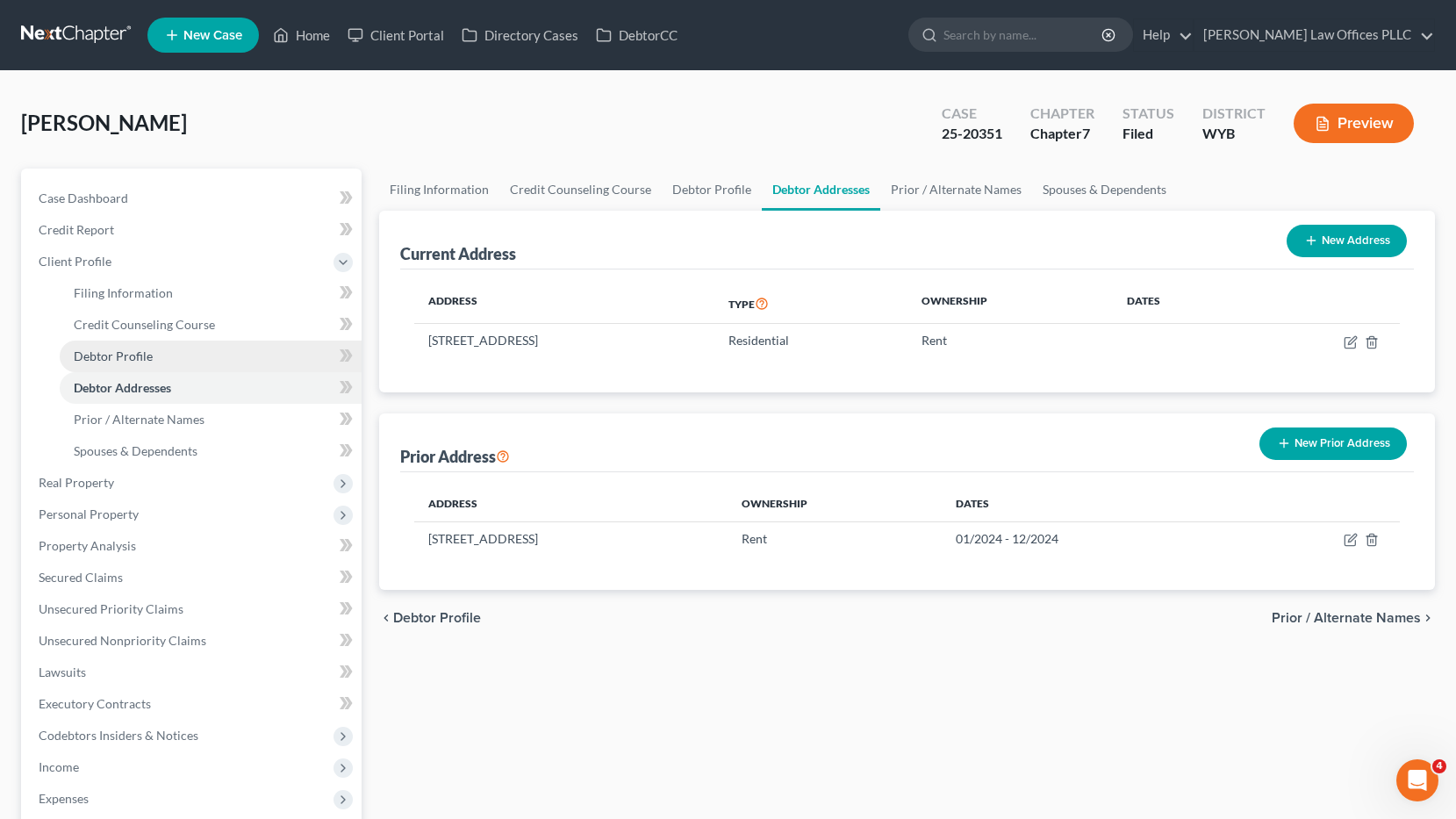
click at [153, 354] on link "Debtor Profile" at bounding box center [211, 356] width 302 height 32
select select "0"
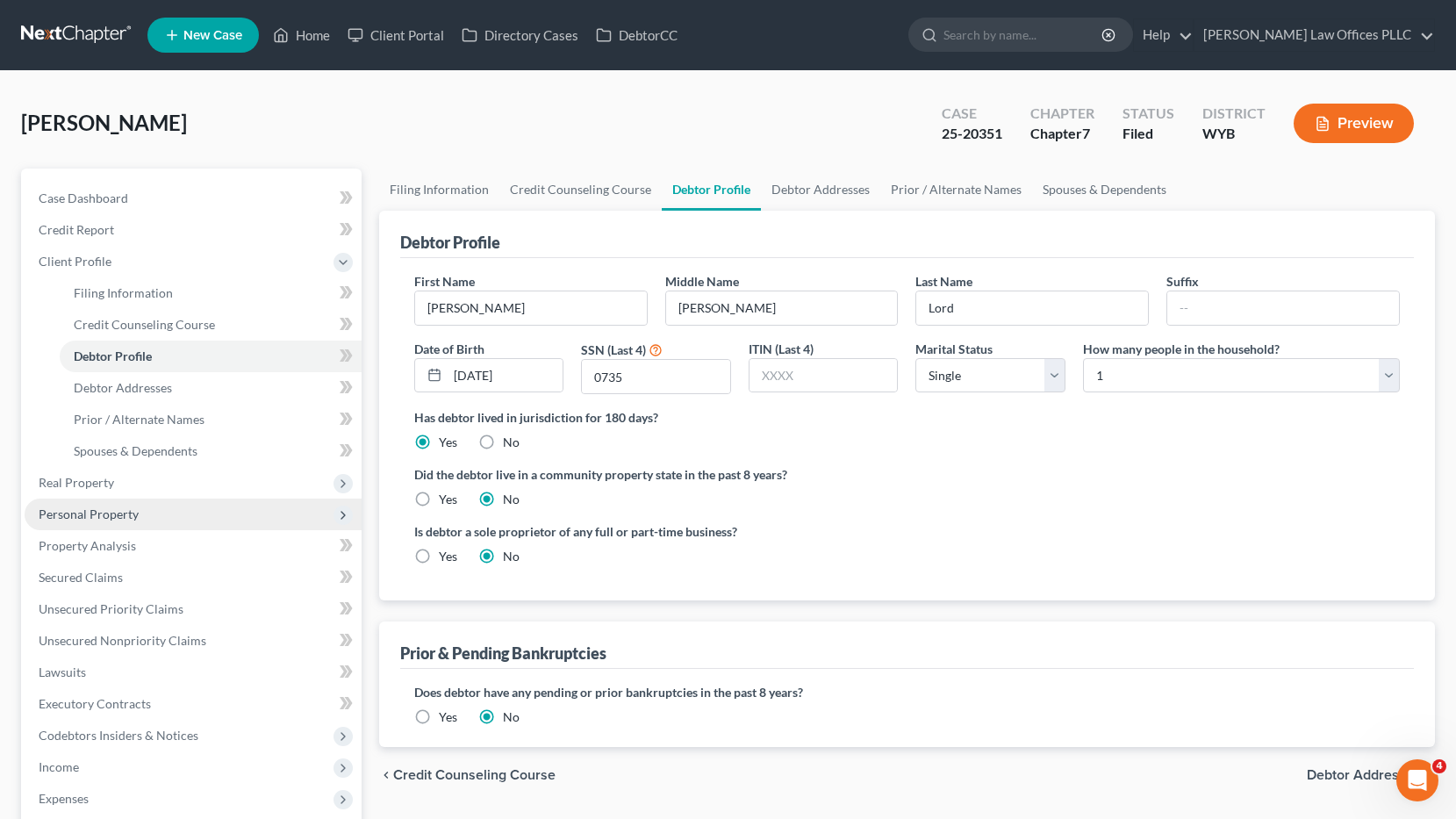
click at [124, 509] on span "Personal Property" at bounding box center [88, 513] width 100 height 15
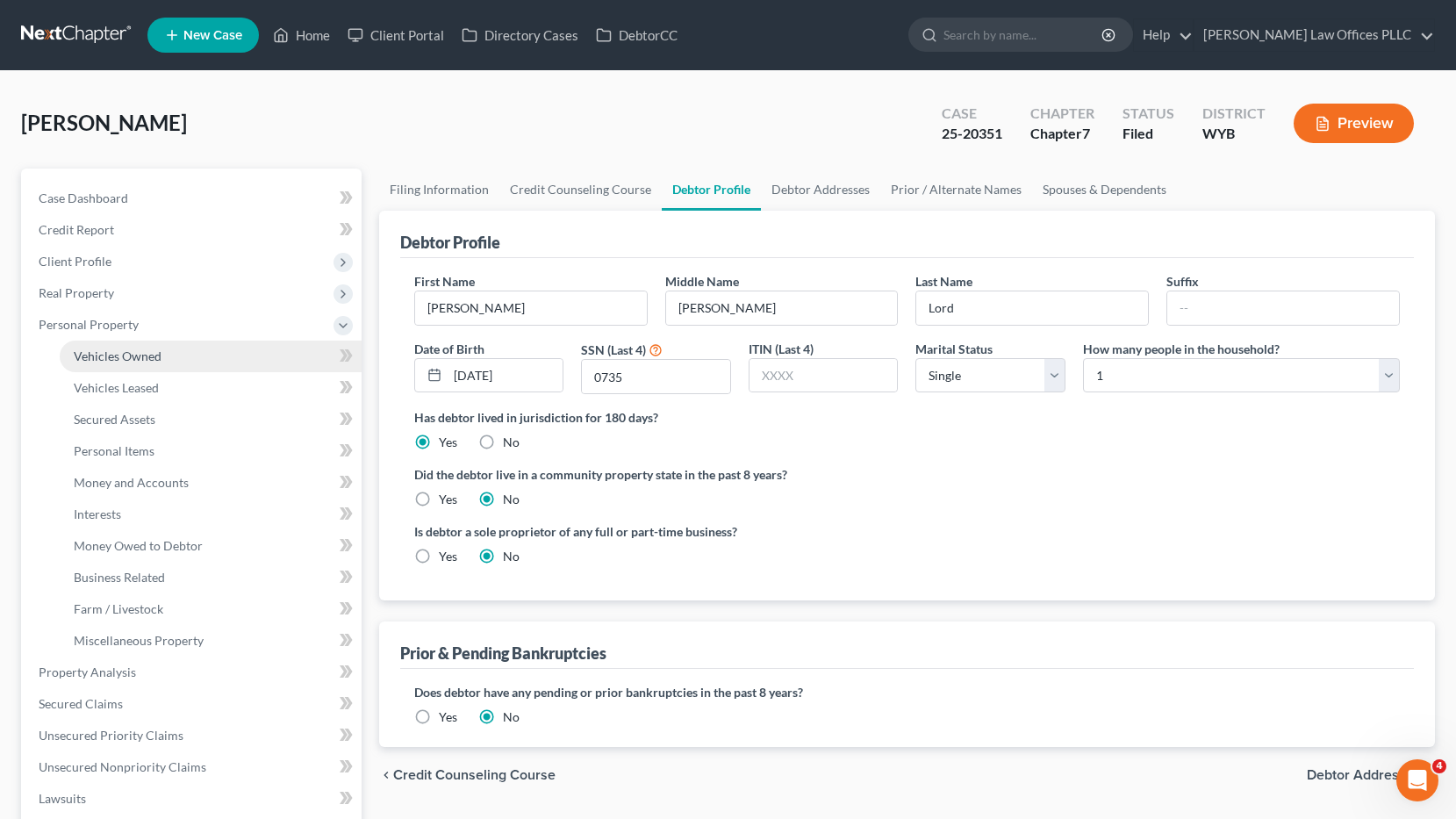
click at [157, 350] on span "Vehicles Owned" at bounding box center [117, 356] width 87 height 15
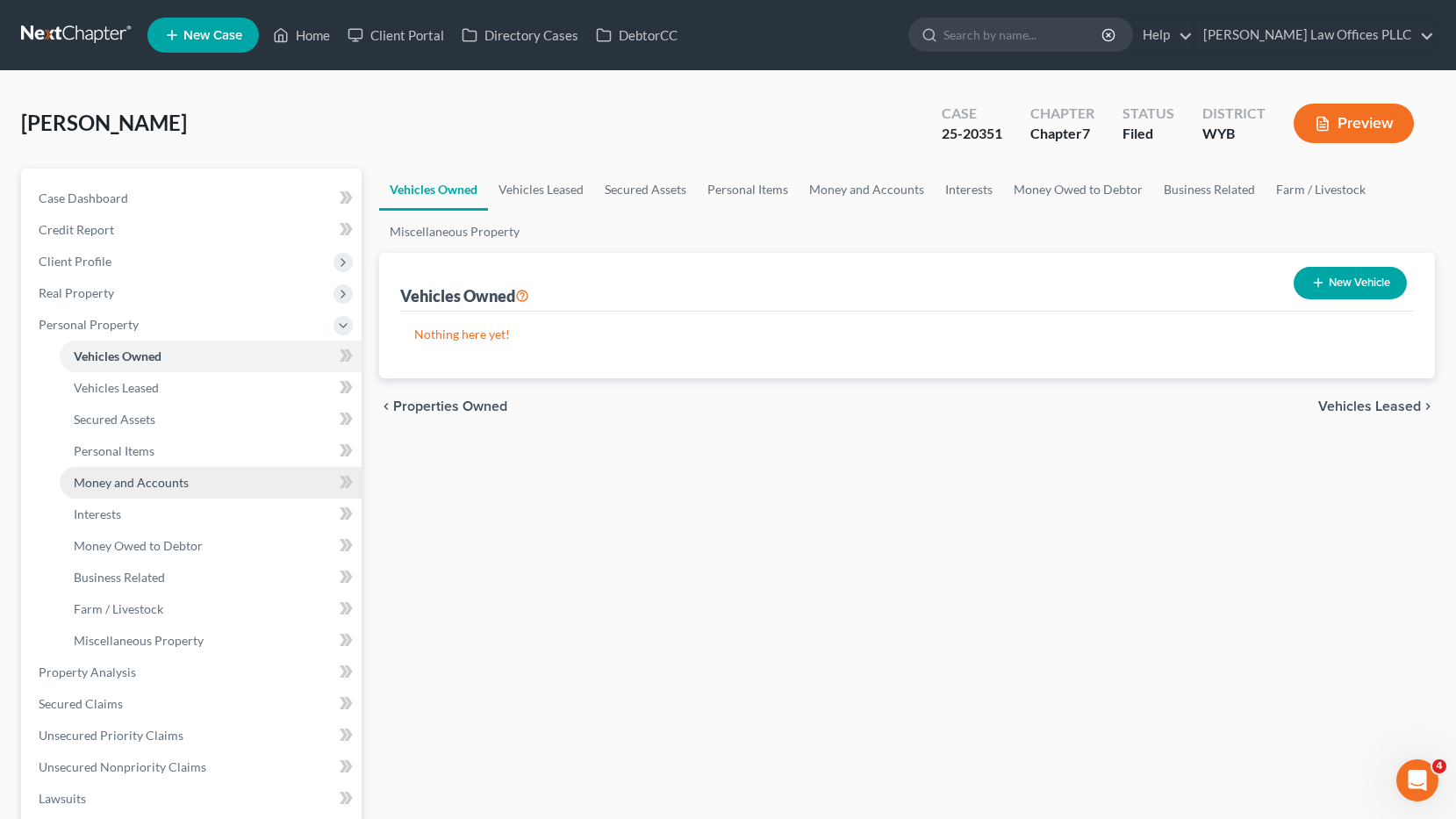
click at [171, 482] on span "Money and Accounts" at bounding box center [131, 482] width 115 height 15
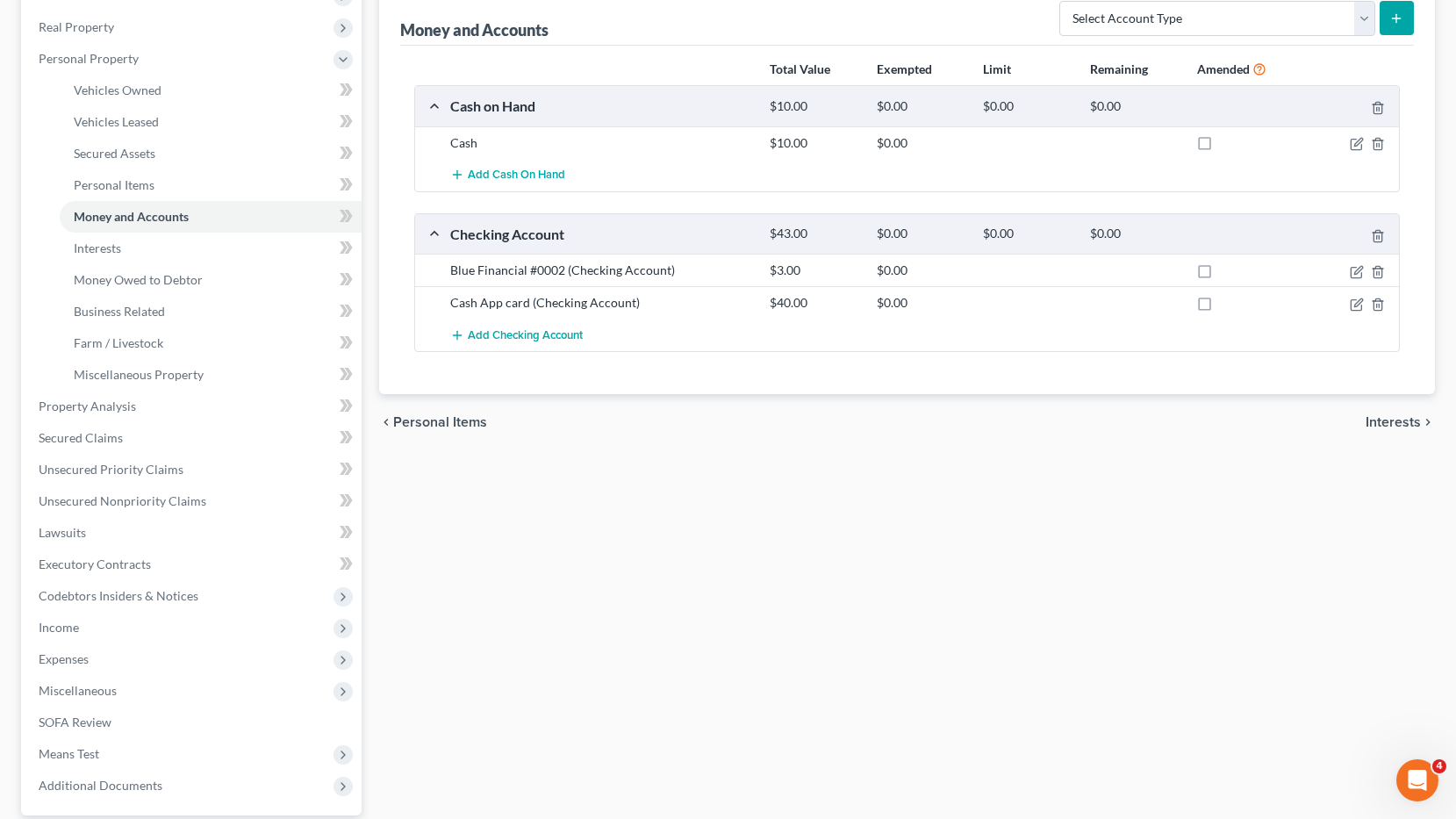
scroll to position [366, 0]
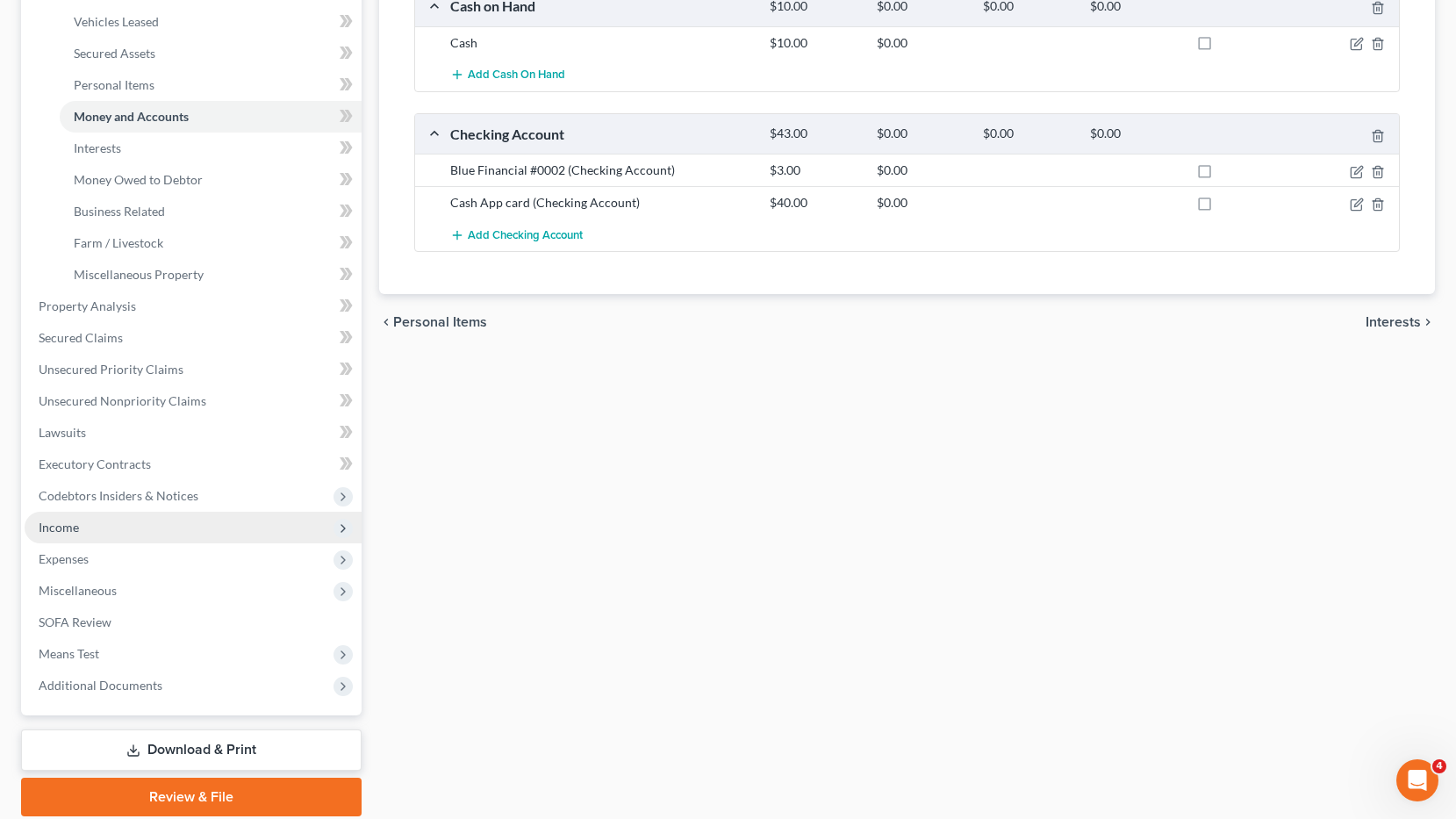
click at [58, 527] on span "Income" at bounding box center [58, 527] width 40 height 15
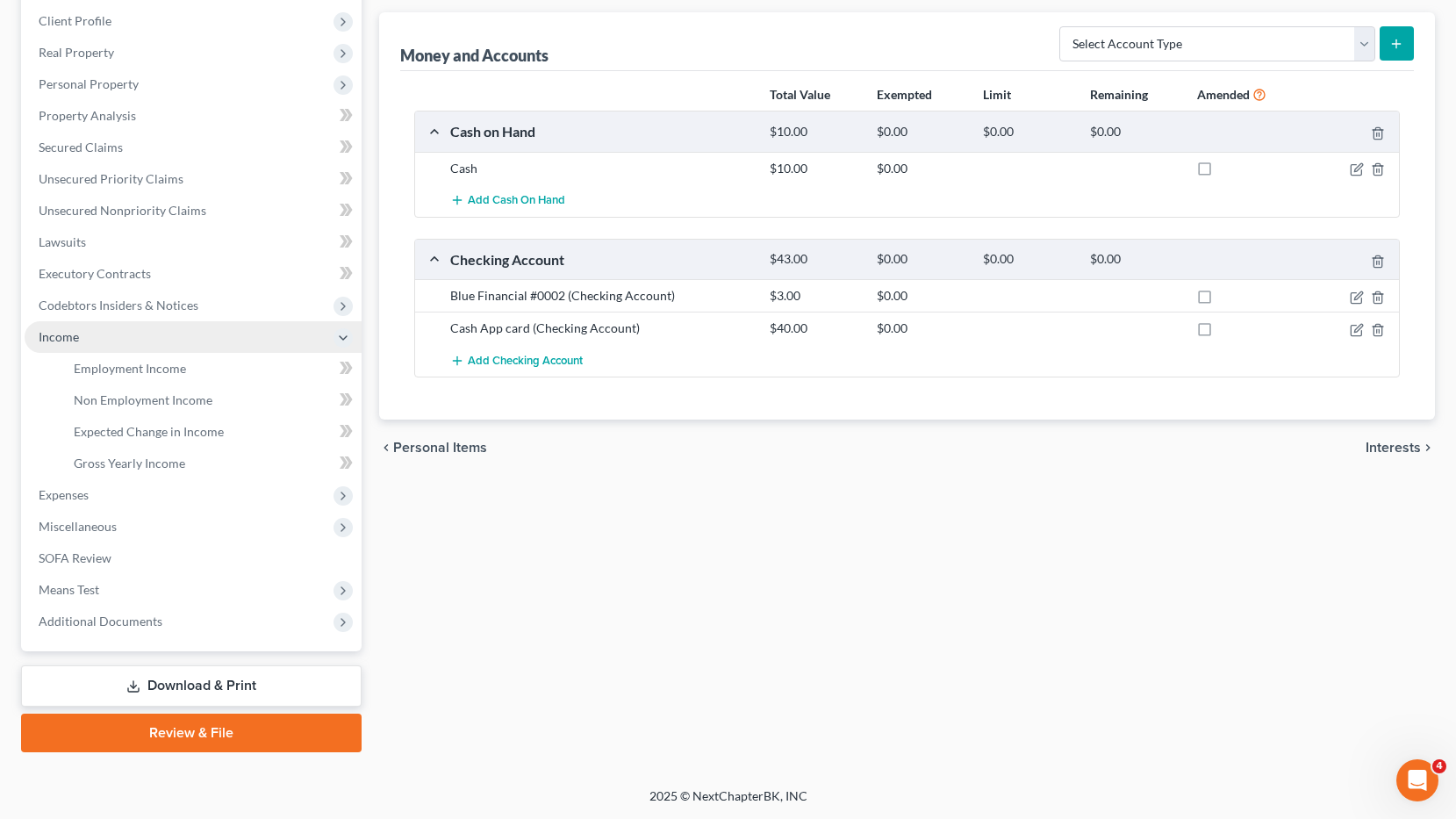
scroll to position [240, 0]
click at [142, 366] on span "Employment Income" at bounding box center [129, 368] width 112 height 15
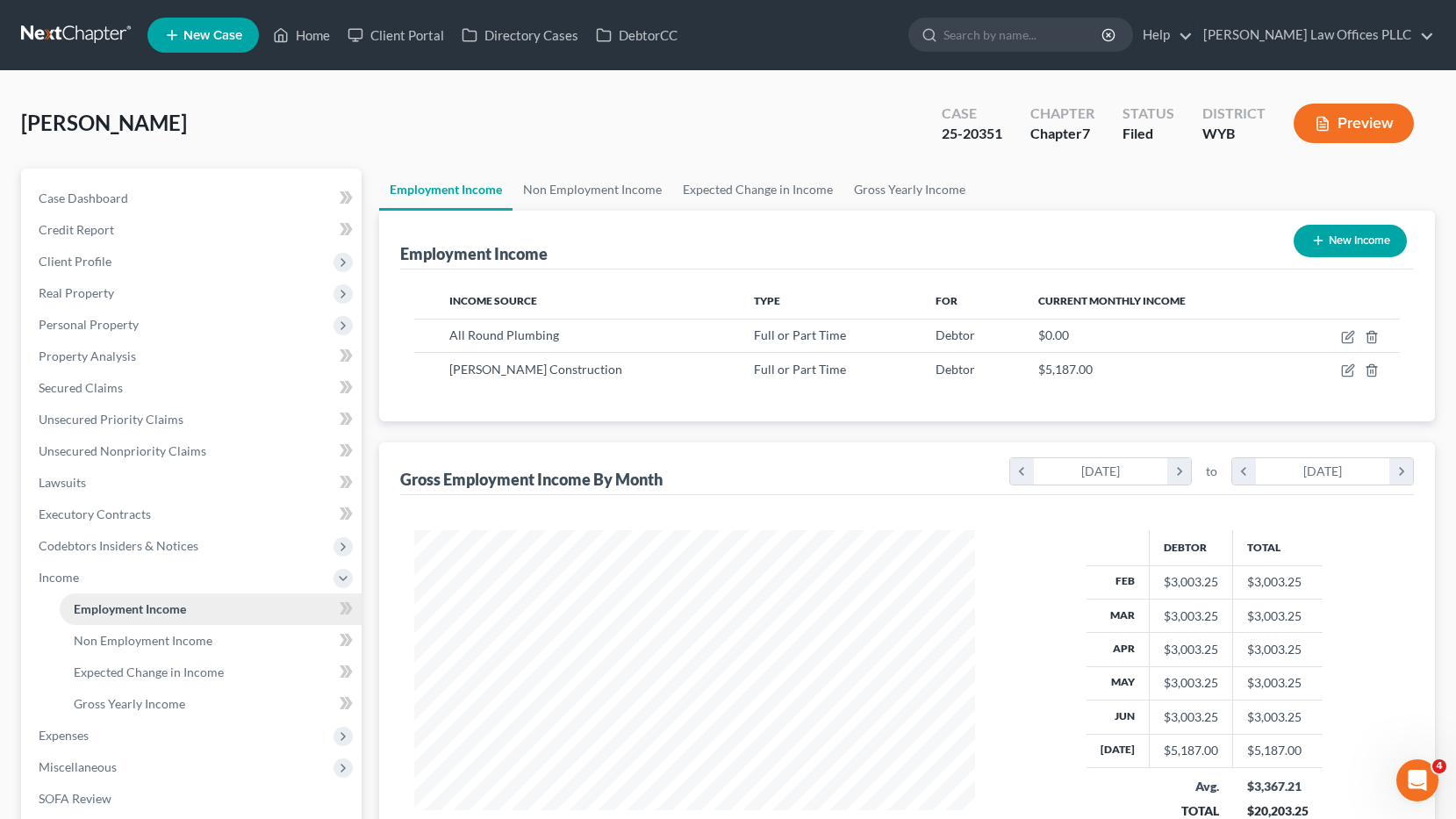
scroll to position [315, 595]
click at [155, 450] on span "Unsecured Nonpriority Claims" at bounding box center [122, 450] width 167 height 15
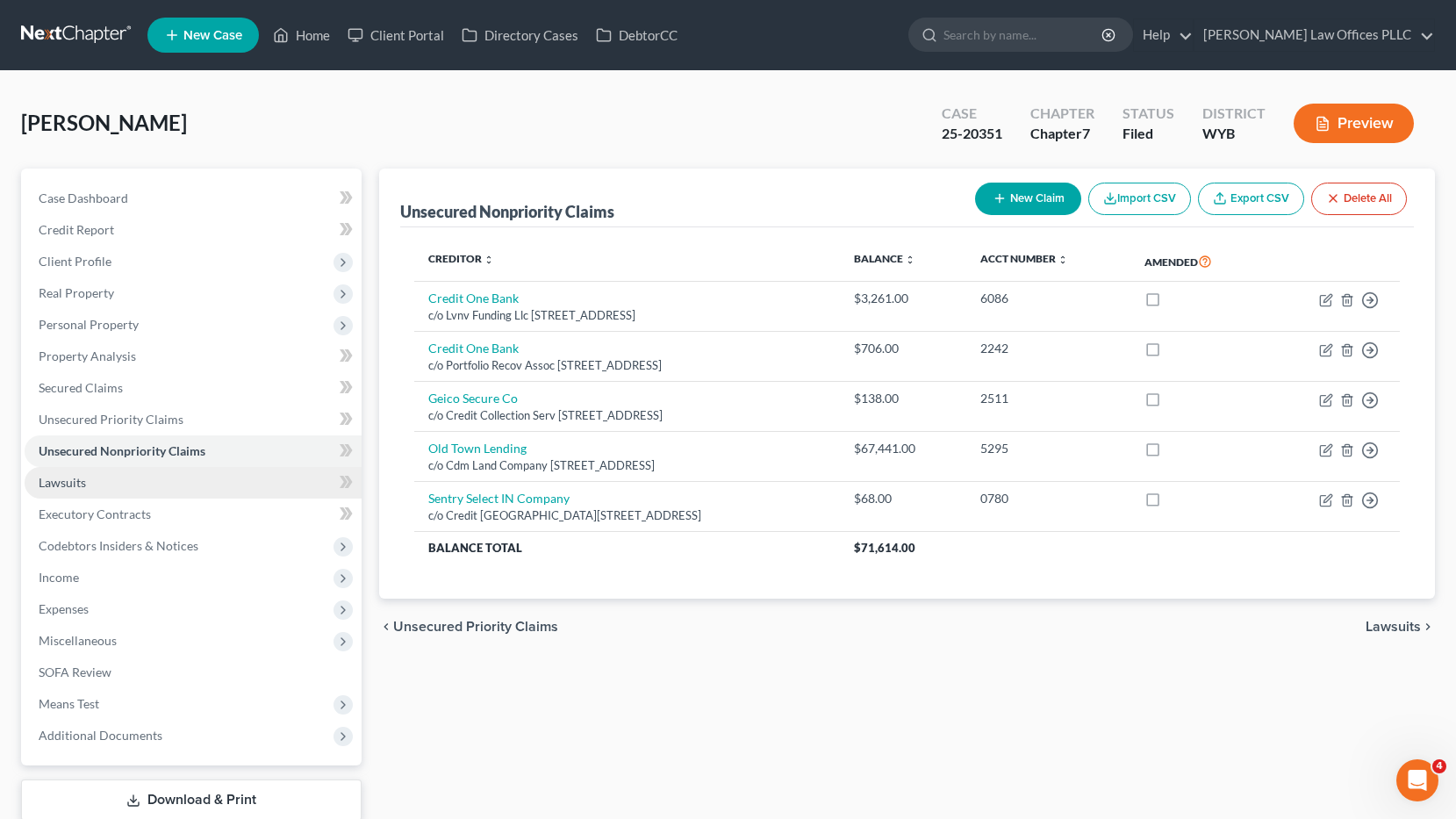
click at [66, 476] on span "Lawsuits" at bounding box center [62, 482] width 47 height 15
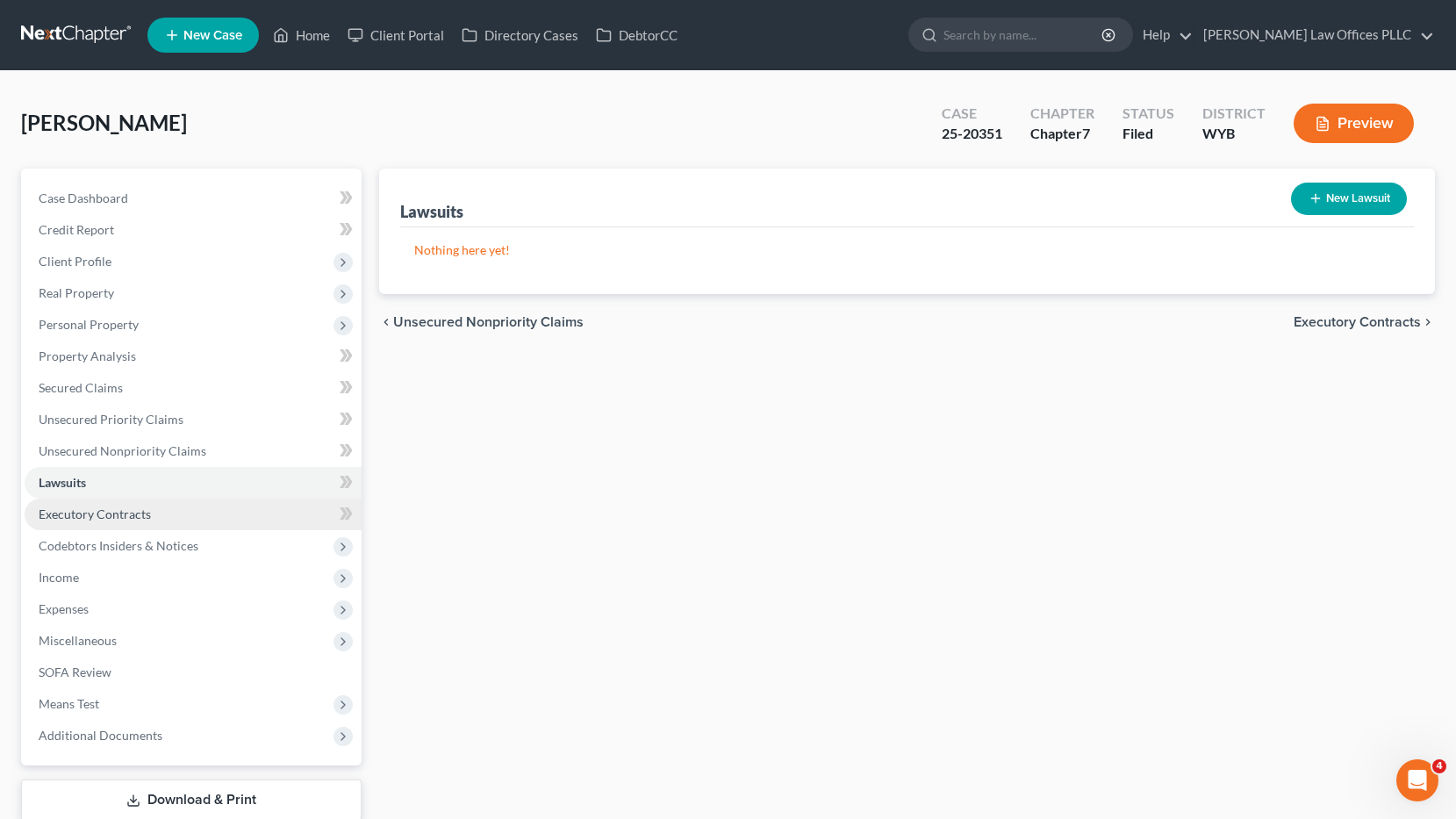
click at [131, 513] on span "Executory Contracts" at bounding box center [94, 513] width 112 height 15
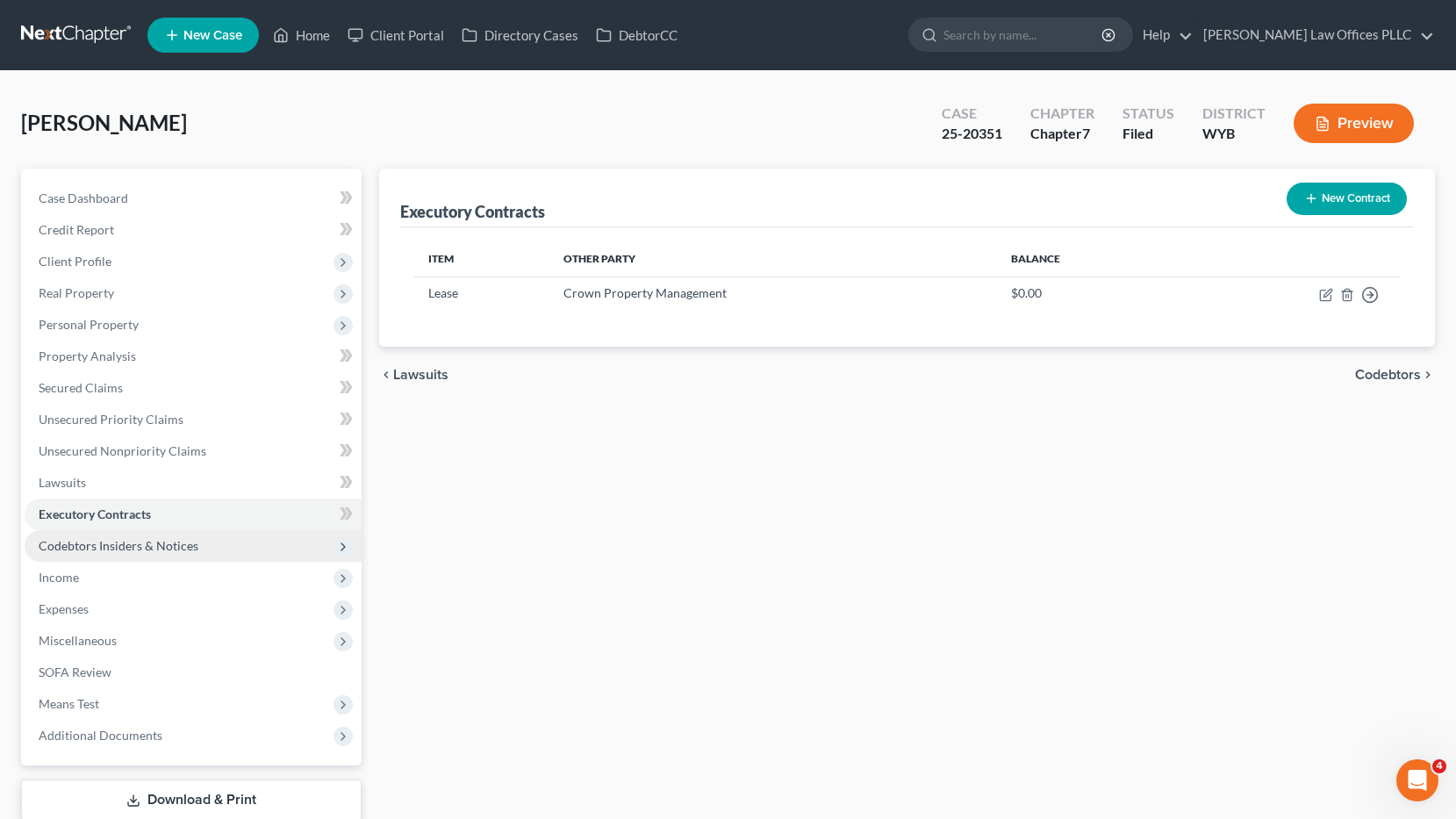
click at [147, 547] on span "Codebtors Insiders & Notices" at bounding box center [118, 545] width 160 height 15
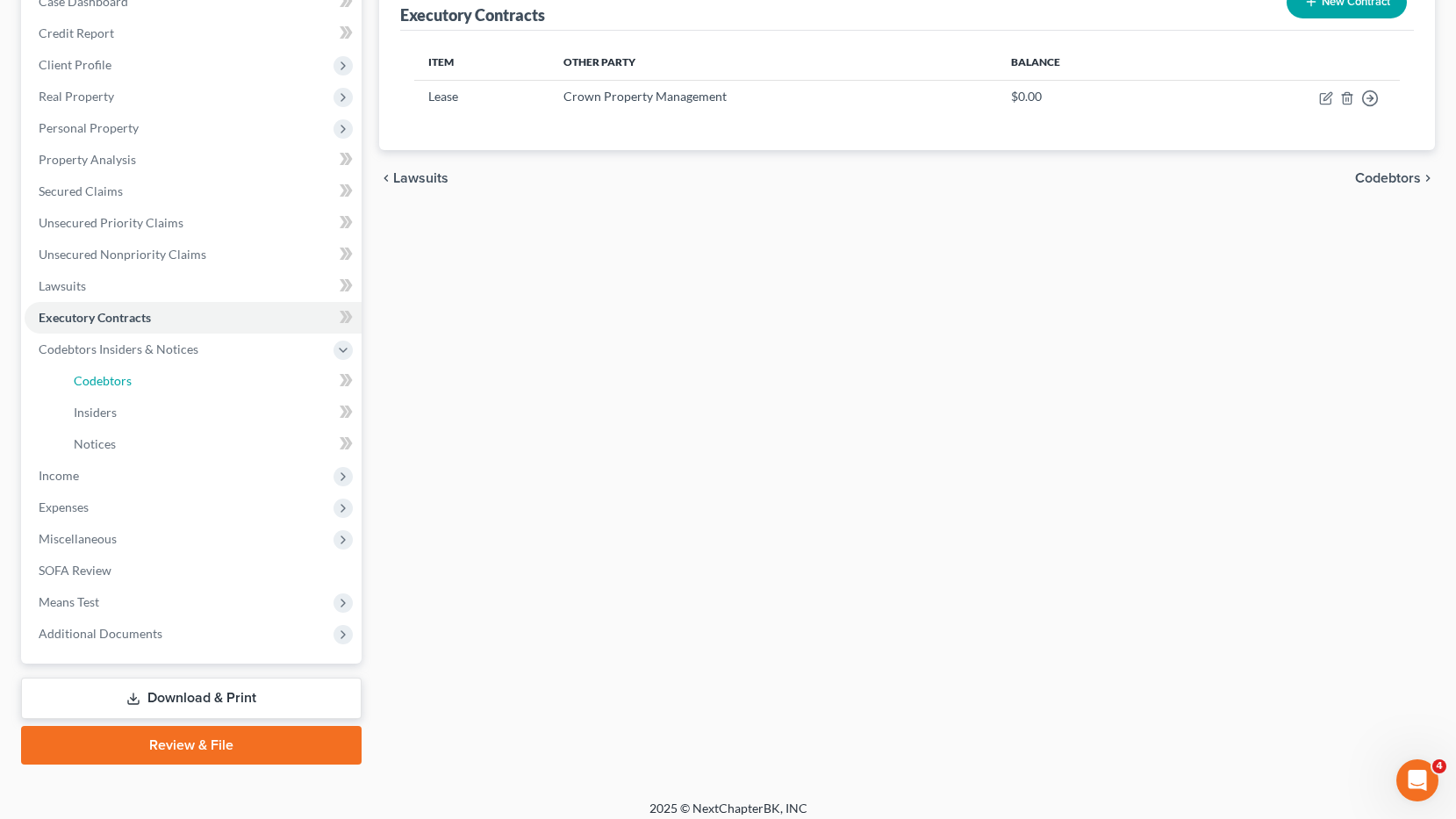
scroll to position [209, 0]
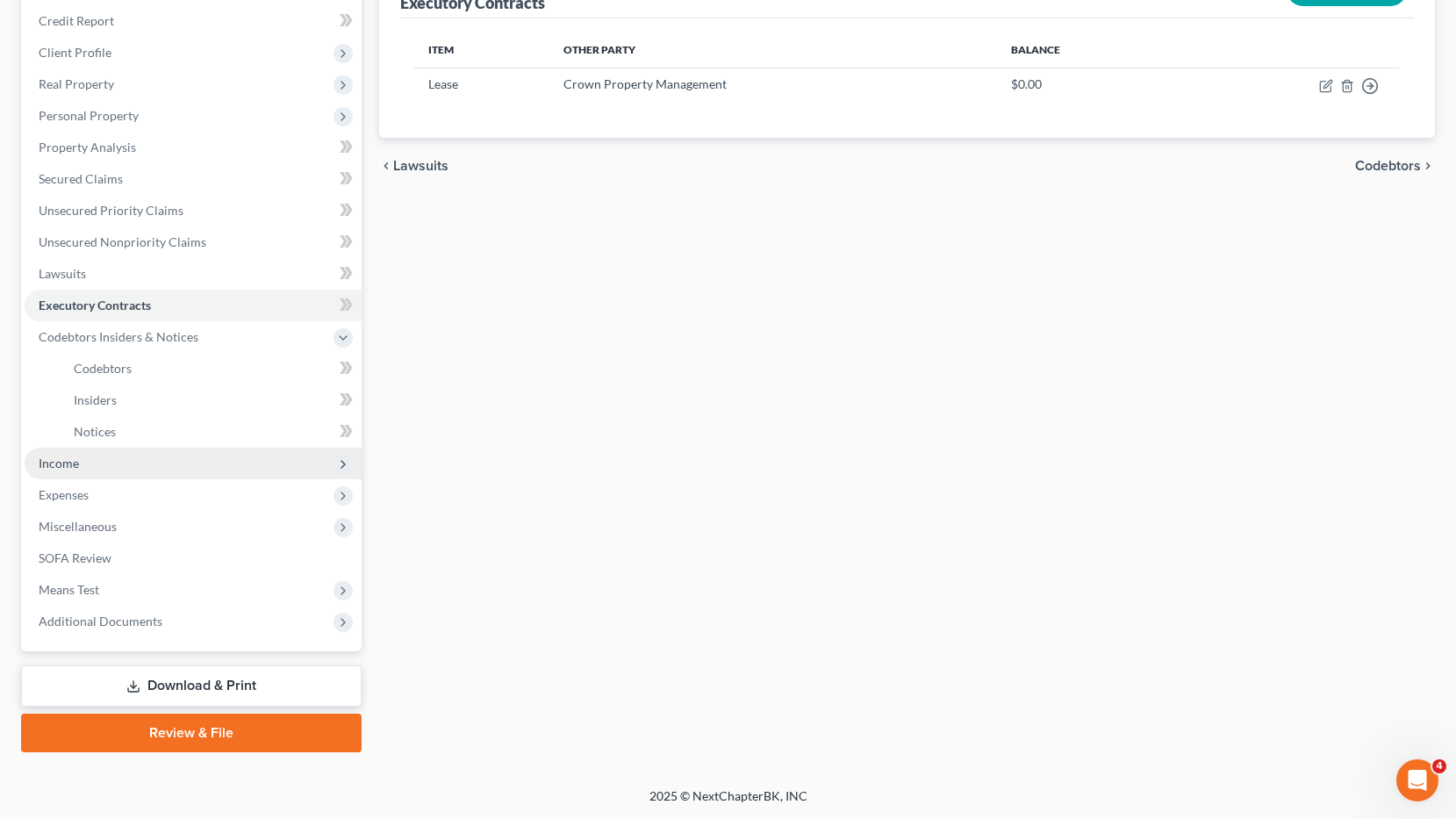
click at [84, 456] on span "Income" at bounding box center [193, 463] width 337 height 32
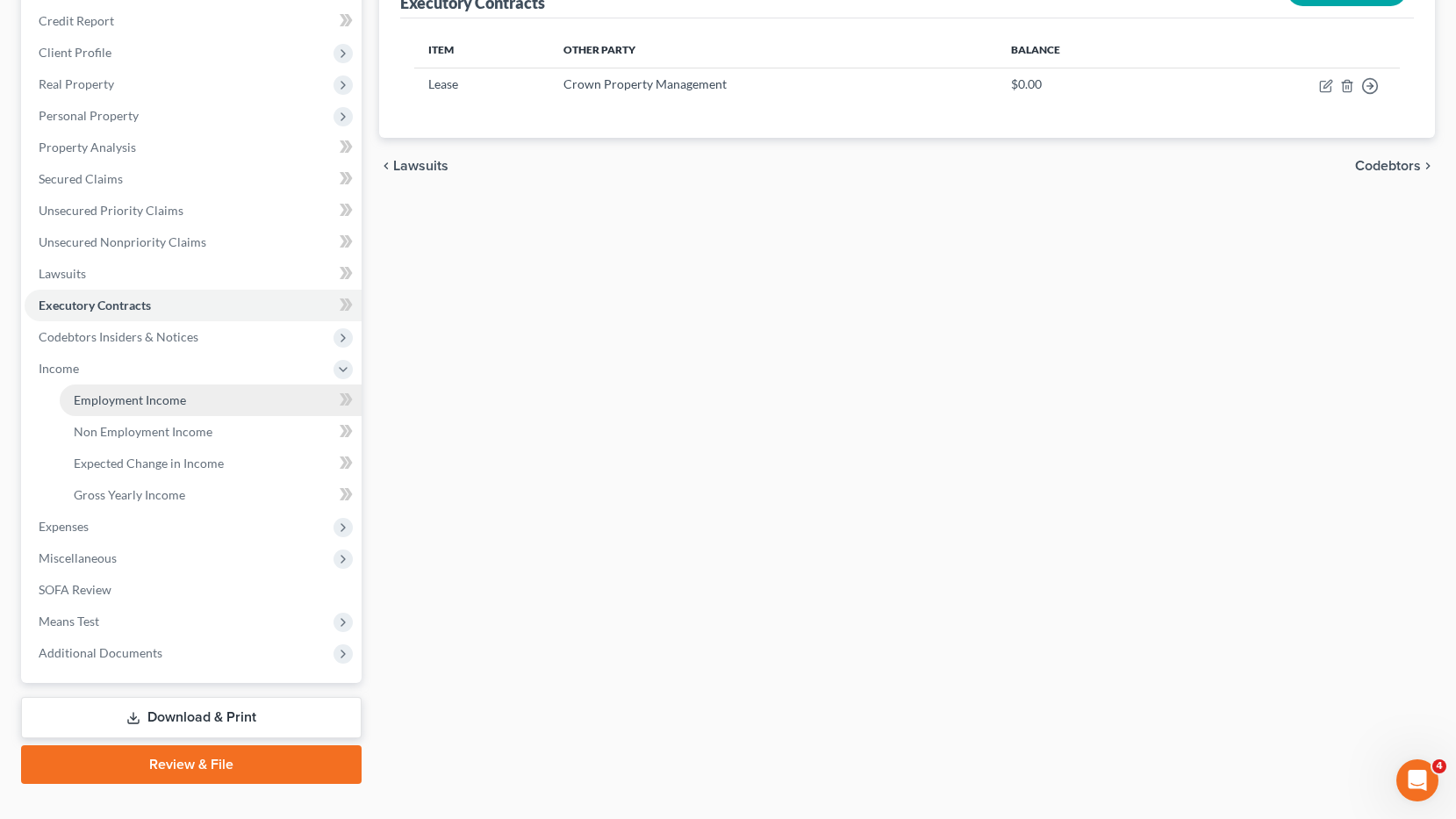
click at [133, 393] on span "Employment Income" at bounding box center [129, 399] width 112 height 15
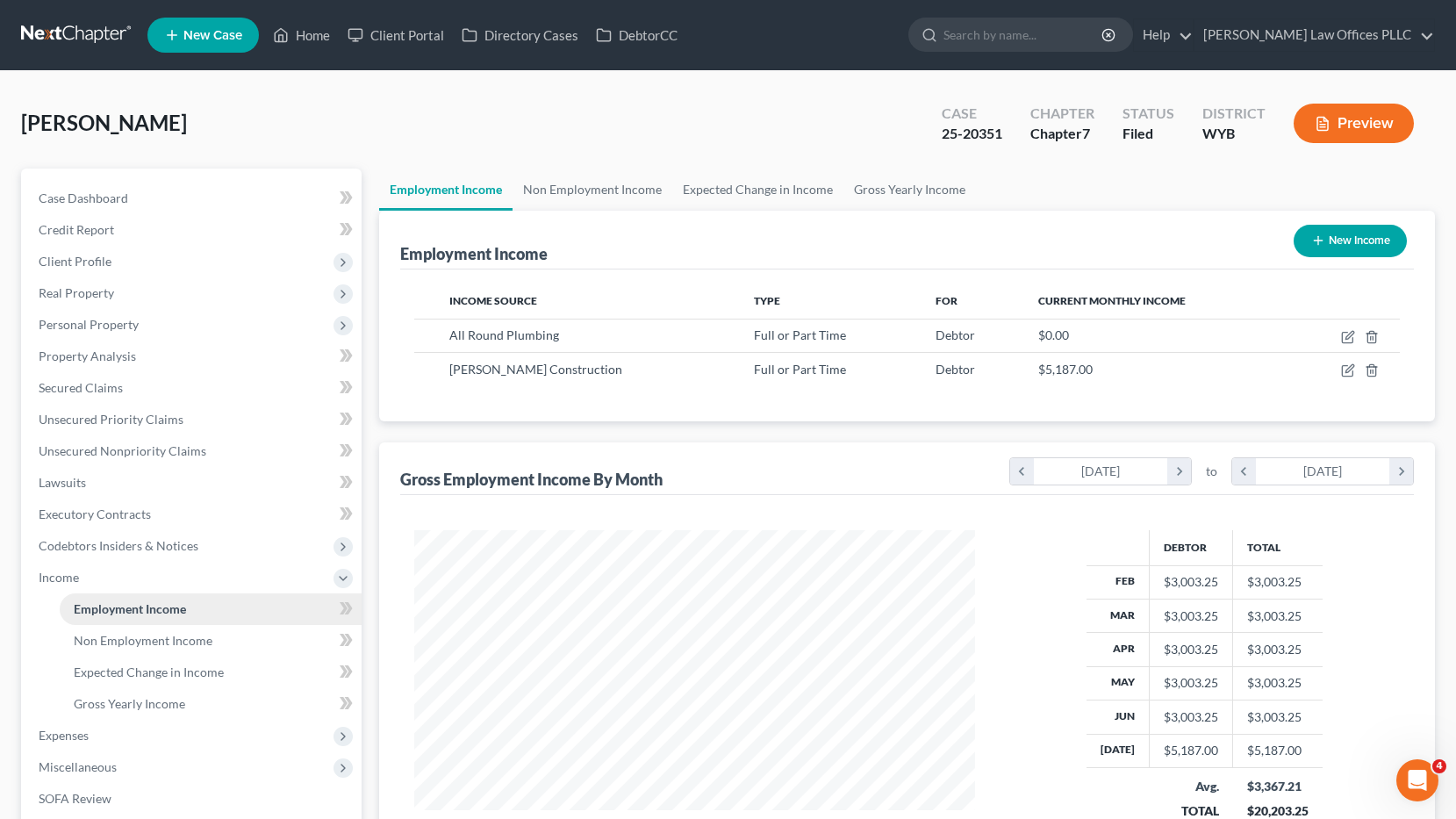
scroll to position [315, 595]
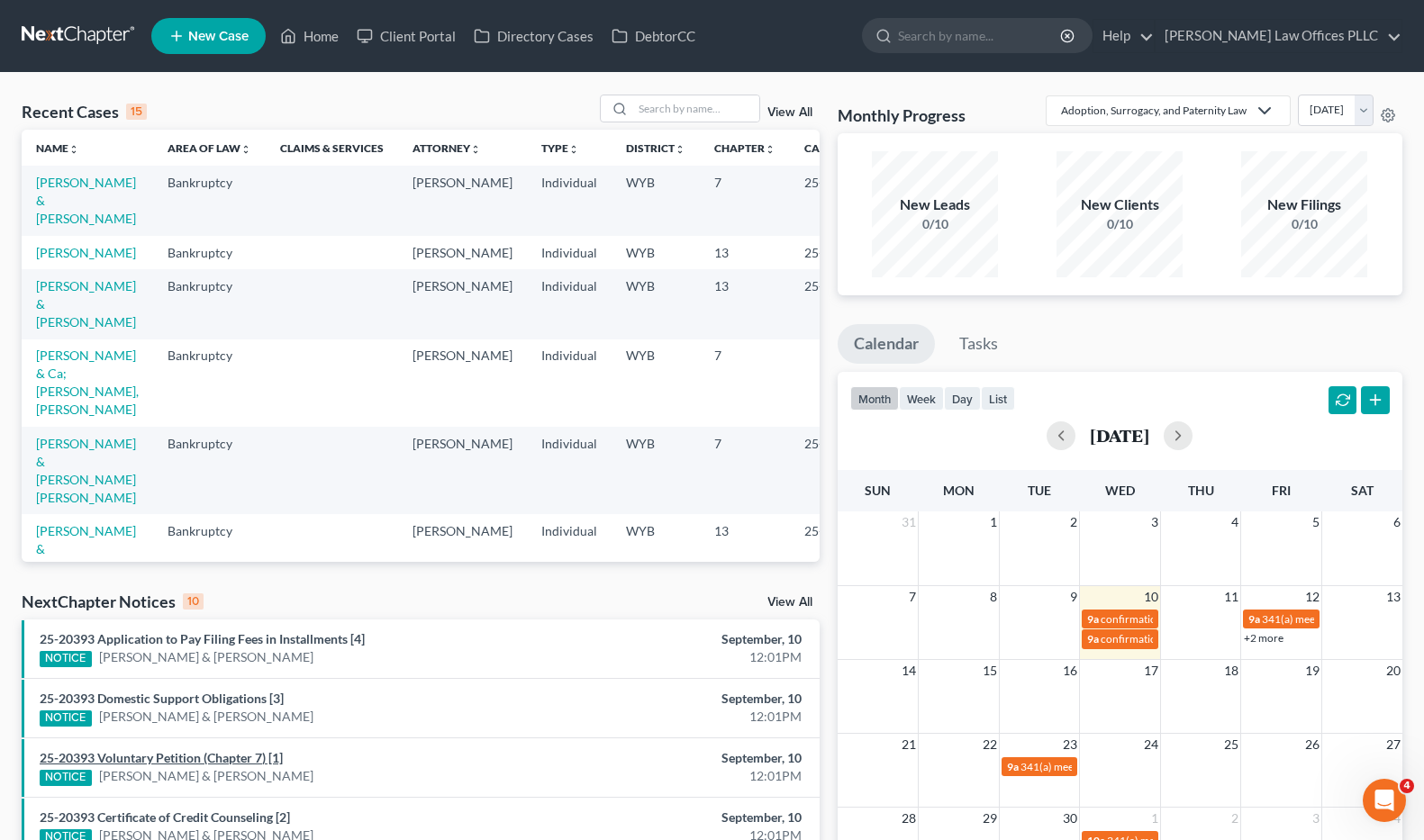
click at [237, 757] on link "25-20393 Voluntary Petition (Chapter 7) [1]" at bounding box center [161, 757] width 243 height 15
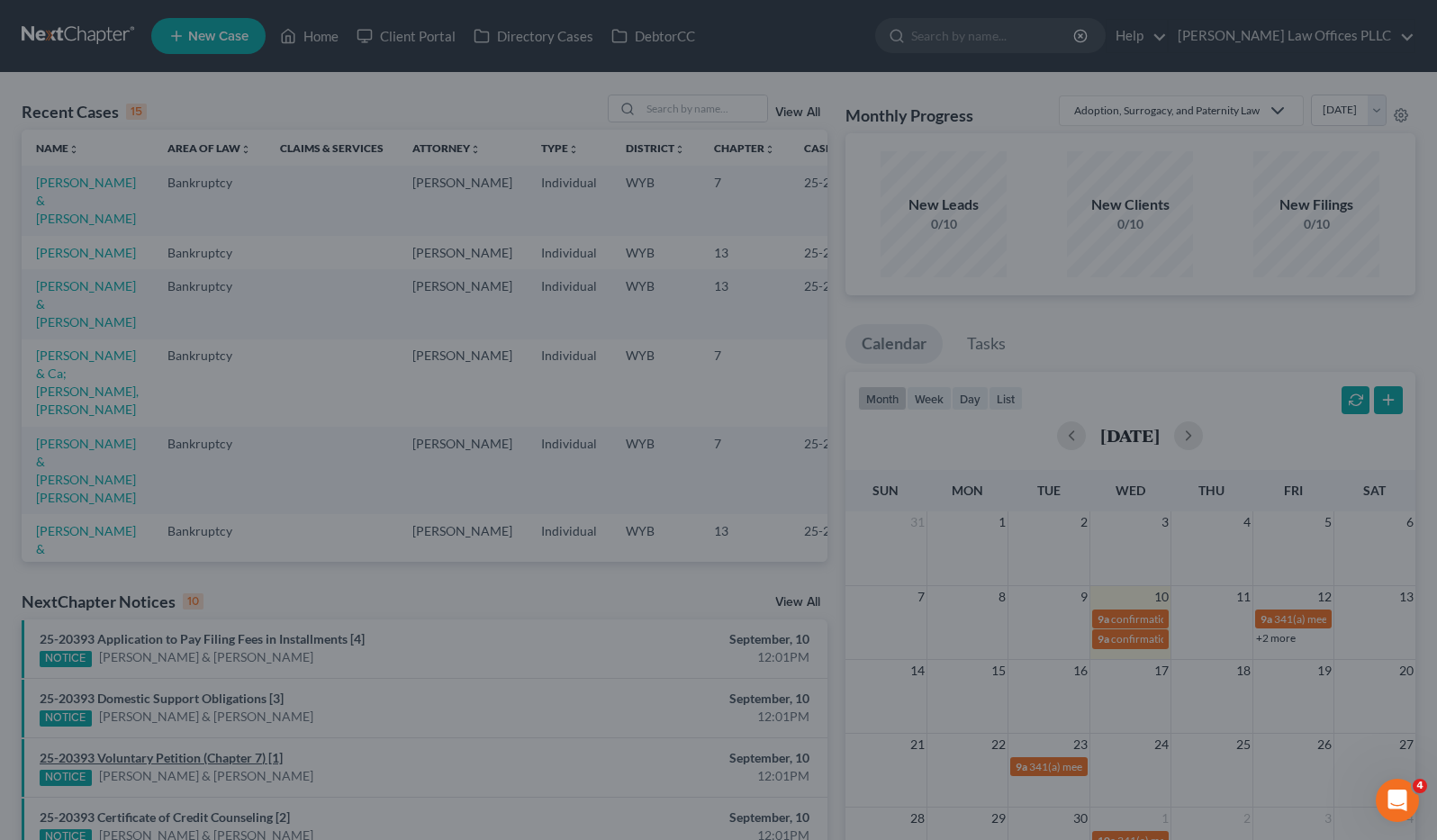
click at [237, 757] on div "Attachment Preview: 25-20393 Voluntary Petition (Chapter 7) [1] 09/10/2025 × <o…" at bounding box center [718, 420] width 1437 height 840
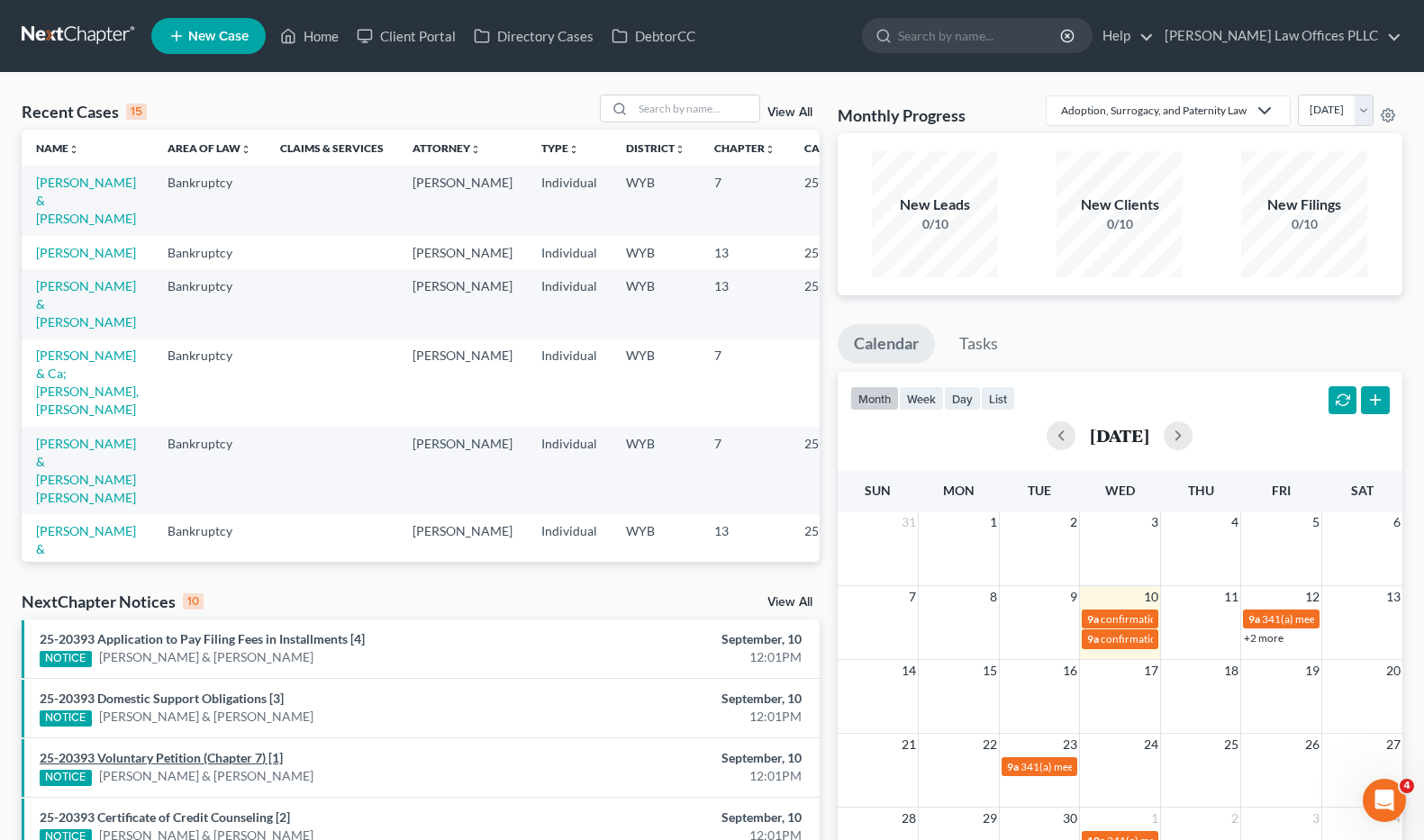
click at [246, 753] on link "25-20393 Voluntary Petition (Chapter 7) [1]" at bounding box center [161, 757] width 243 height 15
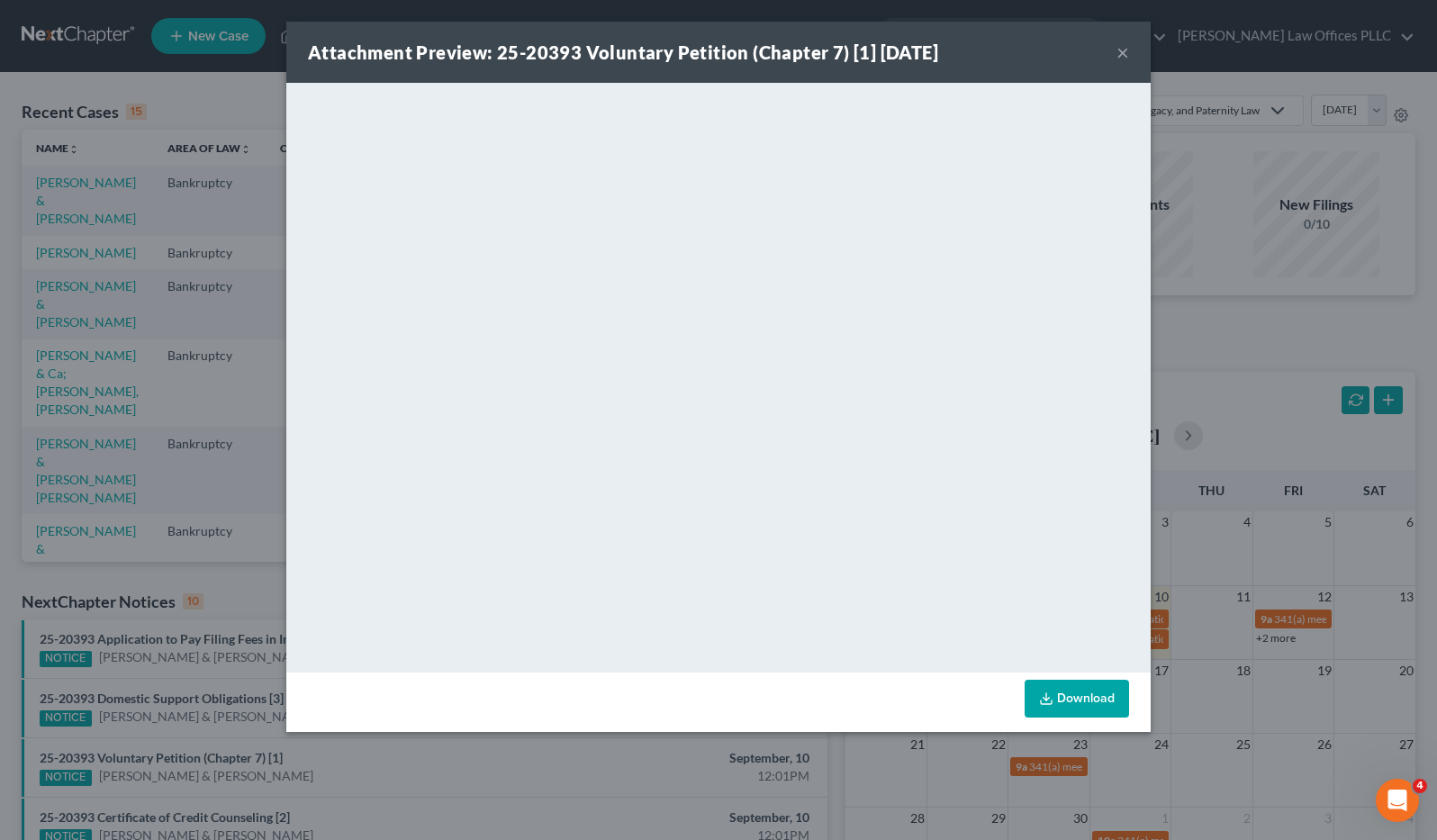
click at [1126, 49] on button "×" at bounding box center [1123, 51] width 13 height 21
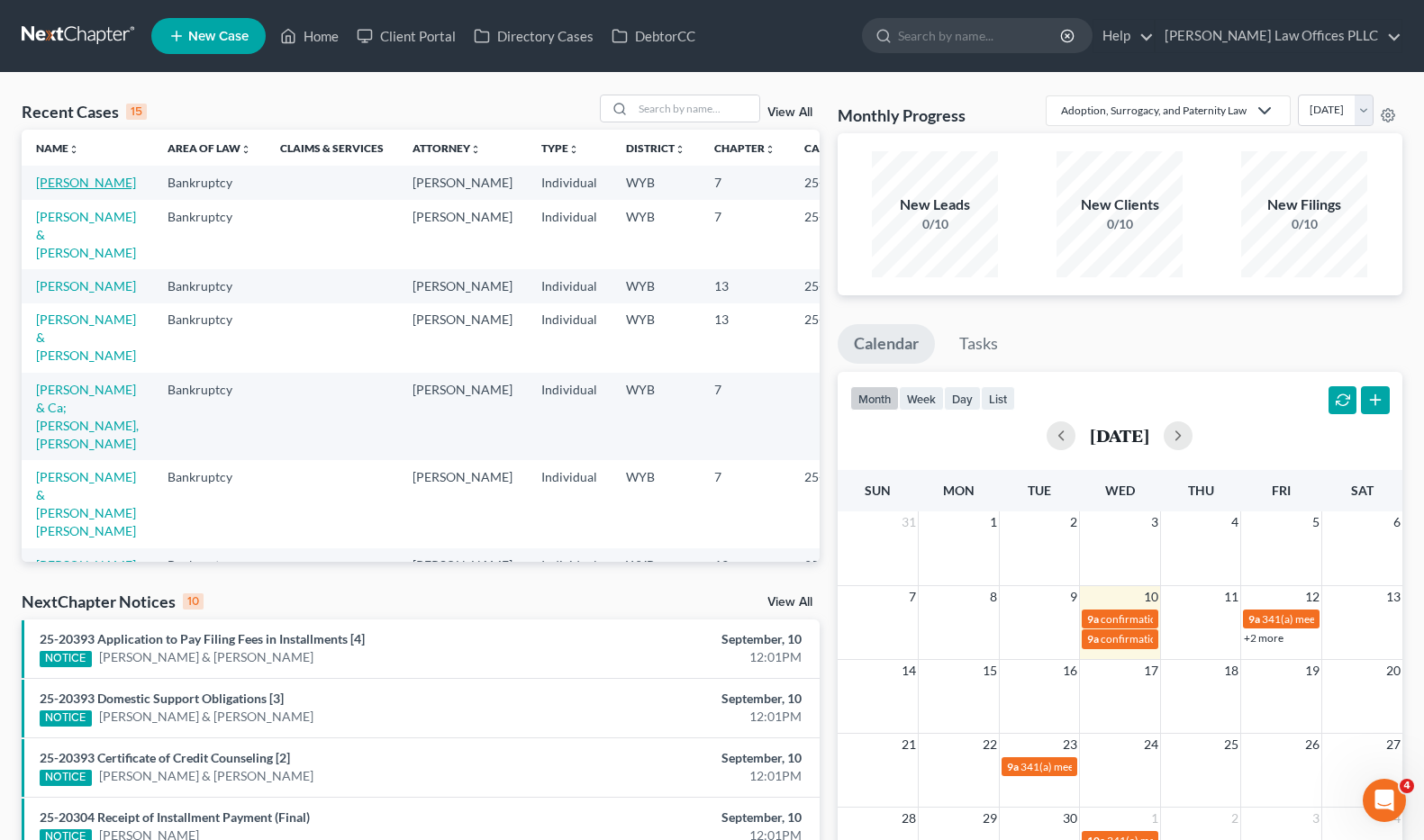
click at [42, 189] on link "[PERSON_NAME]" at bounding box center [86, 182] width 100 height 15
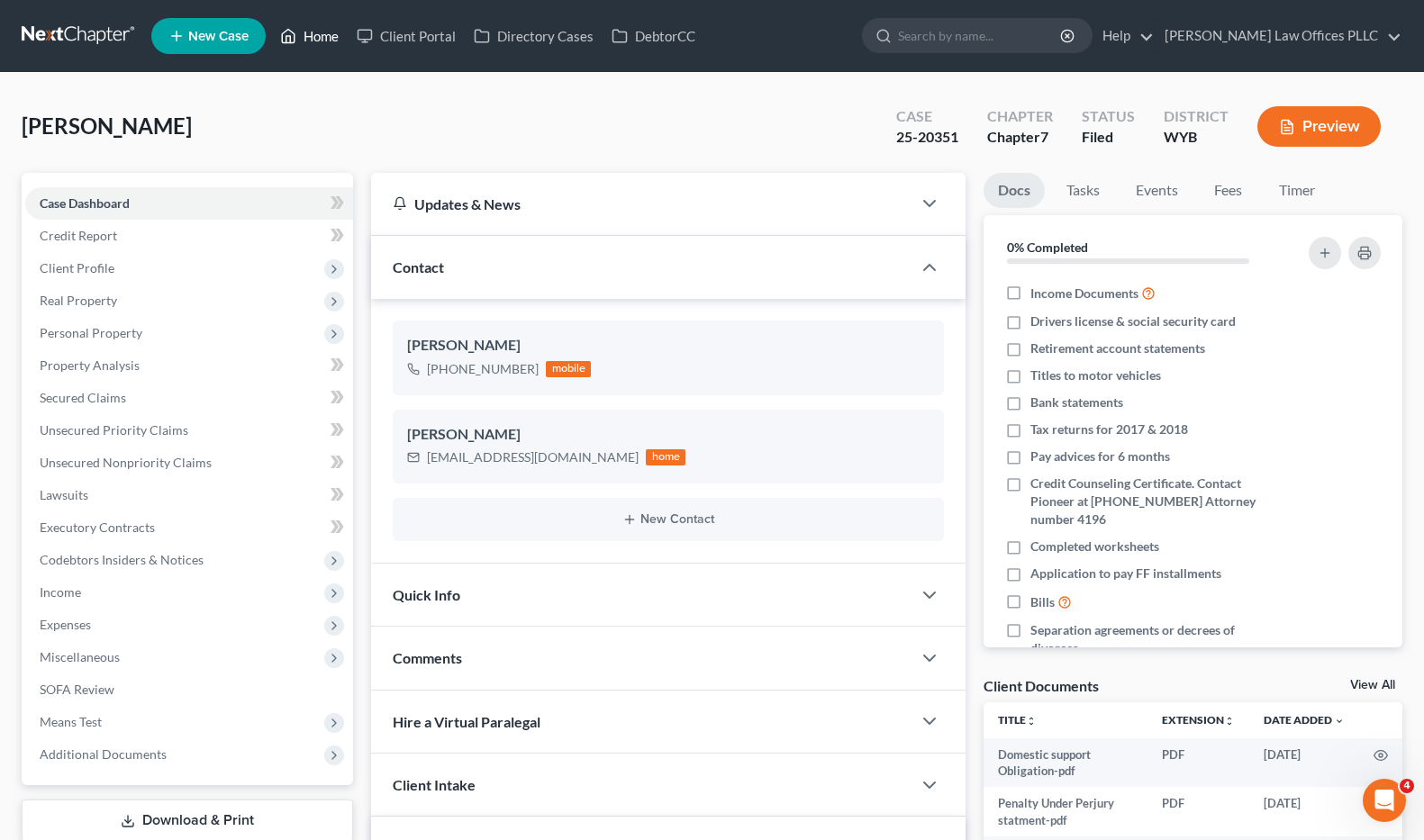
click at [311, 33] on link "Home" at bounding box center [309, 35] width 77 height 33
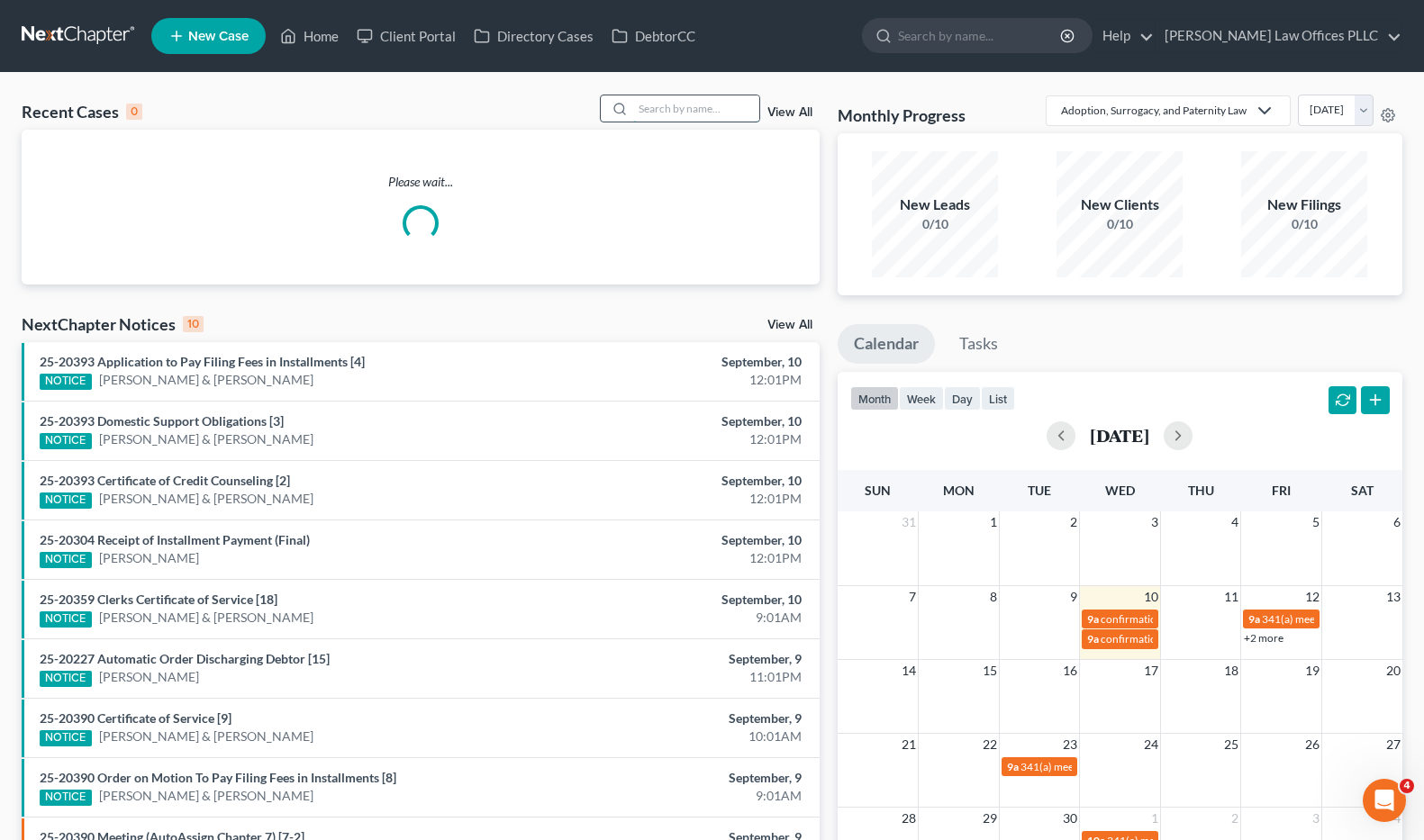
click at [659, 111] on input "search" at bounding box center [696, 108] width 126 height 26
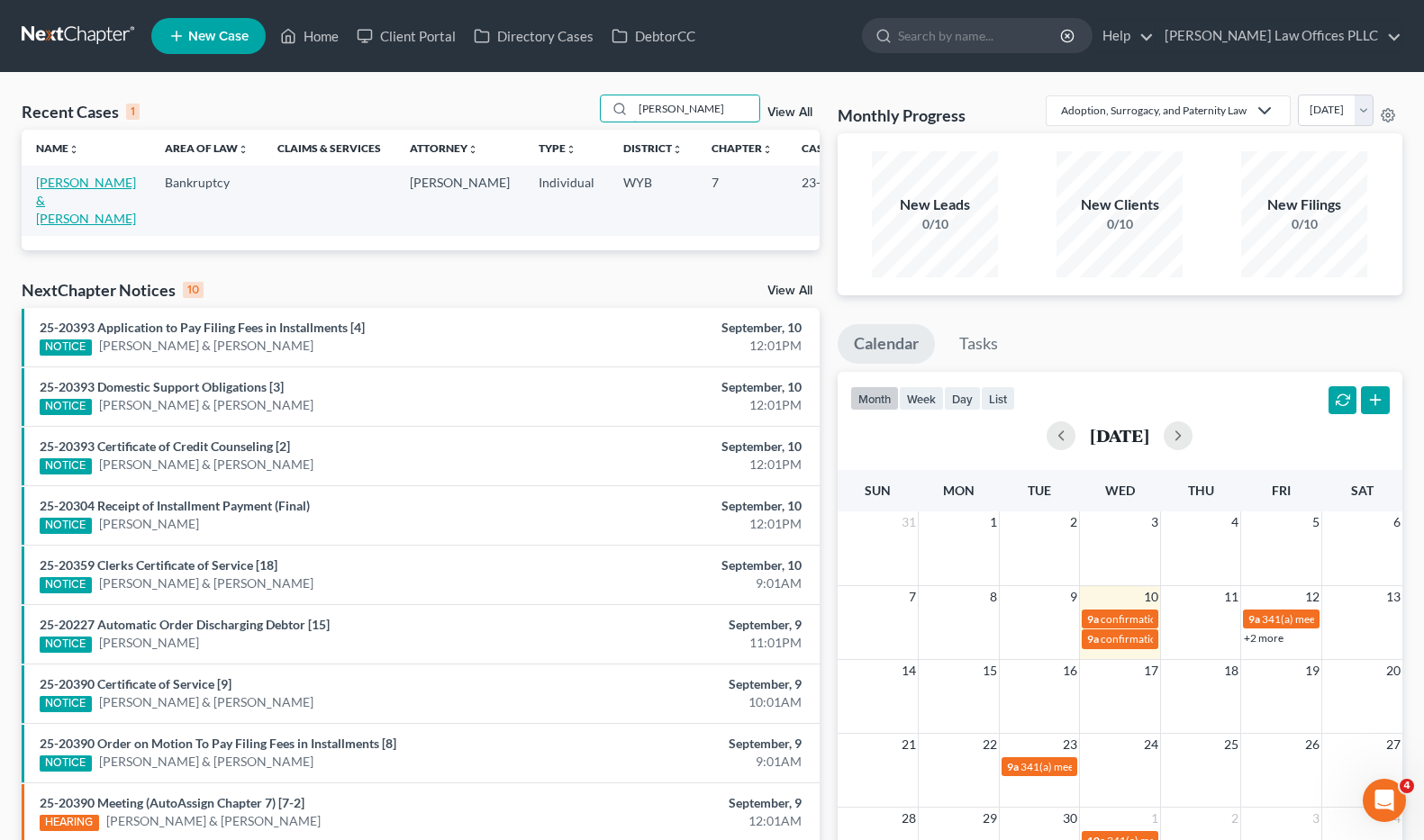
type input "Reed"
click at [62, 202] on link "[PERSON_NAME] & [PERSON_NAME]" at bounding box center [86, 200] width 100 height 51
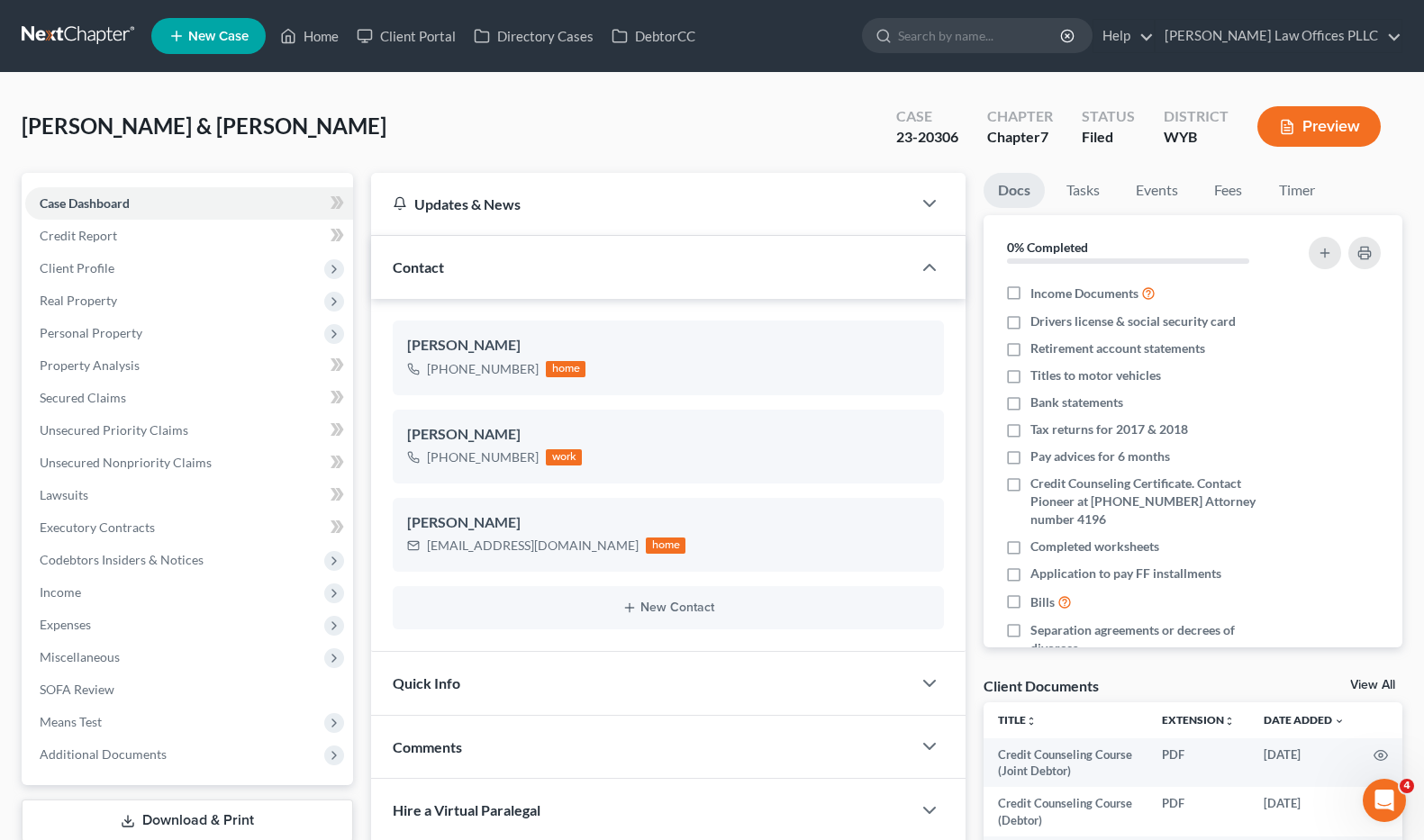
click at [64, 94] on div "Reed, Michael & Nanette Upgraded Case 23-20306 Chapter Chapter 7 Status Filed D…" at bounding box center [712, 133] width 1380 height 78
click at [332, 35] on link "Home" at bounding box center [309, 35] width 77 height 33
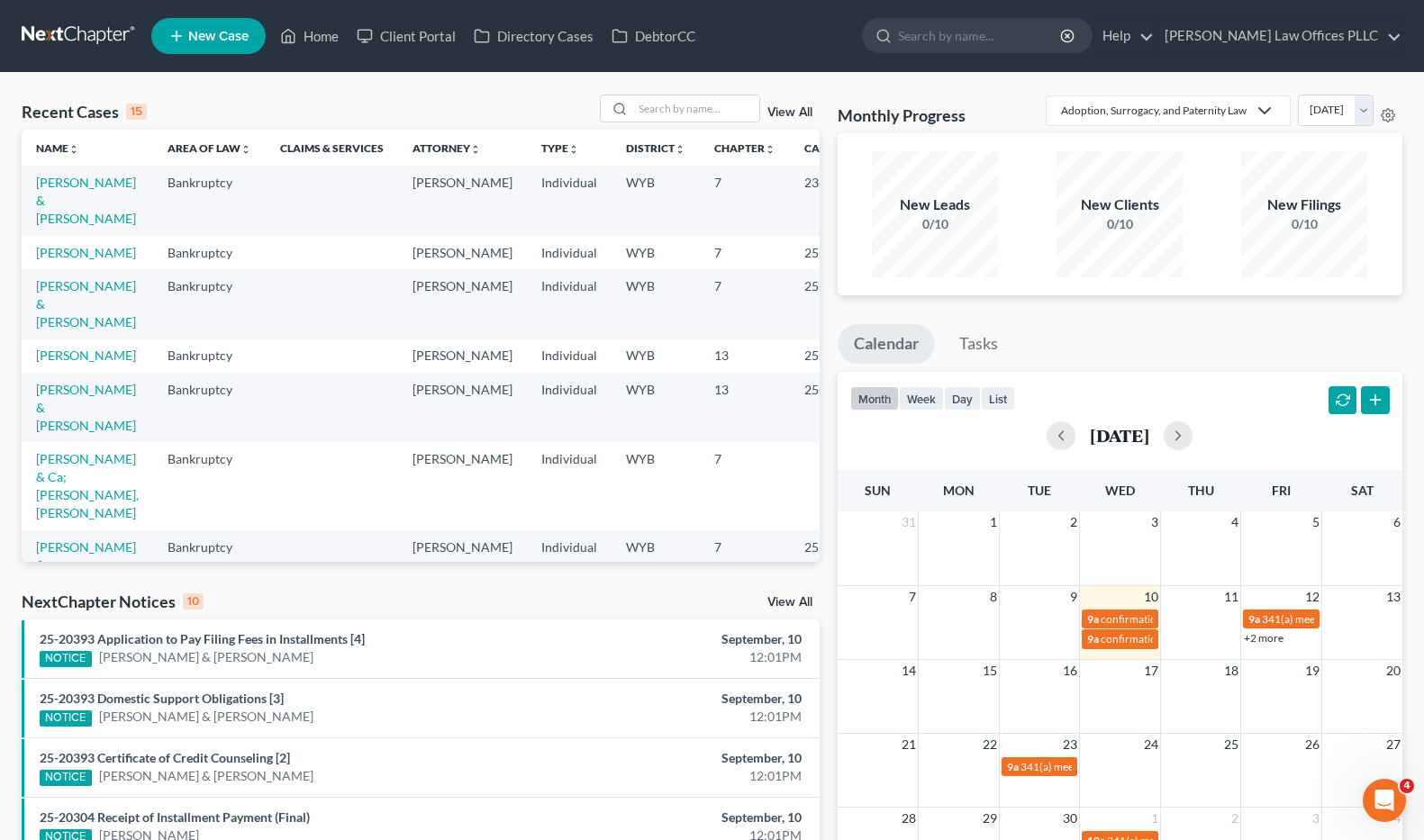
click at [1420, 717] on div "Recent Cases 15 View All Name unfold_more expand_more expand_less Area of Law u…" at bounding box center [712, 667] width 1424 height 1190
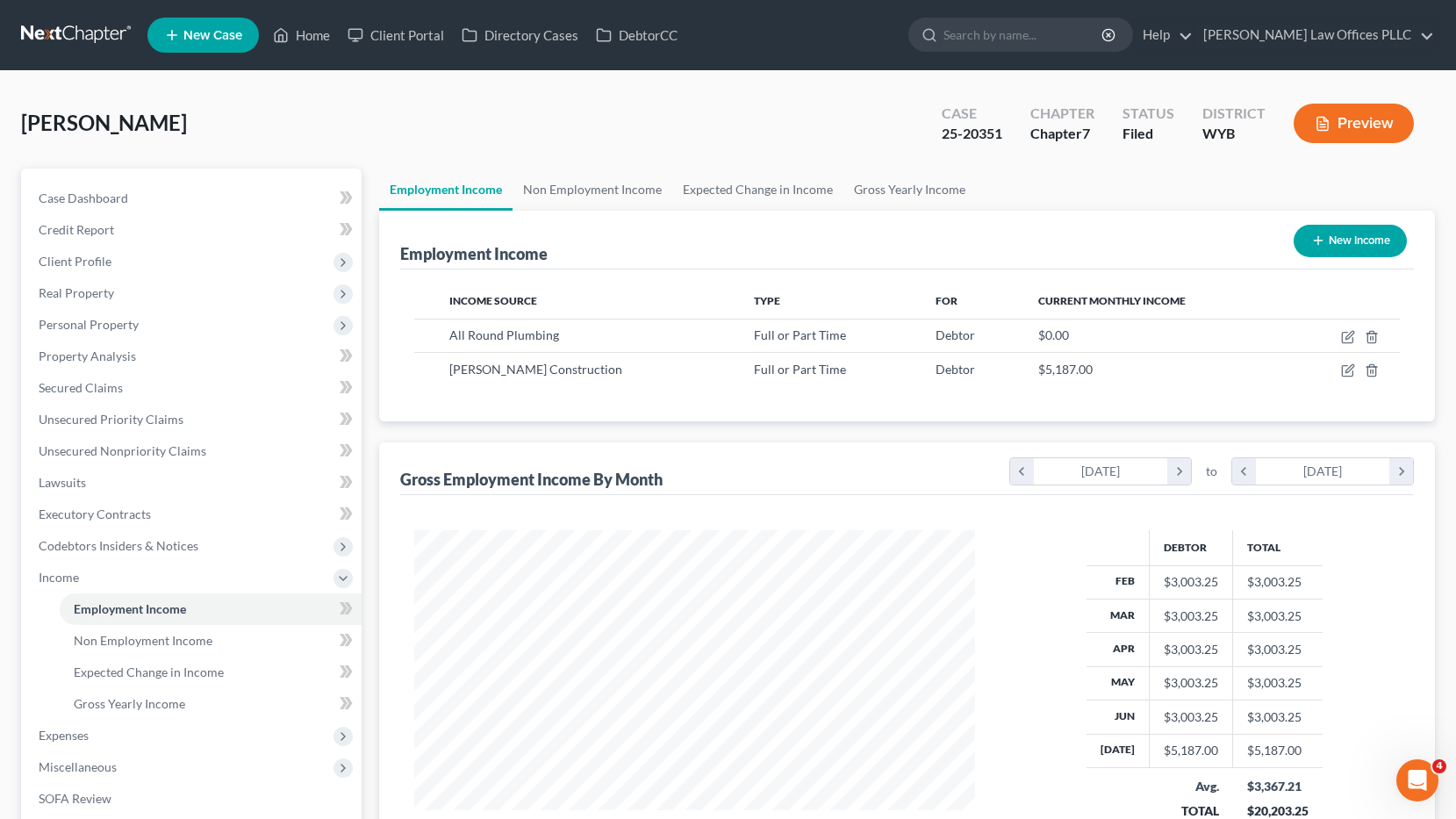
scroll to position [315, 595]
click at [322, 32] on link "Home" at bounding box center [301, 35] width 75 height 32
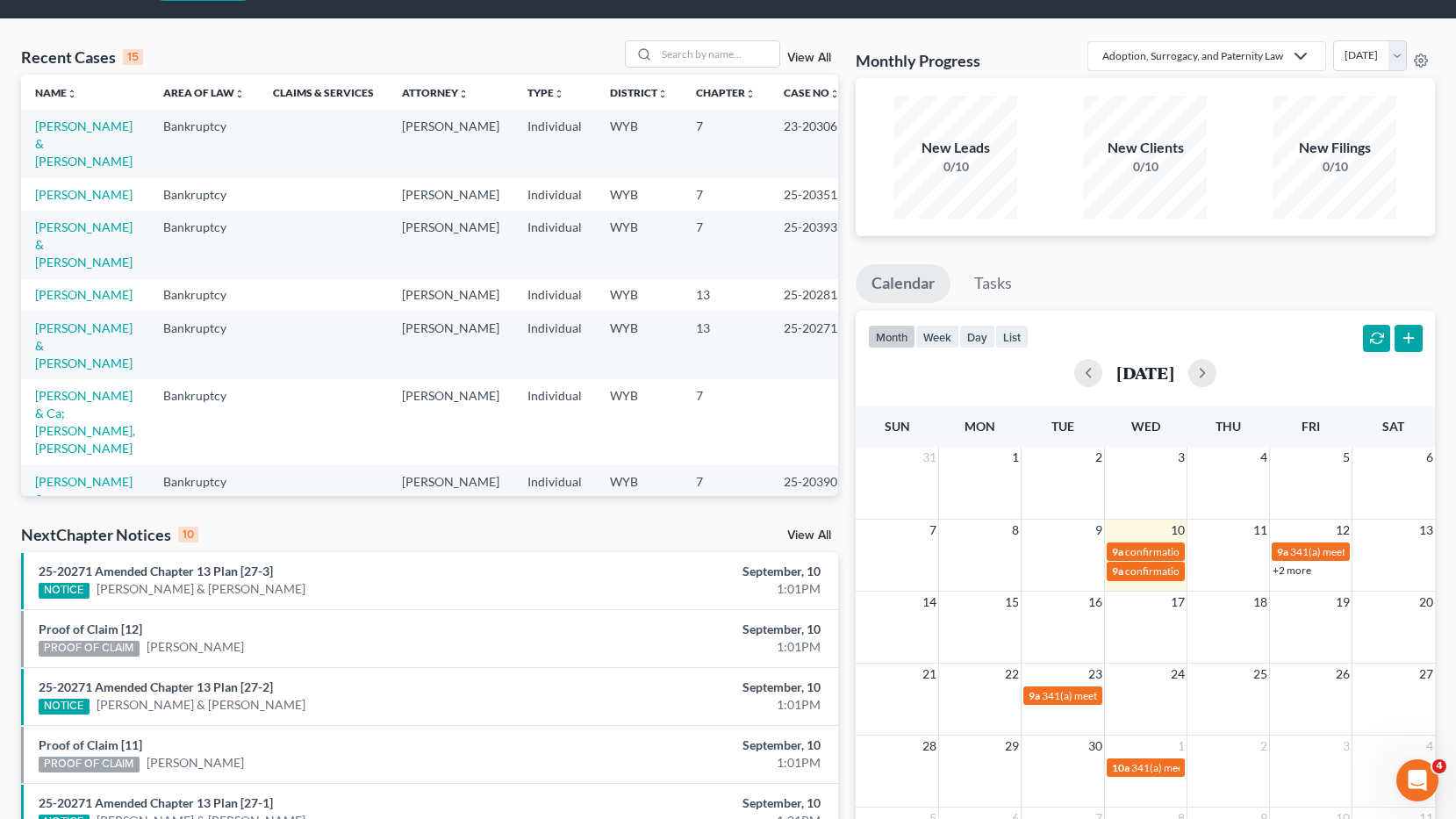
scroll to position [46, 0]
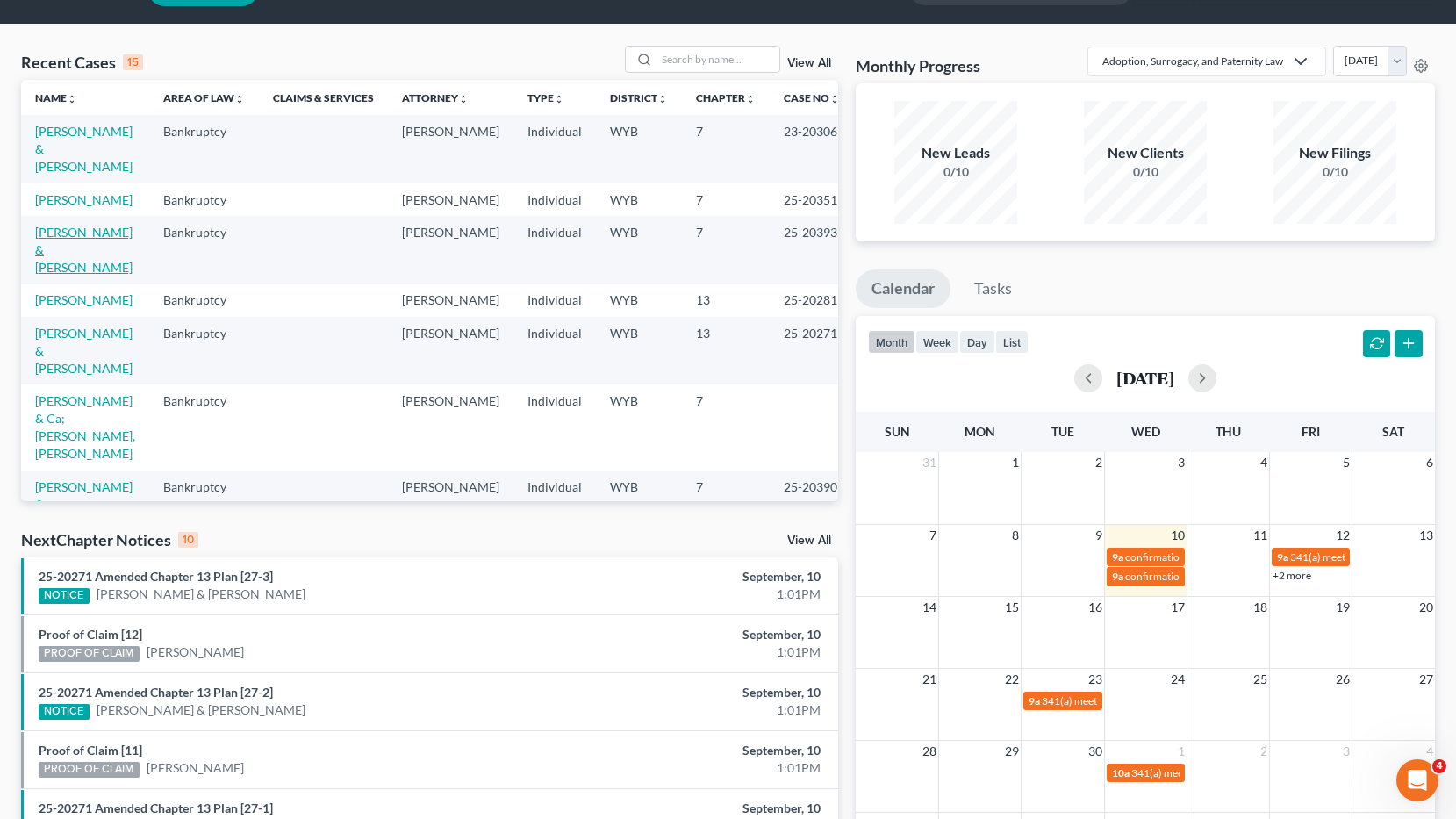
click at [68, 230] on link "[PERSON_NAME] & [PERSON_NAME]" at bounding box center [84, 249] width 97 height 50
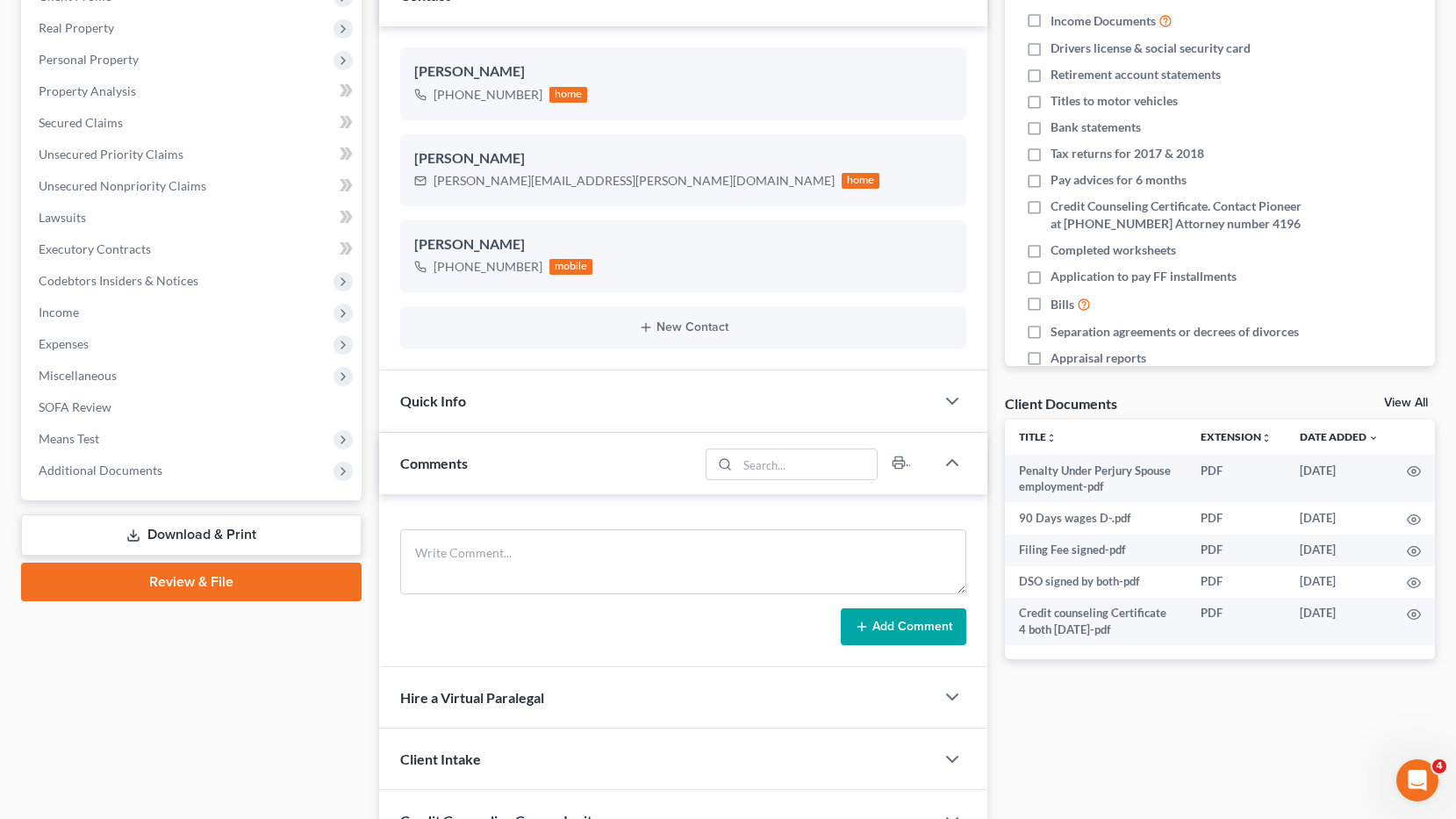
scroll to position [427, 0]
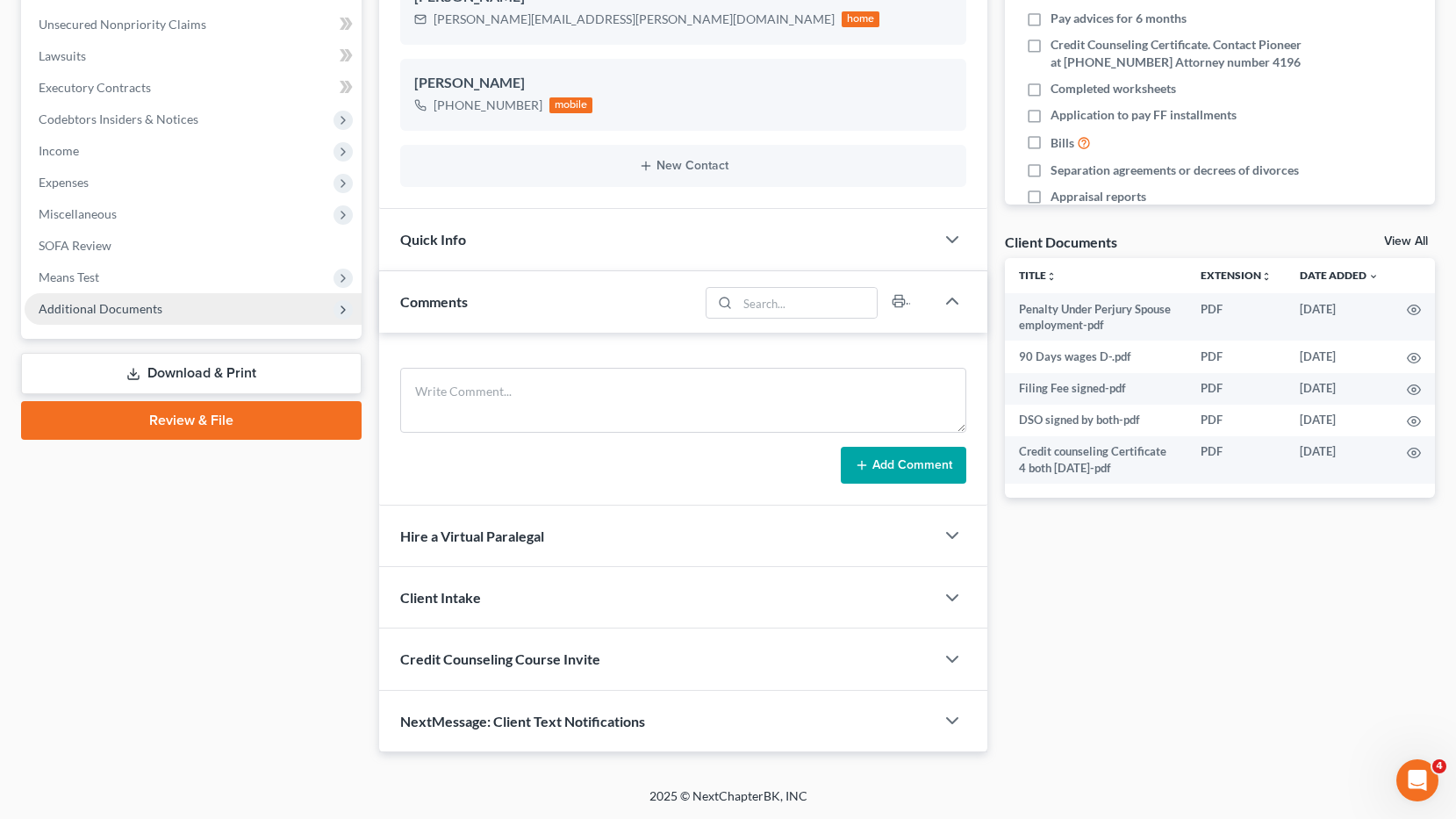
click at [127, 310] on span "Additional Documents" at bounding box center [100, 308] width 124 height 15
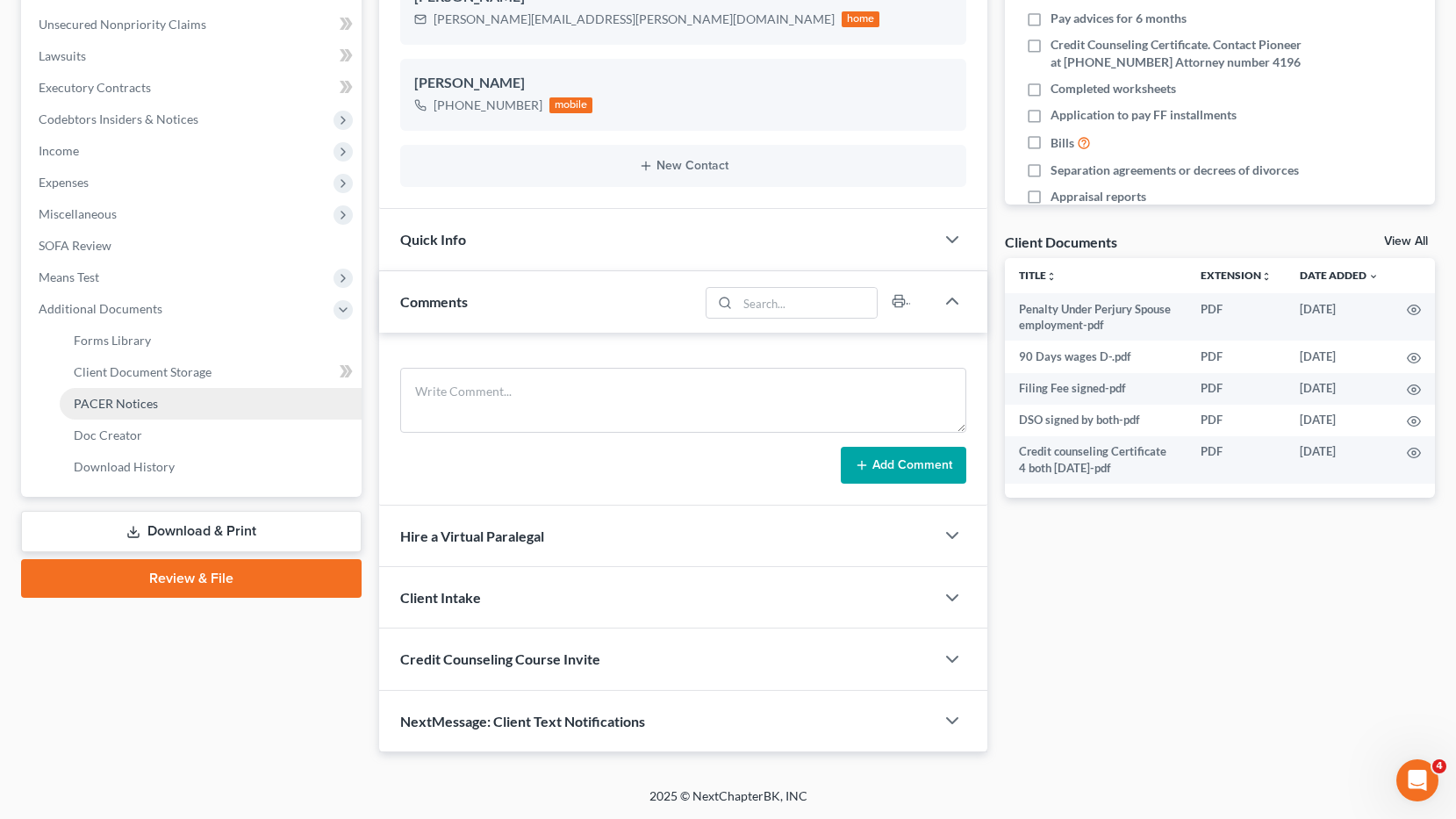
click at [141, 407] on span "PACER Notices" at bounding box center [116, 403] width 85 height 15
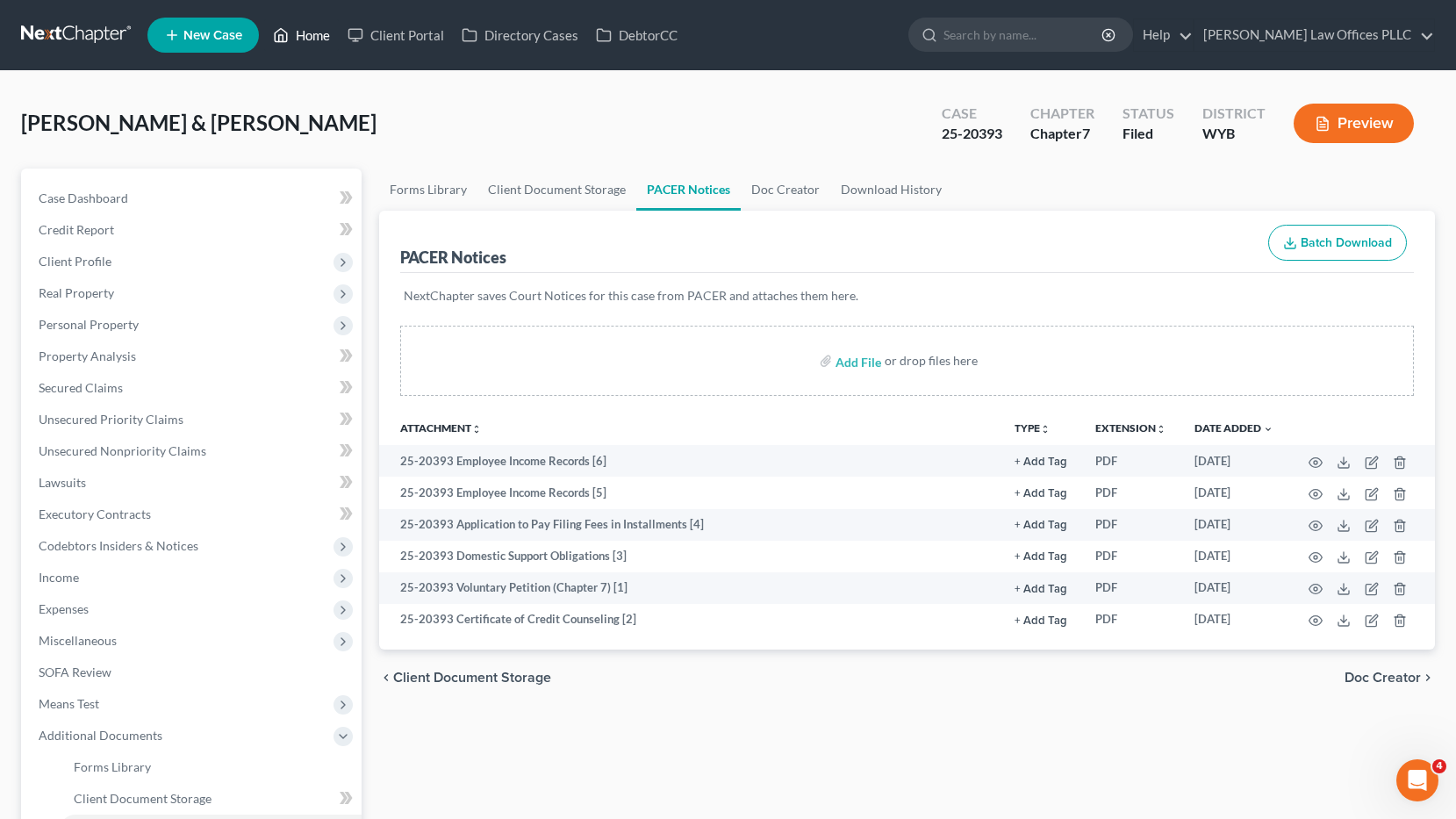
click at [318, 34] on link "Home" at bounding box center [301, 35] width 75 height 32
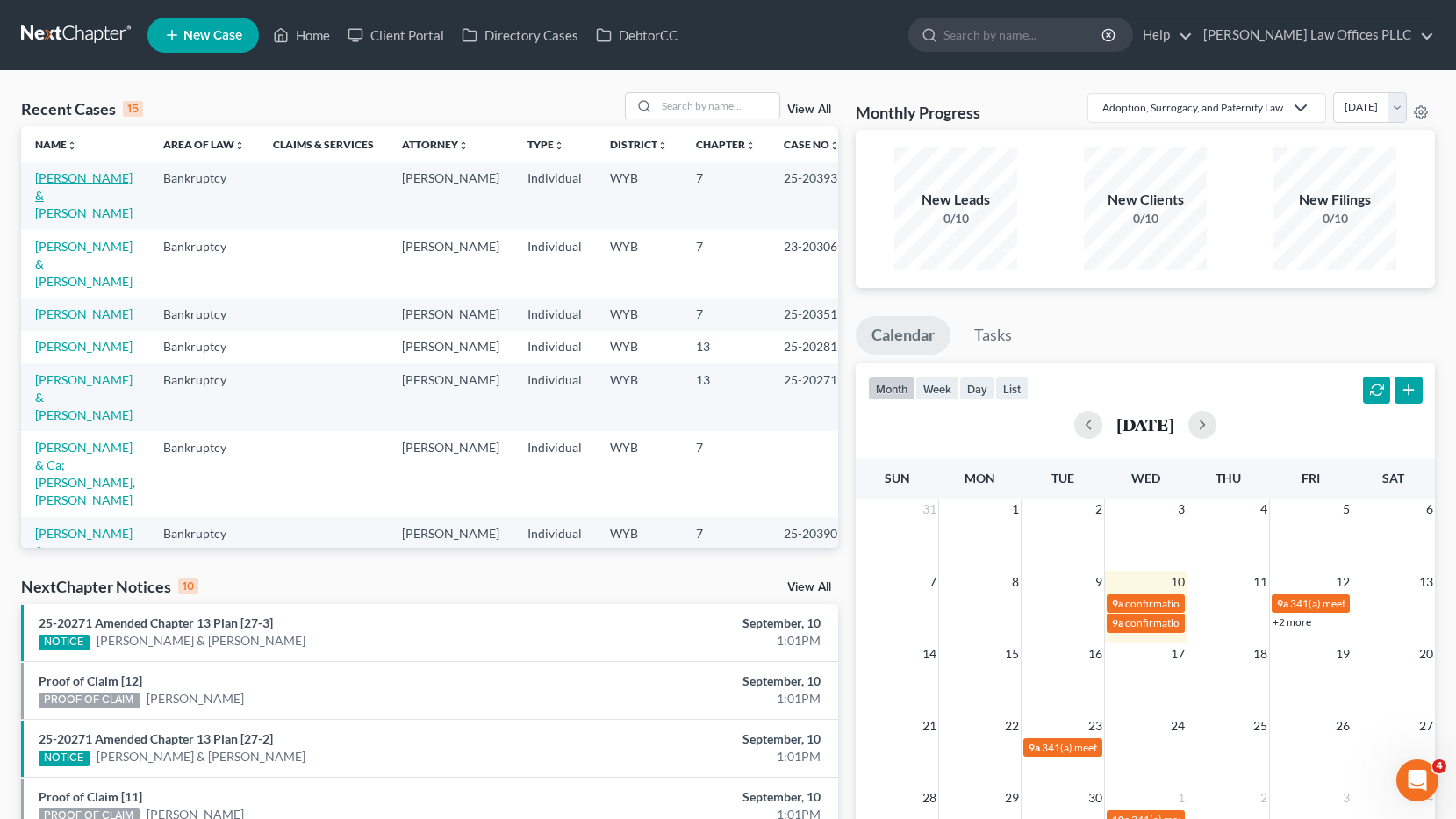
click at [56, 181] on link "[PERSON_NAME] & [PERSON_NAME]" at bounding box center [84, 195] width 97 height 50
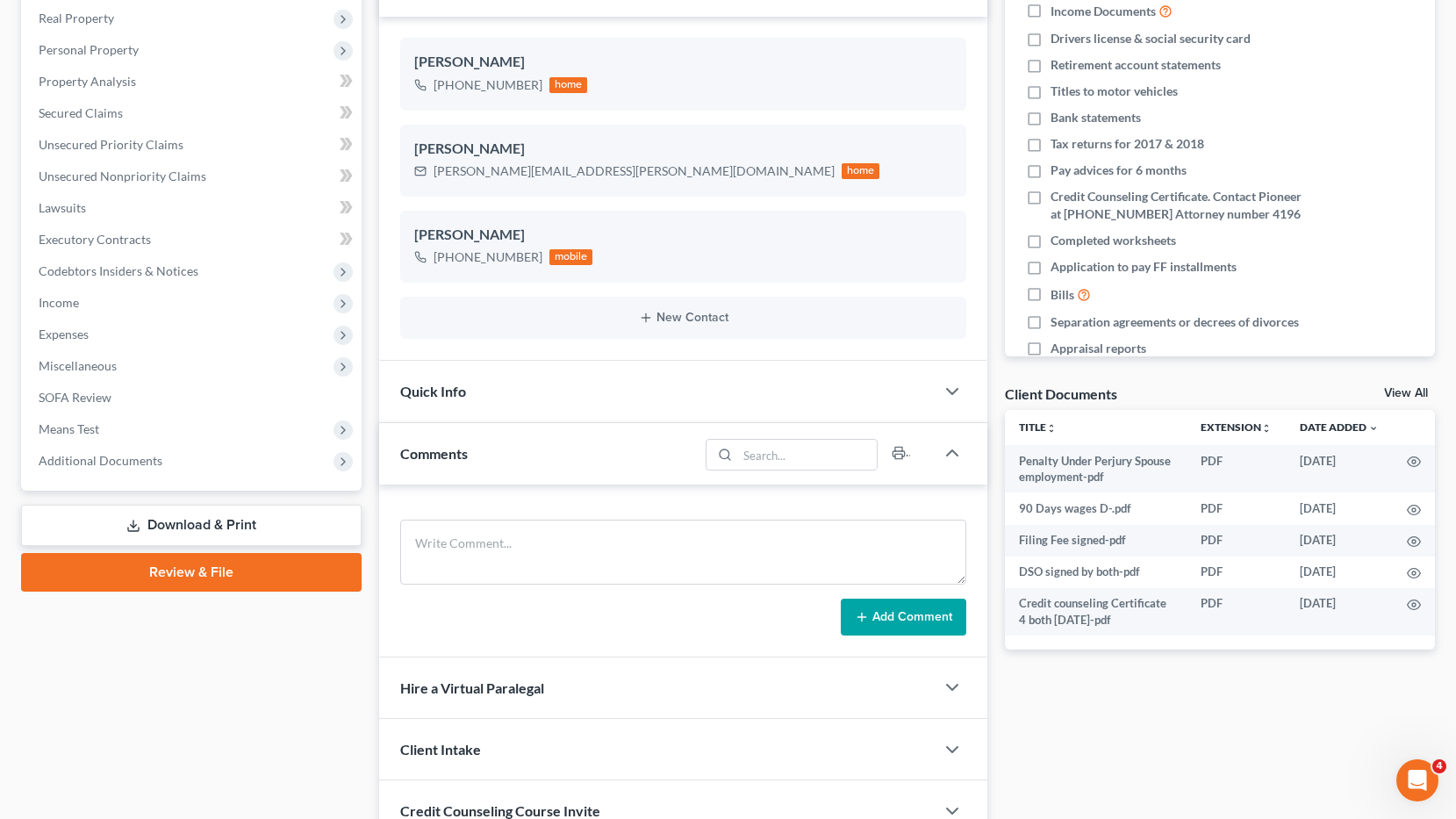
scroll to position [278, 0]
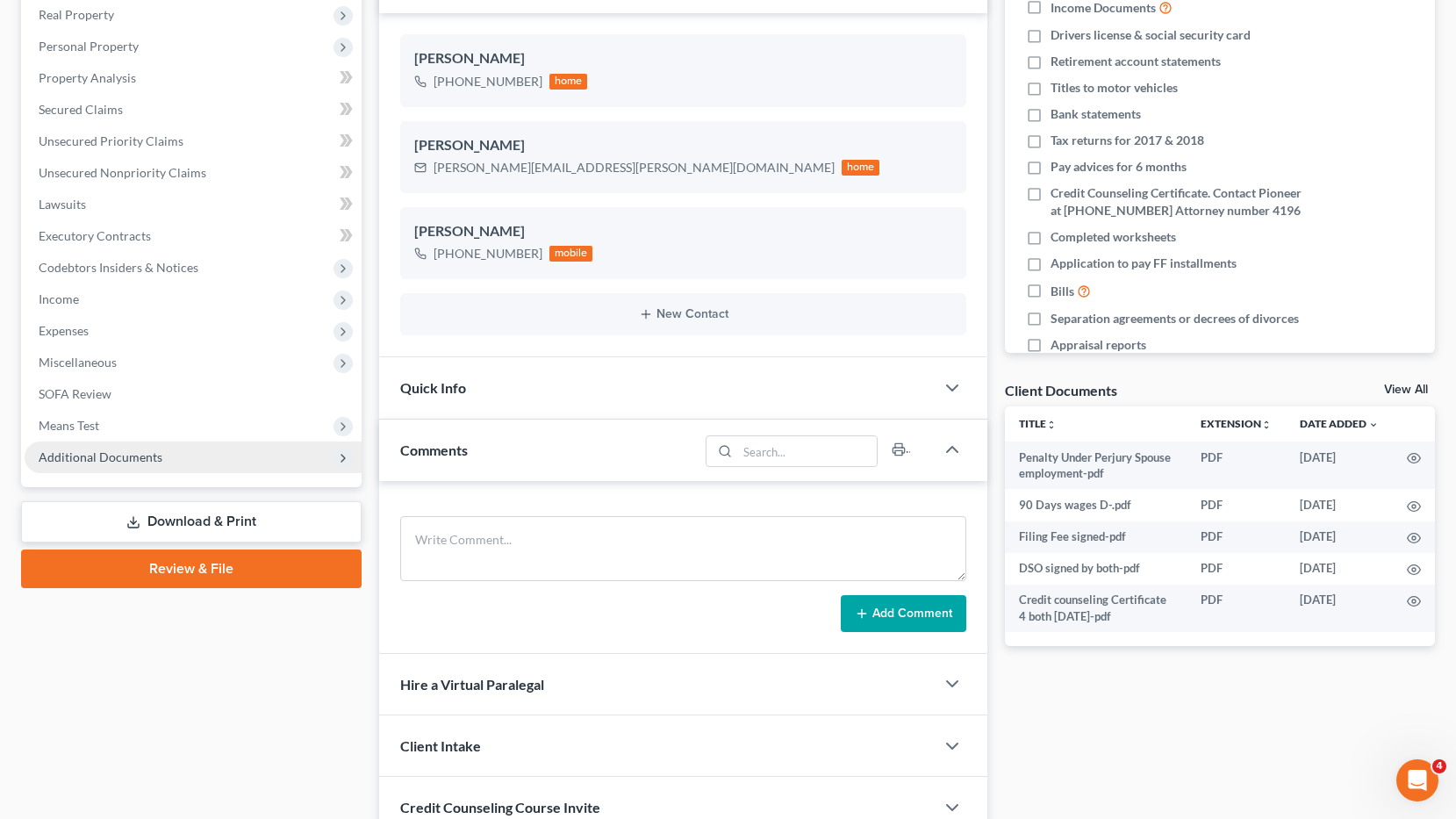
click at [143, 456] on span "Additional Documents" at bounding box center [100, 457] width 124 height 15
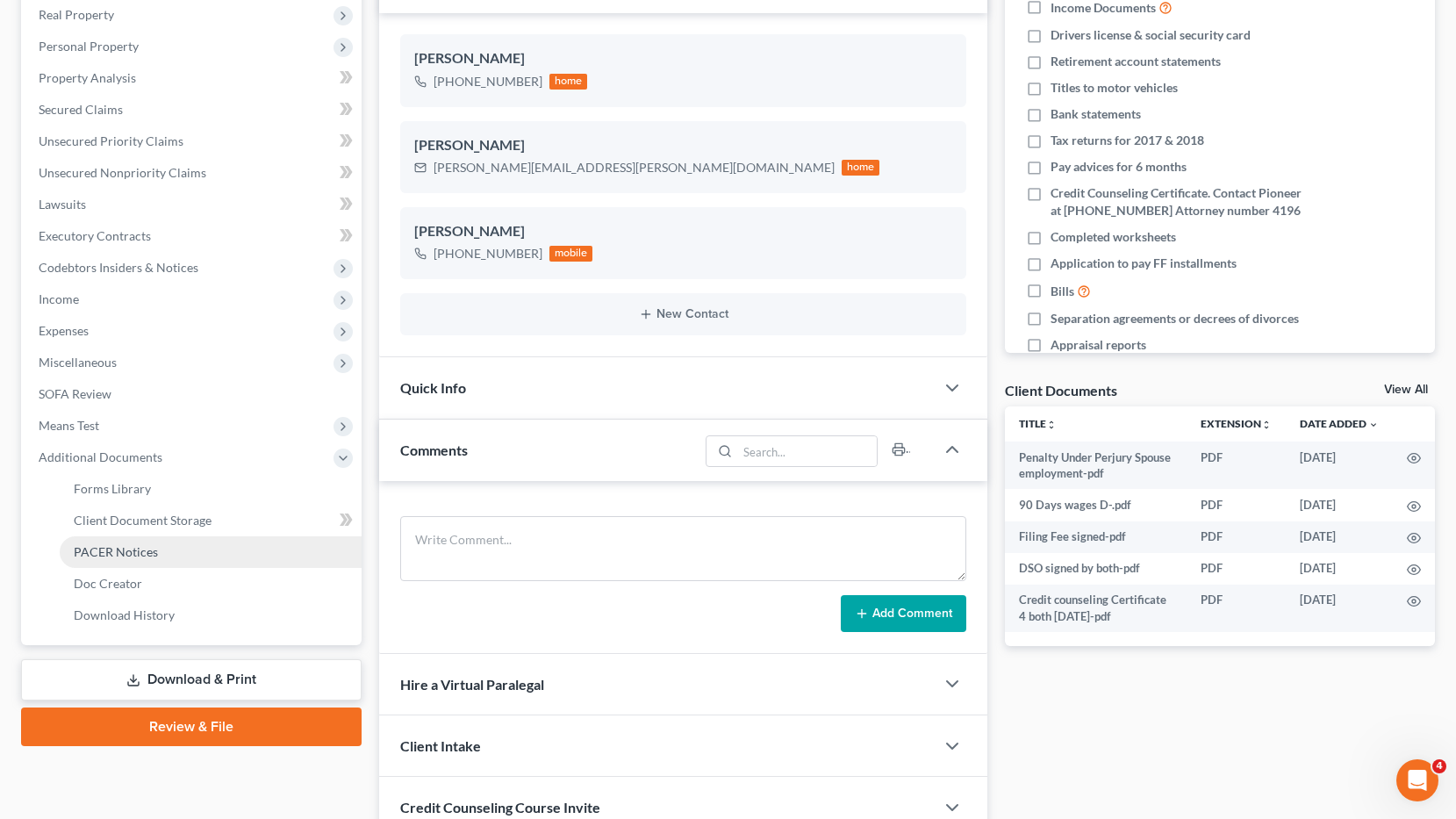
click at [152, 548] on span "PACER Notices" at bounding box center [116, 551] width 85 height 15
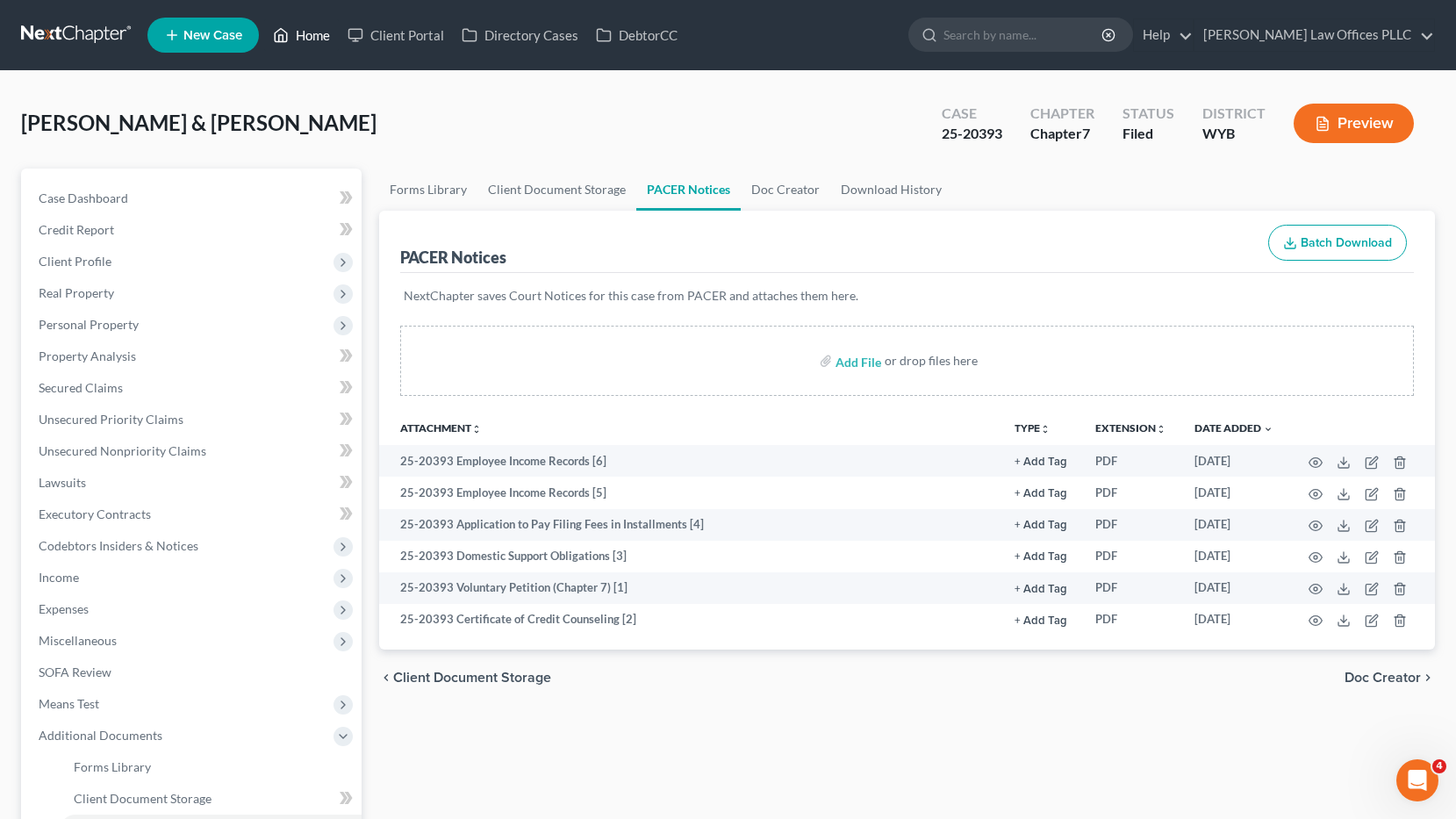
click at [316, 33] on link "Home" at bounding box center [301, 35] width 75 height 32
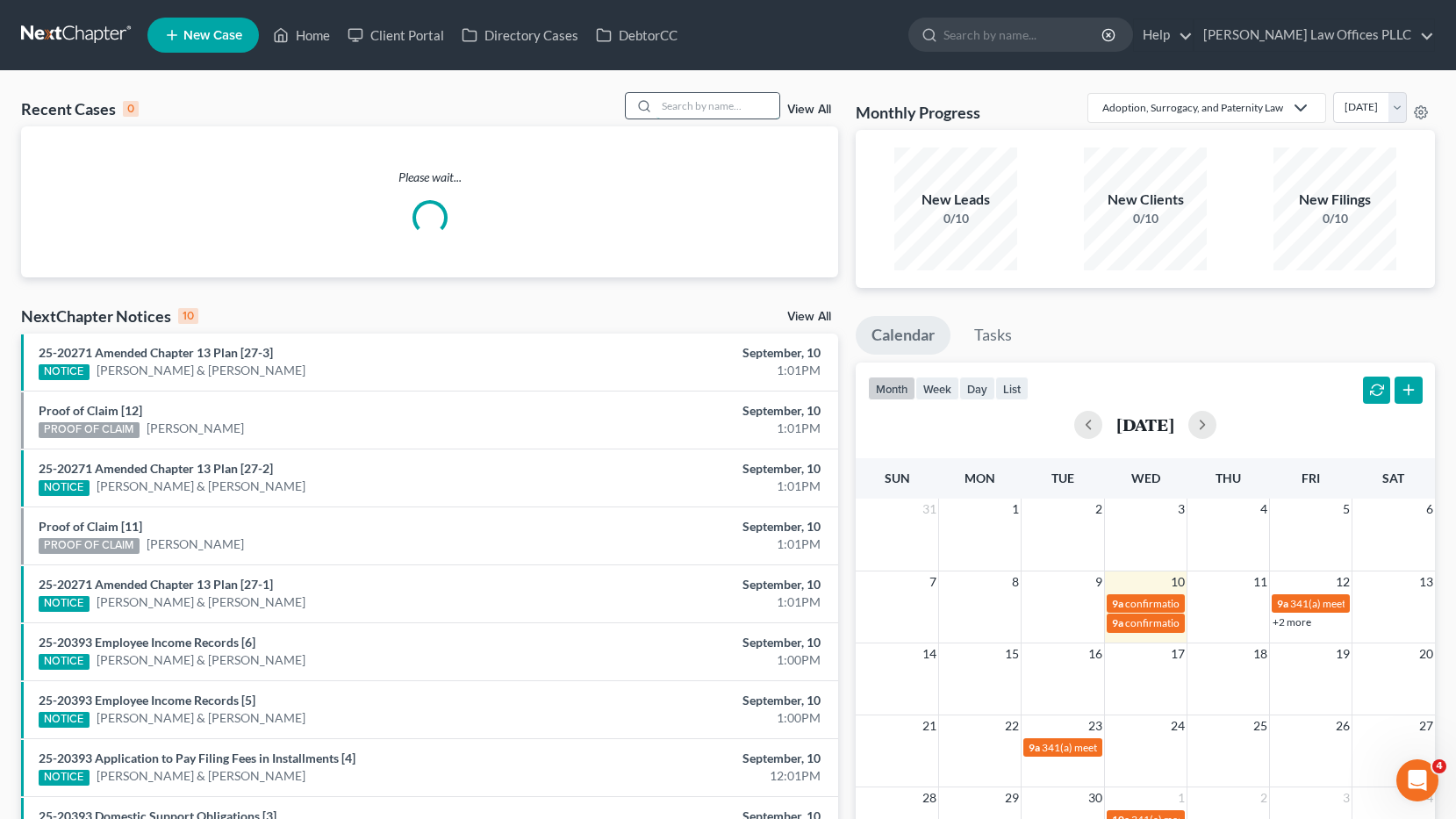
click at [694, 105] on input "search" at bounding box center [717, 106] width 123 height 25
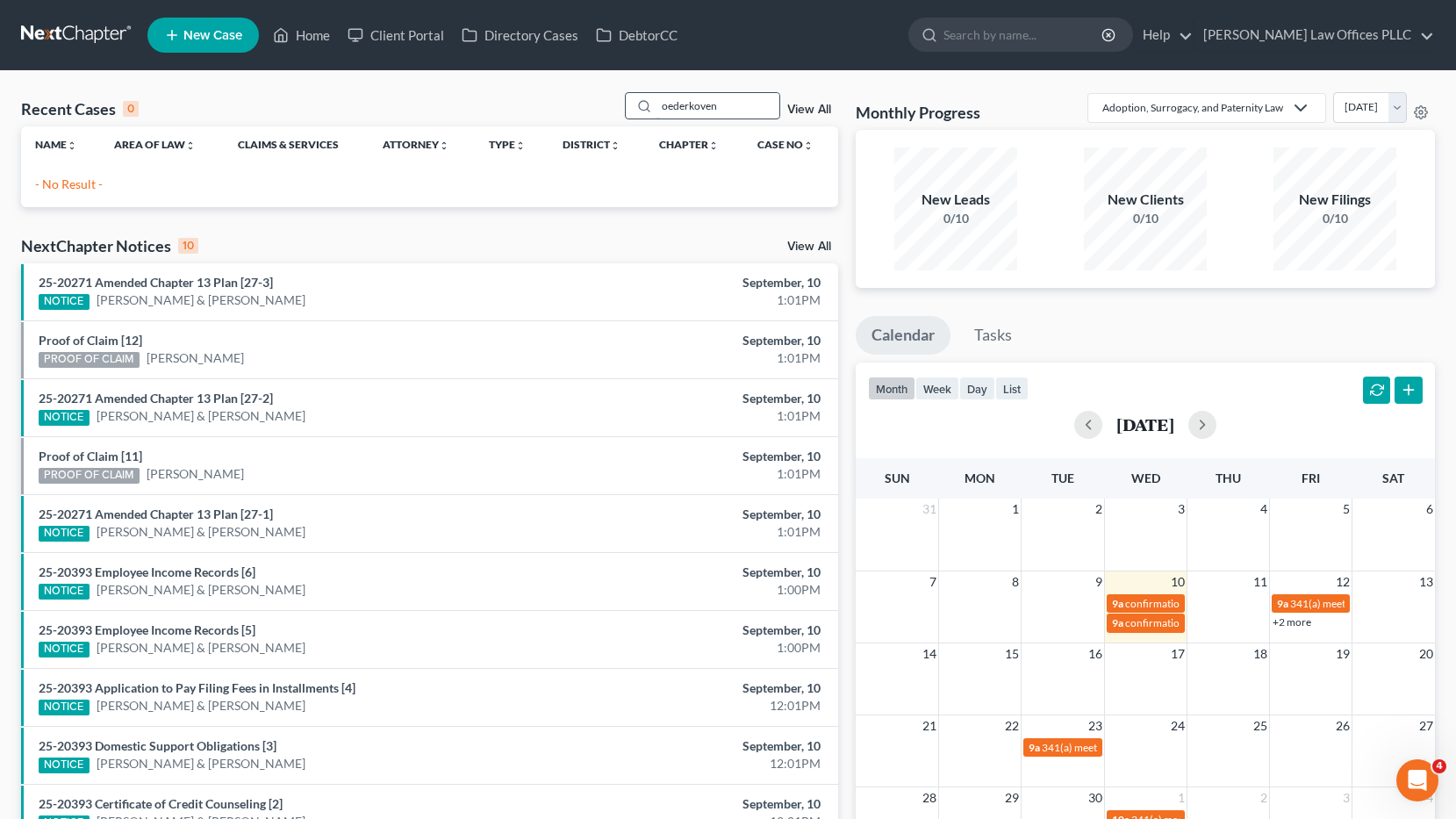
drag, startPoint x: 747, startPoint y: 113, endPoint x: 659, endPoint y: 106, distance: 88.3
click at [659, 106] on input "oederkoven" at bounding box center [717, 106] width 123 height 25
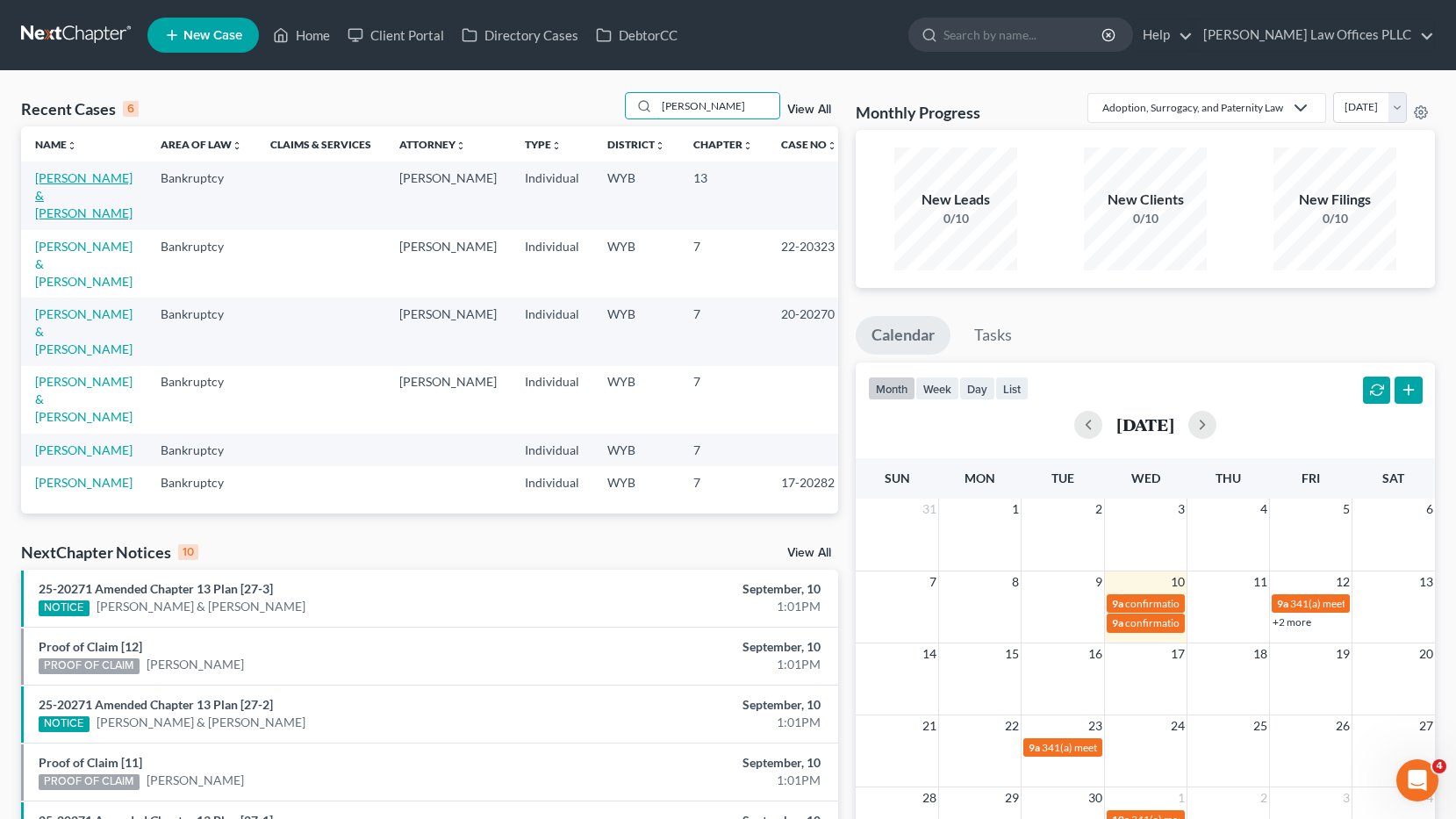
type input "[PERSON_NAME]"
click at [73, 176] on link "[PERSON_NAME] & [PERSON_NAME]" at bounding box center [84, 195] width 97 height 50
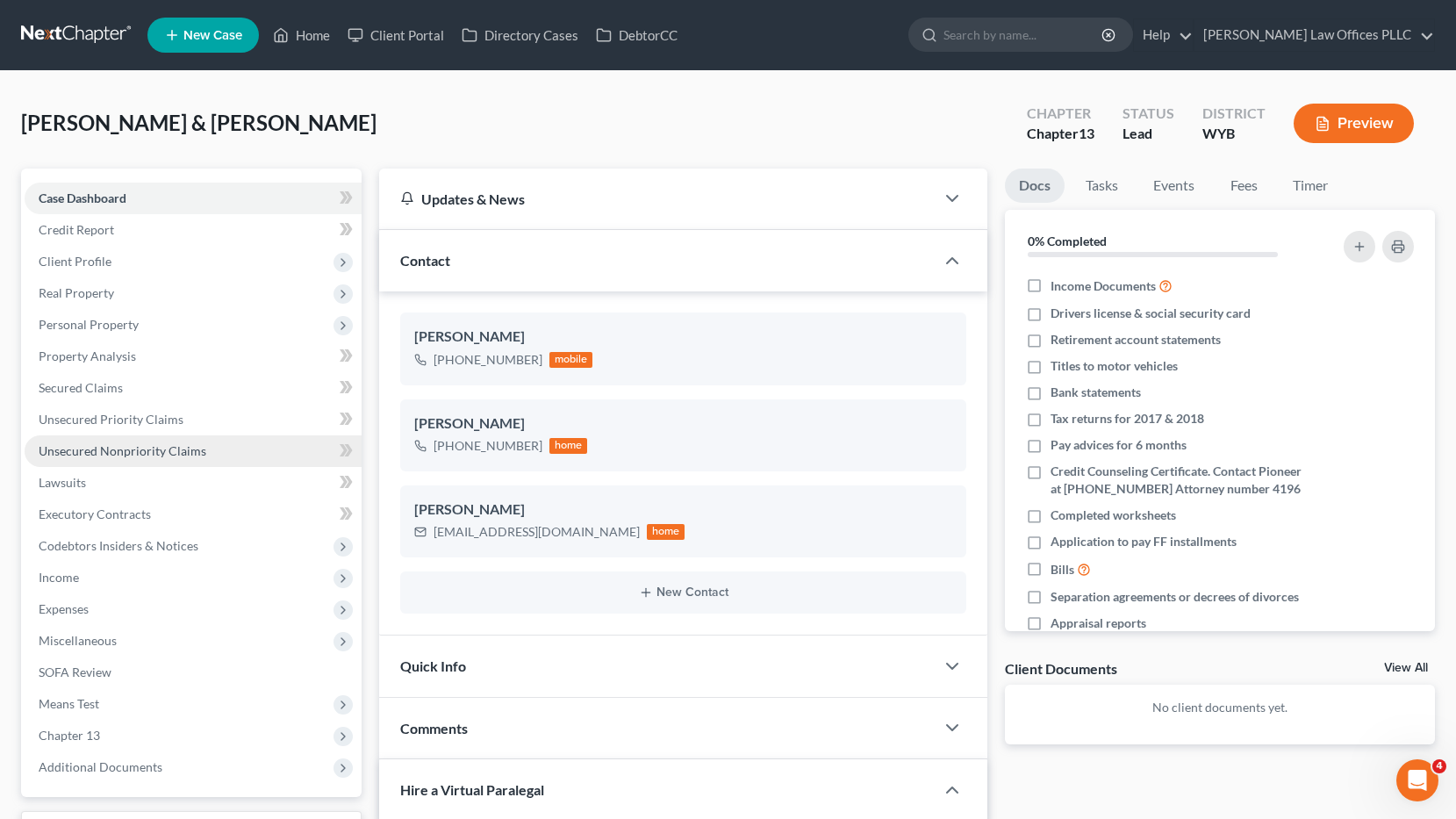
click at [143, 449] on span "Unsecured Nonpriority Claims" at bounding box center [122, 450] width 167 height 15
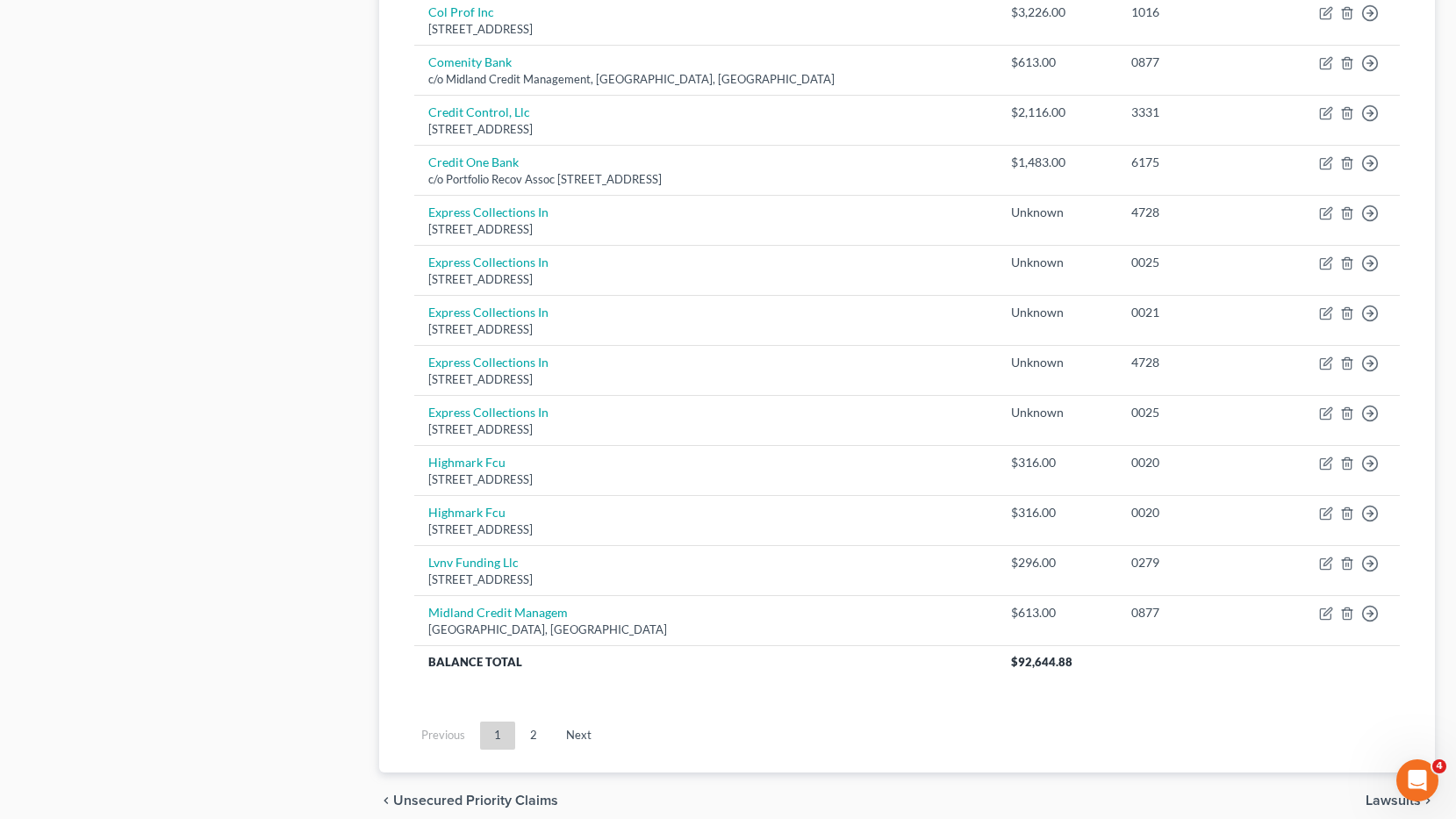
scroll to position [1171, 0]
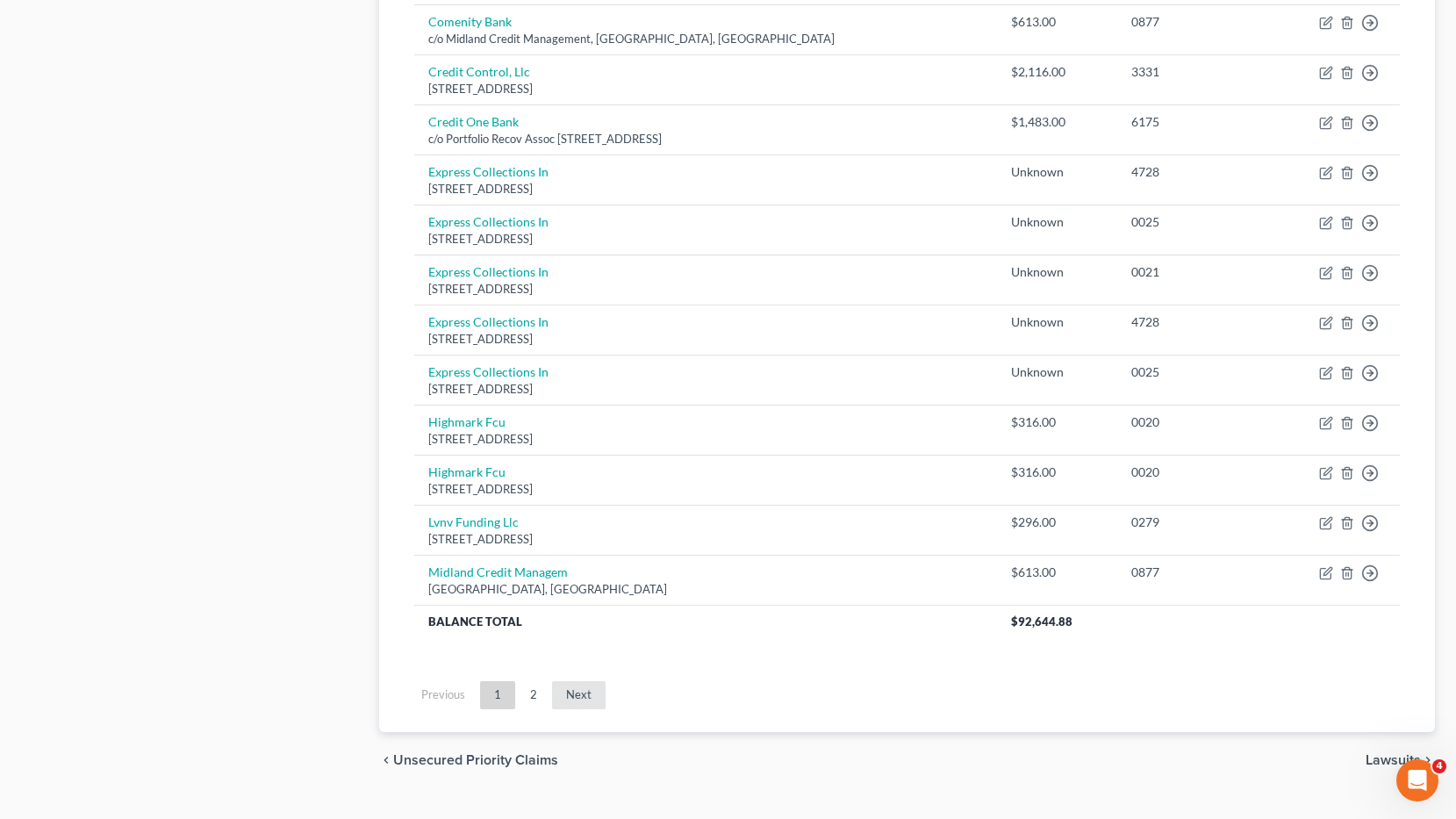
click at [587, 691] on link "Next" at bounding box center [579, 694] width 54 height 28
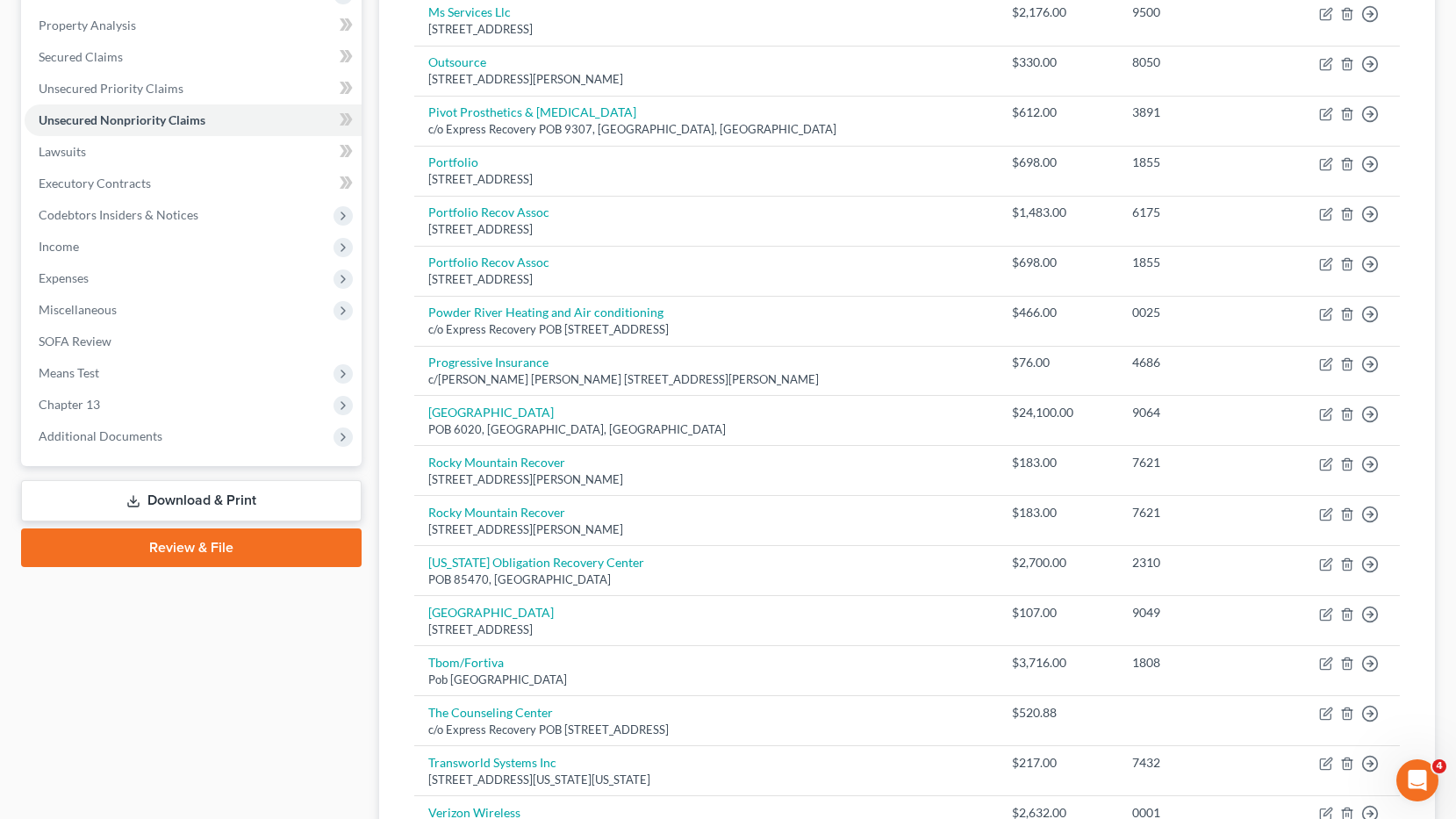
scroll to position [0, 0]
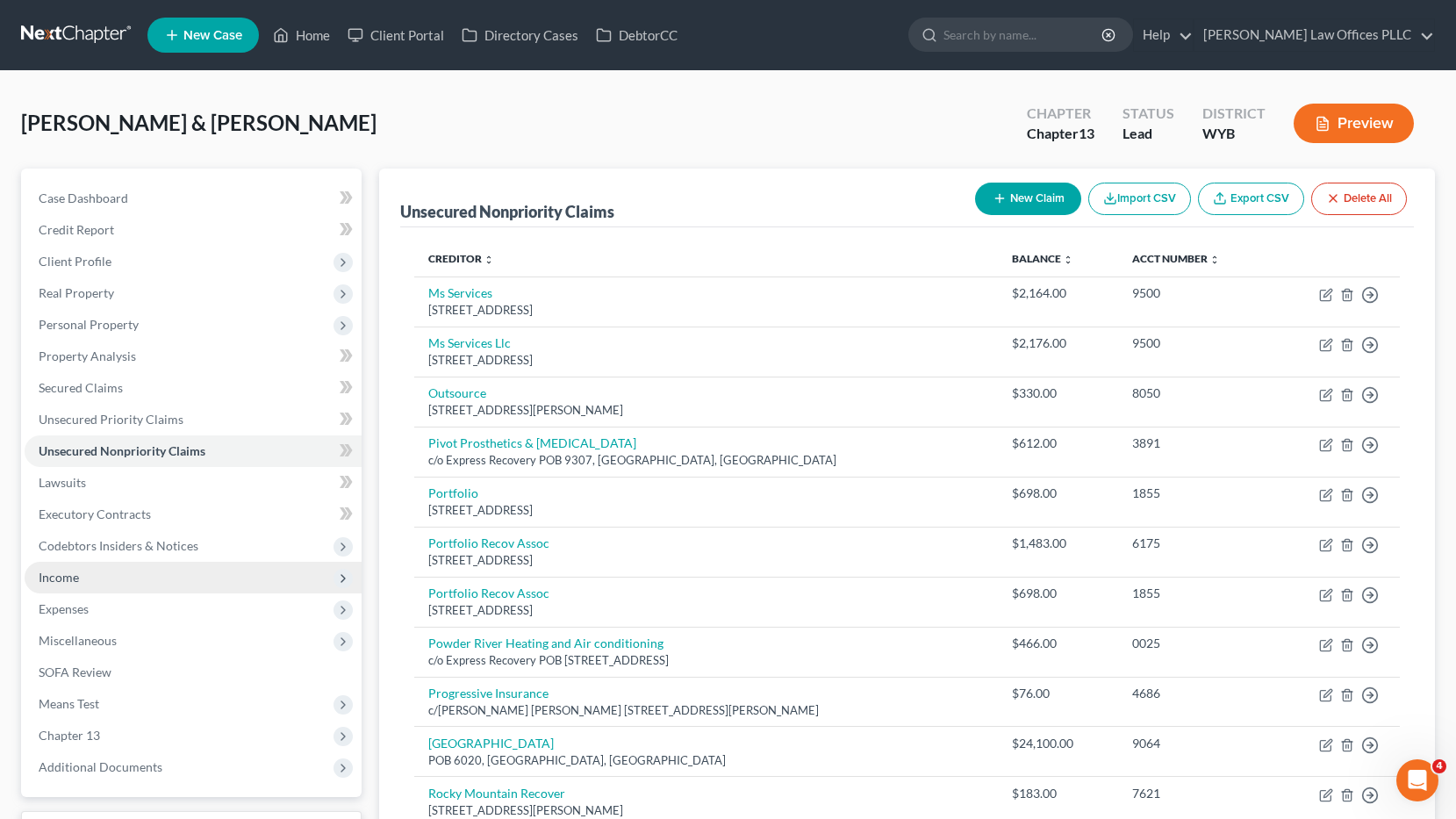
click at [69, 575] on span "Income" at bounding box center [58, 577] width 40 height 15
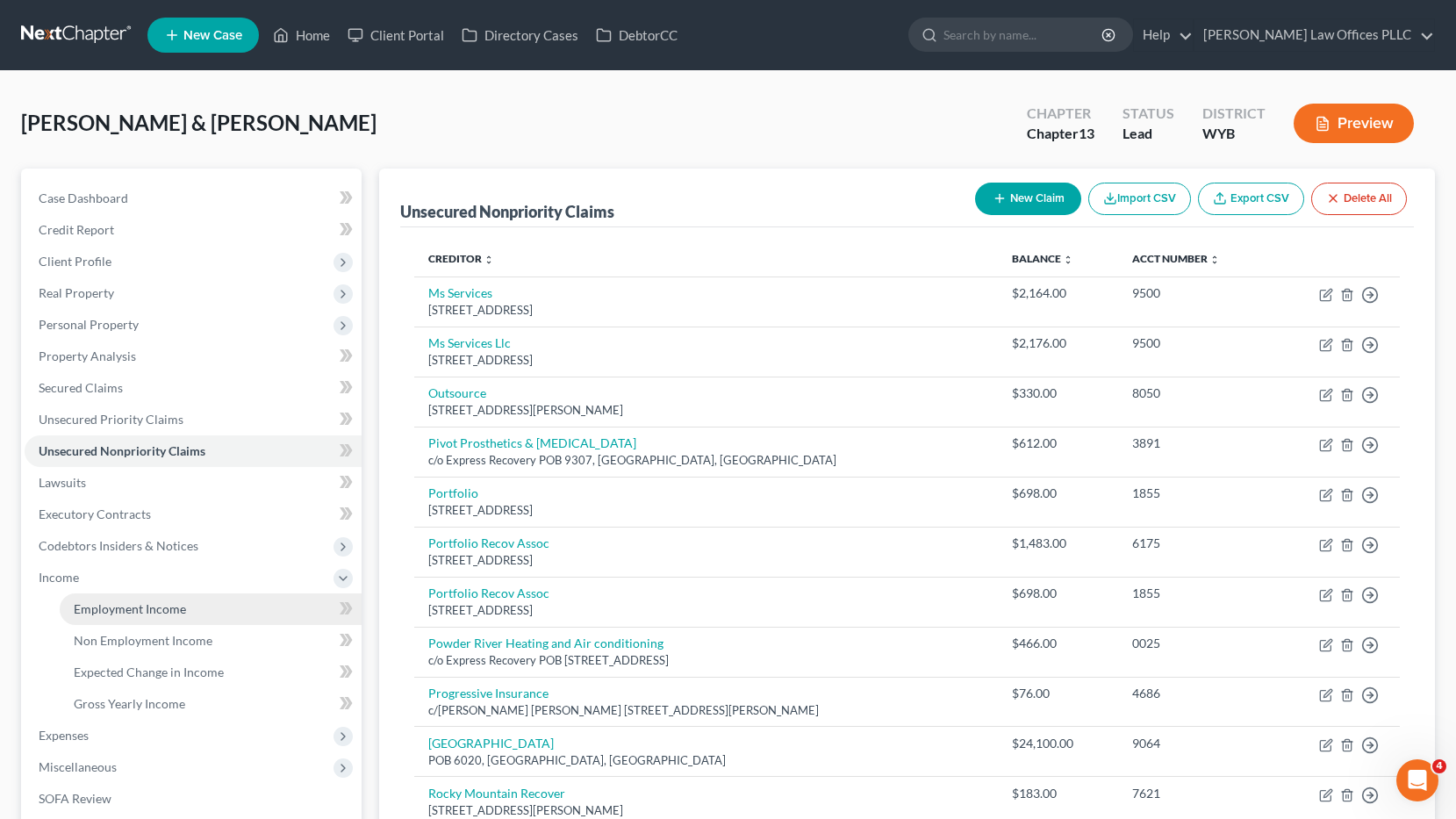
click at [161, 606] on span "Employment Income" at bounding box center [129, 609] width 112 height 15
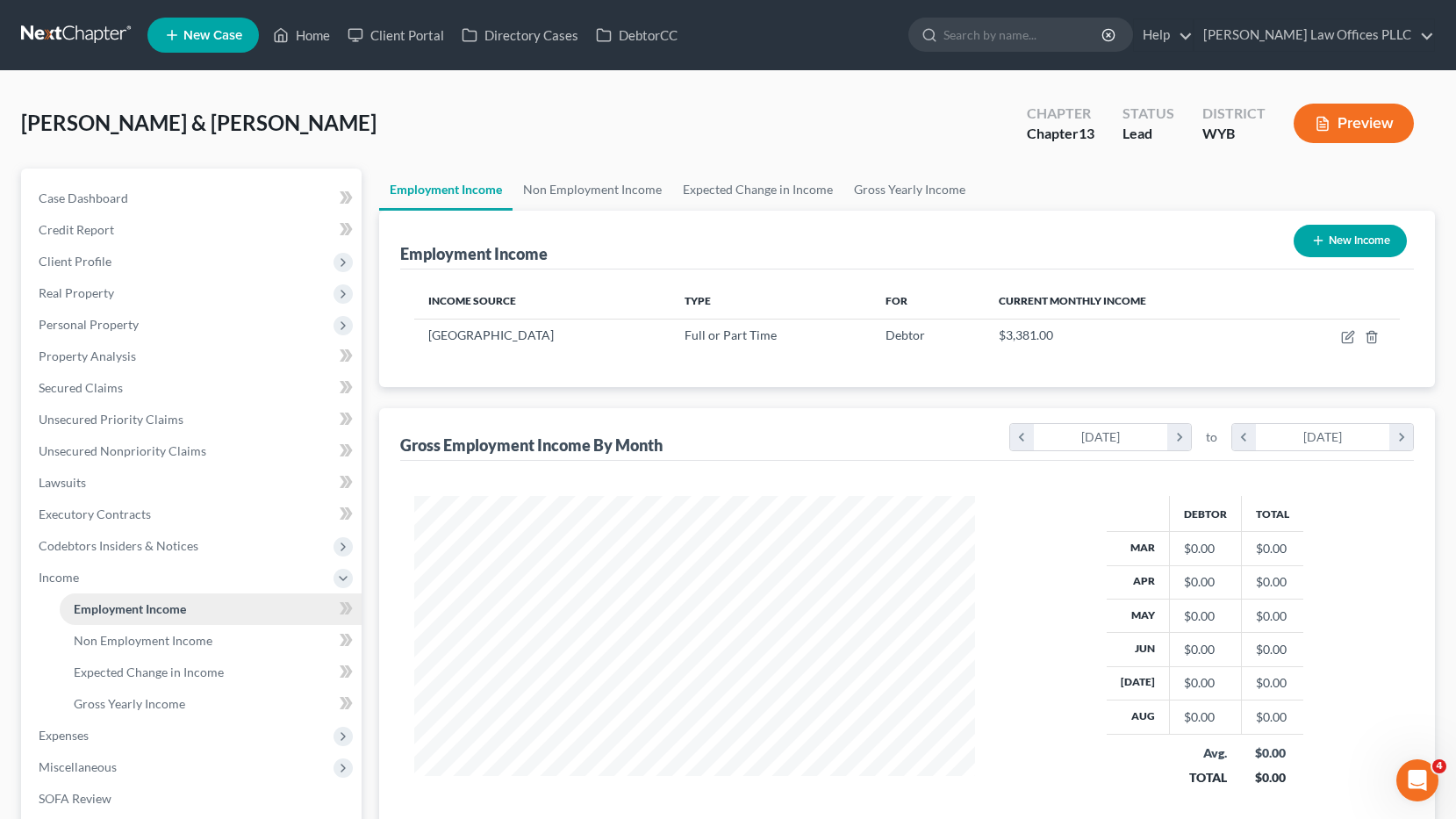
scroll to position [315, 595]
